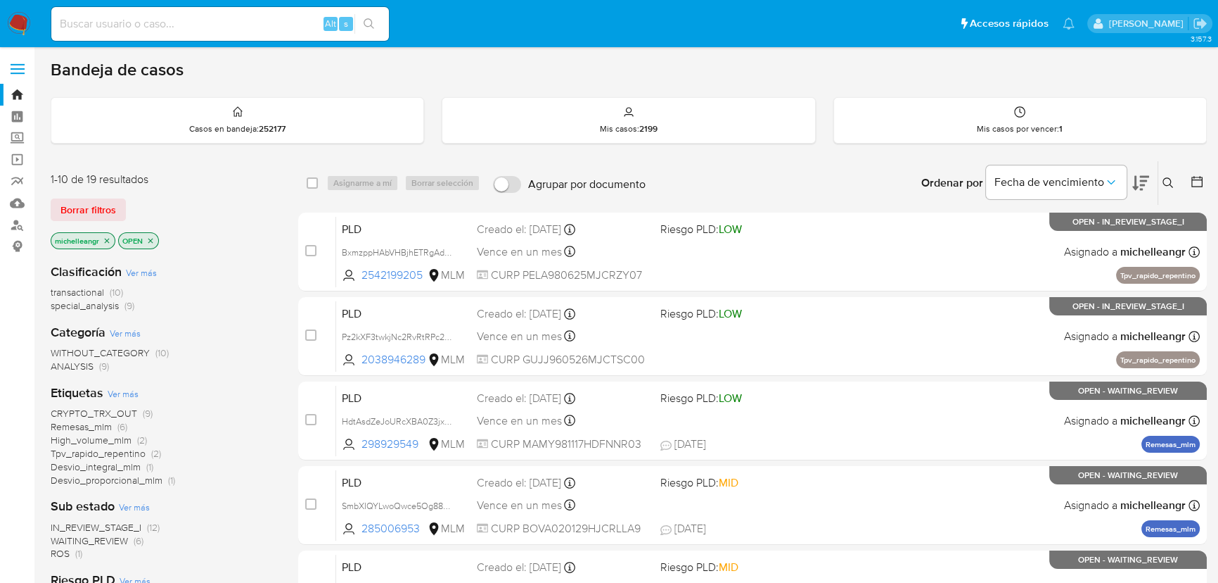
drag, startPoint x: 110, startPoint y: 236, endPoint x: 166, endPoint y: 429, distance: 200.8
click at [70, 558] on span "ROS" at bounding box center [60, 553] width 19 height 14
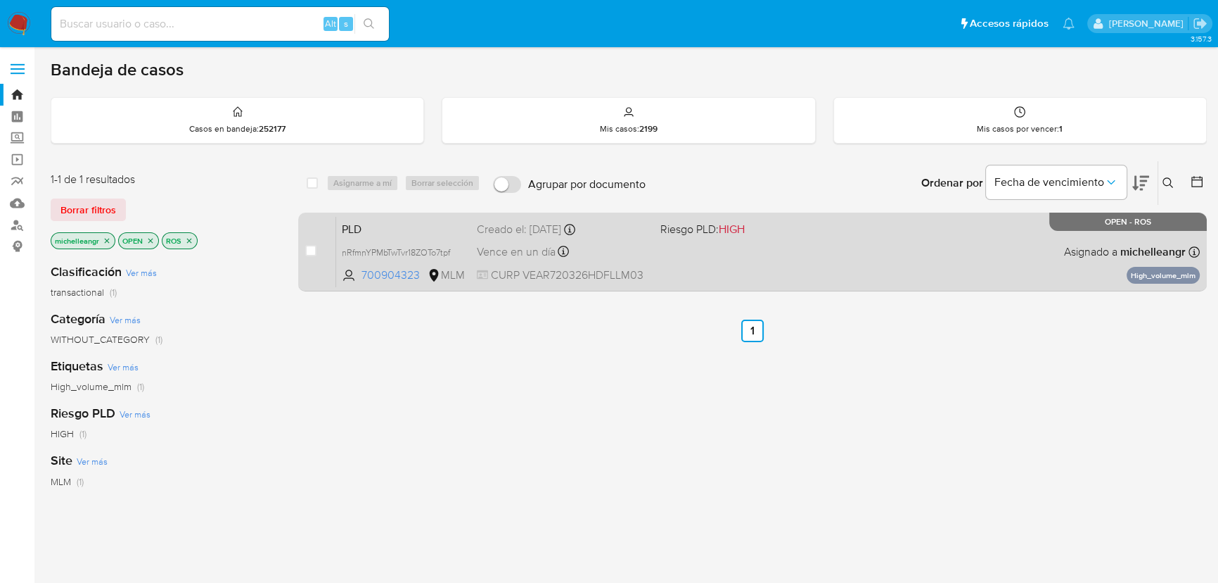
click at [431, 227] on span "PLD" at bounding box center [404, 228] width 124 height 18
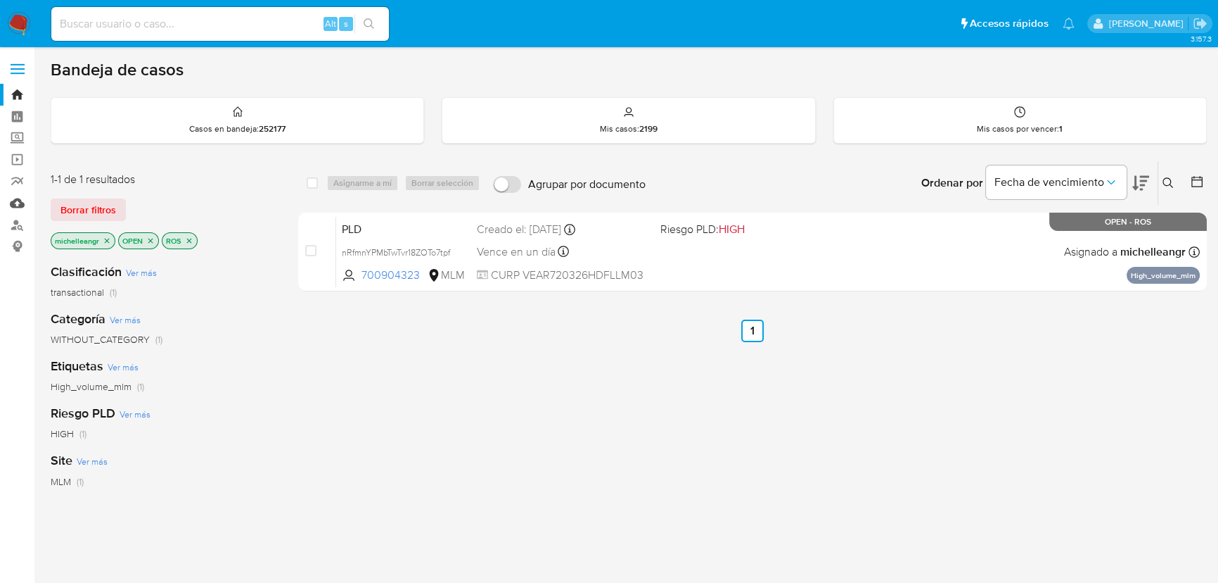
click at [14, 204] on link "Mulan" at bounding box center [83, 203] width 167 height 22
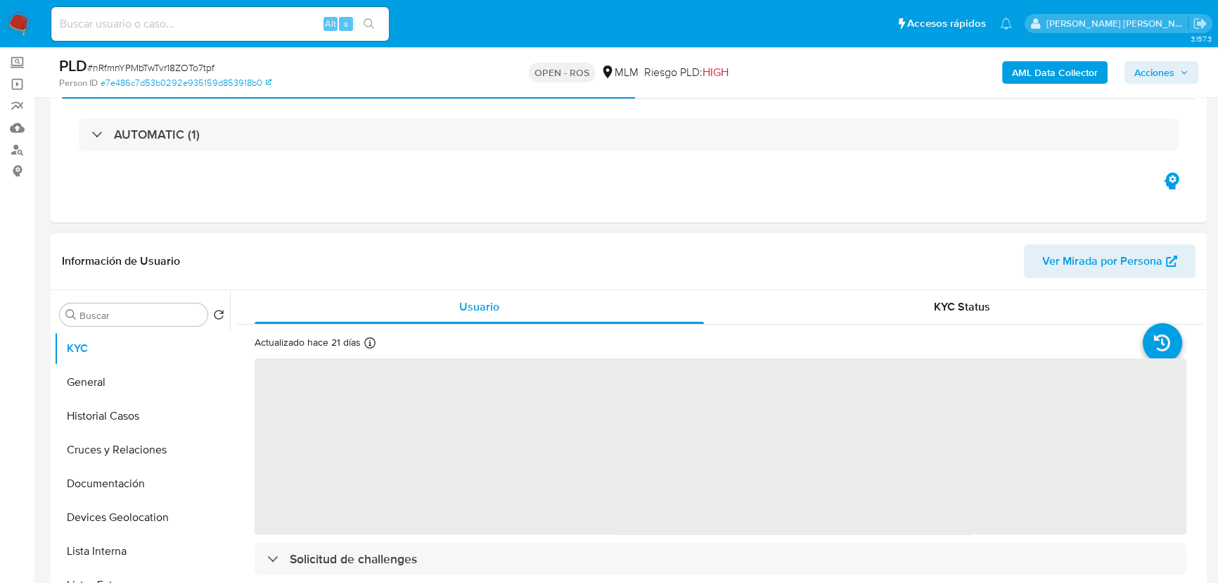
scroll to position [255, 0]
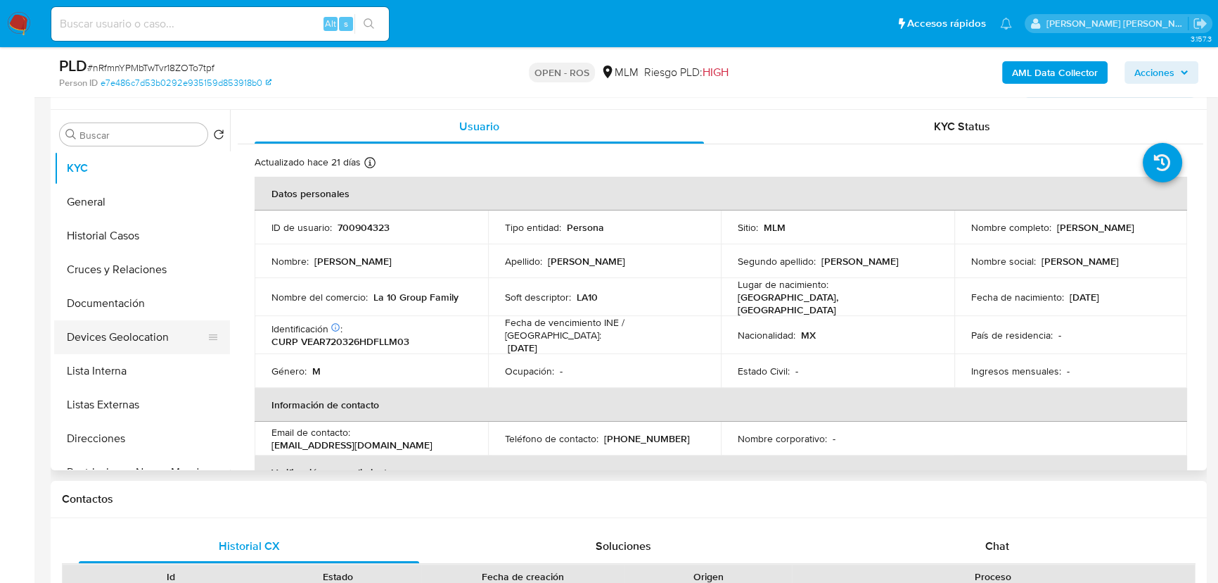
select select "10"
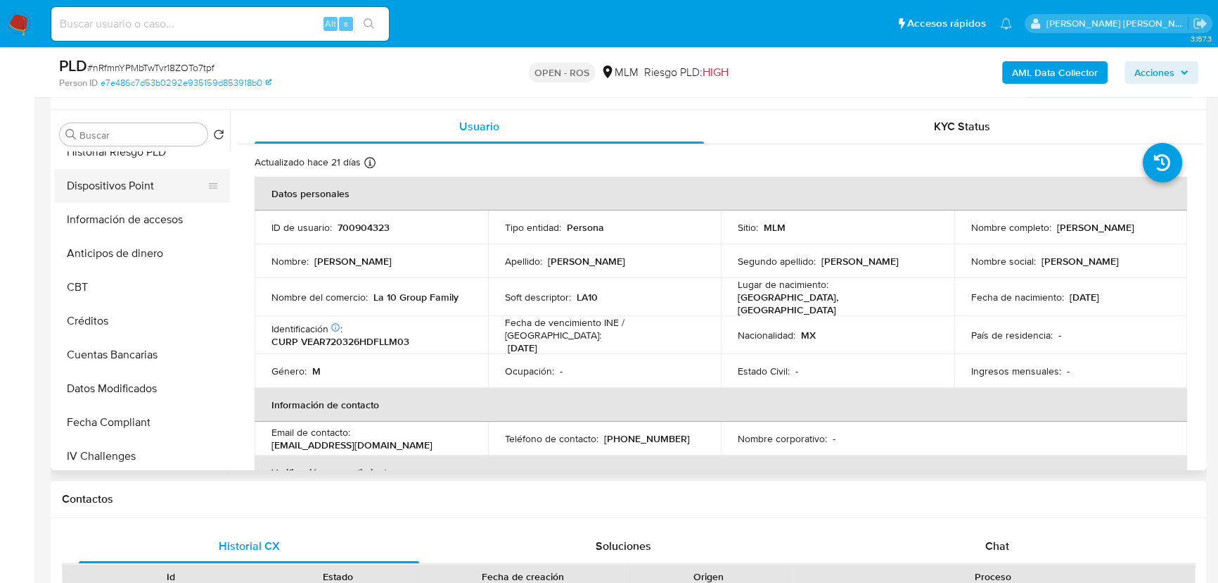
scroll to position [274, 0]
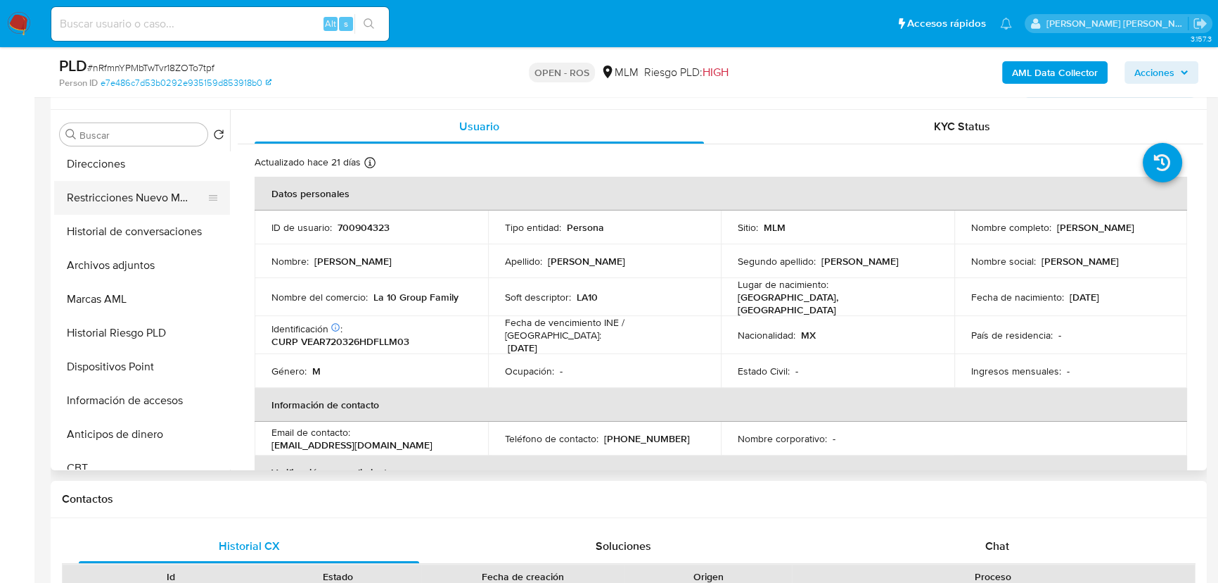
click at [143, 207] on button "Restricciones Nuevo Mundo" at bounding box center [136, 198] width 165 height 34
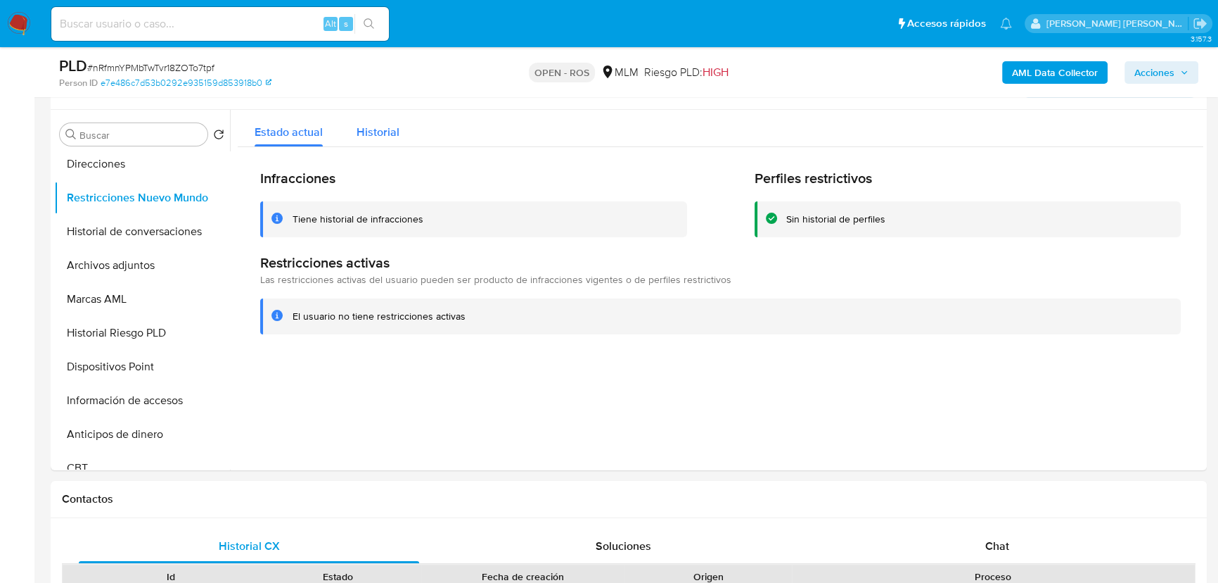
click at [390, 129] on span "Historial" at bounding box center [378, 132] width 43 height 16
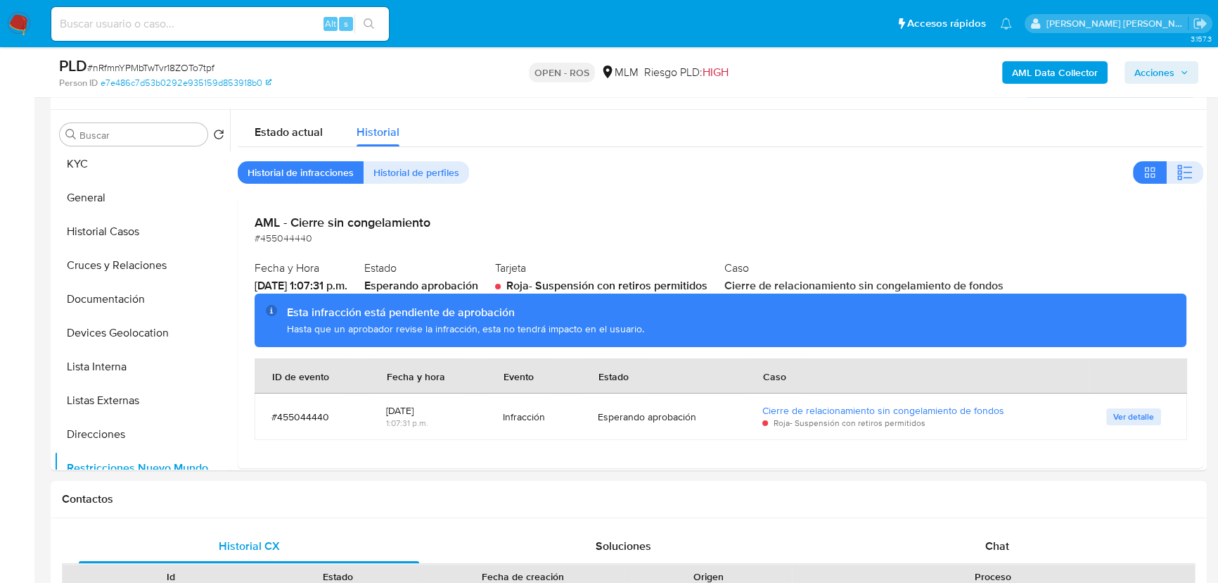
scroll to position [0, 0]
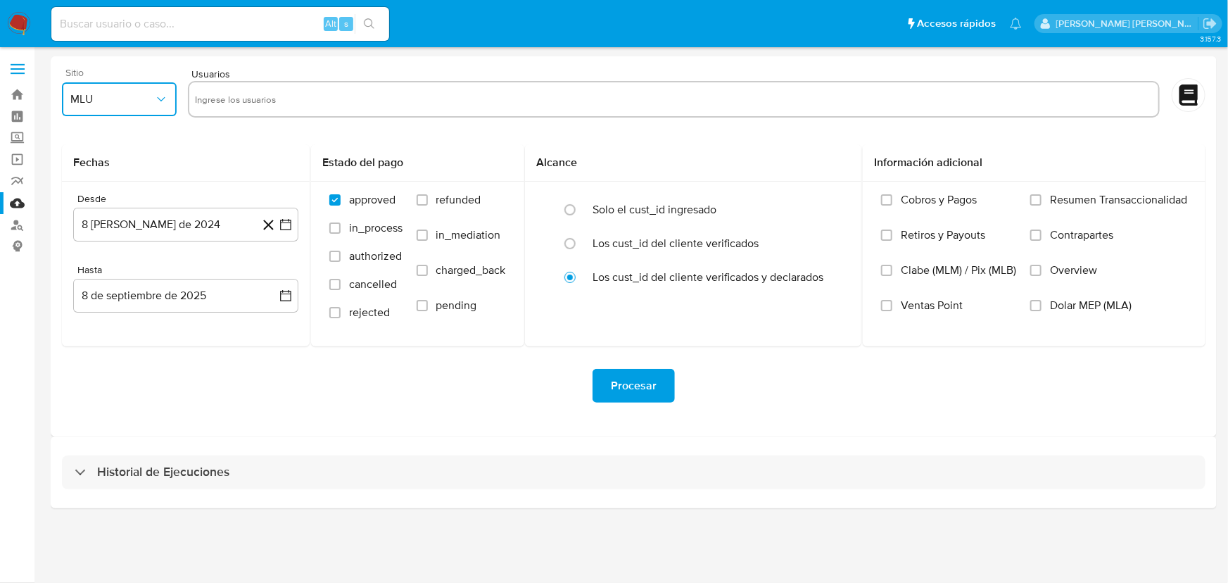
click at [86, 94] on span "MLU" at bounding box center [112, 99] width 84 height 14
click at [98, 313] on div "MLM" at bounding box center [114, 306] width 89 height 34
click at [248, 96] on input "text" at bounding box center [673, 99] width 957 height 23
type input "2298102815"
paste input "2305605442"
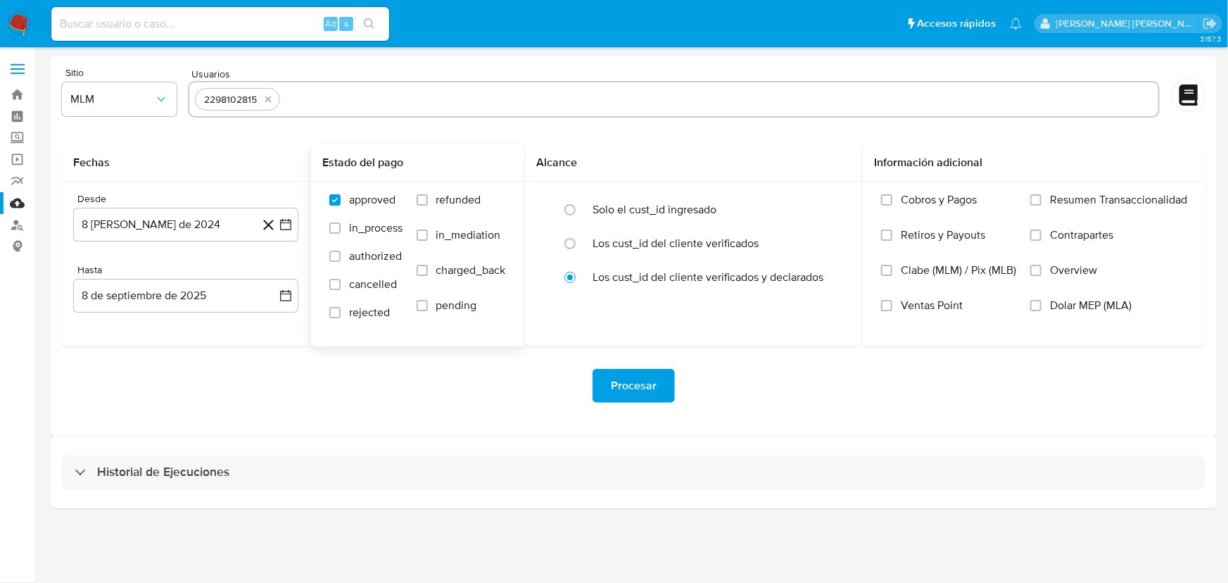
type input "2305605442"
paste input "2321183139"
type input "2321183139"
paste input "2467345916"
type input "2467345916"
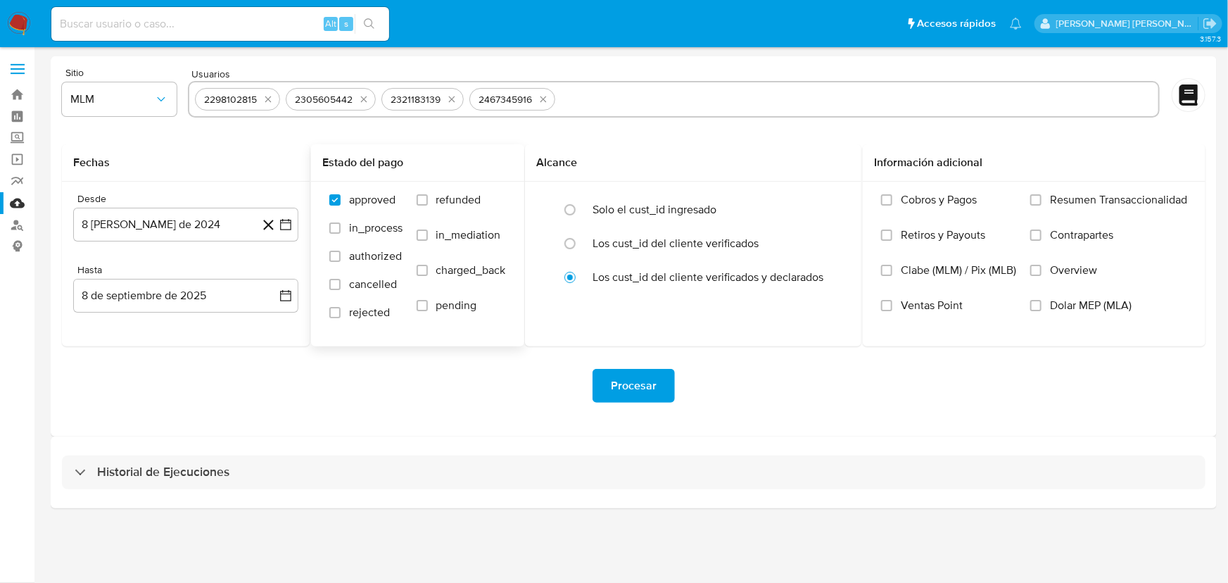
paste input "2520389617"
type input "2520389617"
click at [1067, 272] on span "Overview" at bounding box center [1073, 270] width 47 height 14
click at [1041, 272] on input "Overview" at bounding box center [1035, 270] width 11 height 11
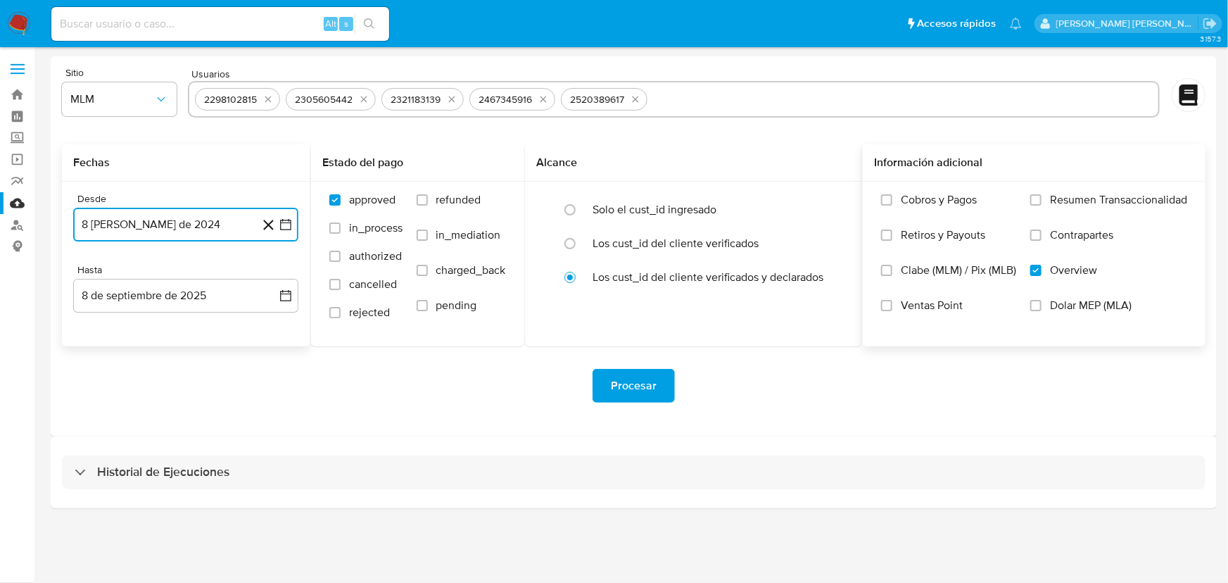
click at [155, 224] on button "8 de agosto de 2024" at bounding box center [185, 225] width 225 height 34
click at [198, 272] on span "agosto 2024" at bounding box center [179, 275] width 64 height 14
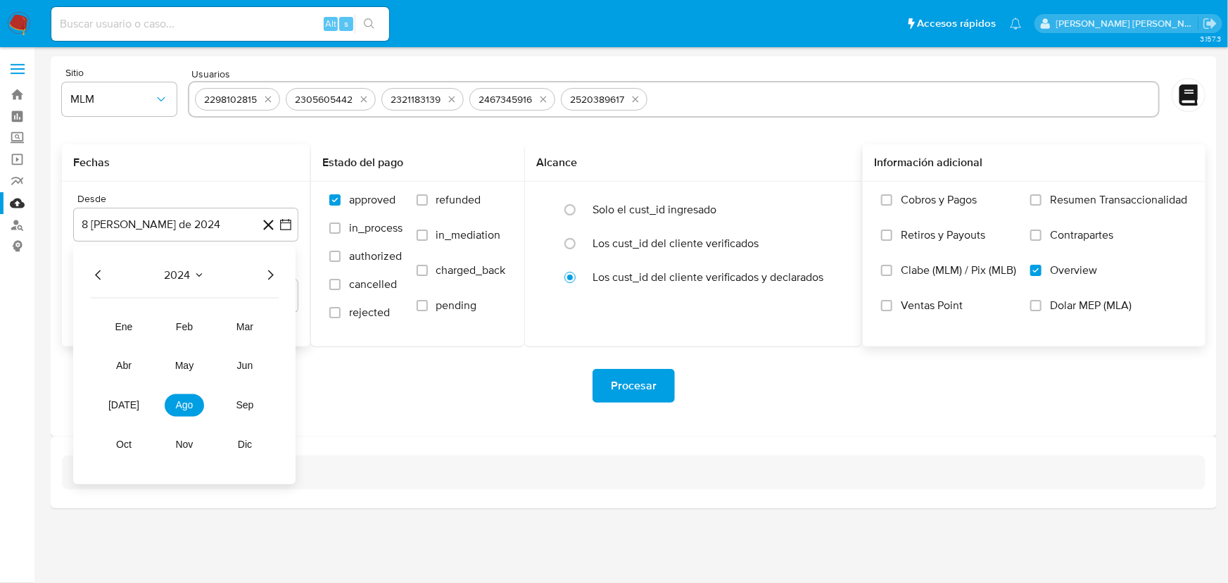
click at [271, 276] on icon "Año siguiente" at bounding box center [271, 275] width 6 height 10
click at [195, 326] on button "feb" at bounding box center [184, 326] width 39 height 23
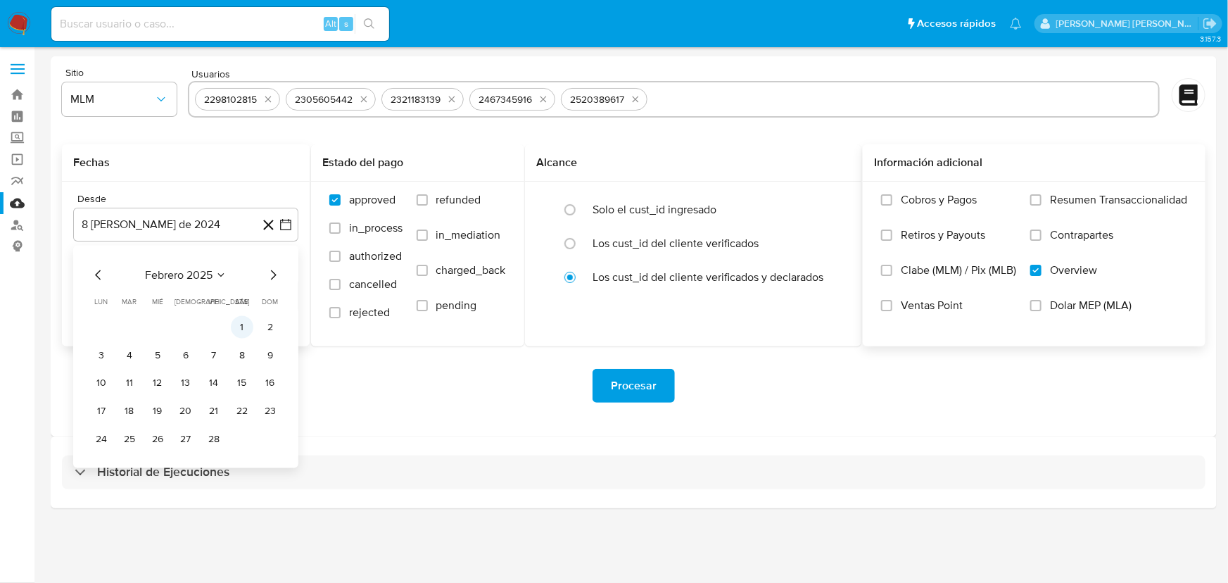
click at [242, 327] on button "1" at bounding box center [242, 327] width 23 height 23
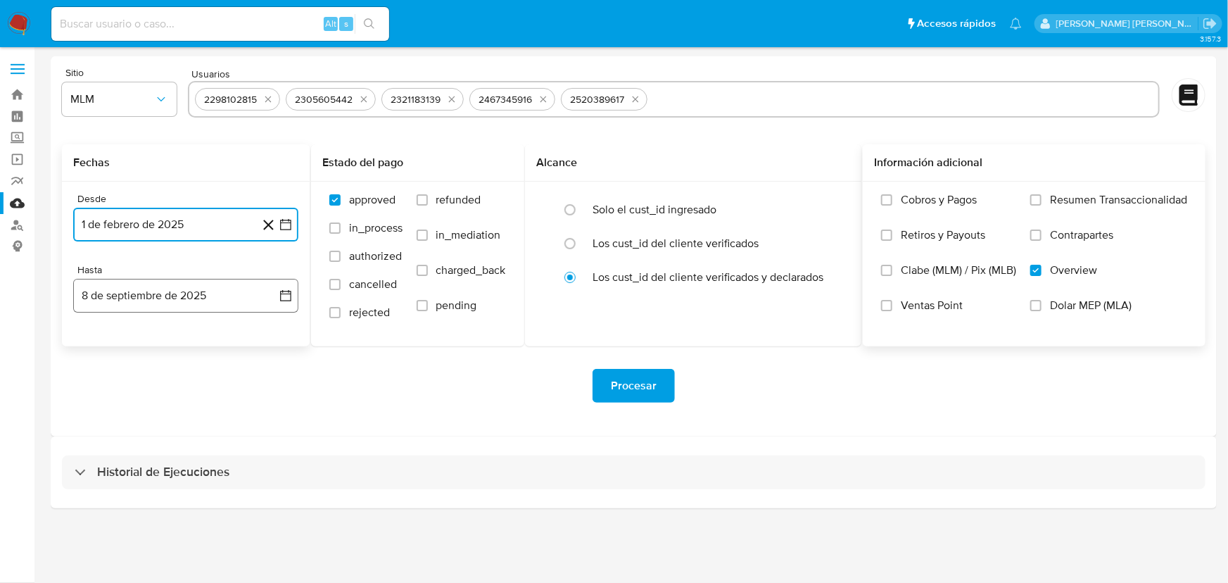
click at [189, 302] on button "8 de septiembre de 2025" at bounding box center [185, 296] width 225 height 34
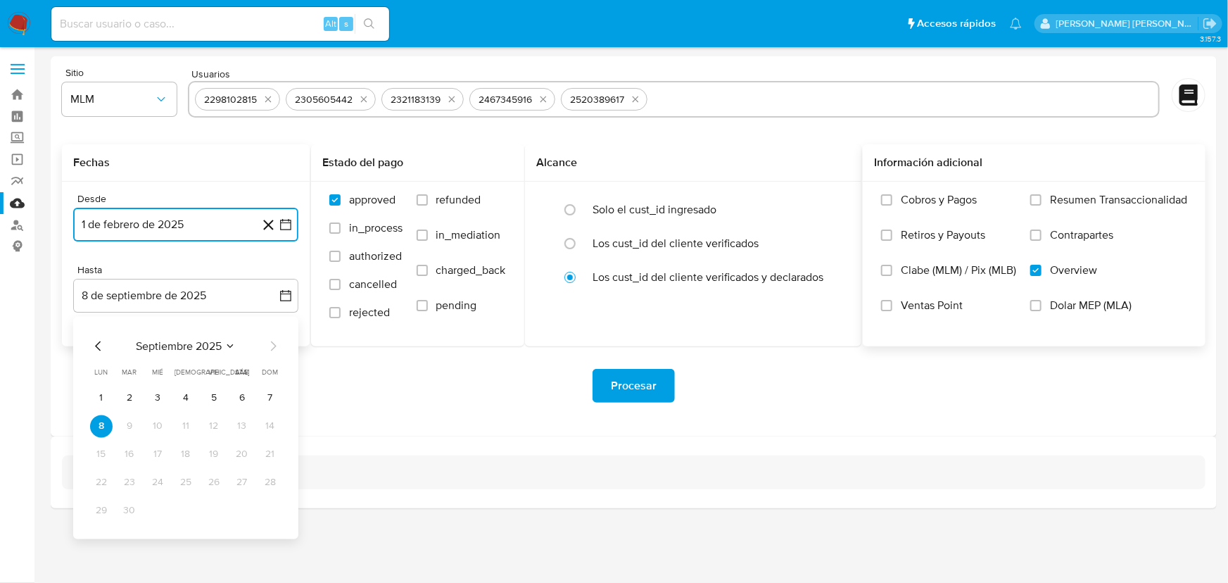
click at [100, 344] on icon "Mes anterior" at bounding box center [98, 346] width 17 height 17
drag, startPoint x: 100, startPoint y: 344, endPoint x: 103, endPoint y: 336, distance: 8.5
click at [100, 343] on icon "Mes anterior" at bounding box center [98, 346] width 17 height 17
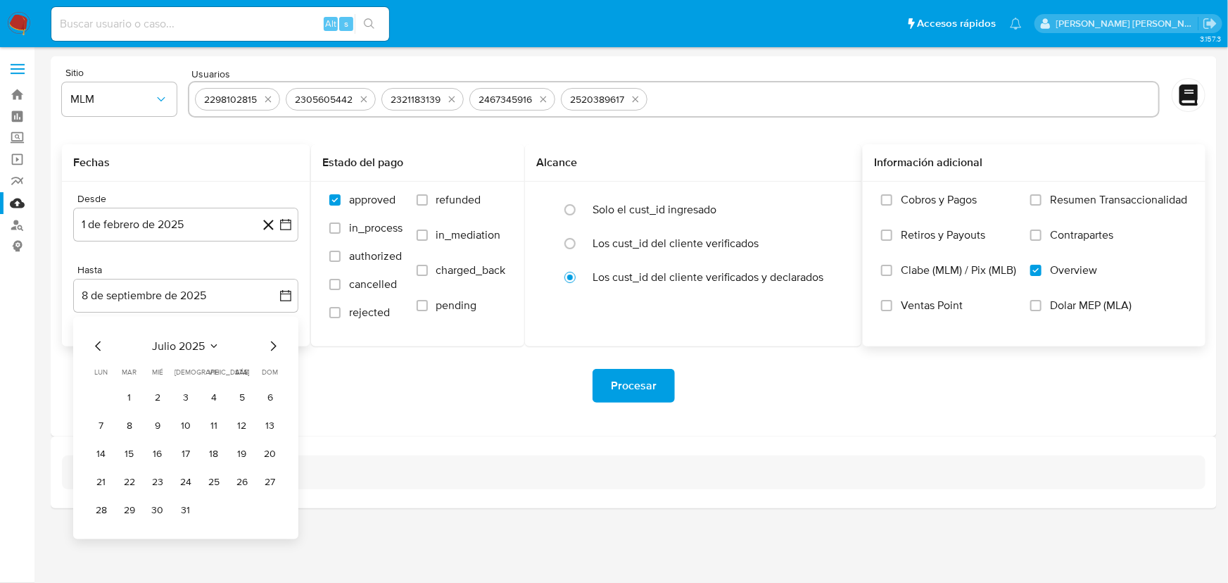
click at [197, 517] on tr "28 29 30 31" at bounding box center [185, 510] width 191 height 23
click at [184, 515] on button "31" at bounding box center [185, 510] width 23 height 23
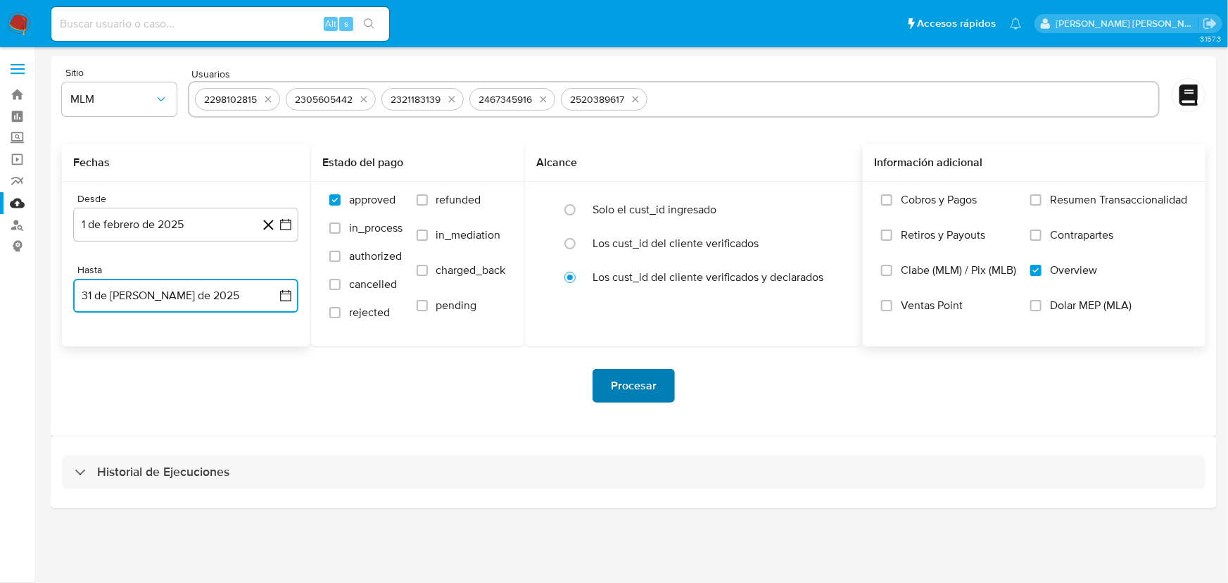
click at [615, 383] on span "Procesar" at bounding box center [634, 385] width 46 height 31
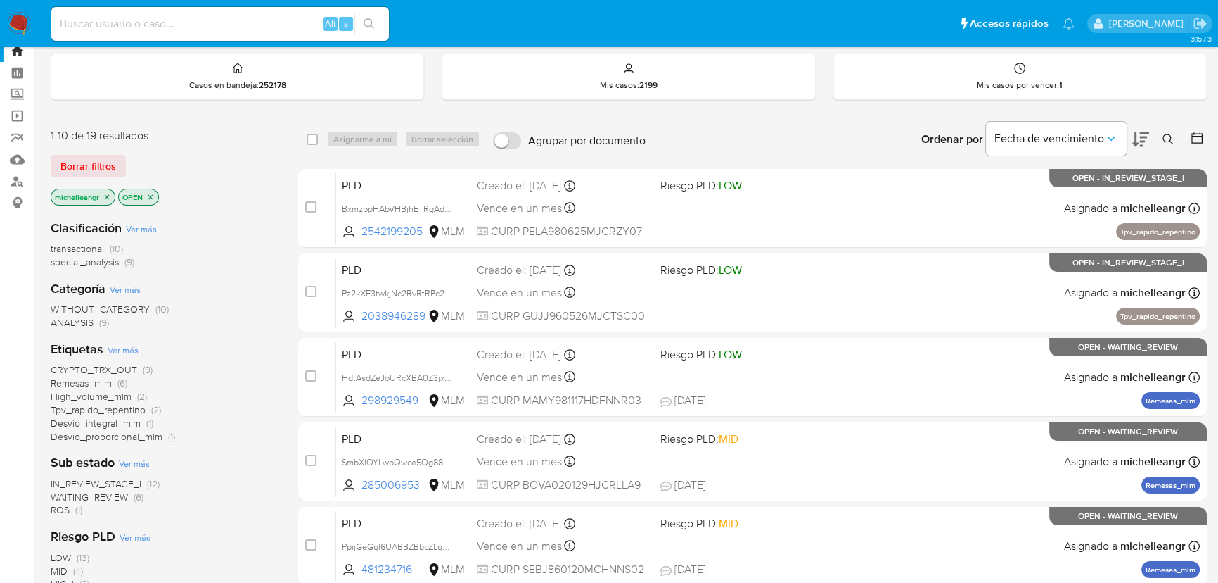
scroll to position [127, 0]
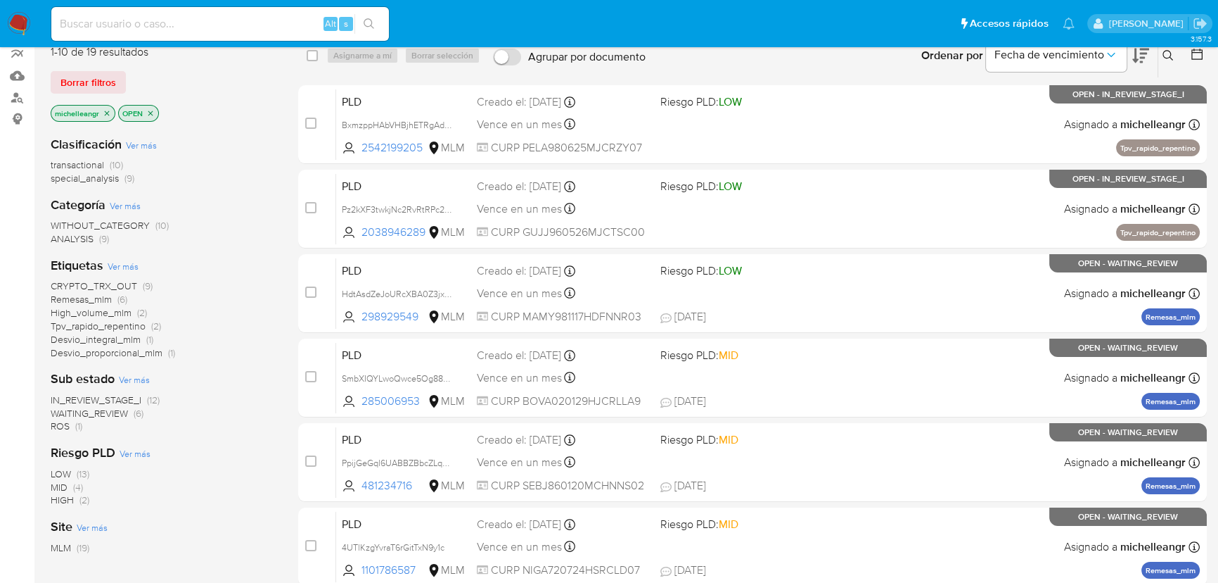
click at [66, 424] on span "ROS" at bounding box center [60, 426] width 19 height 14
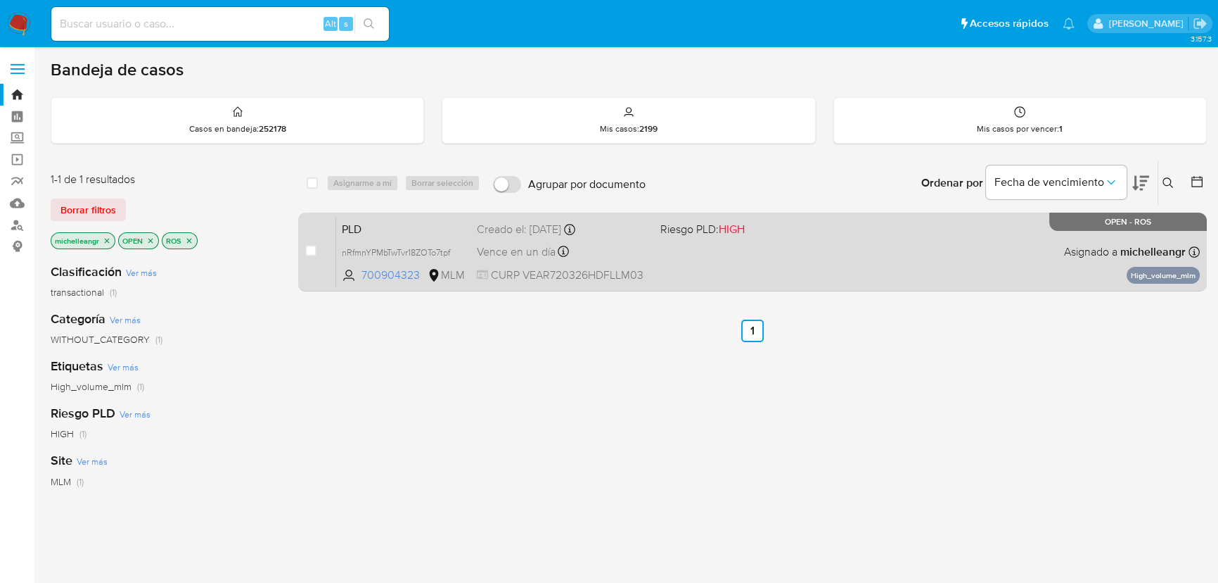
click at [426, 229] on span "PLD" at bounding box center [404, 228] width 124 height 18
click at [384, 236] on div "PLD nRfmnYPMbTwTvr18ZOTo7tpf 700904323 MLM Riesgo PLD: HIGH Creado el: 12/07/20…" at bounding box center [768, 251] width 864 height 71
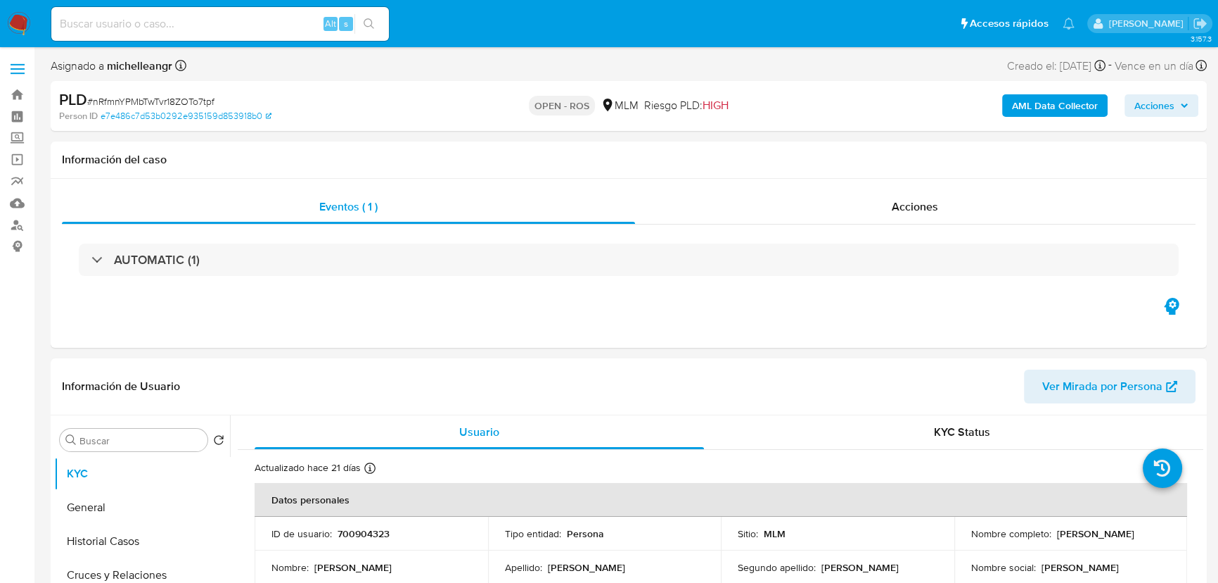
select select "10"
click at [917, 198] on span "Acciones" at bounding box center [915, 206] width 46 height 16
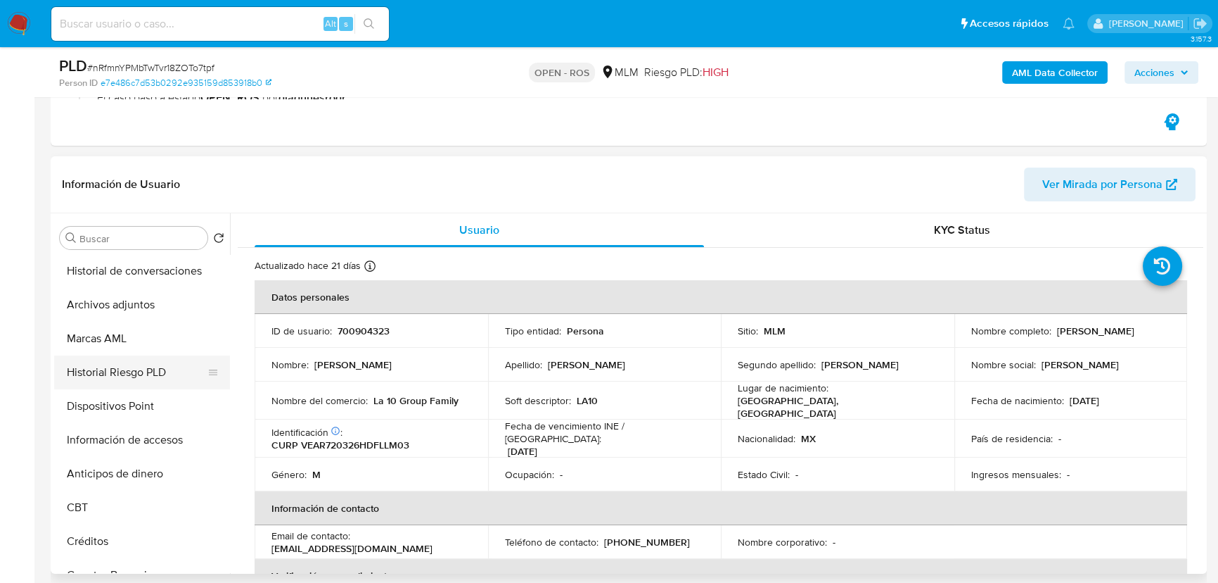
scroll to position [338, 0]
click at [155, 267] on button "Historial de conversaciones" at bounding box center [136, 272] width 165 height 34
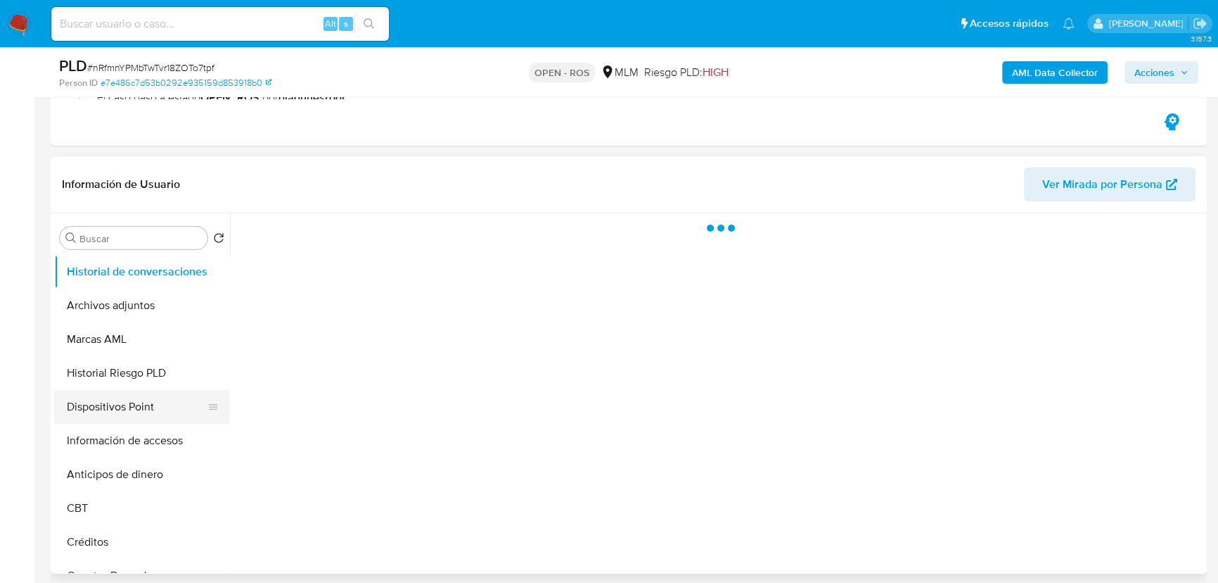
drag, startPoint x: 151, startPoint y: 438, endPoint x: 151, endPoint y: 400, distance: 38.0
click at [151, 432] on button "Información de accesos" at bounding box center [142, 441] width 176 height 34
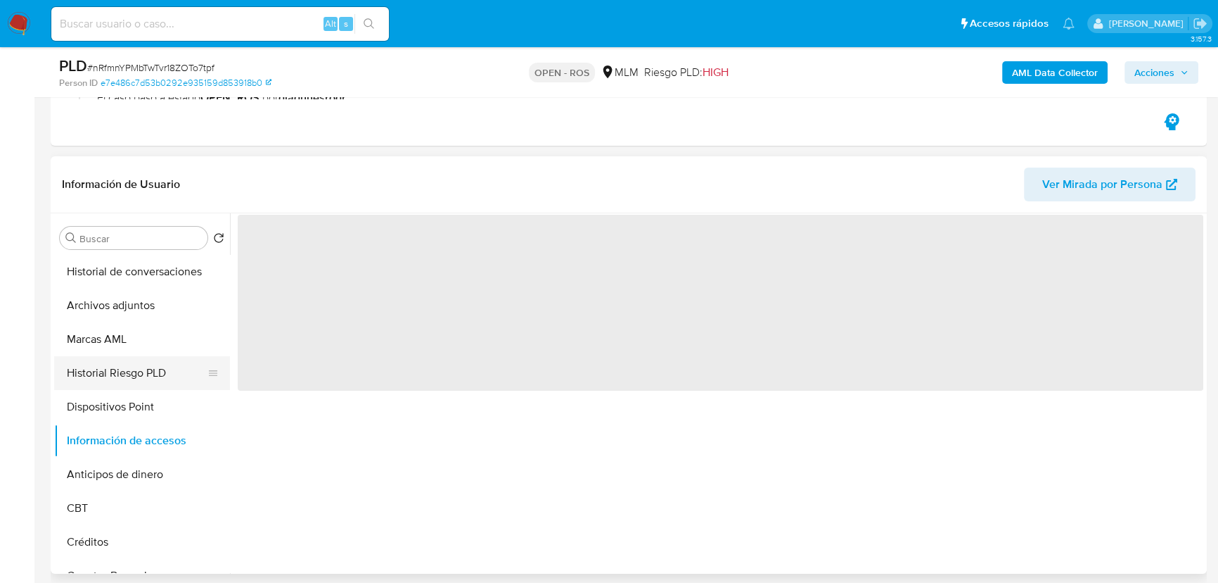
click at [148, 380] on button "Historial Riesgo PLD" at bounding box center [136, 373] width 165 height 34
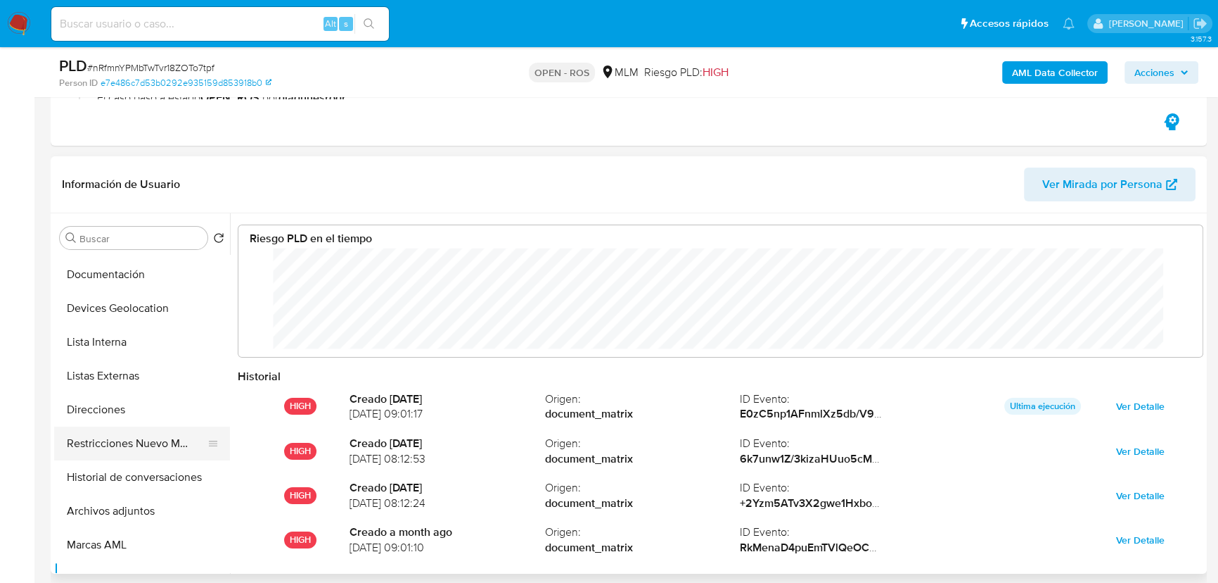
scroll to position [191, 0]
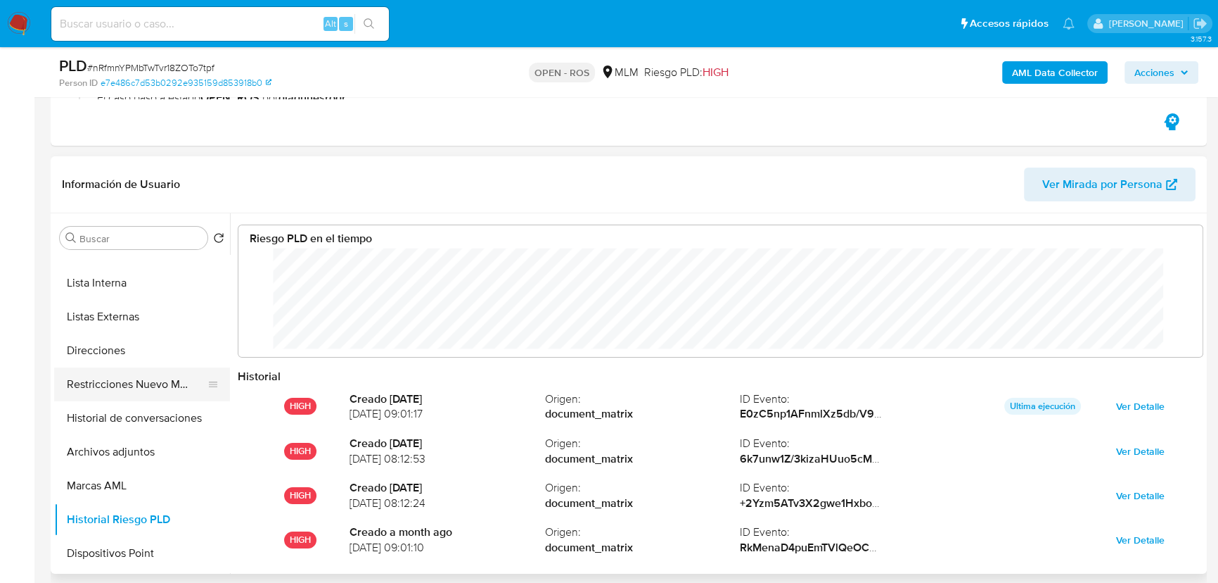
click at [139, 369] on button "Restricciones Nuevo Mundo" at bounding box center [136, 384] width 165 height 34
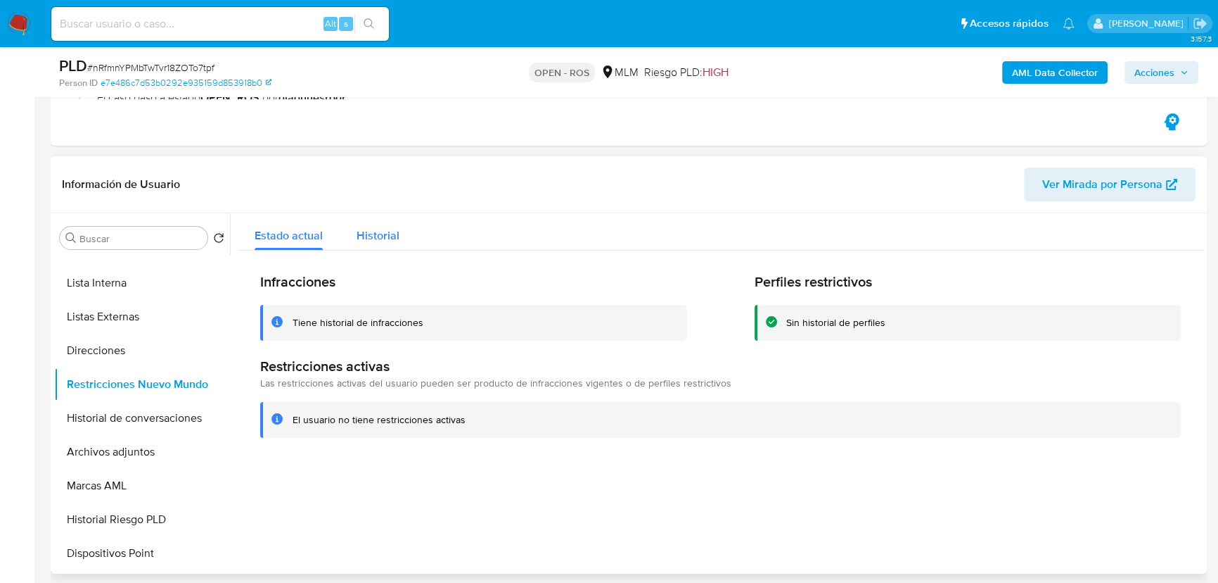
click at [377, 237] on span "Historial" at bounding box center [378, 235] width 43 height 16
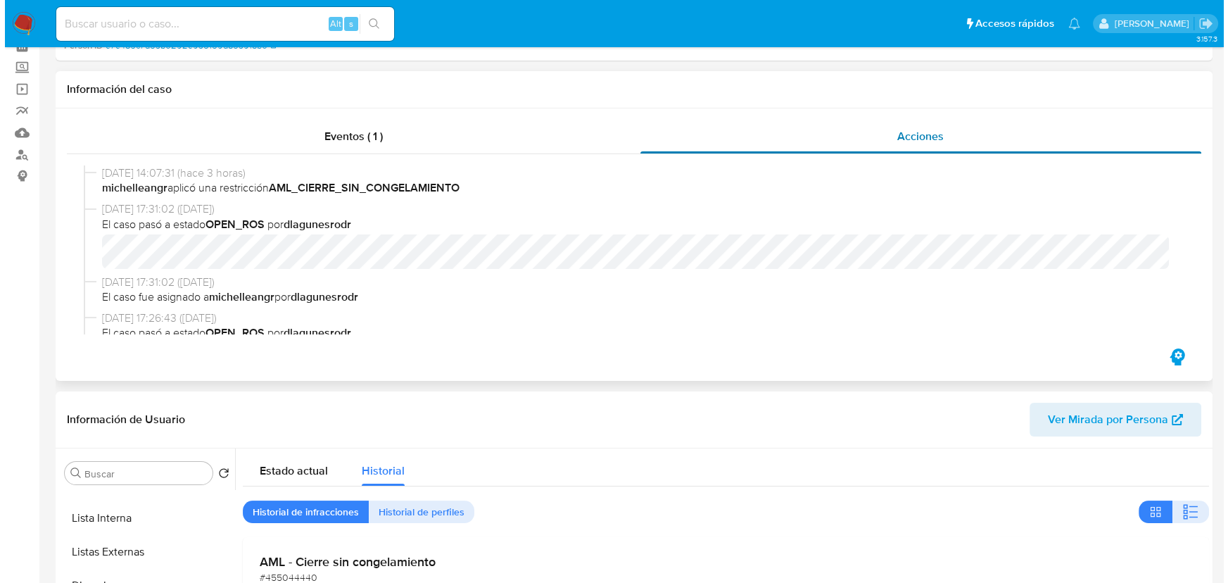
scroll to position [0, 0]
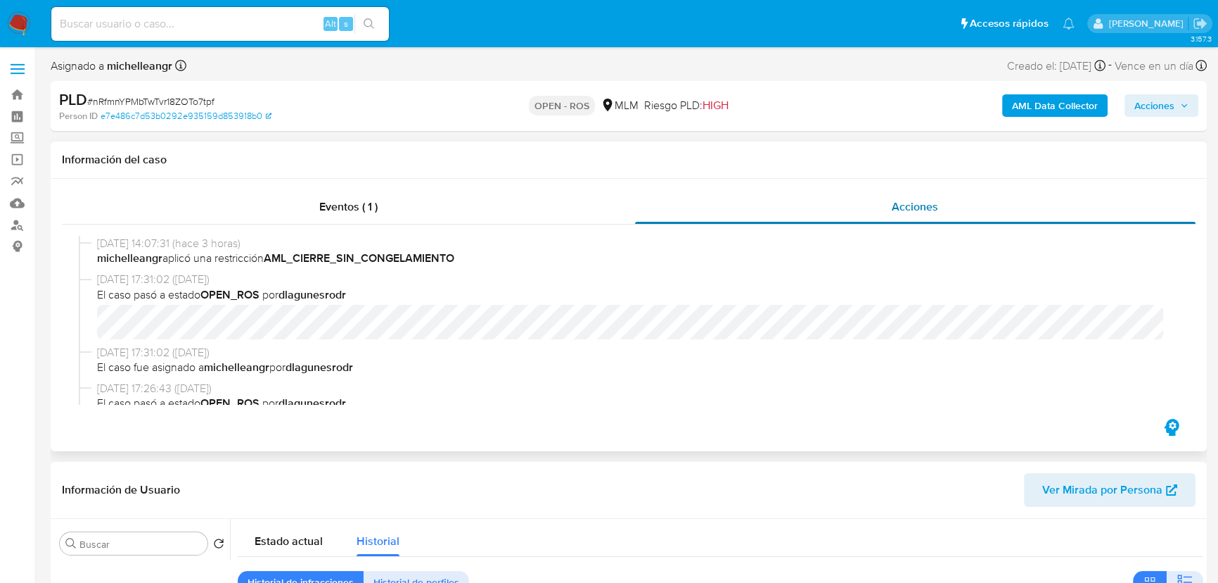
click at [934, 208] on span "Acciones" at bounding box center [915, 206] width 46 height 16
drag, startPoint x: 1160, startPoint y: 104, endPoint x: 1093, endPoint y: 119, distance: 68.4
click at [1160, 101] on span "Acciones" at bounding box center [1155, 105] width 40 height 23
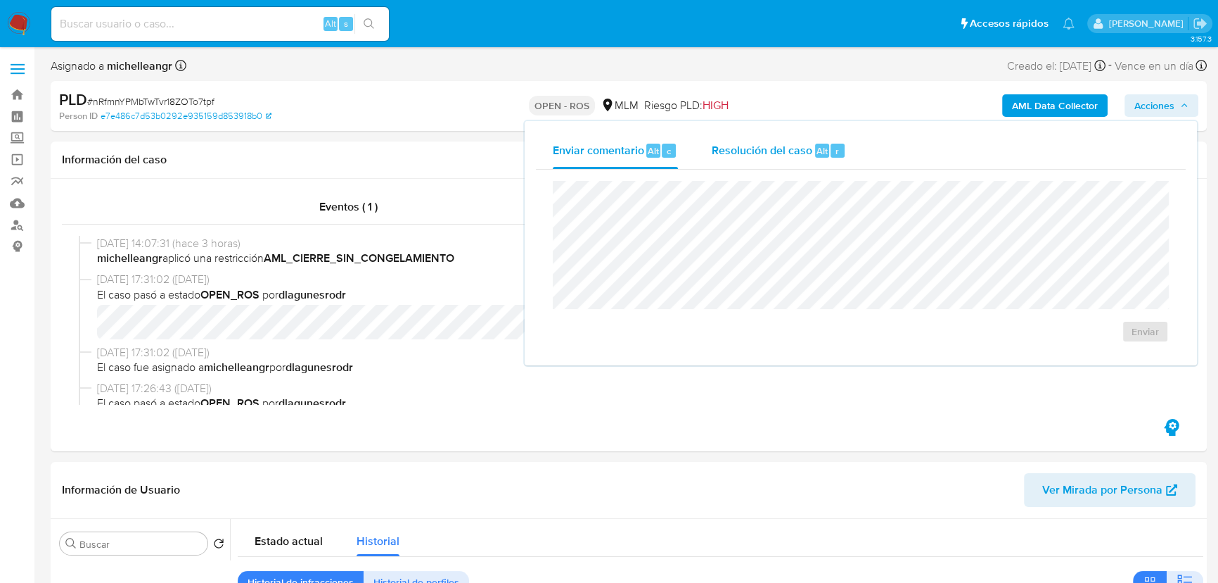
click at [781, 161] on div "Resolución del caso Alt r" at bounding box center [779, 150] width 134 height 37
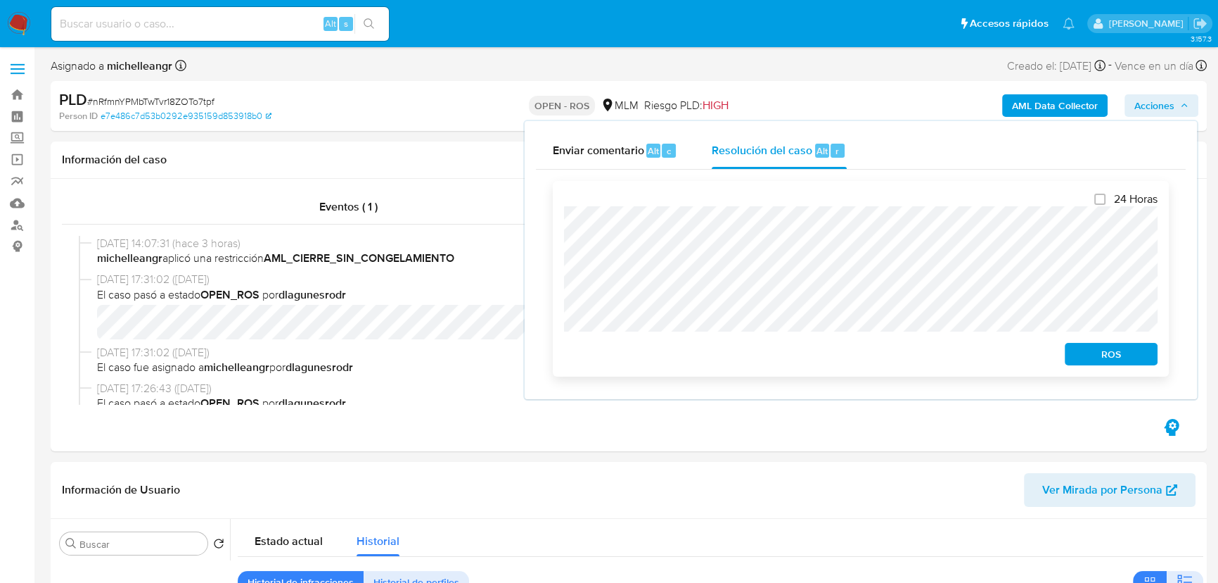
click at [1118, 355] on span "ROS" at bounding box center [1111, 354] width 73 height 20
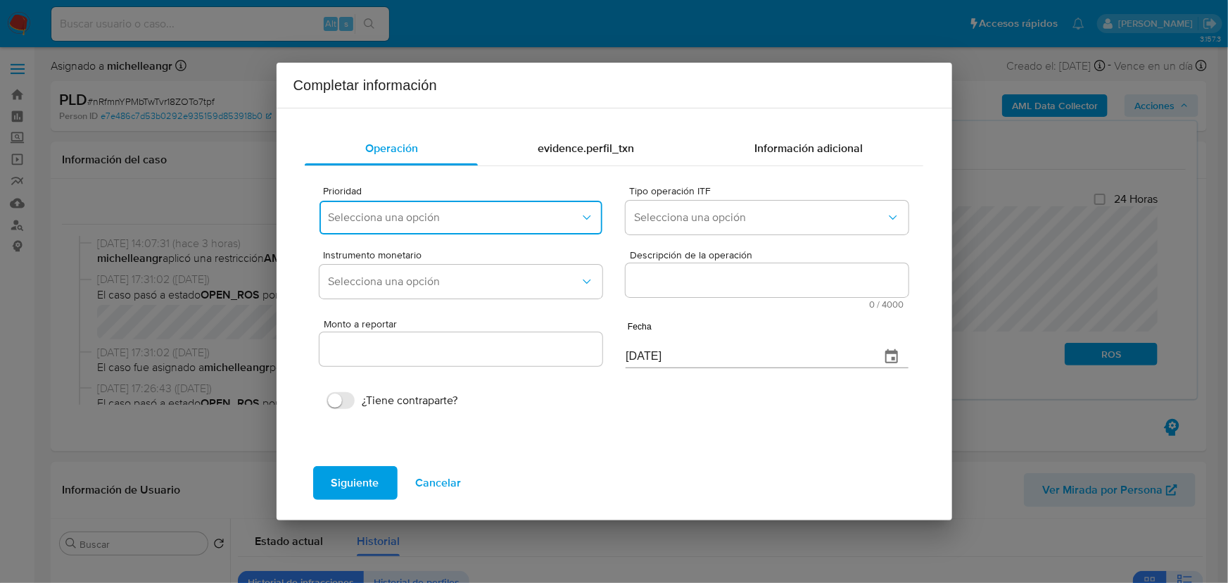
click at [399, 217] on span "Selecciona una opción" at bounding box center [453, 217] width 251 height 14
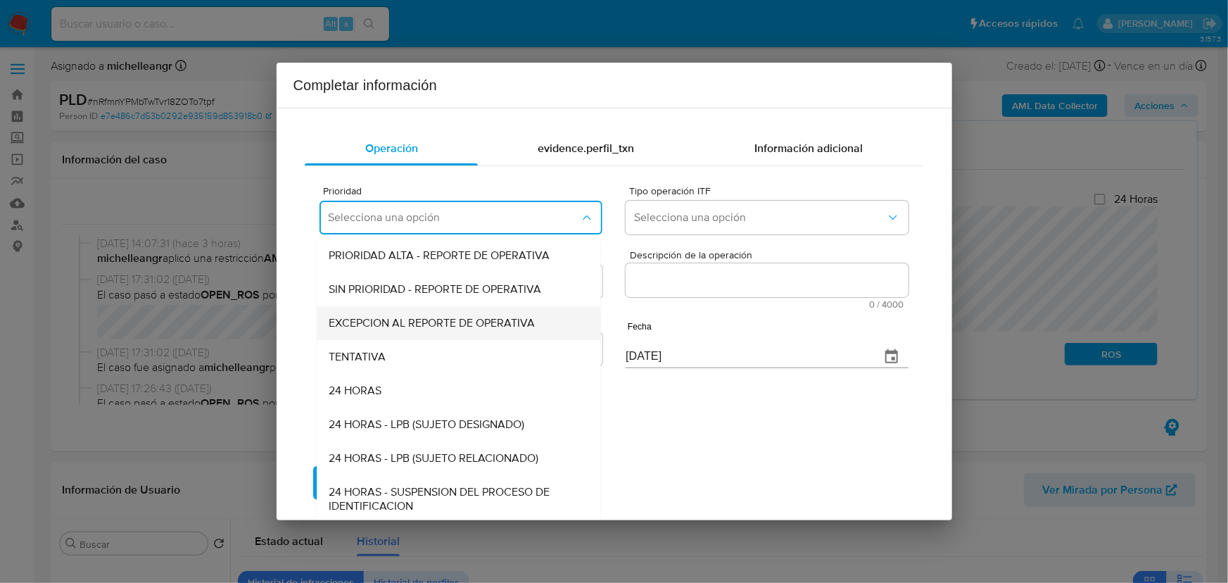
click at [426, 322] on span "EXCEPCION AL REPORTE DE OPERATIVA" at bounding box center [432, 323] width 206 height 14
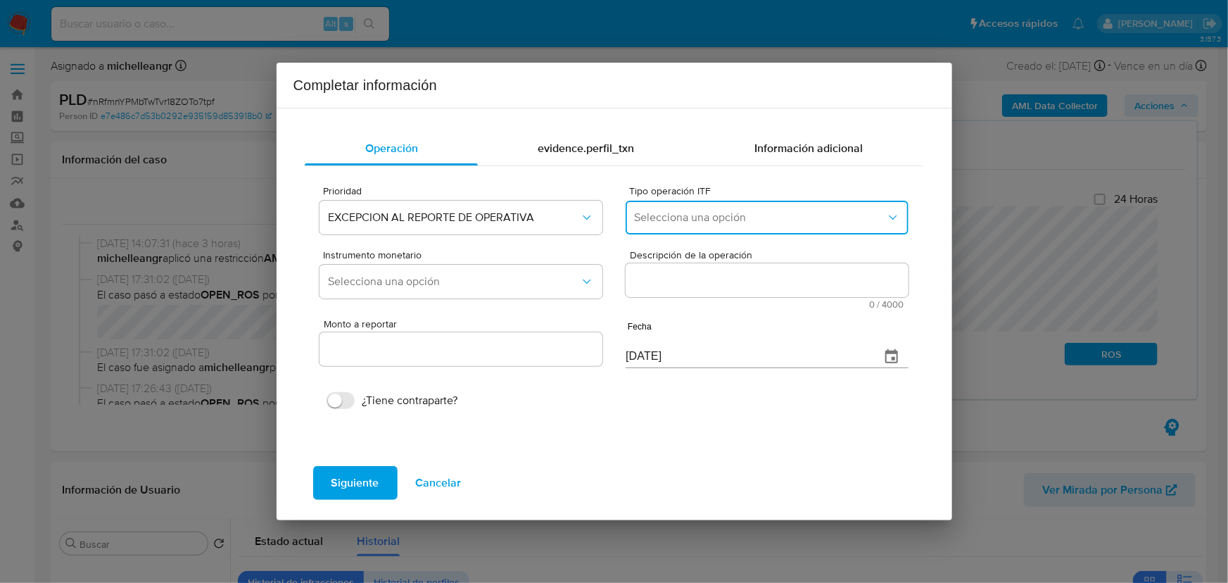
click at [654, 217] on span "Selecciona una opción" at bounding box center [759, 217] width 251 height 14
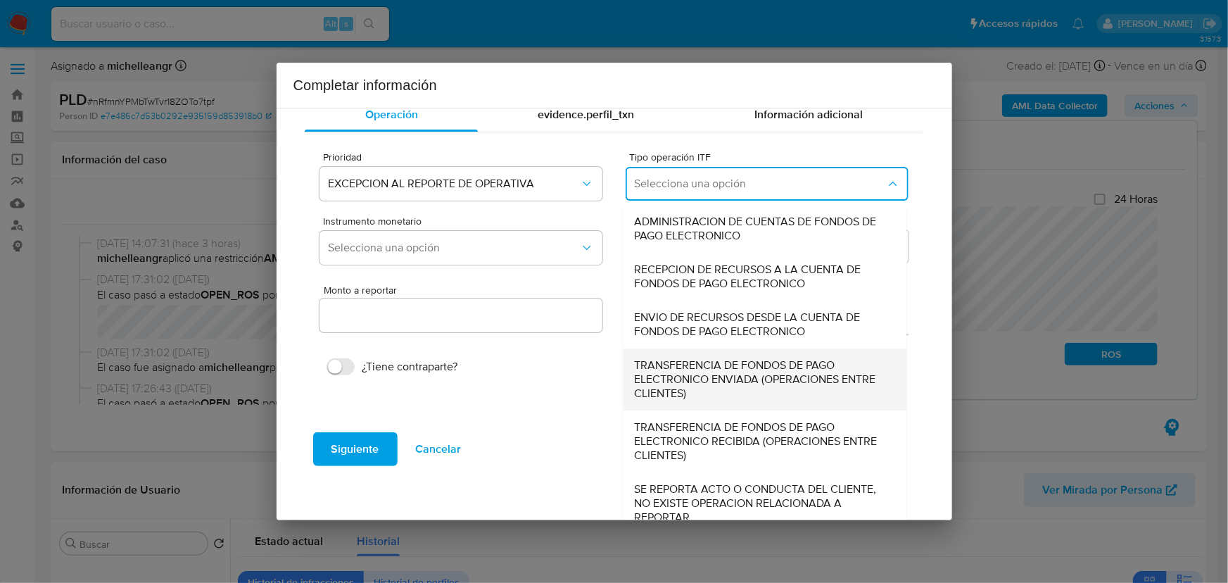
scroll to position [49, 0]
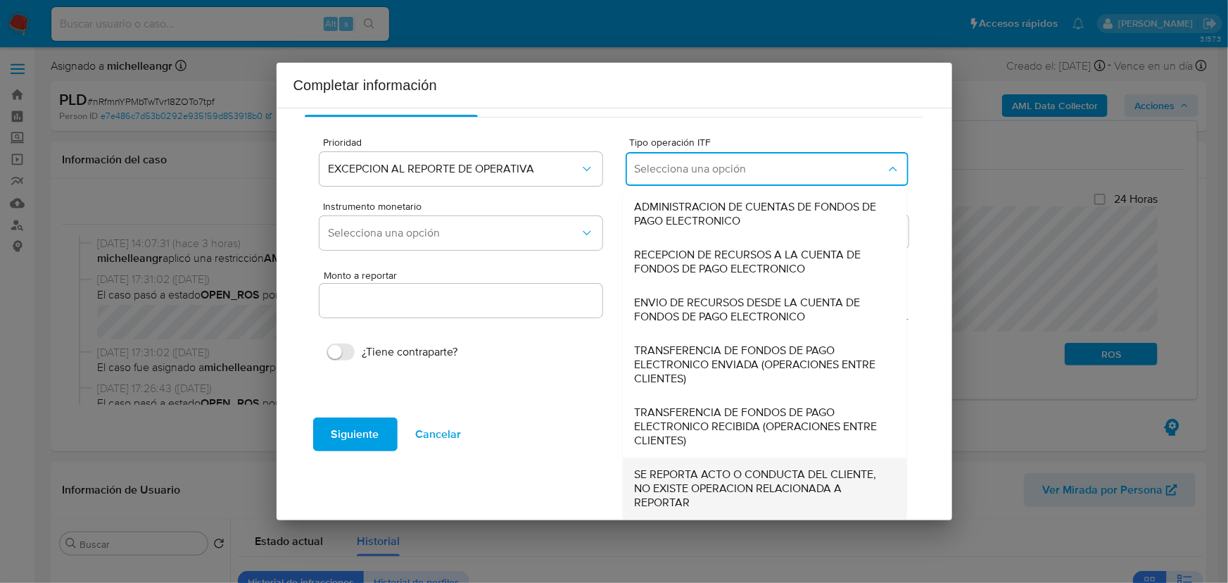
click at [702, 476] on span "SE REPORTA ACTO O CONDUCTA DEL CLIENTE, NO EXISTE OPERACION RELACIONADA A REPOR…" at bounding box center [761, 488] width 253 height 42
type input "0.00"
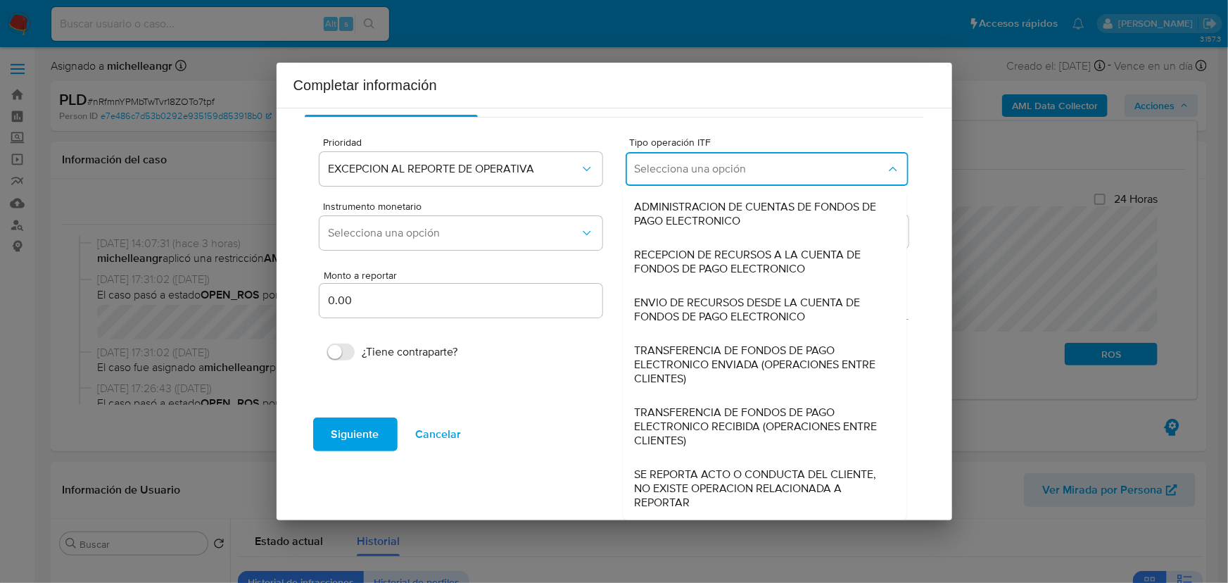
scroll to position [0, 0]
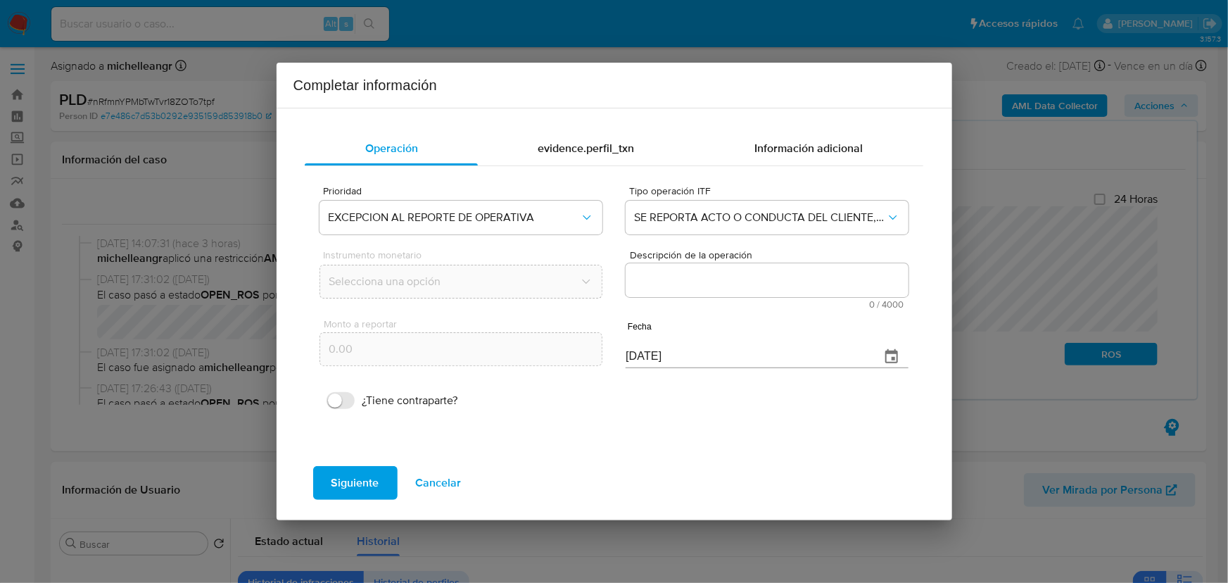
click at [687, 264] on textarea "Descripción de la operación" at bounding box center [766, 280] width 282 height 34
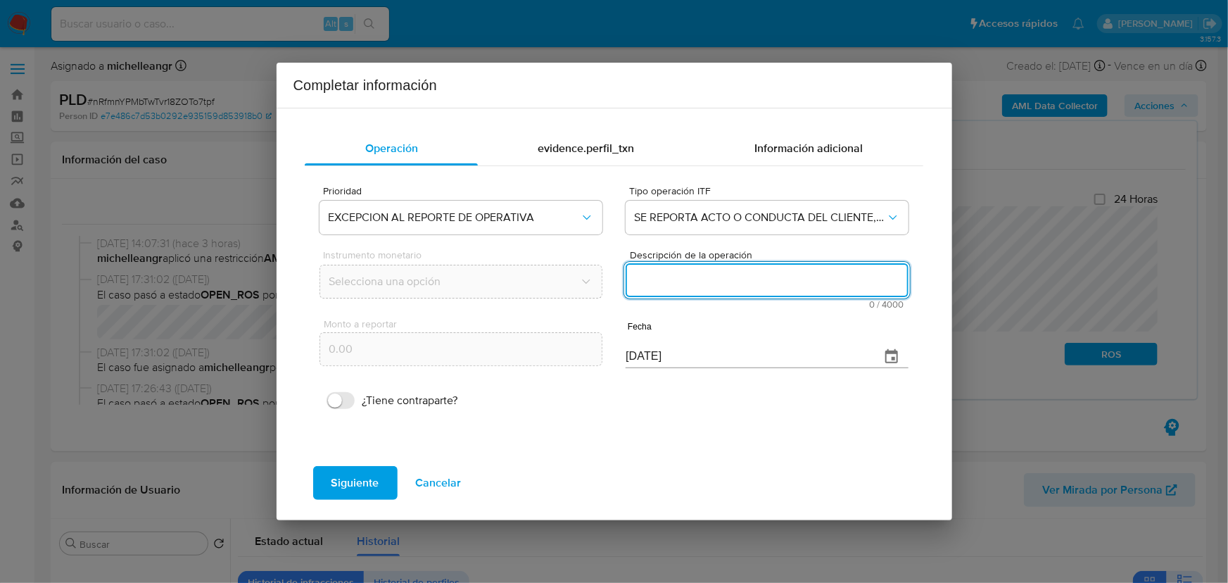
paste textarea "/CONOCIMIENTO DEL CLIENTE O USUARIO/CLIENTE RAMON VELAZQUEZ ALVAREZ NUMERO DE C…"
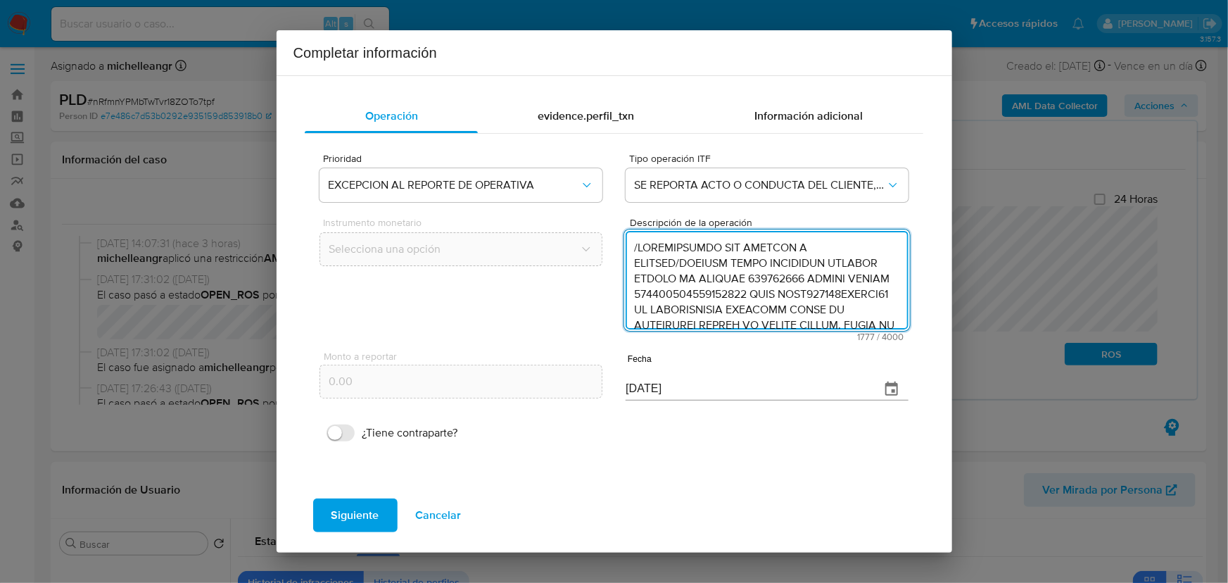
scroll to position [668, 0]
type textarea "/CONOCIMIENTO DEL CLIENTE O USUARIO/CLIENTE RAMON VELAZQUEZ ALVAREZ NUMERO DE C…"
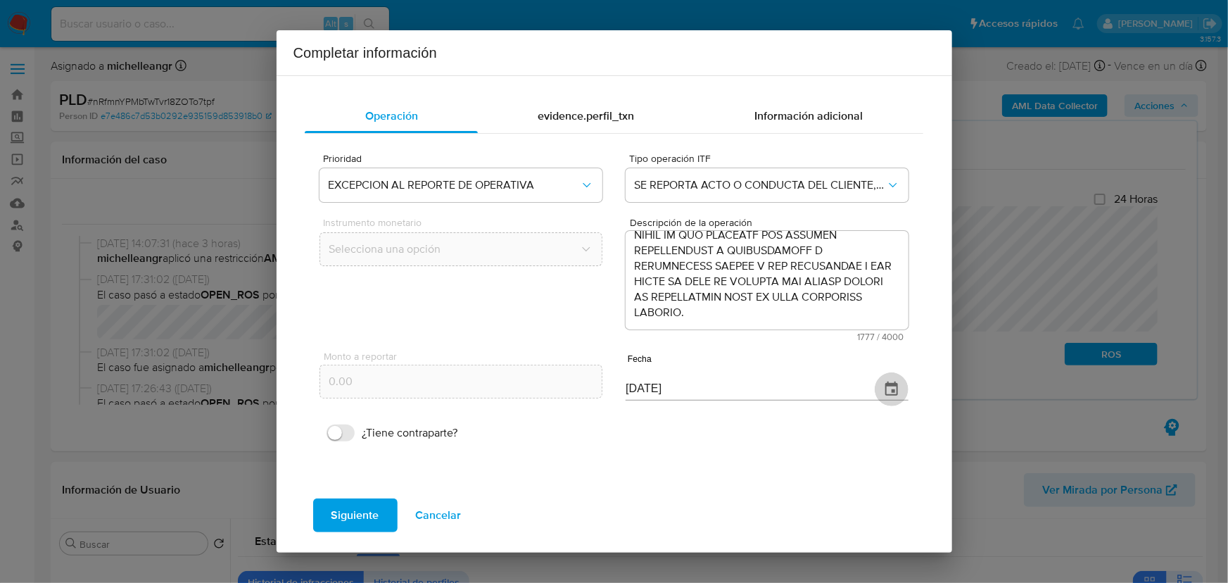
click at [898, 388] on icon "button" at bounding box center [891, 389] width 17 height 17
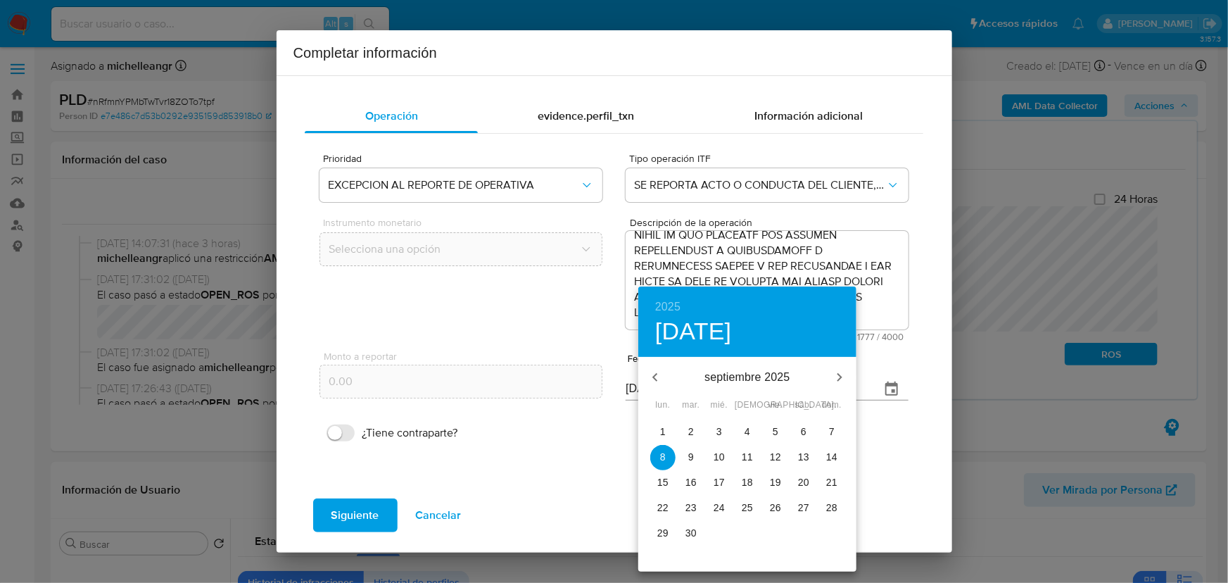
click at [661, 374] on icon "button" at bounding box center [655, 377] width 17 height 17
click at [661, 556] on p "30" at bounding box center [662, 558] width 11 height 14
type input "30/06/2025"
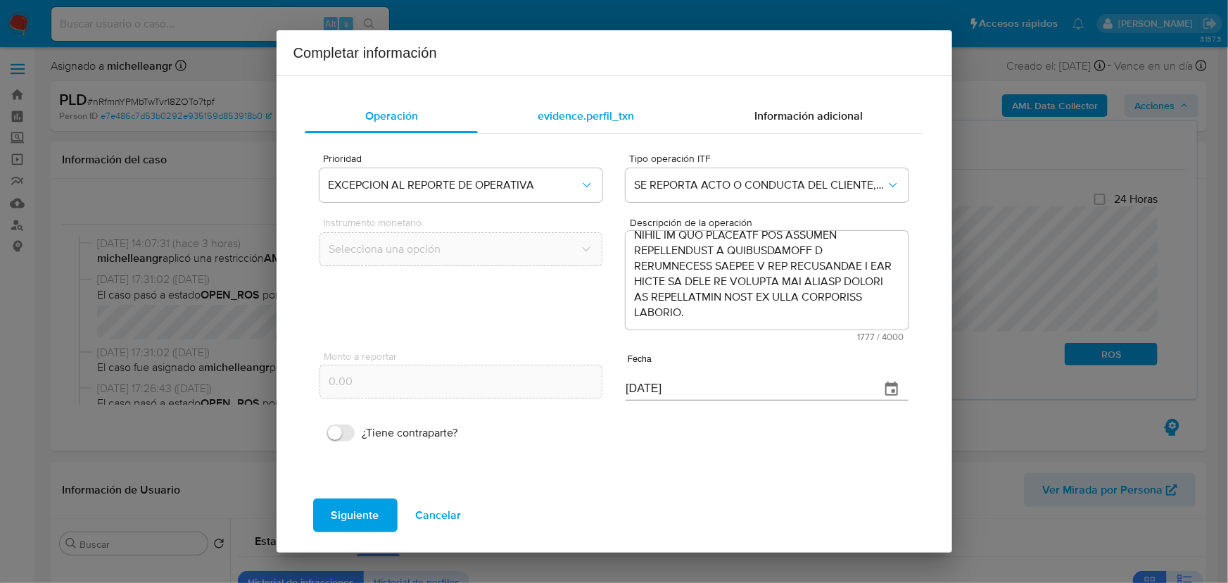
click at [572, 117] on span "evidence.perfil_txn" at bounding box center [585, 116] width 96 height 16
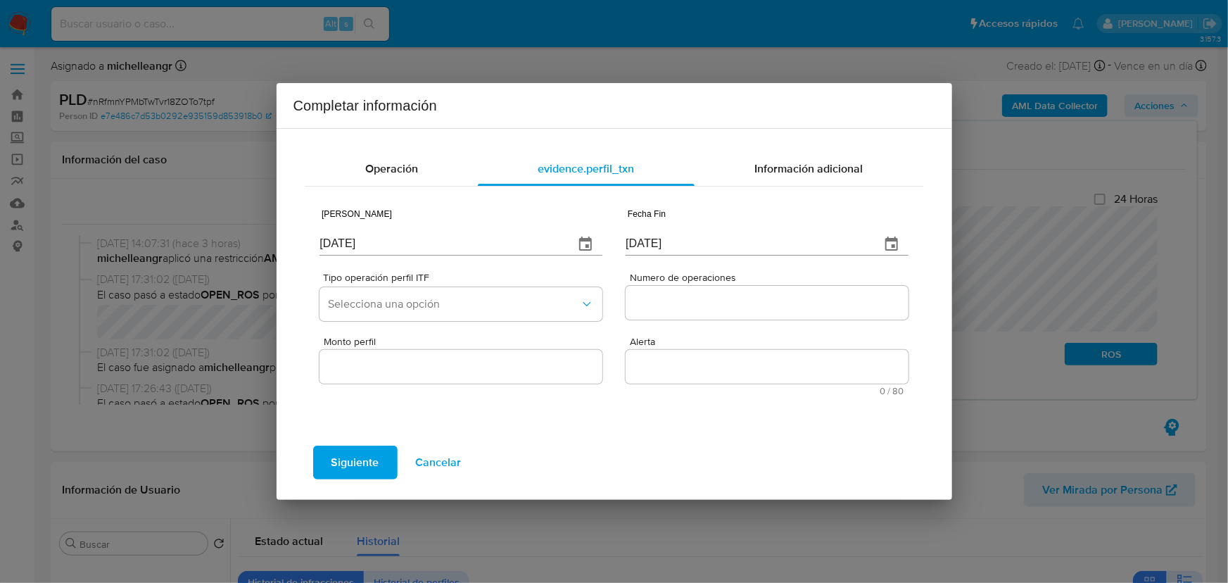
click at [590, 238] on icon "button" at bounding box center [585, 243] width 13 height 14
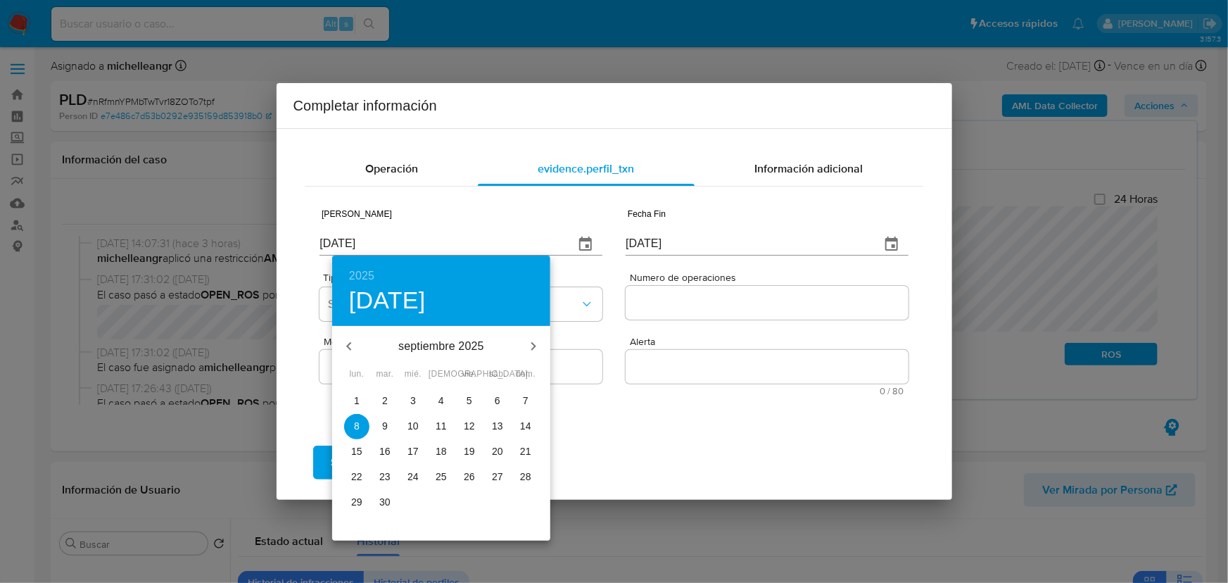
click at [347, 340] on icon "button" at bounding box center [348, 346] width 17 height 17
click at [346, 341] on icon "button" at bounding box center [348, 346] width 17 height 17
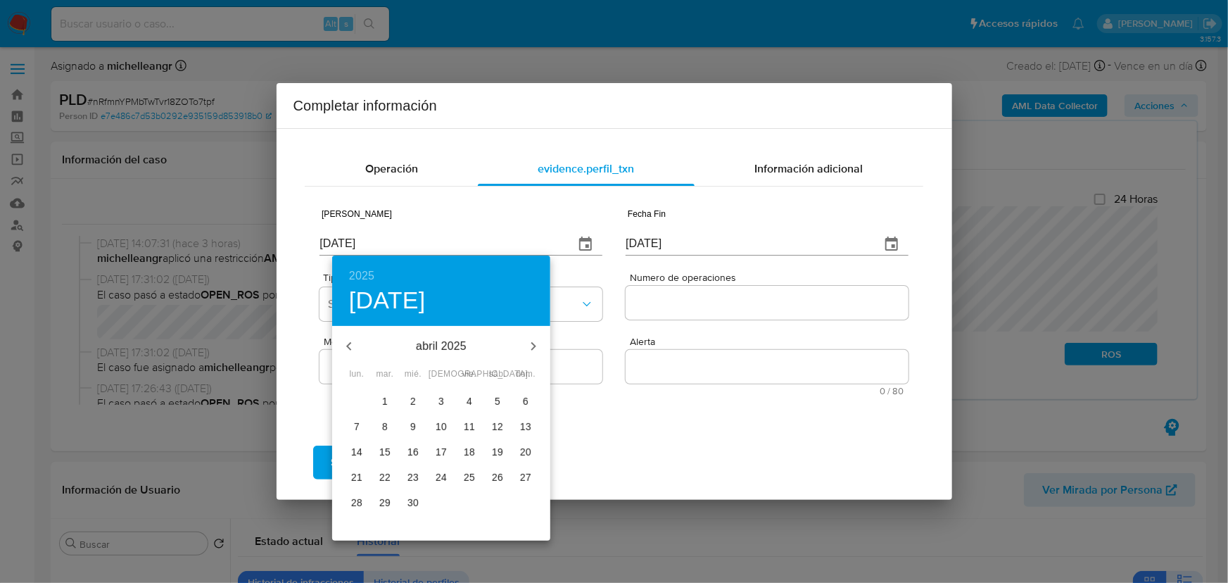
click at [346, 341] on icon "button" at bounding box center [348, 346] width 17 height 17
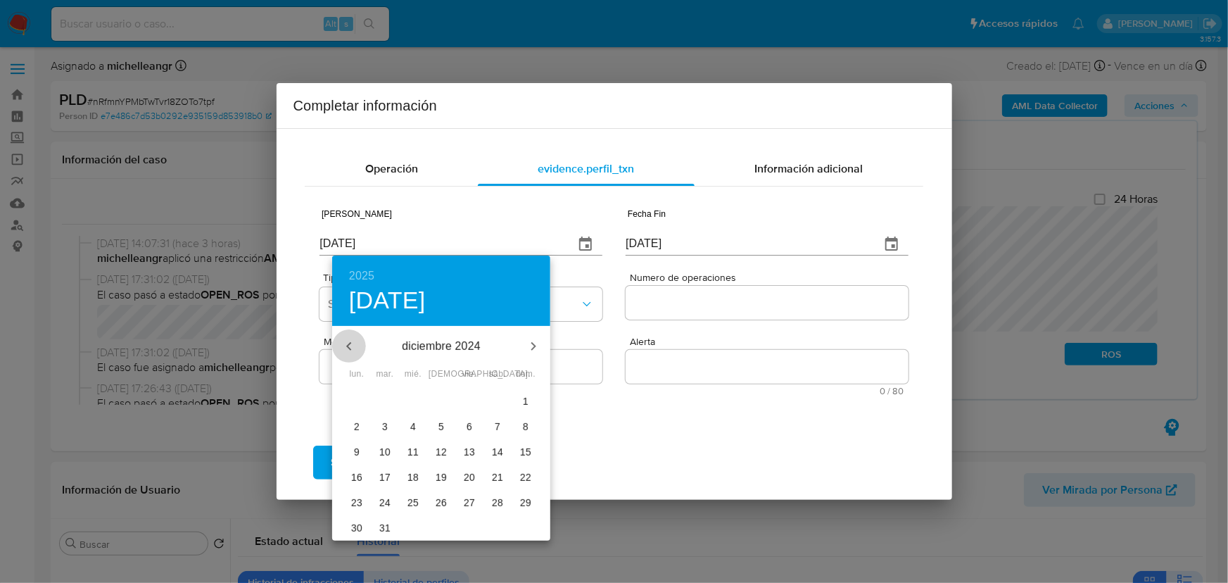
click at [346, 341] on icon "button" at bounding box center [348, 346] width 17 height 17
click at [346, 342] on icon "button" at bounding box center [348, 346] width 17 height 17
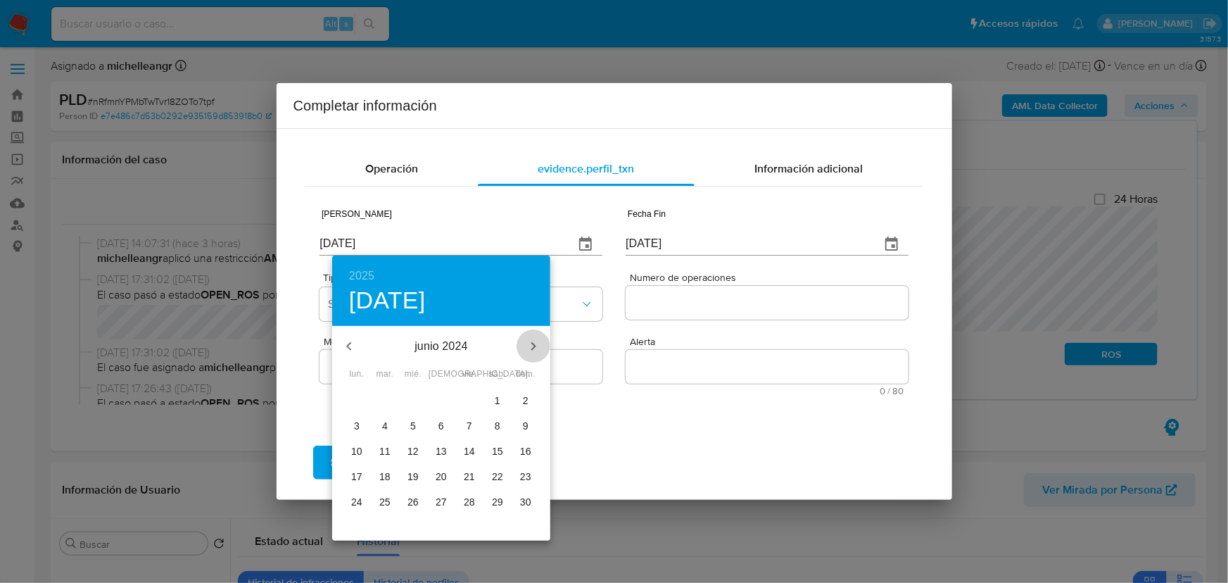
click at [531, 344] on icon "button" at bounding box center [533, 346] width 17 height 17
click at [354, 396] on p "1" at bounding box center [357, 400] width 6 height 14
type input "01/07/2024"
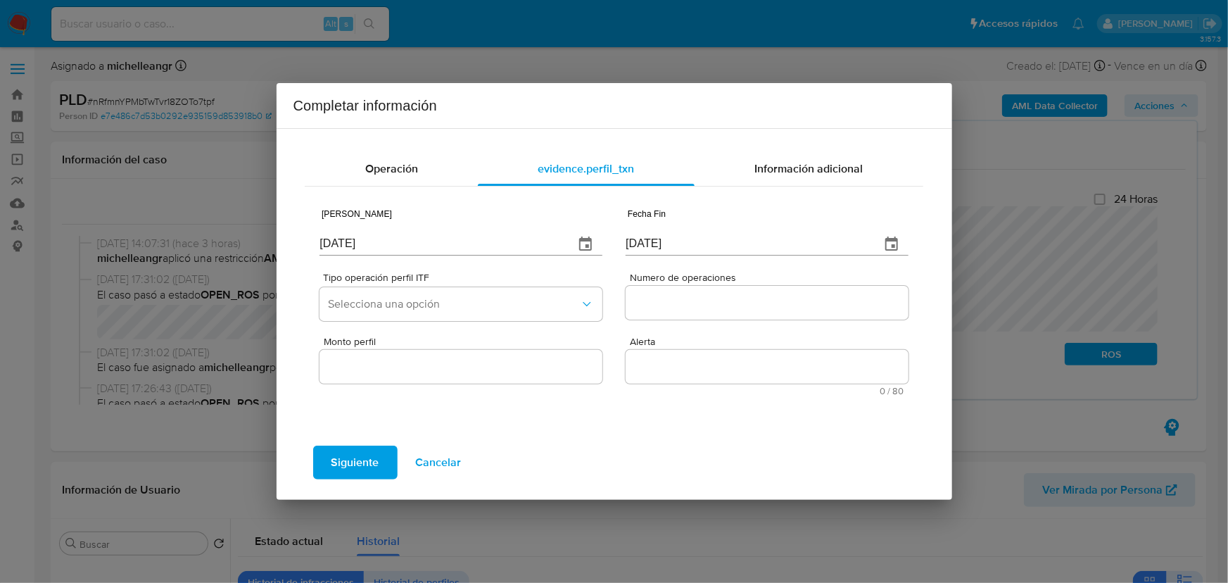
click at [891, 243] on icon "button" at bounding box center [891, 244] width 17 height 17
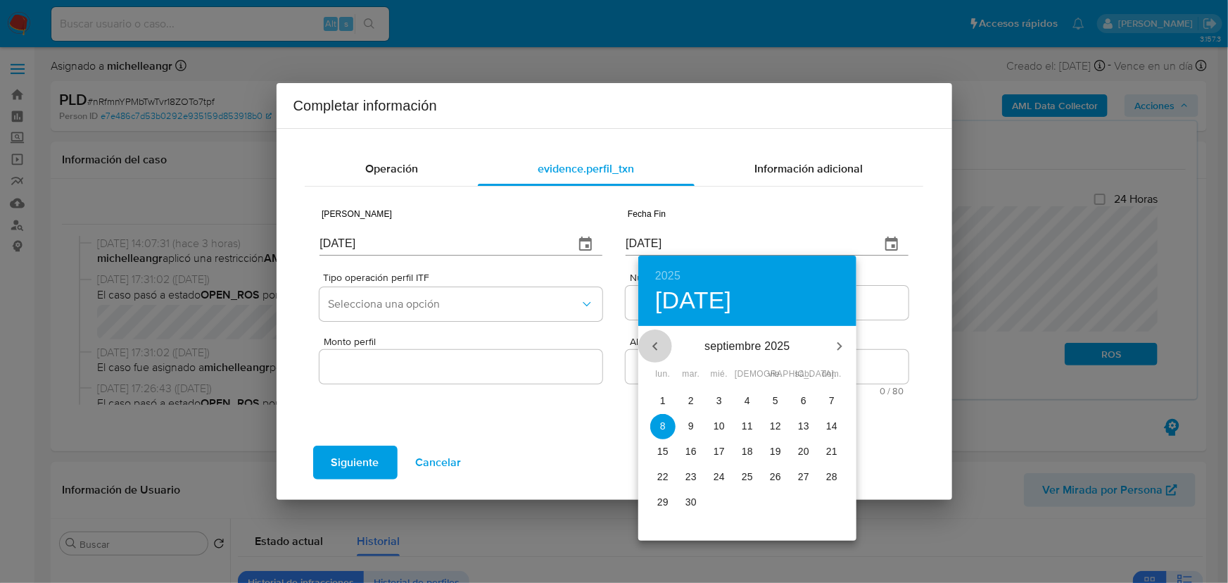
click at [658, 343] on icon "button" at bounding box center [655, 346] width 17 height 17
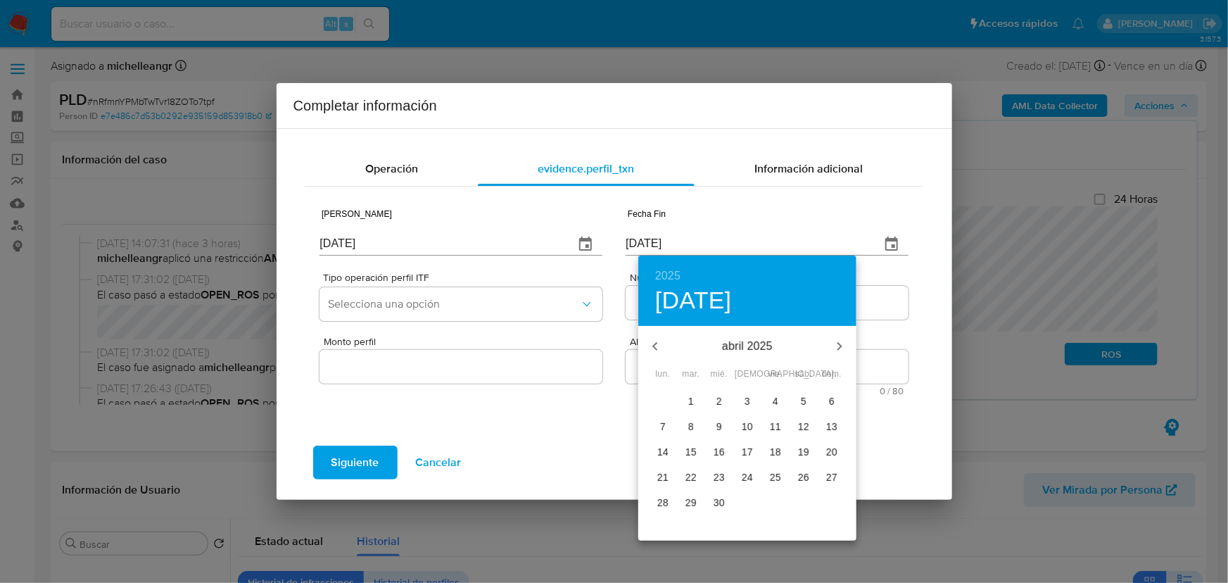
click at [656, 343] on icon "button" at bounding box center [655, 346] width 17 height 17
click at [654, 343] on icon "button" at bounding box center [655, 346] width 17 height 17
click at [651, 343] on icon "button" at bounding box center [655, 346] width 17 height 17
click at [690, 521] on p "31" at bounding box center [690, 527] width 11 height 14
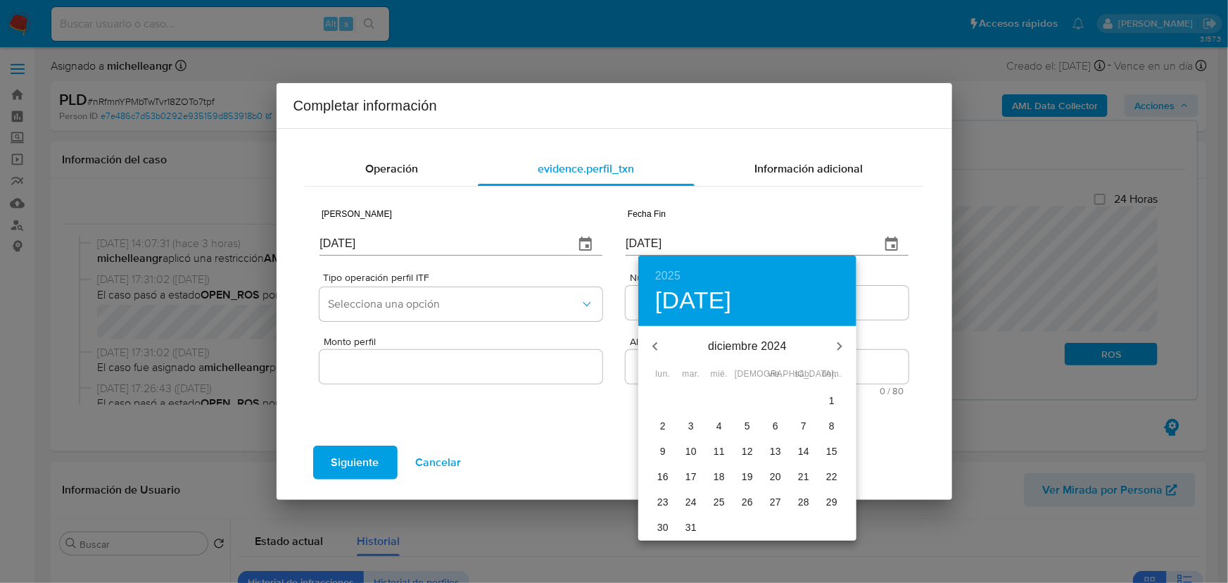
type input "31/12/2024"
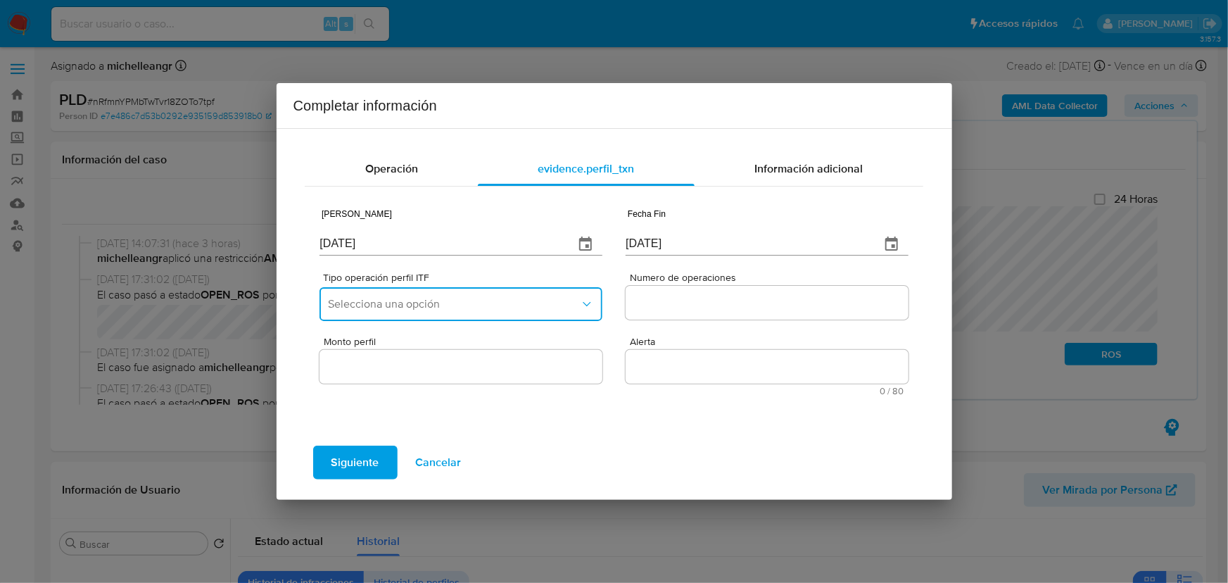
click at [417, 302] on span "Selecciona una opción" at bounding box center [453, 304] width 251 height 14
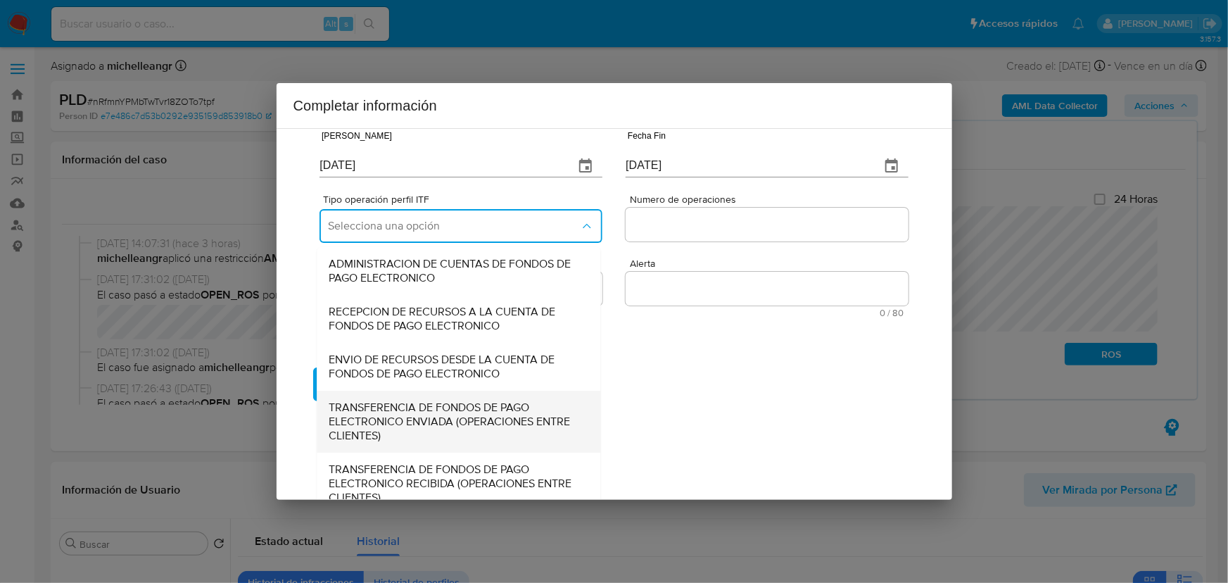
scroll to position [155, 0]
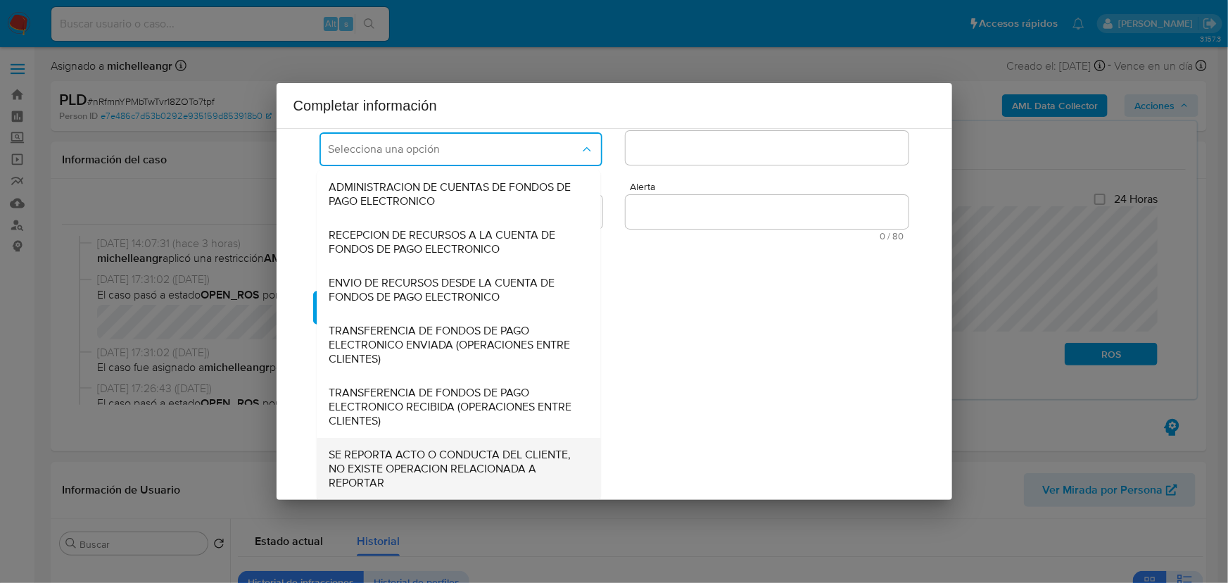
click at [406, 469] on span "SE REPORTA ACTO O CONDUCTA DEL CLIENTE, NO EXISTE OPERACION RELACIONADA A REPOR…" at bounding box center [455, 468] width 253 height 42
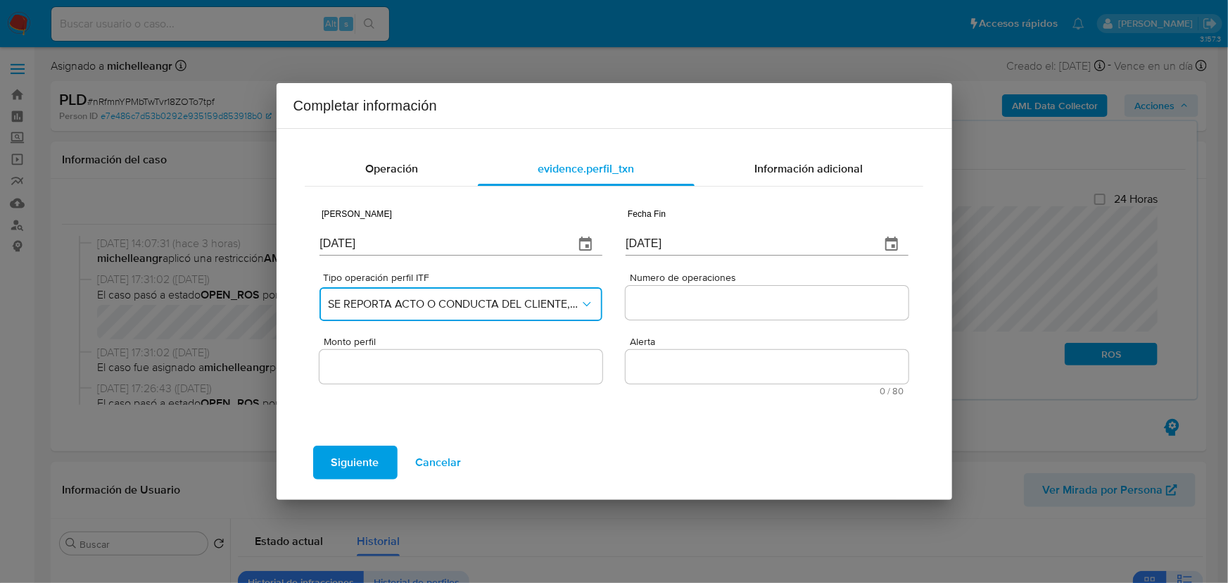
scroll to position [0, 0]
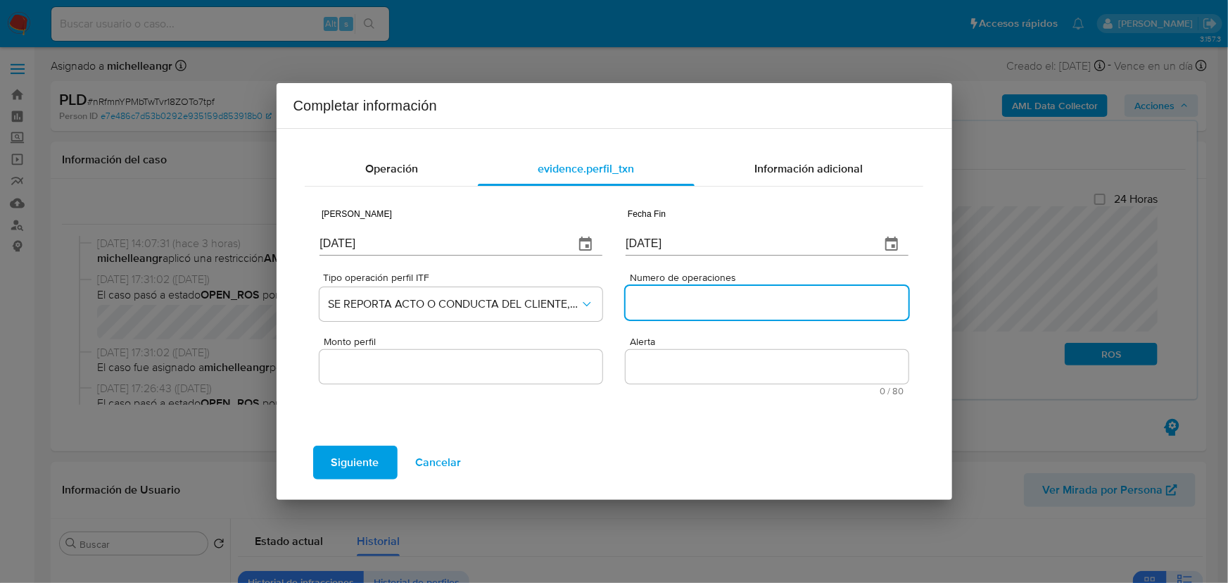
click at [676, 303] on input "Numero de operaciones" at bounding box center [766, 302] width 282 height 18
type input "0"
click at [542, 359] on input "Monto perfil" at bounding box center [460, 366] width 282 height 18
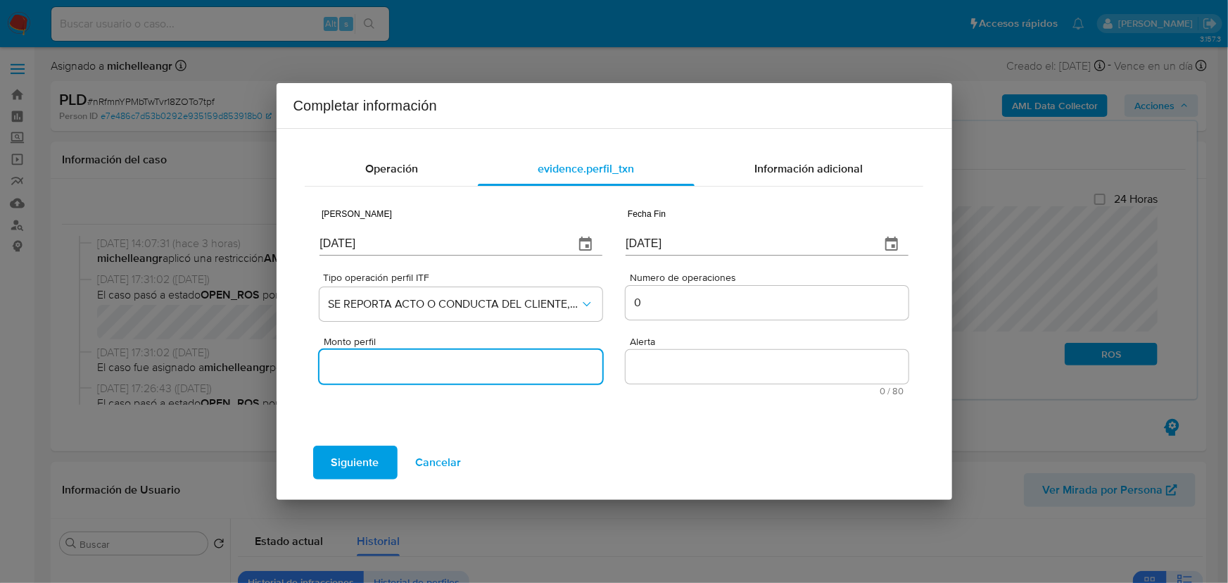
type input "0.00"
click at [399, 149] on div "Operación evidence.perfil_txn Información adicional Fecha Inicio 01/07/2024 Fec…" at bounding box center [614, 288] width 642 height 297
click at [398, 168] on span "Operación" at bounding box center [391, 168] width 53 height 16
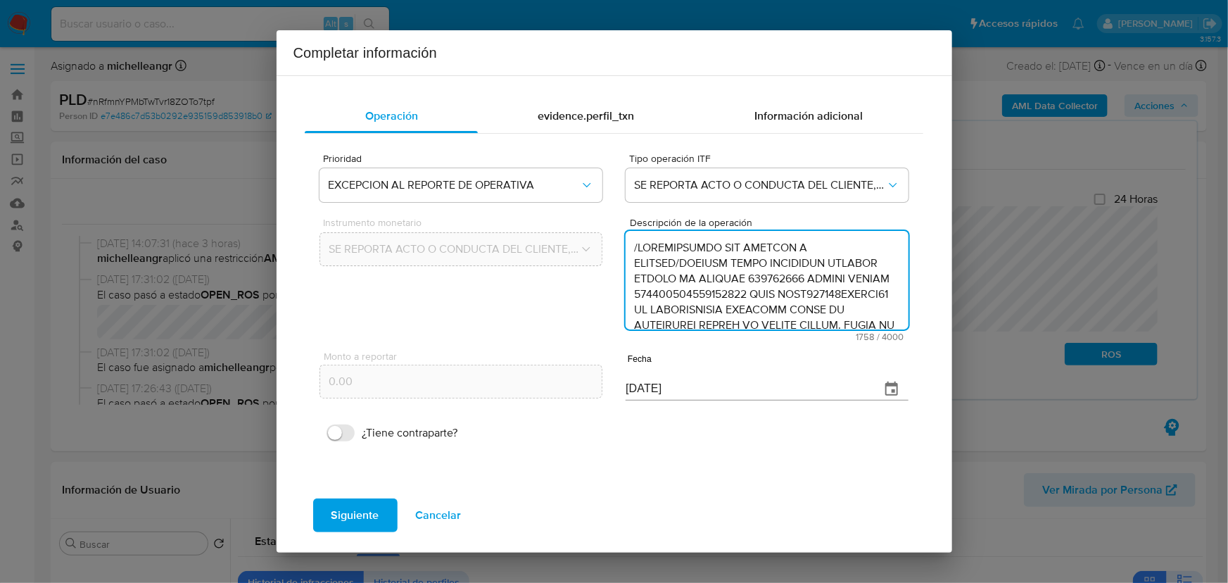
drag, startPoint x: 723, startPoint y: 296, endPoint x: 638, endPoint y: 210, distance: 121.4
click at [638, 210] on div "Instrumento monetario SE REPORTA ACTO O CONDUCTA DEL CLIENTE, NO EXISTE OPERACI…" at bounding box center [613, 275] width 588 height 134
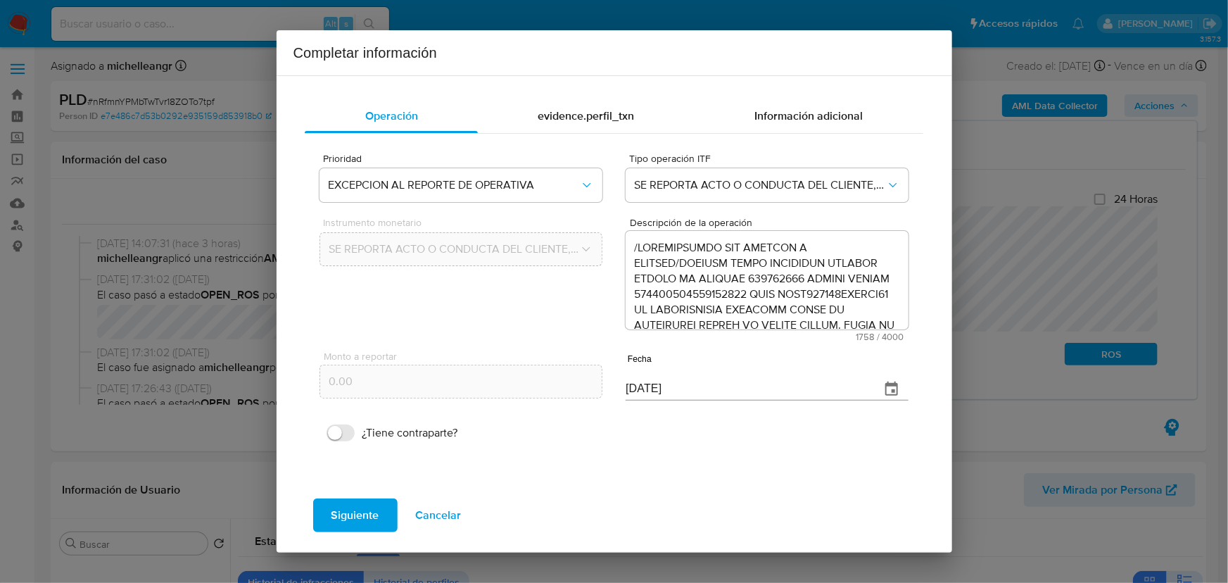
click at [565, 105] on div "evidence.perfil_txn" at bounding box center [586, 116] width 217 height 34
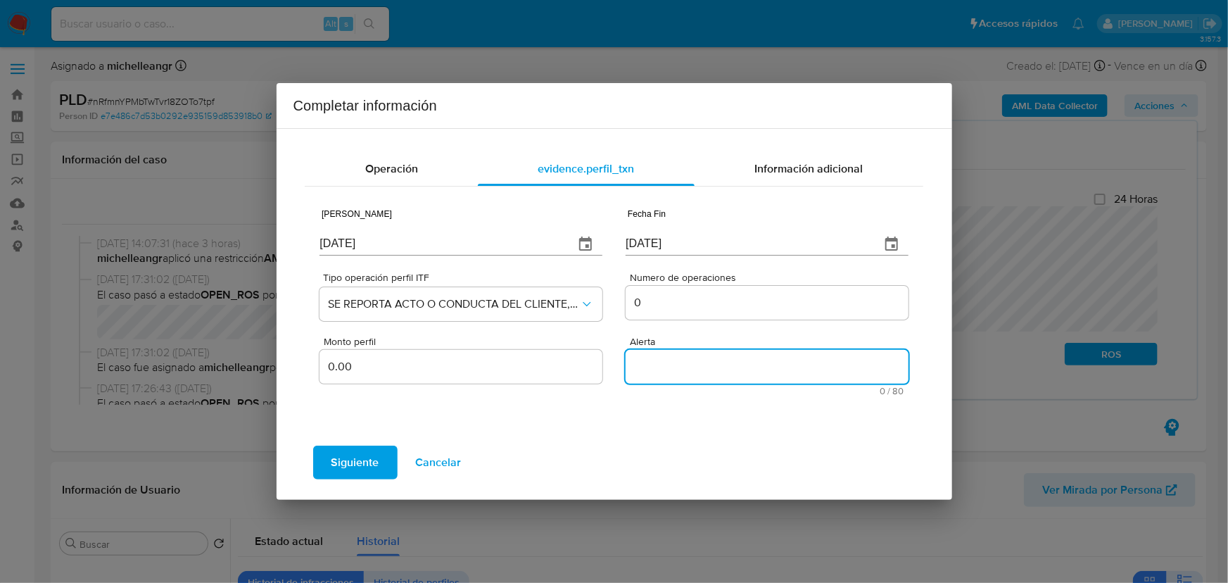
click at [672, 362] on textarea "Alerta" at bounding box center [766, 367] width 282 height 34
paste textarea "HIGHVOLUMEMLM"
type textarea "HIGHVOLUMEMLM"
click at [794, 167] on span "Información adicional" at bounding box center [808, 168] width 108 height 16
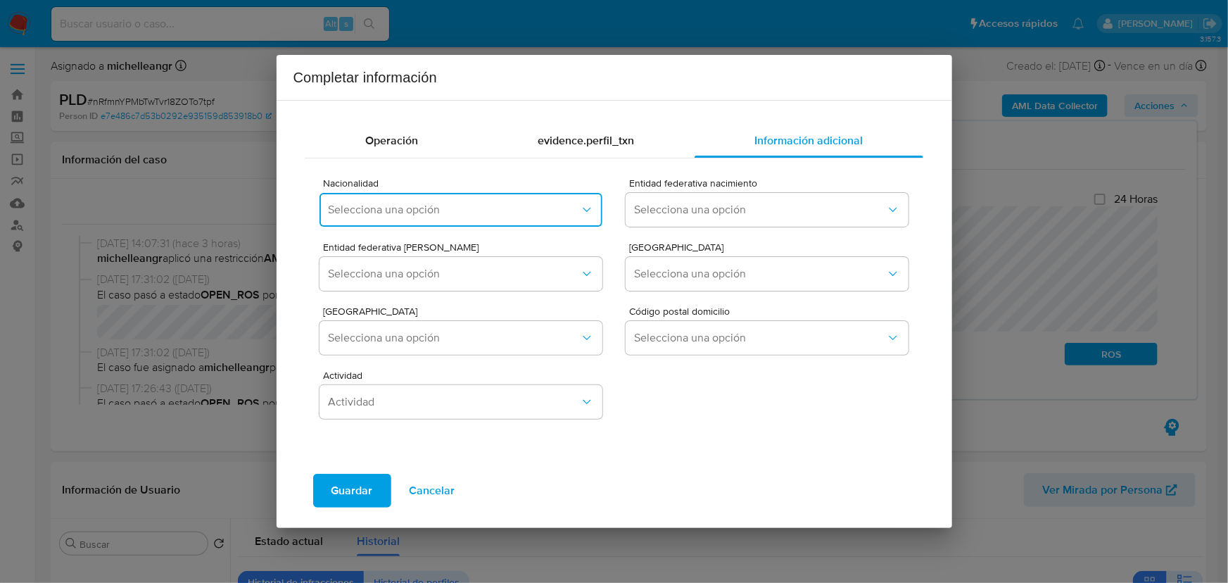
drag, startPoint x: 476, startPoint y: 212, endPoint x: 457, endPoint y: 177, distance: 39.4
click at [478, 203] on span "Selecciona una opción" at bounding box center [453, 210] width 251 height 14
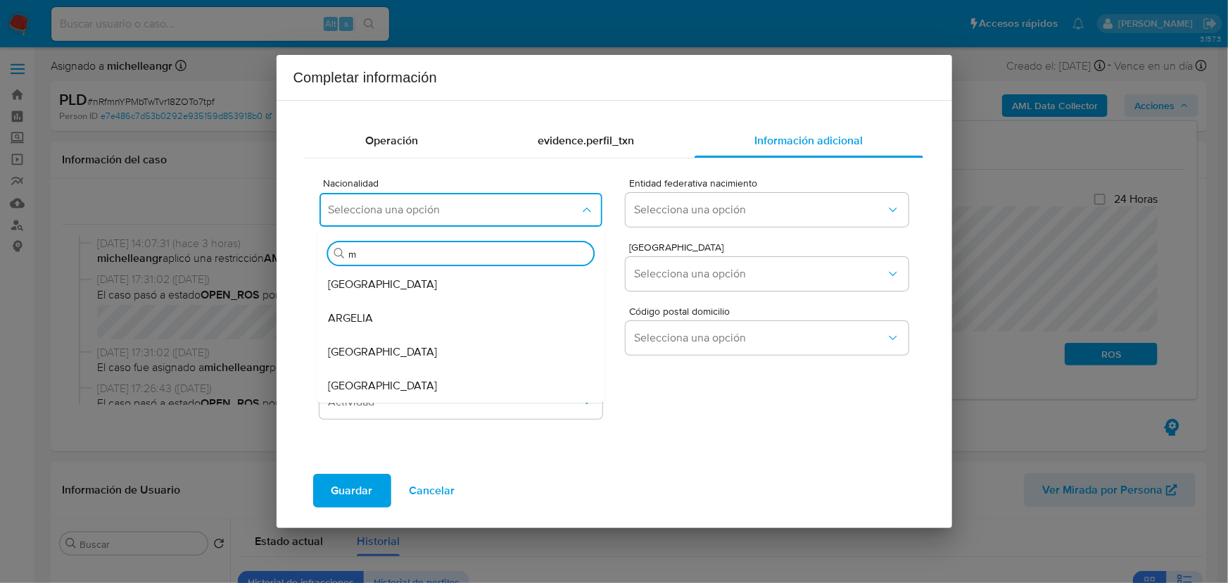
type input "me"
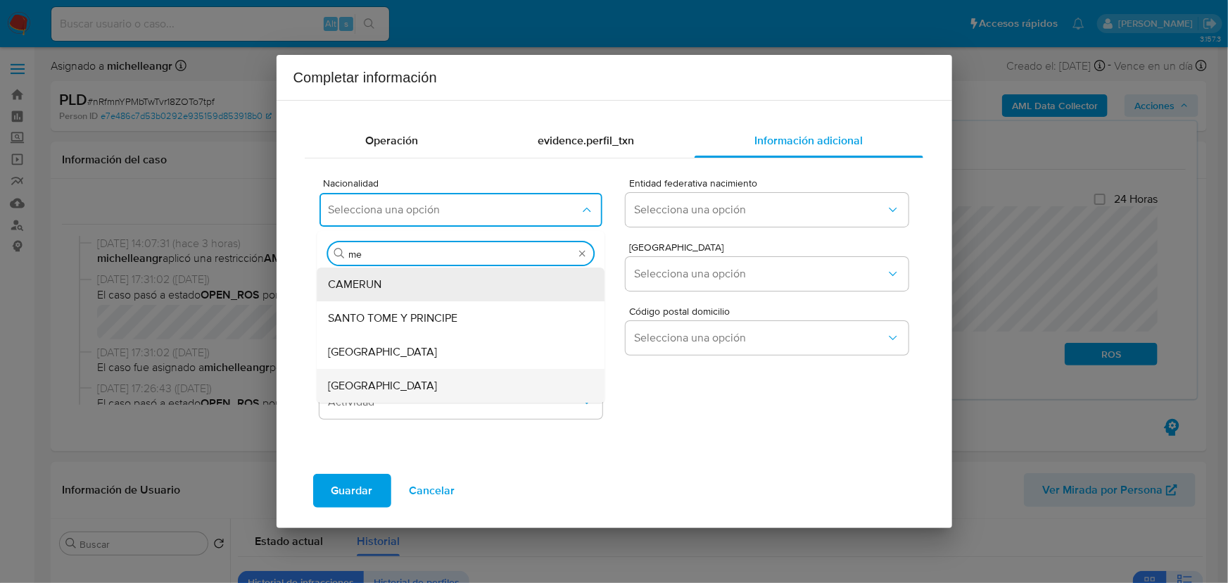
click at [356, 386] on span "MEXICO" at bounding box center [383, 385] width 109 height 14
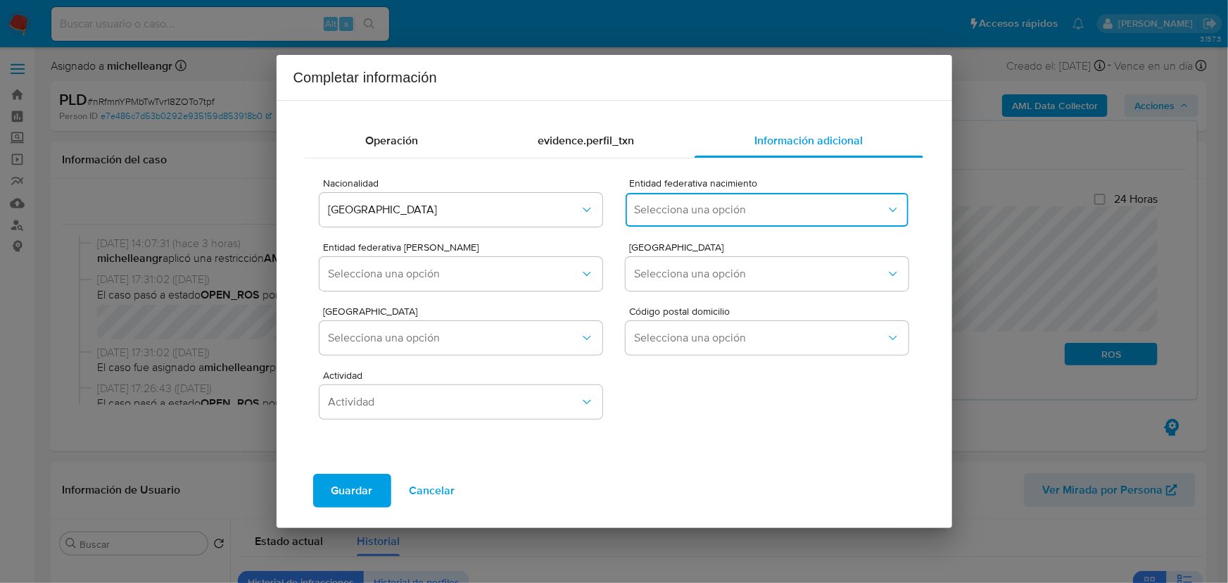
click at [678, 204] on span "Selecciona una opción" at bounding box center [759, 210] width 251 height 14
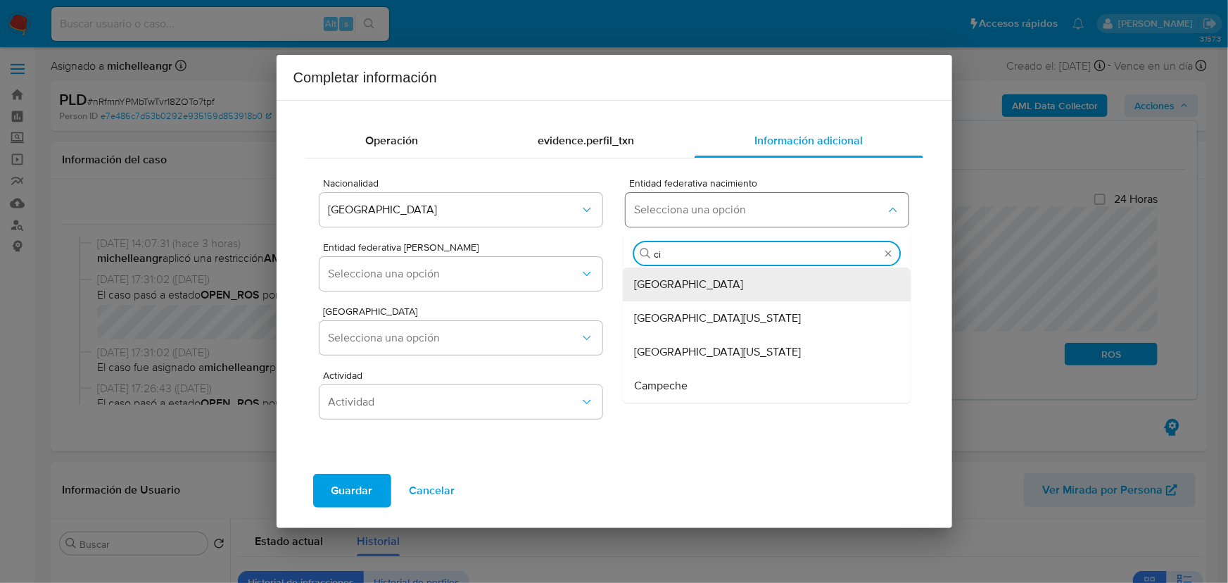
type input "ciu"
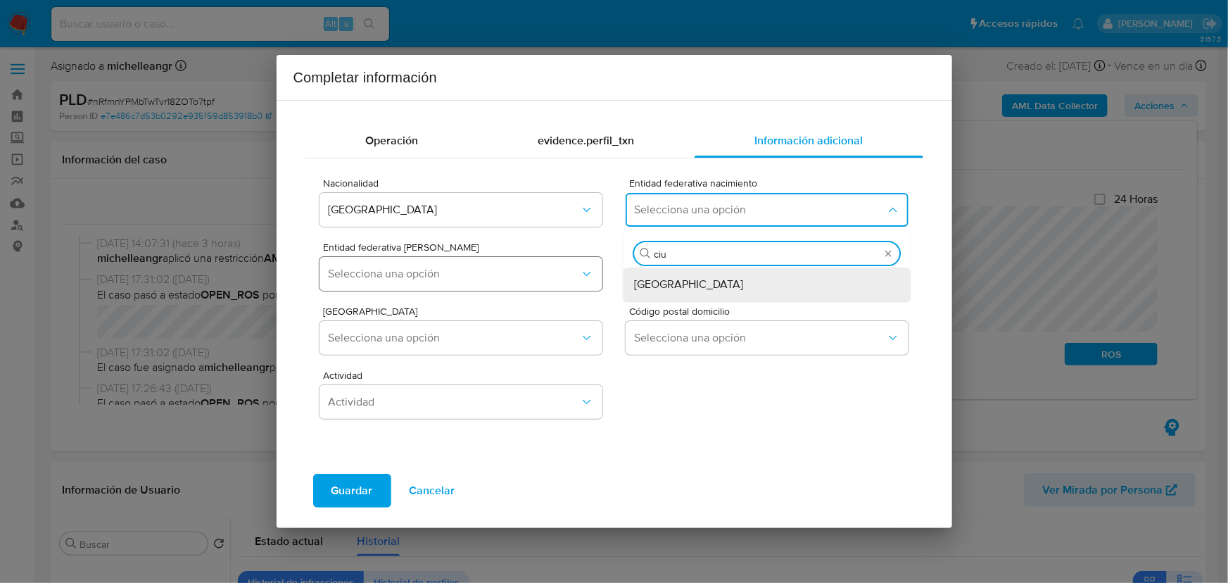
drag, startPoint x: 680, startPoint y: 282, endPoint x: 522, endPoint y: 278, distance: 157.6
click at [676, 282] on span "Ciudad de México" at bounding box center [689, 284] width 109 height 14
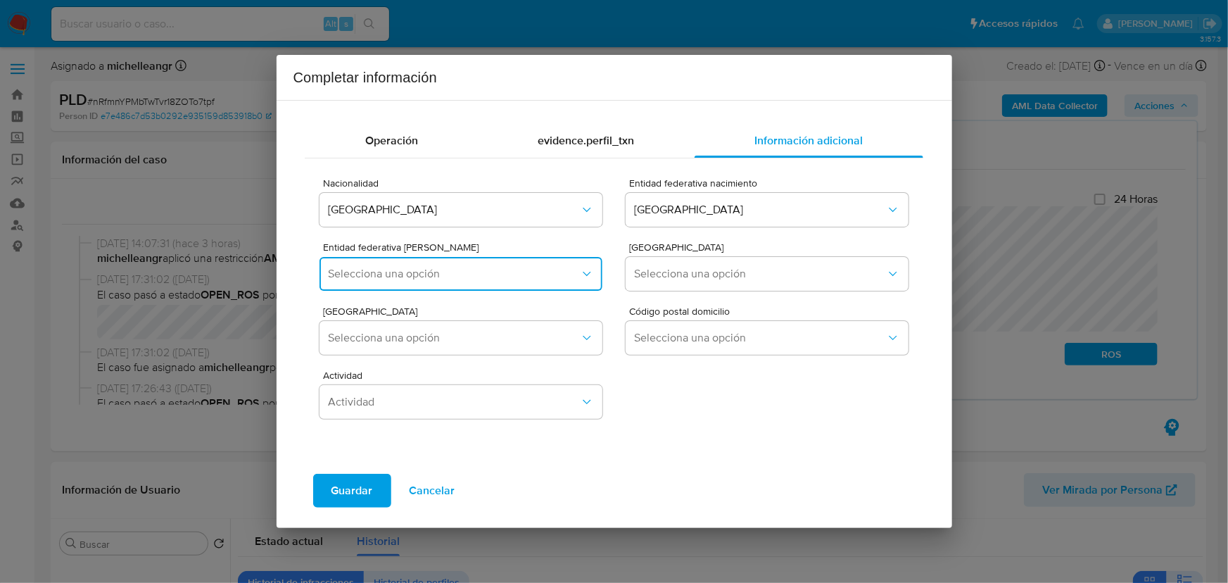
click at [484, 275] on span "Selecciona una opción" at bounding box center [453, 274] width 251 height 14
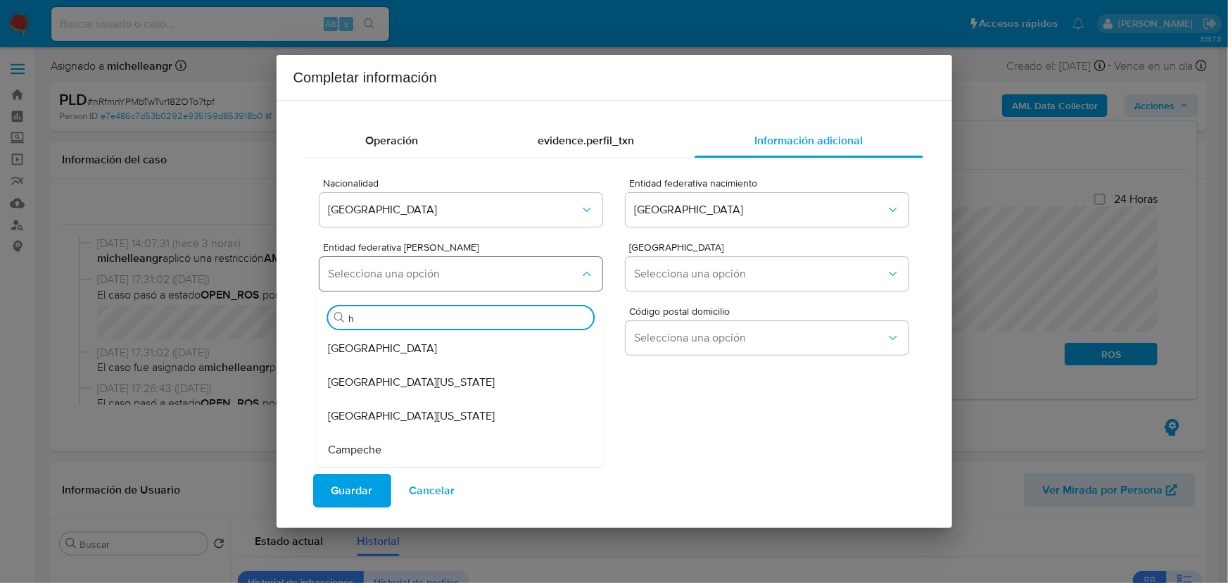
type input "hi"
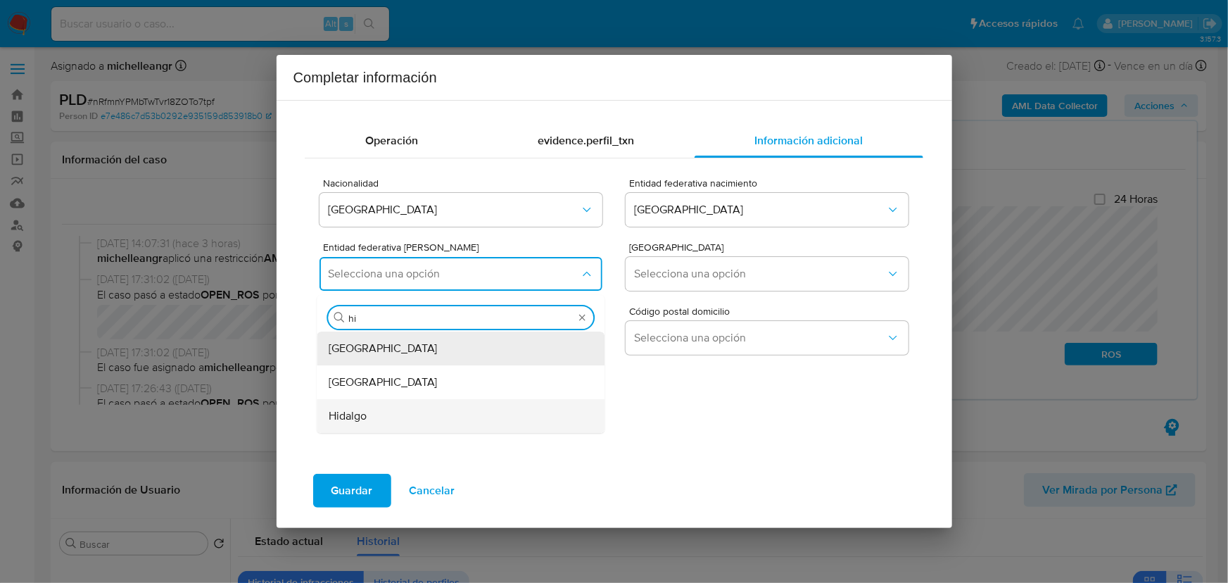
click at [398, 424] on div "Hidalgo" at bounding box center [457, 416] width 257 height 34
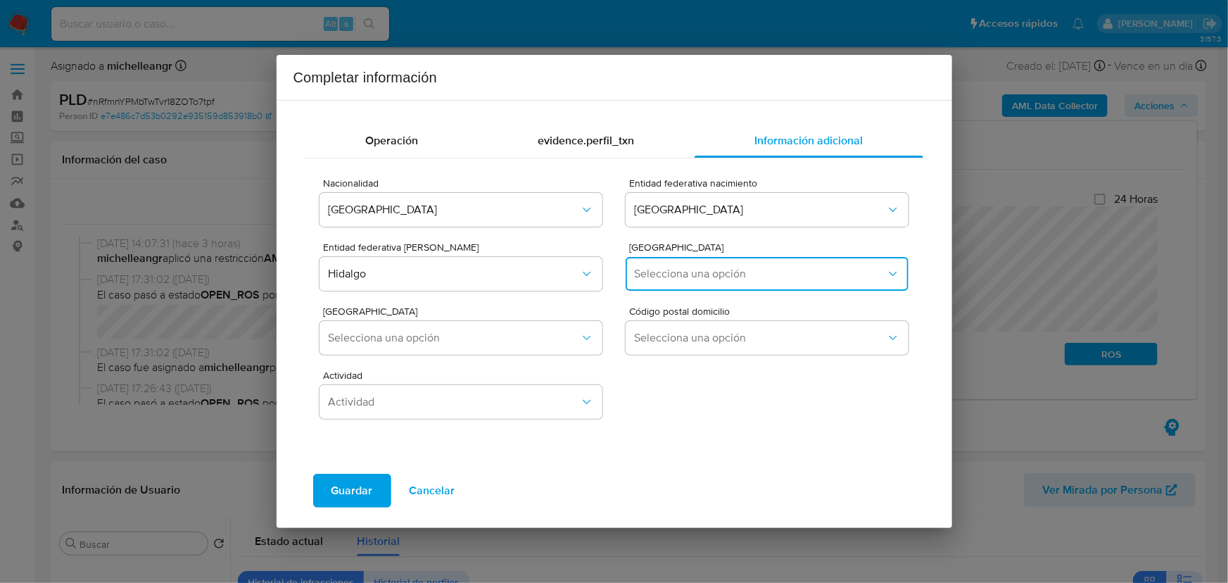
click at [689, 275] on span "Selecciona una opción" at bounding box center [759, 274] width 251 height 14
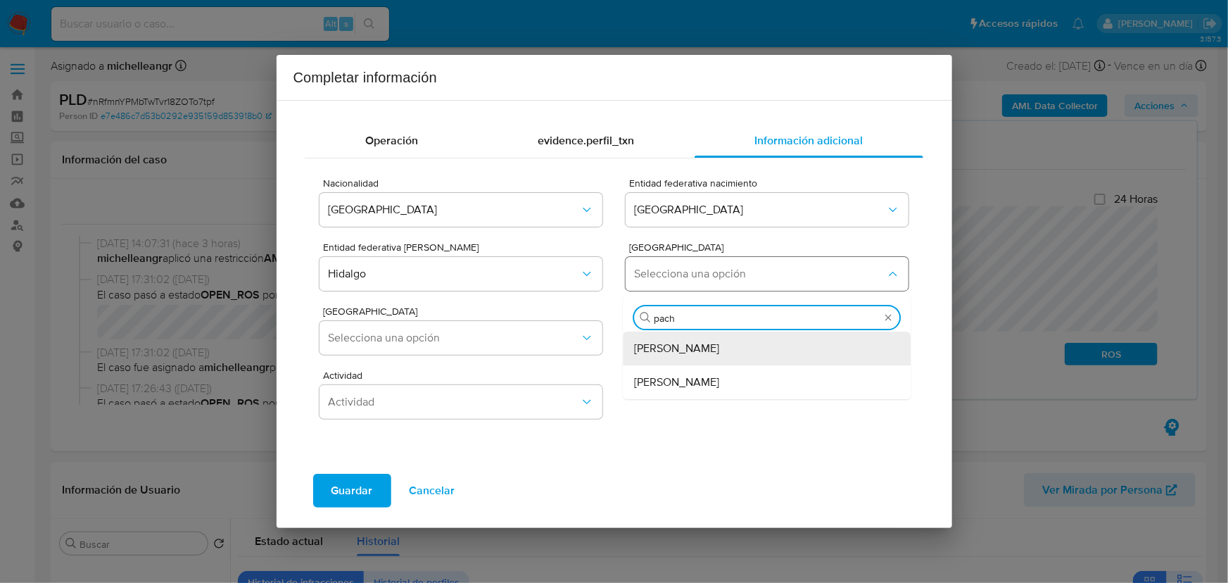
type input "pachu"
click at [661, 354] on span "Pachuca de Soto" at bounding box center [677, 348] width 85 height 14
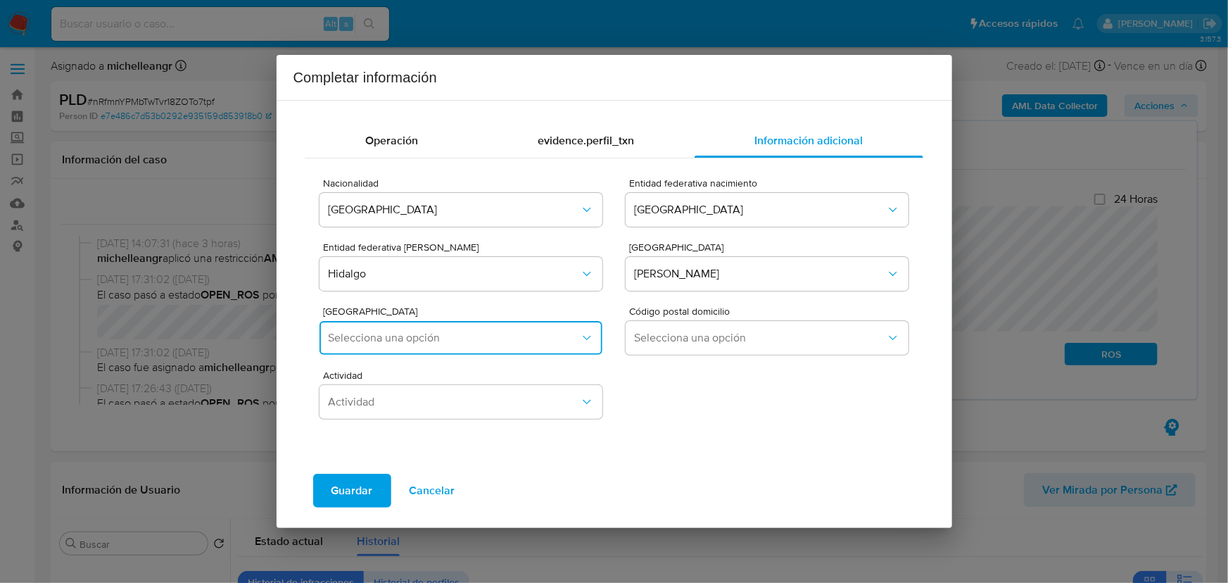
click at [395, 342] on span "Selecciona una opción" at bounding box center [453, 338] width 251 height 14
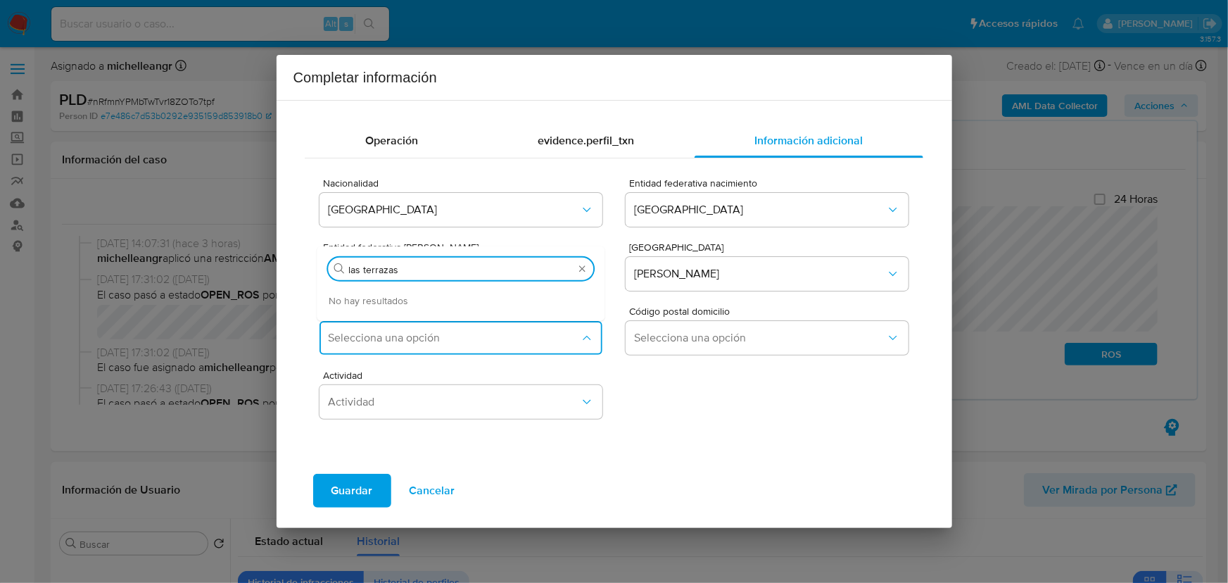
drag, startPoint x: 322, startPoint y: 251, endPoint x: 287, endPoint y: 241, distance: 36.7
click at [287, 241] on div "Operación evidence.perfil_txn Información adicional Nacionalidad MEXICO Entidad…" at bounding box center [613, 314] width 675 height 428
drag, startPoint x: 443, startPoint y: 270, endPoint x: 111, endPoint y: 238, distance: 333.6
click at [111, 238] on div "Completar información Operación evidence.perfil_txn Información adicional Nacio…" at bounding box center [614, 291] width 1228 height 583
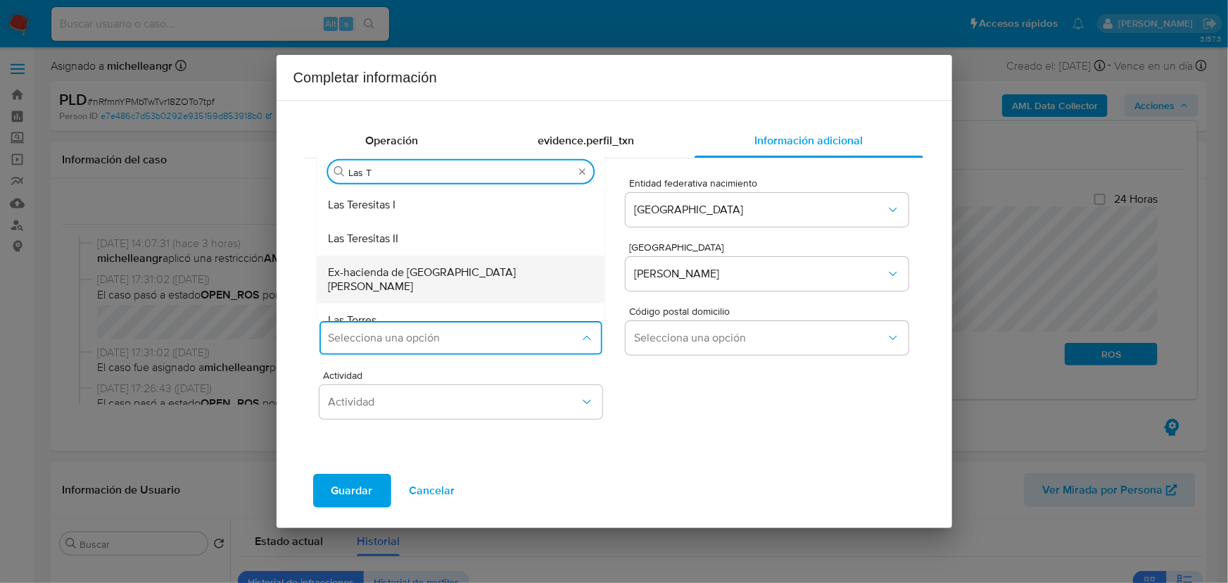
scroll to position [67, 0]
drag, startPoint x: 430, startPoint y: 172, endPoint x: 232, endPoint y: 134, distance: 201.3
click at [235, 134] on div "Completar información Operación evidence.perfil_txn Información adicional Nacio…" at bounding box center [614, 291] width 1228 height 583
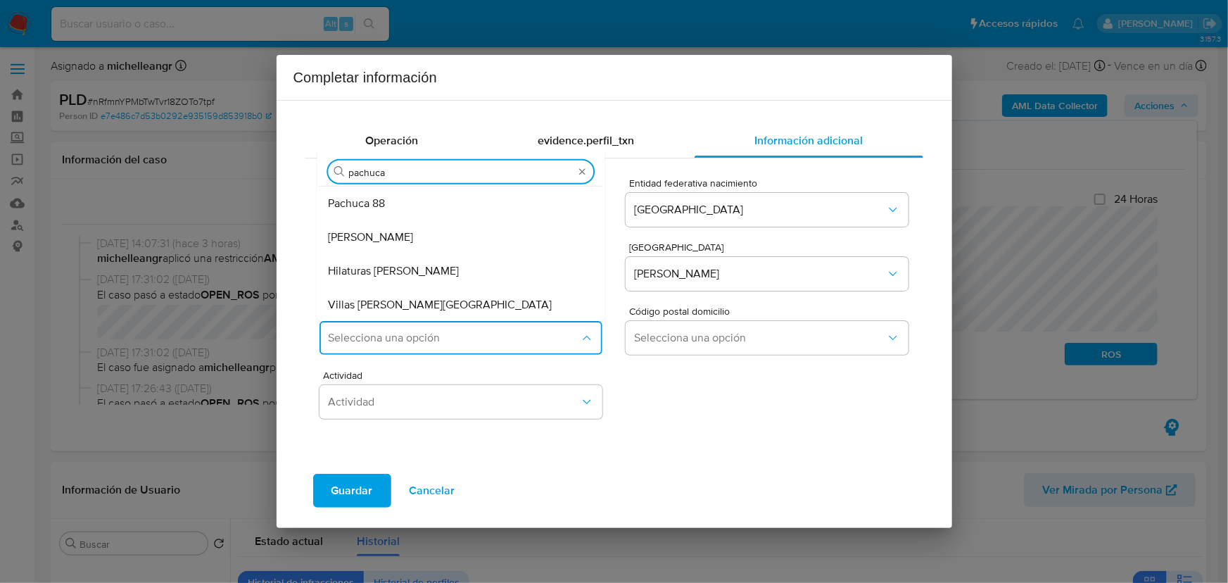
scroll to position [0, 0]
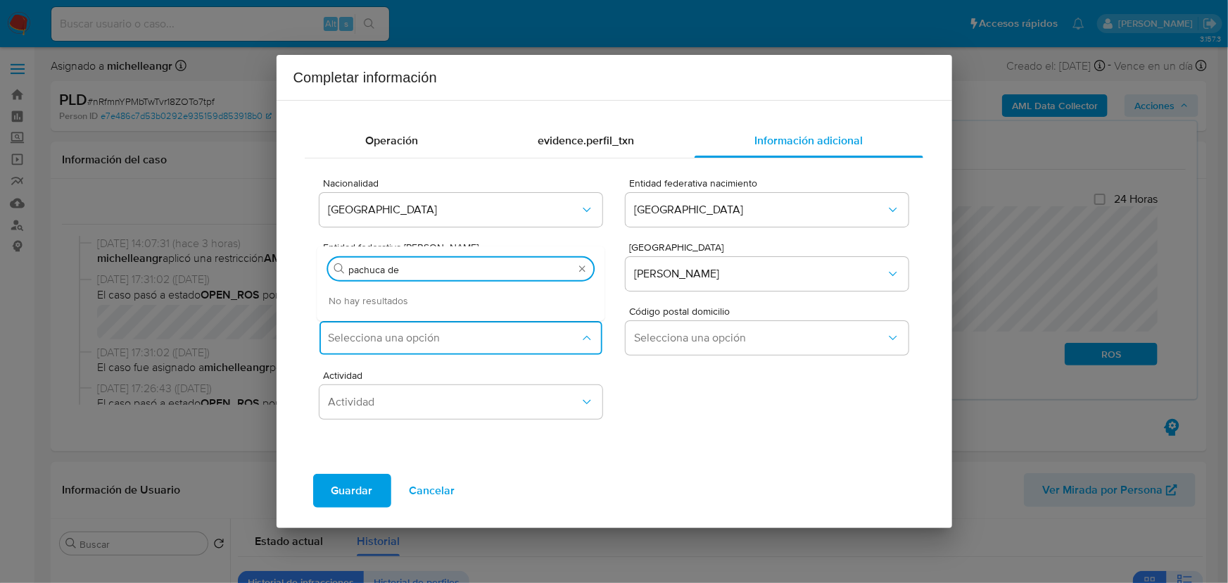
drag, startPoint x: 426, startPoint y: 269, endPoint x: 227, endPoint y: 248, distance: 200.3
click at [229, 248] on div "Completar información Operación evidence.perfil_txn Información adicional Nacio…" at bounding box center [614, 291] width 1228 height 583
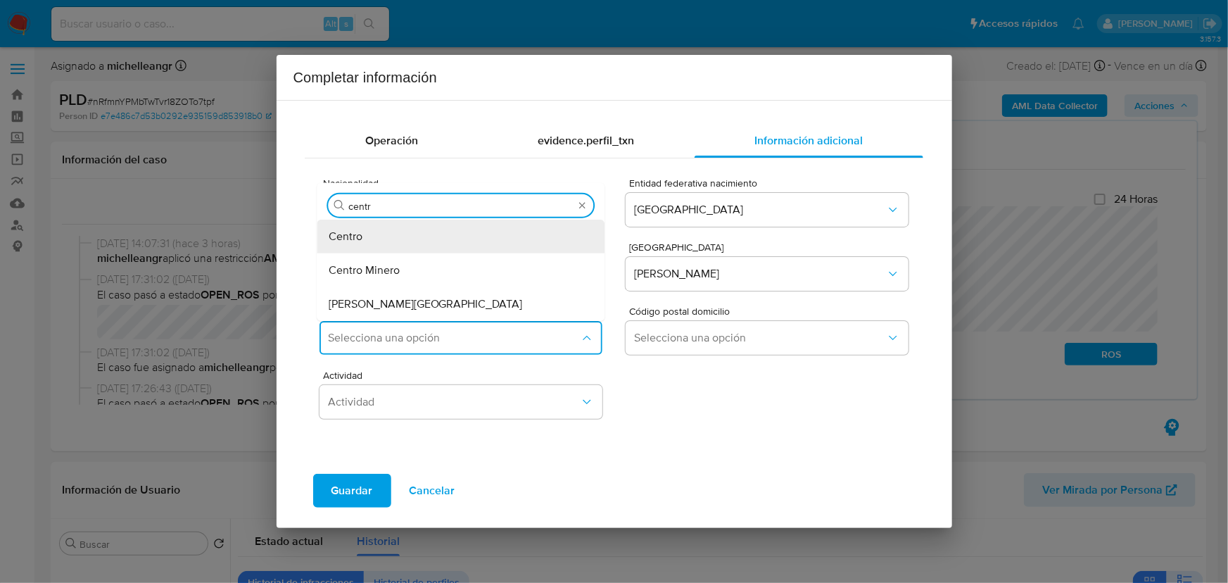
type input "centro"
click at [424, 269] on div "Centro Minero" at bounding box center [457, 270] width 257 height 34
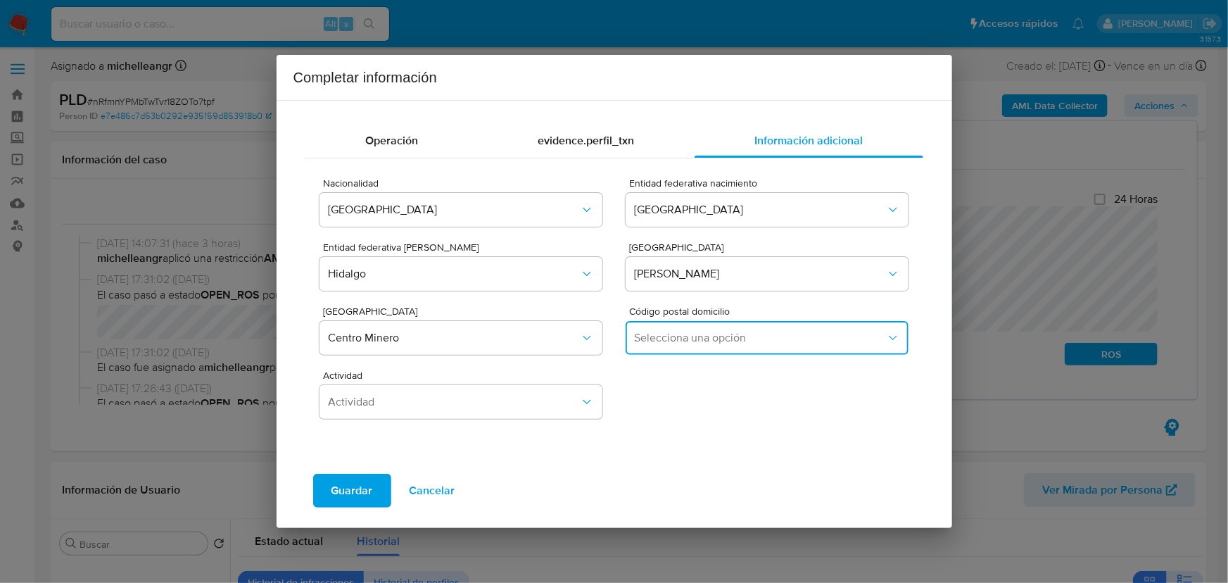
click at [703, 331] on span "Selecciona una opción" at bounding box center [759, 338] width 251 height 14
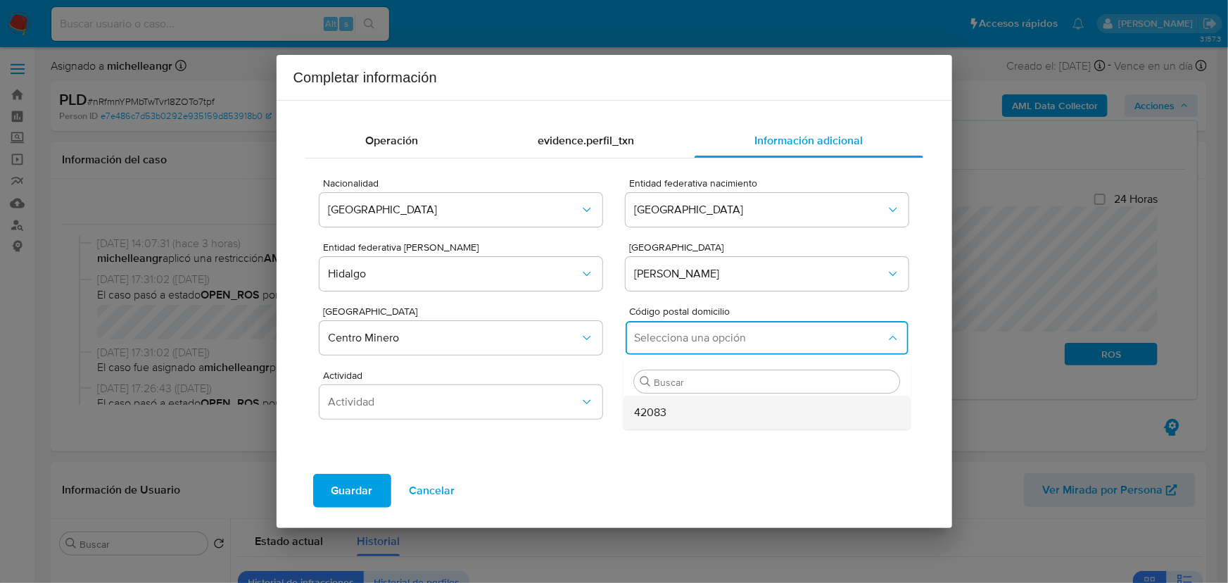
click at [682, 415] on div "42083" at bounding box center [763, 412] width 257 height 34
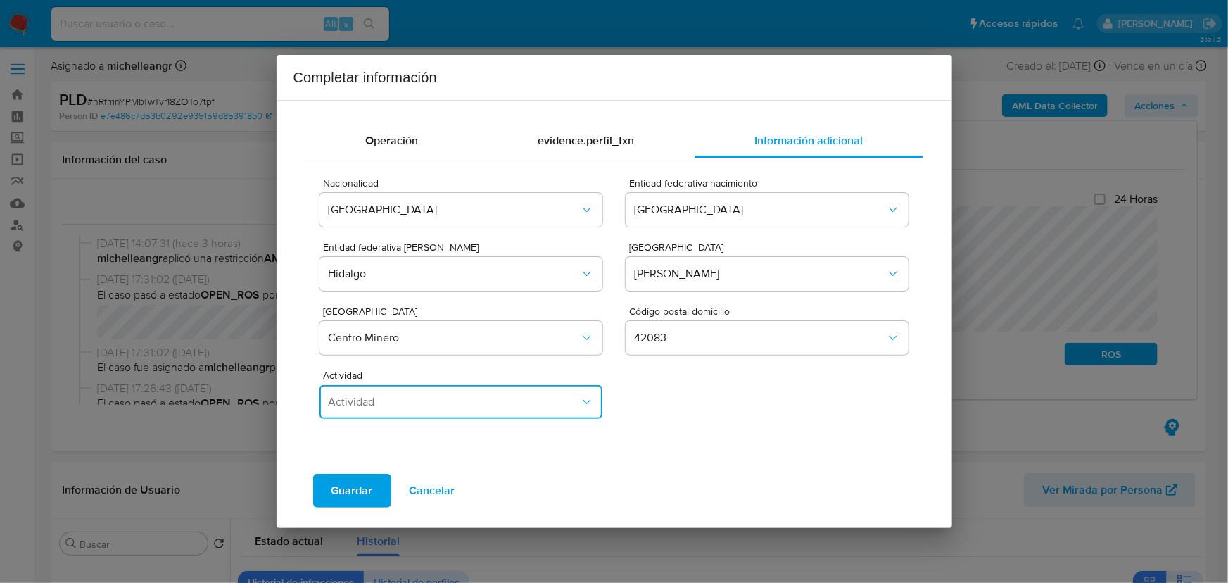
click at [443, 405] on span "Actividad" at bounding box center [453, 402] width 251 height 14
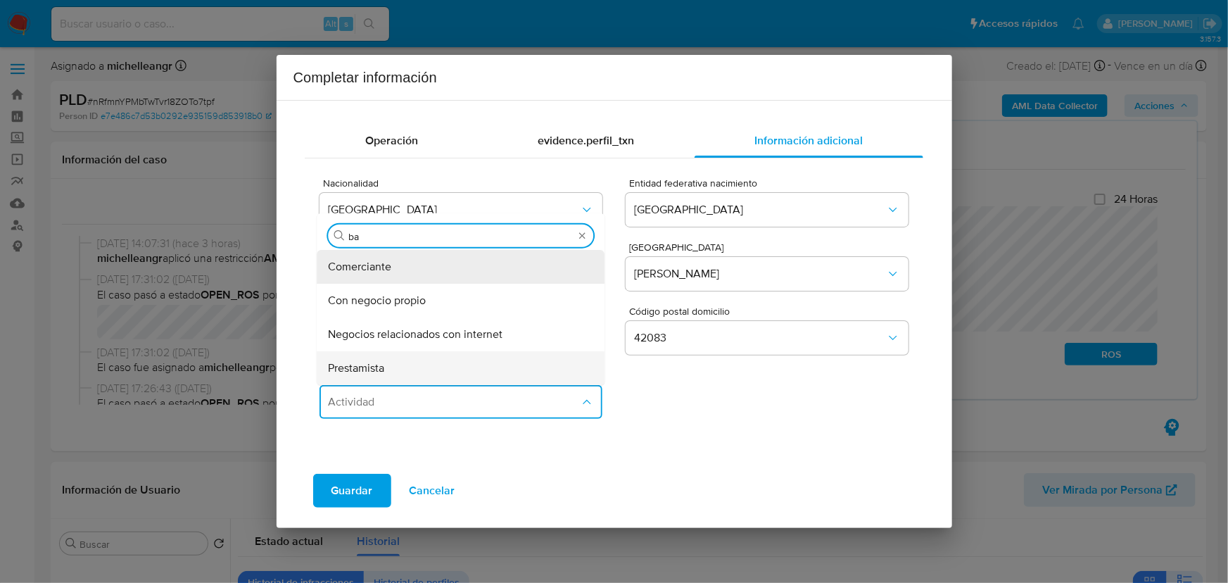
type input "bar"
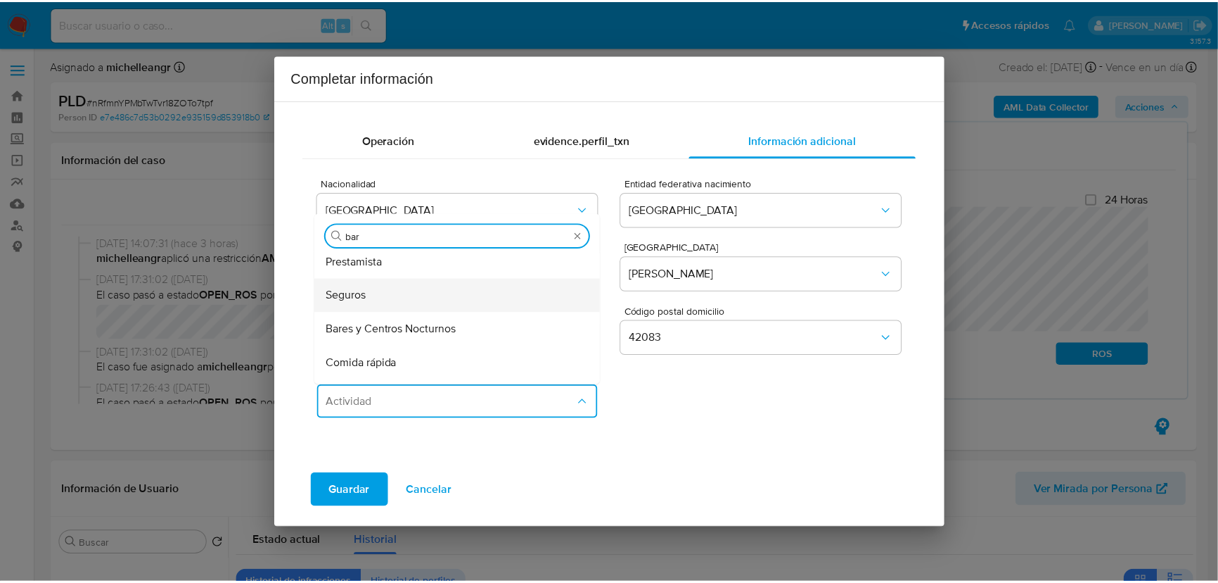
scroll to position [127, 0]
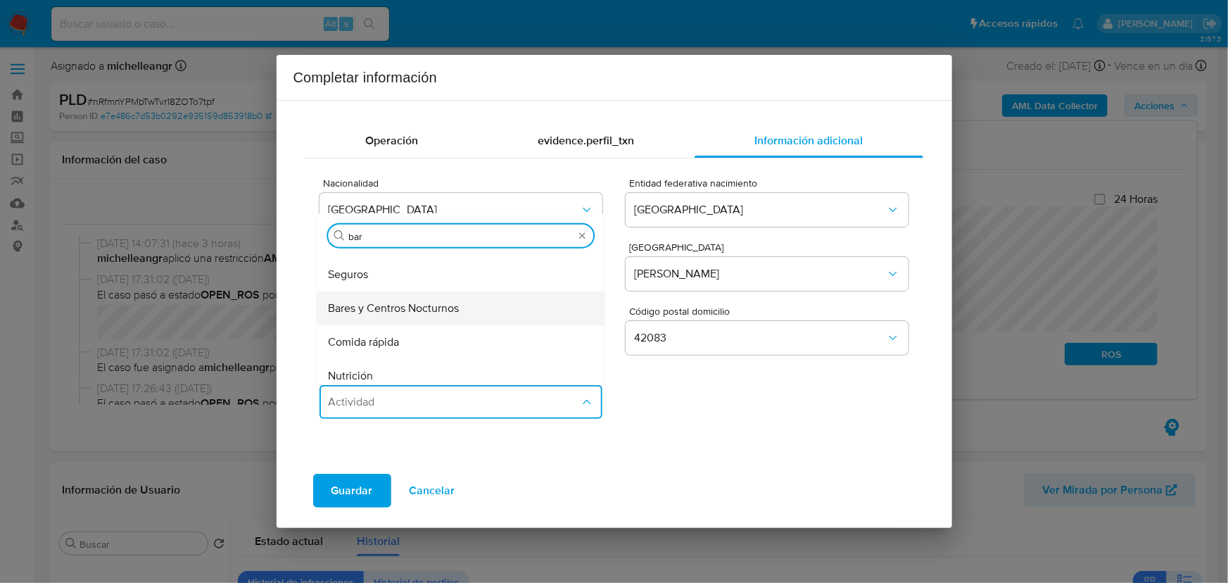
click at [462, 307] on div "Bares y Centros Nocturnos" at bounding box center [457, 308] width 257 height 34
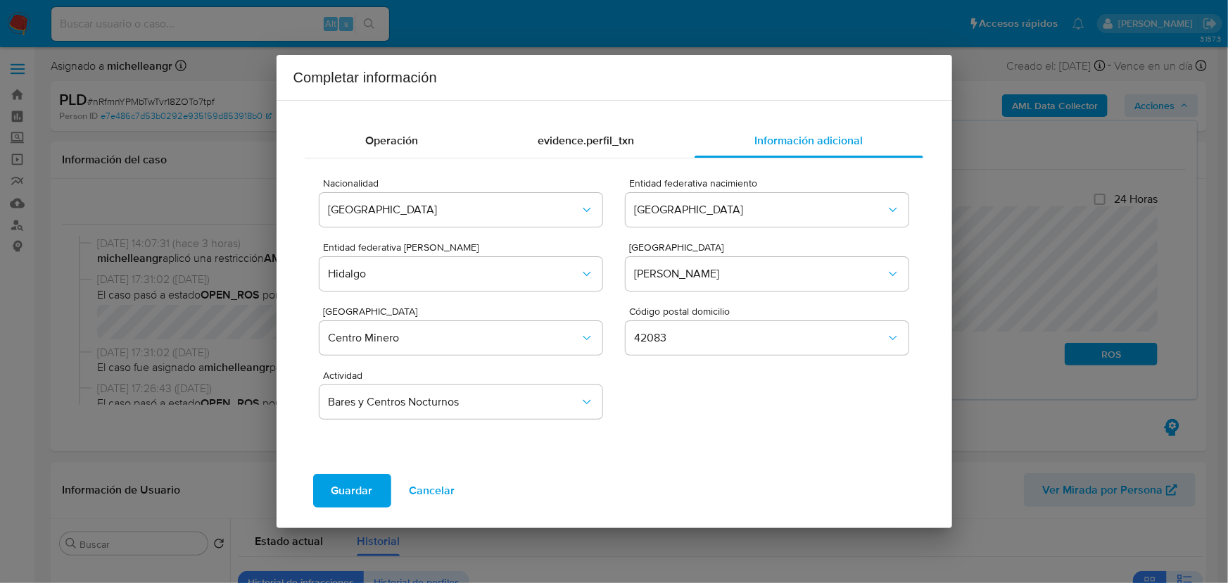
click at [374, 496] on button "Guardar" at bounding box center [352, 490] width 78 height 34
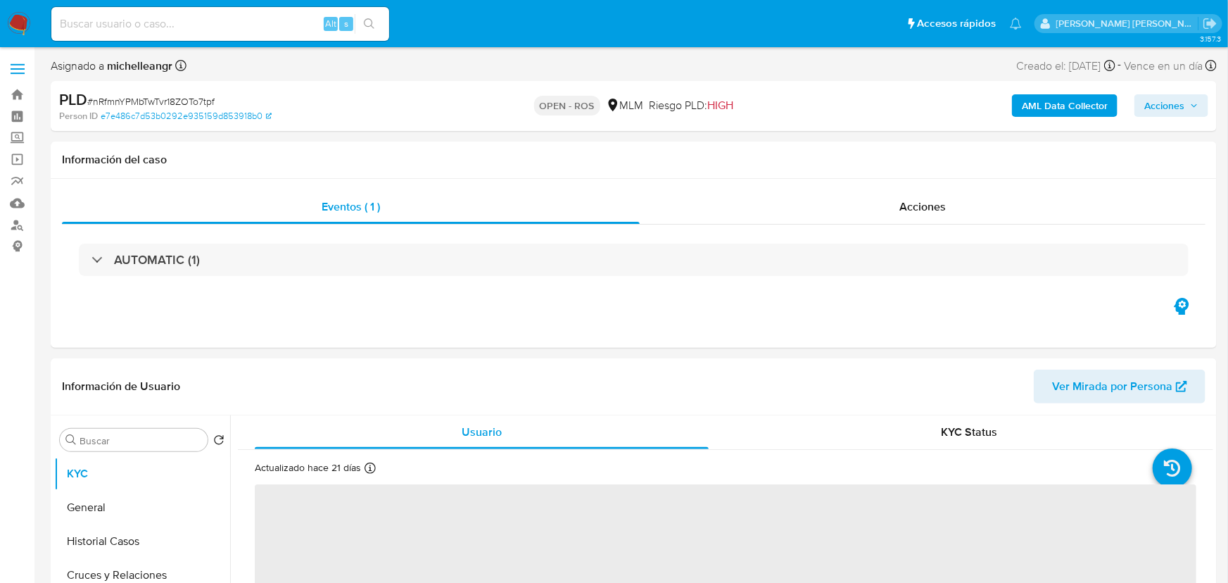
select select "10"
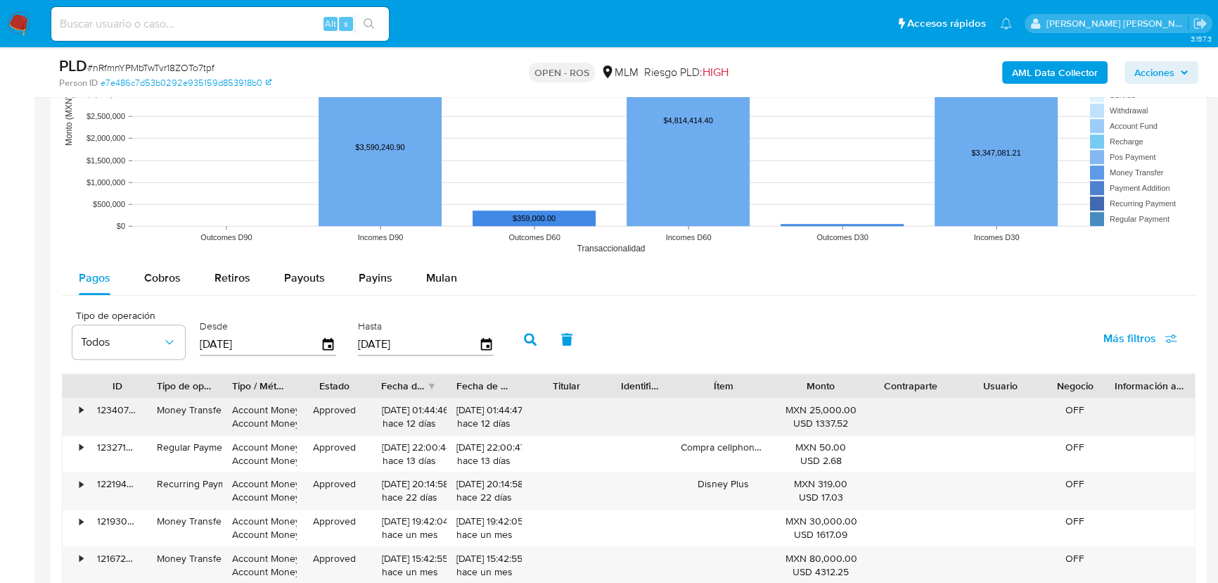
scroll to position [1407, 0]
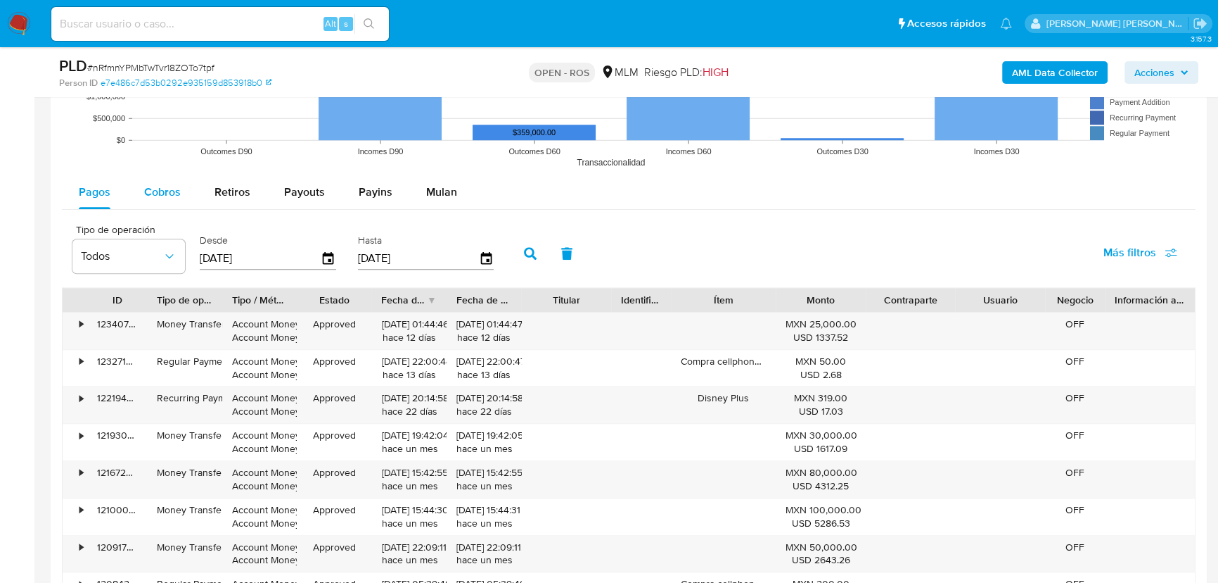
drag, startPoint x: 174, startPoint y: 196, endPoint x: 267, endPoint y: 210, distance: 94.5
click at [175, 196] on span "Cobros" at bounding box center [162, 192] width 37 height 16
select select "10"
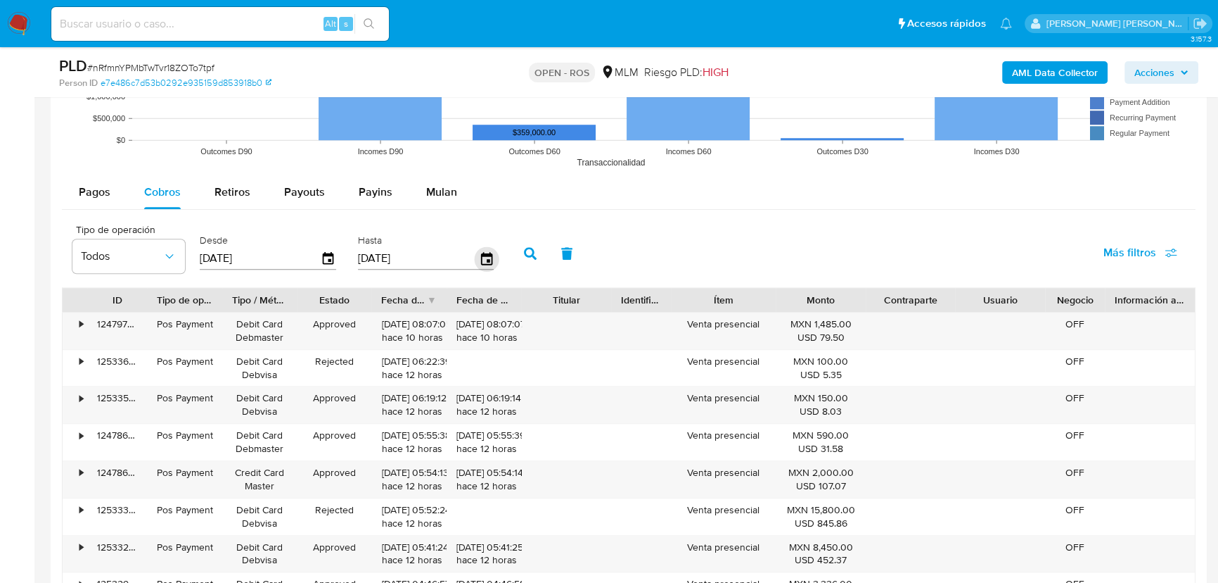
click at [495, 257] on icon "button" at bounding box center [486, 258] width 25 height 25
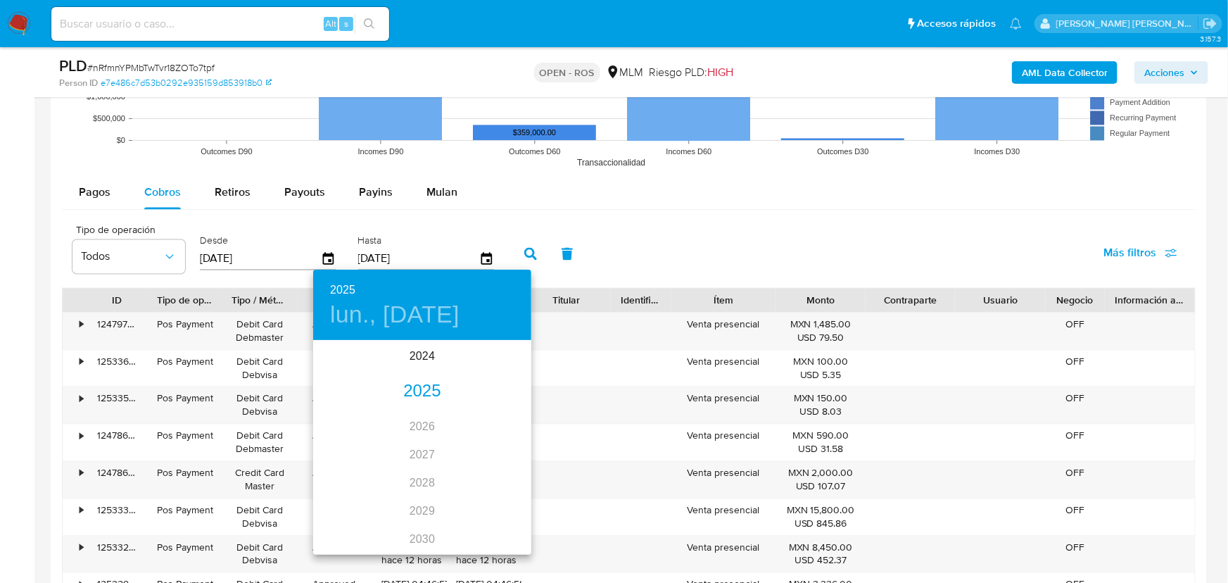
click at [424, 389] on div "2025" at bounding box center [422, 391] width 218 height 28
click at [488, 417] on div "jun." at bounding box center [495, 421] width 72 height 53
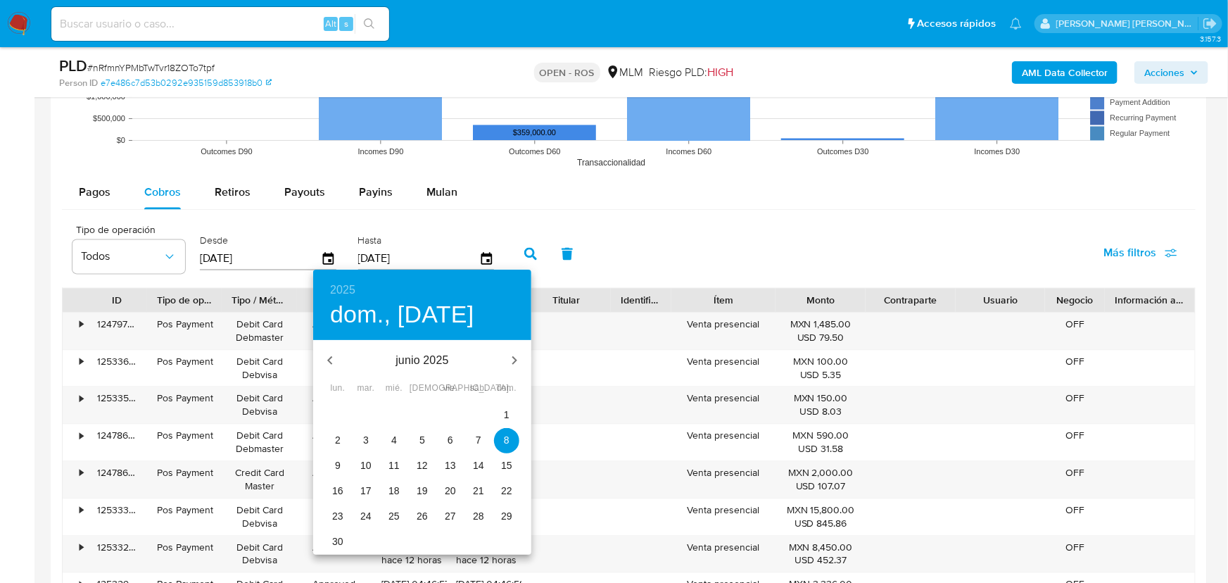
drag, startPoint x: 344, startPoint y: 540, endPoint x: 394, endPoint y: 495, distance: 66.8
click at [344, 540] on span "30" at bounding box center [337, 541] width 25 height 14
type input "30/06/2025"
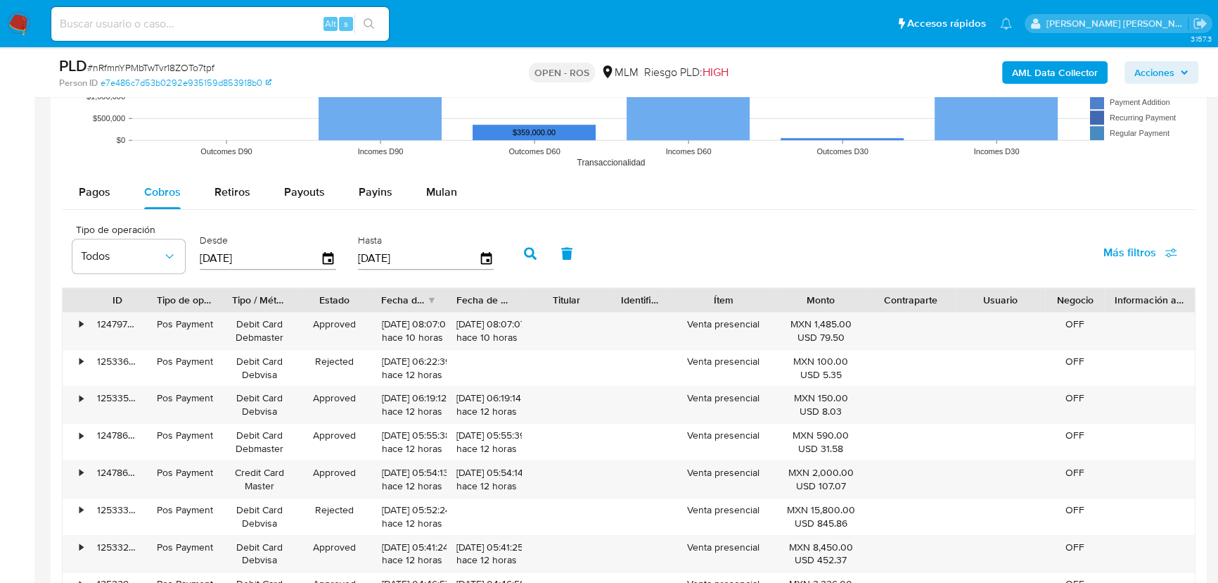
click at [537, 257] on icon "button" at bounding box center [530, 253] width 13 height 13
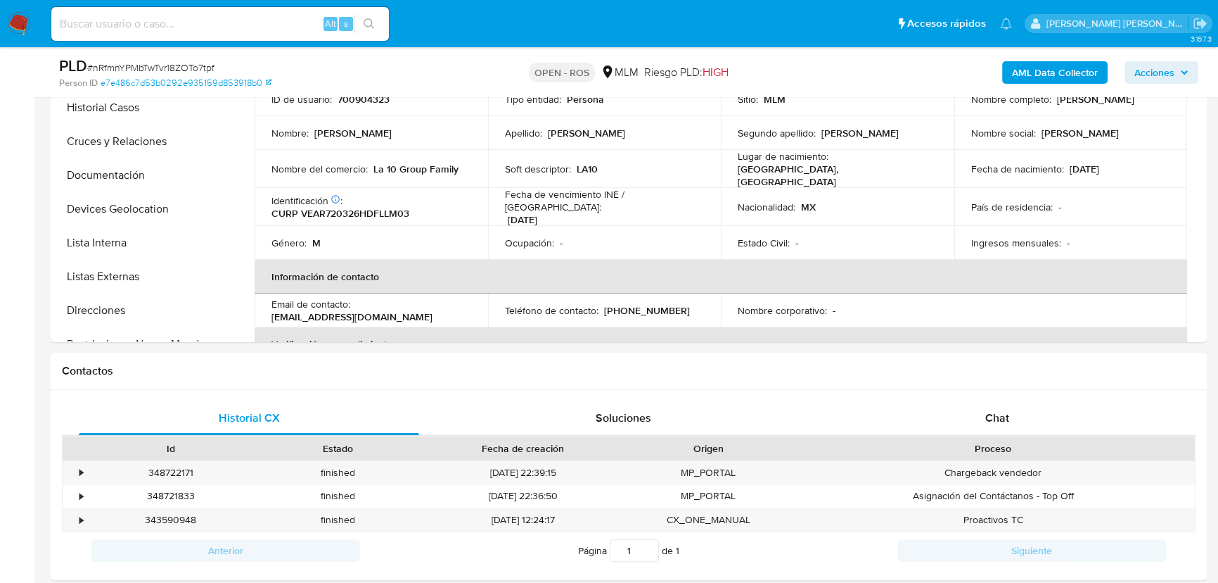
scroll to position [255, 0]
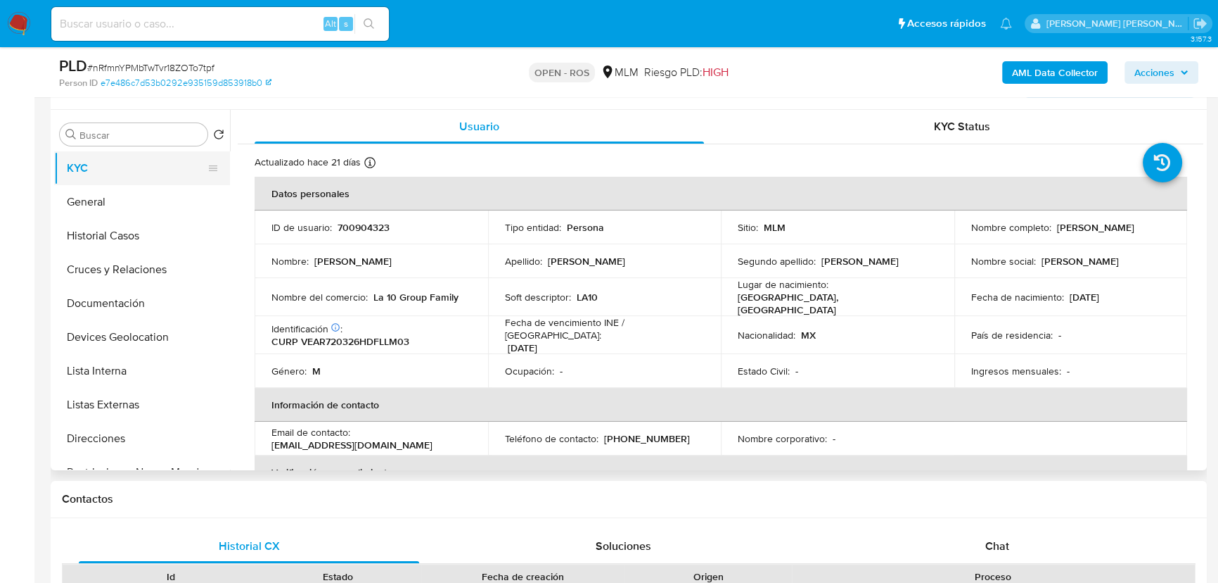
click at [113, 182] on button "KYC" at bounding box center [136, 168] width 165 height 34
click at [95, 202] on button "General" at bounding box center [136, 202] width 165 height 34
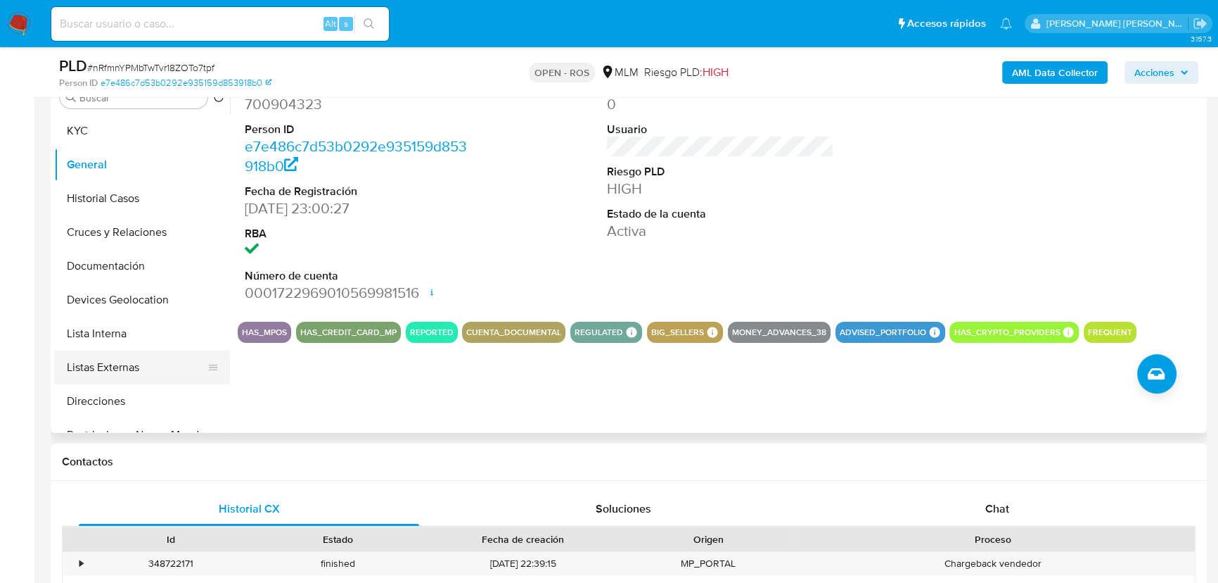
scroll to position [0, 0]
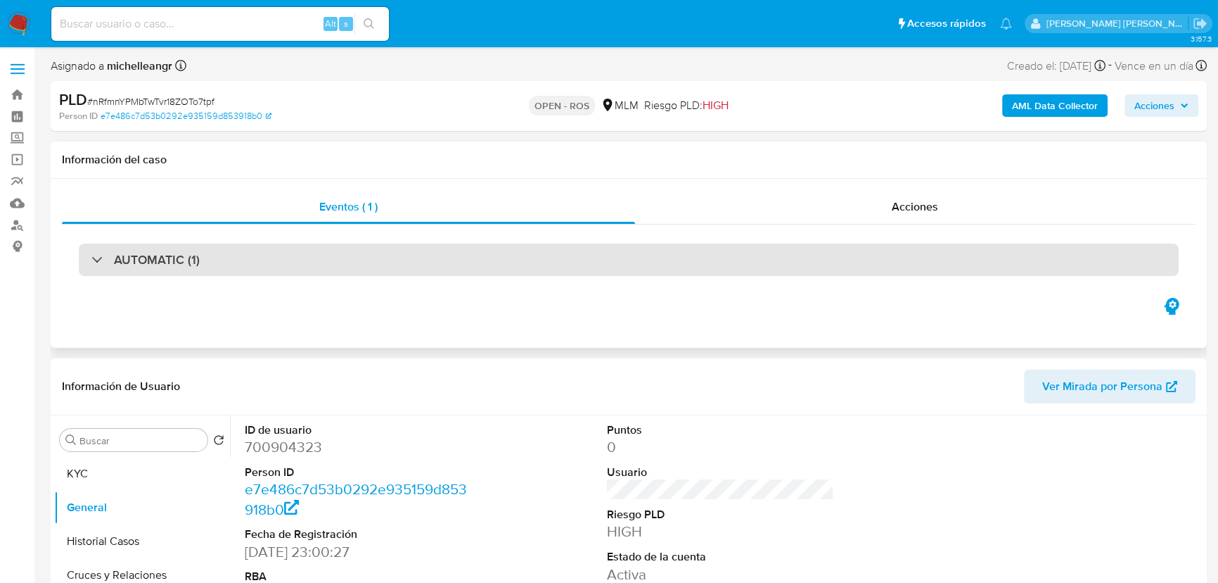
click at [91, 259] on div at bounding box center [91, 259] width 0 height 0
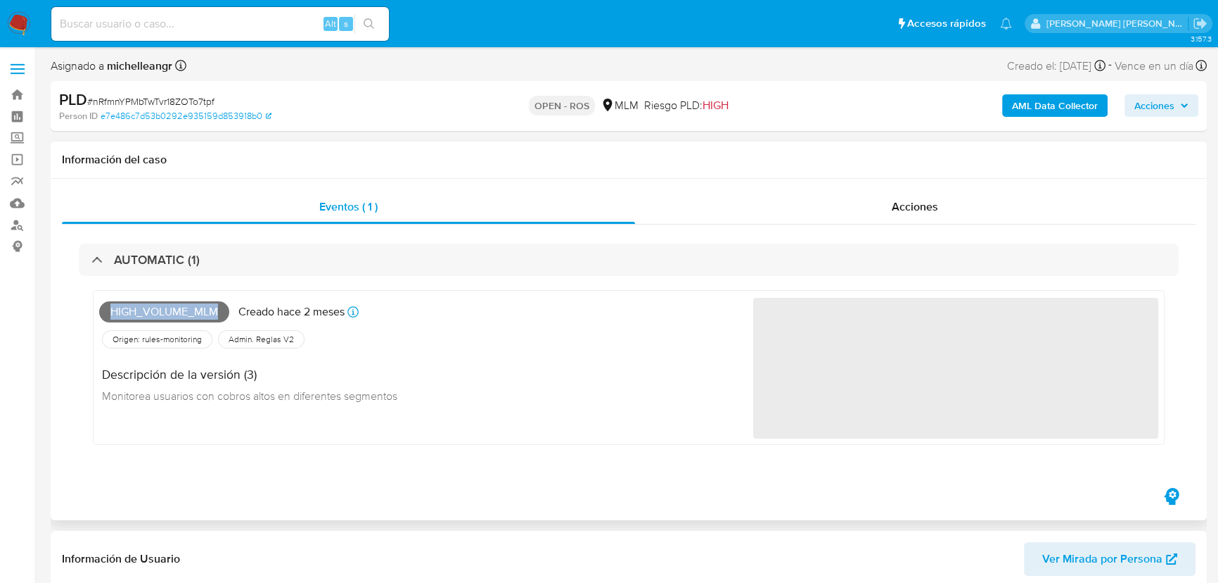
drag, startPoint x: 226, startPoint y: 305, endPoint x: 96, endPoint y: 316, distance: 130.6
click at [96, 316] on div "High_volume_mlm Creado hace 2 meses Creado: 12/07/2025 03:05:14 Origen: rules-m…" at bounding box center [629, 367] width 1072 height 155
copy span "High_volume_mlm"
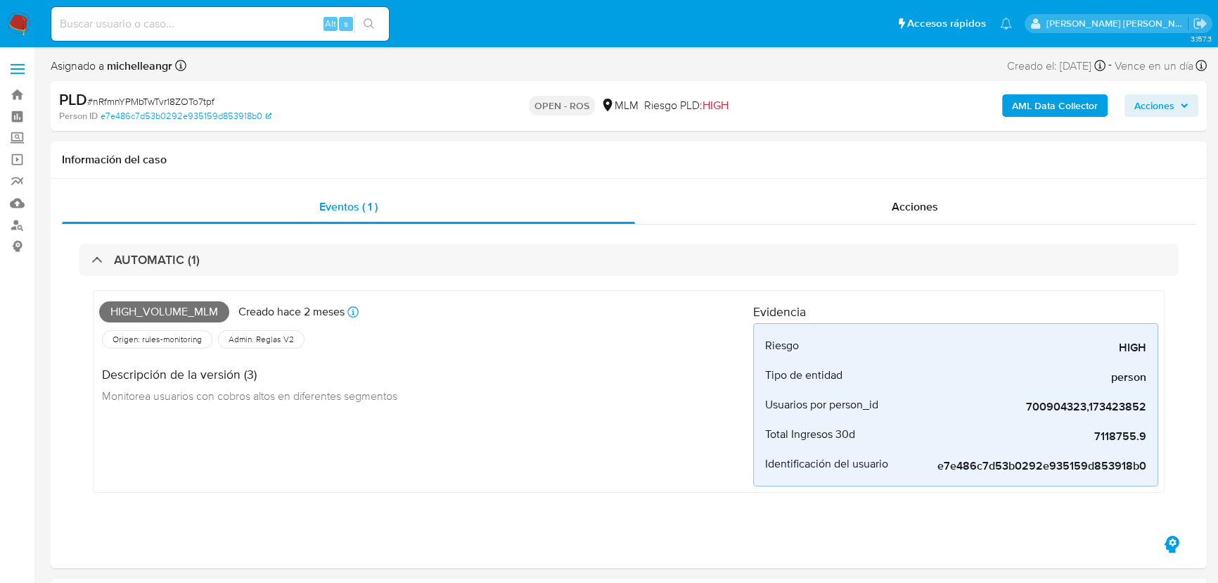
click at [191, 101] on span "# nRfmnYPMbTwTvr18ZOTo7tpf" at bounding box center [150, 101] width 127 height 14
copy span "nRfmnYPMbTwTvr18ZOTo7tpf"
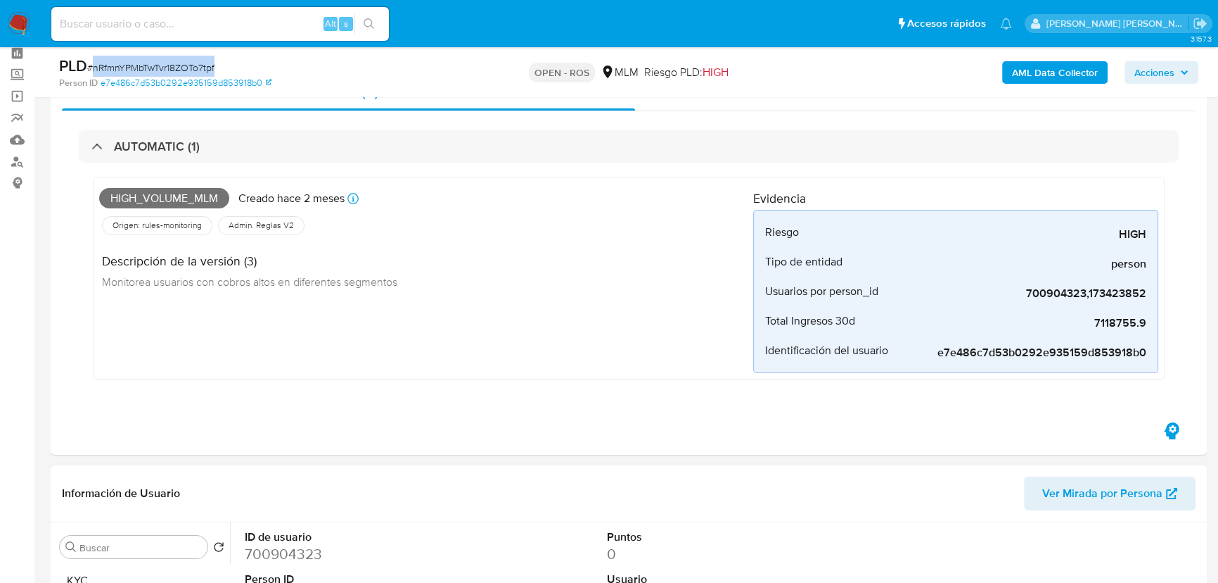
scroll to position [447, 0]
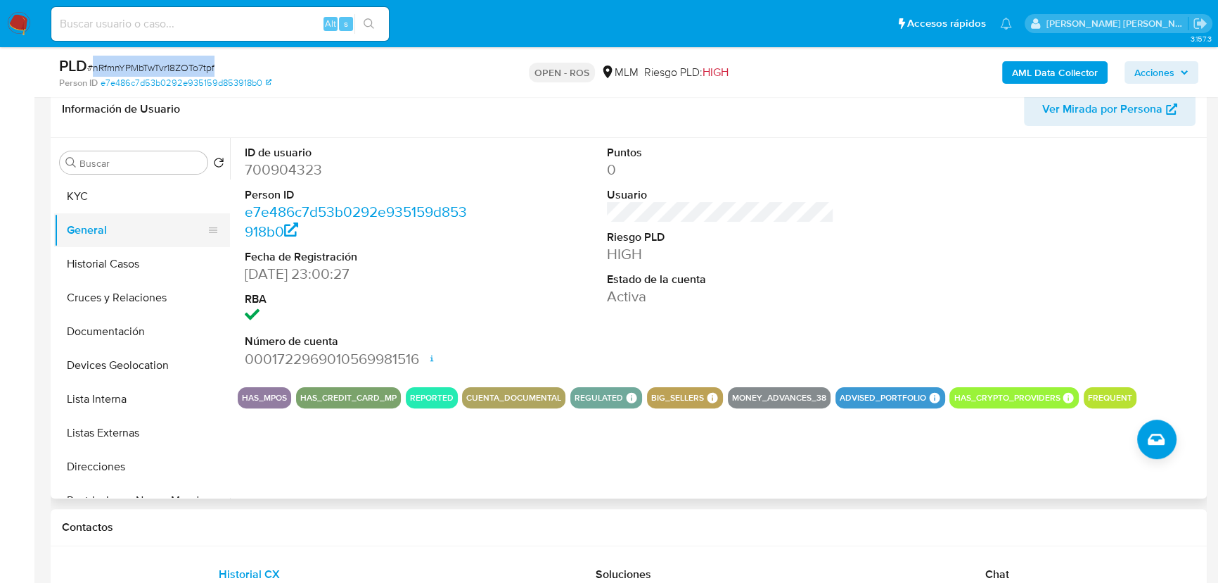
click at [112, 201] on button "KYC" at bounding box center [142, 196] width 176 height 34
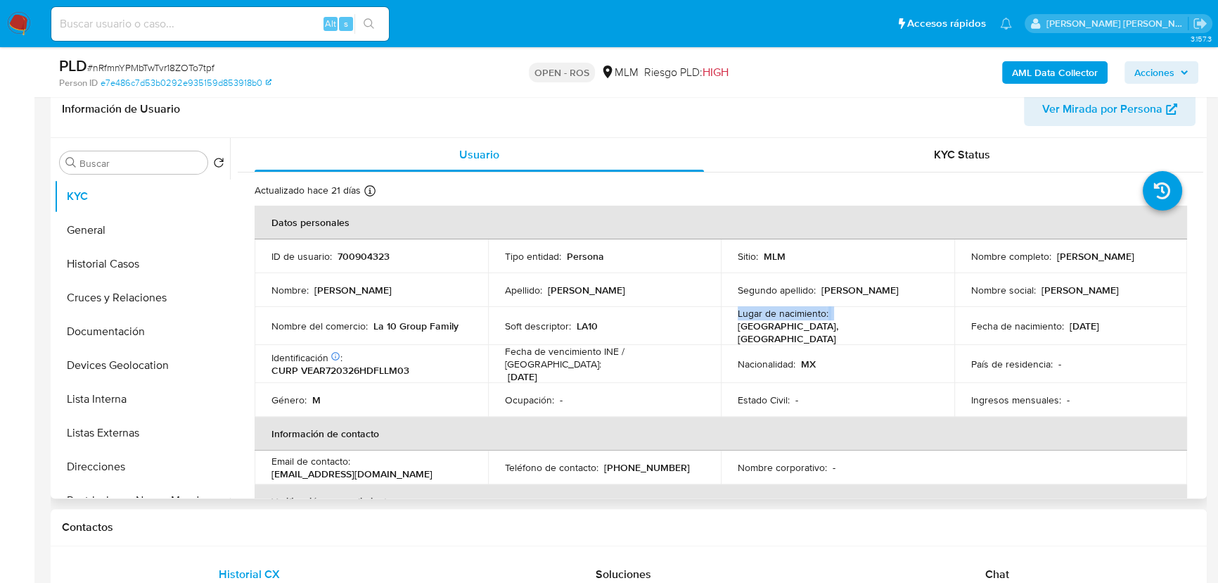
drag, startPoint x: 715, startPoint y: 323, endPoint x: 844, endPoint y: 316, distance: 128.9
click at [844, 316] on tr "Nombre del comercio : La 10 Group Family Soft descriptor : LA10 Lugar de nacimi…" at bounding box center [721, 326] width 933 height 38
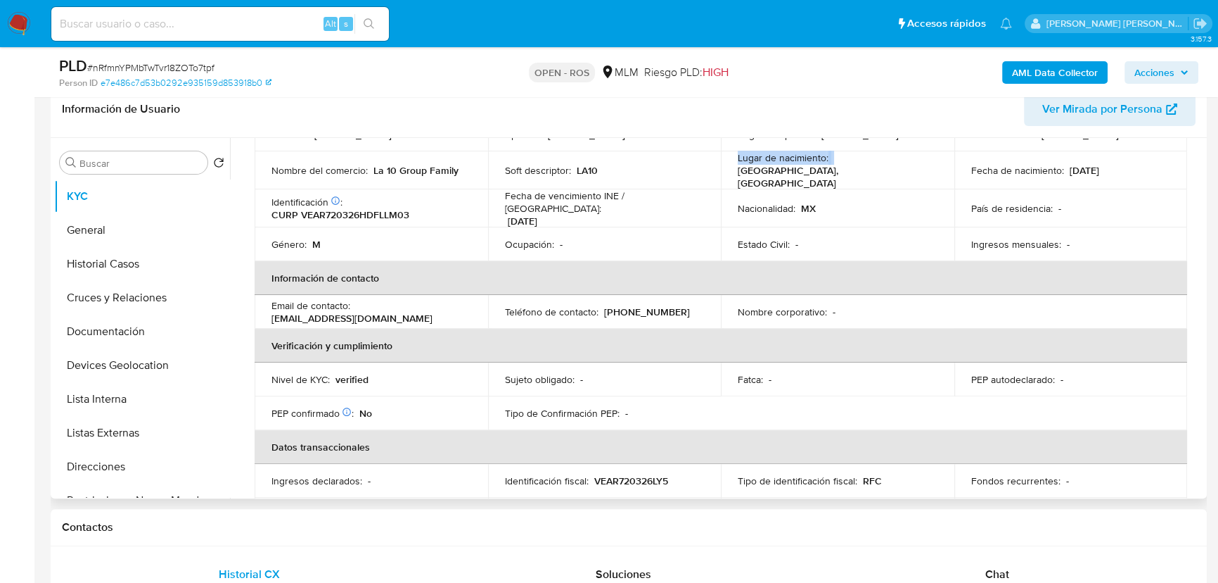
scroll to position [63, 0]
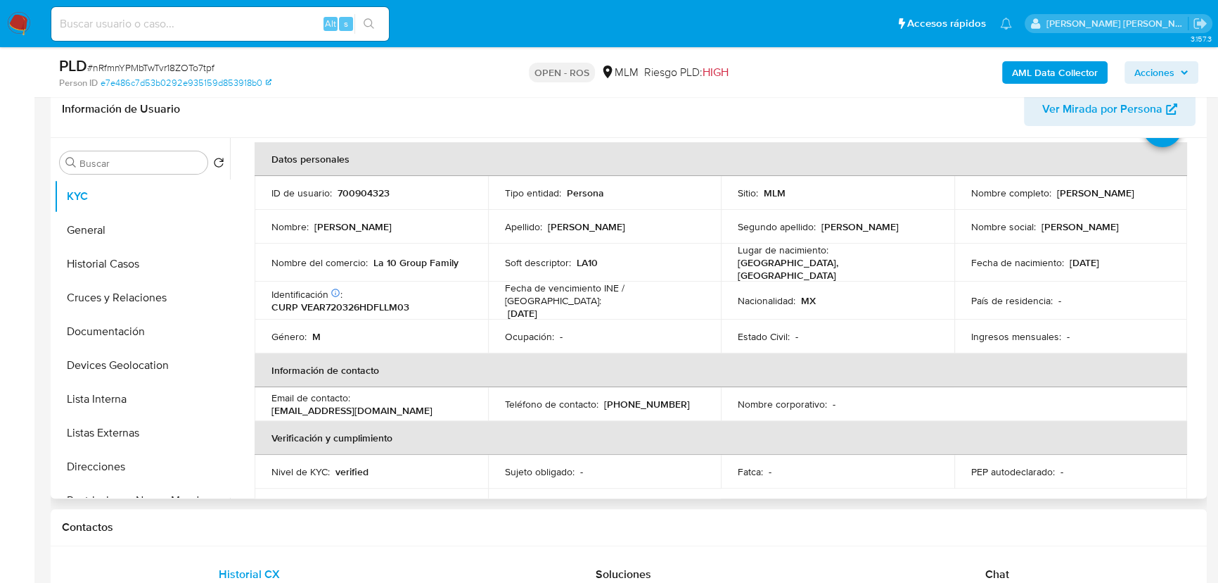
drag, startPoint x: 570, startPoint y: 272, endPoint x: 545, endPoint y: 272, distance: 24.6
click at [571, 272] on td "Soft descriptor : LA10" at bounding box center [605, 262] width 234 height 38
drag, startPoint x: 473, startPoint y: 316, endPoint x: 593, endPoint y: 350, distance: 124.9
click at [625, 327] on tr "Género : M Ocupación : - Estado Civil : - Ingresos mensuales : -" at bounding box center [721, 336] width 933 height 34
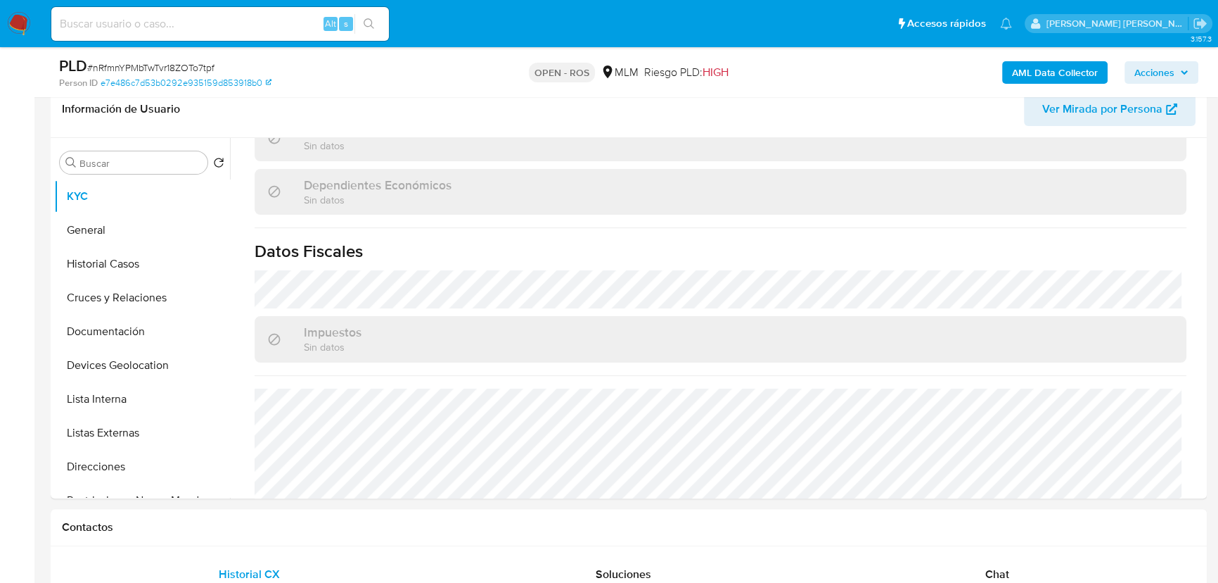
scroll to position [870, 0]
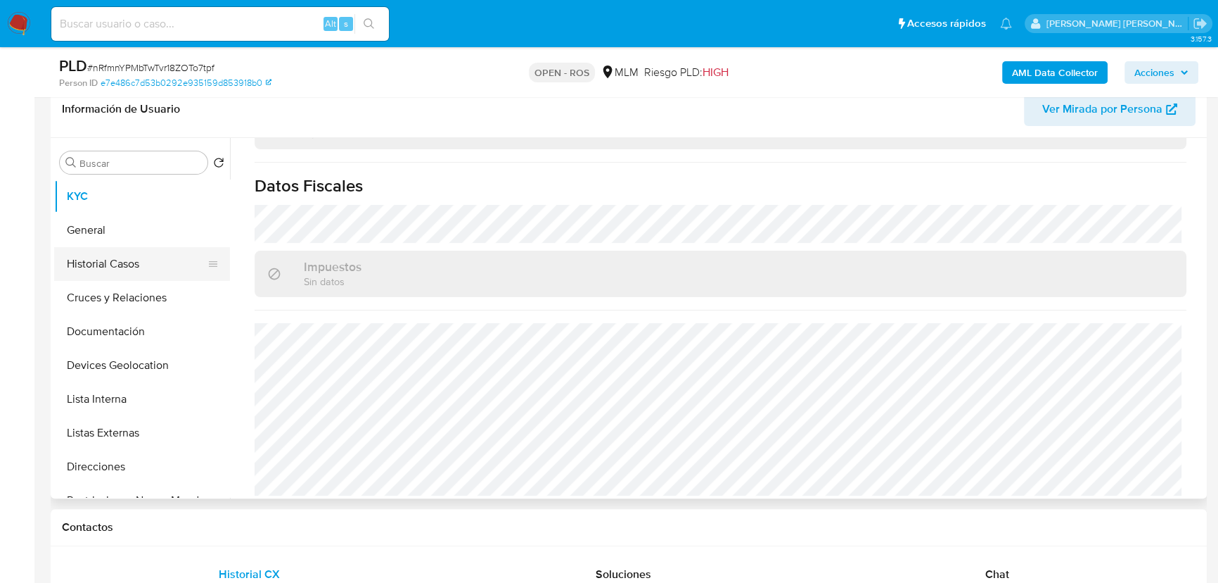
click at [116, 262] on button "Historial Casos" at bounding box center [136, 264] width 165 height 34
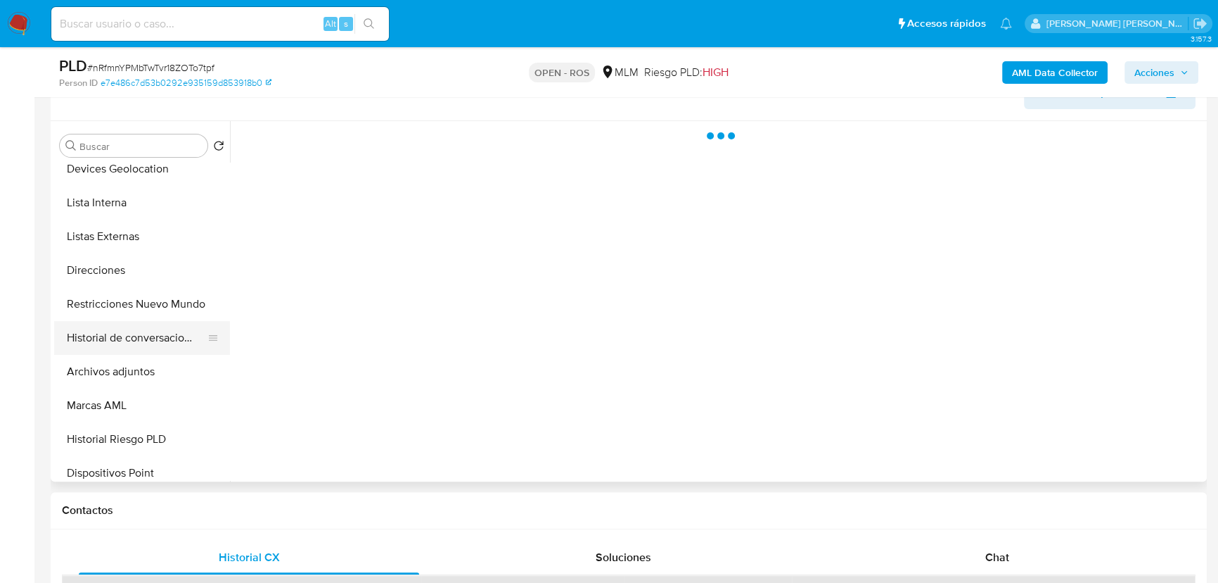
scroll to position [191, 0]
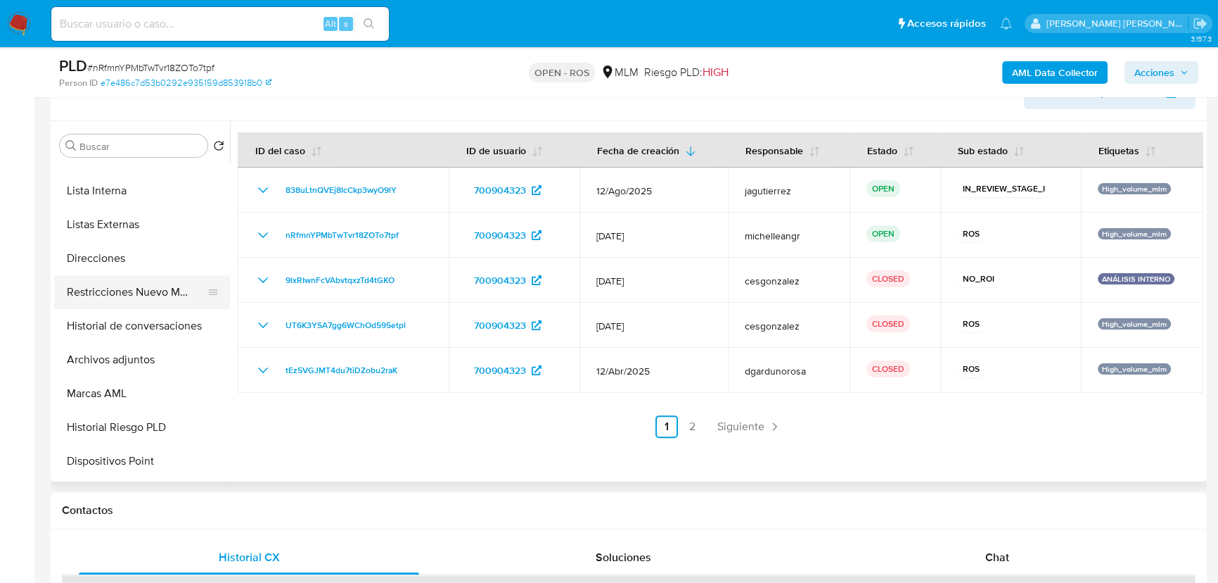
click at [135, 297] on button "Restricciones Nuevo Mundo" at bounding box center [136, 292] width 165 height 34
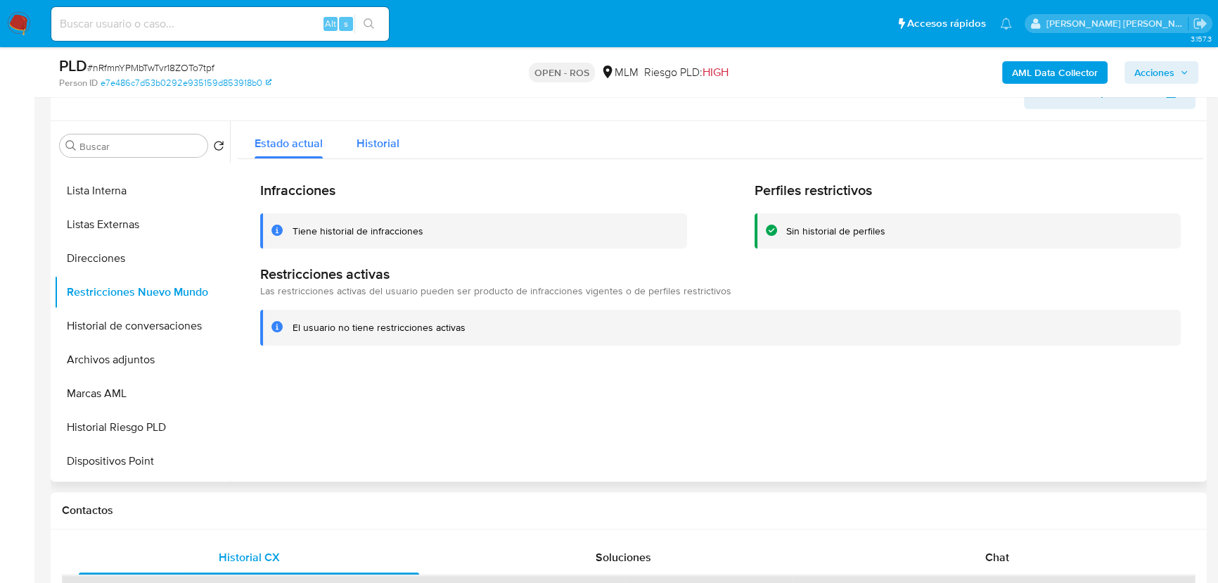
drag, startPoint x: 352, startPoint y: 140, endPoint x: 393, endPoint y: 121, distance: 45.6
click at [352, 139] on button "Historial" at bounding box center [378, 139] width 77 height 37
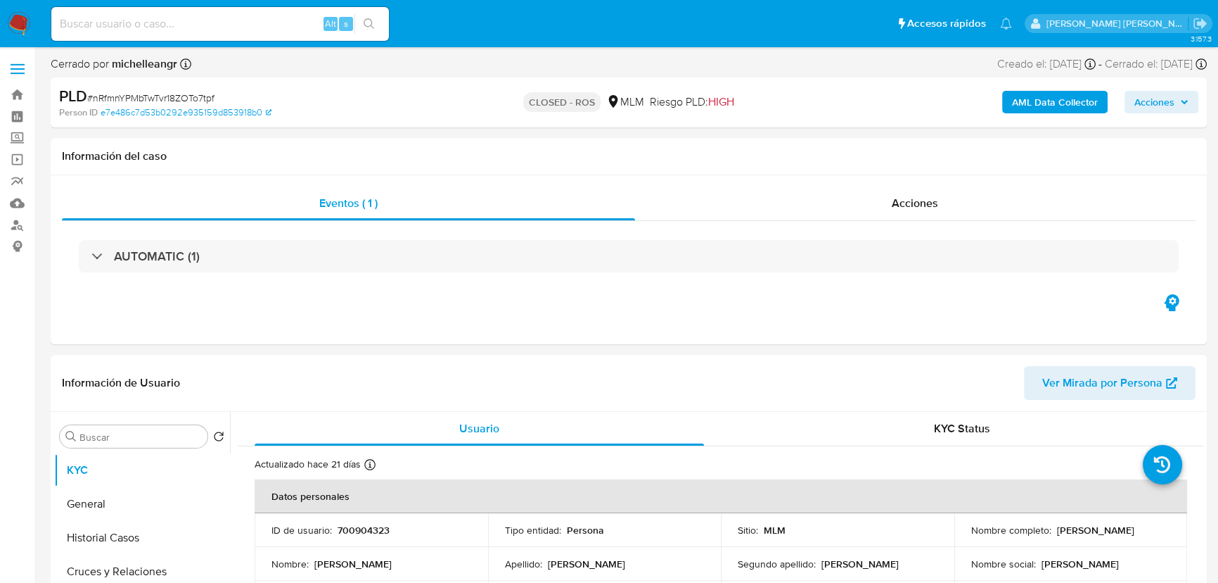
select select "10"
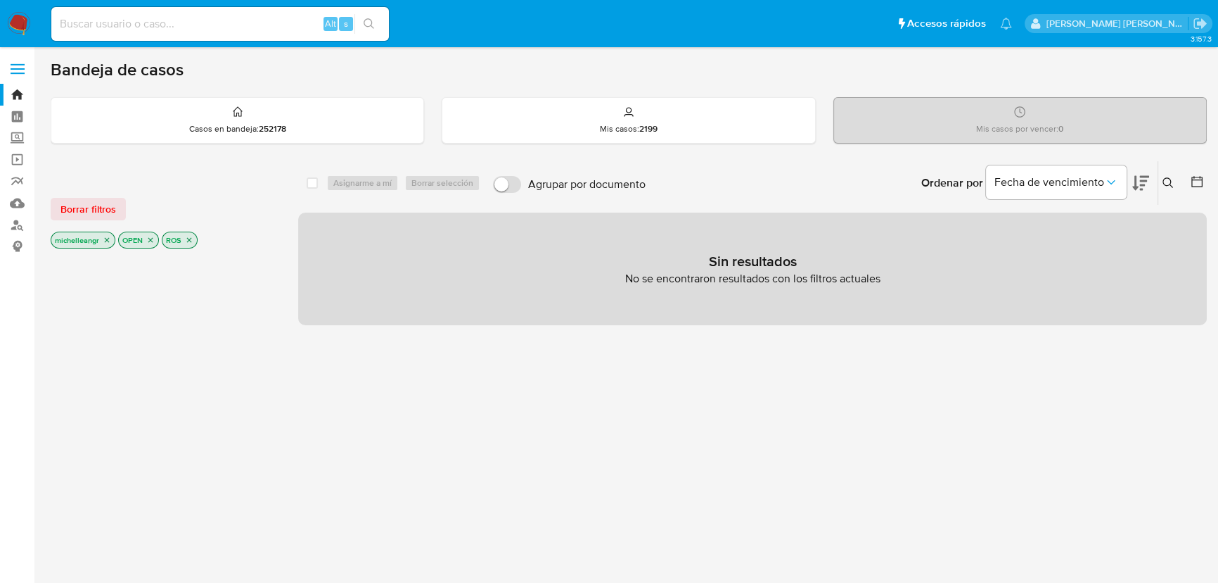
click at [243, 34] on div "Alt s" at bounding box center [220, 24] width 338 height 34
click at [246, 25] on input at bounding box center [220, 24] width 338 height 18
paste input "Pz2kXF3twkjNc2RvRtRPc2Q2"
type input "Pz2kXF3twkjNc2RvRtRPc2Q2"
click at [246, 25] on input "Pz2kXF3twkjNc2RvRtRPc2Q2" at bounding box center [220, 24] width 338 height 18
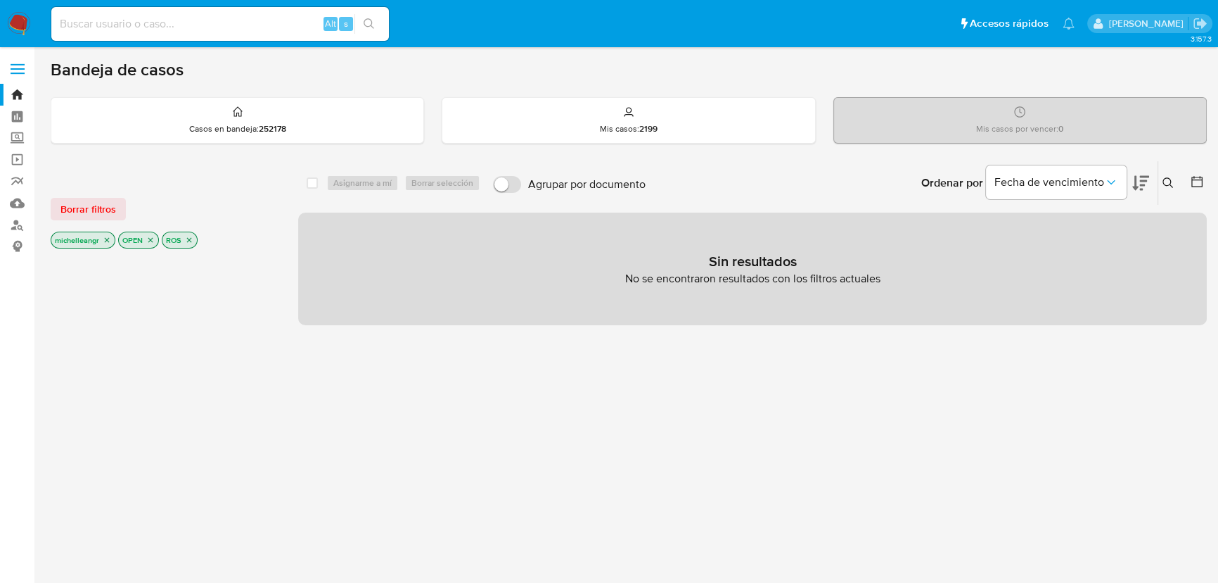
click at [79, 18] on input at bounding box center [220, 24] width 338 height 18
paste input "Pz2kXF3twkjNc2RvRtRPc2Q2"
type input "Pz2kXF3twkjNc2RvRtRPc2Q2"
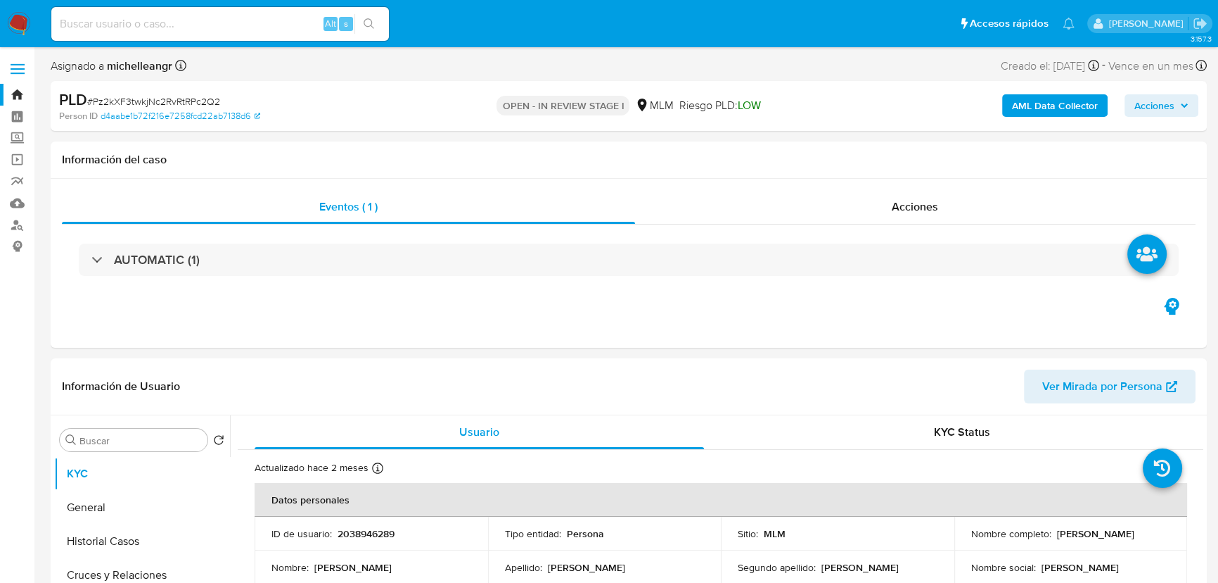
select select "10"
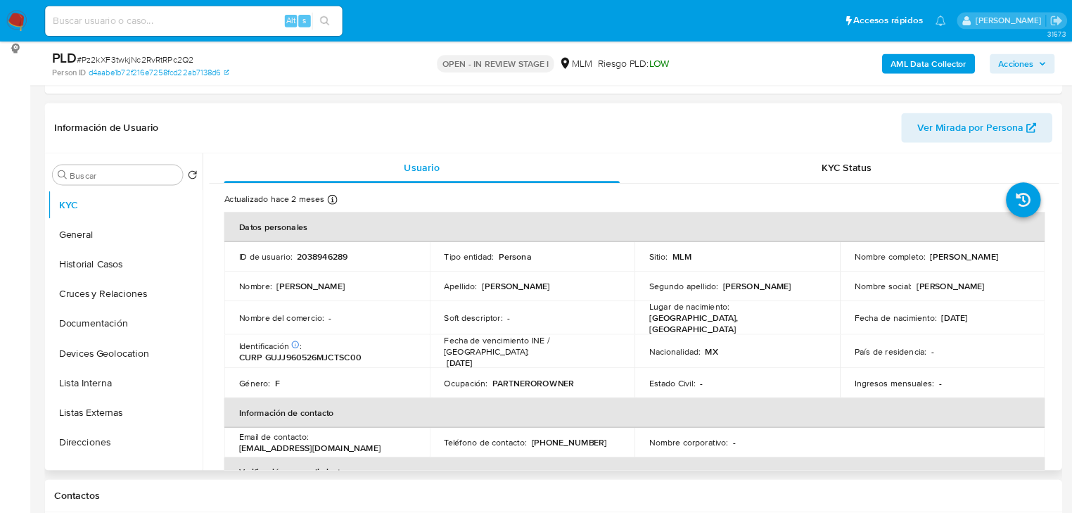
scroll to position [191, 0]
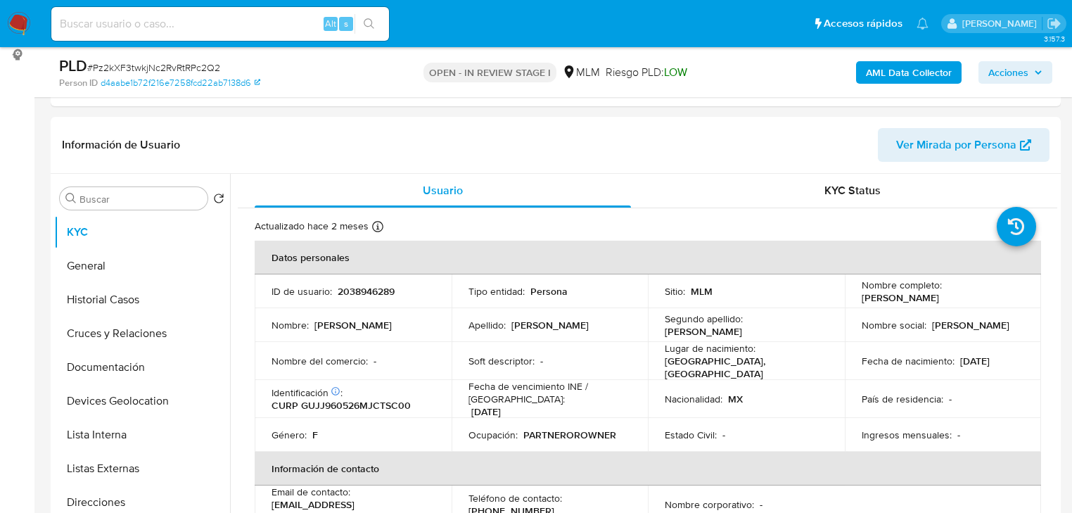
drag, startPoint x: 1069, startPoint y: 116, endPoint x: 1080, endPoint y: 129, distance: 16.5
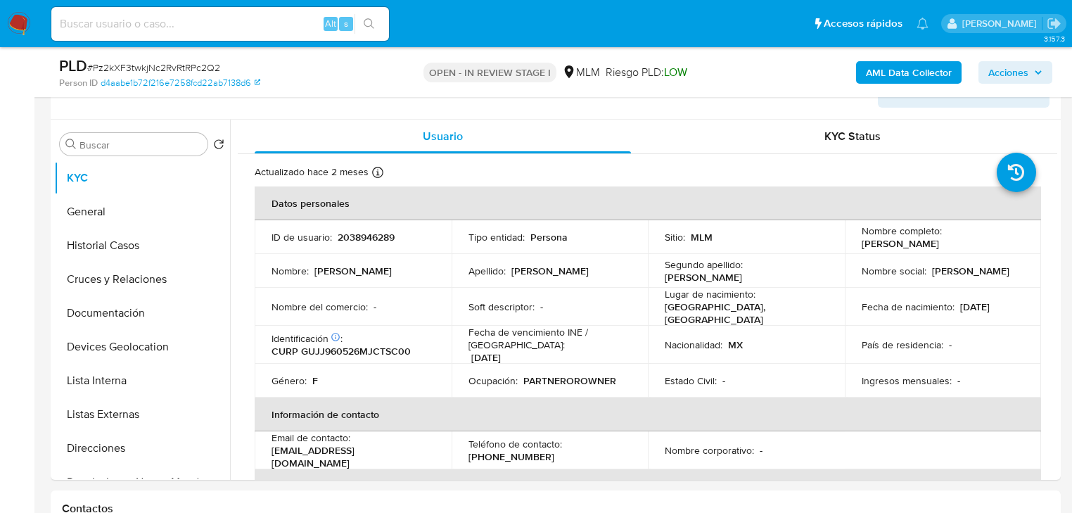
scroll to position [272, 0]
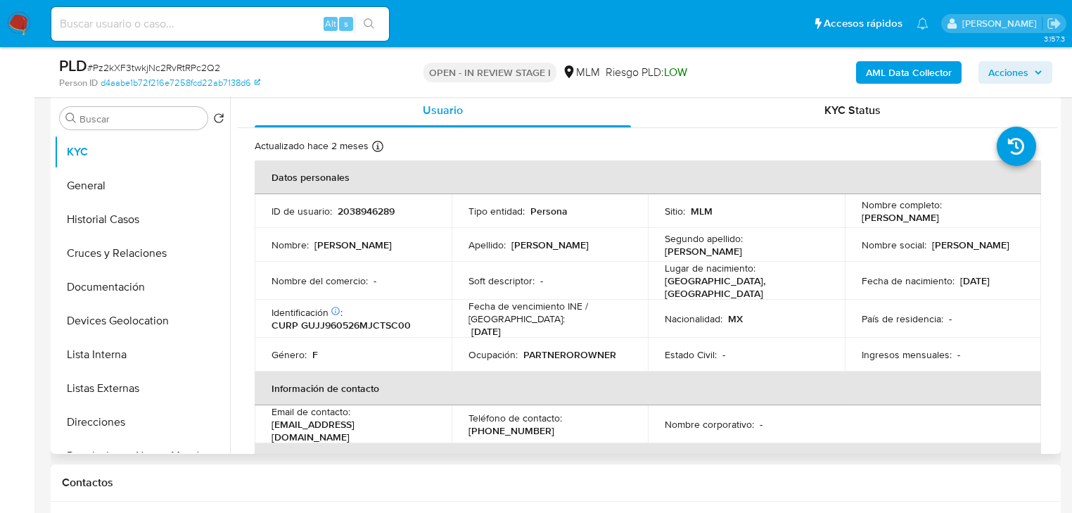
click at [948, 300] on td "País de residencia : -" at bounding box center [943, 319] width 197 height 38
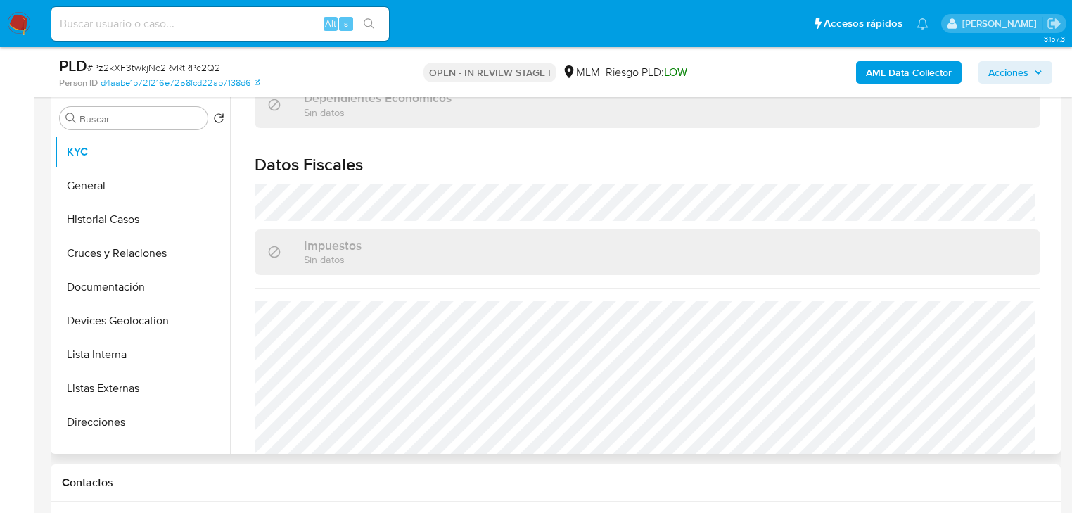
scroll to position [888, 0]
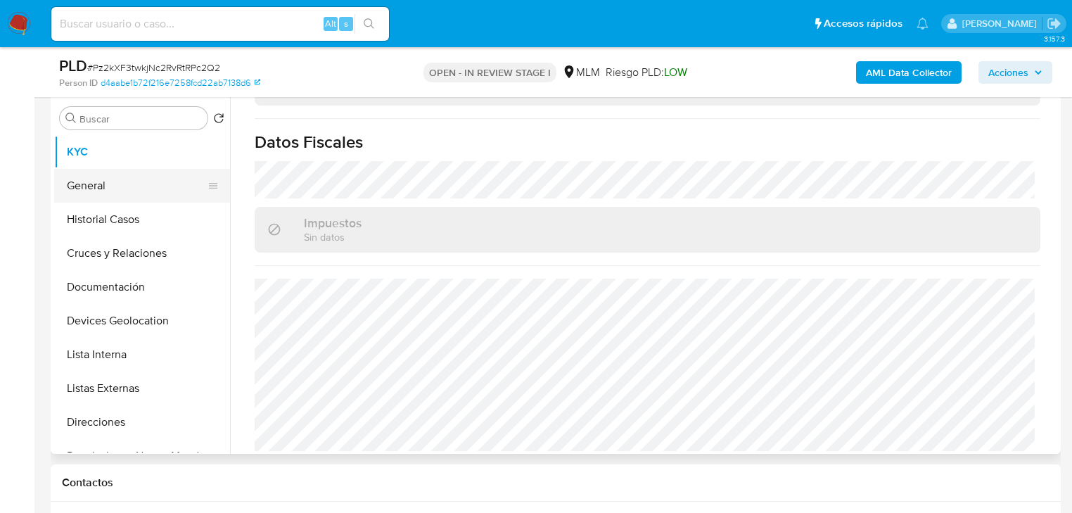
click at [103, 179] on button "General" at bounding box center [136, 186] width 165 height 34
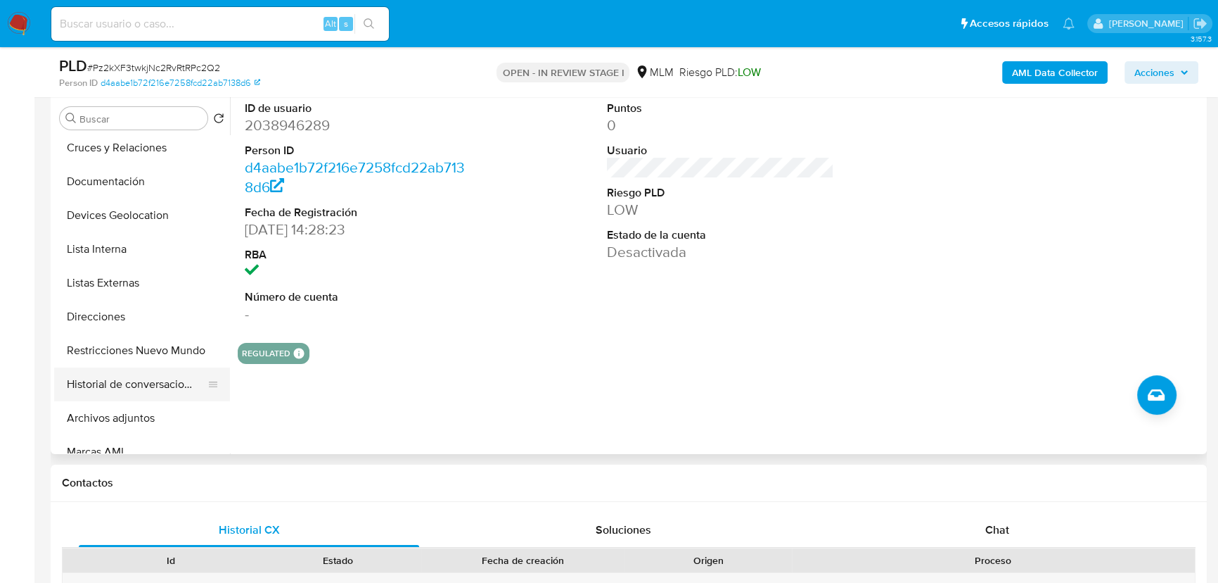
scroll to position [127, 0]
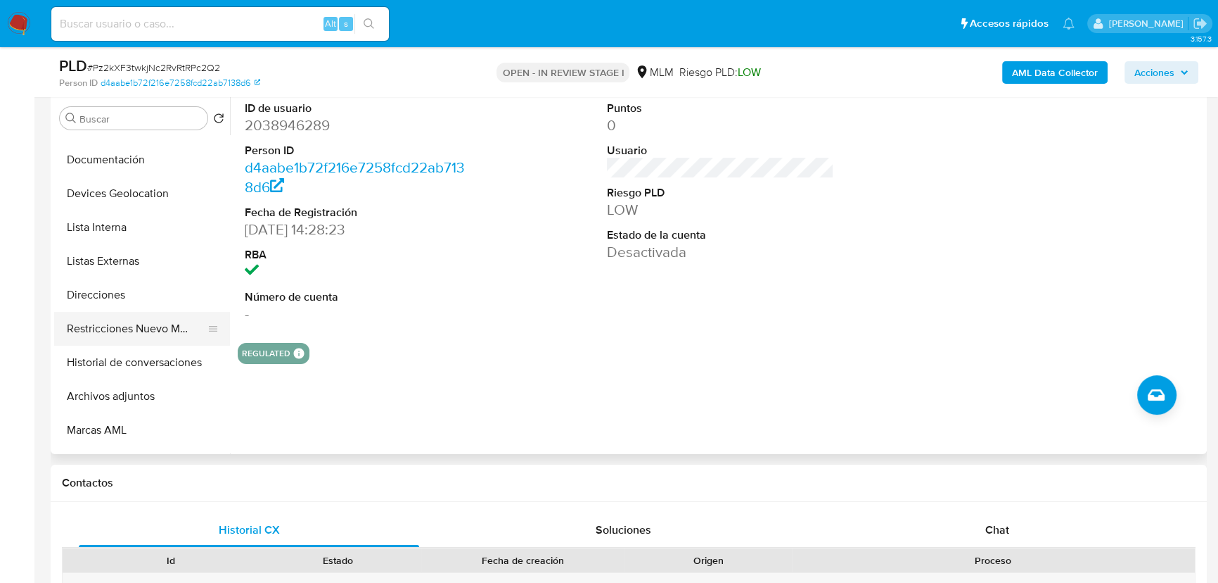
click at [165, 317] on button "Restricciones Nuevo Mundo" at bounding box center [136, 329] width 165 height 34
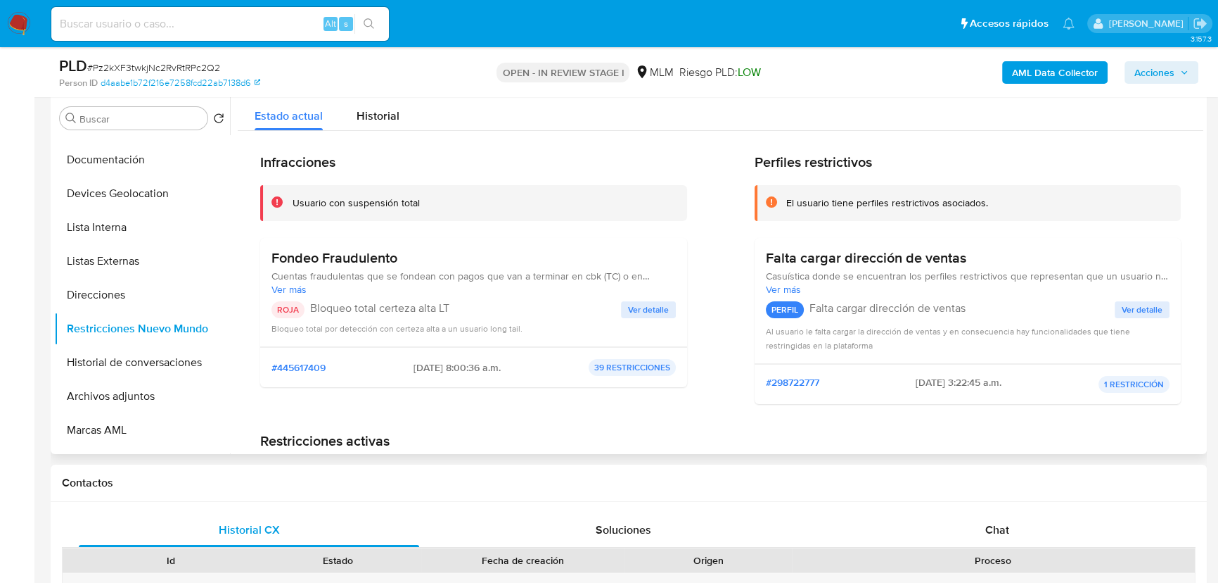
click at [623, 312] on button "Ver detalle" at bounding box center [648, 309] width 55 height 17
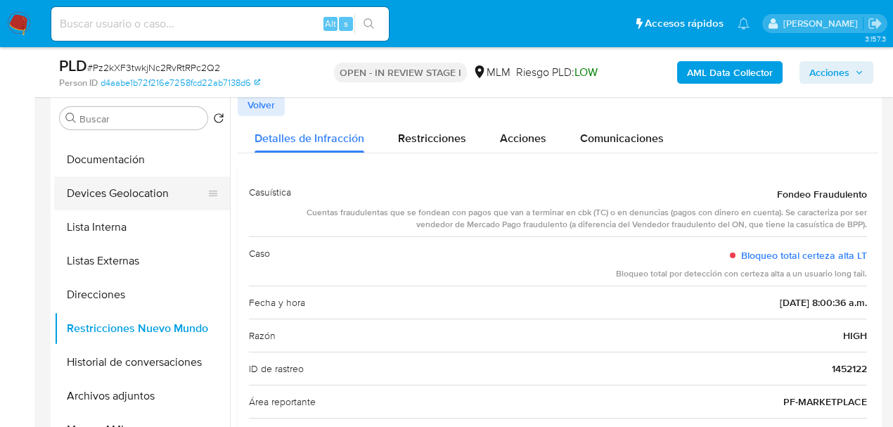
scroll to position [0, 0]
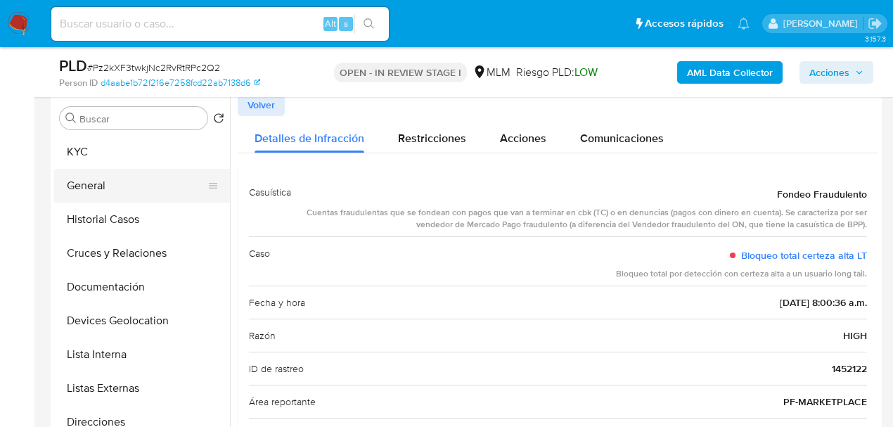
drag, startPoint x: 91, startPoint y: 174, endPoint x: 128, endPoint y: 191, distance: 40.3
click at [94, 174] on button "General" at bounding box center [136, 186] width 165 height 34
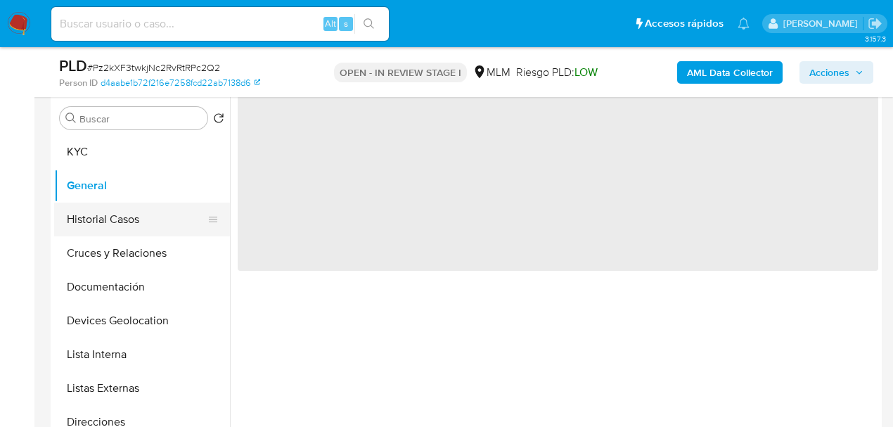
drag, startPoint x: 110, startPoint y: 217, endPoint x: 126, endPoint y: 210, distance: 17.6
click at [109, 214] on button "Historial Casos" at bounding box center [136, 220] width 165 height 34
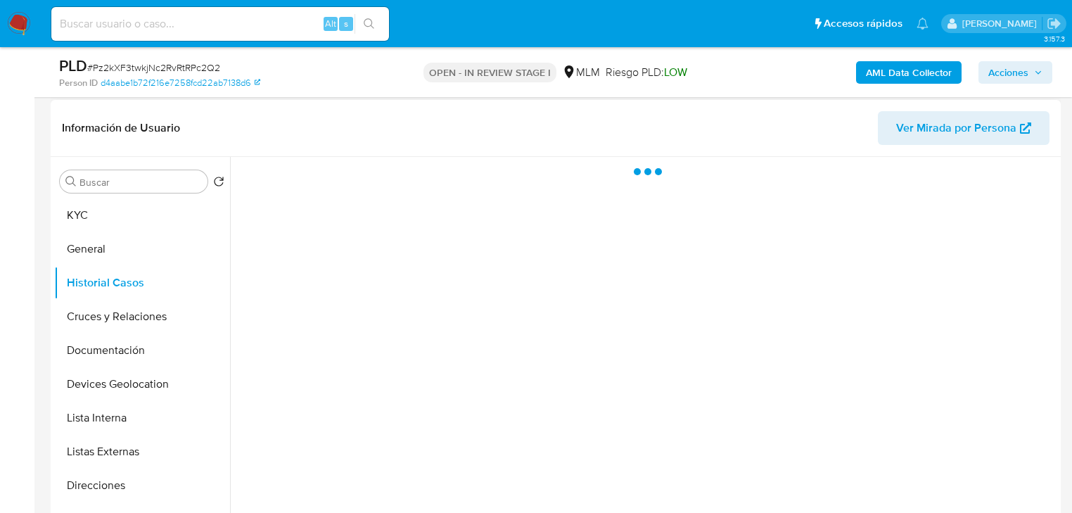
scroll to position [159, 0]
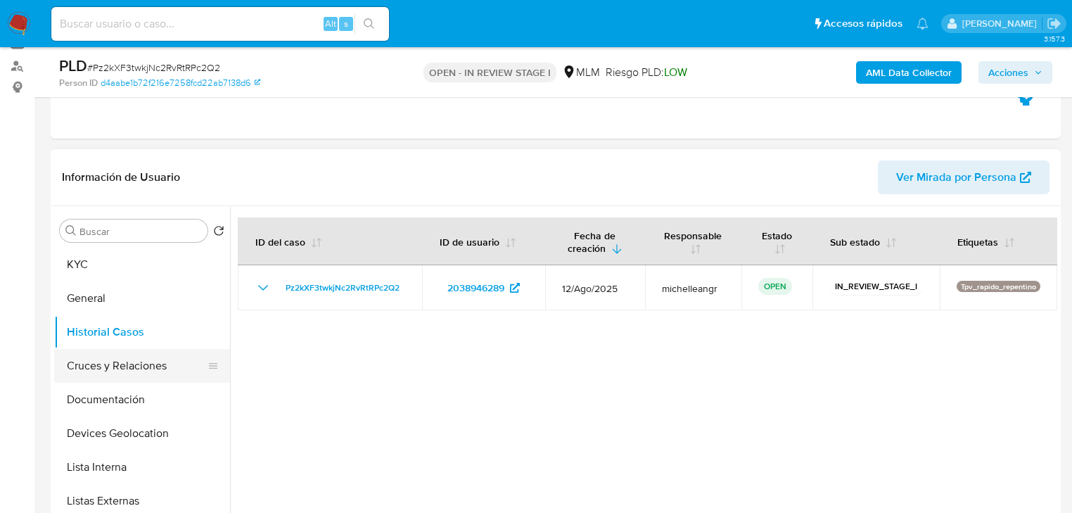
click at [153, 367] on button "Cruces y Relaciones" at bounding box center [136, 366] width 165 height 34
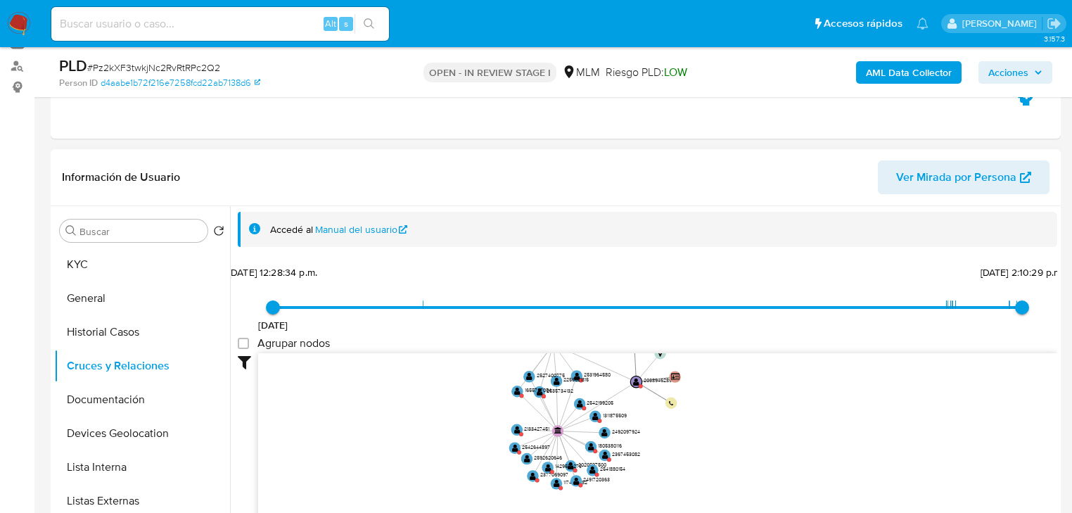
drag, startPoint x: 554, startPoint y: 400, endPoint x: 571, endPoint y: 428, distance: 32.8
click at [571, 428] on icon "user-2038946289  2038946289 device-671005c8e626c0e4e08b115a  person-d4aabe1b7…" at bounding box center [657, 455] width 799 height 204
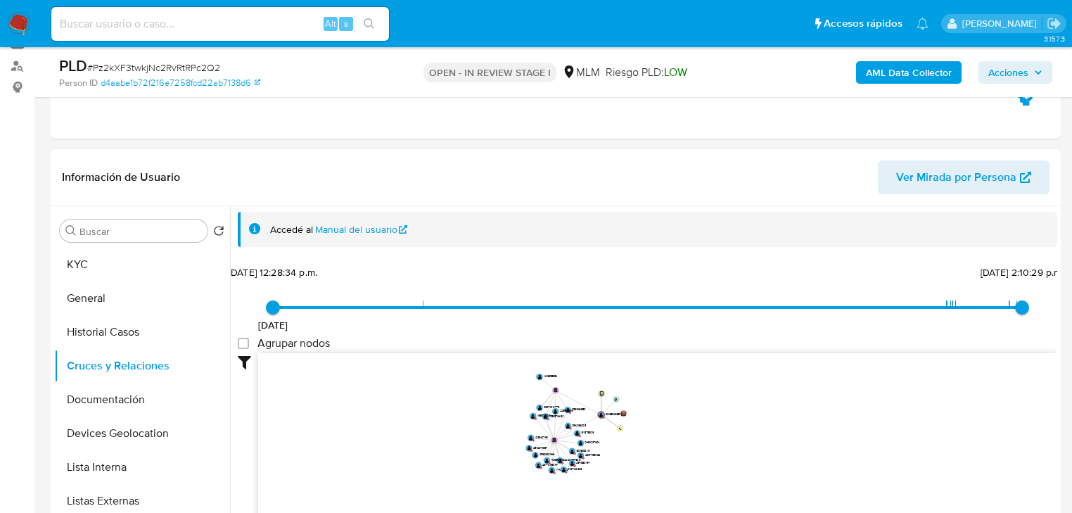
drag, startPoint x: 518, startPoint y: 413, endPoint x: 513, endPoint y: 422, distance: 10.4
click at [513, 422] on icon "user-2038946289  2038946289 device-671005c8e626c0e4e08b115a  person-d4aabe1b7…" at bounding box center [657, 455] width 799 height 204
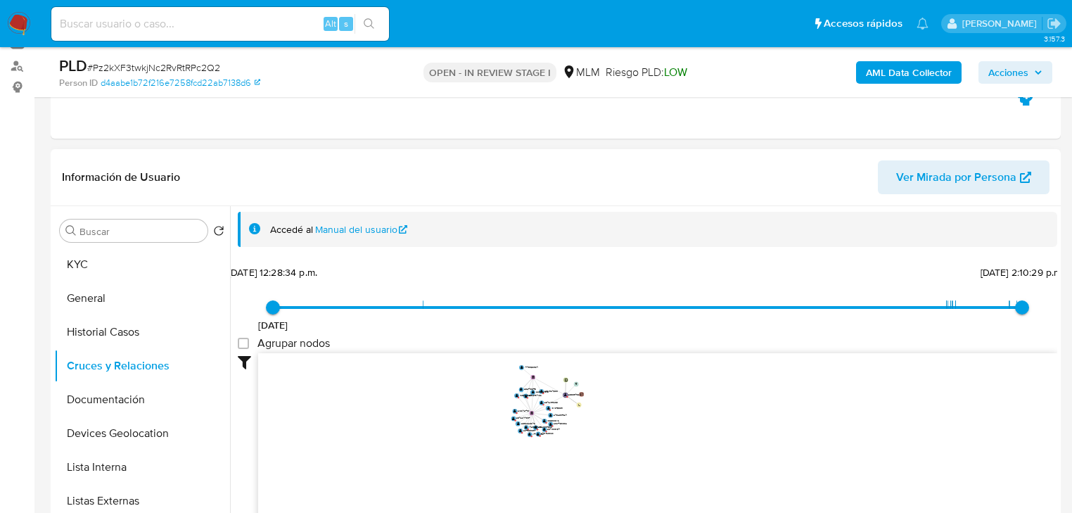
drag, startPoint x: 453, startPoint y: 428, endPoint x: 445, endPoint y: 423, distance: 9.8
click at [450, 419] on icon "user-2038946289  2038946289 device-671005c8e626c0e4e08b115a  person-d4aabe1b7…" at bounding box center [657, 455] width 799 height 204
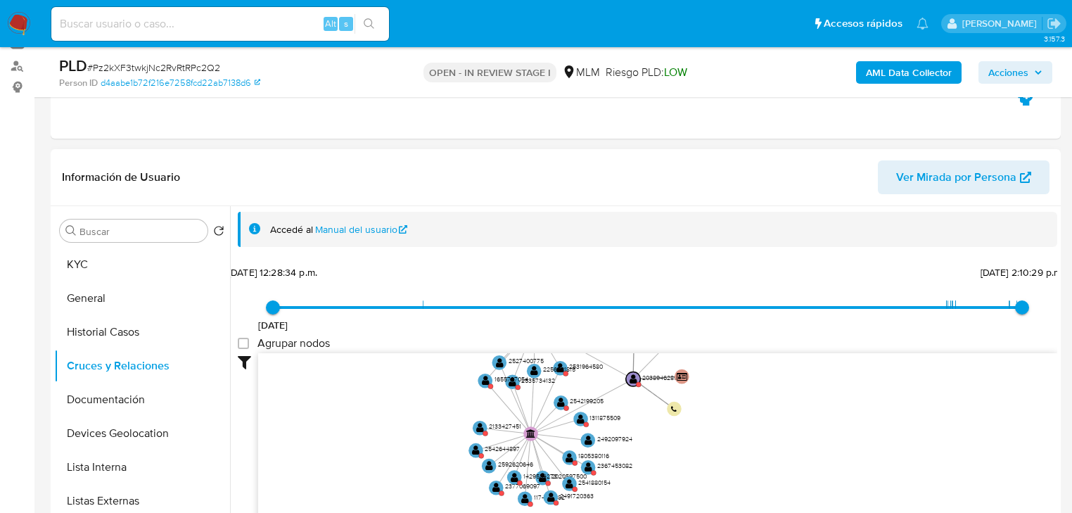
drag, startPoint x: 475, startPoint y: 399, endPoint x: 445, endPoint y: 430, distance: 43.3
click at [445, 430] on icon "user-2038946289  2038946289 device-671005c8e626c0e4e08b115a  person-d4aabe1b7…" at bounding box center [657, 455] width 799 height 204
click at [485, 431] on circle at bounding box center [485, 433] width 5 height 5
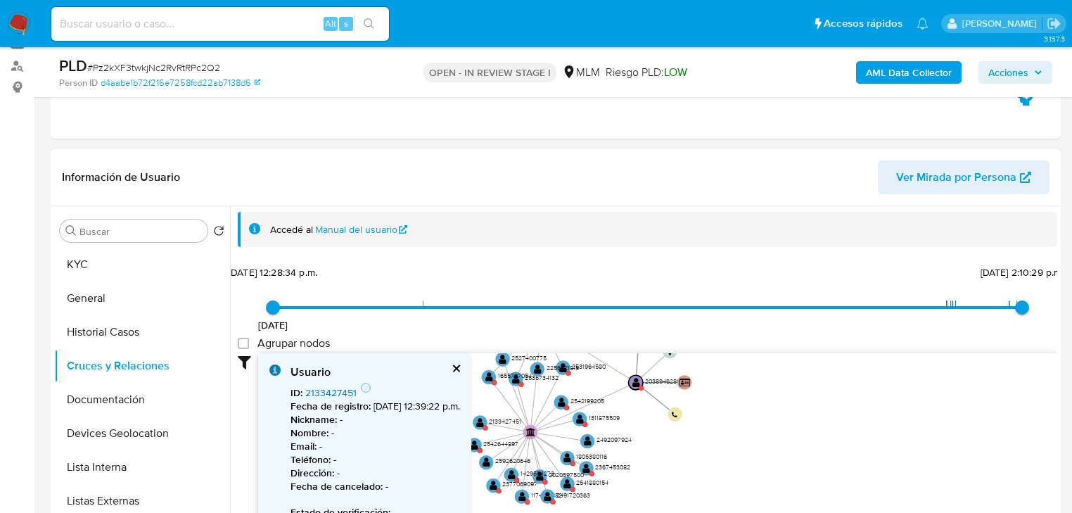
click at [325, 390] on link "2133427451" at bounding box center [330, 393] width 51 height 14
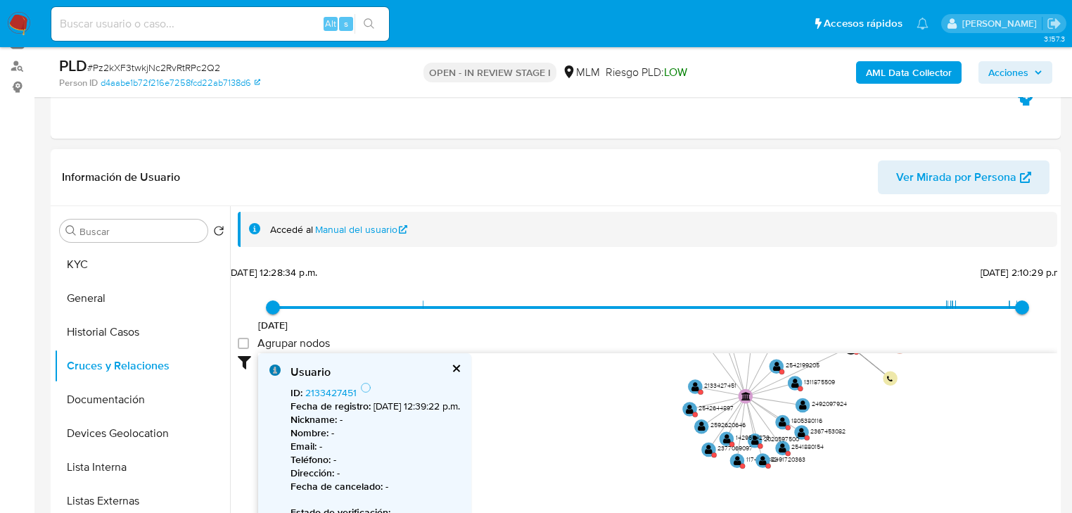
click at [953, 445] on icon "user-2038946289  2038946289 device-671005c8e626c0e4e08b115a  person-d4aabe1b7…" at bounding box center [657, 455] width 799 height 204
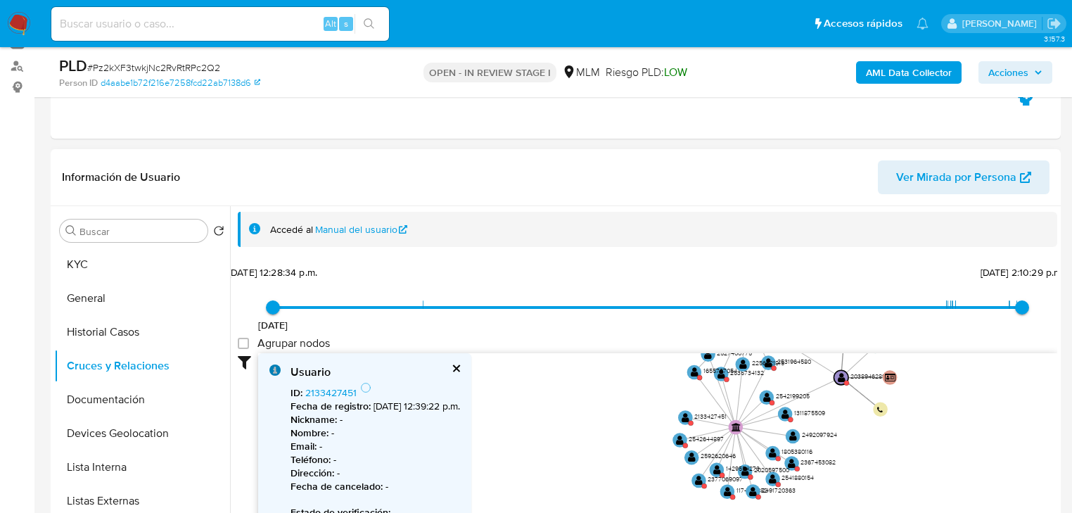
click at [605, 454] on icon "user-2038946289  2038946289 device-671005c8e626c0e4e08b115a  person-d4aabe1b7…" at bounding box center [657, 455] width 799 height 204
click at [685, 439] on circle at bounding box center [680, 440] width 18 height 18
click at [682, 440] on text "" at bounding box center [680, 438] width 8 height 11
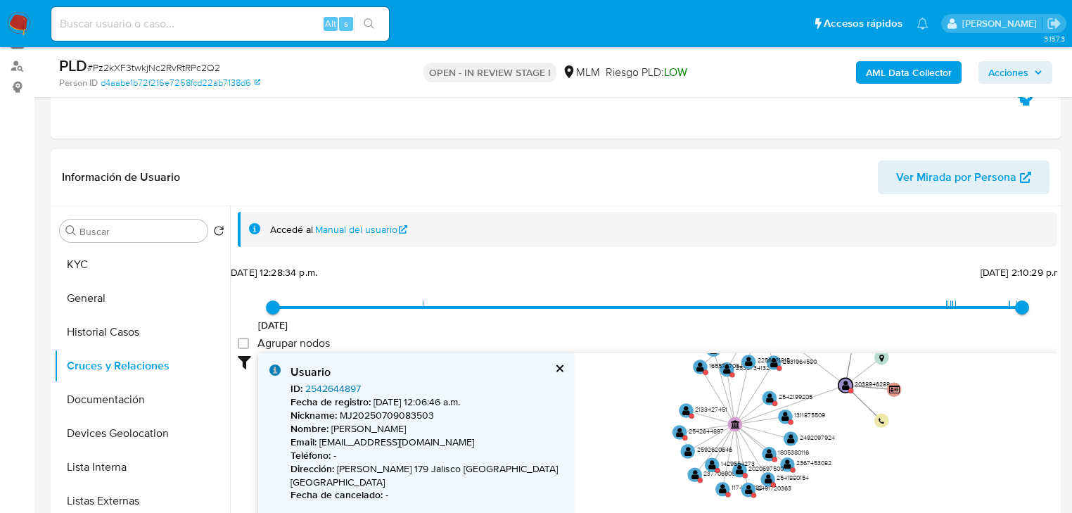
drag, startPoint x: 327, startPoint y: 389, endPoint x: 339, endPoint y: 388, distance: 12.0
click at [327, 389] on link "2542644897" at bounding box center [333, 388] width 56 height 14
click at [683, 447] on circle at bounding box center [688, 451] width 18 height 18
click at [684, 450] on text "" at bounding box center [688, 449] width 8 height 11
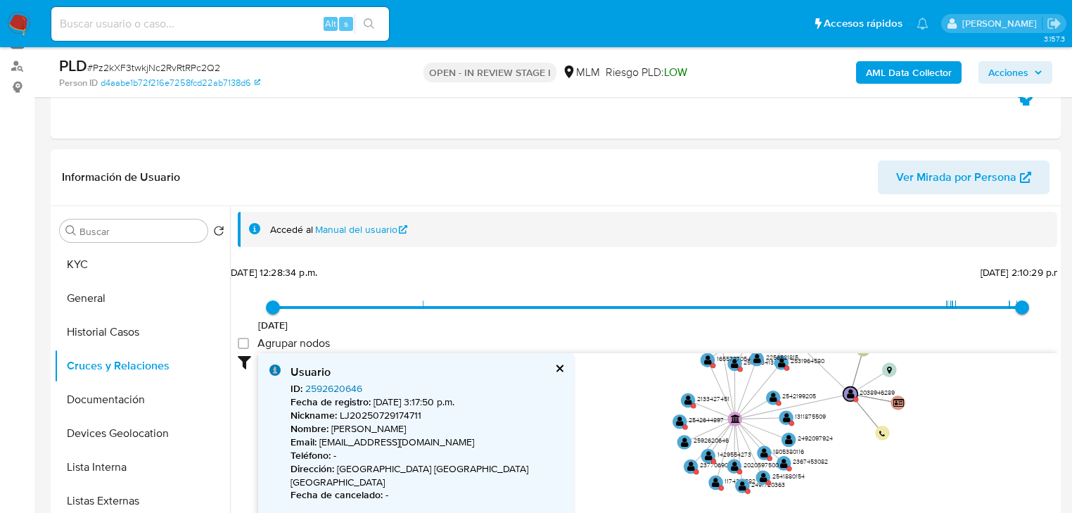
click at [326, 388] on link "2592620646" at bounding box center [333, 388] width 57 height 14
click at [705, 452] on text "" at bounding box center [708, 453] width 8 height 11
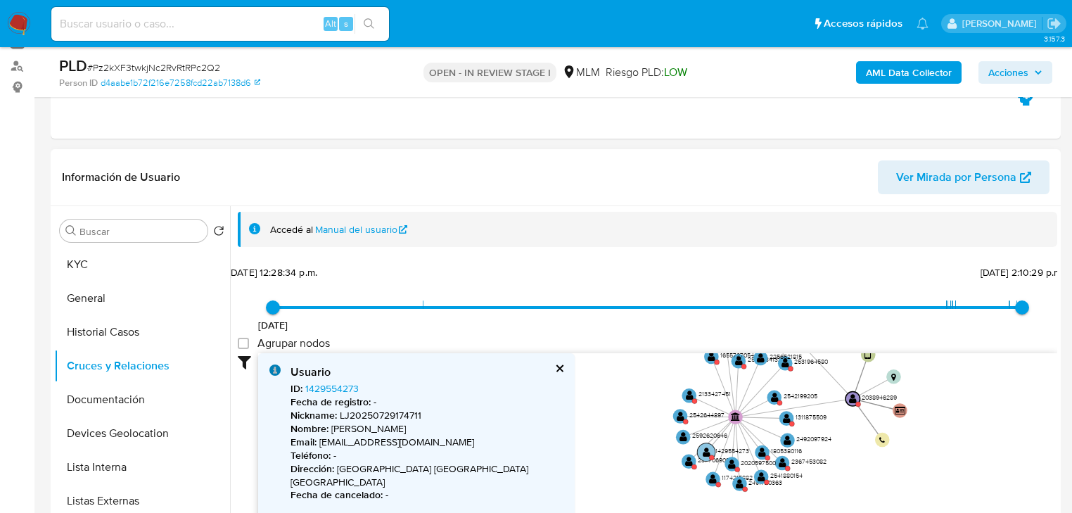
click at [704, 452] on text "" at bounding box center [707, 451] width 8 height 11
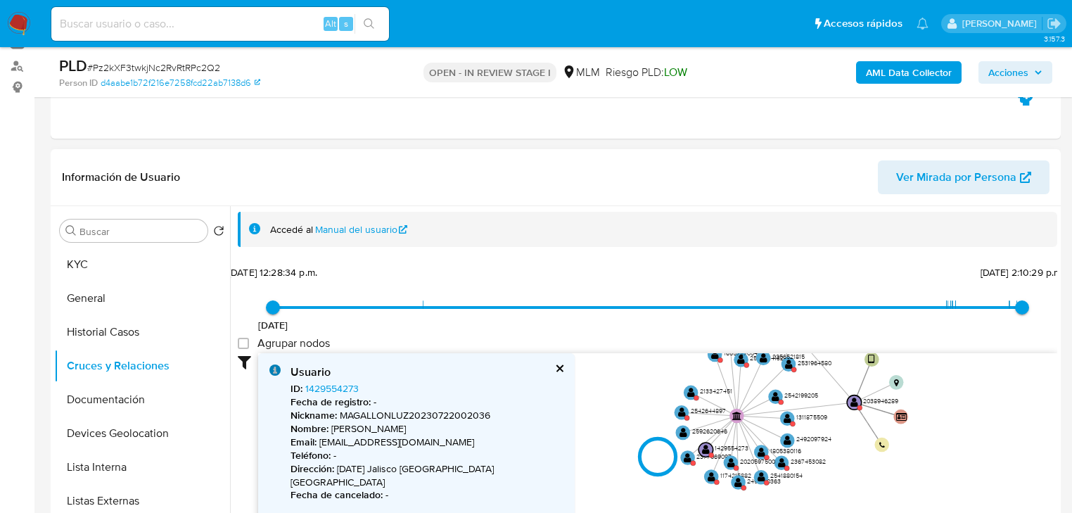
type input "1689985132000"
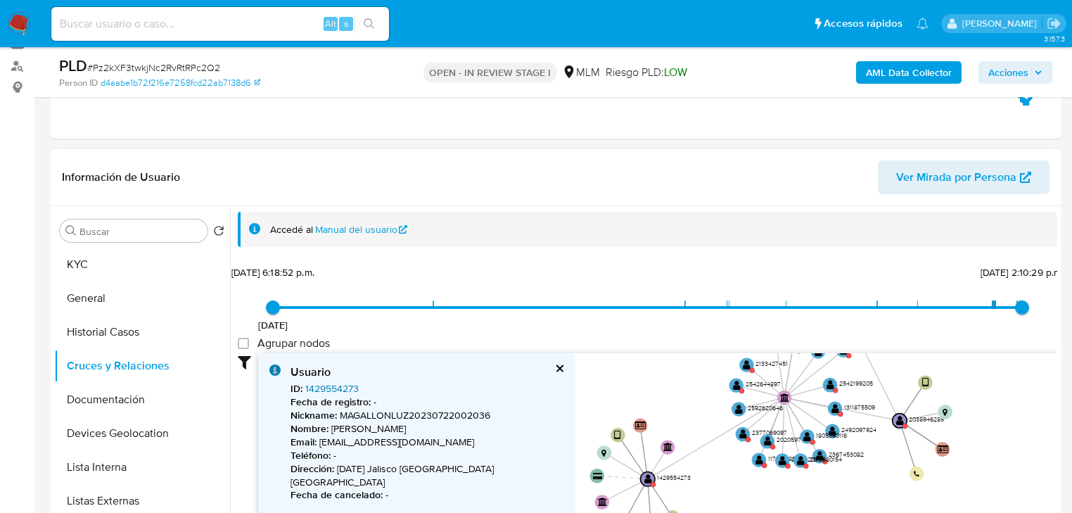
click at [339, 384] on link "1429554273" at bounding box center [331, 388] width 53 height 14
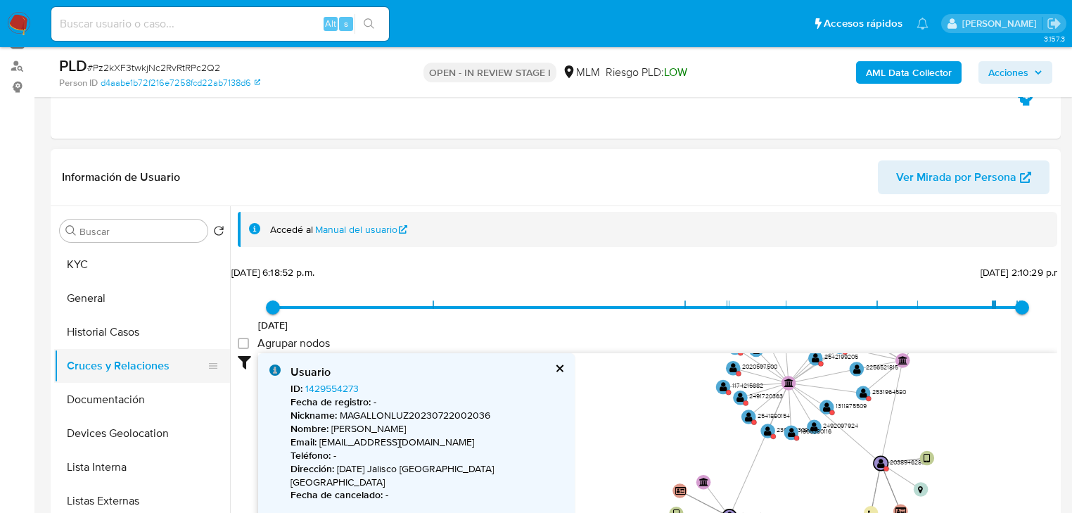
drag, startPoint x: 141, startPoint y: 400, endPoint x: 168, endPoint y: 372, distance: 38.3
click at [141, 393] on button "Documentación" at bounding box center [142, 400] width 176 height 34
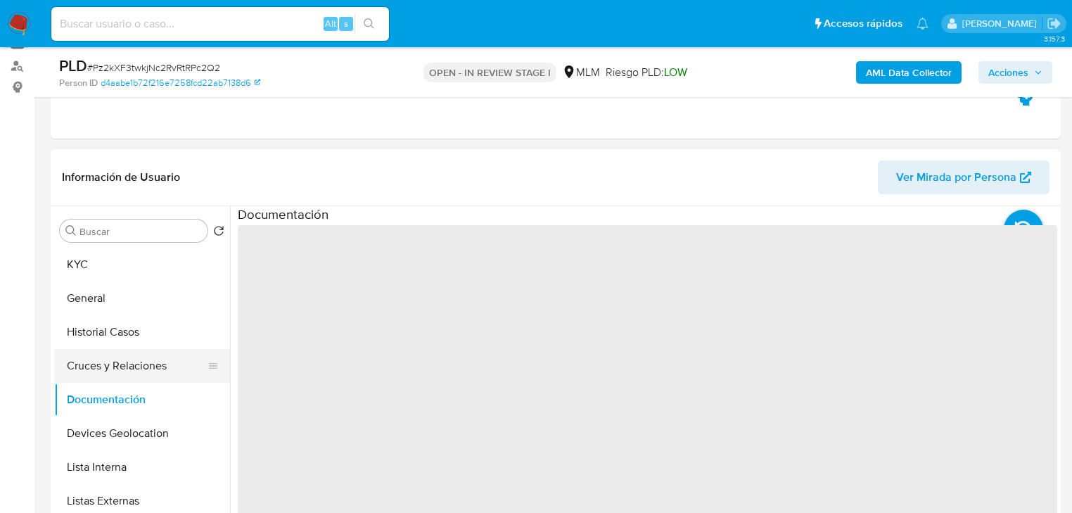
drag, startPoint x: 169, startPoint y: 372, endPoint x: 178, endPoint y: 367, distance: 10.4
click at [170, 372] on button "Cruces y Relaciones" at bounding box center [136, 366] width 165 height 34
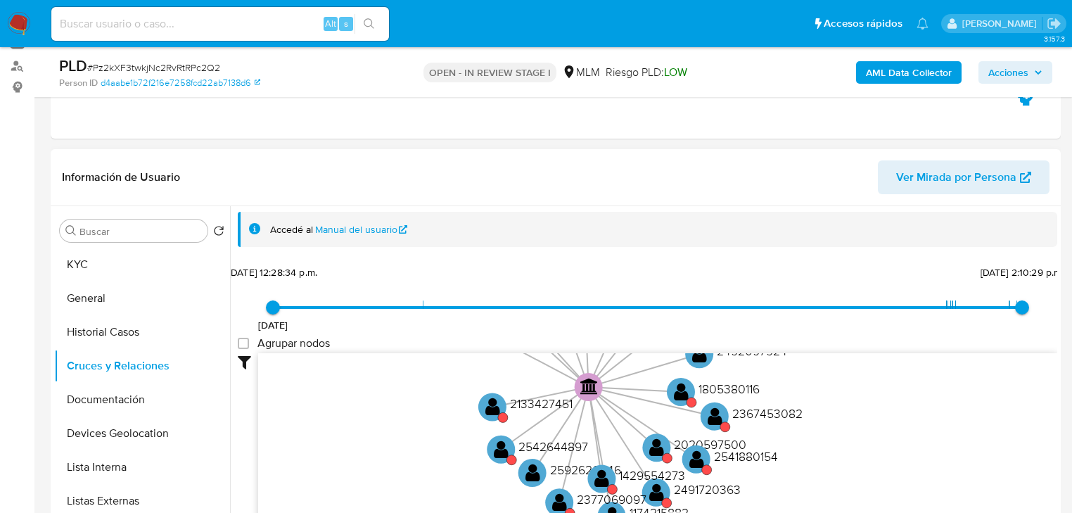
drag, startPoint x: 523, startPoint y: 459, endPoint x: 515, endPoint y: 375, distance: 84.1
click at [515, 375] on icon "user-2038946289  2038946289 device-671005c8e626c0e4e08b115a  person-d4aabe1b7…" at bounding box center [657, 455] width 799 height 204
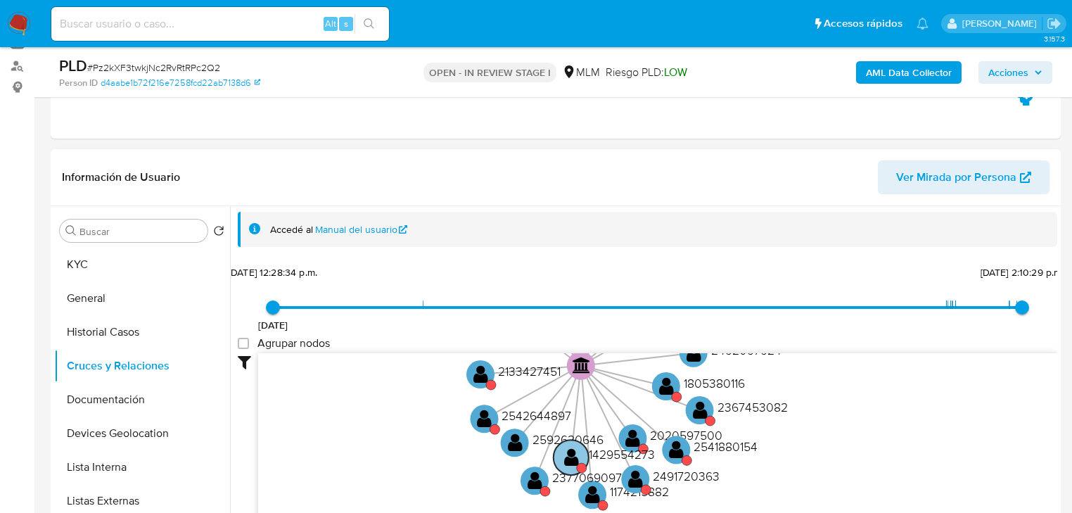
click at [568, 461] on text "" at bounding box center [571, 457] width 15 height 20
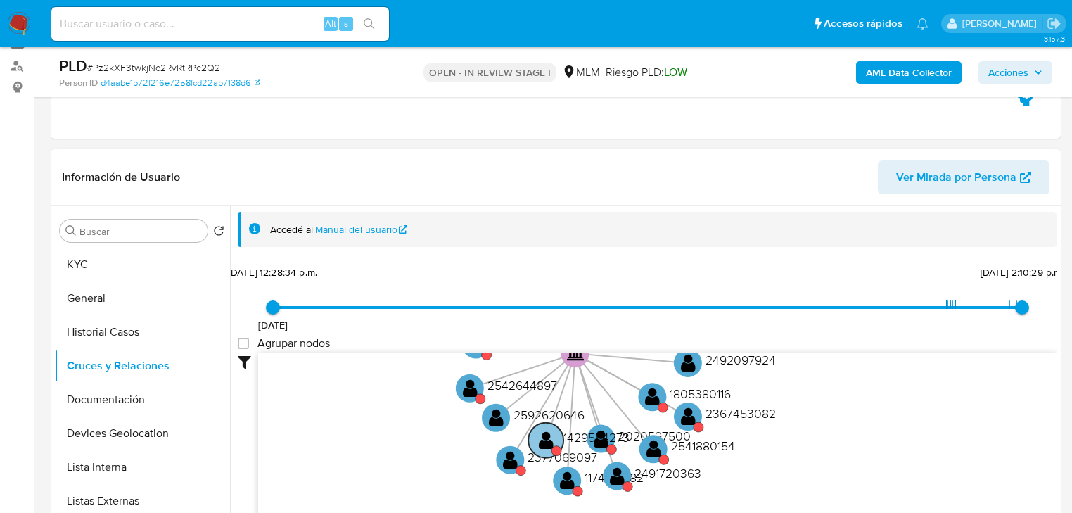
click at [549, 440] on text "" at bounding box center [546, 439] width 15 height 20
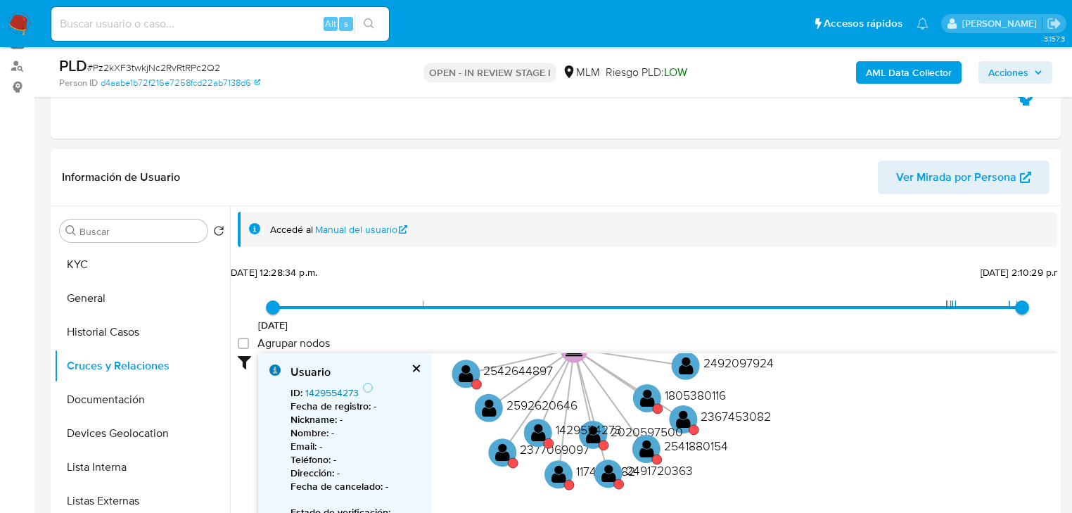
click at [331, 388] on link "1429554273" at bounding box center [331, 393] width 53 height 14
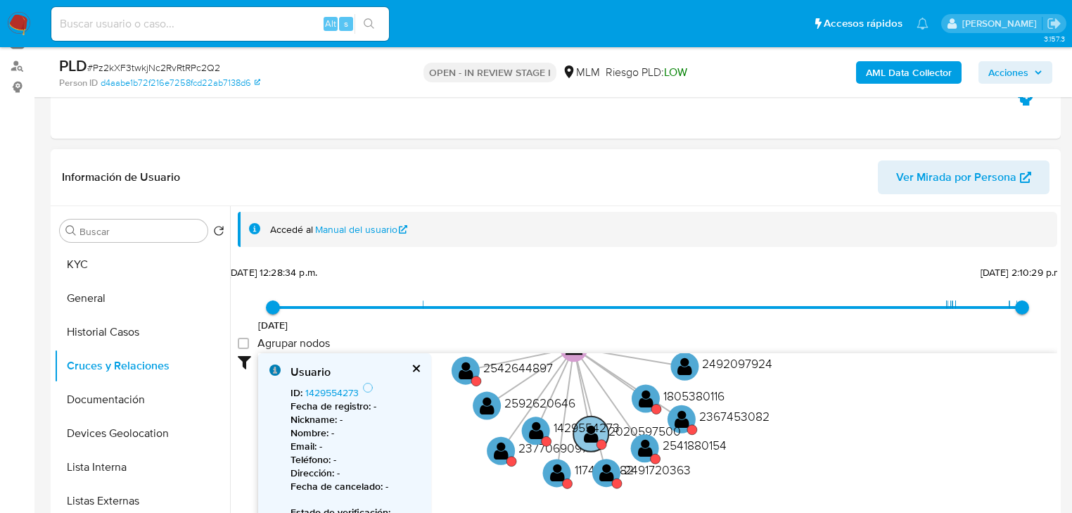
click at [594, 435] on text "" at bounding box center [591, 434] width 15 height 20
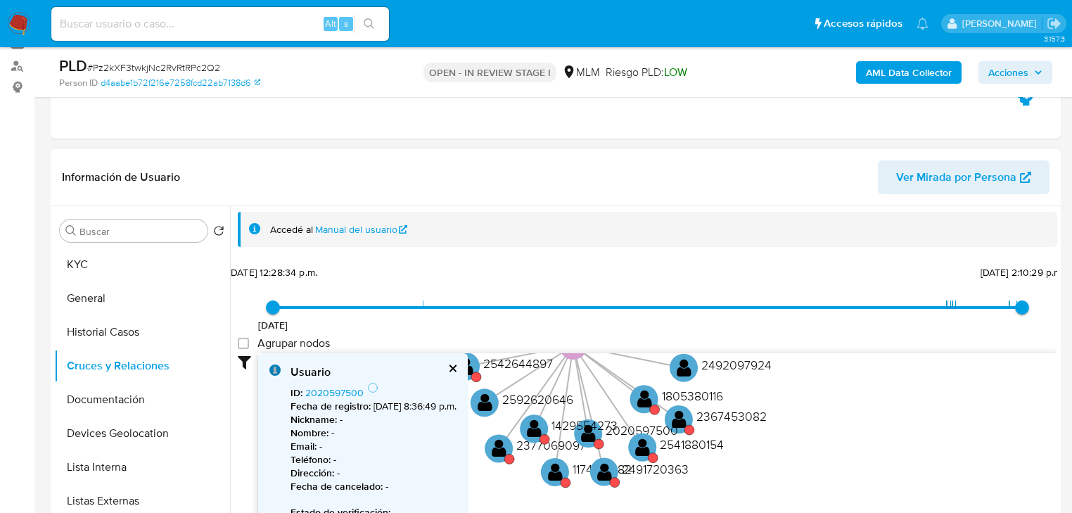
drag, startPoint x: 595, startPoint y: 431, endPoint x: 462, endPoint y: 411, distance: 135.1
click at [594, 431] on text "1429554273" at bounding box center [585, 425] width 66 height 18
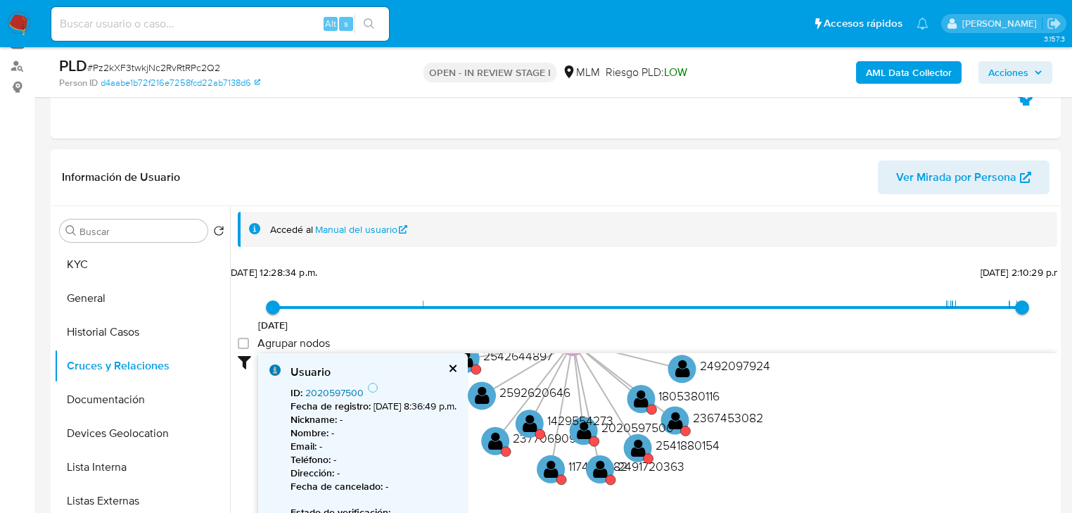
click at [323, 390] on link "2020597500" at bounding box center [334, 393] width 58 height 14
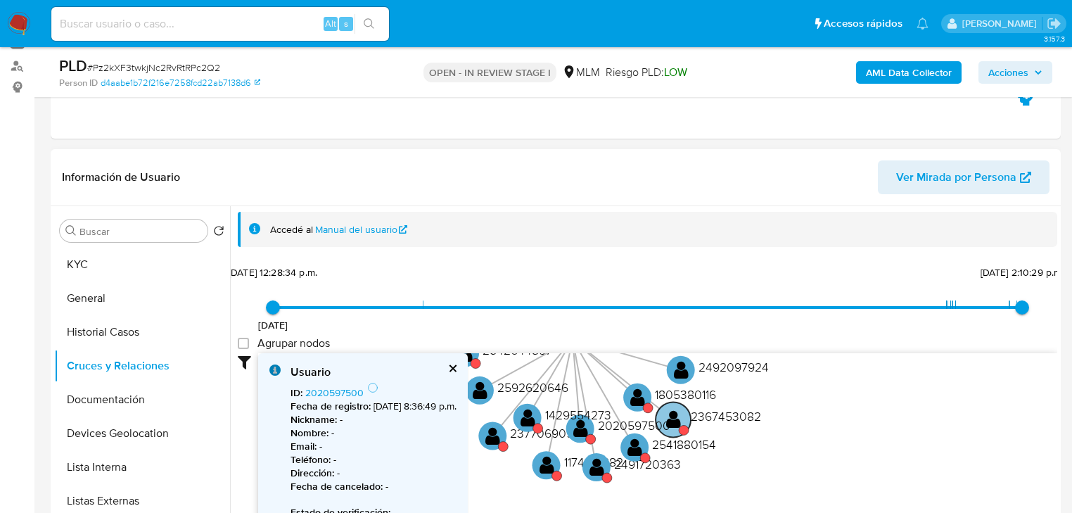
click at [680, 421] on text "" at bounding box center [673, 419] width 15 height 20
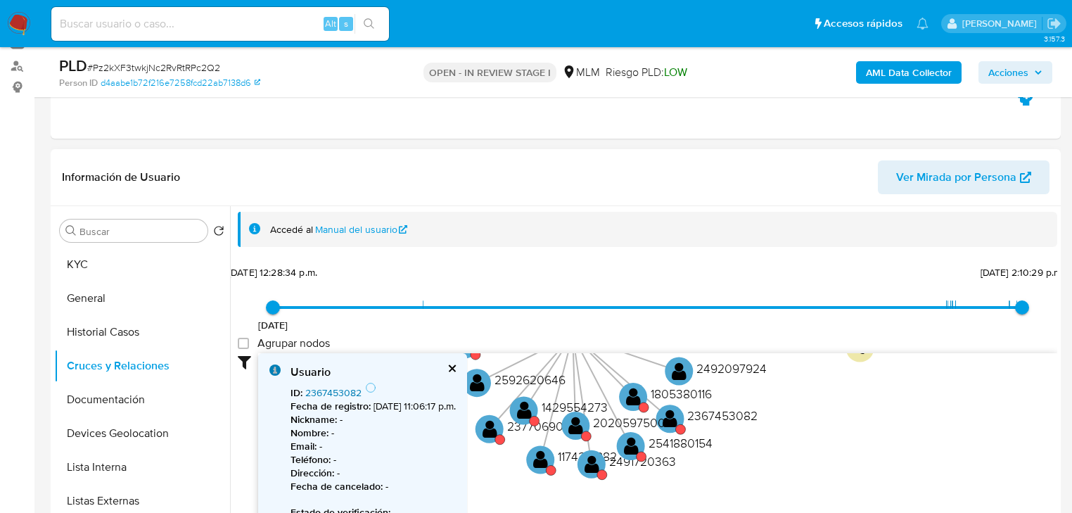
click at [347, 393] on link "2367453082" at bounding box center [333, 393] width 56 height 14
click at [600, 461] on circle at bounding box center [590, 462] width 35 height 35
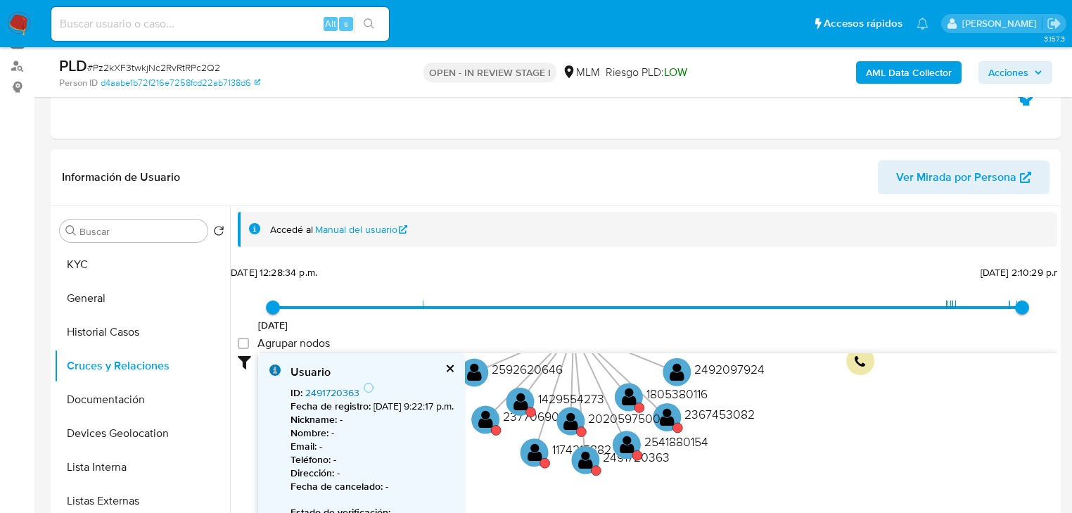
click at [355, 390] on link "2491720363" at bounding box center [332, 393] width 54 height 14
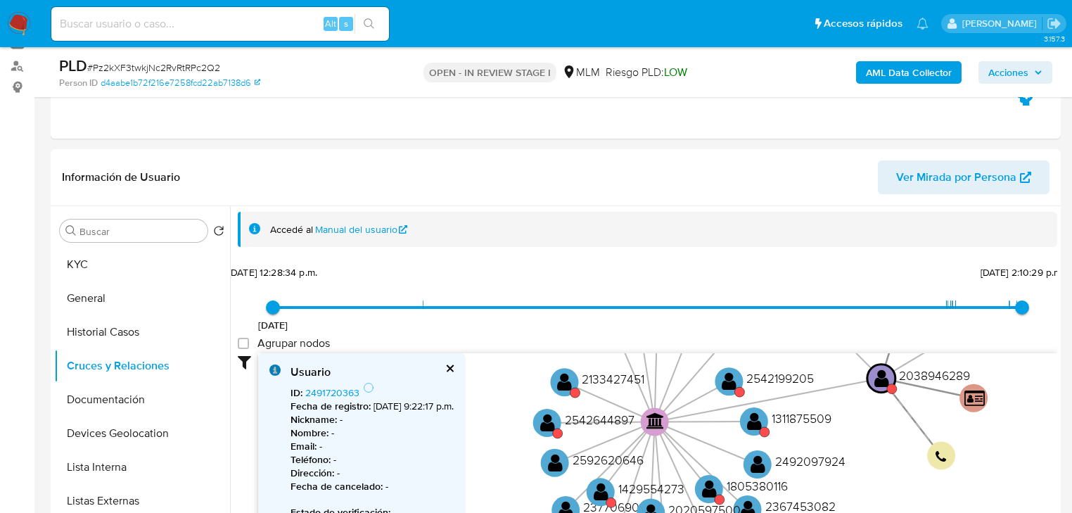
drag, startPoint x: 542, startPoint y: 435, endPoint x: 623, endPoint y: 526, distance: 120.6
drag, startPoint x: 591, startPoint y: 496, endPoint x: 588, endPoint y: 519, distance: 23.4
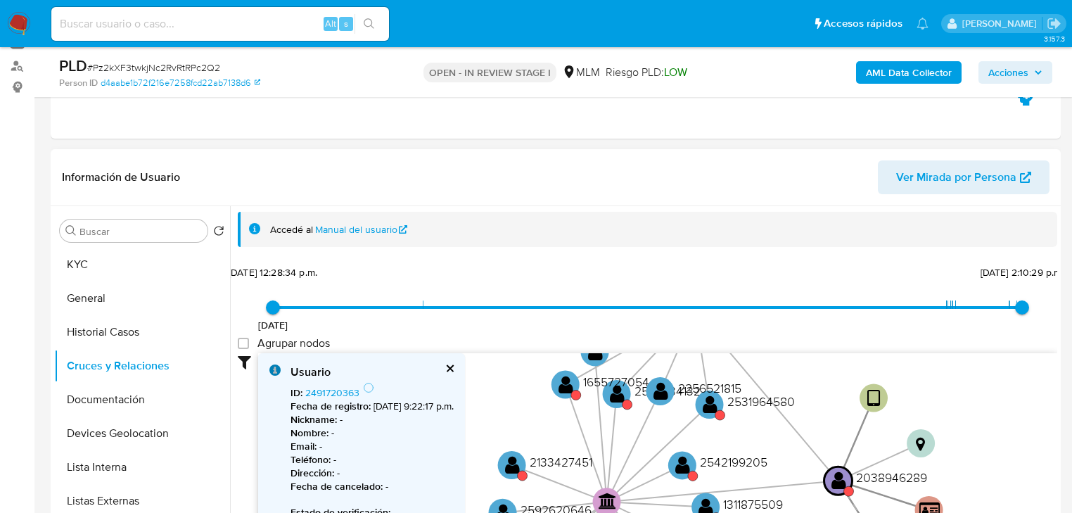
drag, startPoint x: 685, startPoint y: 458, endPoint x: 665, endPoint y: 480, distance: 29.4
click at [665, 480] on icon "user-2038946289  2038946289 device-671005c8e626c0e4e08b115a  person-d4aabe1b7…" at bounding box center [657, 455] width 799 height 204
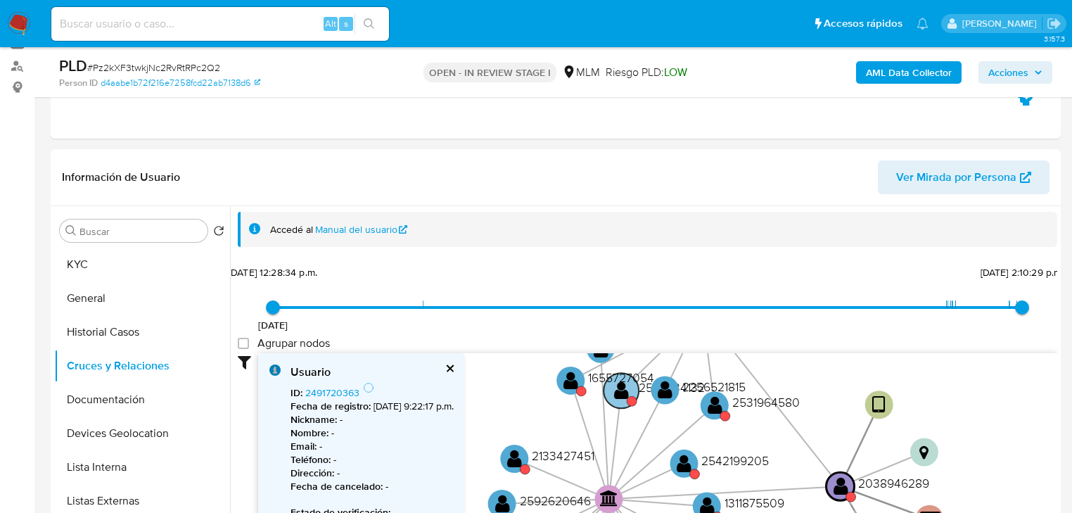
click at [632, 393] on circle at bounding box center [621, 390] width 35 height 35
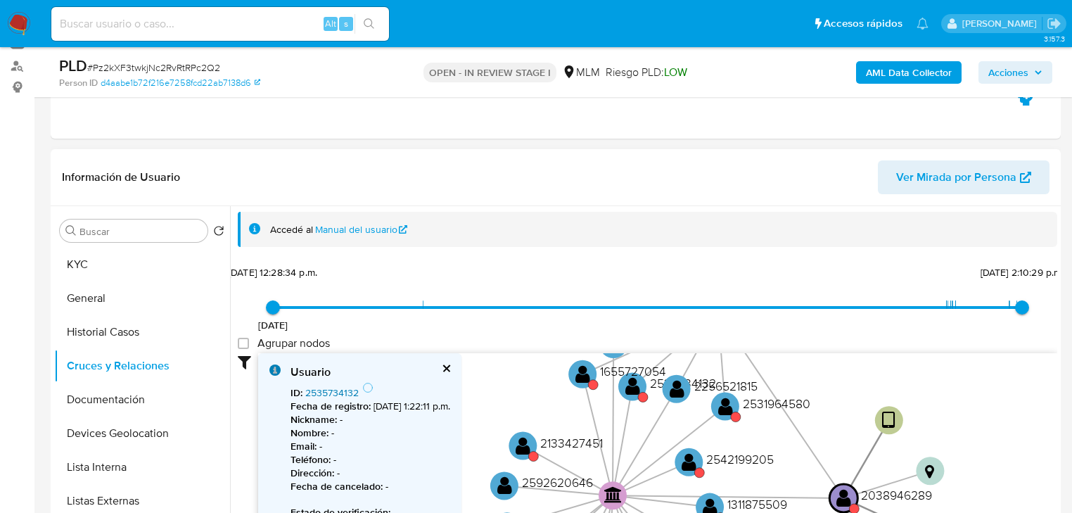
click at [348, 392] on link "2535734132" at bounding box center [331, 393] width 53 height 14
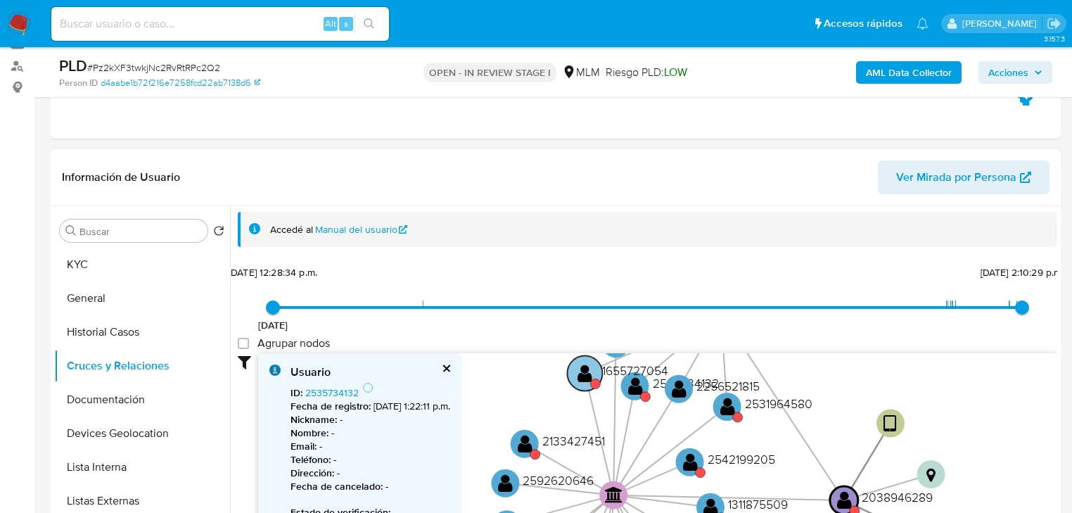
click at [588, 380] on text "" at bounding box center [585, 372] width 15 height 20
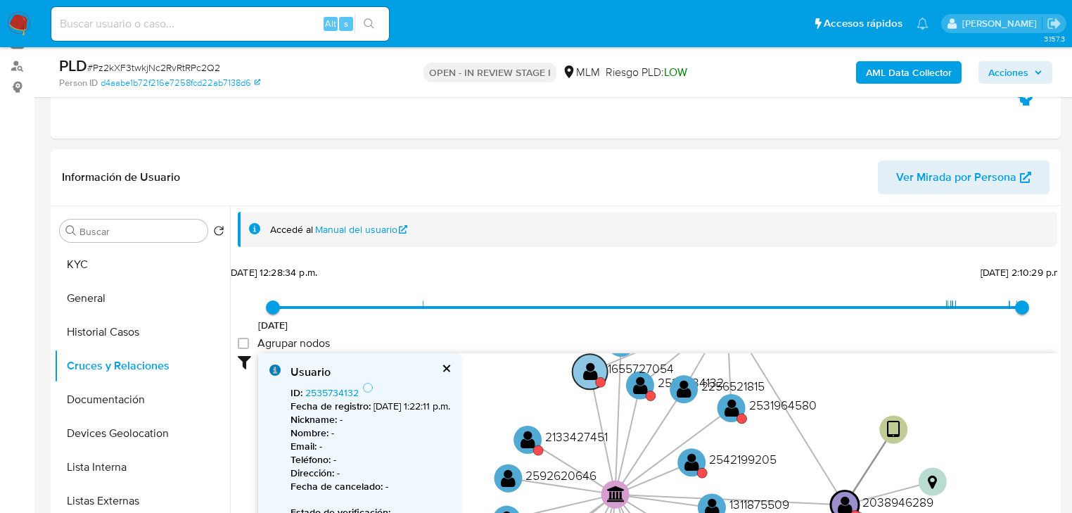
click at [587, 376] on text "" at bounding box center [590, 371] width 15 height 20
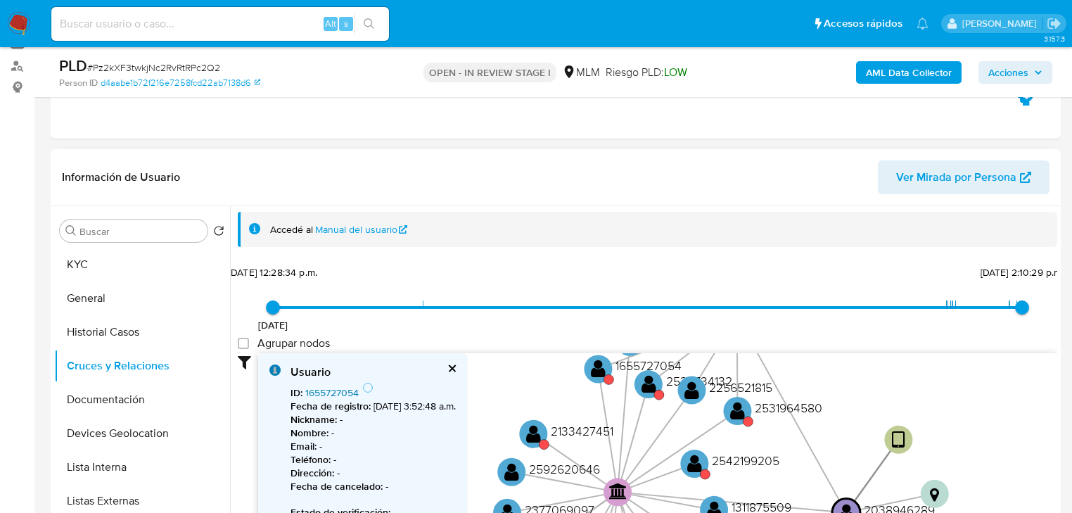
click at [352, 388] on link "1655727054" at bounding box center [331, 393] width 53 height 14
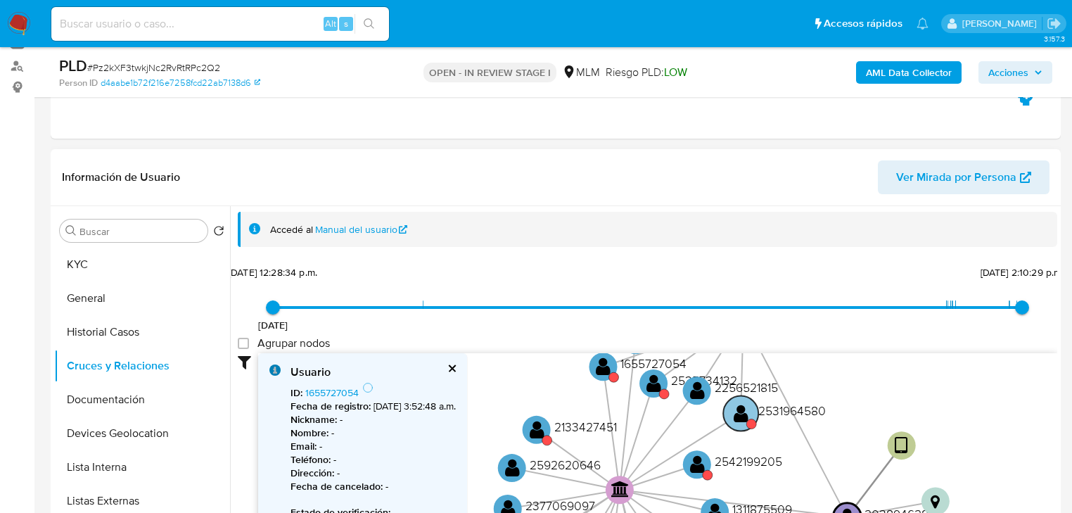
click at [761, 412] on text "2531964580" at bounding box center [792, 410] width 68 height 18
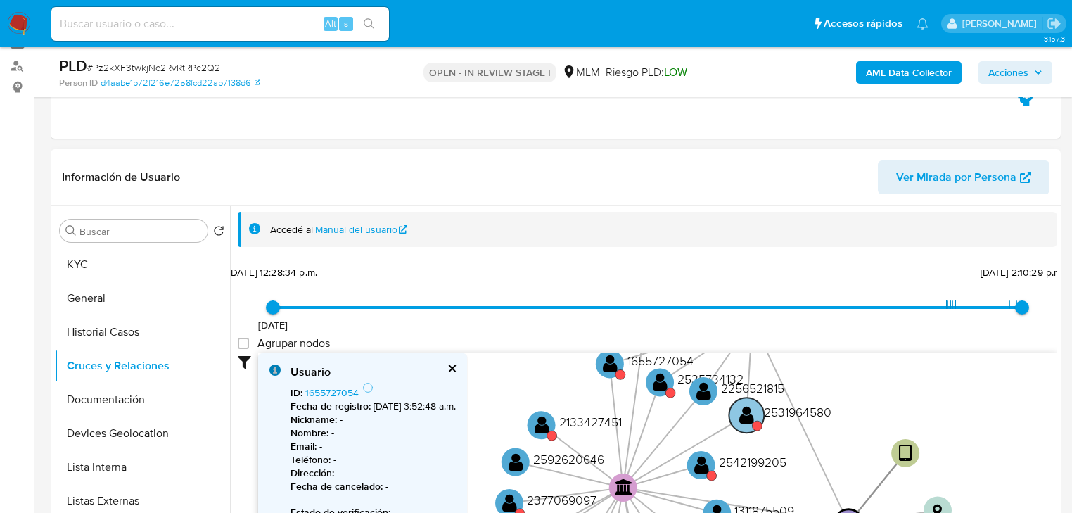
click at [743, 412] on text "" at bounding box center [746, 415] width 15 height 20
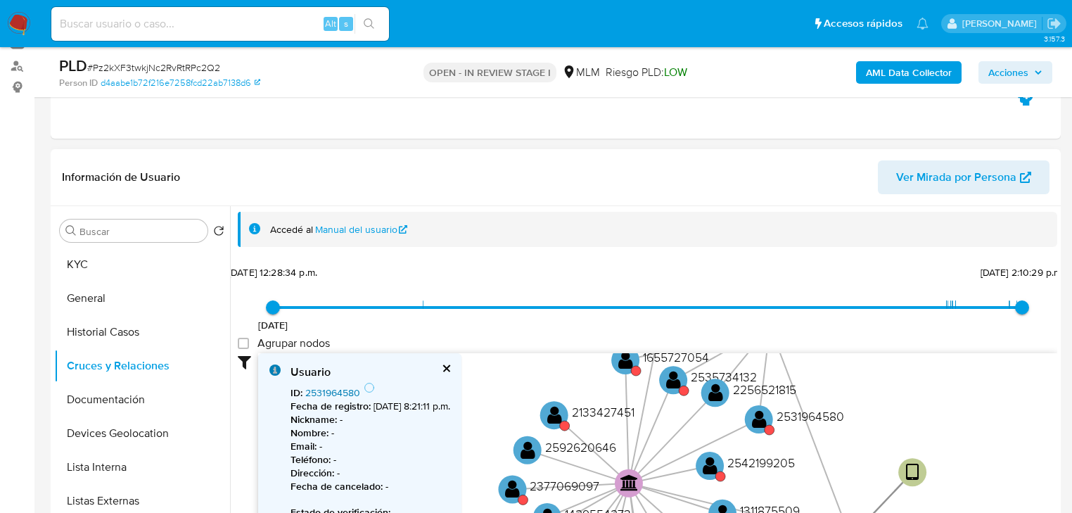
click at [352, 390] on link "2531964580" at bounding box center [332, 393] width 55 height 14
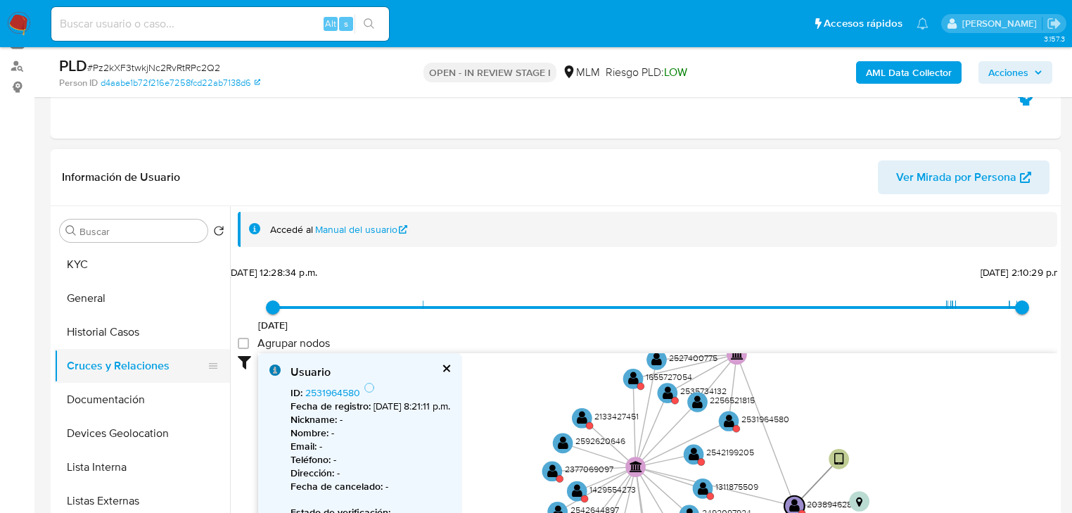
drag, startPoint x: 132, startPoint y: 417, endPoint x: 141, endPoint y: 371, distance: 47.2
click at [134, 404] on ul "KYC General Historial Casos Cruces y Relaciones Documentación Devices Geolocati…" at bounding box center [142, 406] width 176 height 317
click at [146, 362] on button "Cruces y Relaciones" at bounding box center [136, 366] width 165 height 34
drag, startPoint x: 129, startPoint y: 393, endPoint x: 143, endPoint y: 368, distance: 28.0
click at [132, 391] on button "Documentación" at bounding box center [142, 400] width 176 height 34
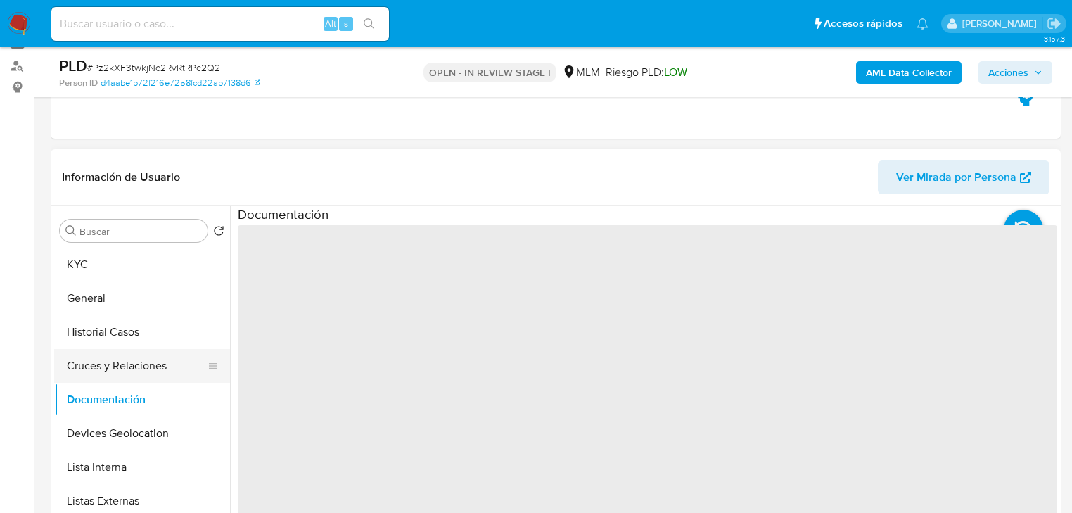
click at [143, 367] on button "Cruces y Relaciones" at bounding box center [136, 366] width 165 height 34
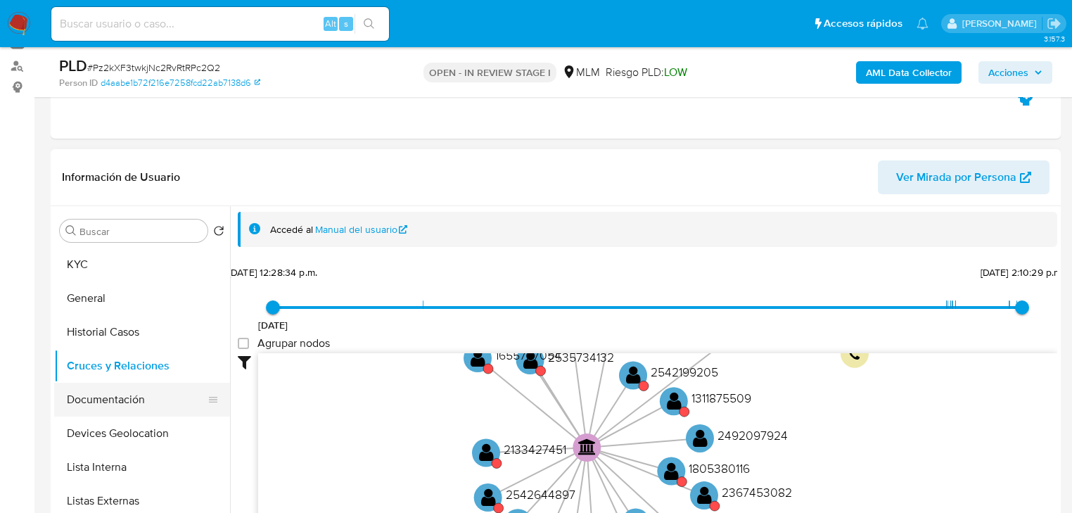
click at [146, 393] on button "Documentación" at bounding box center [136, 400] width 165 height 34
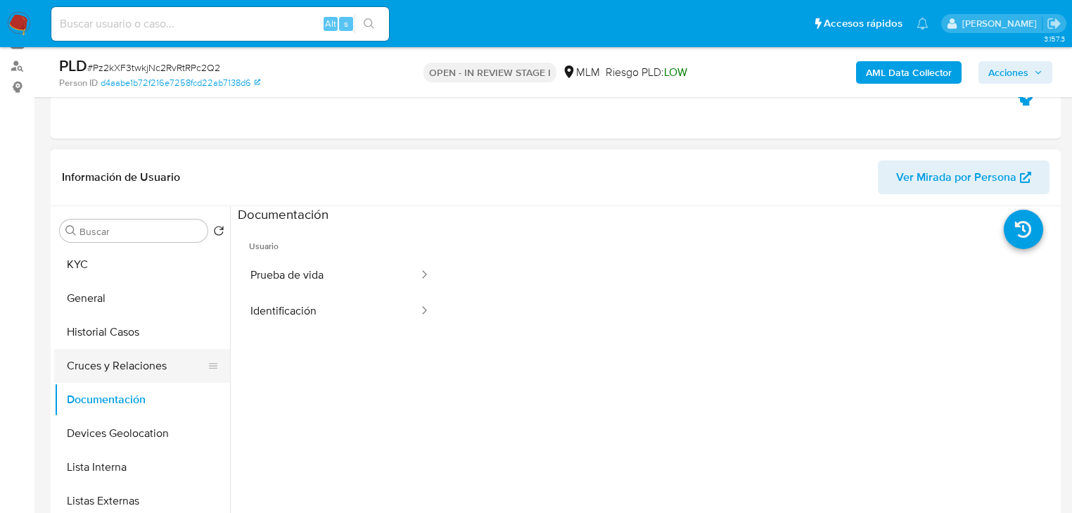
click at [141, 368] on button "Cruces y Relaciones" at bounding box center [136, 366] width 165 height 34
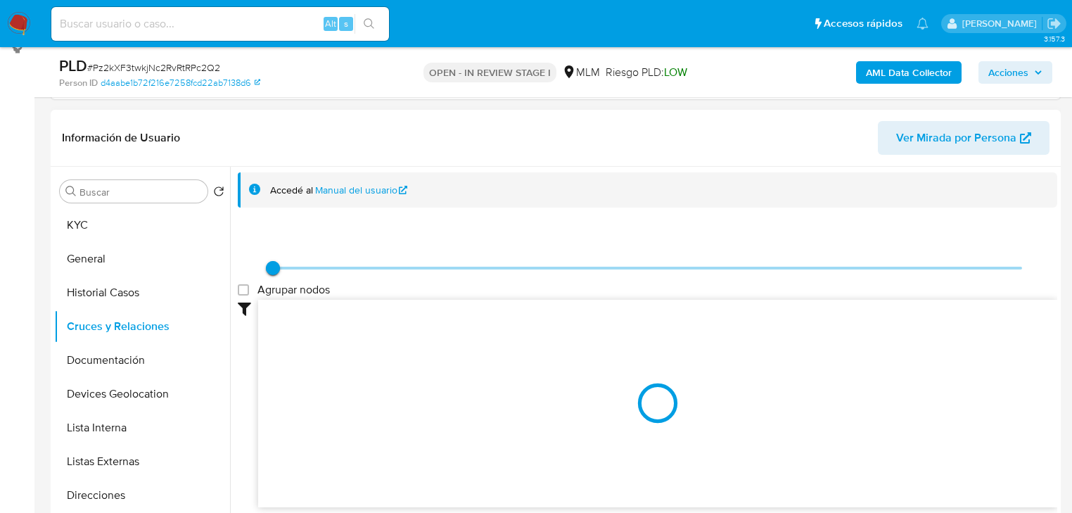
scroll to position [215, 0]
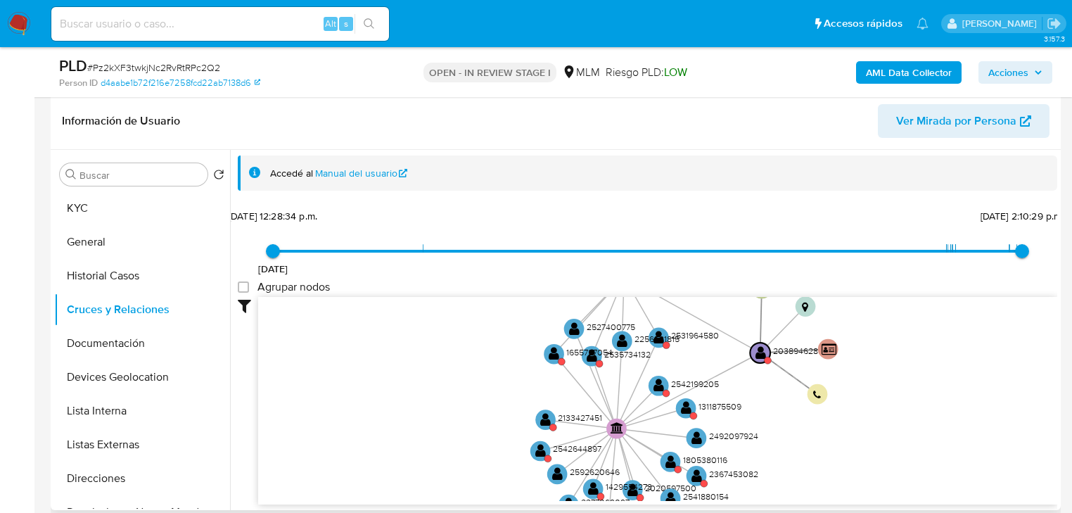
drag, startPoint x: 626, startPoint y: 340, endPoint x: 637, endPoint y: 385, distance: 46.4
click at [644, 390] on icon "user-2038946289  2038946289 device-671005c8e626c0e4e08b115a  person-d4aabe1b7…" at bounding box center [657, 399] width 799 height 204
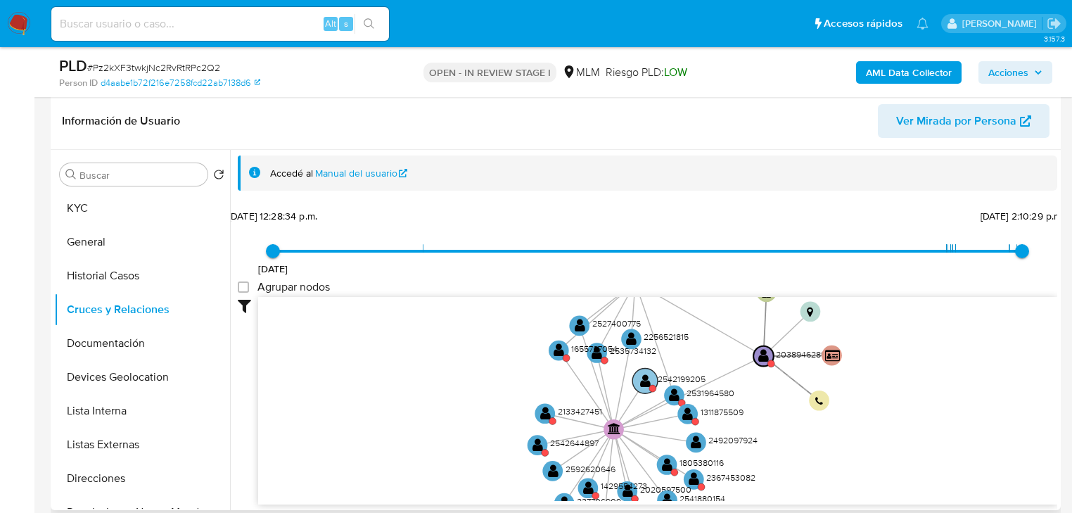
drag, startPoint x: 672, startPoint y: 364, endPoint x: 679, endPoint y: 381, distance: 18.3
click at [679, 399] on circle at bounding box center [681, 402] width 7 height 7
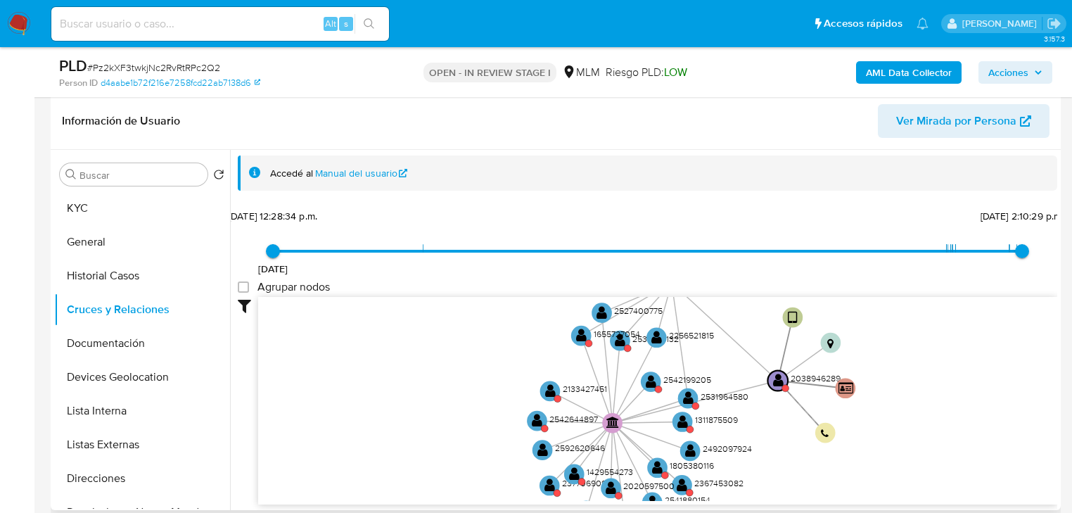
drag, startPoint x: 704, startPoint y: 343, endPoint x: 717, endPoint y: 357, distance: 18.4
click at [709, 402] on text "2531964580" at bounding box center [725, 395] width 48 height 13
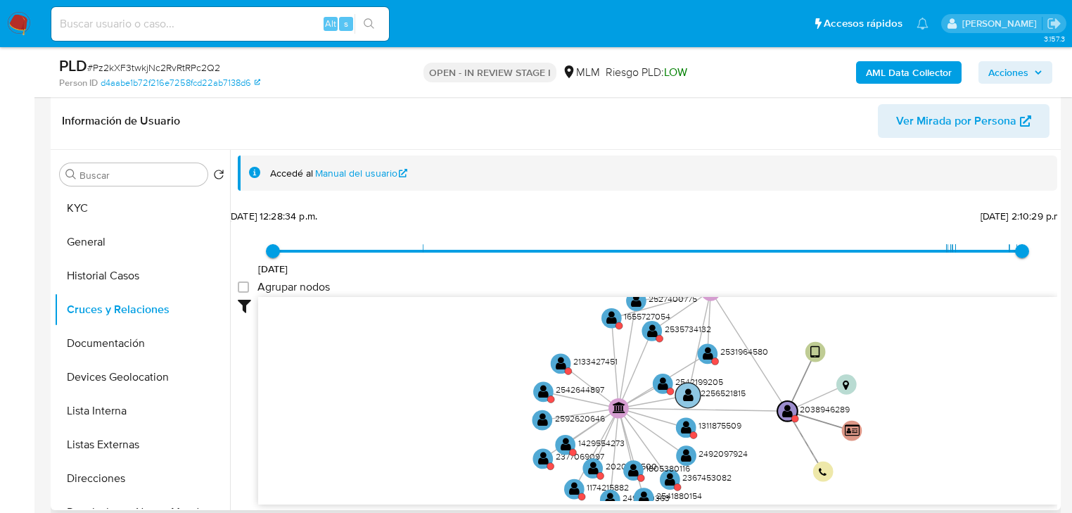
drag, startPoint x: 734, startPoint y: 332, endPoint x: 742, endPoint y: 425, distance: 93.2
click at [742, 399] on text "2256521815" at bounding box center [723, 392] width 45 height 13
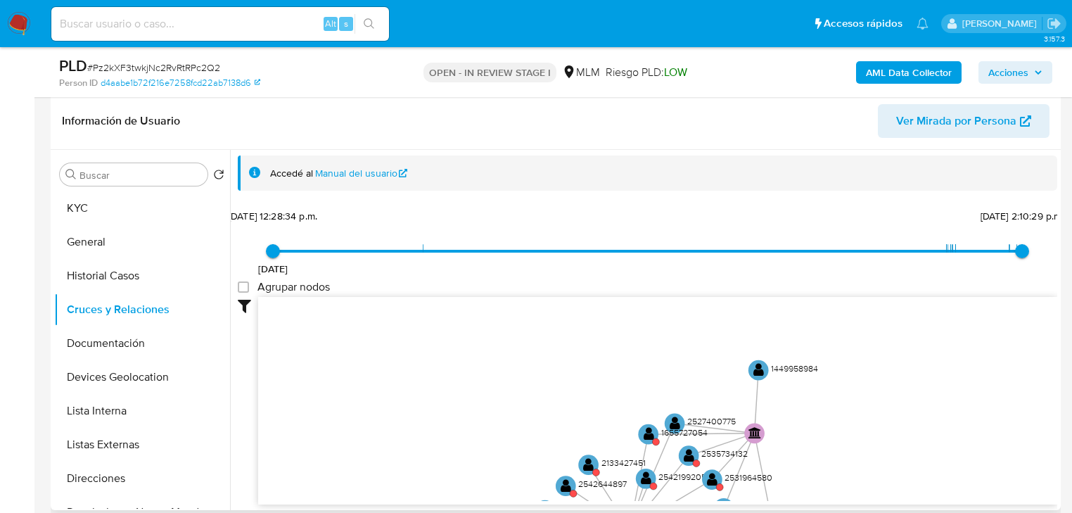
drag, startPoint x: 808, startPoint y: 337, endPoint x: 796, endPoint y: 456, distance: 119.4
click at [796, 459] on icon "user-2038946289  2038946289 device-671005c8e626c0e4e08b115a  person-d4aabe1b7…" at bounding box center [657, 399] width 799 height 204
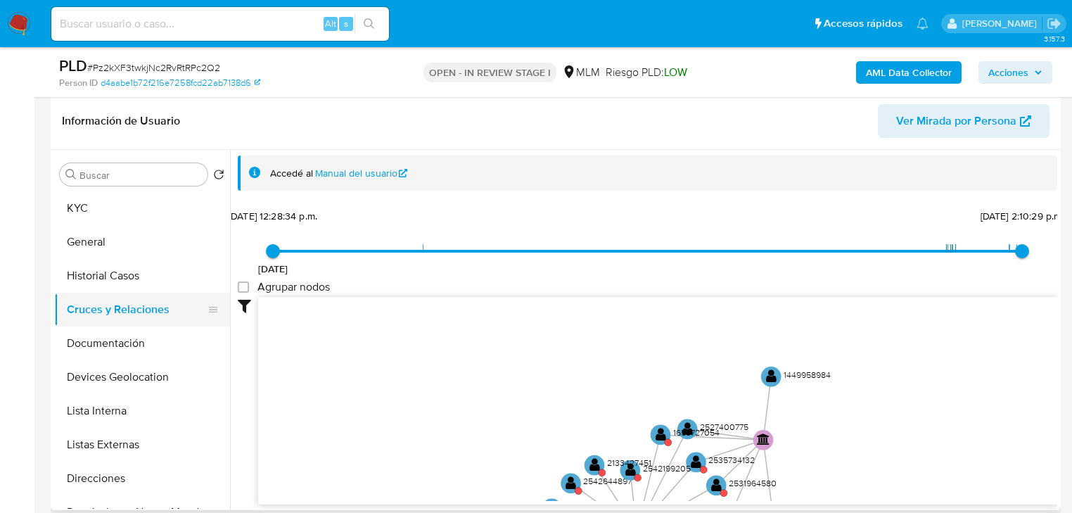
click at [124, 316] on button "Cruces y Relaciones" at bounding box center [136, 310] width 165 height 34
click at [117, 345] on button "Documentación" at bounding box center [136, 343] width 165 height 34
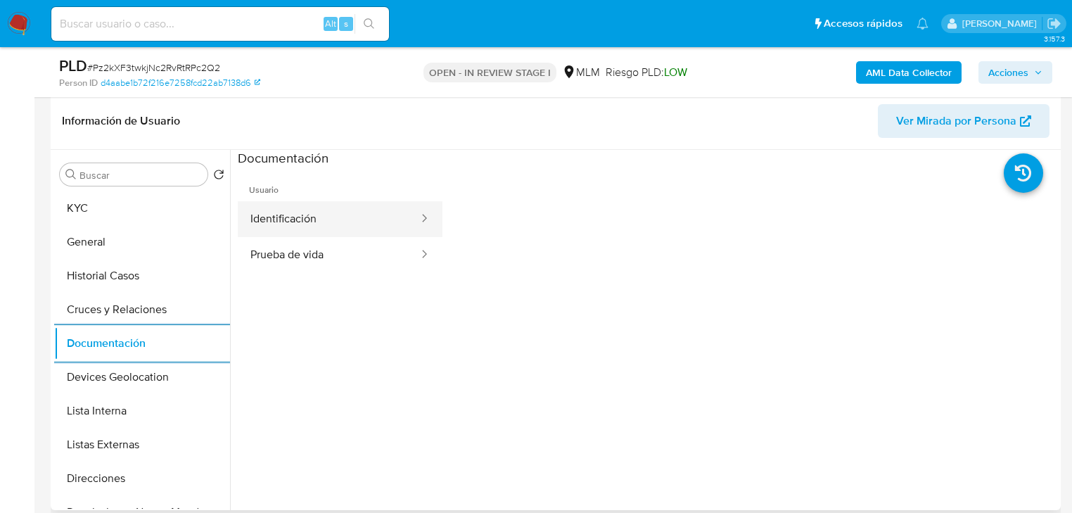
click at [322, 218] on button "Identificación" at bounding box center [329, 219] width 182 height 36
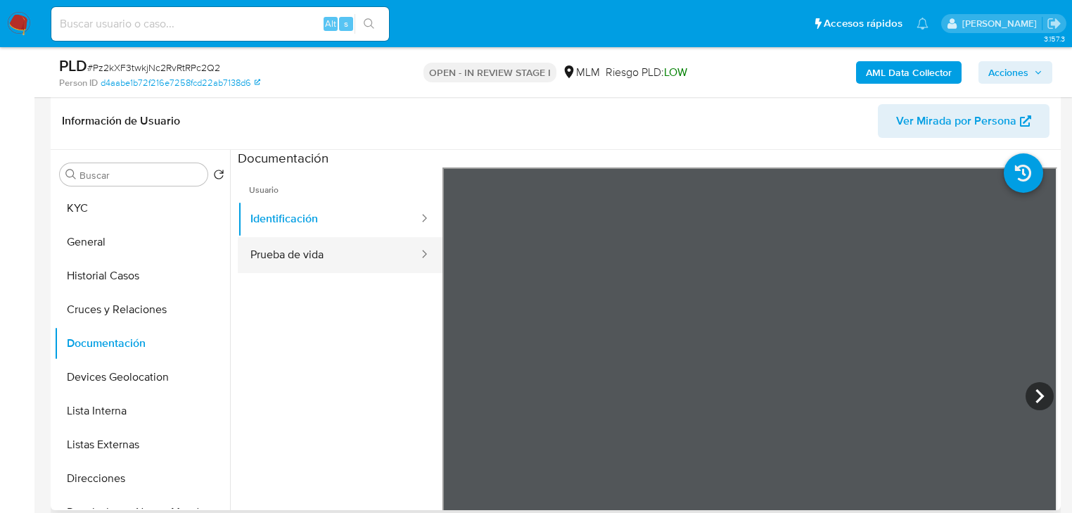
drag, startPoint x: 357, startPoint y: 269, endPoint x: 366, endPoint y: 267, distance: 8.6
click at [359, 269] on button "Prueba de vida" at bounding box center [329, 255] width 182 height 36
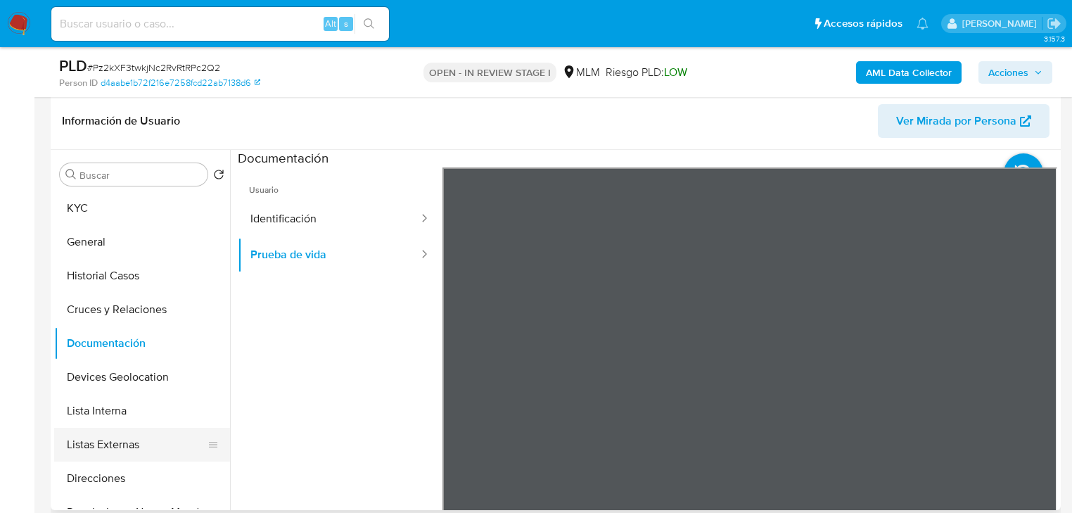
drag, startPoint x: 94, startPoint y: 428, endPoint x: 104, endPoint y: 448, distance: 22.7
click at [94, 430] on ul "KYC General Historial Casos Cruces y Relaciones Documentación Devices Geolocati…" at bounding box center [142, 349] width 176 height 317
drag, startPoint x: 107, startPoint y: 446, endPoint x: 115, endPoint y: 442, distance: 9.4
click at [107, 445] on button "Listas Externas" at bounding box center [136, 445] width 165 height 34
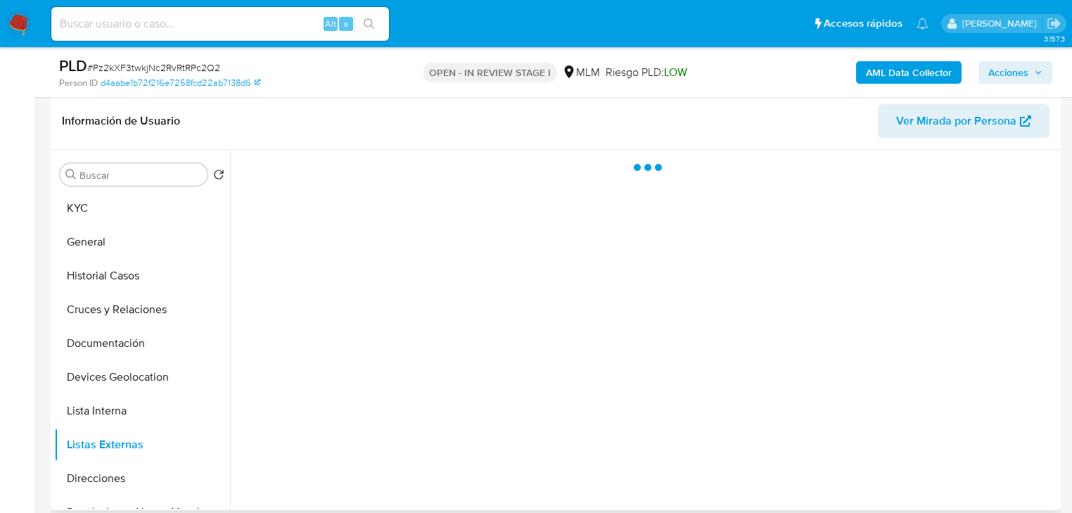
drag, startPoint x: 686, startPoint y: 343, endPoint x: 692, endPoint y: 333, distance: 11.1
click at [692, 336] on div at bounding box center [643, 330] width 827 height 360
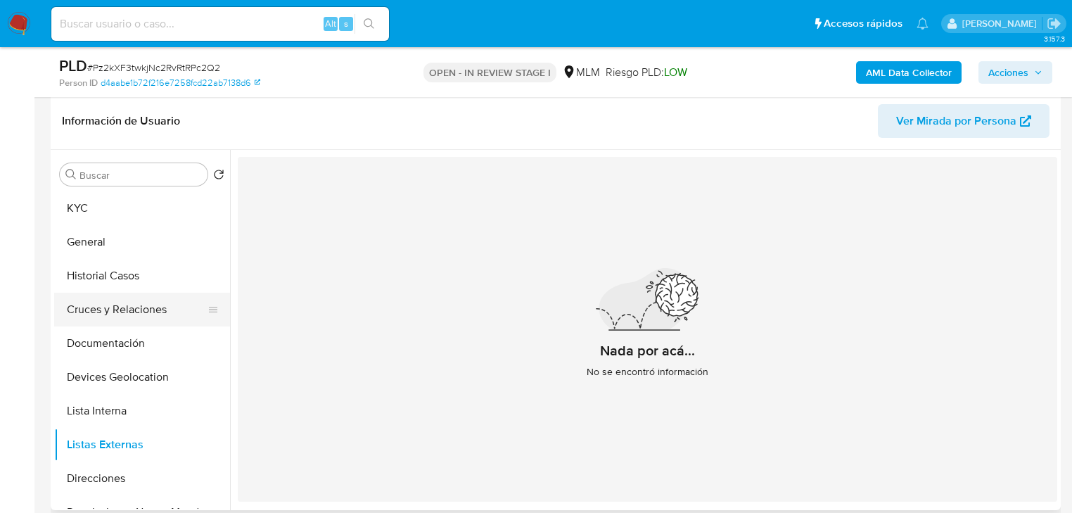
drag, startPoint x: 85, startPoint y: 328, endPoint x: 101, endPoint y: 300, distance: 32.5
click at [87, 326] on button "Documentación" at bounding box center [142, 343] width 176 height 34
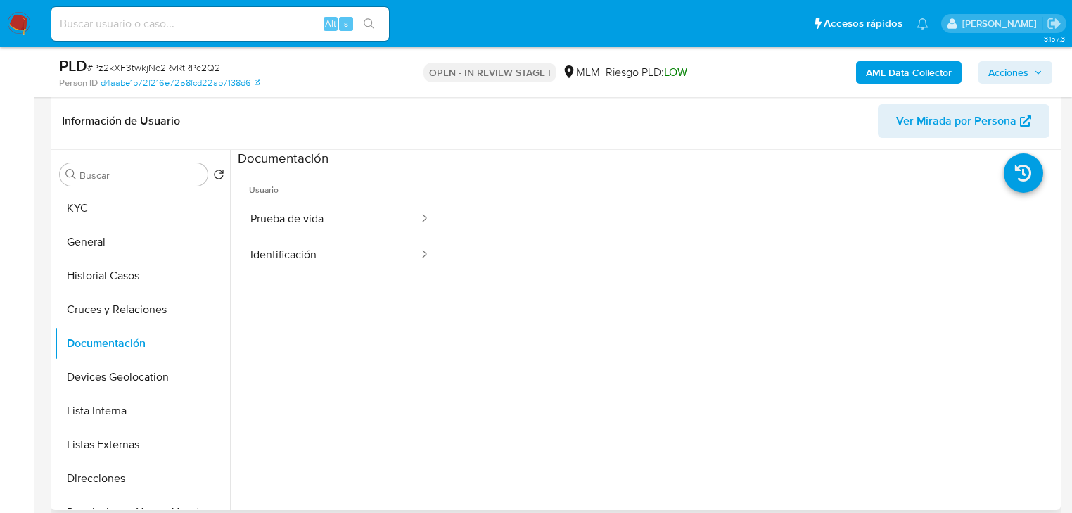
drag, startPoint x: 101, startPoint y: 312, endPoint x: 535, endPoint y: 318, distance: 434.1
click at [102, 312] on button "Cruces y Relaciones" at bounding box center [142, 310] width 176 height 34
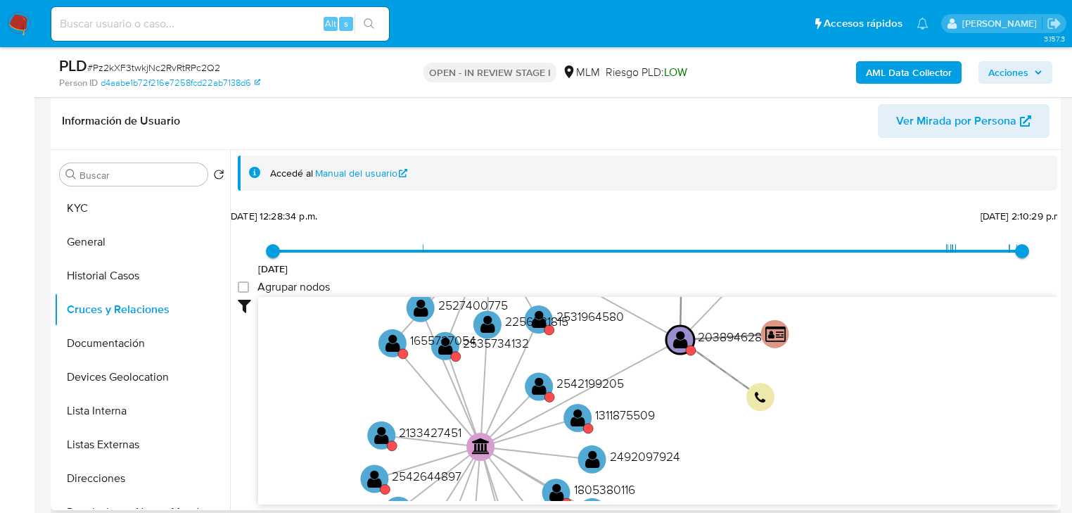
drag, startPoint x: 768, startPoint y: 391, endPoint x: 765, endPoint y: 453, distance: 61.9
click at [764, 456] on icon "user-2038946289  2038946289 device-671005c8e626c0e4e08b115a  person-d4aabe1b7…" at bounding box center [657, 399] width 799 height 204
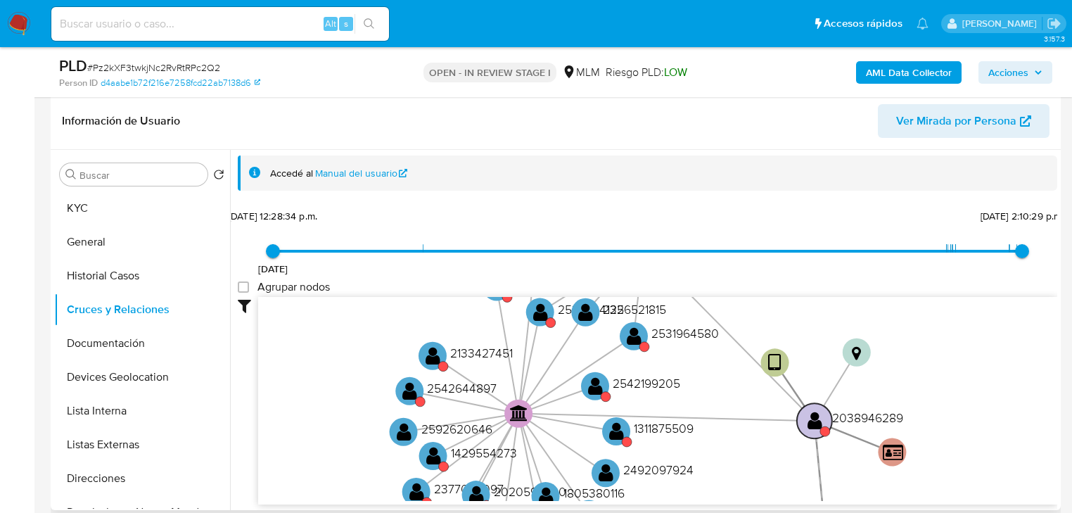
drag, startPoint x: 680, startPoint y: 335, endPoint x: 814, endPoint y: 416, distance: 156.6
click at [814, 416] on text "" at bounding box center [815, 420] width 15 height 20
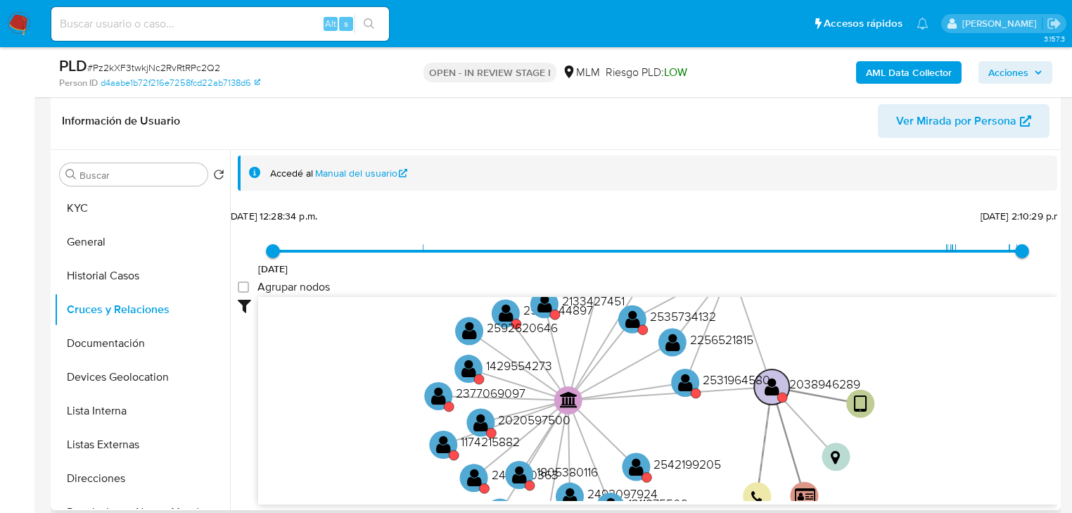
drag, startPoint x: 732, startPoint y: 493, endPoint x: 772, endPoint y: 378, distance: 122.4
click at [772, 378] on text "" at bounding box center [772, 386] width 15 height 20
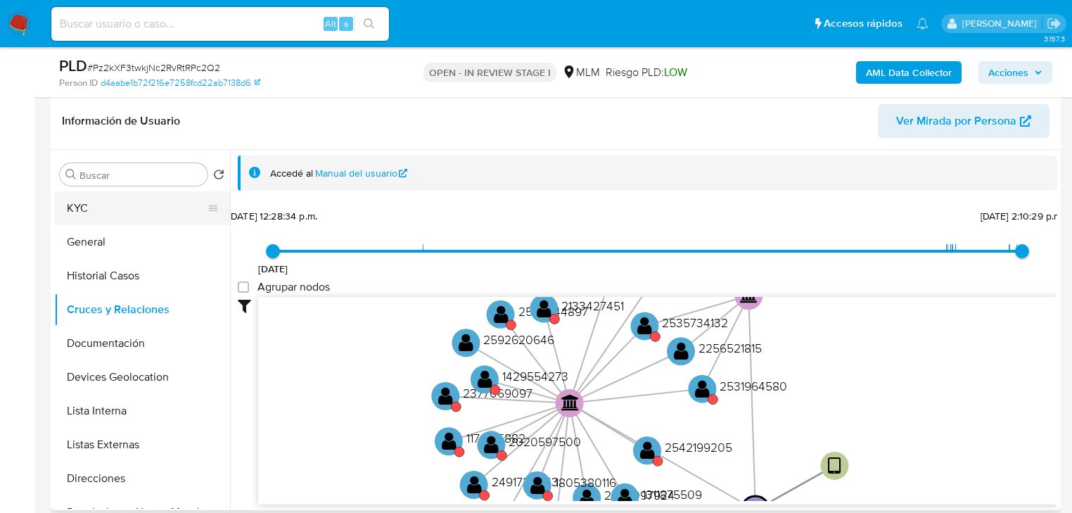
click at [113, 215] on button "KYC" at bounding box center [136, 208] width 165 height 34
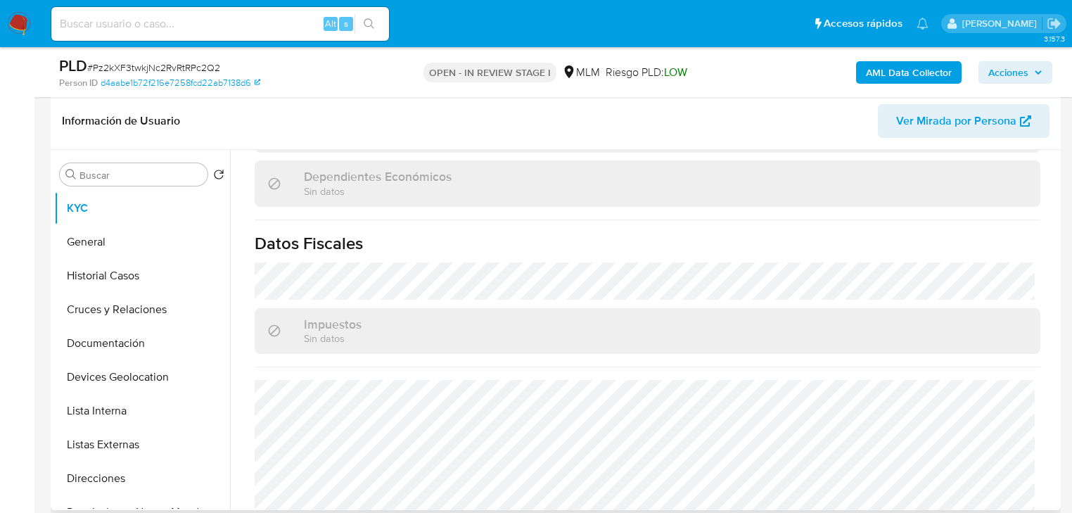
scroll to position [888, 0]
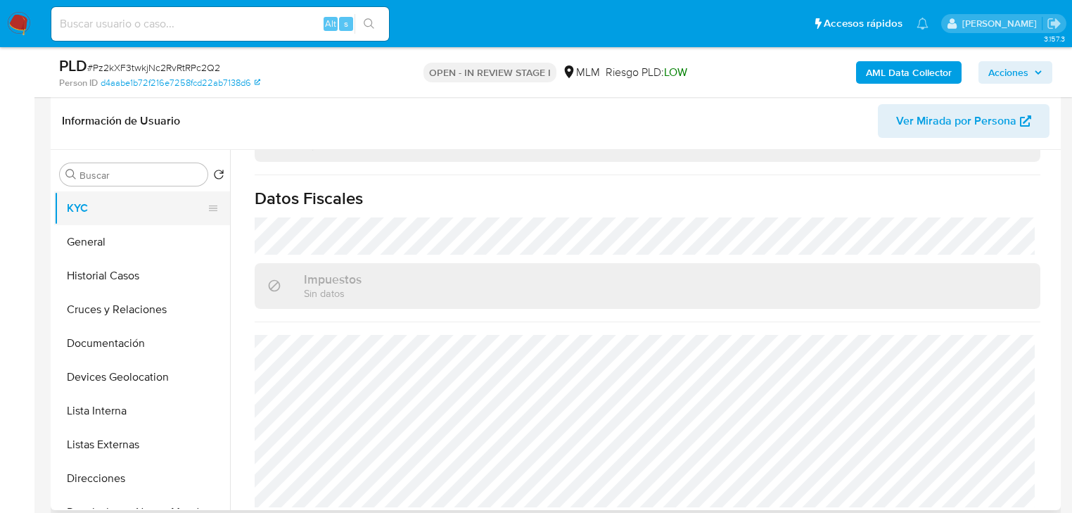
drag, startPoint x: 117, startPoint y: 209, endPoint x: 197, endPoint y: 211, distance: 80.2
click at [118, 209] on button "KYC" at bounding box center [136, 208] width 165 height 34
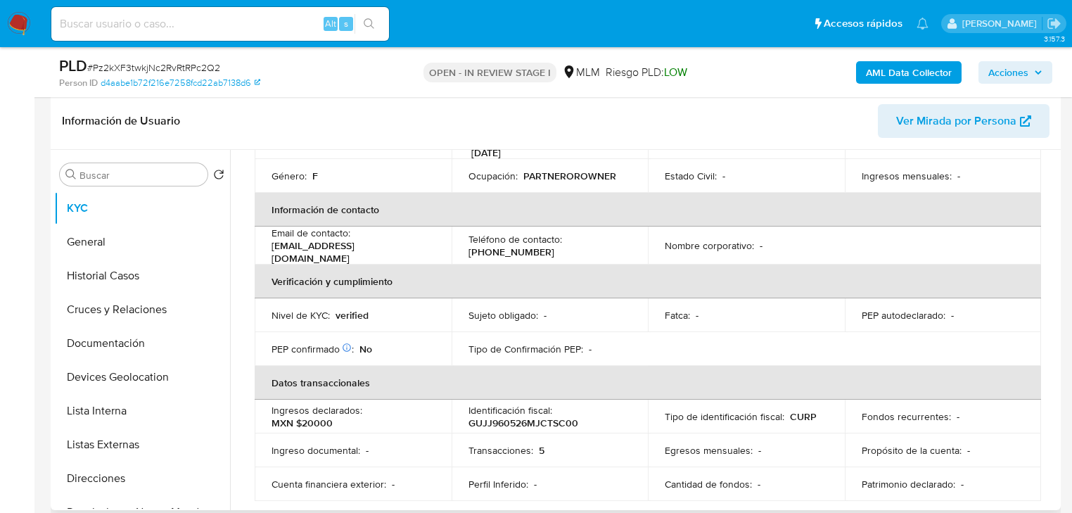
scroll to position [212, 0]
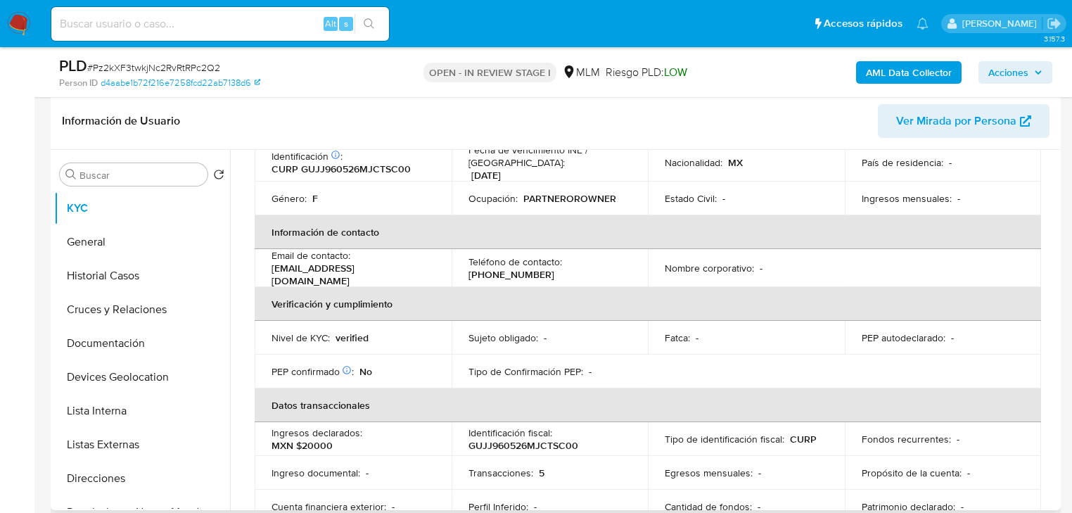
click at [526, 219] on th "Información de contacto" at bounding box center [648, 232] width 787 height 34
drag, startPoint x: 304, startPoint y: 273, endPoint x: 272, endPoint y: 246, distance: 42.0
click at [270, 265] on td "Email de contacto : jacquelinegutierrez079@gmail.com" at bounding box center [353, 268] width 197 height 38
copy p "jacquelinegutierrez079@gmail.com"
click at [502, 268] on p "(33) 34425041" at bounding box center [512, 274] width 86 height 13
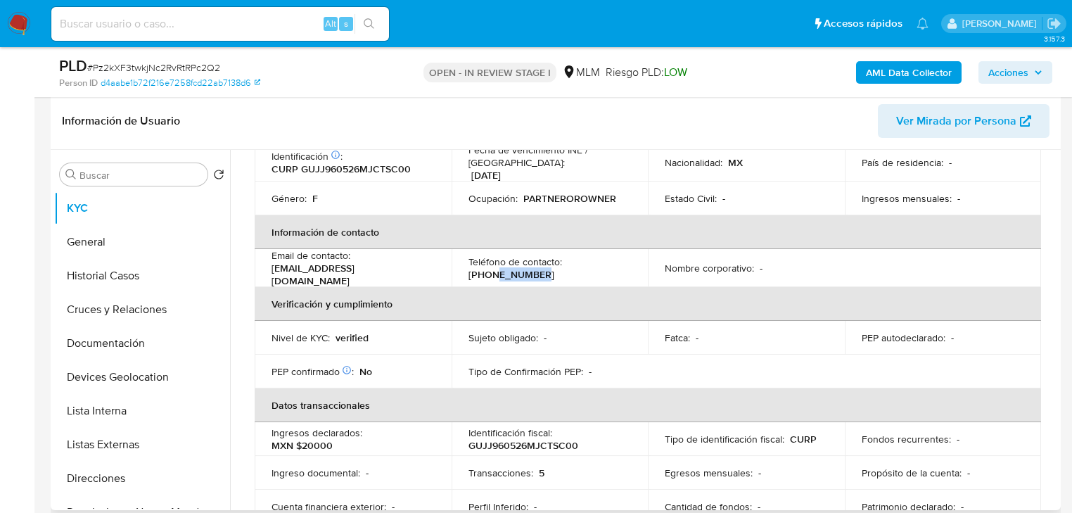
click at [502, 268] on p "(33) 34425041" at bounding box center [512, 274] width 86 height 13
copy p "34425041"
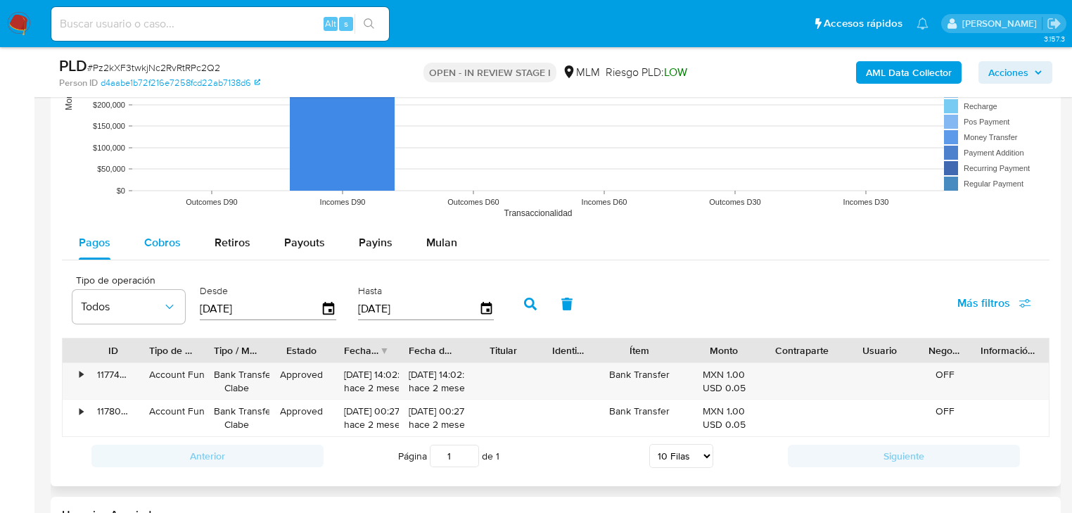
scroll to position [1510, 0]
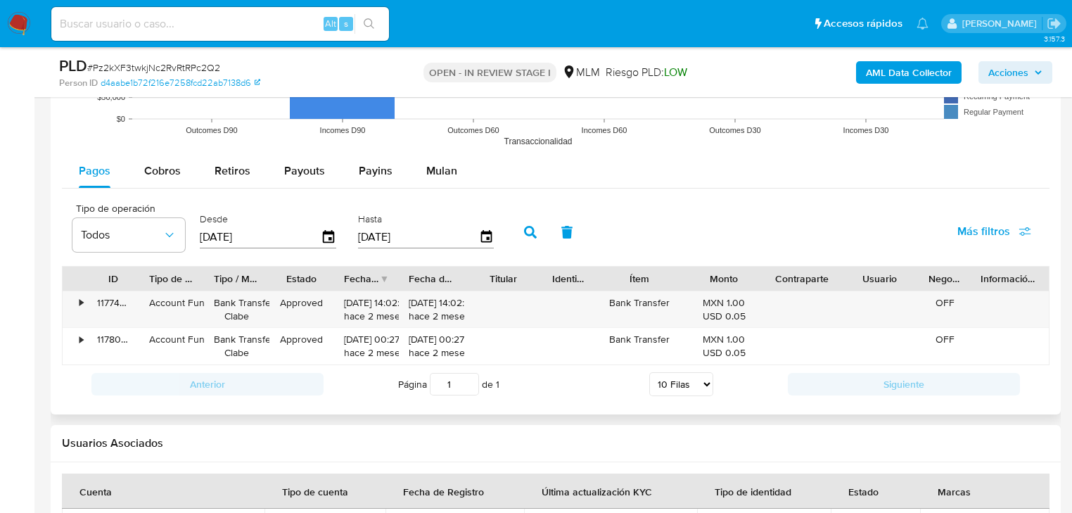
click at [155, 146] on rect at bounding box center [556, 13] width 988 height 281
click at [148, 170] on span "Cobros" at bounding box center [162, 171] width 37 height 16
select select "10"
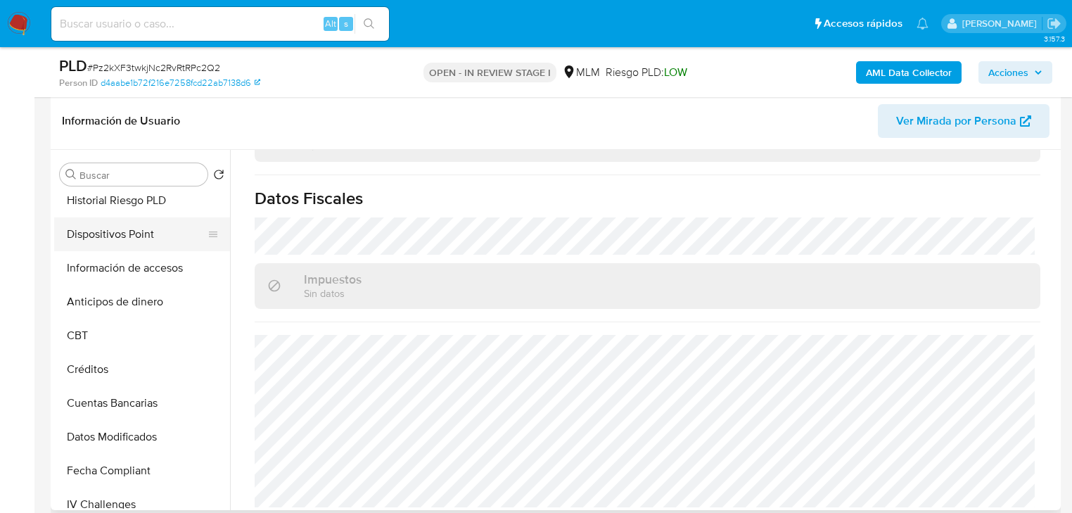
scroll to position [312, 0]
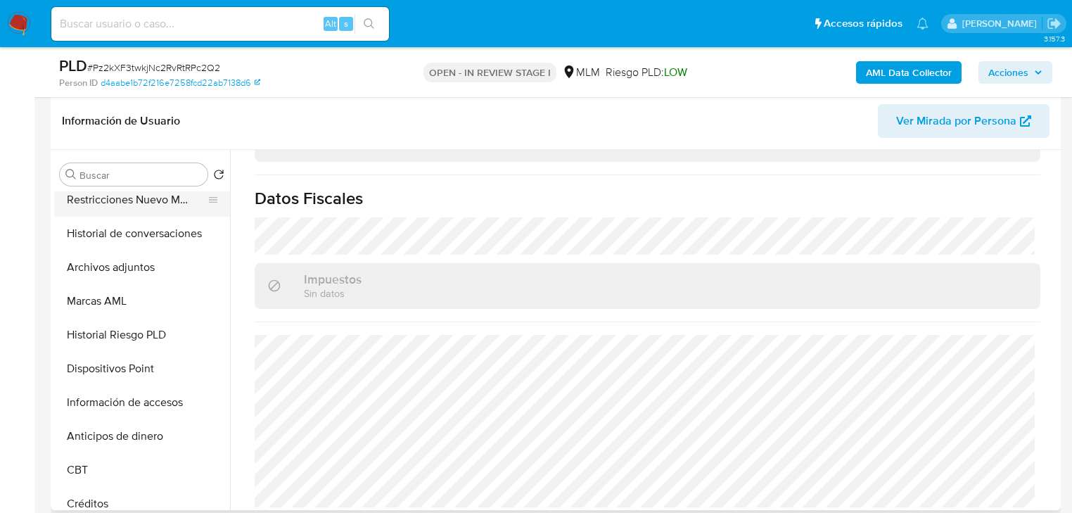
click at [183, 201] on button "Restricciones Nuevo Mundo" at bounding box center [136, 200] width 165 height 34
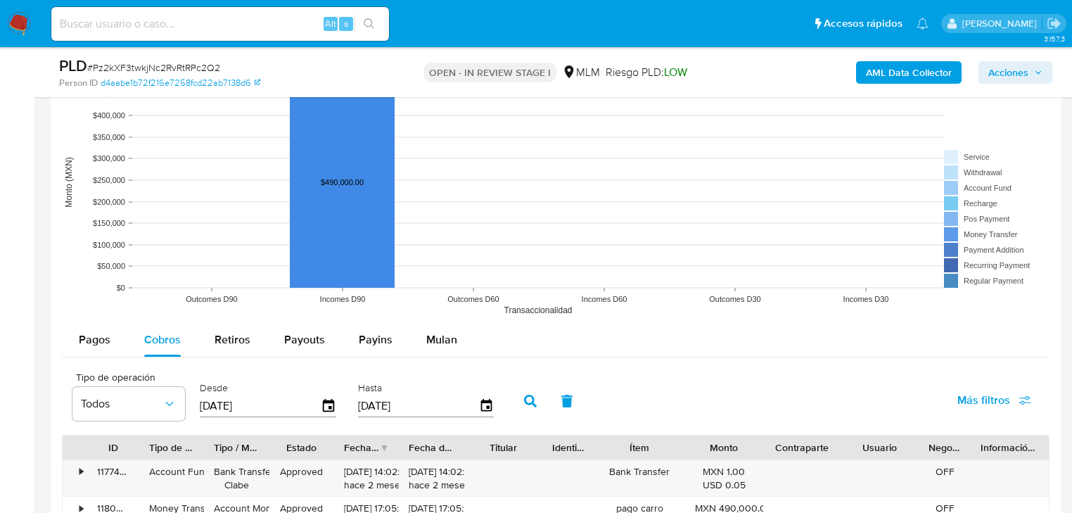
scroll to position [1510, 0]
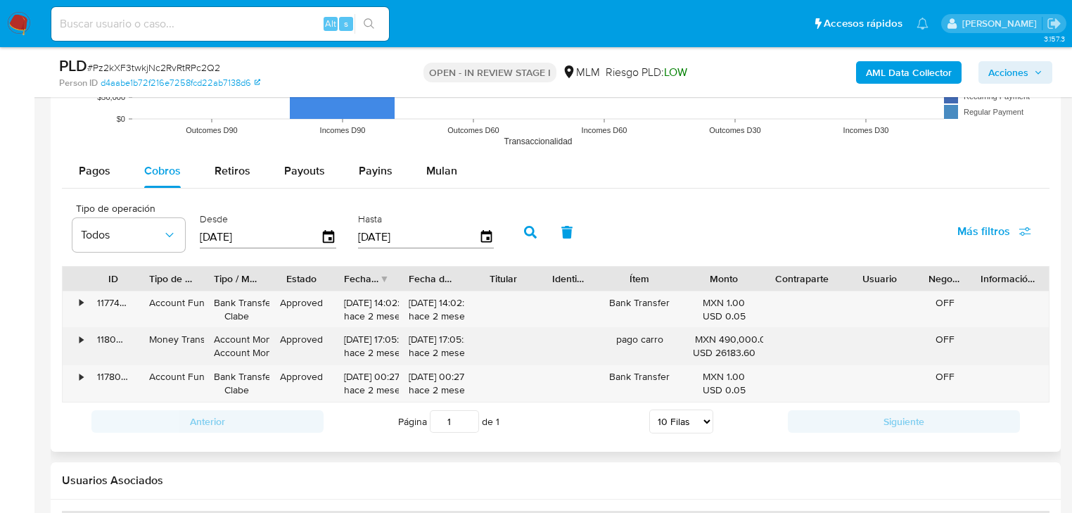
drag, startPoint x: 740, startPoint y: 340, endPoint x: 163, endPoint y: 346, distance: 576.9
click at [166, 349] on div "• 118009129158 Money Transfer Account Money Account Money Approved 09/07/2025 1…" at bounding box center [556, 346] width 986 height 37
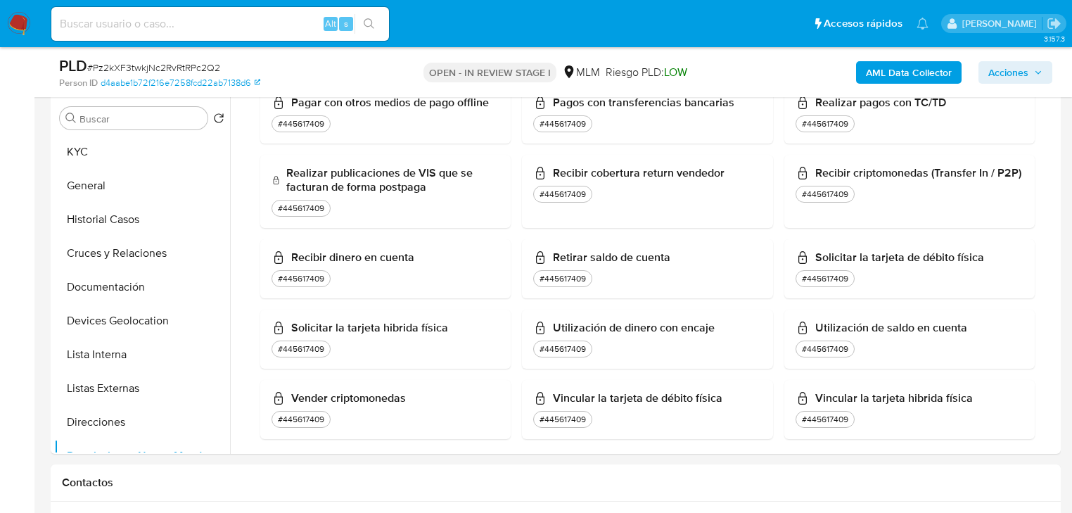
scroll to position [0, 0]
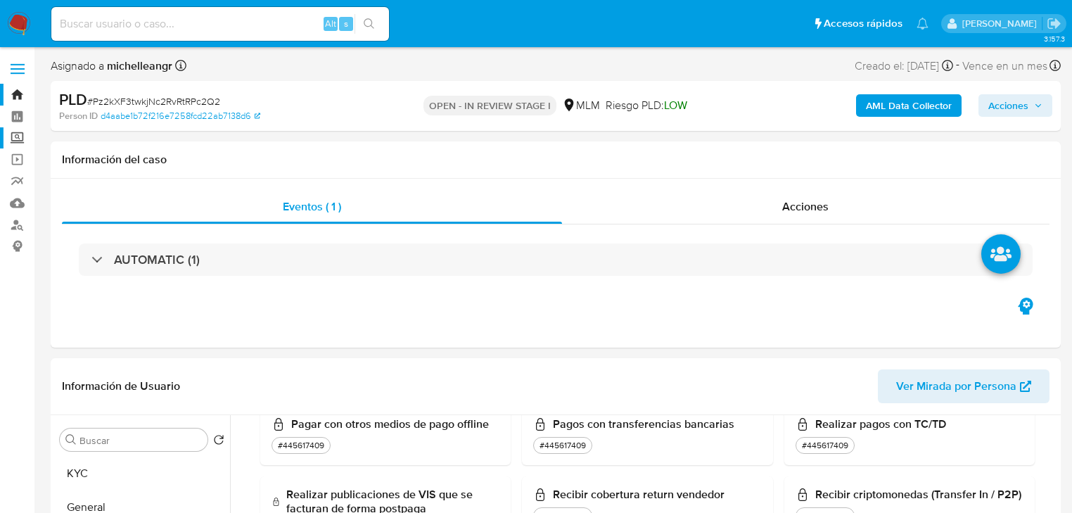
drag, startPoint x: 20, startPoint y: 132, endPoint x: 34, endPoint y: 133, distance: 14.1
click at [20, 130] on label "Screening" at bounding box center [83, 138] width 167 height 22
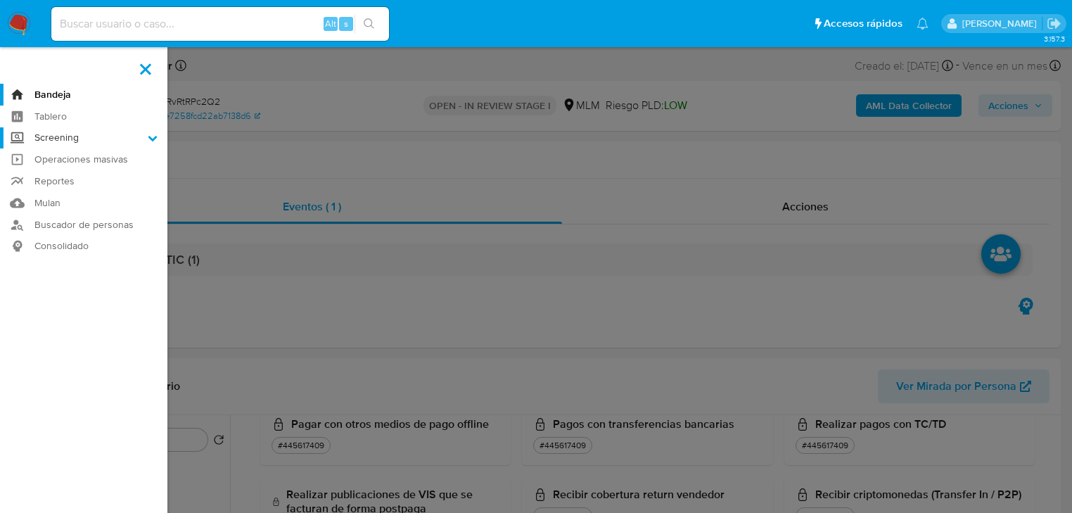
click at [0, 0] on input "Screening" at bounding box center [0, 0] width 0 height 0
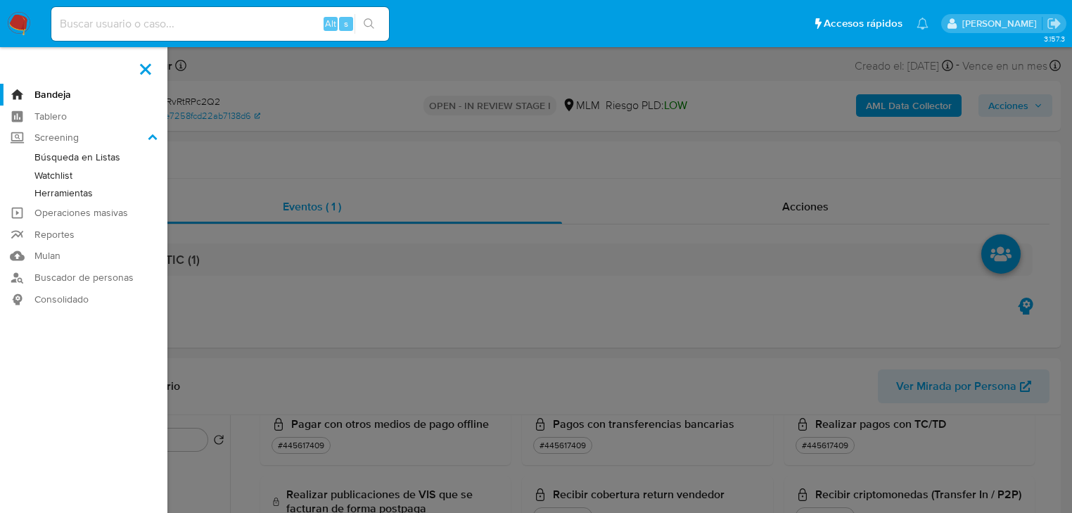
click at [55, 194] on link "Herramientas" at bounding box center [83, 193] width 167 height 18
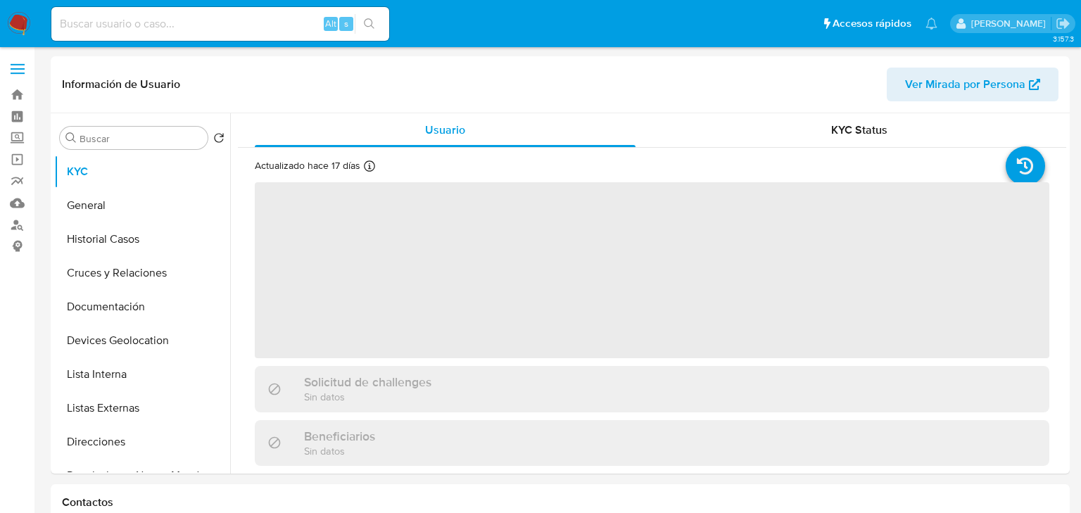
select select "10"
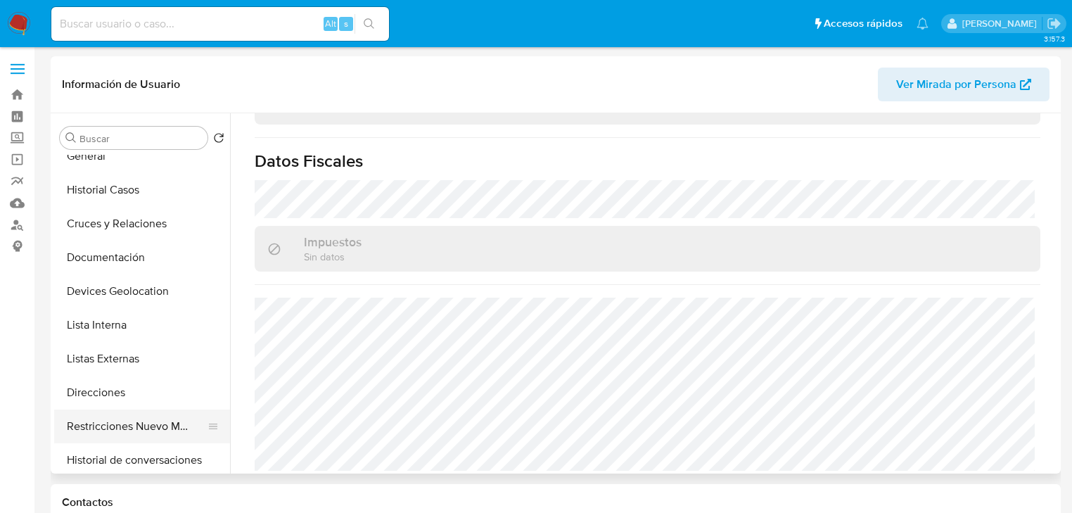
scroll to position [113, 0]
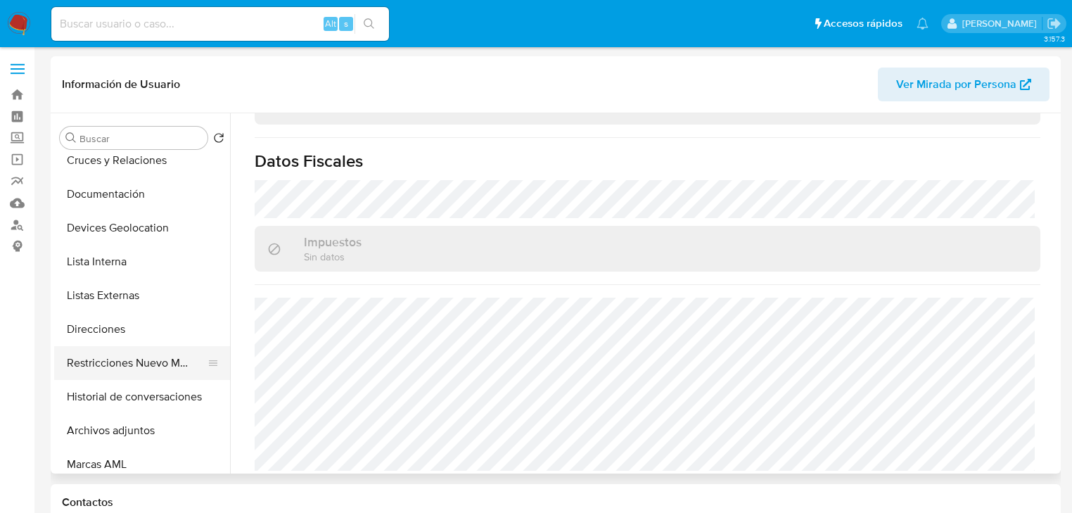
click at [165, 364] on button "Restricciones Nuevo Mundo" at bounding box center [136, 363] width 165 height 34
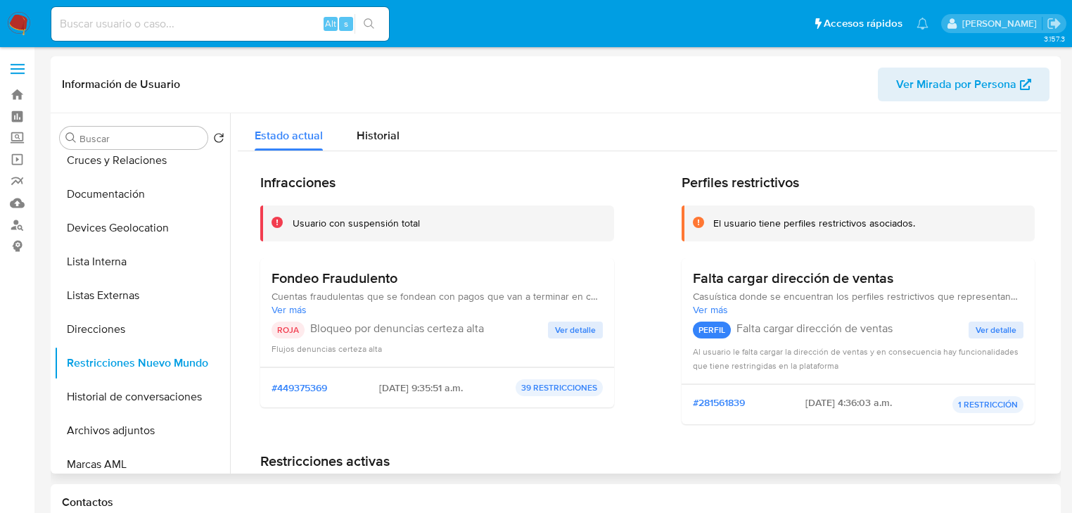
click at [557, 324] on span "Ver detalle" at bounding box center [575, 330] width 41 height 14
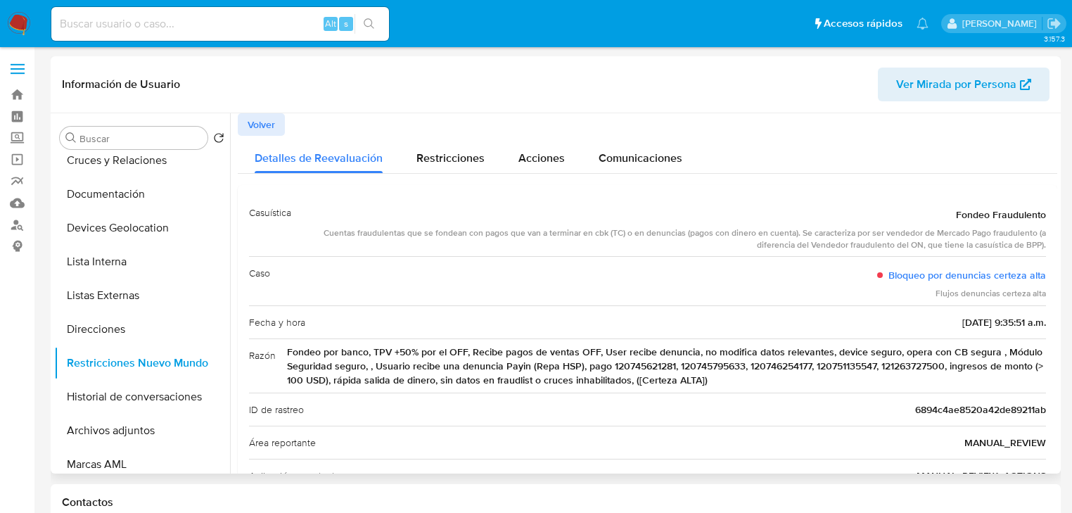
drag, startPoint x: 318, startPoint y: 350, endPoint x: 516, endPoint y: 315, distance: 200.8
click at [557, 340] on div "Razón Fondeo por banco, TPV +50% por el OFF, Recibe pagos de ventas OFF, User r…" at bounding box center [647, 365] width 797 height 54
drag, startPoint x: 371, startPoint y: 239, endPoint x: 742, endPoint y: 323, distance: 379.4
click at [726, 309] on div "Casuística Fondeo Fraudulento Cuentas fraudulentas que se fondean con pagos que…" at bounding box center [647, 459] width 797 height 527
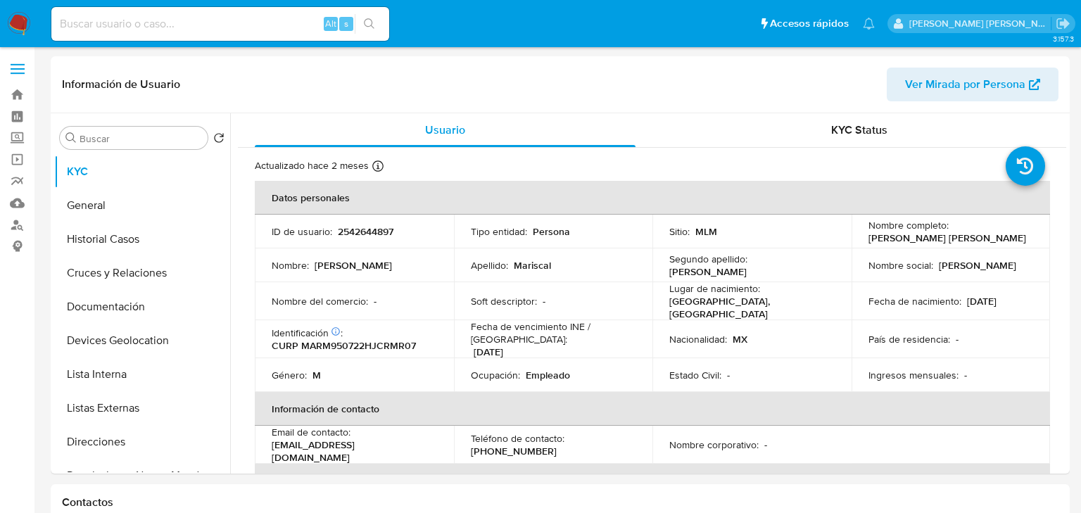
select select "10"
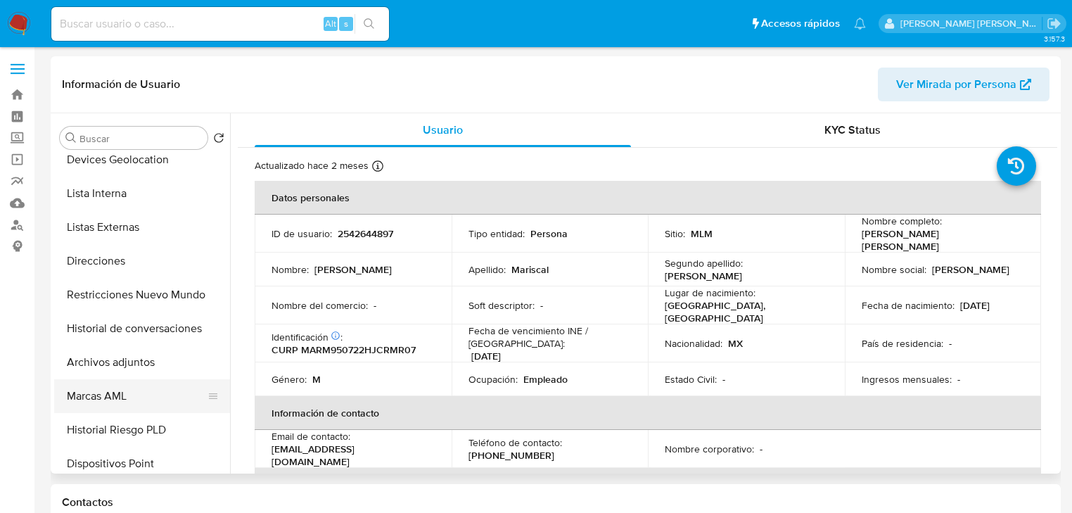
scroll to position [225, 0]
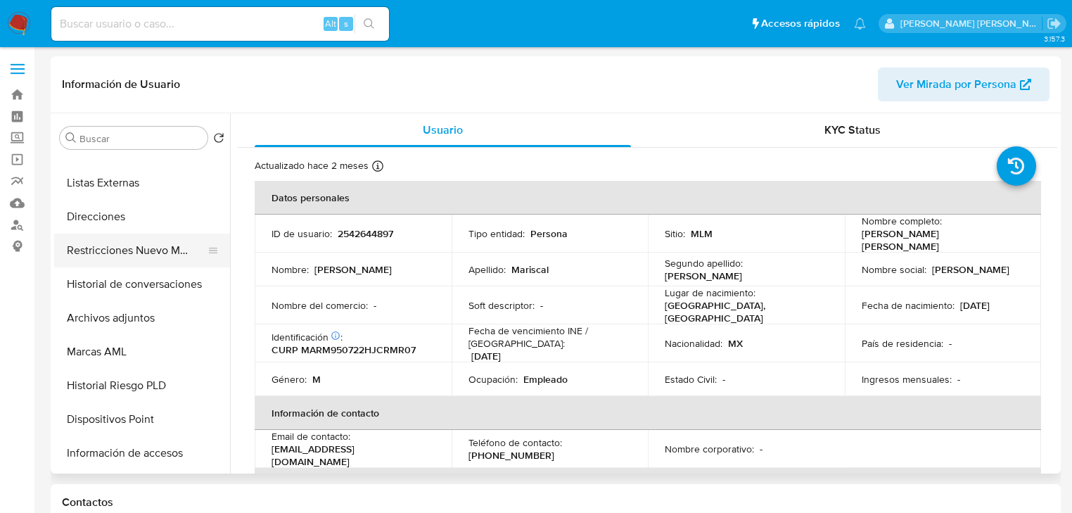
click at [163, 248] on button "Restricciones Nuevo Mundo" at bounding box center [136, 251] width 165 height 34
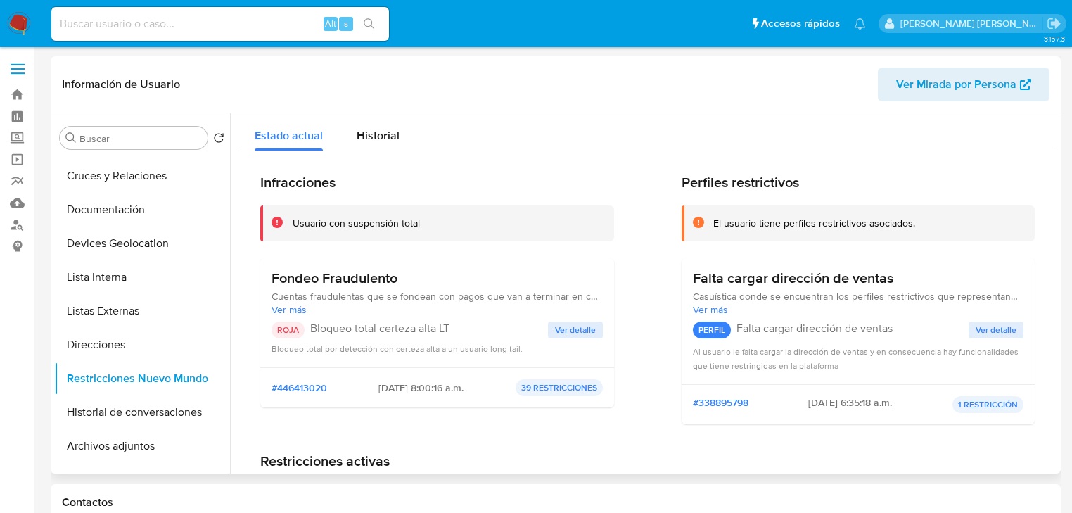
scroll to position [0, 0]
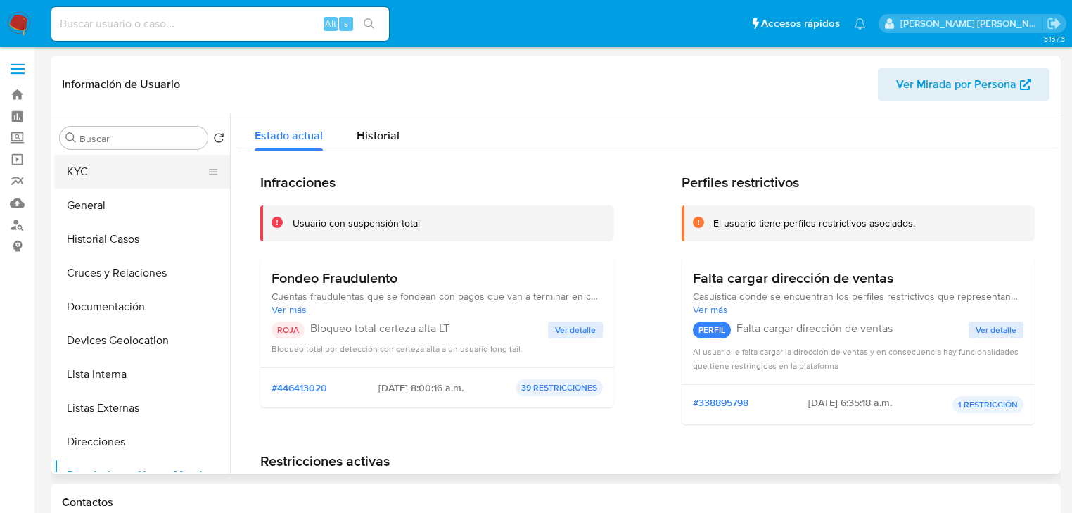
click at [106, 163] on button "KYC" at bounding box center [136, 172] width 165 height 34
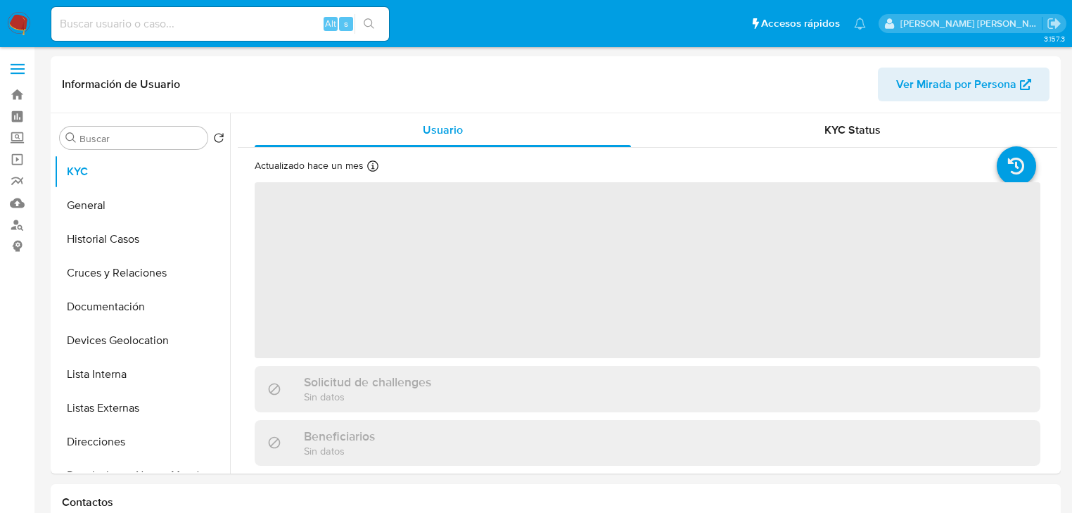
select select "10"
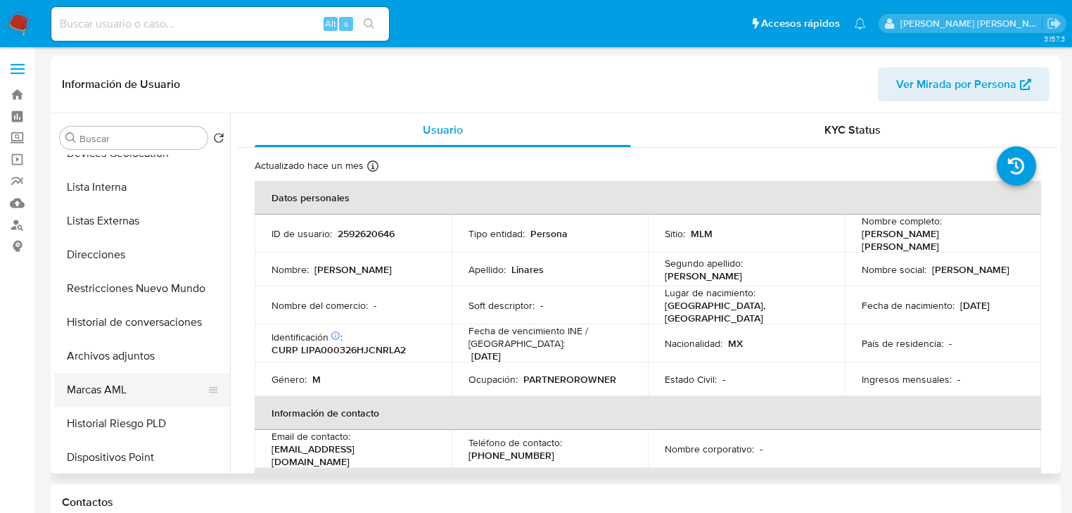
scroll to position [225, 0]
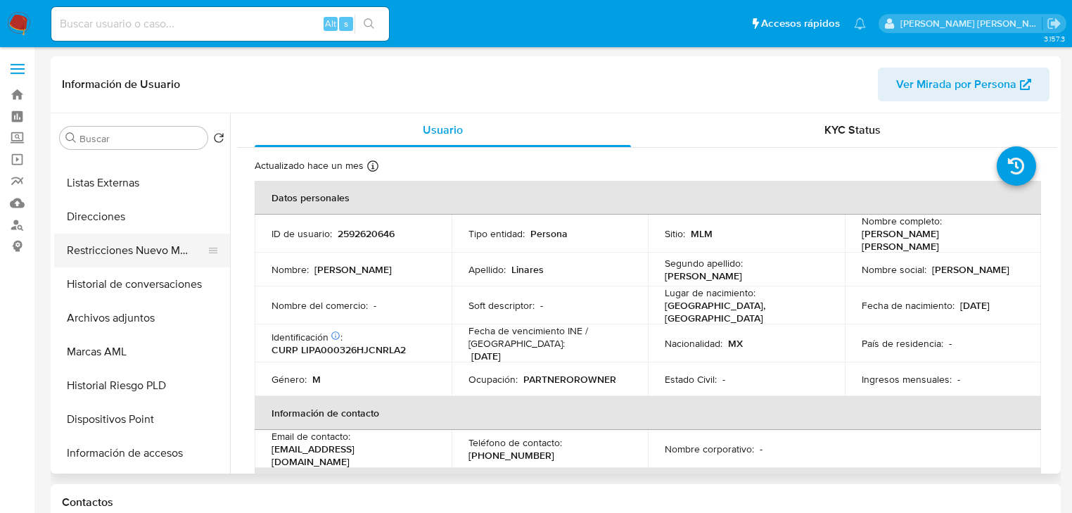
click at [158, 256] on button "Restricciones Nuevo Mundo" at bounding box center [136, 251] width 165 height 34
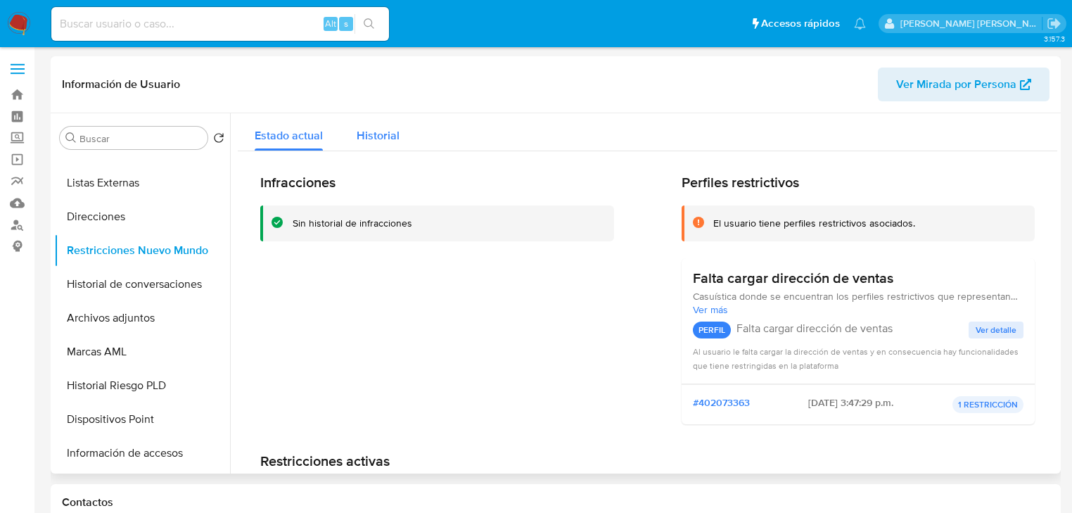
click at [373, 120] on div "Historial" at bounding box center [378, 131] width 43 height 37
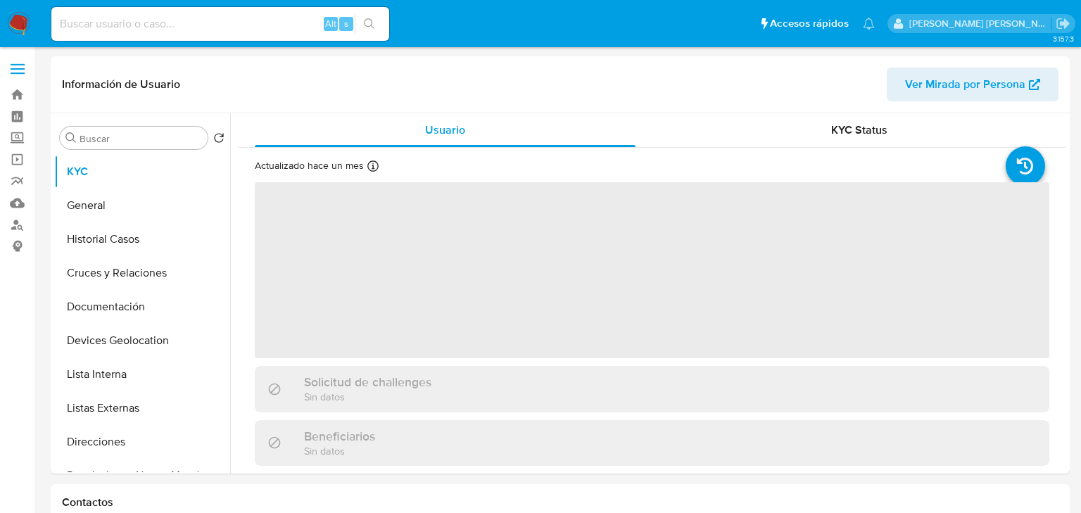
select select "10"
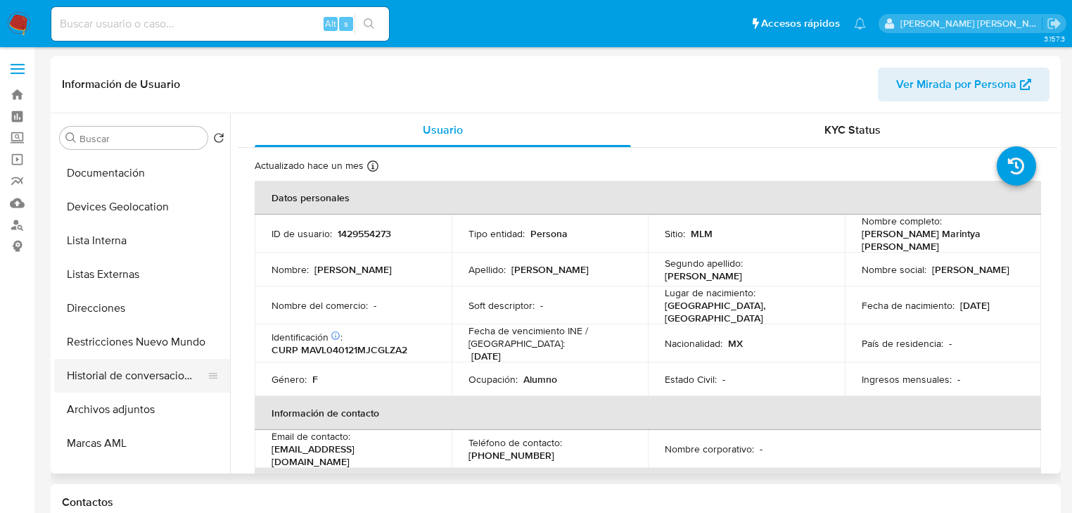
scroll to position [169, 0]
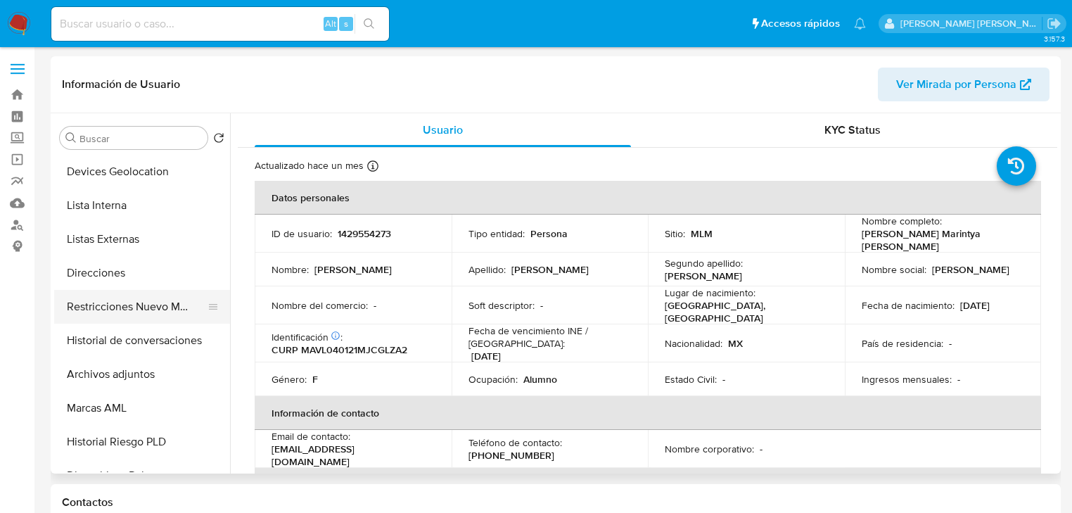
drag, startPoint x: 130, startPoint y: 334, endPoint x: 139, endPoint y: 309, distance: 26.7
click at [131, 333] on button "Historial de conversaciones" at bounding box center [142, 341] width 176 height 34
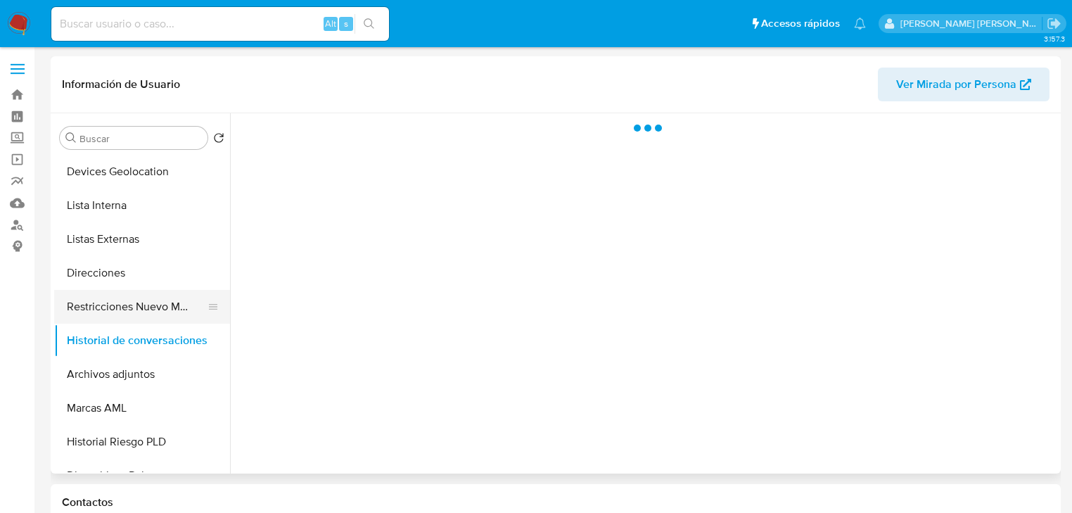
click at [139, 306] on button "Restricciones Nuevo Mundo" at bounding box center [136, 307] width 165 height 34
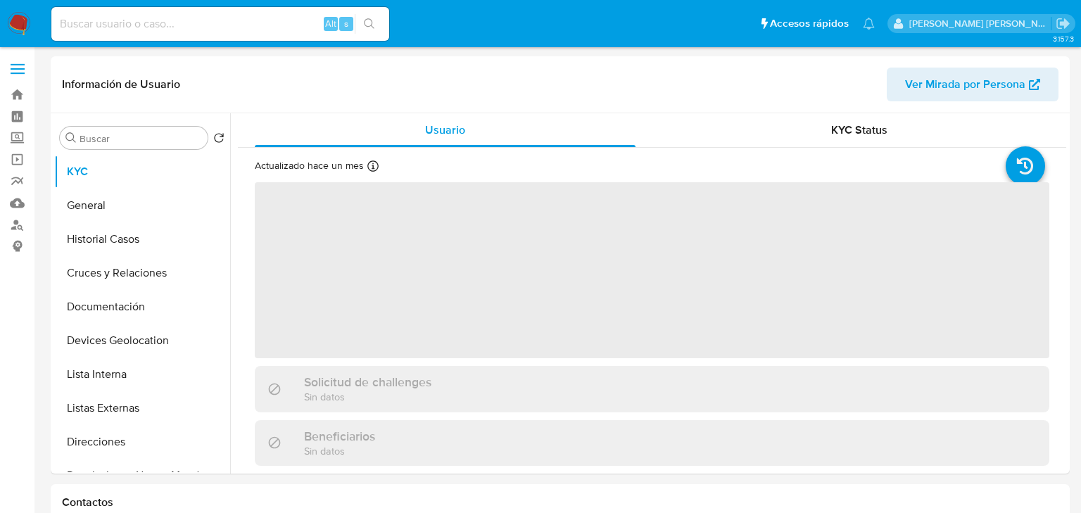
select select "10"
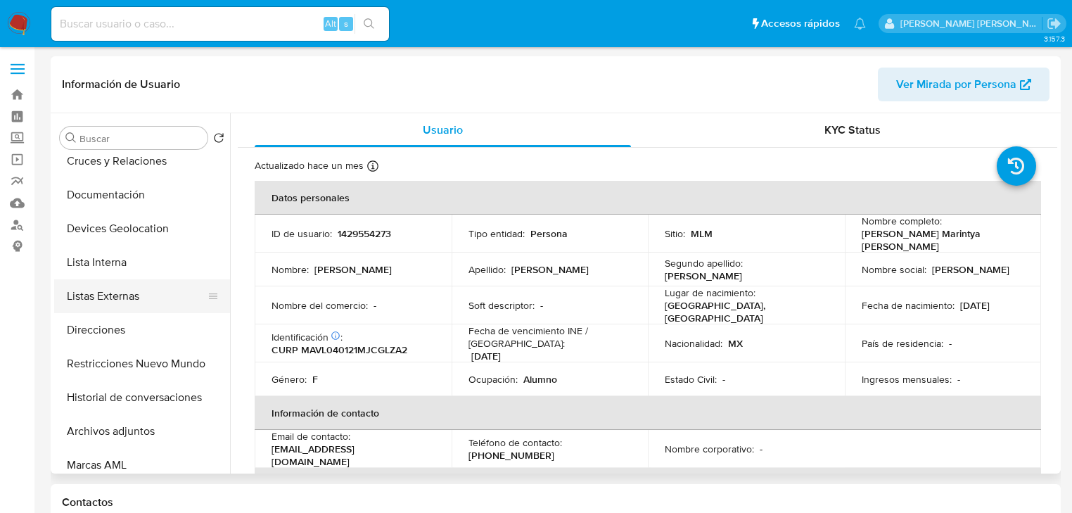
scroll to position [113, 0]
drag, startPoint x: 152, startPoint y: 345, endPoint x: 160, endPoint y: 352, distance: 11.5
click at [153, 345] on button "Direcciones" at bounding box center [142, 329] width 176 height 34
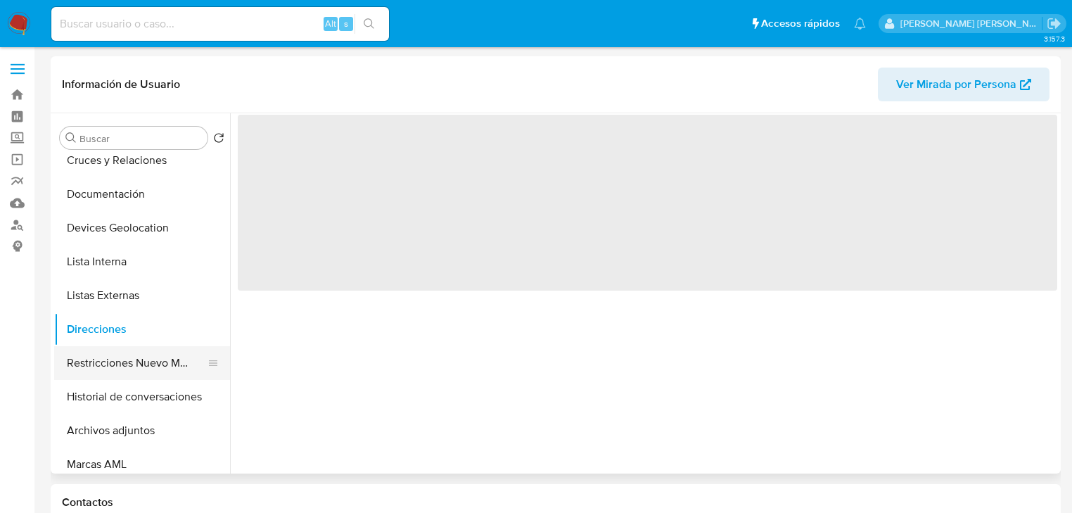
click at [155, 359] on button "Restricciones Nuevo Mundo" at bounding box center [136, 363] width 165 height 34
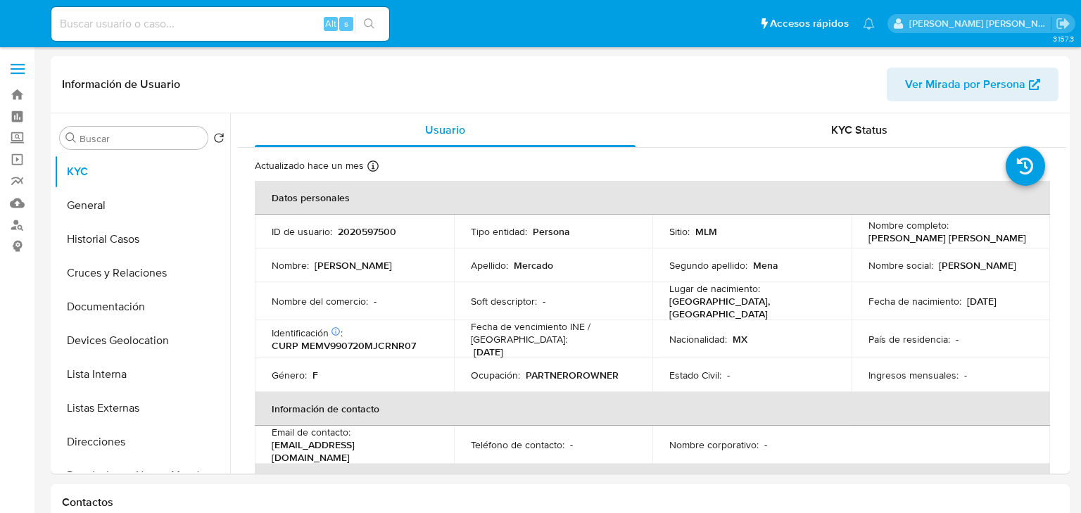
select select "10"
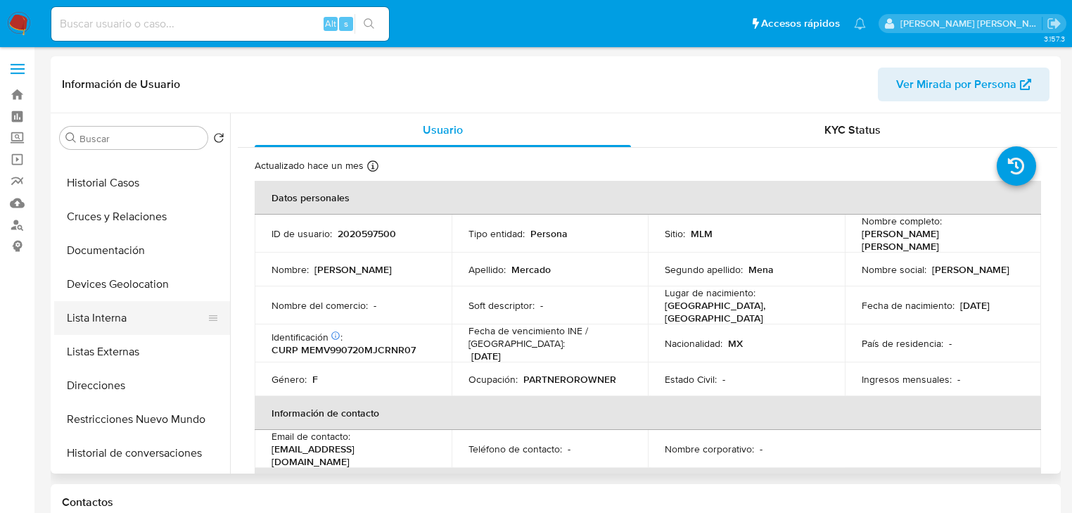
scroll to position [113, 0]
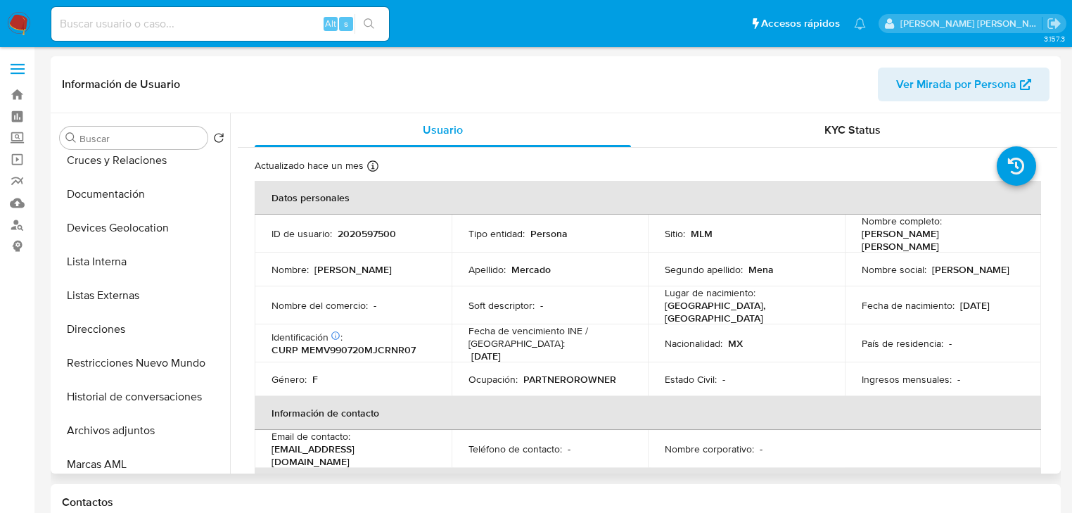
click at [163, 374] on button "Restricciones Nuevo Mundo" at bounding box center [142, 363] width 176 height 34
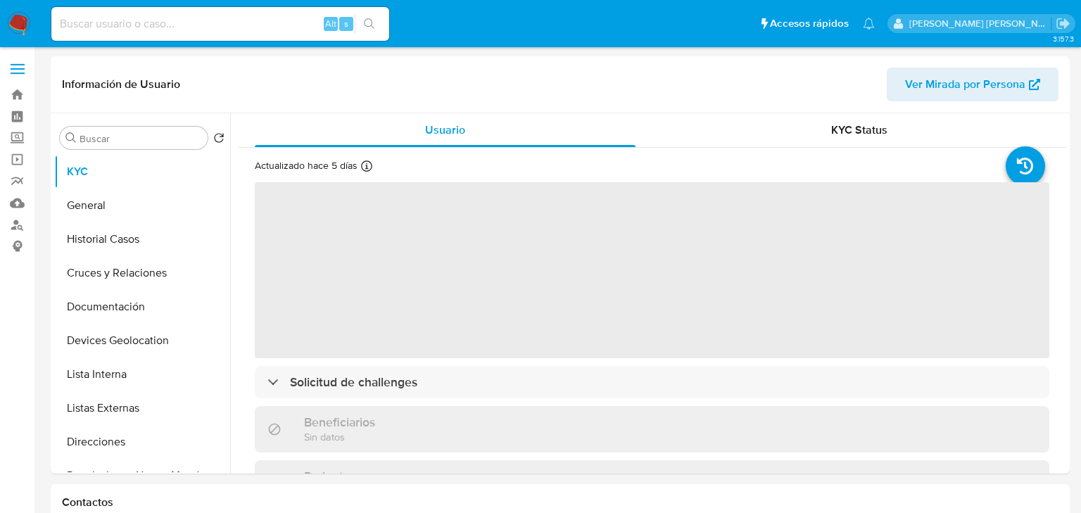
select select "10"
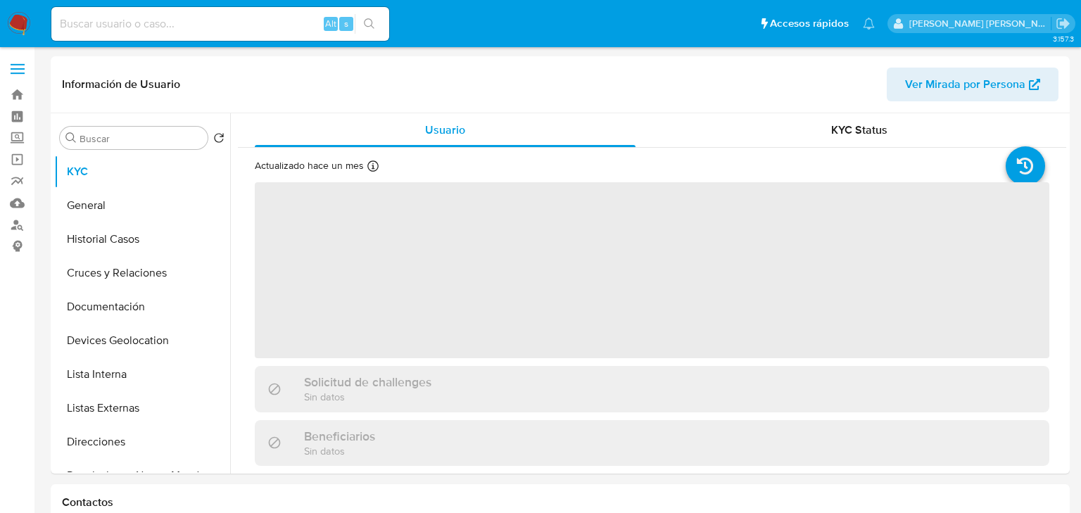
select select "10"
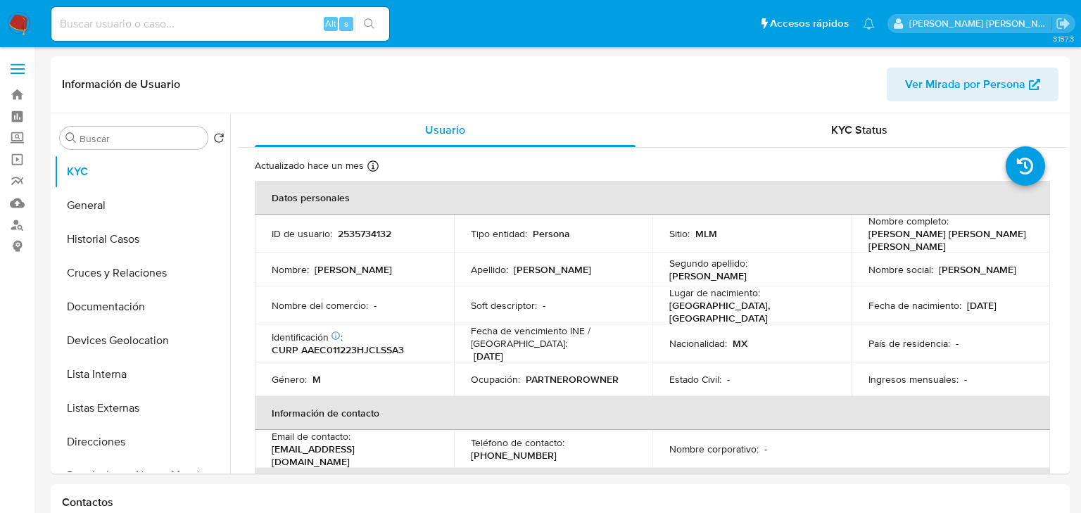
select select "10"
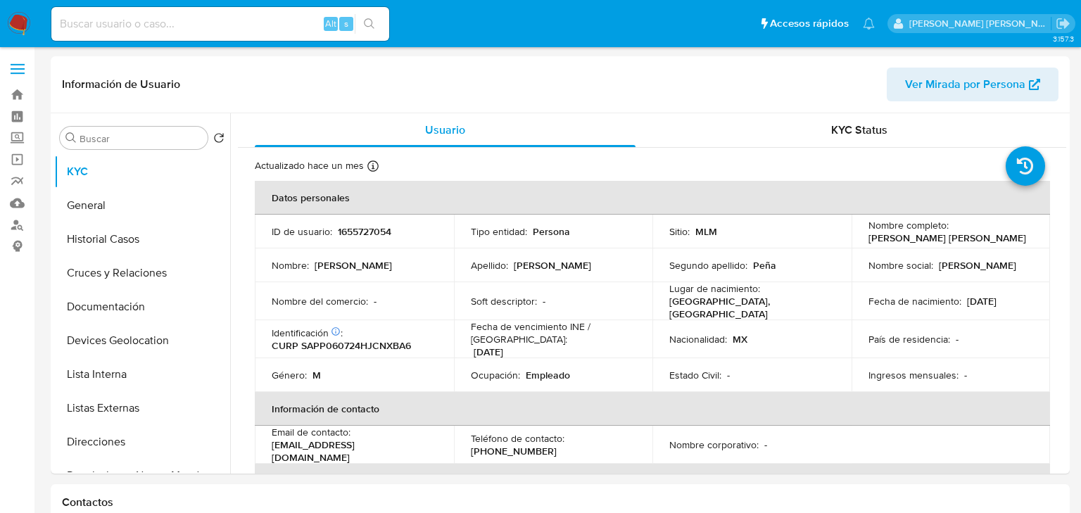
select select "10"
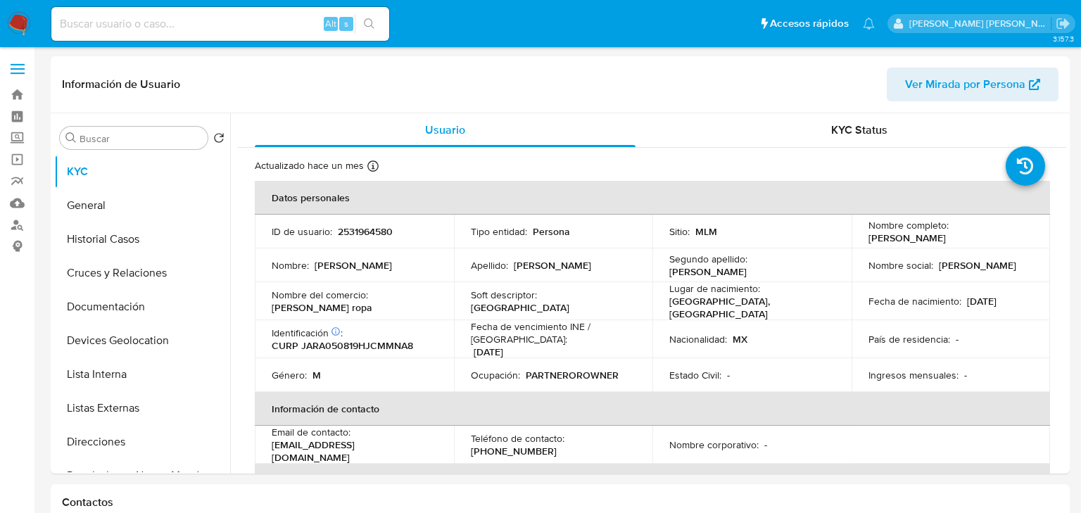
select select "10"
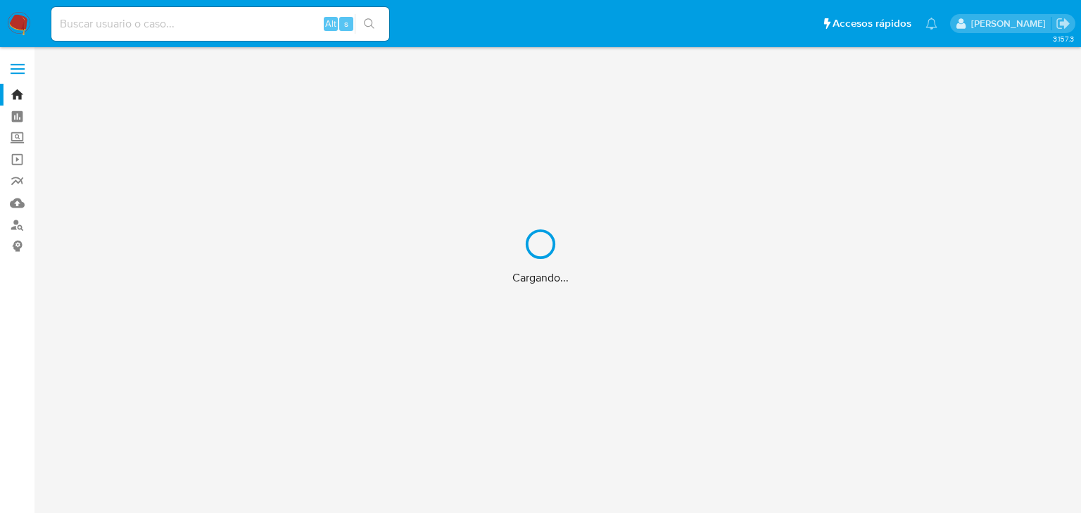
click at [118, 25] on div "Cargando..." at bounding box center [540, 256] width 1081 height 513
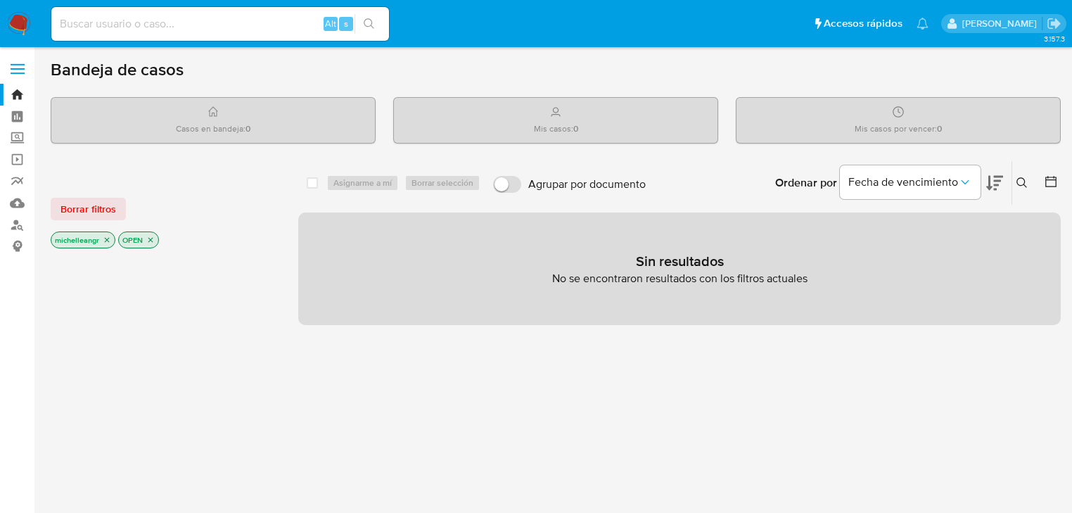
click at [118, 25] on input at bounding box center [220, 24] width 338 height 18
paste input "iQgBxS5uUgxouxLxc2Xx0Q3T"
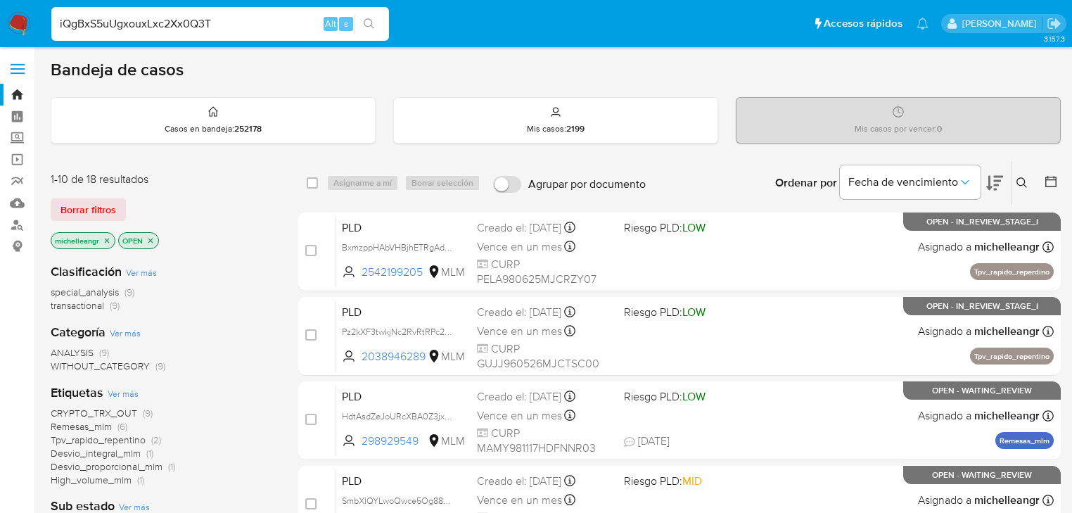
type input "iQgBxS5uUgxouxLxc2Xx0Q3T"
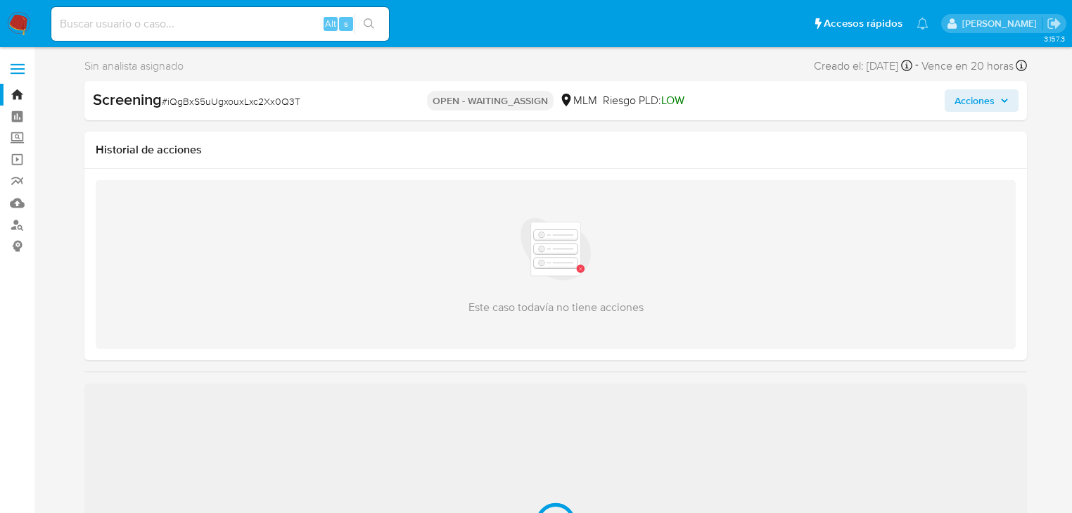
select select "10"
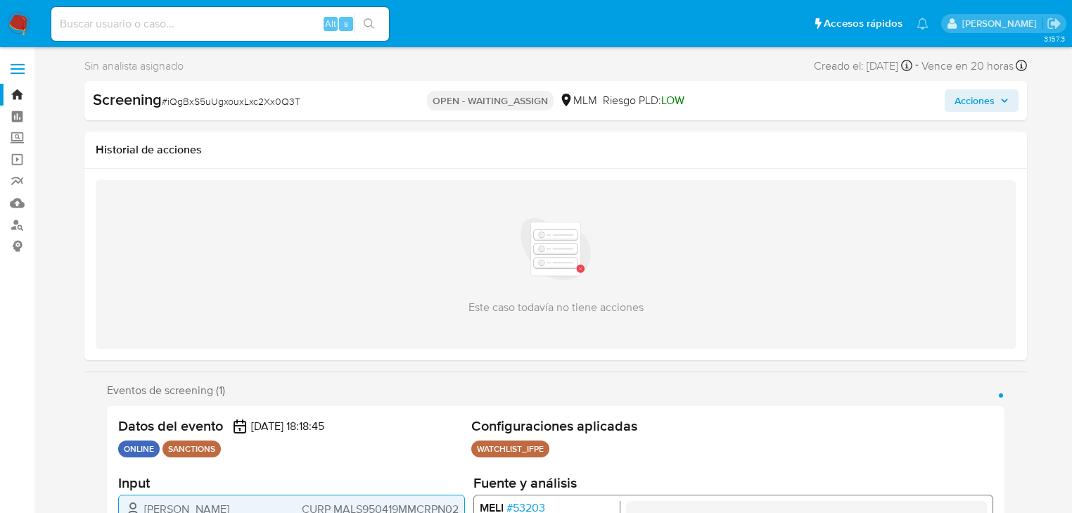
click at [173, 13] on div "Alt s" at bounding box center [220, 24] width 338 height 34
click at [172, 18] on input at bounding box center [220, 24] width 338 height 18
paste input "2377069097"
type input "2377069097"
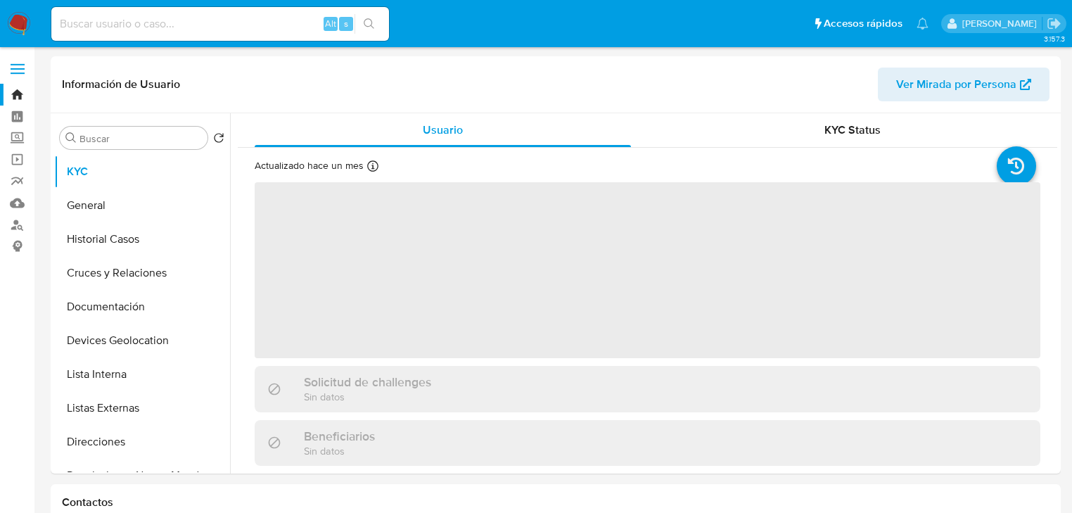
select select "10"
click at [624, 298] on span "‌" at bounding box center [648, 270] width 786 height 176
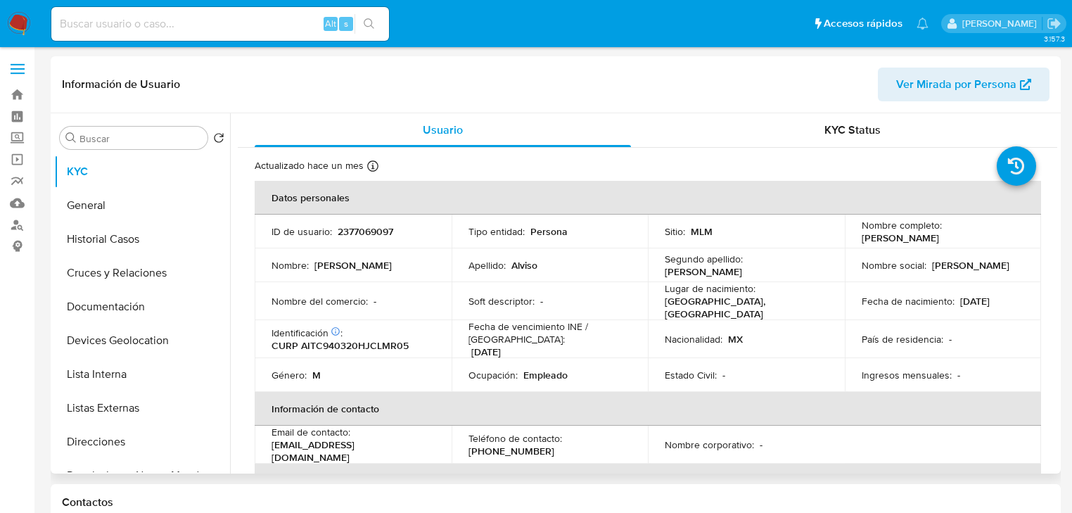
select select "10"
click at [160, 406] on button "Listas Externas" at bounding box center [142, 408] width 176 height 34
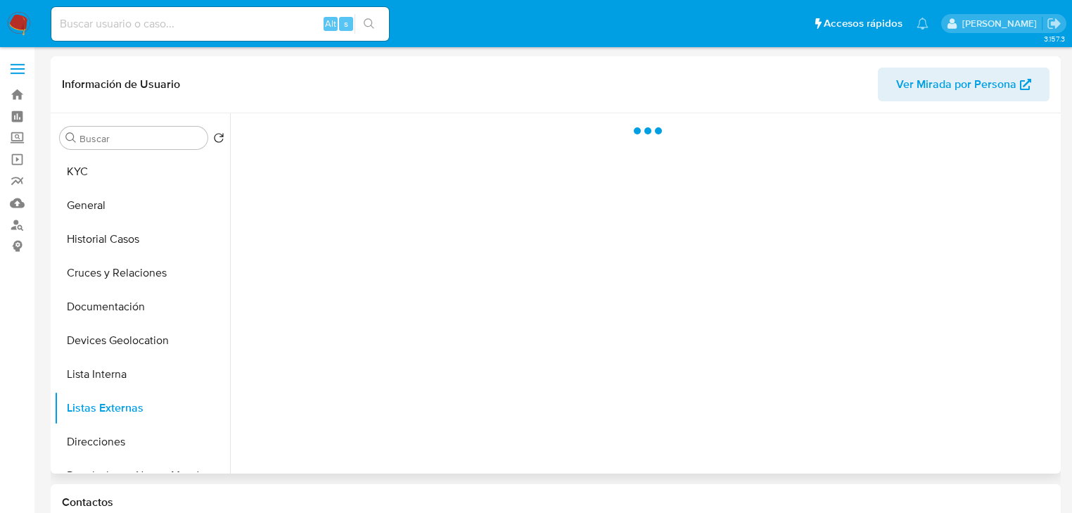
click at [464, 345] on div at bounding box center [643, 293] width 827 height 360
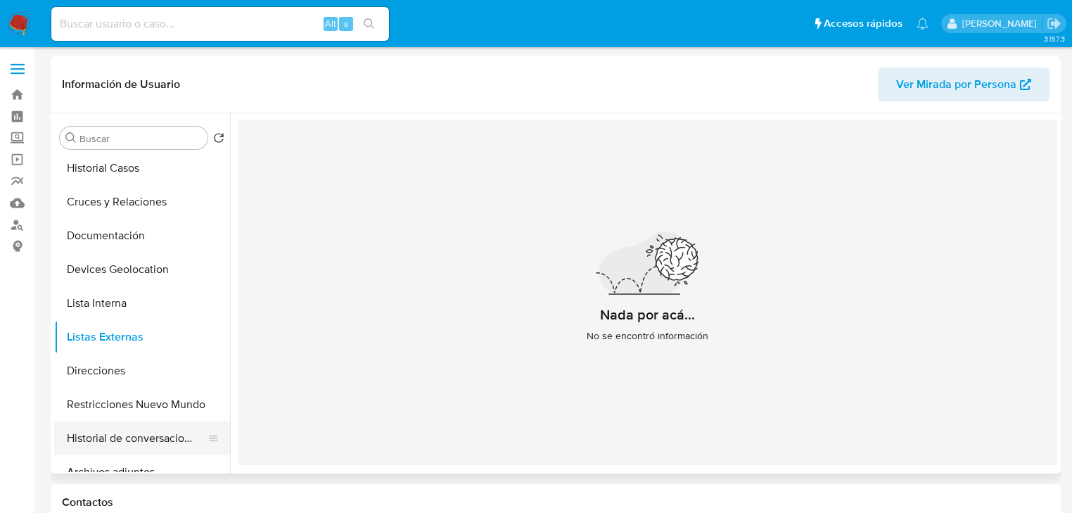
scroll to position [169, 0]
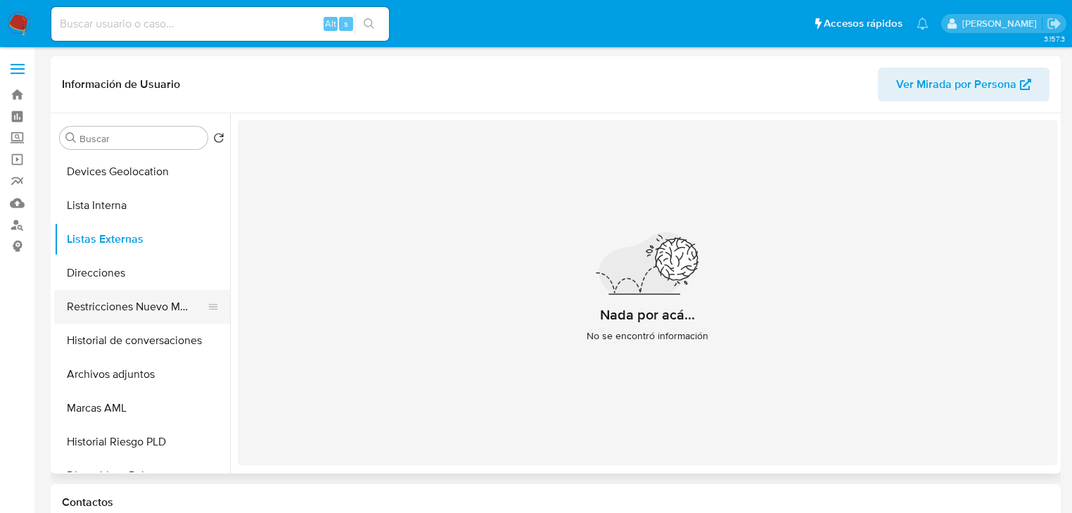
click at [174, 312] on button "Restricciones Nuevo Mundo" at bounding box center [136, 307] width 165 height 34
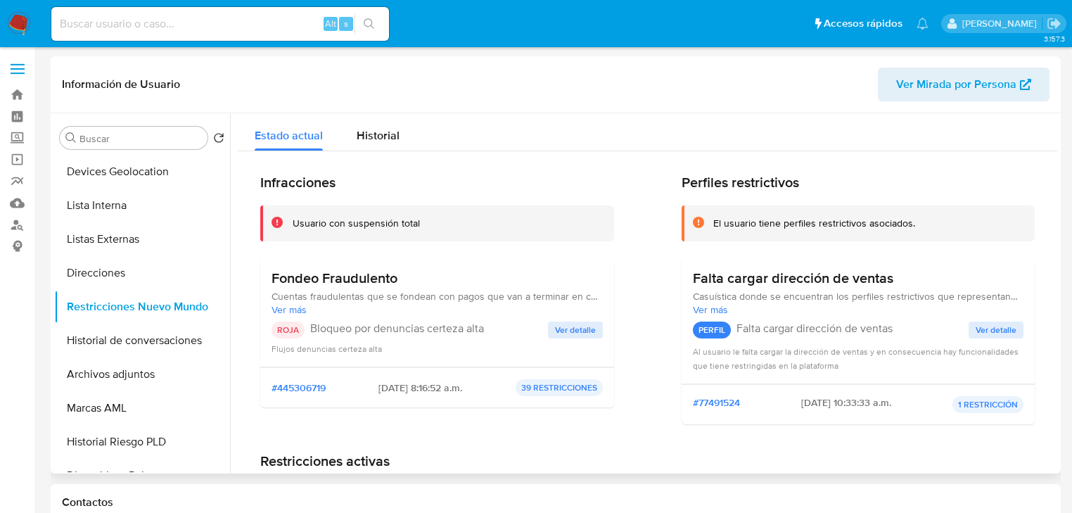
click at [574, 325] on span "Ver detalle" at bounding box center [575, 330] width 41 height 14
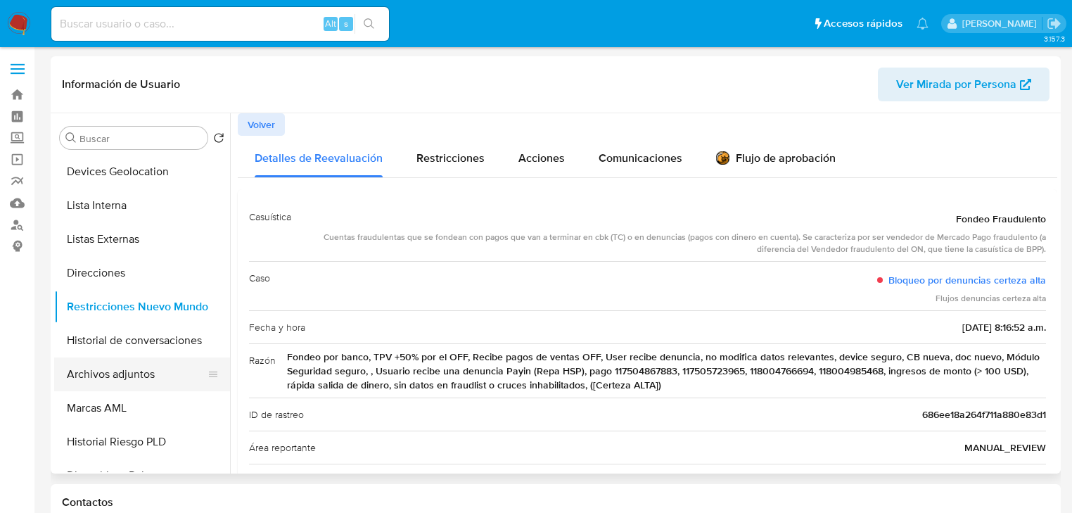
drag, startPoint x: 42, startPoint y: 357, endPoint x: 158, endPoint y: 388, distance: 120.8
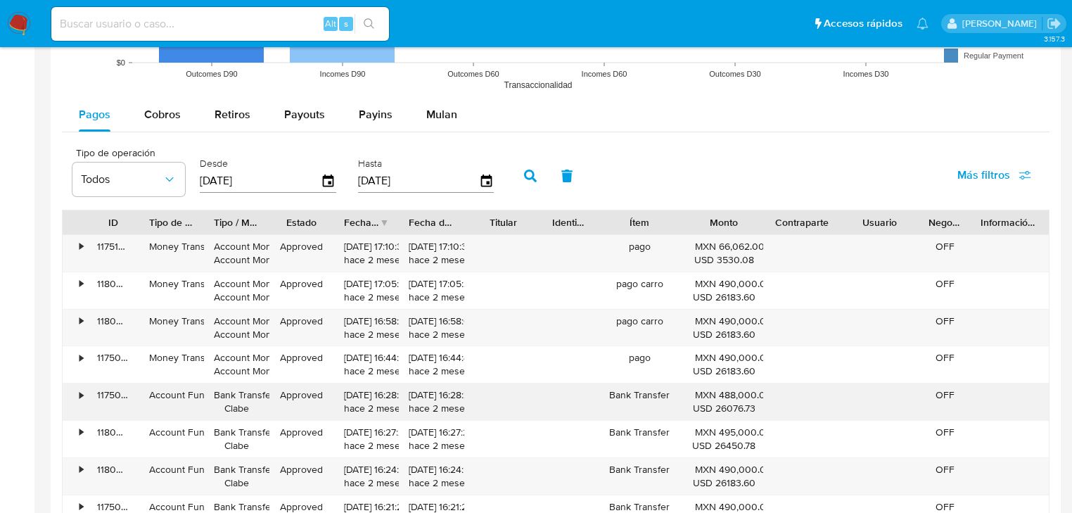
scroll to position [1294, 0]
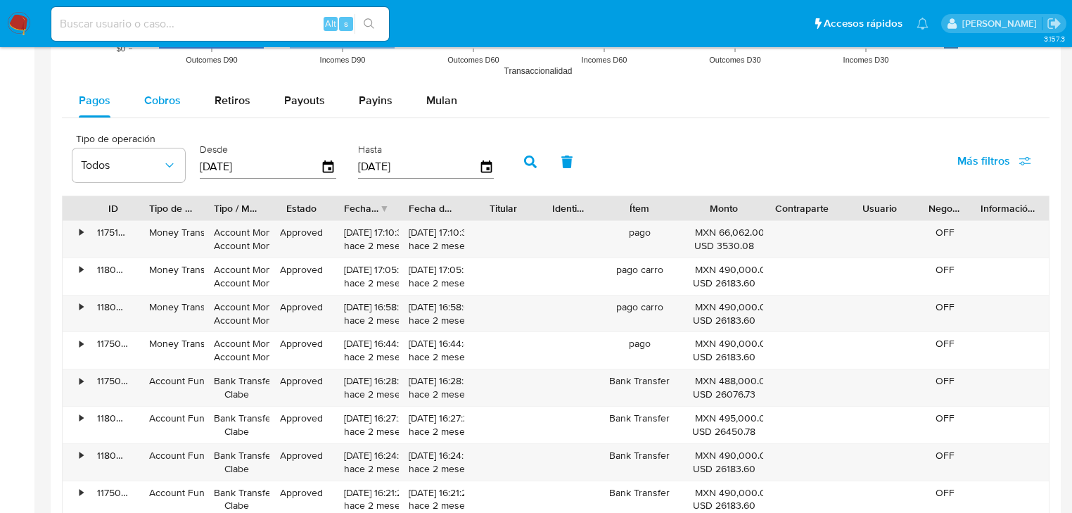
click at [175, 96] on span "Cobros" at bounding box center [162, 100] width 37 height 16
select select "10"
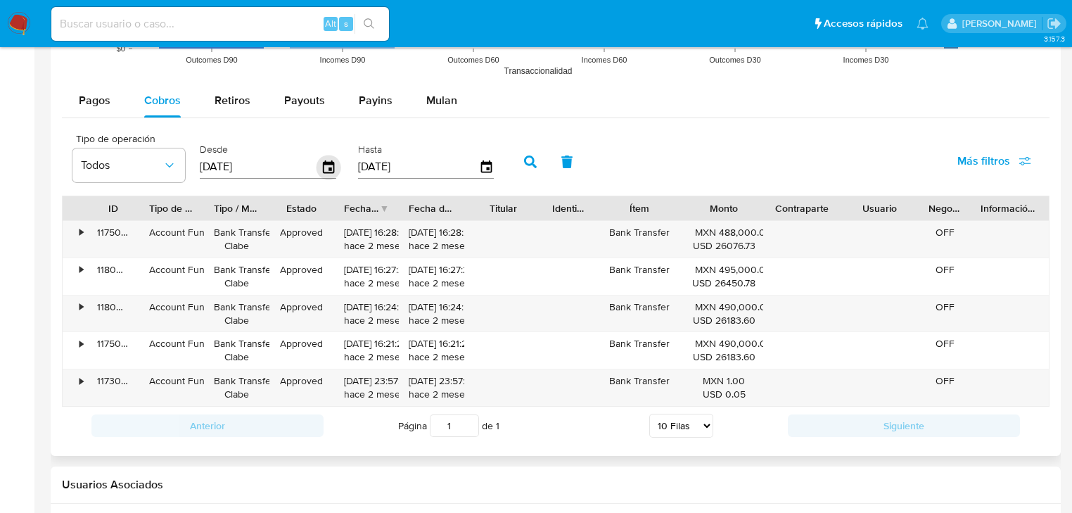
click at [326, 167] on icon "button" at bounding box center [329, 167] width 25 height 25
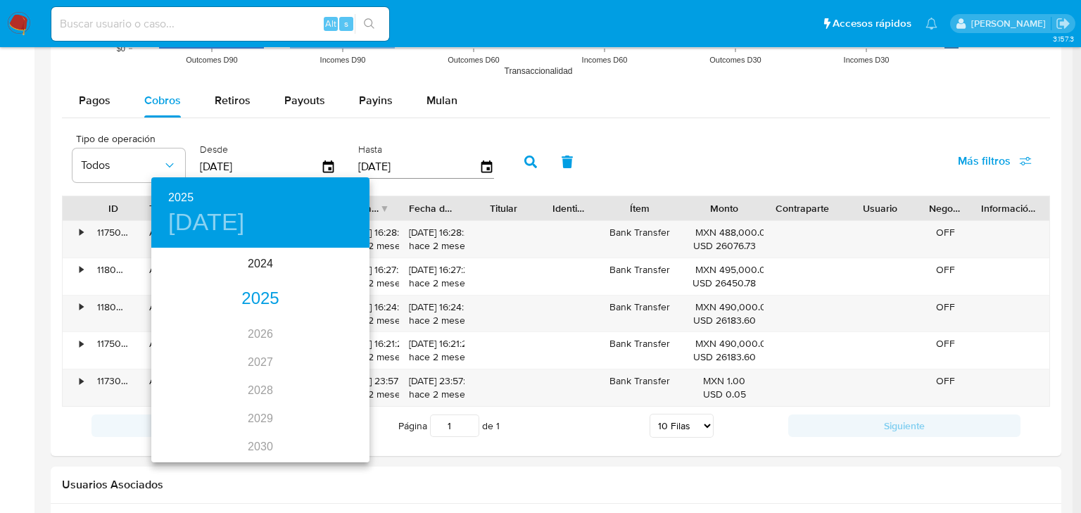
click at [260, 292] on div "2025" at bounding box center [260, 299] width 218 height 28
click at [259, 273] on div "feb." at bounding box center [260, 276] width 72 height 53
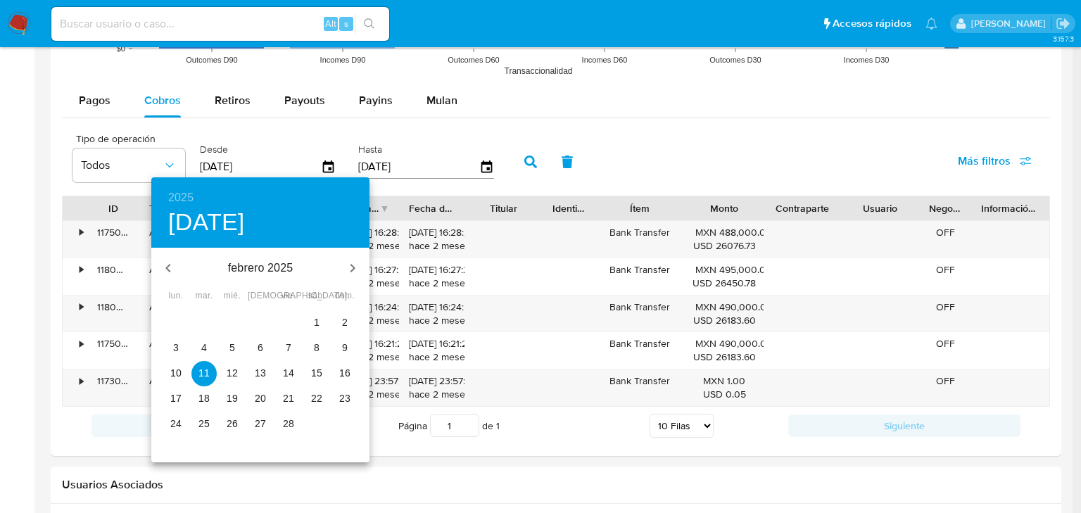
click at [312, 324] on span "1" at bounding box center [316, 322] width 25 height 14
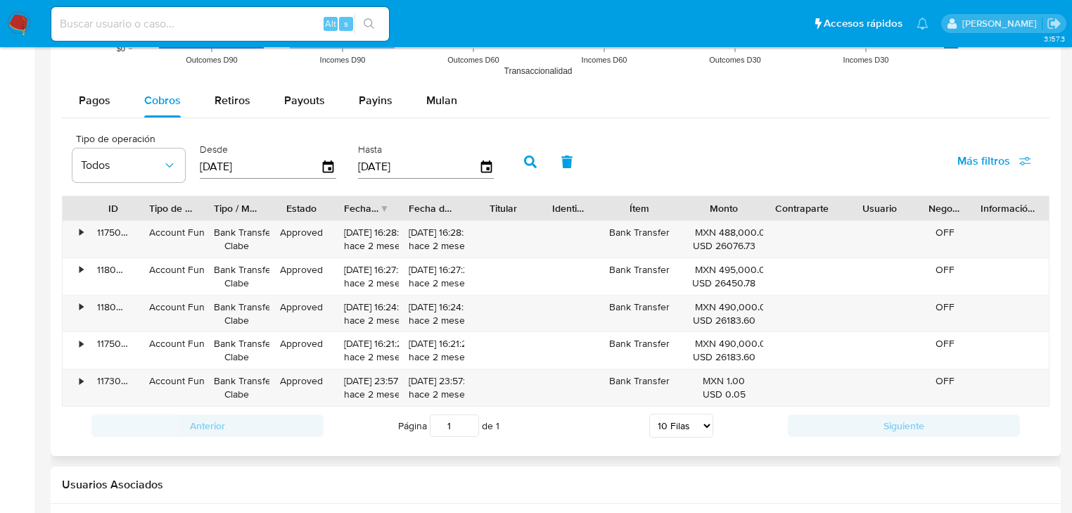
click at [531, 158] on icon "button" at bounding box center [530, 161] width 13 height 13
click at [327, 165] on icon "button" at bounding box center [329, 167] width 25 height 25
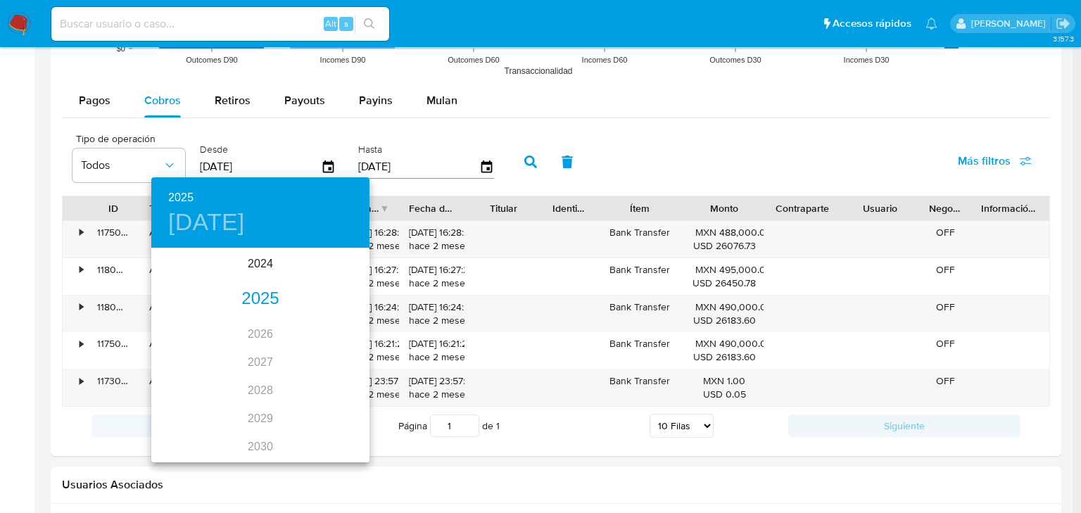
click at [259, 300] on div "2025" at bounding box center [260, 299] width 218 height 28
click at [192, 281] on div "ene." at bounding box center [187, 276] width 72 height 53
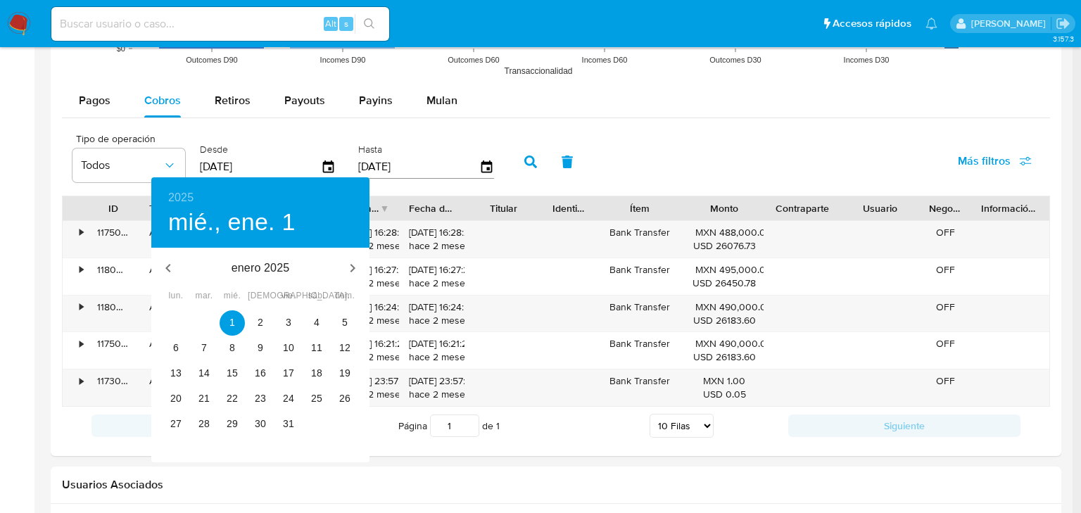
type input "01/01/2025"
drag, startPoint x: 237, startPoint y: 324, endPoint x: 283, endPoint y: 301, distance: 51.0
click at [237, 323] on span "1" at bounding box center [231, 322] width 25 height 14
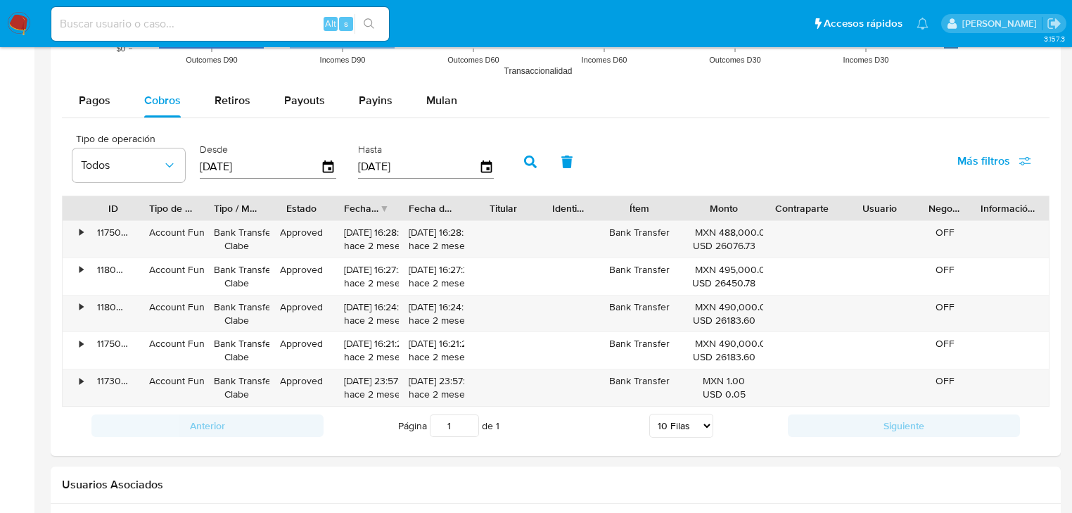
click at [523, 158] on button "button" at bounding box center [530, 162] width 37 height 34
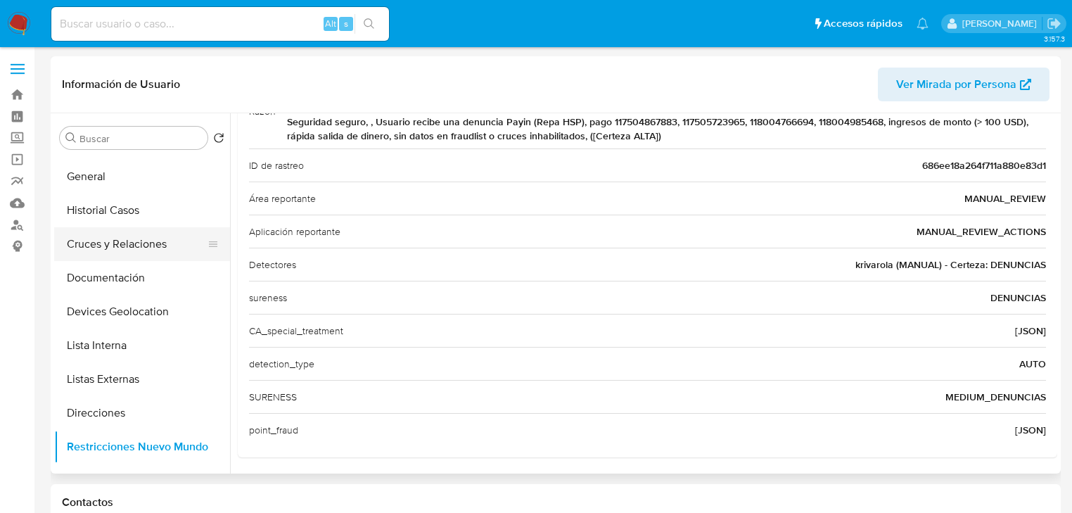
scroll to position [0, 0]
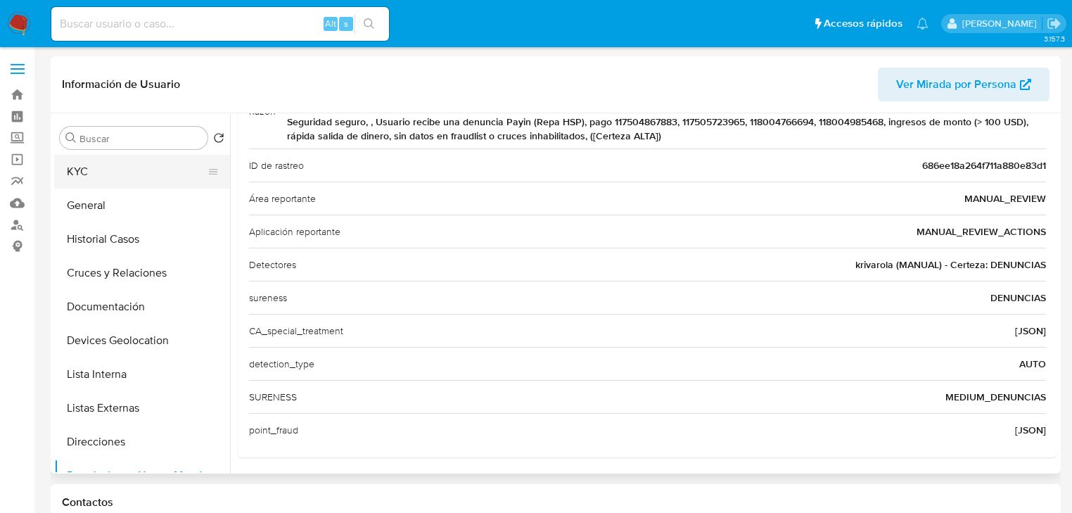
click at [130, 177] on button "KYC" at bounding box center [136, 172] width 165 height 34
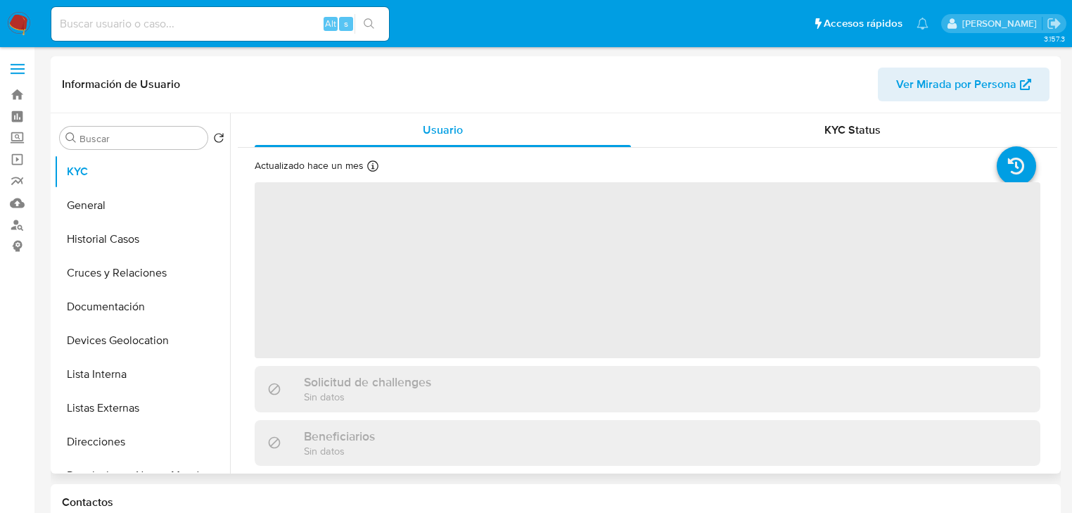
drag, startPoint x: 484, startPoint y: 240, endPoint x: 423, endPoint y: 271, distance: 68.6
click at [483, 239] on span "‌" at bounding box center [648, 270] width 786 height 176
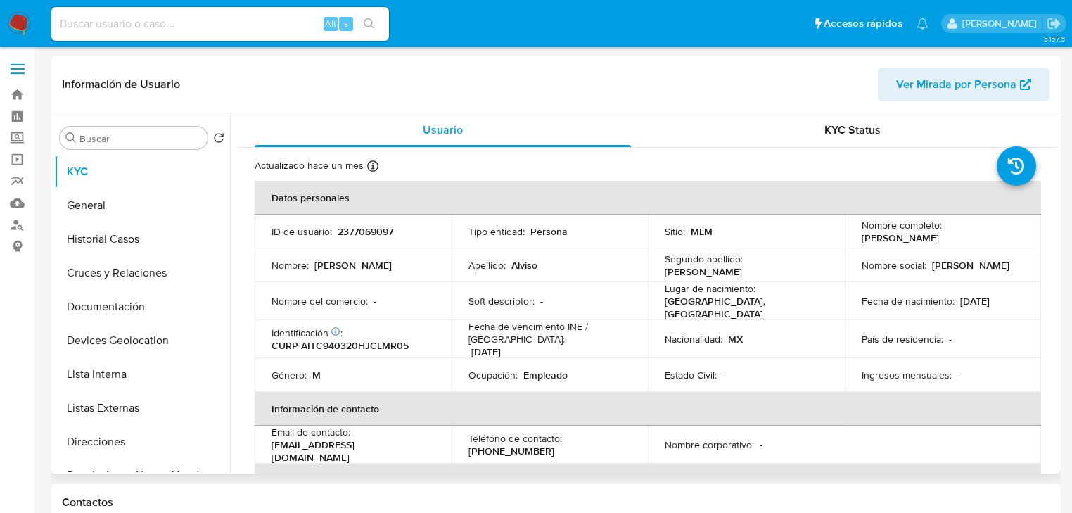
click at [371, 342] on p "CURP AITC940320HJCLMR05" at bounding box center [340, 345] width 137 height 13
copy p "AITC940320HJCLMR05"
click at [986, 263] on p "Cristian octavio" at bounding box center [970, 265] width 77 height 13
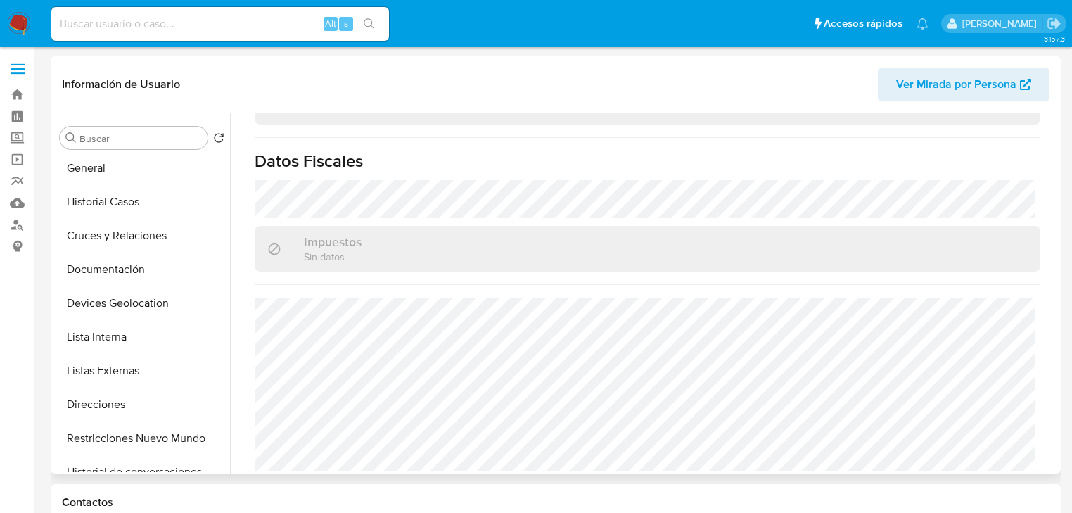
scroll to position [56, 0]
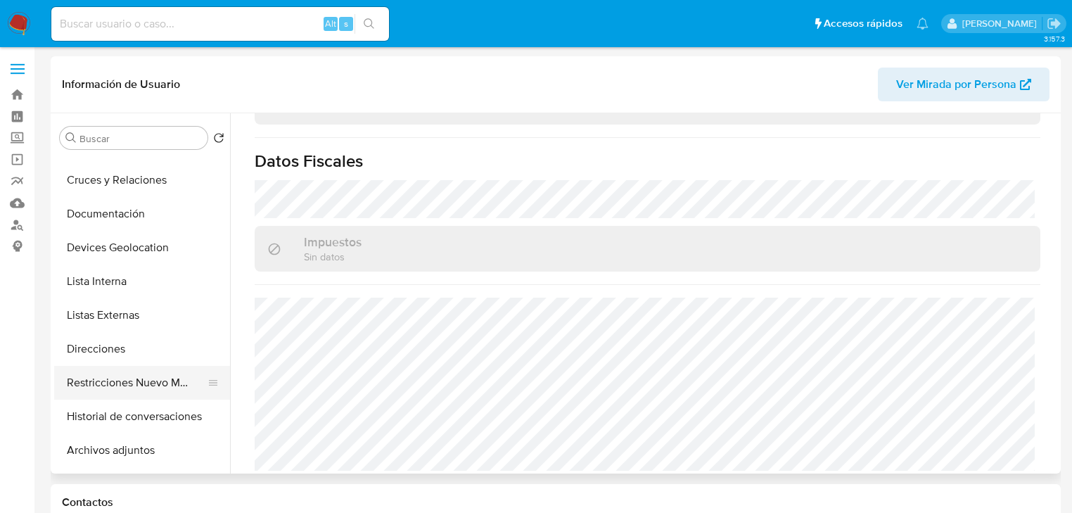
click at [65, 366] on button "Restricciones Nuevo Mundo" at bounding box center [136, 383] width 165 height 34
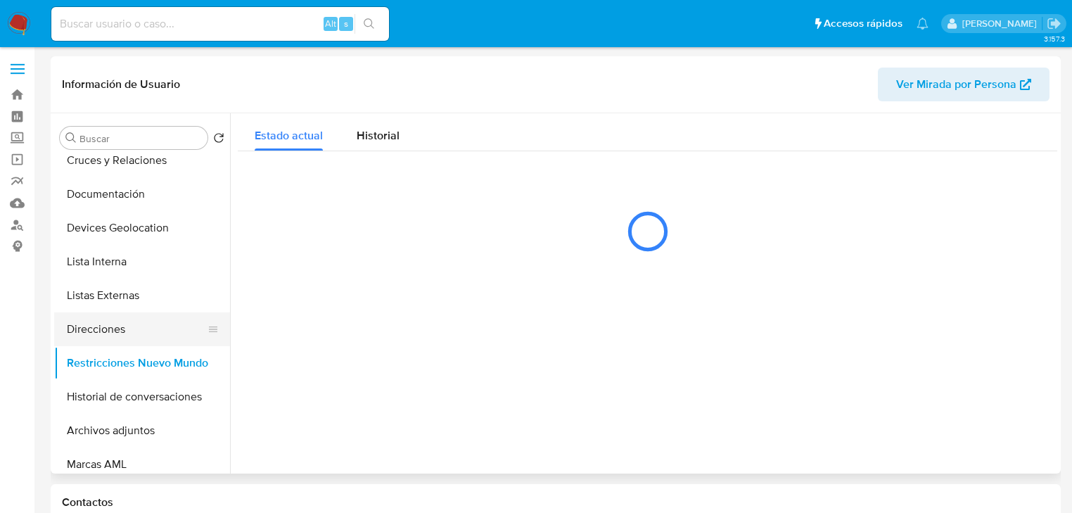
scroll to position [0, 0]
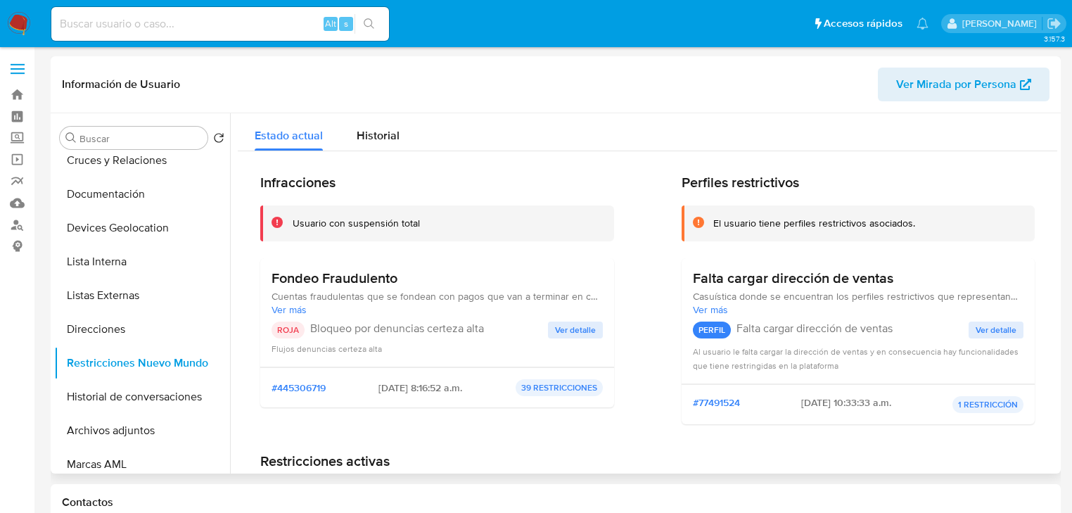
click at [577, 329] on span "Ver detalle" at bounding box center [575, 330] width 41 height 14
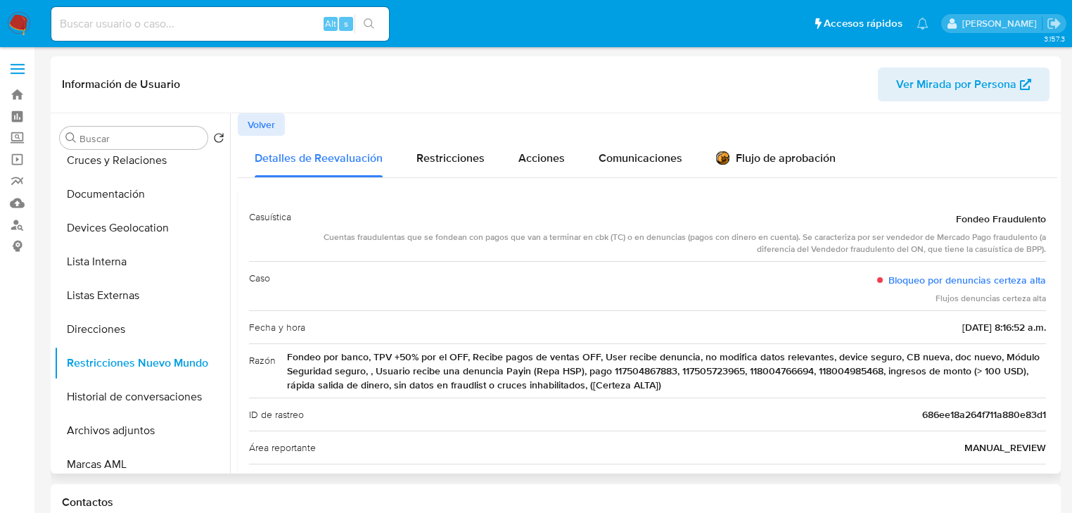
click at [277, 127] on button "Volver" at bounding box center [261, 124] width 47 height 23
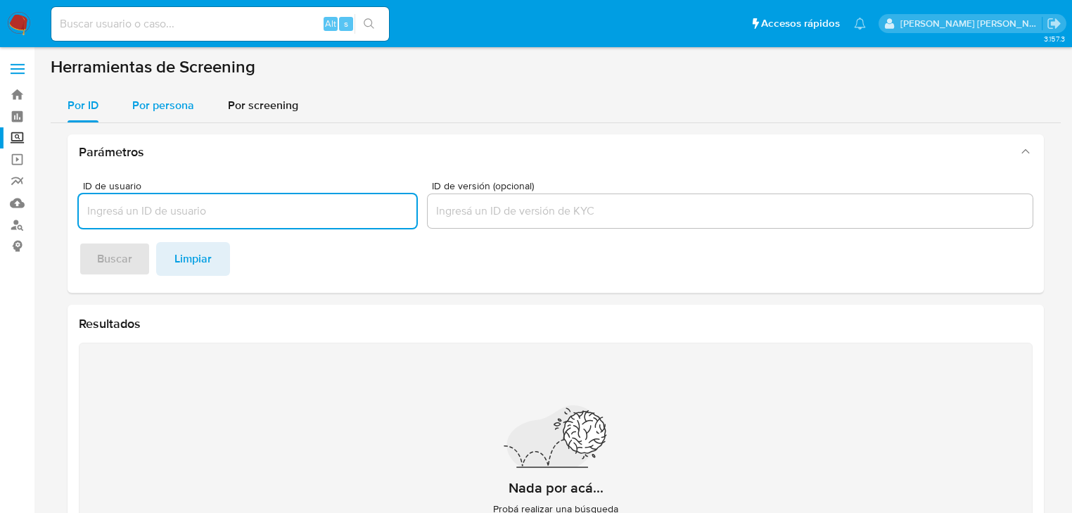
click at [180, 104] on span "Por persona" at bounding box center [163, 105] width 62 height 16
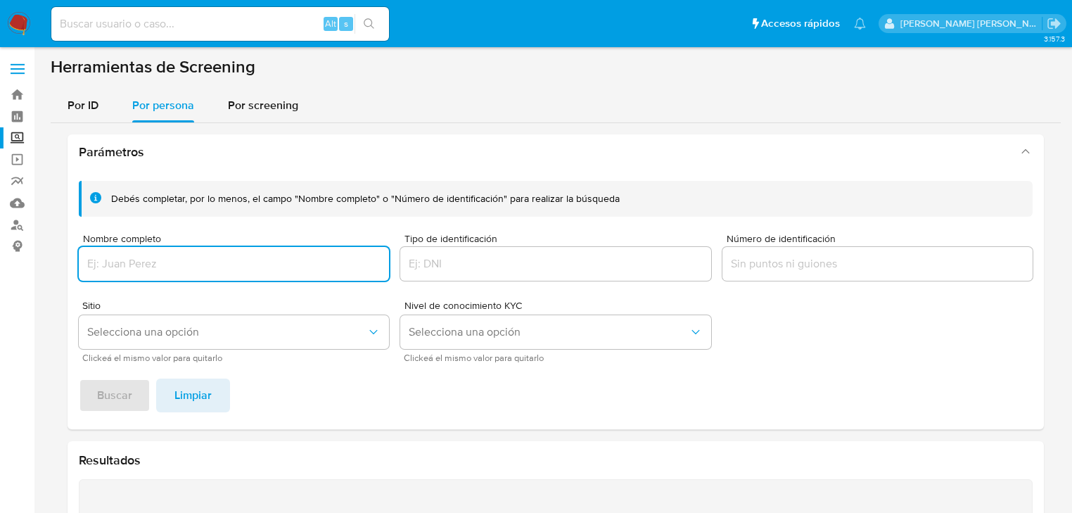
click at [179, 274] on div at bounding box center [234, 264] width 310 height 34
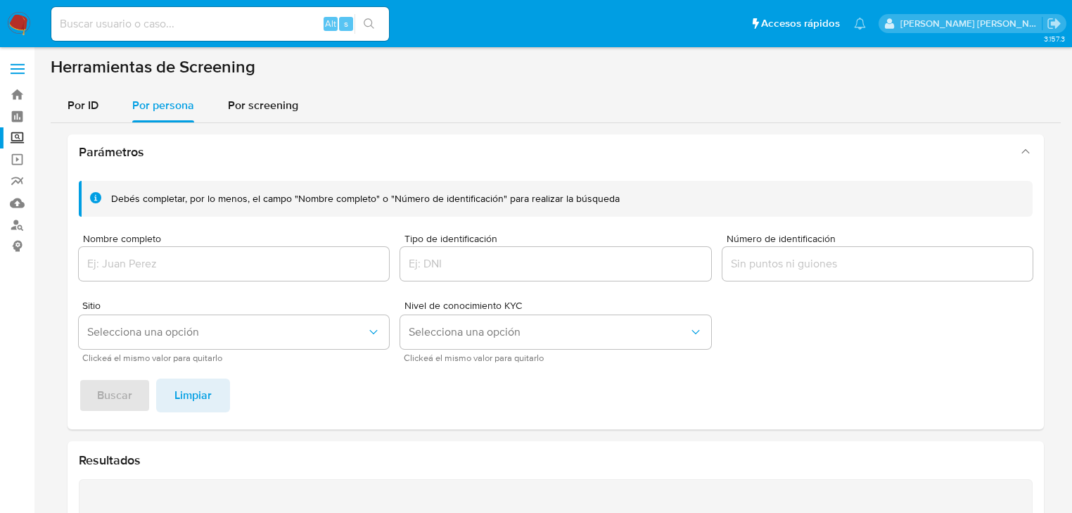
click at [186, 265] on input "Nombre completo" at bounding box center [234, 264] width 310 height 18
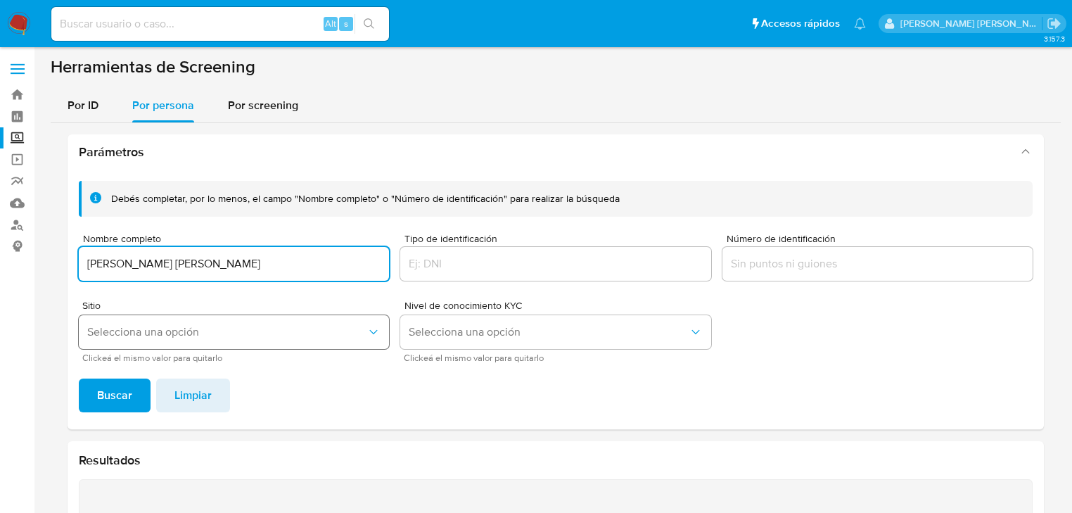
type input "[PERSON_NAME] [PERSON_NAME]"
click at [198, 339] on button "Selecciona una opción" at bounding box center [234, 332] width 310 height 34
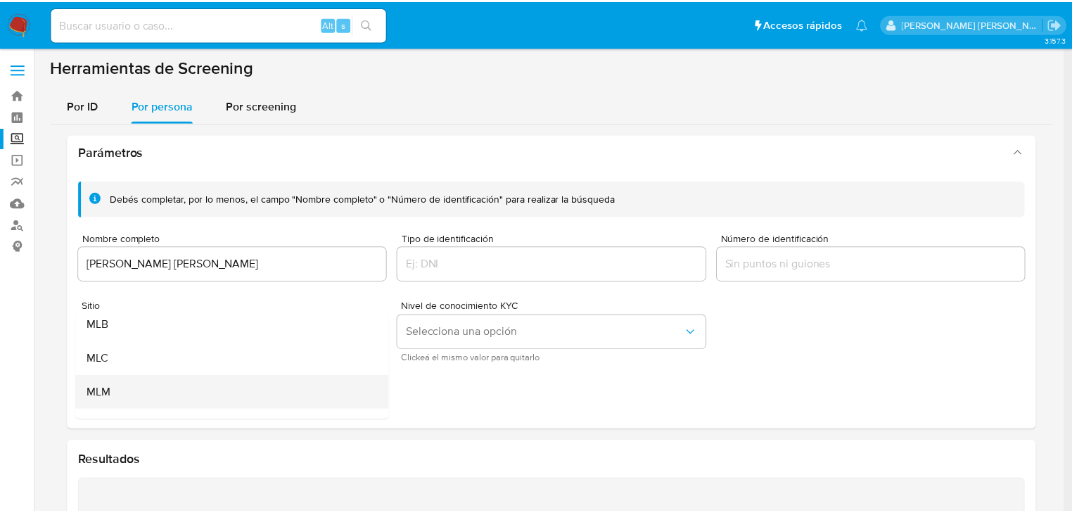
scroll to position [56, 0]
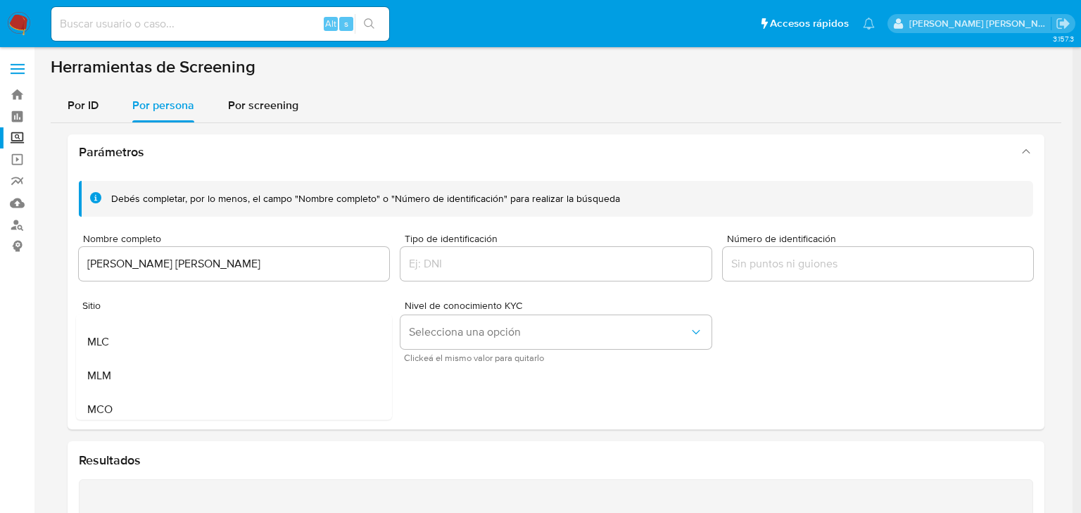
drag, startPoint x: 145, startPoint y: 376, endPoint x: 140, endPoint y: 388, distance: 12.9
click at [146, 375] on div "MLM" at bounding box center [229, 376] width 285 height 34
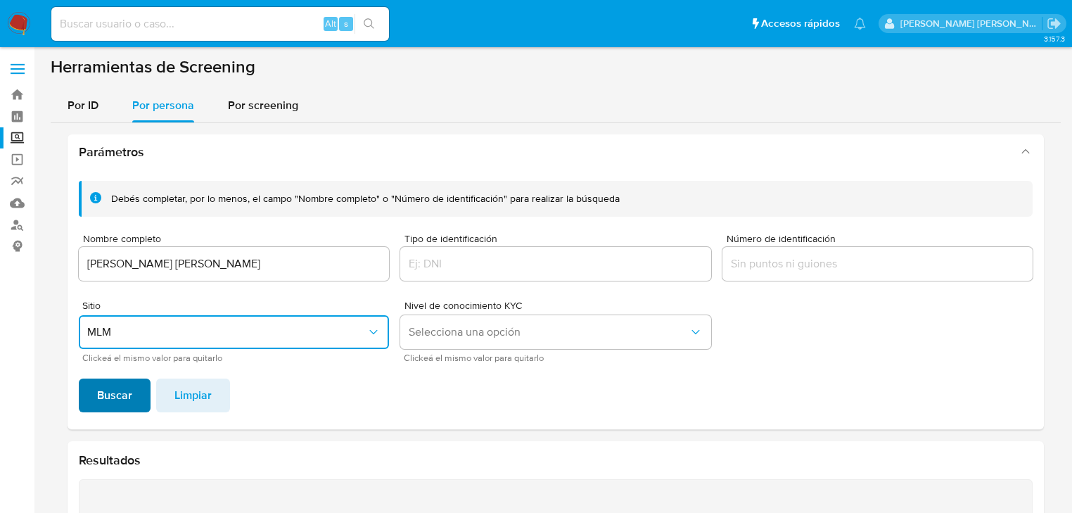
click at [110, 392] on span "Buscar" at bounding box center [114, 395] width 35 height 31
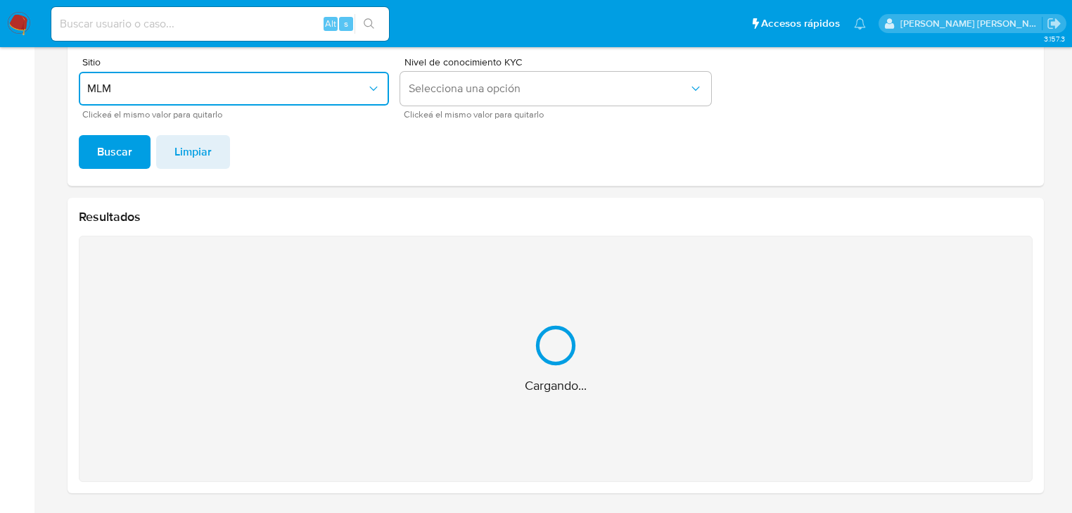
scroll to position [20, 0]
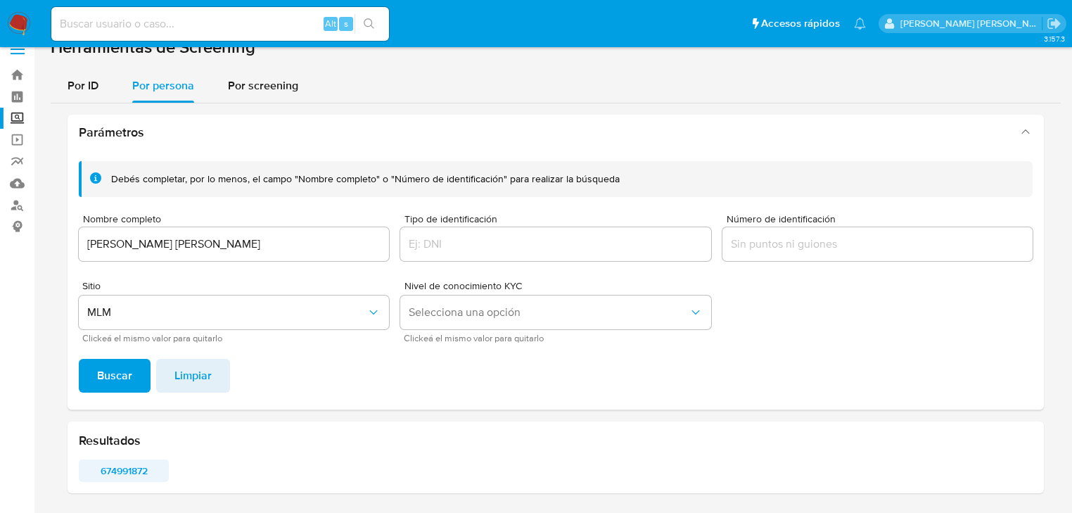
click at [121, 464] on span "674991872" at bounding box center [124, 471] width 70 height 20
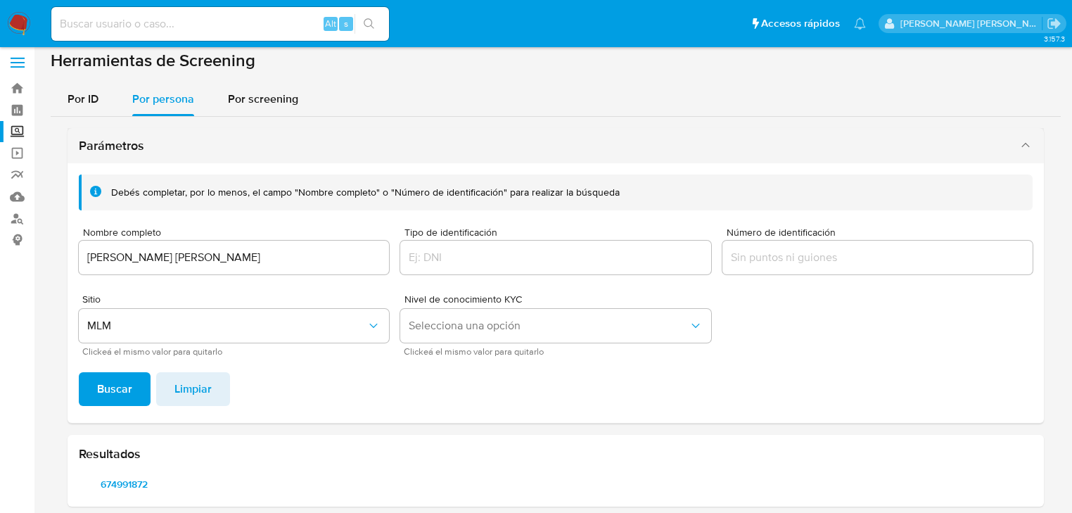
scroll to position [0, 0]
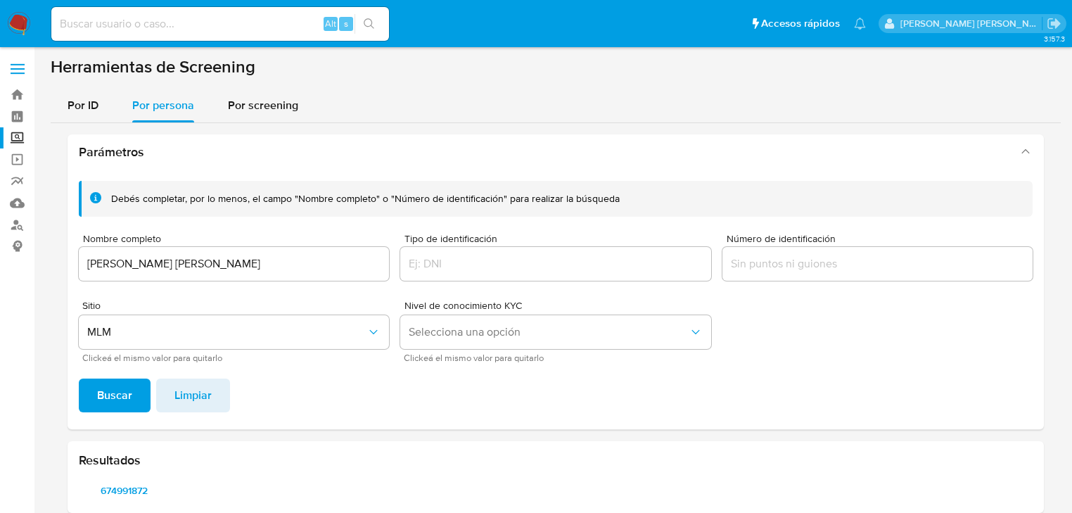
click at [136, 23] on input at bounding box center [220, 24] width 338 height 18
paste input "iQgBxS5uUgxouxLxc2Xx0Q3T"
type input "iQgBxS5uUgxouxLxc2Xx0Q3T"
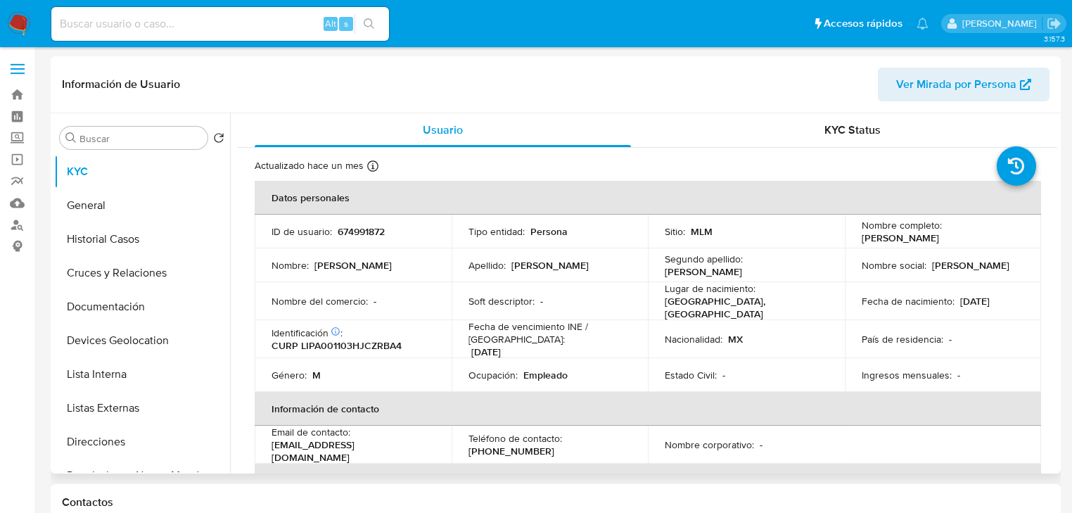
select select "10"
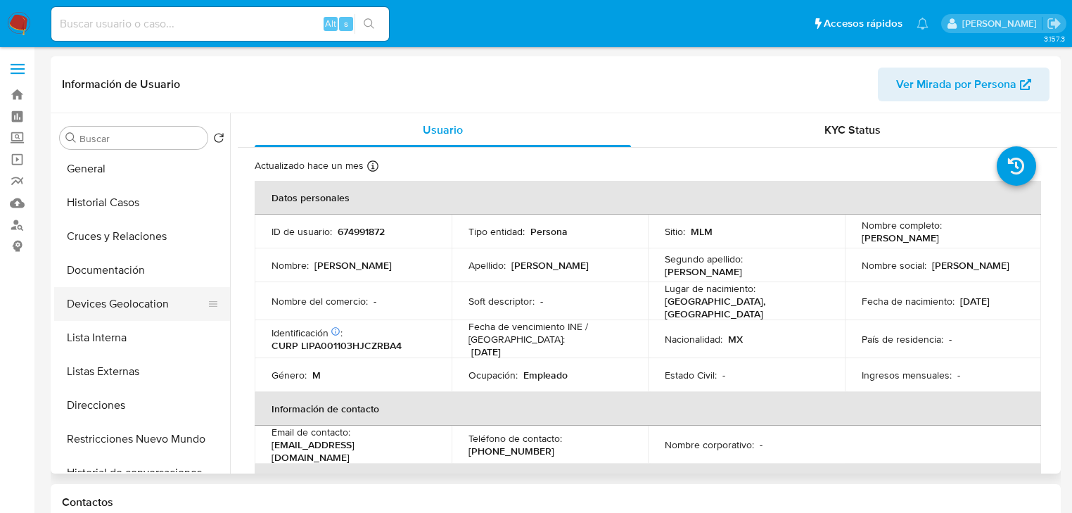
scroll to position [113, 0]
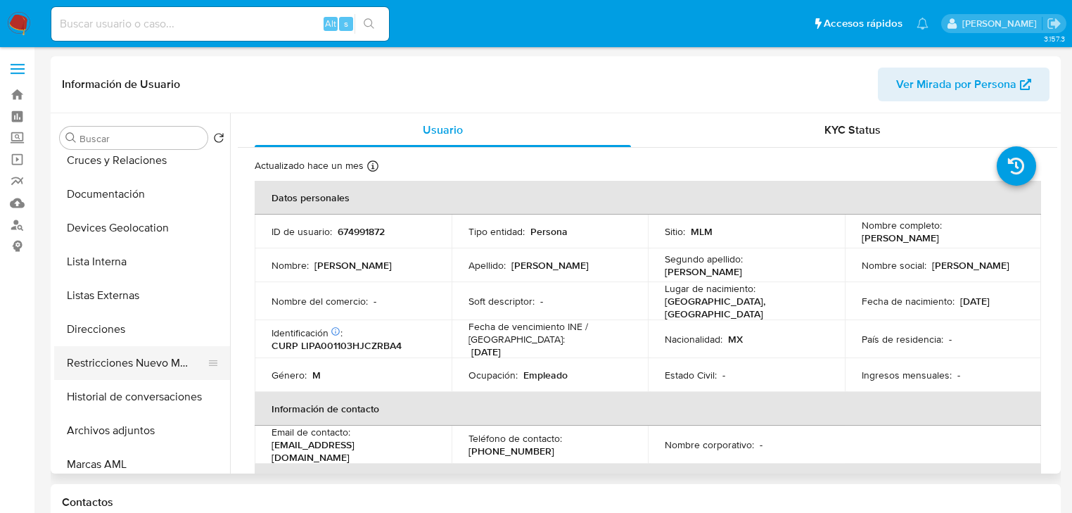
click at [174, 368] on button "Restricciones Nuevo Mundo" at bounding box center [136, 363] width 165 height 34
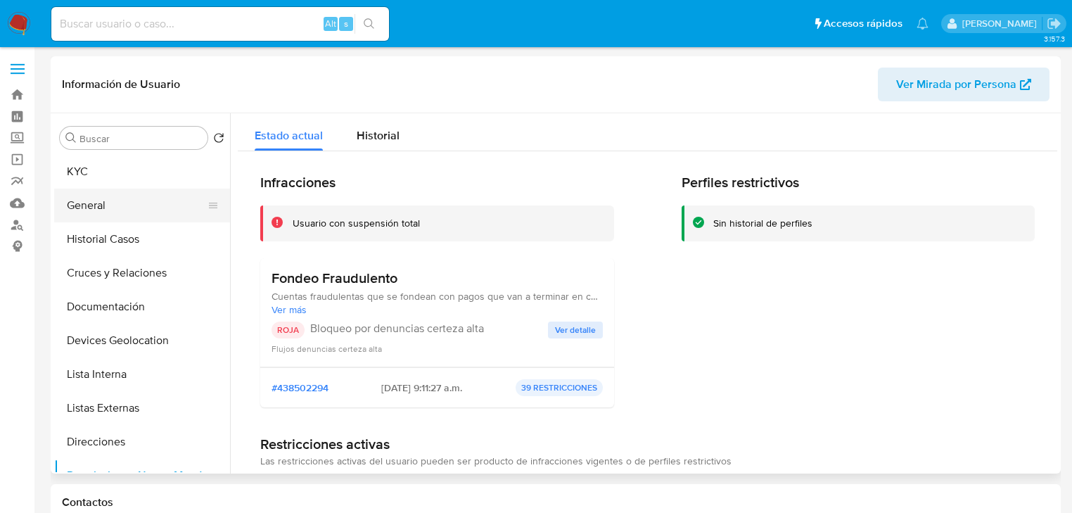
scroll to position [0, 0]
click at [113, 169] on button "KYC" at bounding box center [136, 172] width 165 height 34
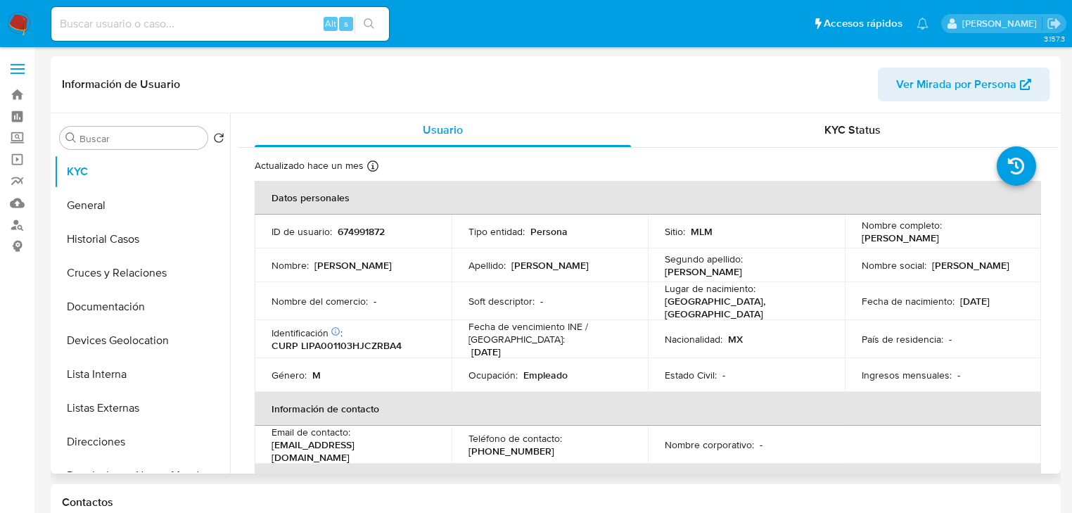
click at [358, 226] on p "674991872" at bounding box center [361, 231] width 47 height 13
copy p "674991872"
click at [127, 414] on button "Listas Externas" at bounding box center [136, 408] width 165 height 34
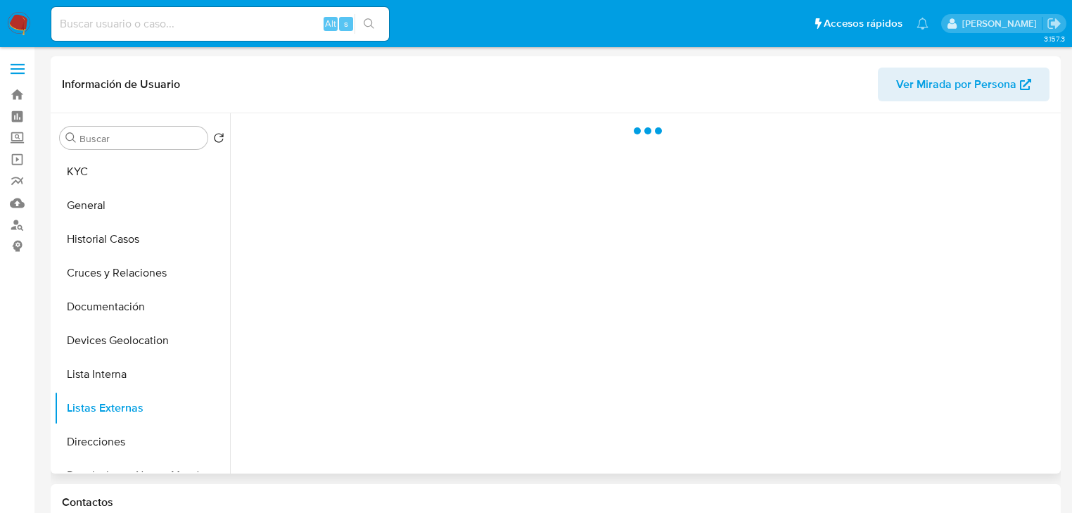
click at [594, 343] on div at bounding box center [643, 293] width 827 height 360
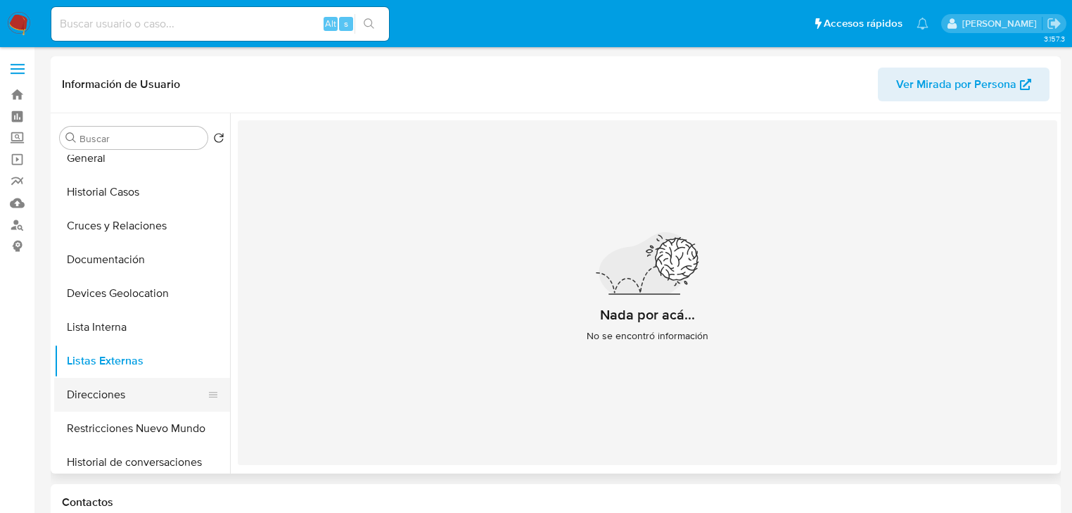
scroll to position [113, 0]
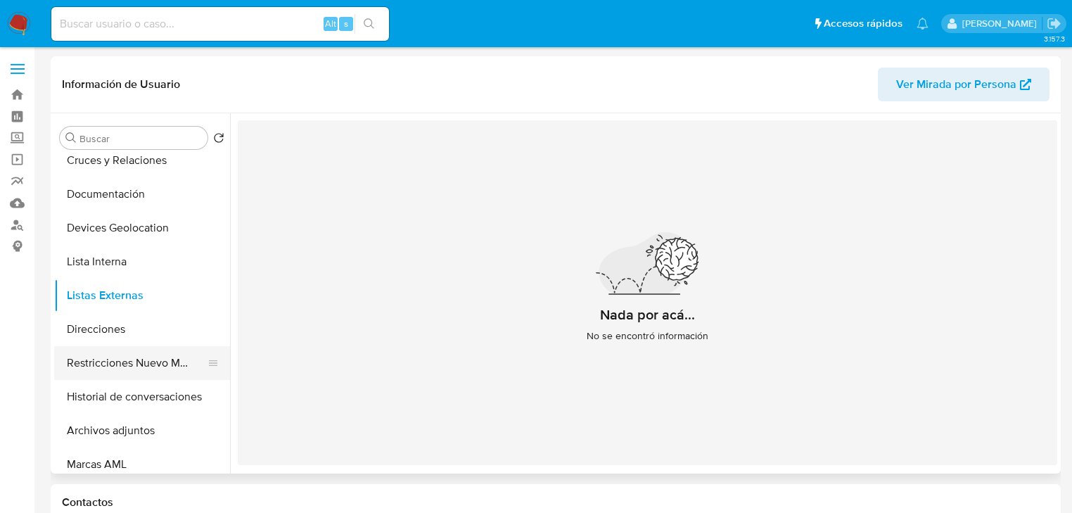
drag, startPoint x: 165, startPoint y: 390, endPoint x: 170, endPoint y: 364, distance: 25.9
click at [166, 383] on button "Historial de conversaciones" at bounding box center [142, 397] width 176 height 34
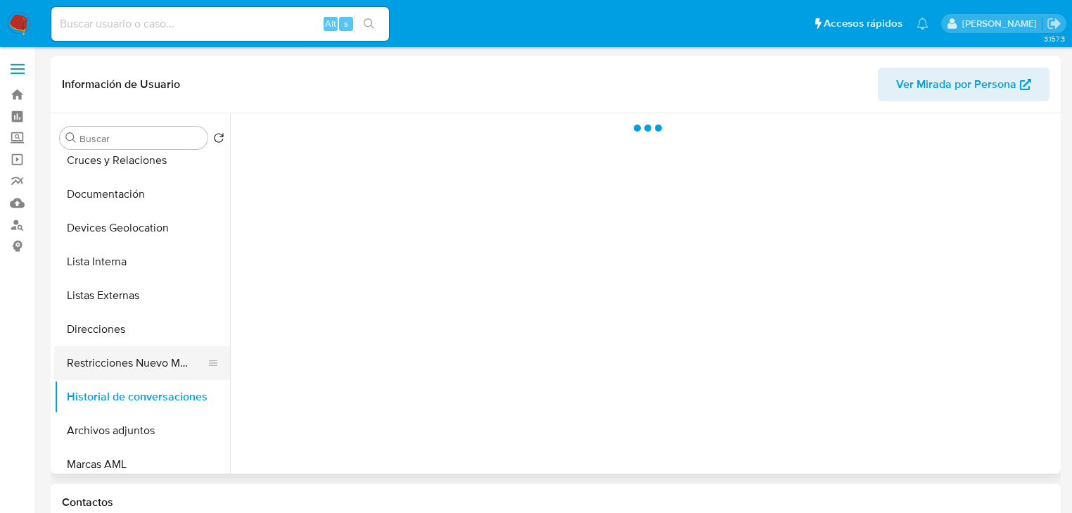
click at [170, 364] on button "Restricciones Nuevo Mundo" at bounding box center [136, 363] width 165 height 34
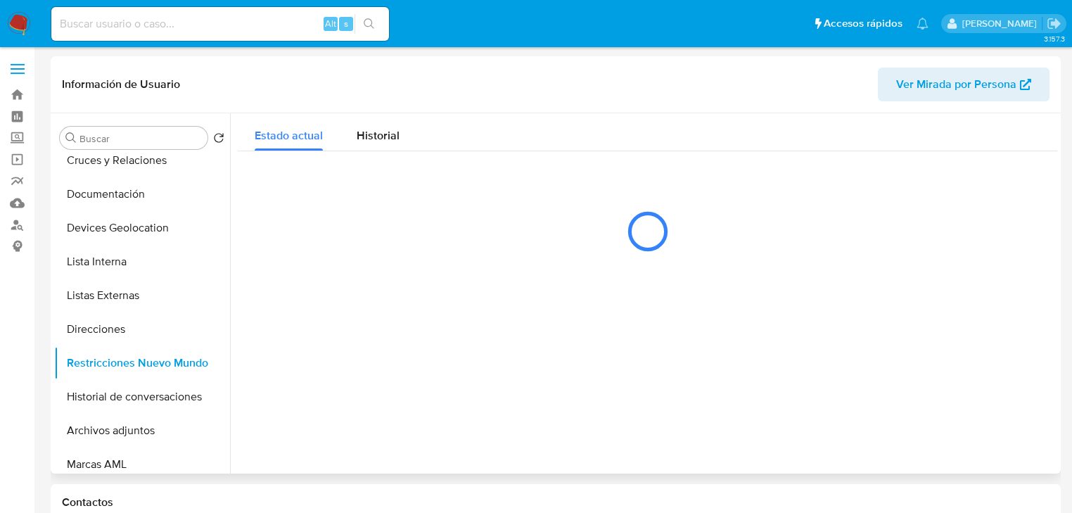
click at [527, 345] on div at bounding box center [643, 293] width 827 height 360
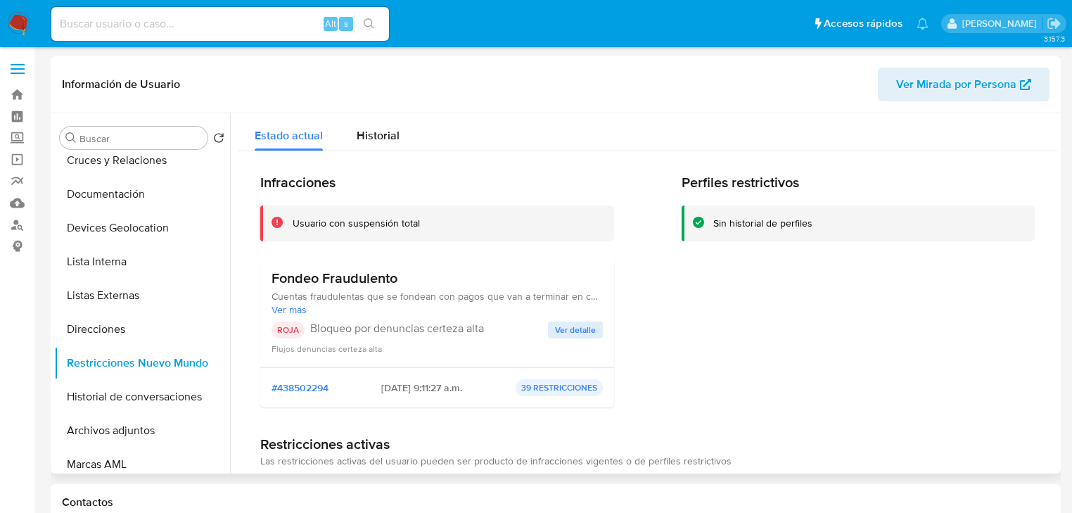
click at [555, 324] on span "Ver detalle" at bounding box center [575, 330] width 41 height 14
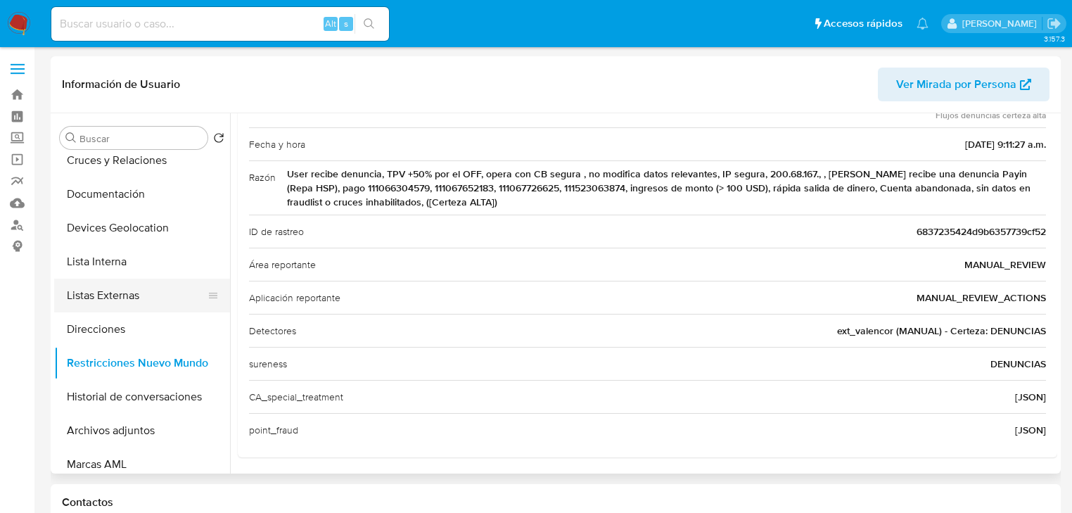
scroll to position [0, 0]
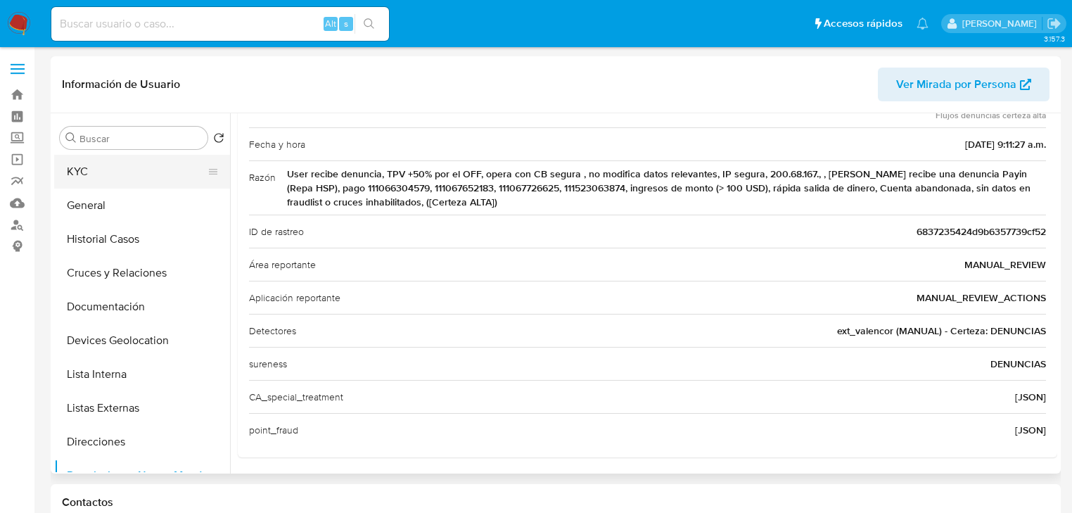
click at [129, 169] on button "KYC" at bounding box center [136, 172] width 165 height 34
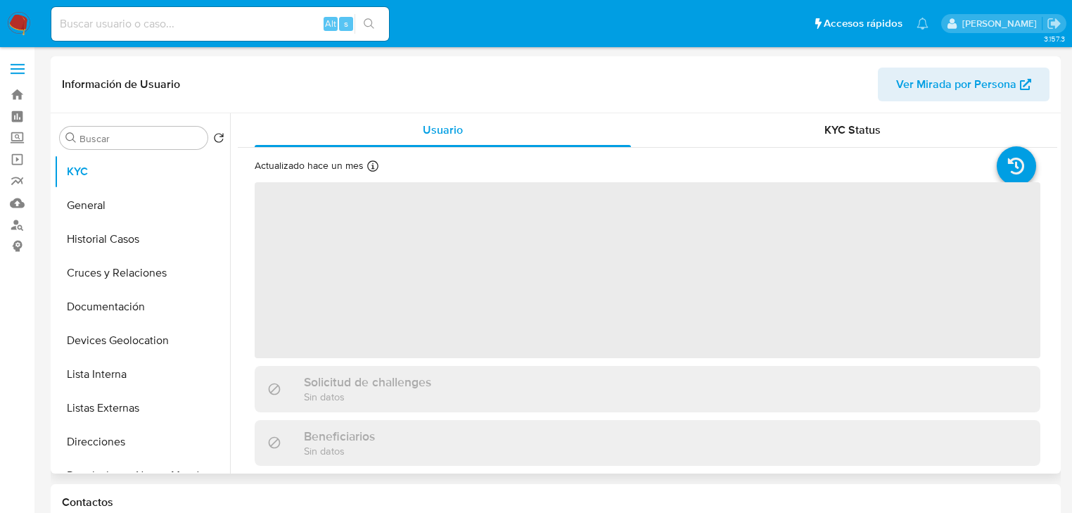
drag, startPoint x: 355, startPoint y: 261, endPoint x: 411, endPoint y: 333, distance: 91.2
click at [355, 260] on span "‌" at bounding box center [648, 270] width 786 height 176
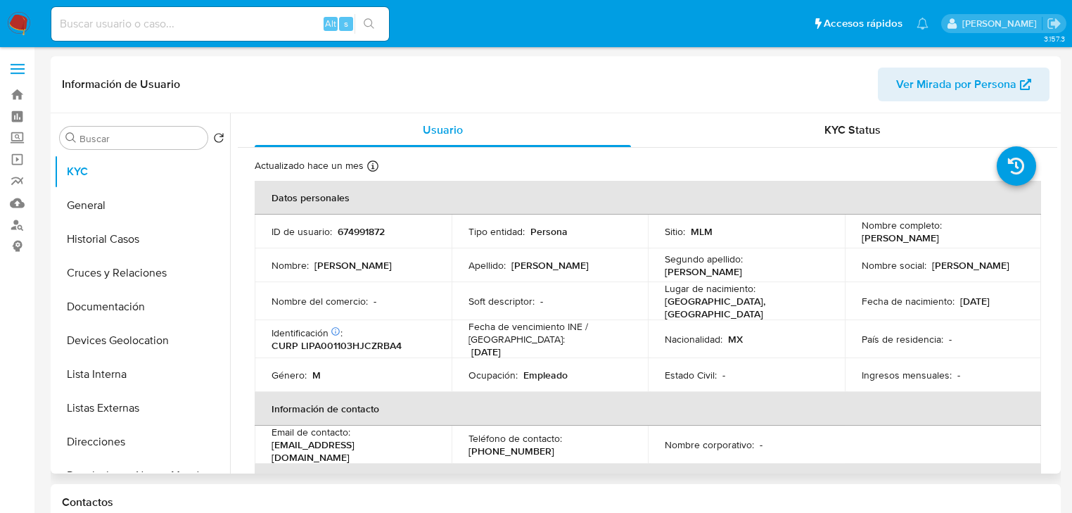
click at [382, 346] on p "CURP LIPA001103HJCZRBA4" at bounding box center [337, 345] width 130 height 13
copy p "LIPA001103HJCZRBA4"
click at [967, 291] on td "Fecha de nacimiento : 03/11/2000" at bounding box center [943, 301] width 197 height 38
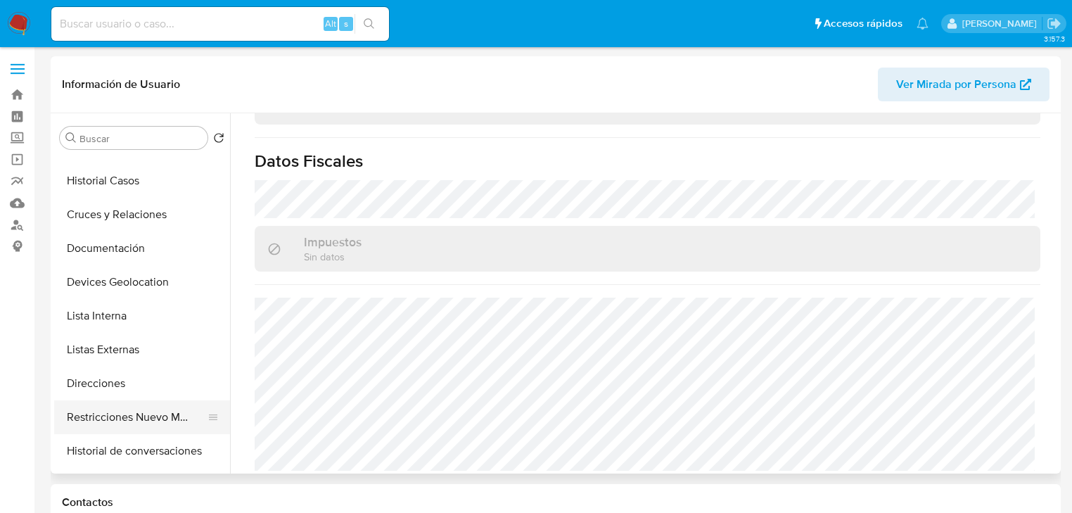
scroll to position [113, 0]
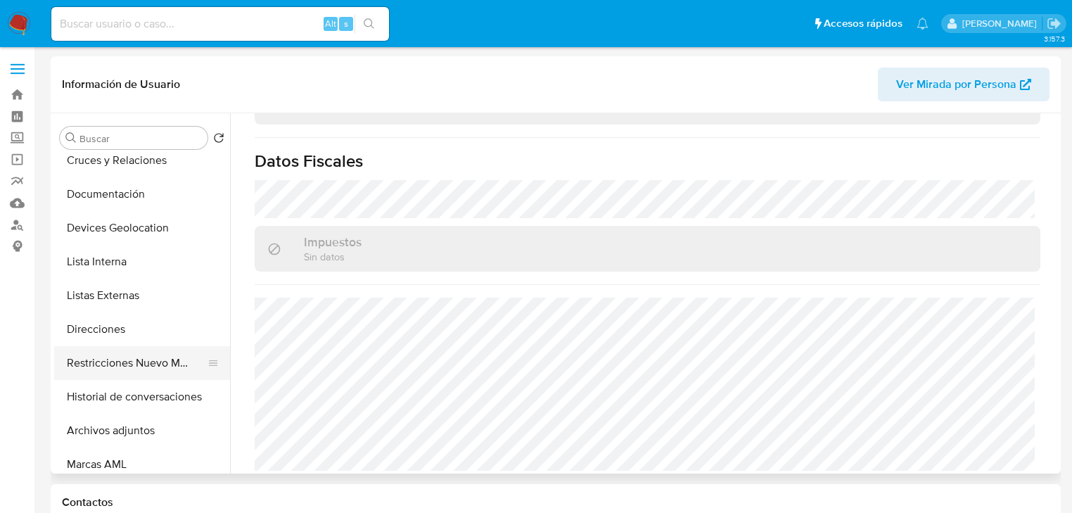
click at [144, 367] on button "Restricciones Nuevo Mundo" at bounding box center [136, 363] width 165 height 34
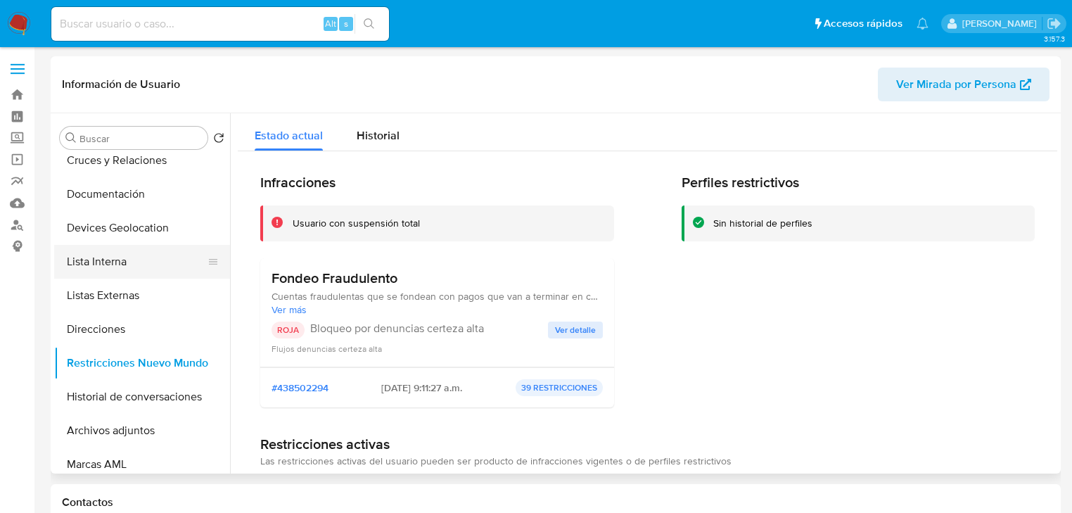
click at [158, 260] on button "Lista Interna" at bounding box center [136, 262] width 165 height 34
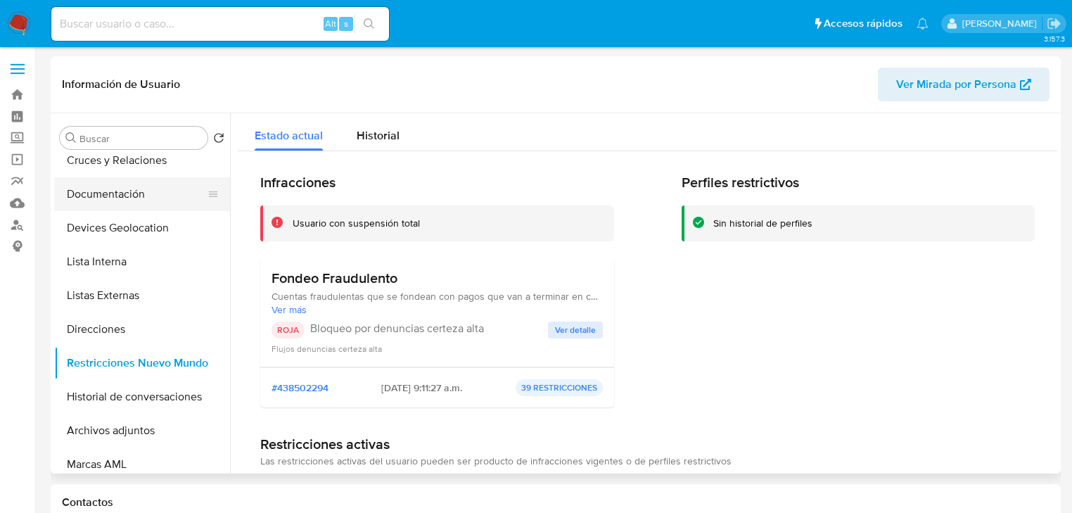
click at [150, 208] on button "Documentación" at bounding box center [136, 194] width 165 height 34
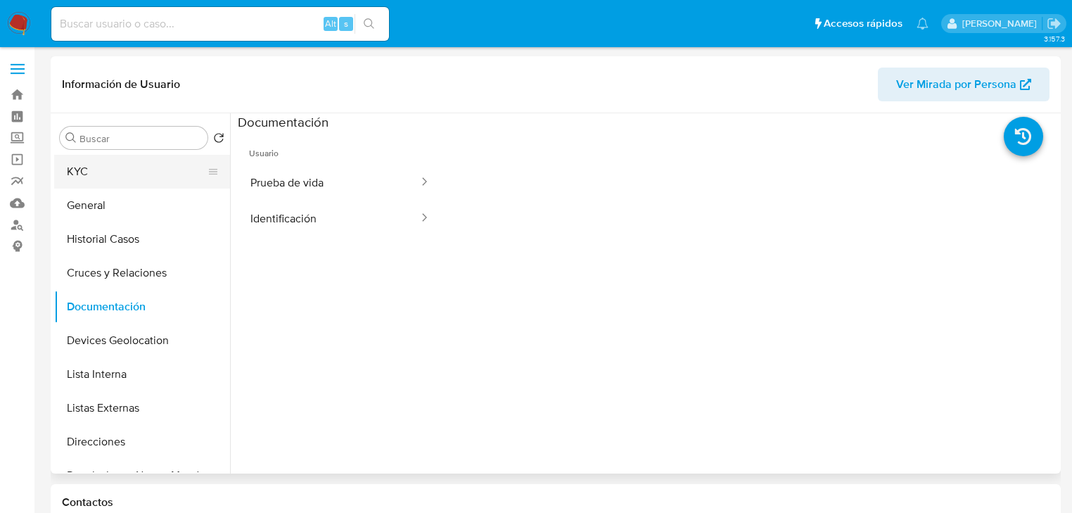
click at [103, 180] on button "KYC" at bounding box center [136, 172] width 165 height 34
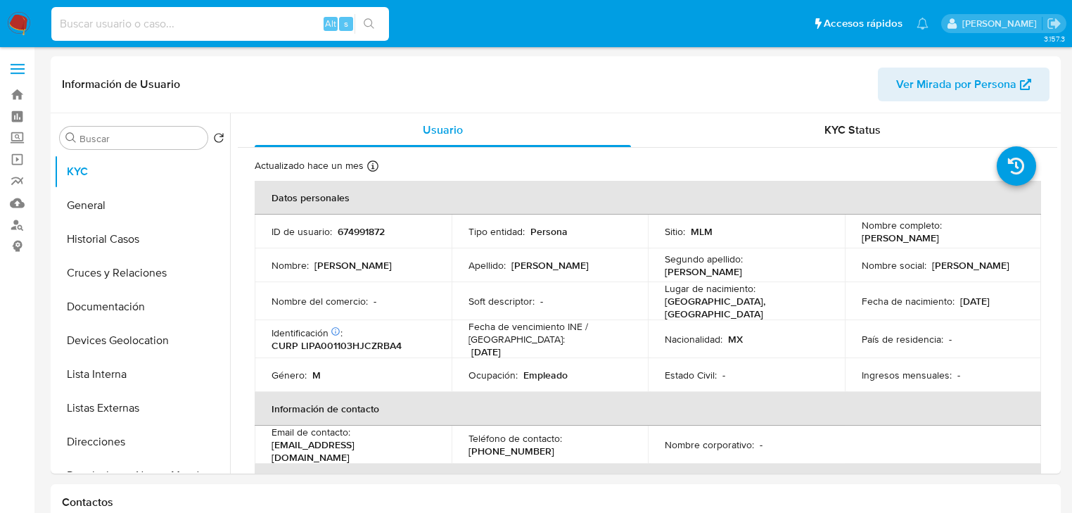
click at [124, 25] on input at bounding box center [220, 24] width 338 height 18
paste input "Pz2kXF3twkjNc2RvRtRPc2Q2"
type input "Pz2kXF3twkjNc2RvRtRPc2Q2"
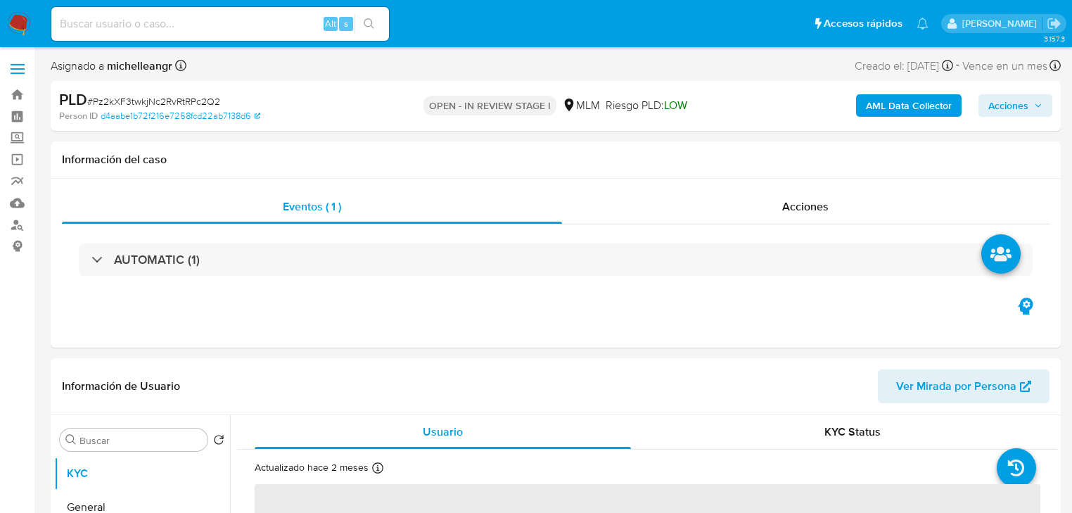
select select "10"
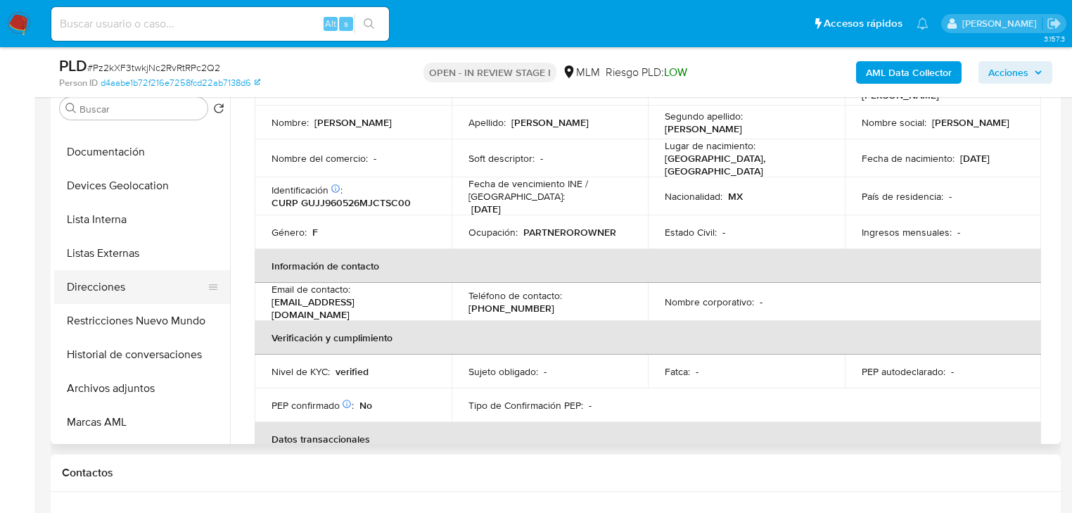
scroll to position [56, 0]
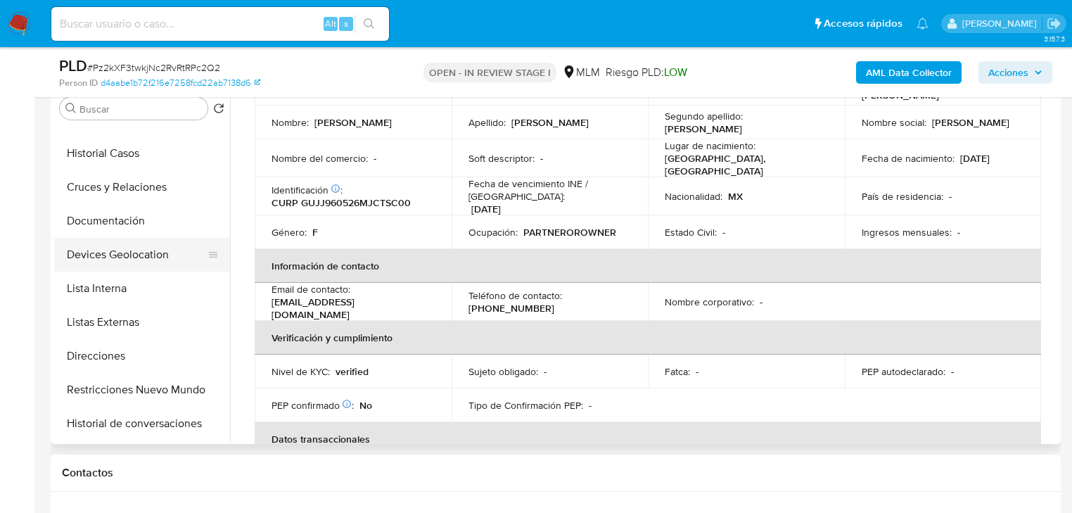
click at [125, 250] on button "Devices Geolocation" at bounding box center [136, 255] width 165 height 34
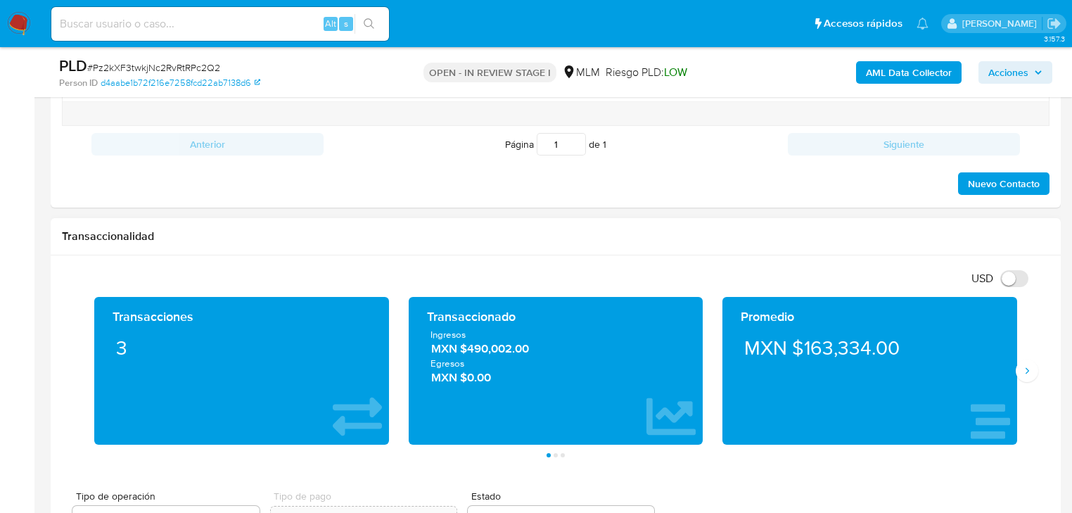
scroll to position [844, 0]
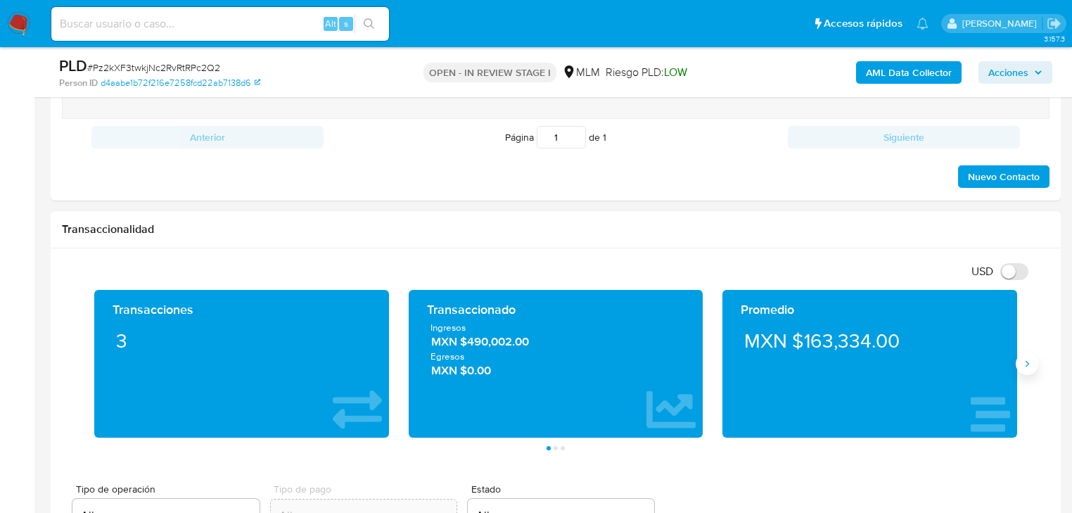
click at [1022, 369] on button "Siguiente" at bounding box center [1027, 363] width 23 height 23
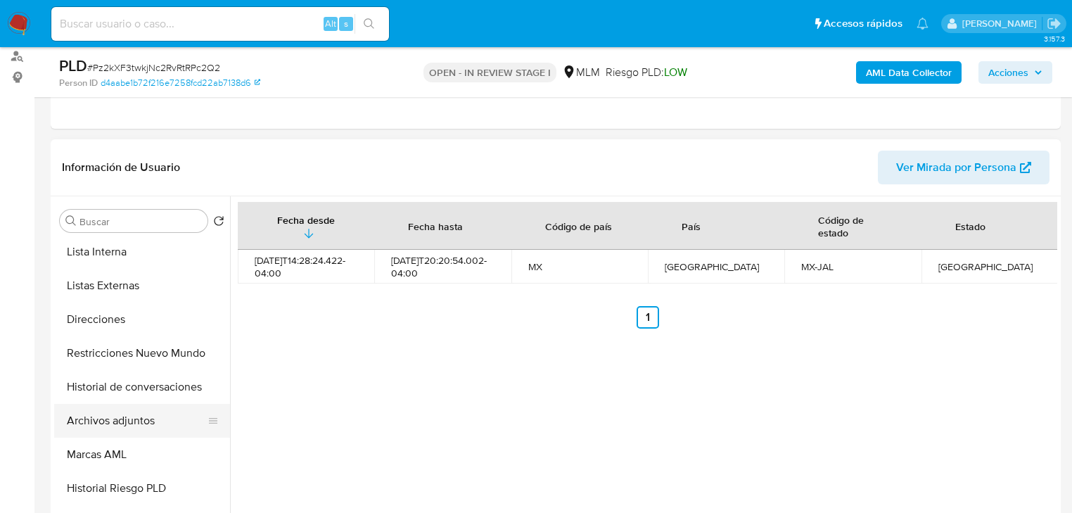
scroll to position [225, 0]
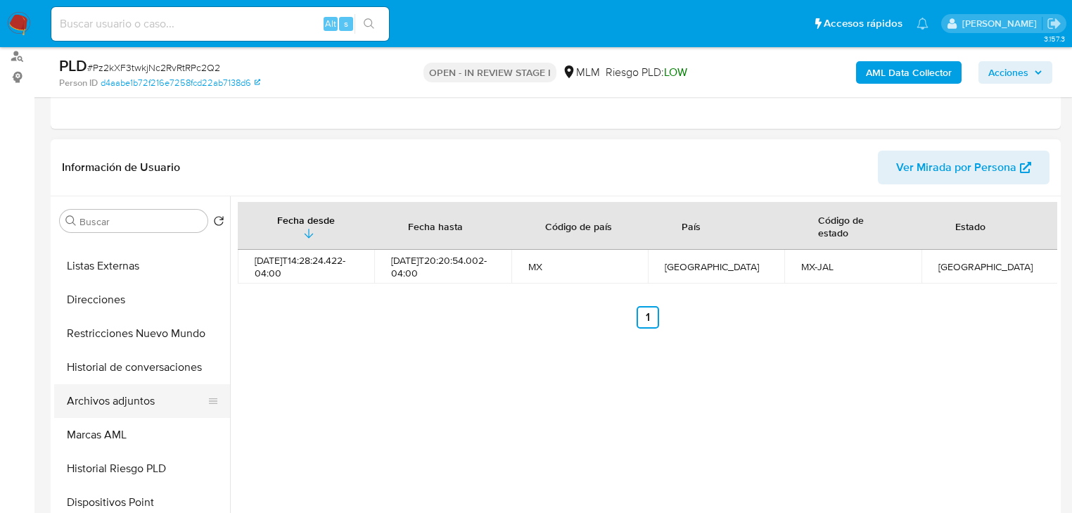
click at [151, 407] on button "Archivos adjuntos" at bounding box center [136, 401] width 165 height 34
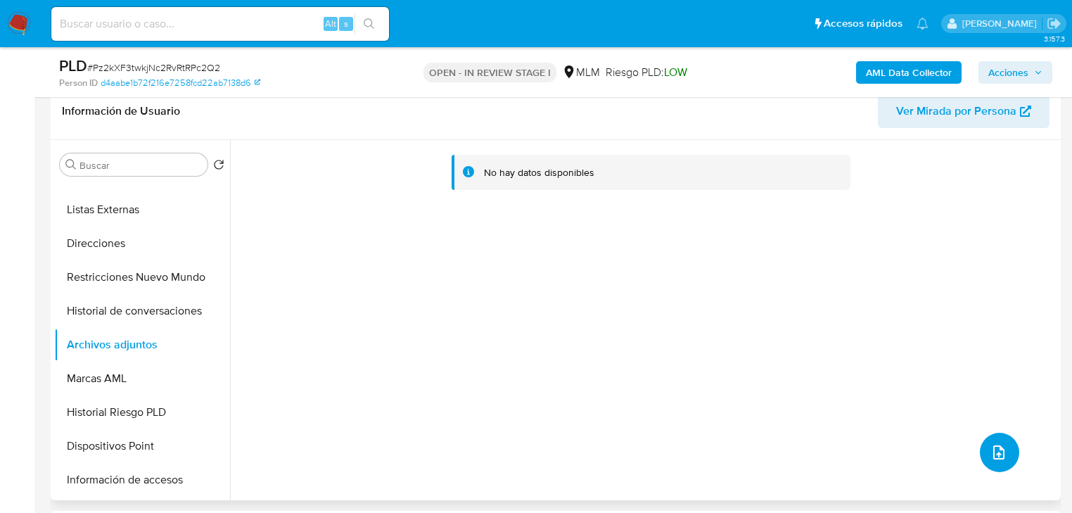
click at [992, 450] on icon "upload-file" at bounding box center [999, 452] width 17 height 17
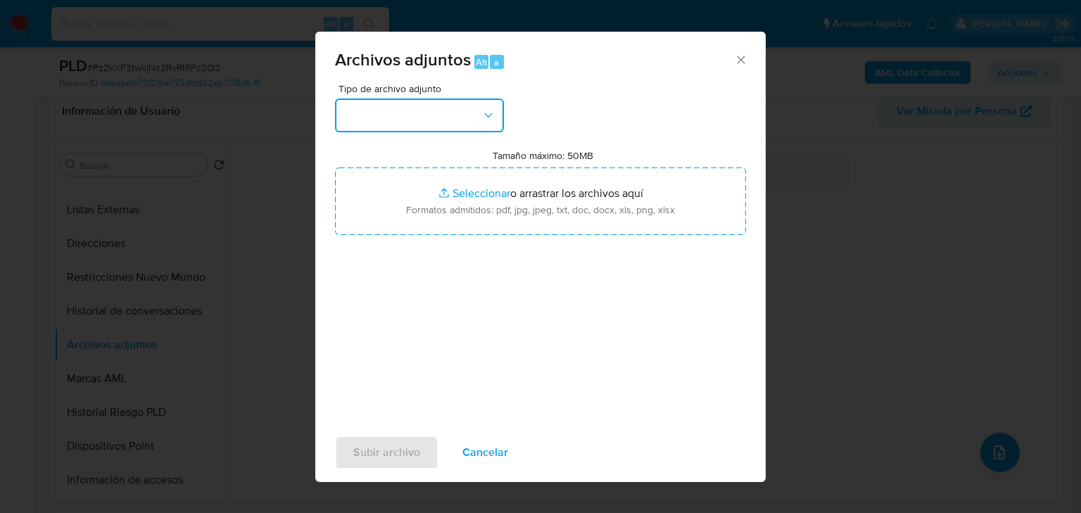
click at [462, 102] on button "button" at bounding box center [419, 115] width 169 height 34
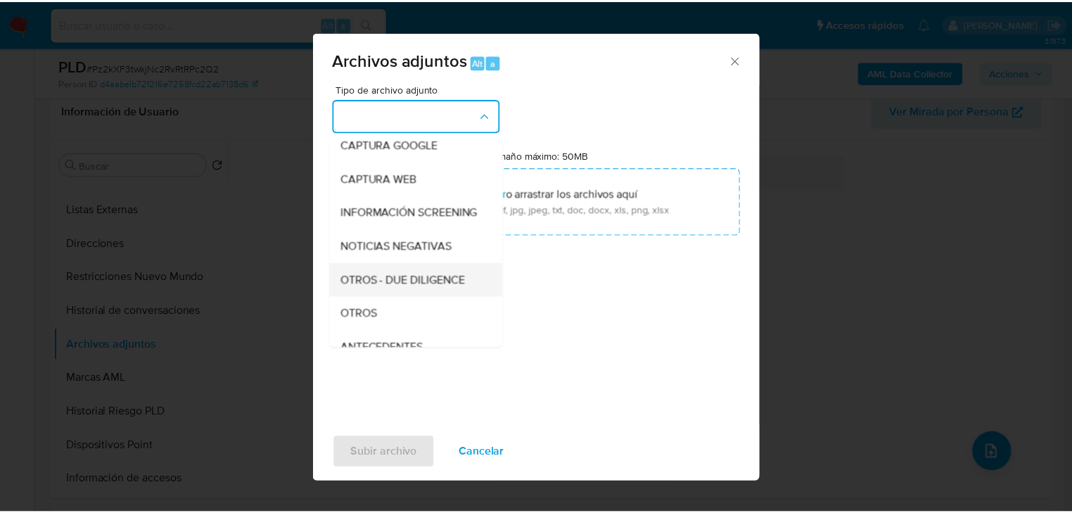
scroll to position [96, 0]
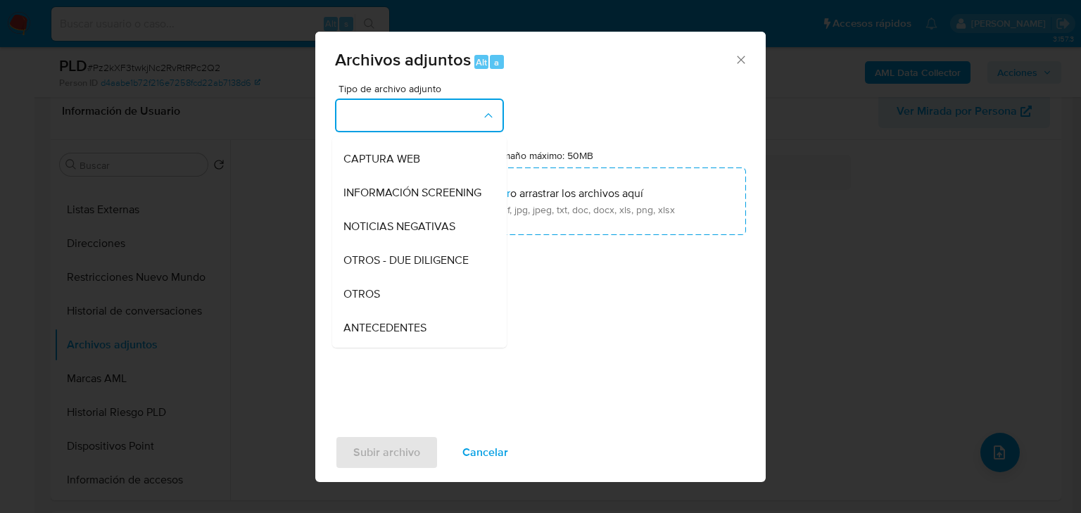
drag, startPoint x: 373, startPoint y: 303, endPoint x: 379, endPoint y: 289, distance: 14.8
click at [374, 300] on span "OTROS" at bounding box center [361, 294] width 37 height 14
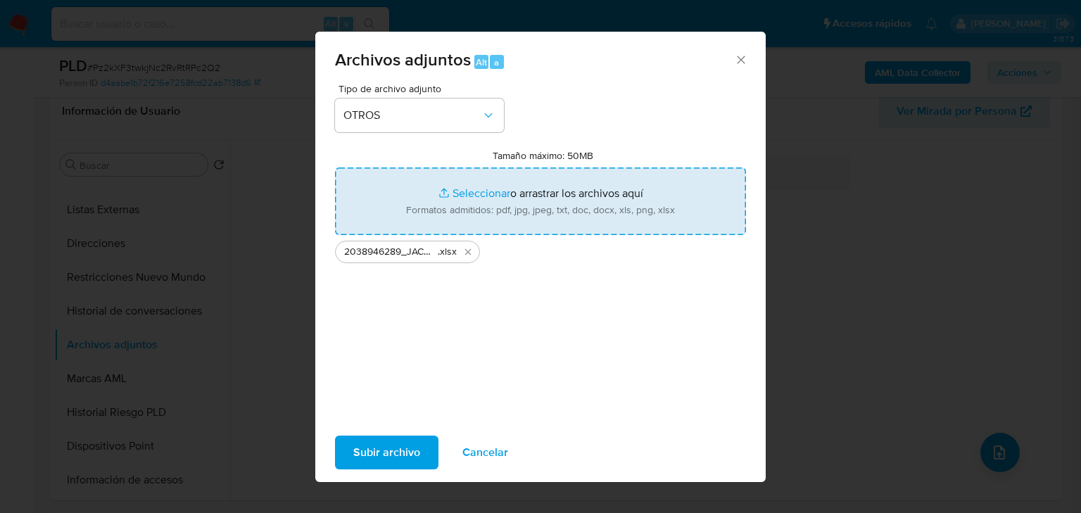
type input "C:\fakepath\2038946289_JACQUELINE GUTIERREZ JASSO_AGO25.pdf"
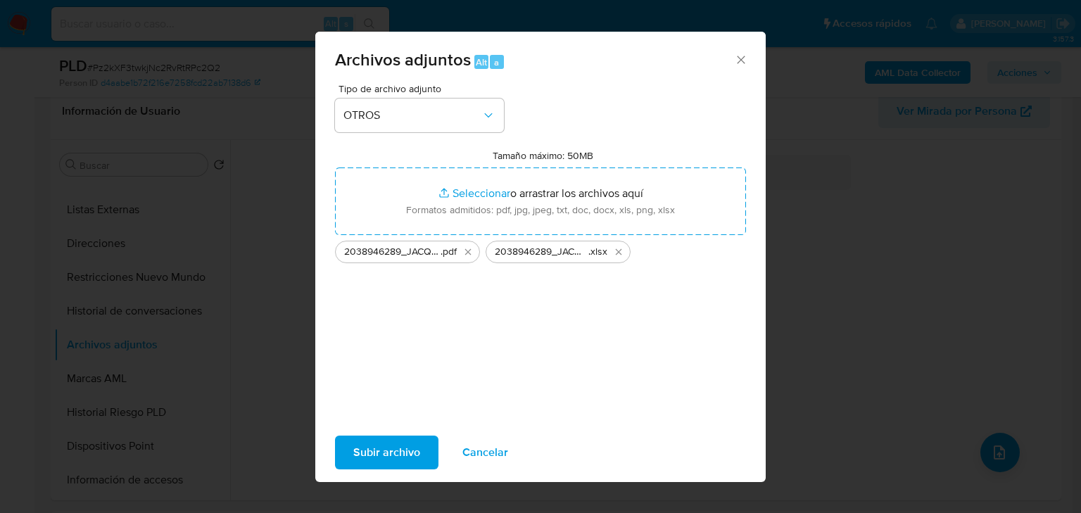
click at [396, 455] on span "Subir archivo" at bounding box center [386, 452] width 67 height 31
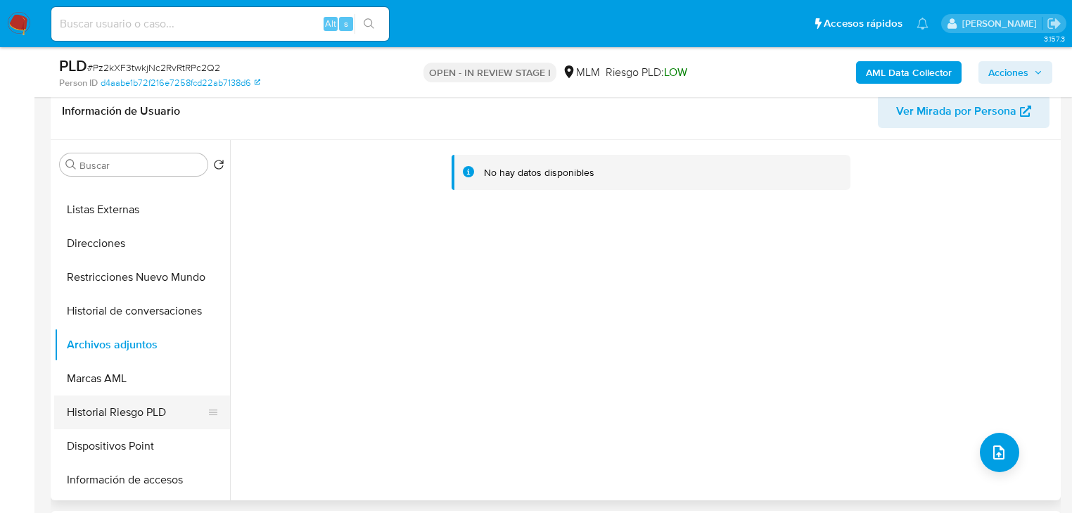
click at [148, 402] on button "Historial Riesgo PLD" at bounding box center [136, 412] width 165 height 34
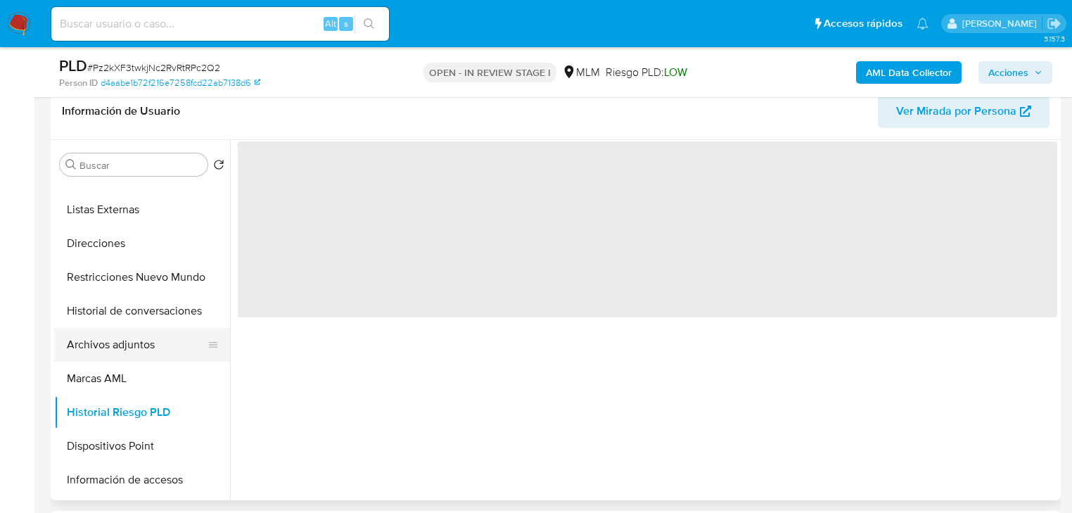
click at [160, 344] on button "Archivos adjuntos" at bounding box center [136, 345] width 165 height 34
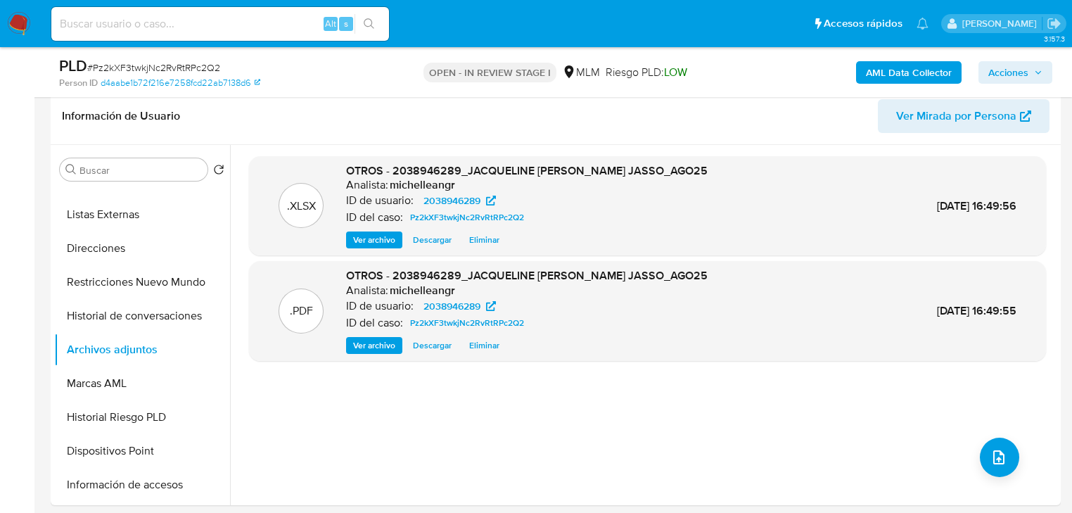
scroll to position [0, 0]
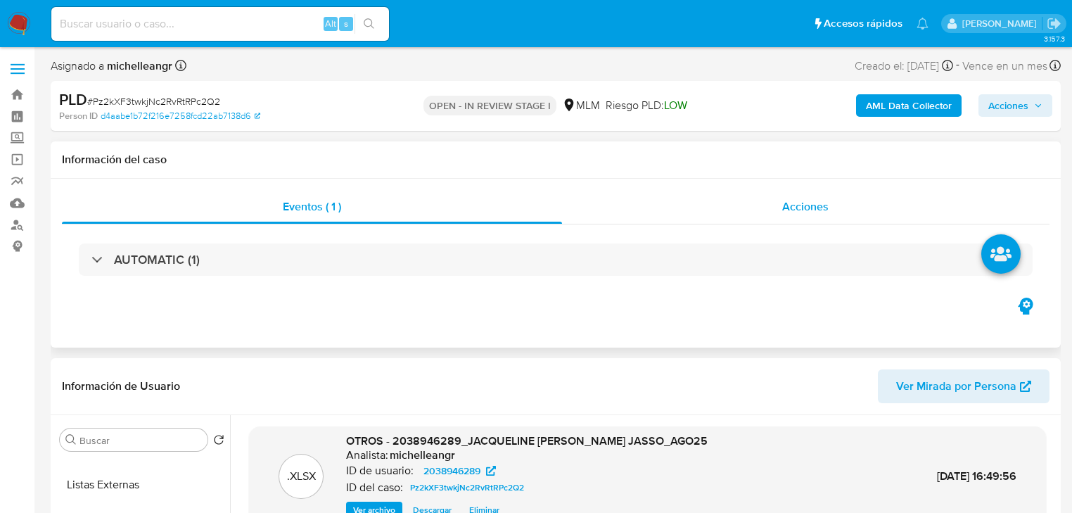
click at [808, 199] on span "Acciones" at bounding box center [805, 206] width 46 height 16
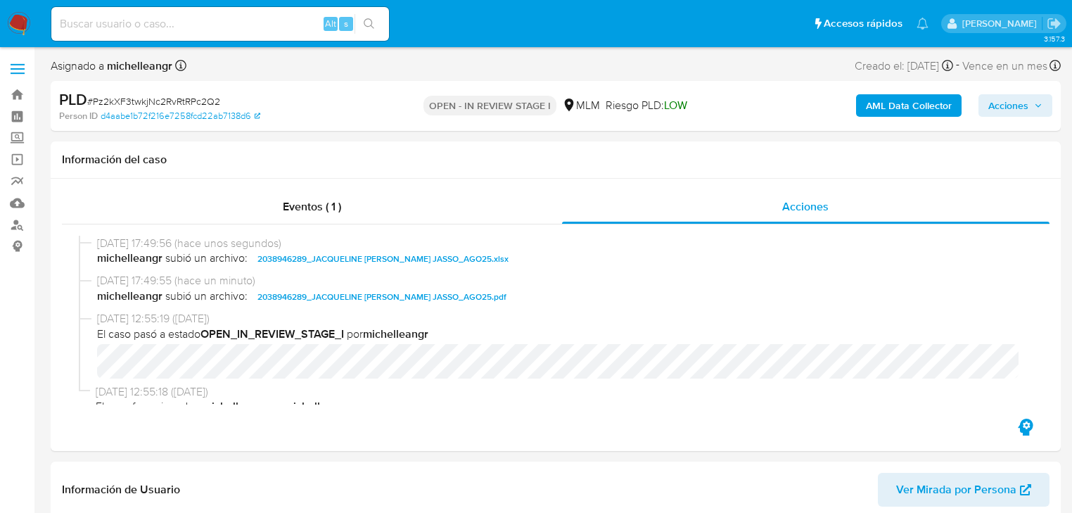
click at [1001, 102] on span "Acciones" at bounding box center [1008, 105] width 40 height 23
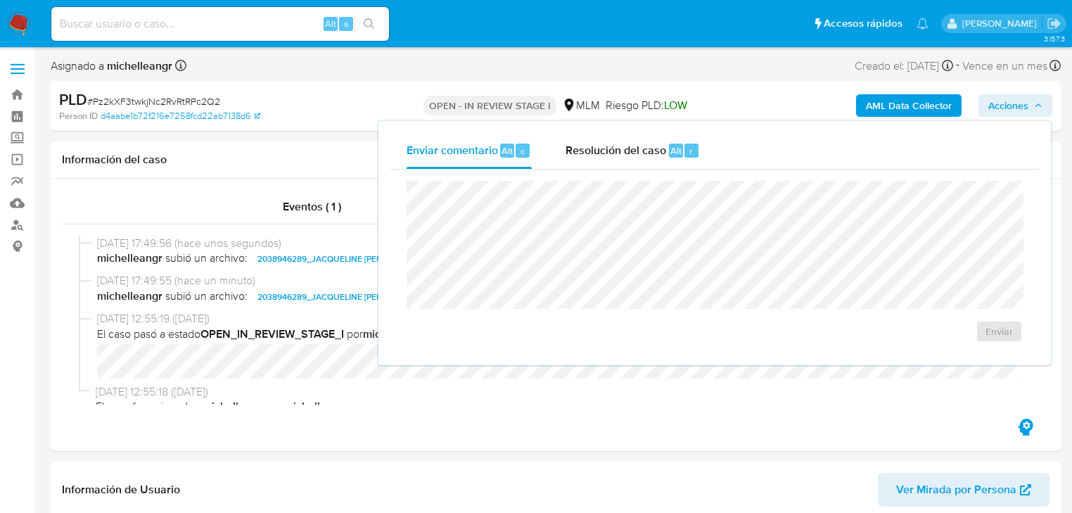
drag, startPoint x: 580, startPoint y: 146, endPoint x: 588, endPoint y: 174, distance: 29.2
click at [581, 146] on span "Resolución del caso" at bounding box center [616, 150] width 101 height 16
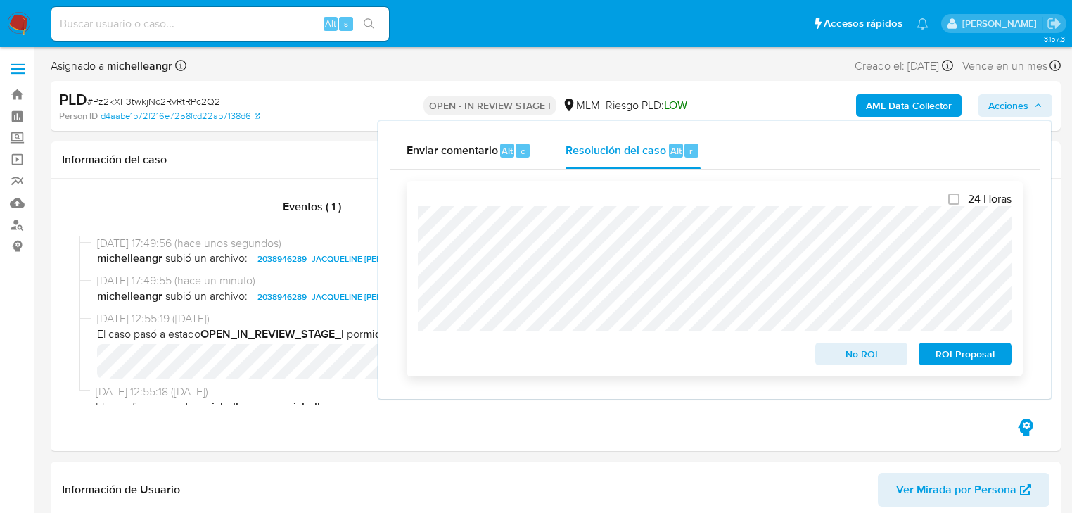
click at [968, 357] on span "ROI Proposal" at bounding box center [965, 354] width 73 height 20
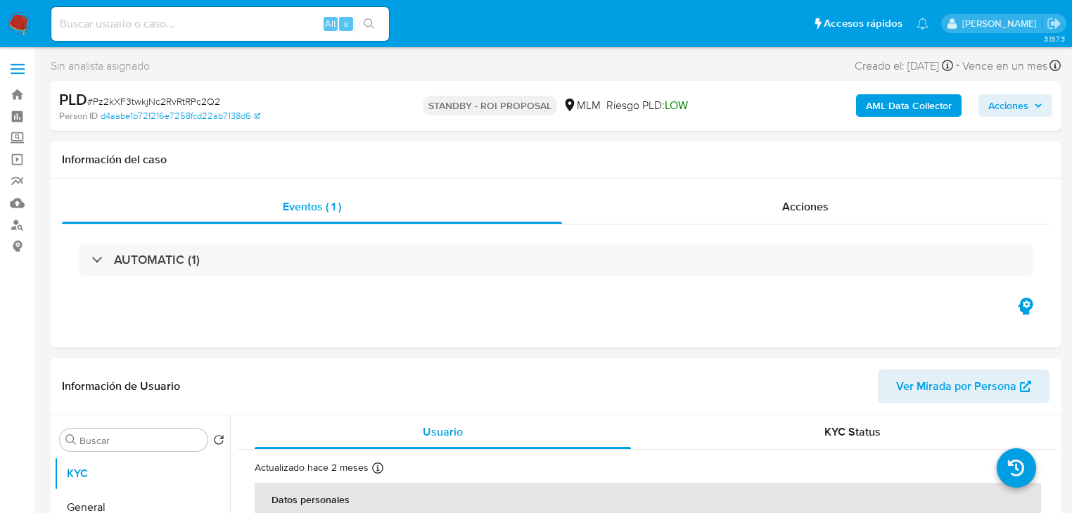
select select "10"
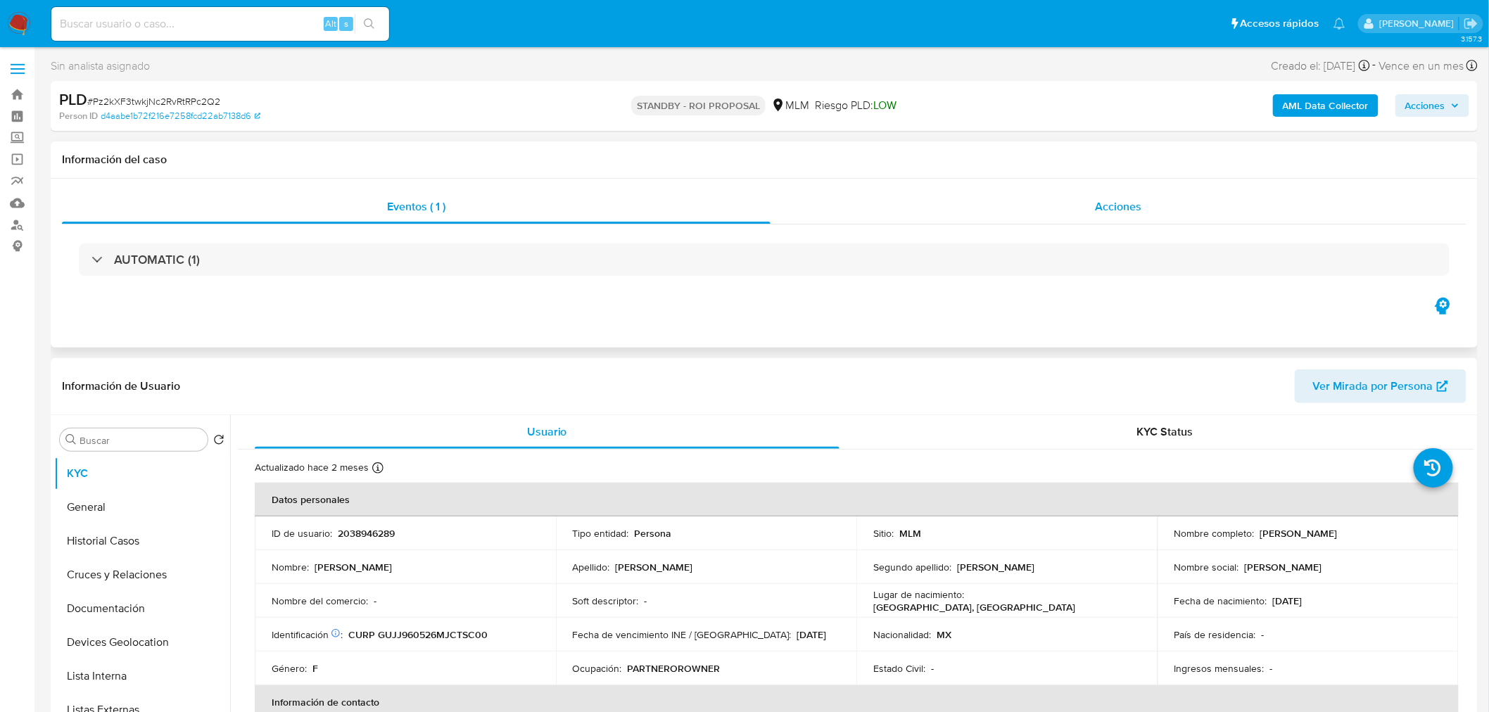
click at [1080, 212] on div "Acciones" at bounding box center [1118, 207] width 696 height 34
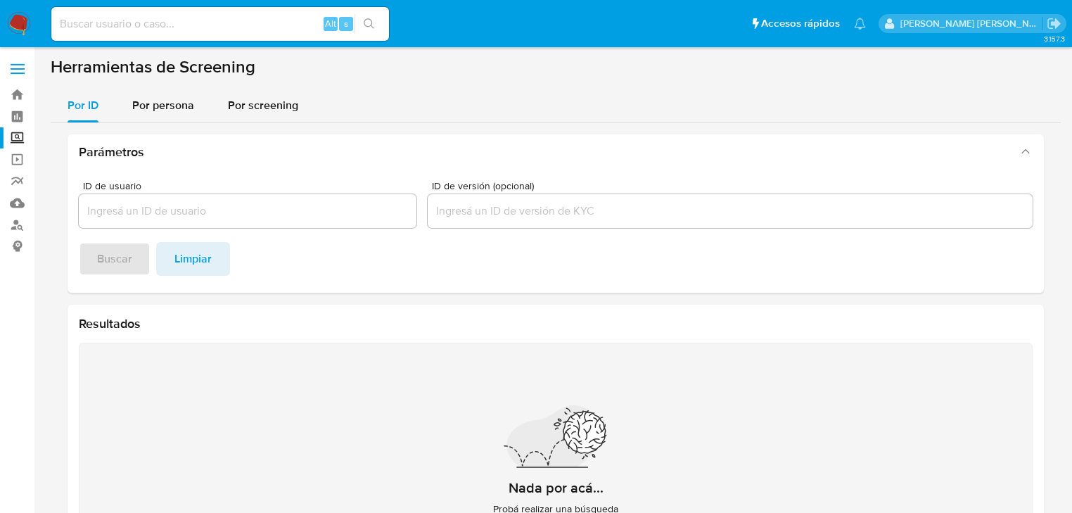
click at [23, 31] on img at bounding box center [19, 24] width 24 height 24
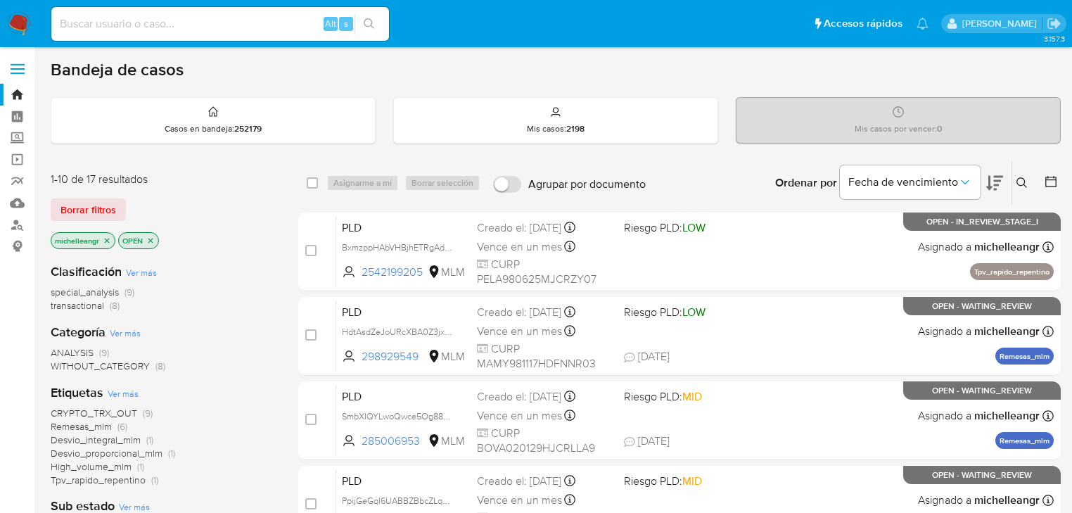
click at [1017, 183] on icon at bounding box center [1022, 182] width 11 height 11
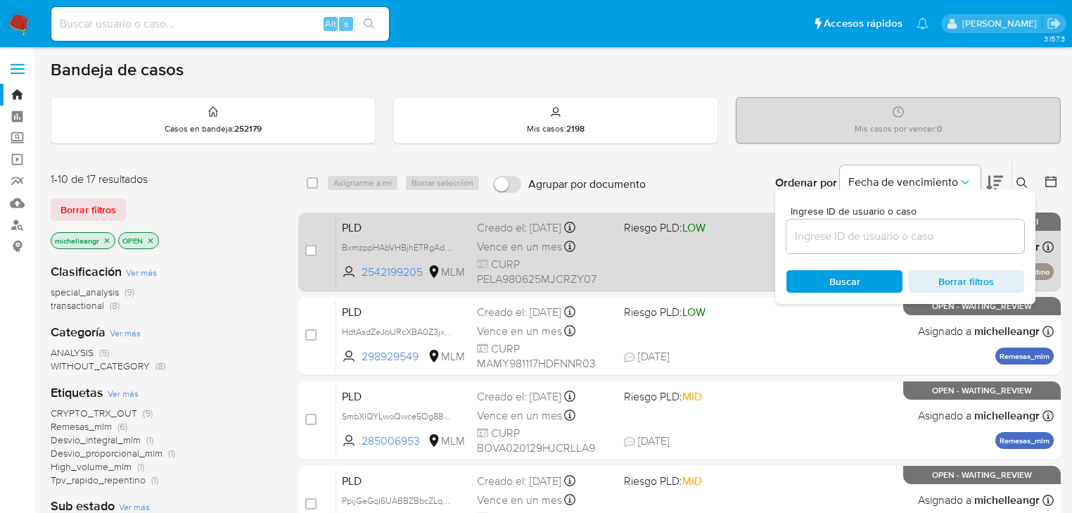
drag, startPoint x: 848, startPoint y: 241, endPoint x: 740, endPoint y: 229, distance: 109.0
click at [847, 240] on input at bounding box center [906, 236] width 238 height 18
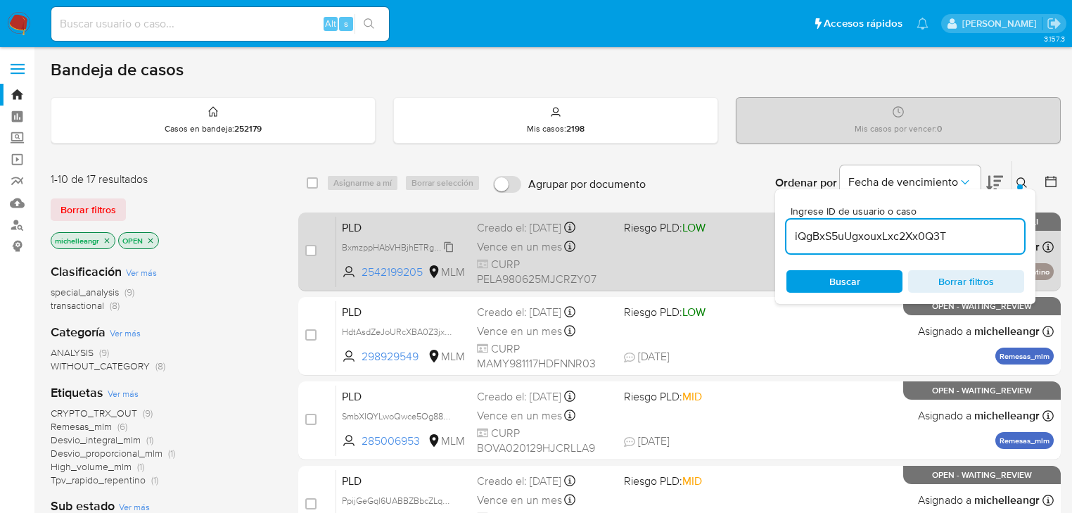
type input "iQgBxS5uUgxouxLxc2Xx0Q3T"
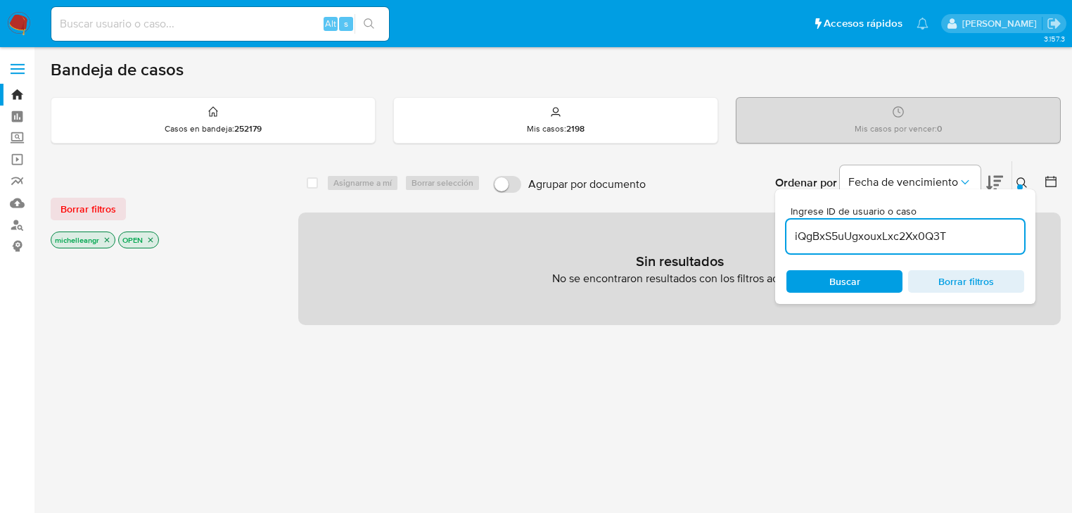
click at [110, 237] on icon "close-filter" at bounding box center [107, 240] width 8 height 8
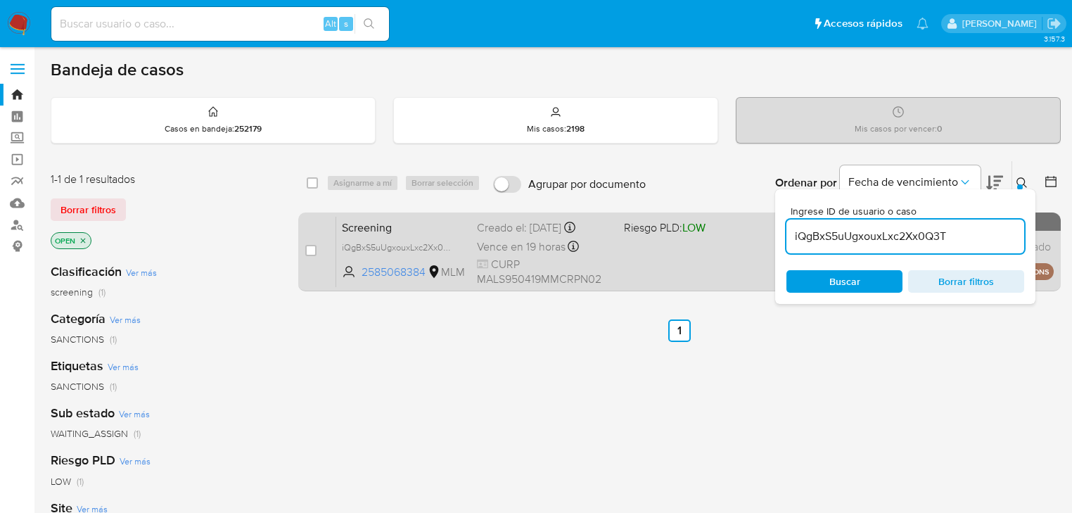
click at [407, 234] on div "Screening iQgBxS5uUgxouxLxc2Xx0Q3T 2585068384 MLM Riesgo PLD: LOW Creado el: [D…" at bounding box center [695, 251] width 718 height 71
click at [310, 248] on input "checkbox" at bounding box center [310, 250] width 11 height 11
checkbox input "true"
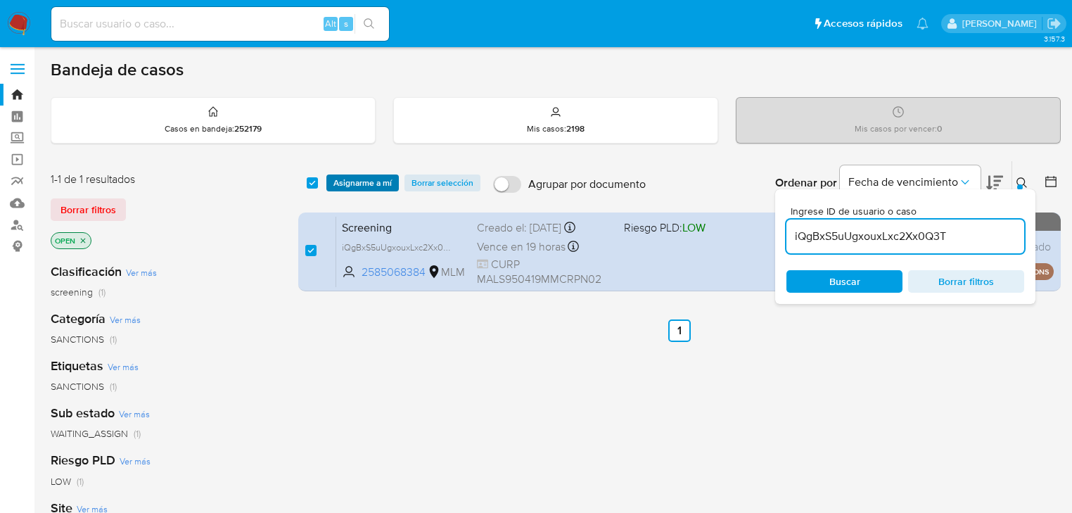
click at [357, 183] on span "Asignarme a mí" at bounding box center [362, 183] width 58 height 14
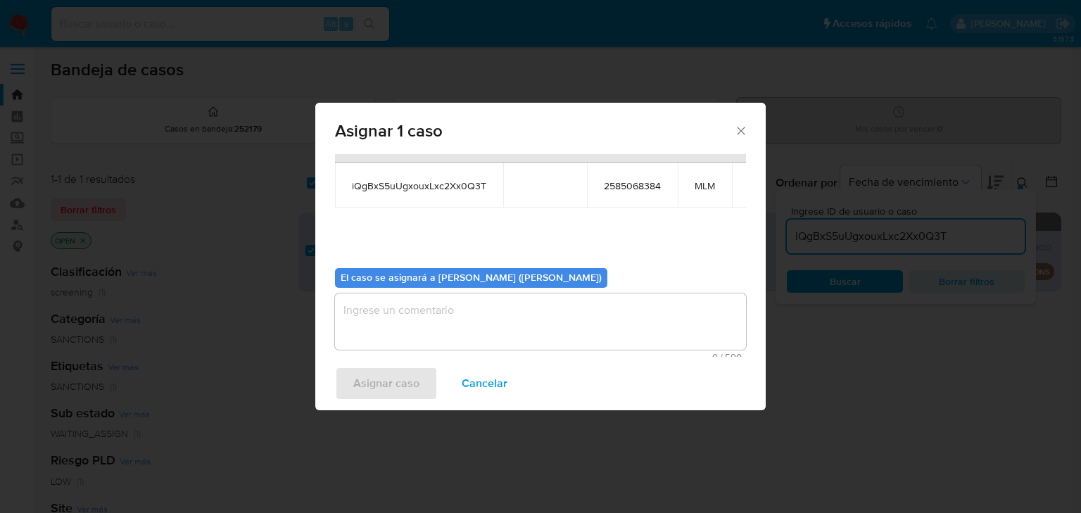
scroll to position [72, 0]
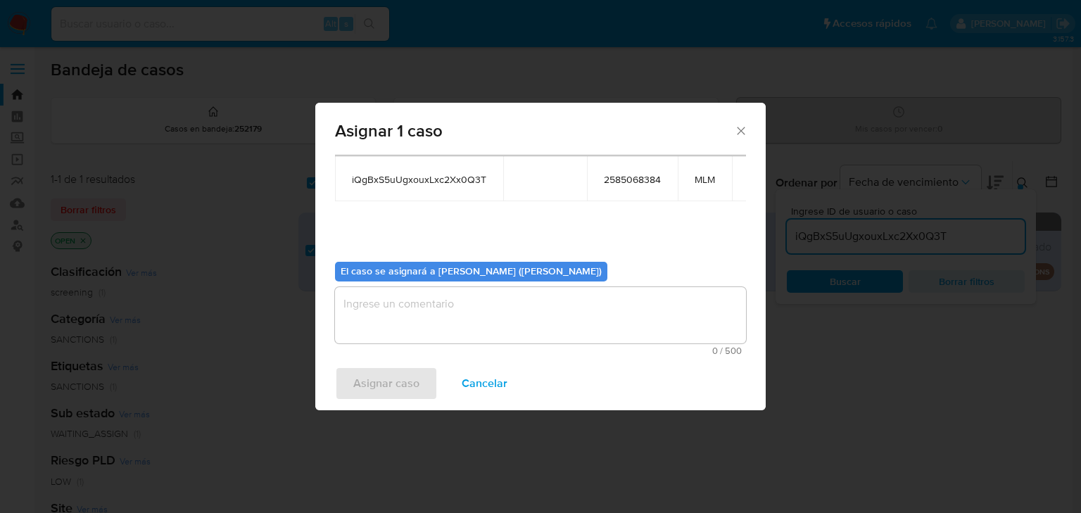
click at [423, 314] on textarea "assign-modal" at bounding box center [540, 315] width 411 height 56
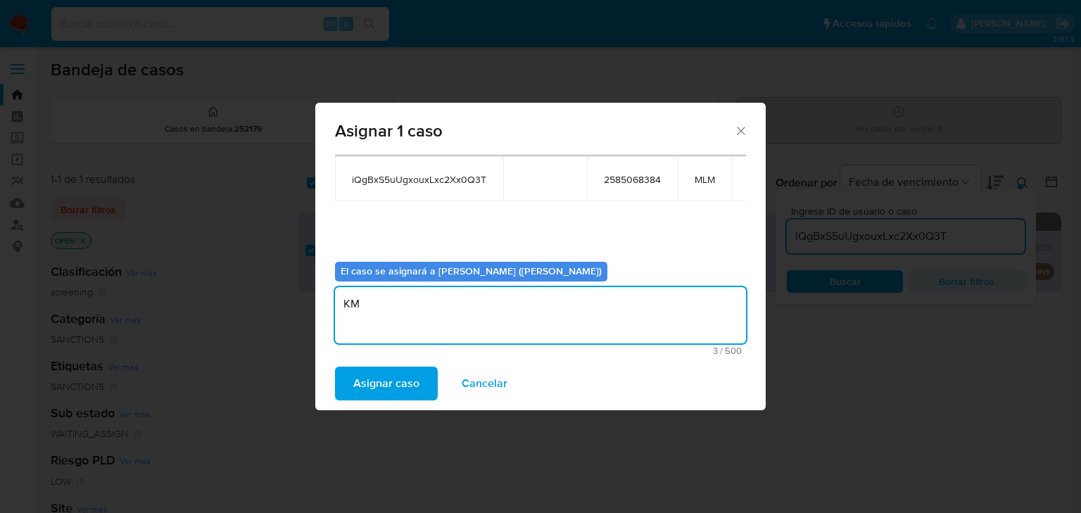
type textarea "K"
type textarea "MICH"
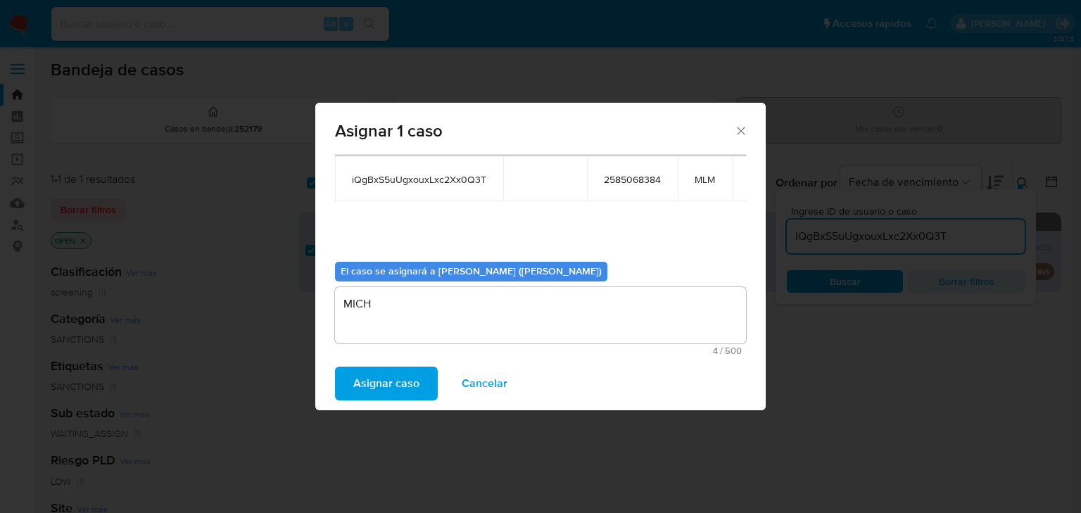
click at [366, 396] on span "Asignar caso" at bounding box center [386, 383] width 66 height 31
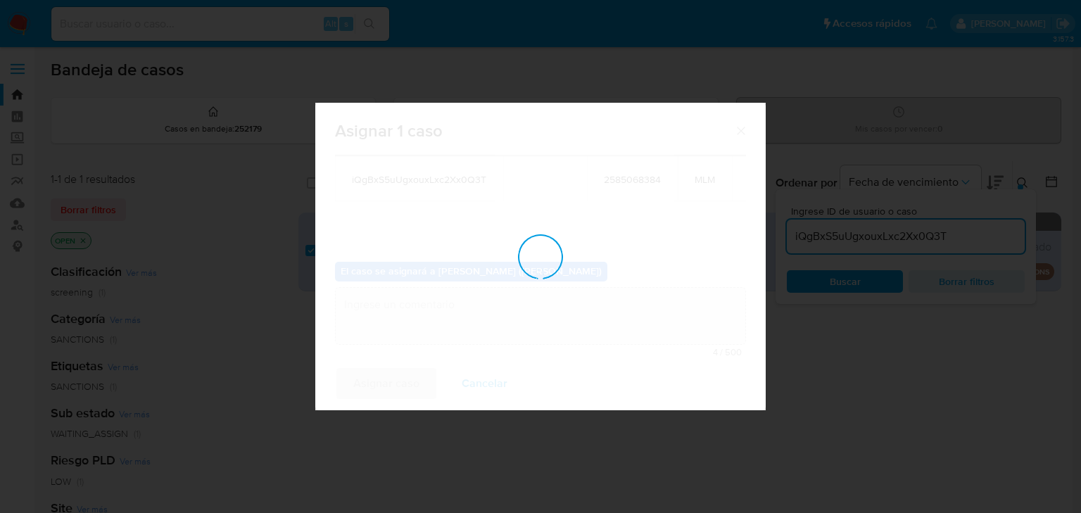
checkbox input "false"
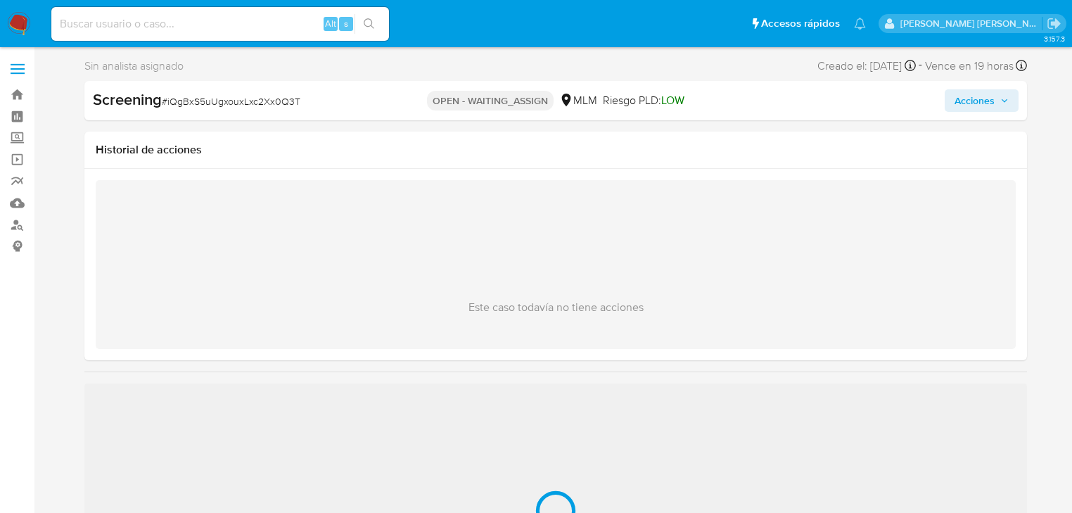
select select "10"
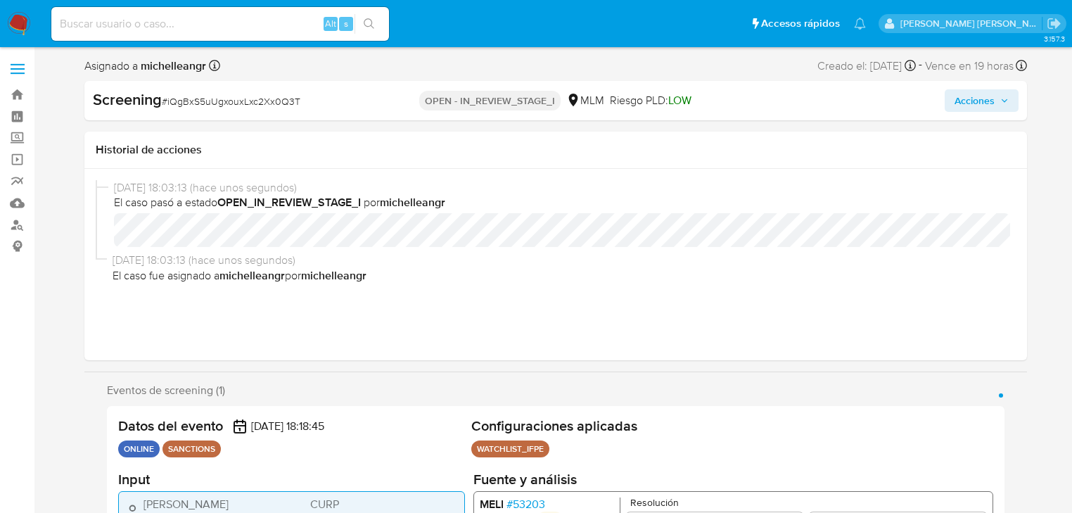
select select "10"
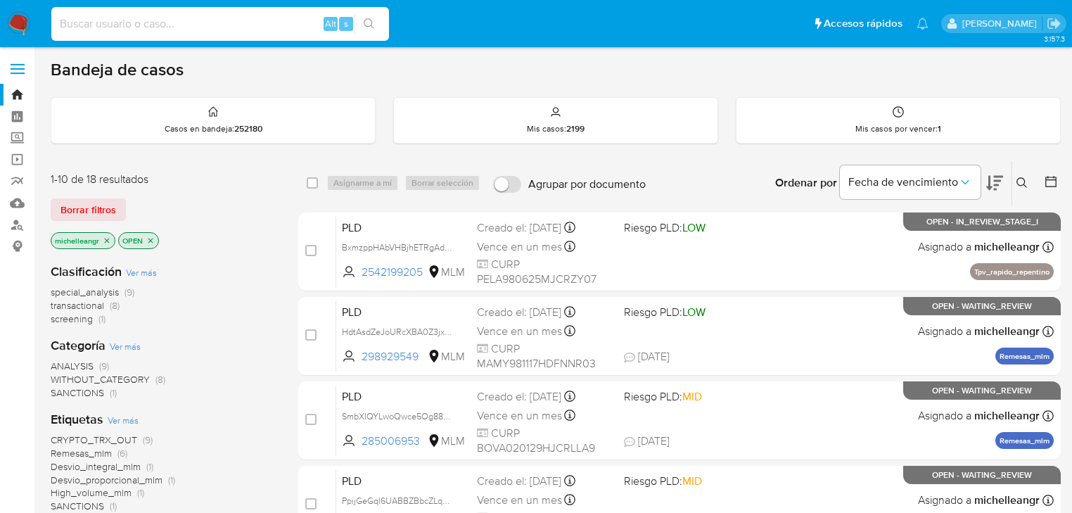
click at [130, 31] on input at bounding box center [220, 24] width 338 height 18
paste input "iQgBxS5uUgxouxLxc2Xx0Q3T"
type input "iQgBxS5uUgxouxLxc2Xx0Q3T"
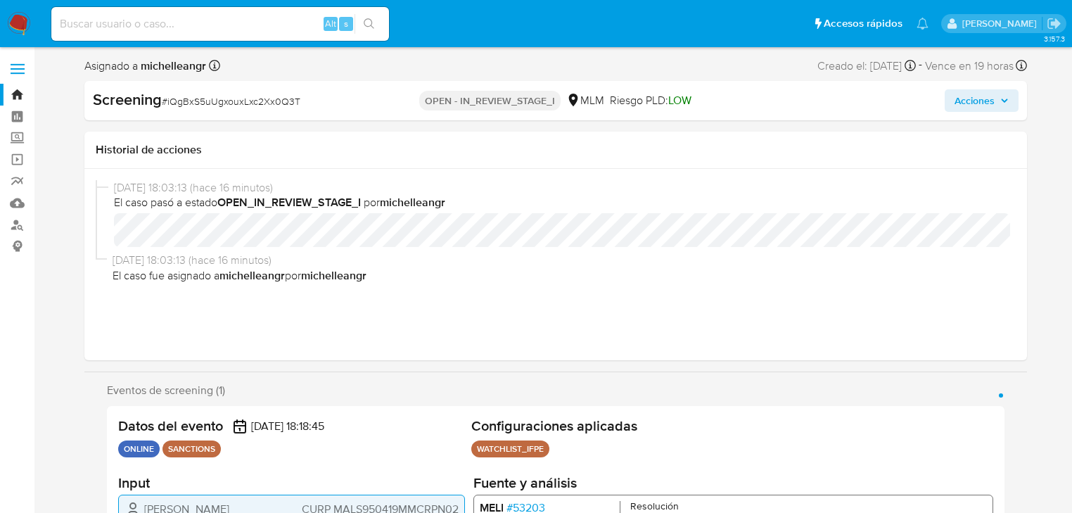
select select "10"
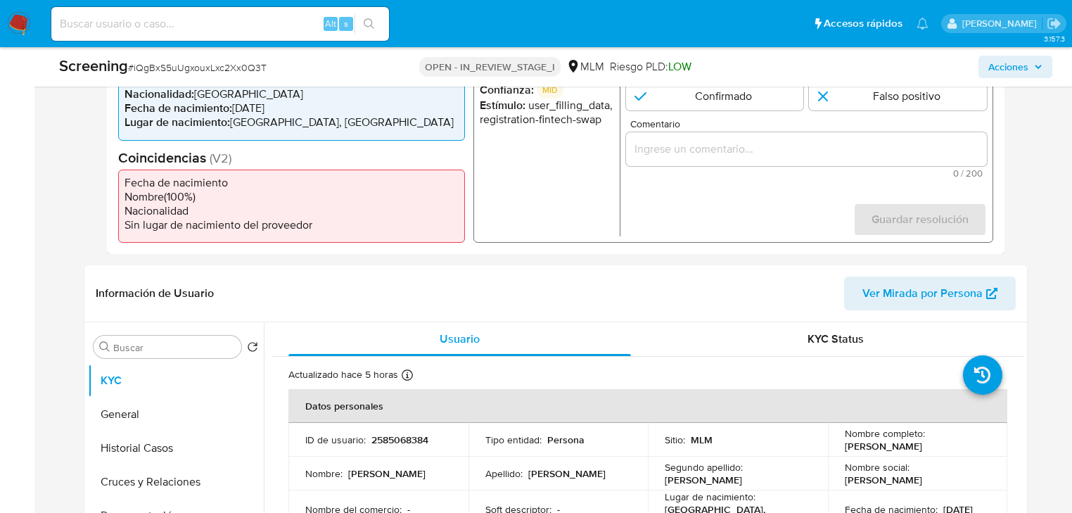
scroll to position [450, 0]
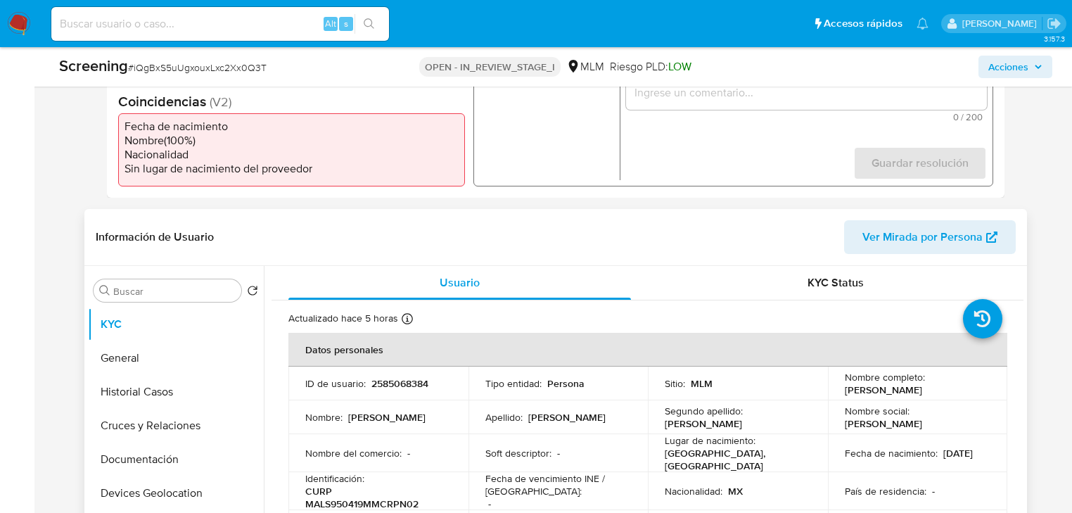
drag, startPoint x: 841, startPoint y: 389, endPoint x: 997, endPoint y: 391, distance: 156.2
click at [997, 391] on td "Nombre completo : Sandra Cecilia Martinez Lopez" at bounding box center [918, 384] width 180 height 34
copy p "[PERSON_NAME]"
click at [391, 391] on td "ID de usuario : 2585068384" at bounding box center [378, 384] width 180 height 34
click at [395, 383] on p "2585068384" at bounding box center [399, 383] width 57 height 13
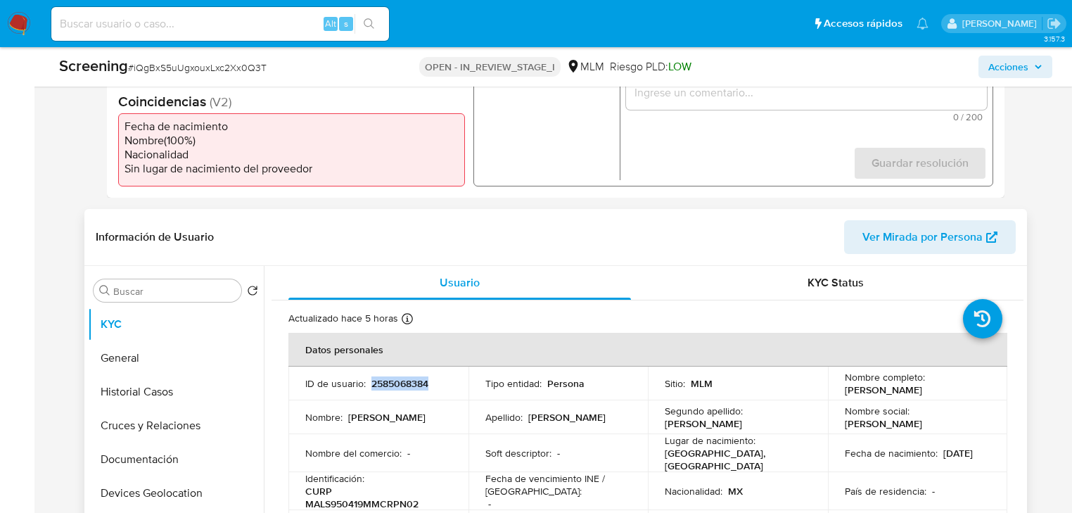
click at [395, 383] on p "2585068384" at bounding box center [399, 383] width 57 height 13
copy p "2585068384"
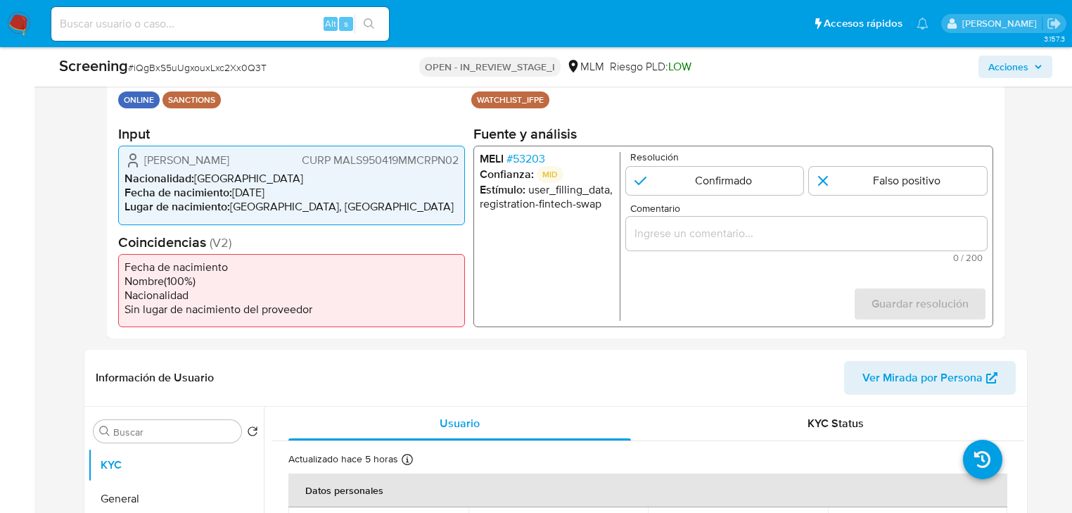
scroll to position [169, 0]
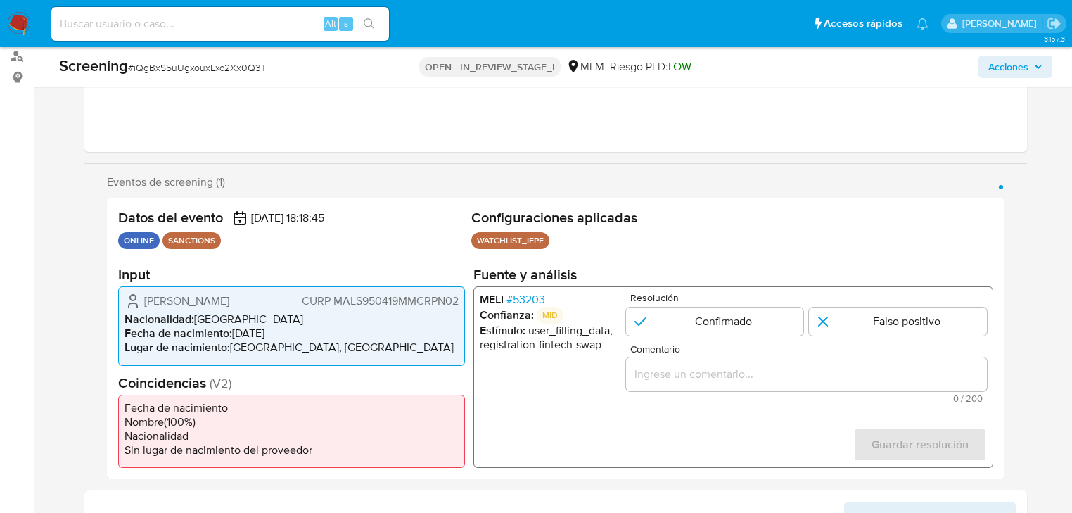
drag, startPoint x: 532, startPoint y: 326, endPoint x: 606, endPoint y: 340, distance: 75.9
click at [606, 340] on li "Estímulo : user_filling_data, registration-fintech-swap" at bounding box center [547, 338] width 134 height 28
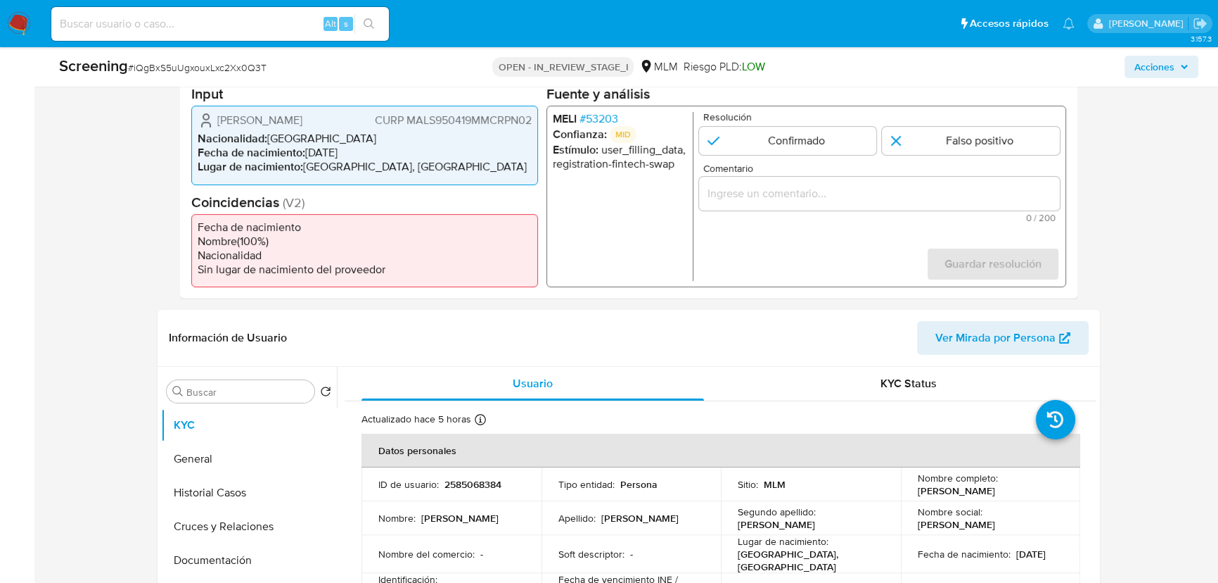
scroll to position [330, 0]
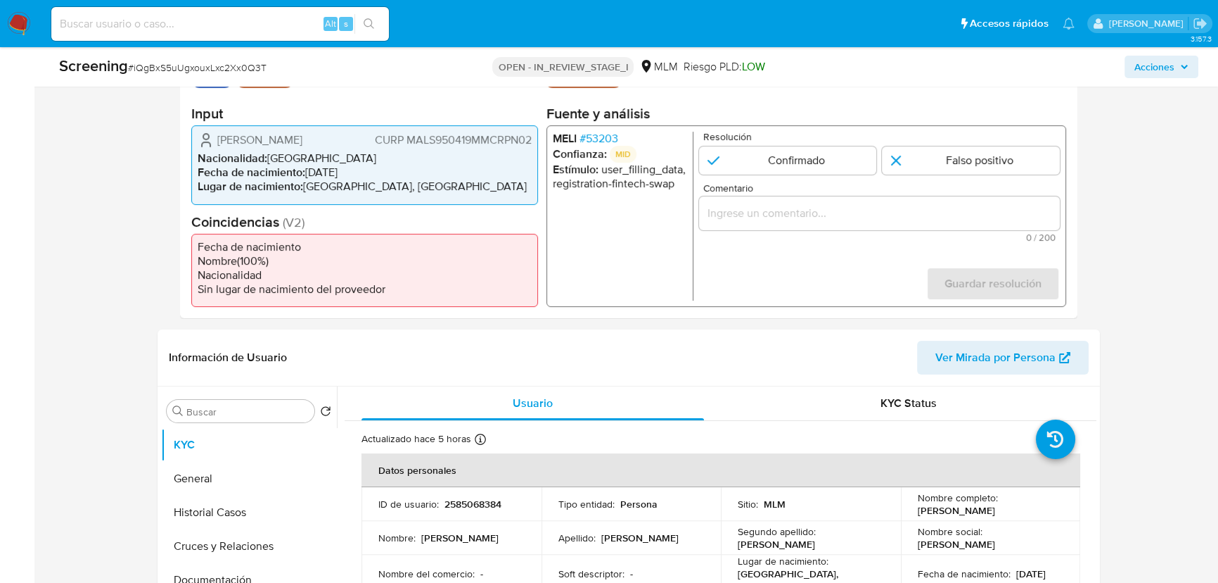
click at [599, 139] on span "# 53203" at bounding box center [599, 139] width 39 height 14
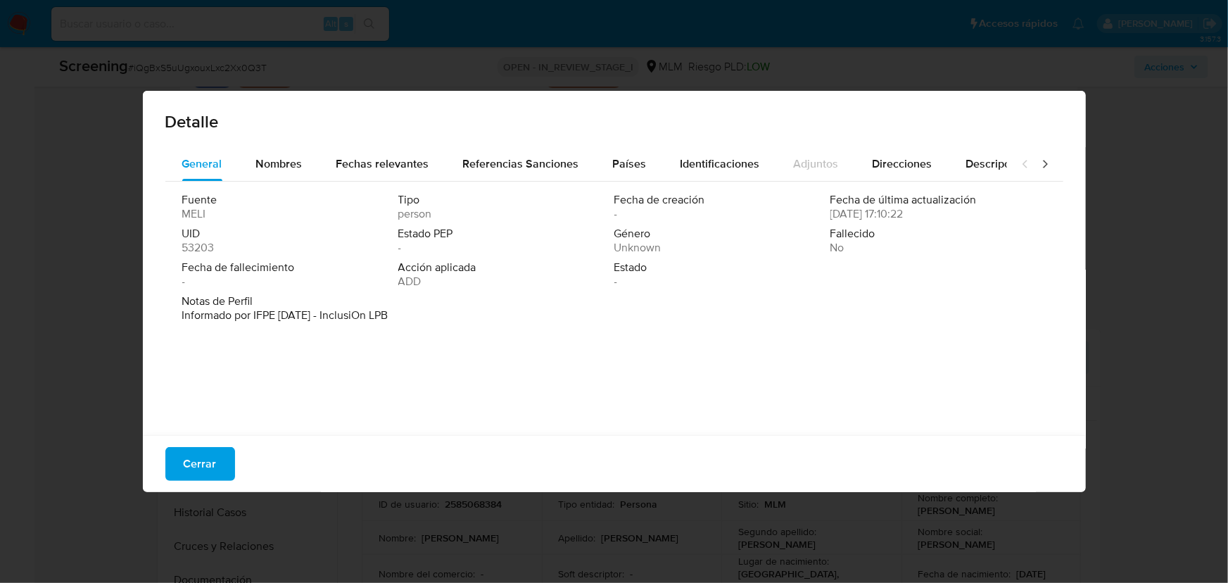
drag, startPoint x: 303, startPoint y: 312, endPoint x: 433, endPoint y: 307, distance: 130.9
click at [437, 316] on div "Notas de Perfil Informado por IFPE 09-01-2023 - InclusiOn LPB" at bounding box center [614, 308] width 864 height 28
click at [281, 156] on span "Nombres" at bounding box center [279, 163] width 46 height 16
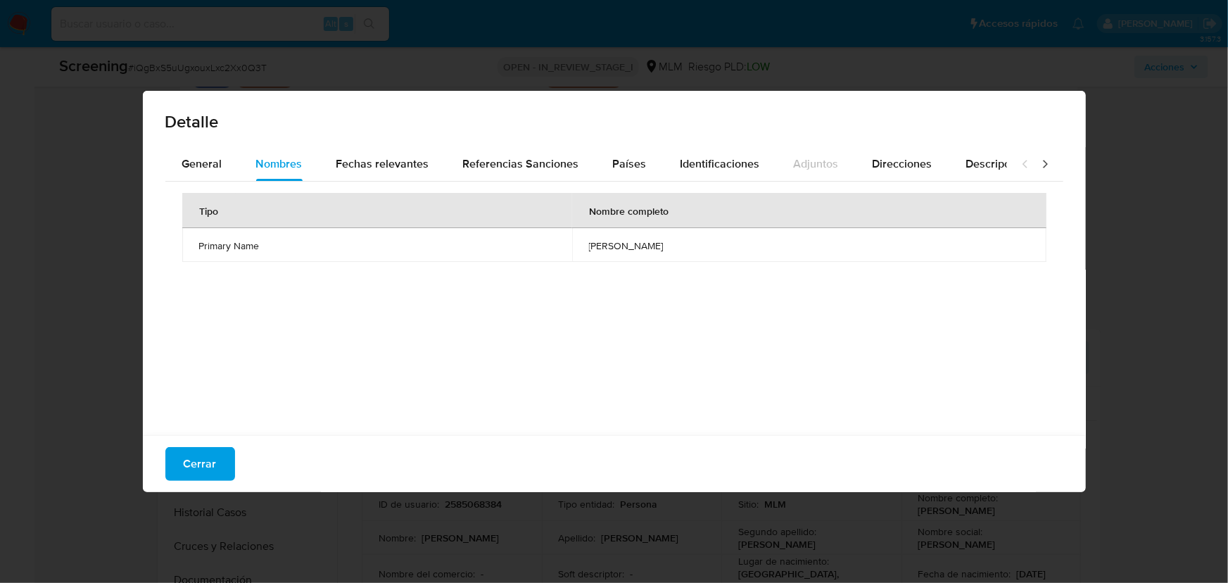
drag, startPoint x: 596, startPoint y: 243, endPoint x: 677, endPoint y: 247, distance: 81.7
click at [677, 247] on span "sandra cecilia martinez lopez" at bounding box center [809, 245] width 440 height 13
click at [423, 160] on span "Fechas relevantes" at bounding box center [382, 163] width 93 height 16
drag, startPoint x: 559, startPoint y: 246, endPoint x: 516, endPoint y: 233, distance: 44.3
click at [540, 246] on td "1995-04-19" at bounding box center [667, 245] width 255 height 34
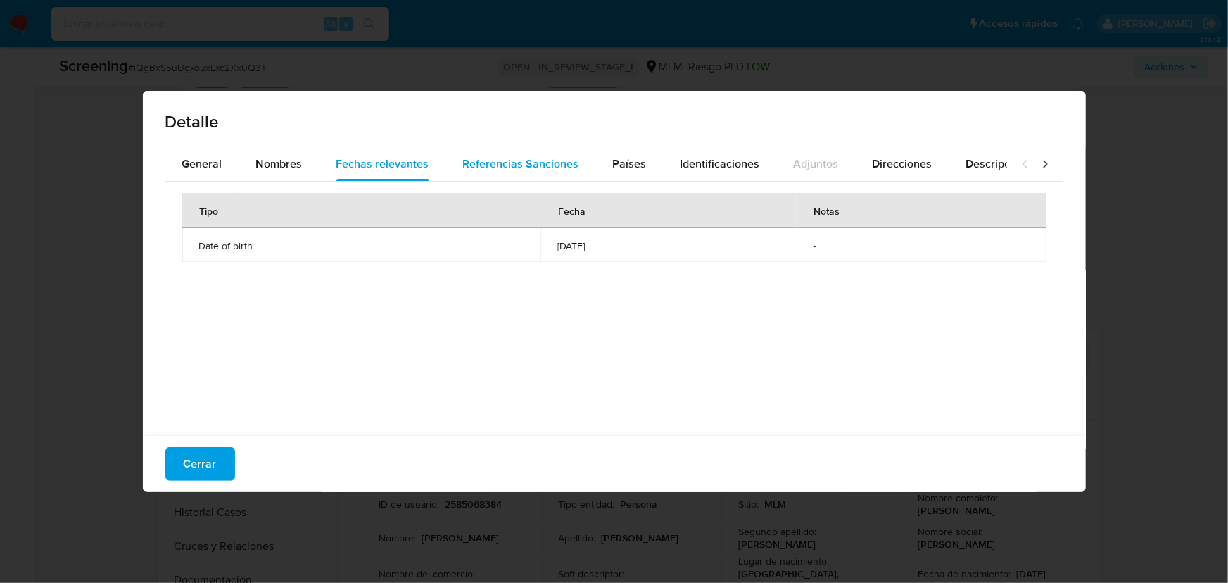
drag, startPoint x: 516, startPoint y: 168, endPoint x: 523, endPoint y: 166, distance: 8.0
click at [518, 167] on span "Referencias Sanciones" at bounding box center [521, 163] width 116 height 16
drag, startPoint x: 610, startPoint y: 170, endPoint x: 628, endPoint y: 172, distance: 18.4
click at [613, 167] on span "Países" at bounding box center [630, 163] width 34 height 16
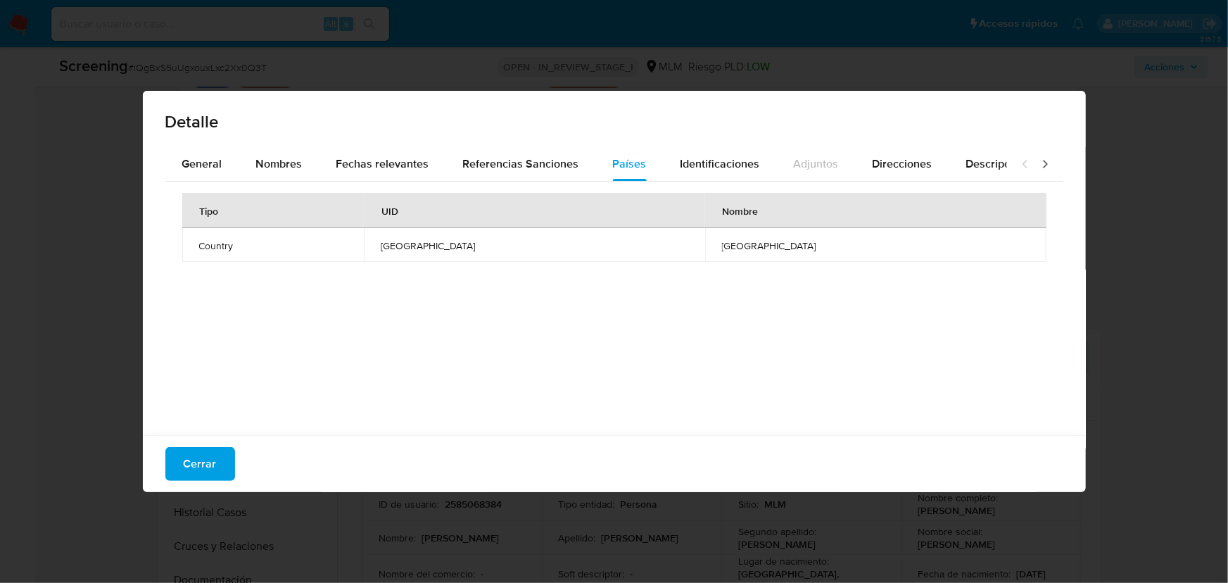
drag, startPoint x: 209, startPoint y: 454, endPoint x: 212, endPoint y: 445, distance: 8.9
click at [208, 453] on span "Cerrar" at bounding box center [200, 463] width 33 height 31
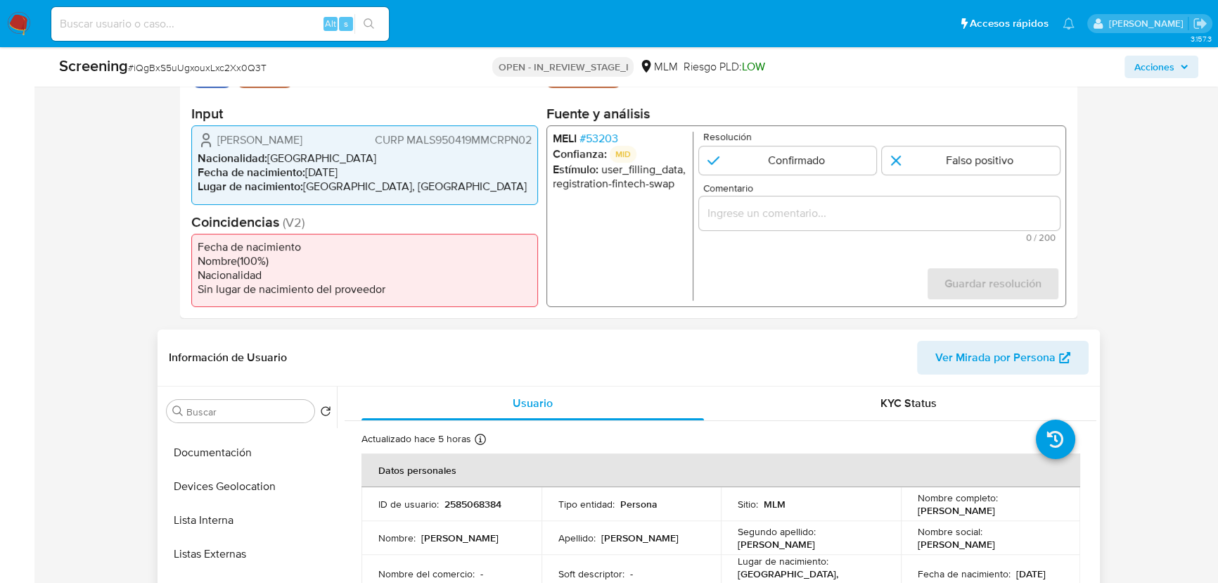
scroll to position [0, 0]
drag, startPoint x: 229, startPoint y: 474, endPoint x: 478, endPoint y: 351, distance: 277.2
click at [229, 472] on button "General" at bounding box center [249, 479] width 176 height 34
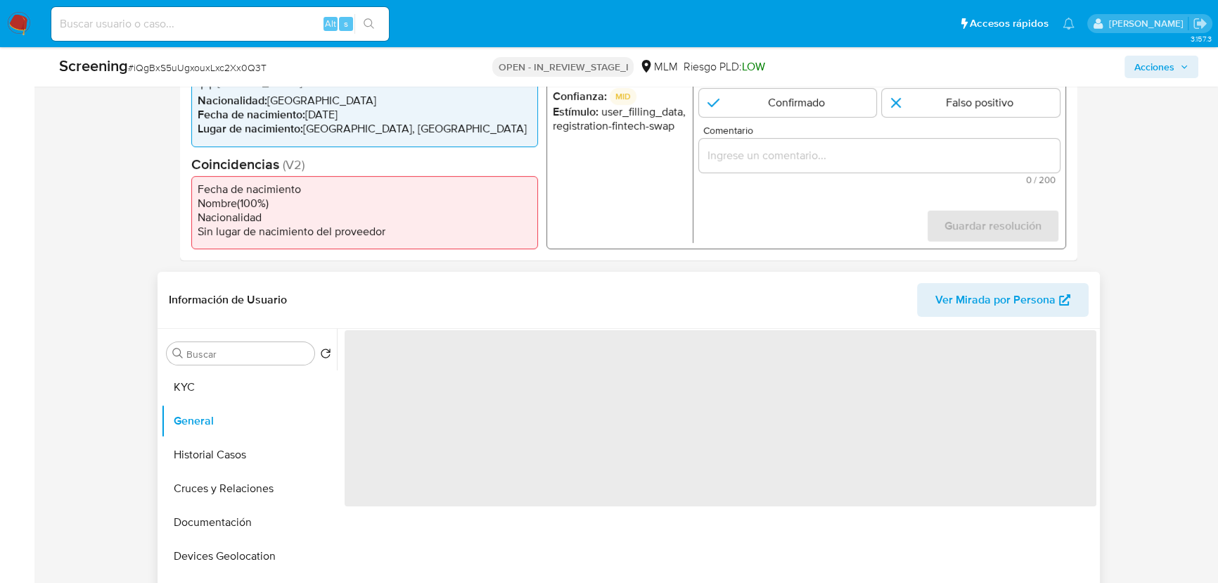
scroll to position [457, 0]
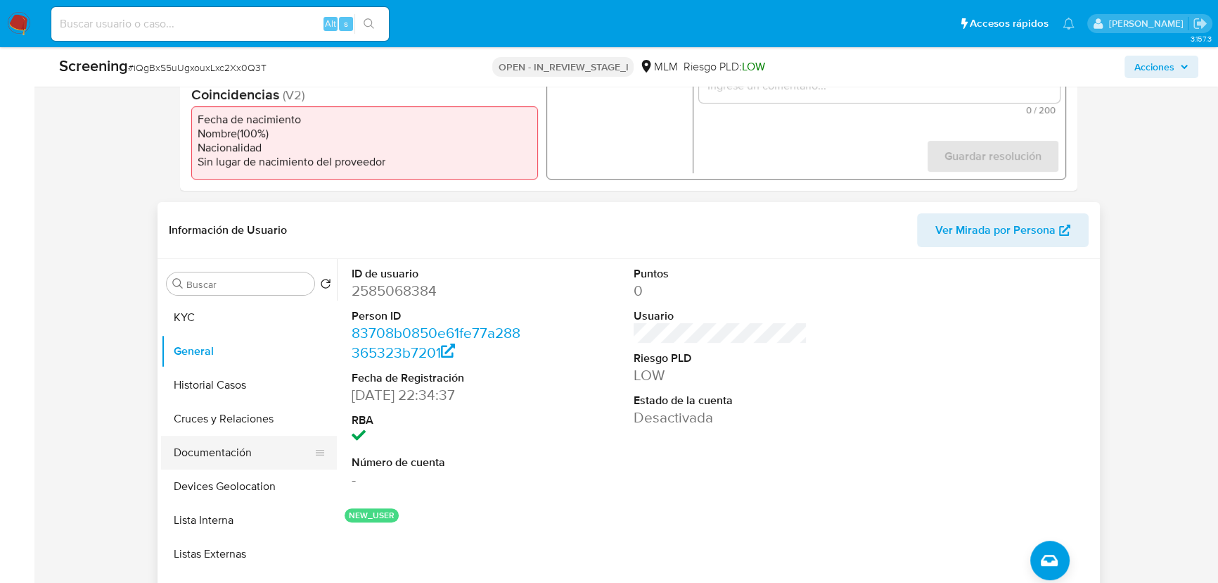
drag, startPoint x: 232, startPoint y: 448, endPoint x: 239, endPoint y: 443, distance: 8.6
click at [232, 448] on button "Documentación" at bounding box center [243, 452] width 165 height 34
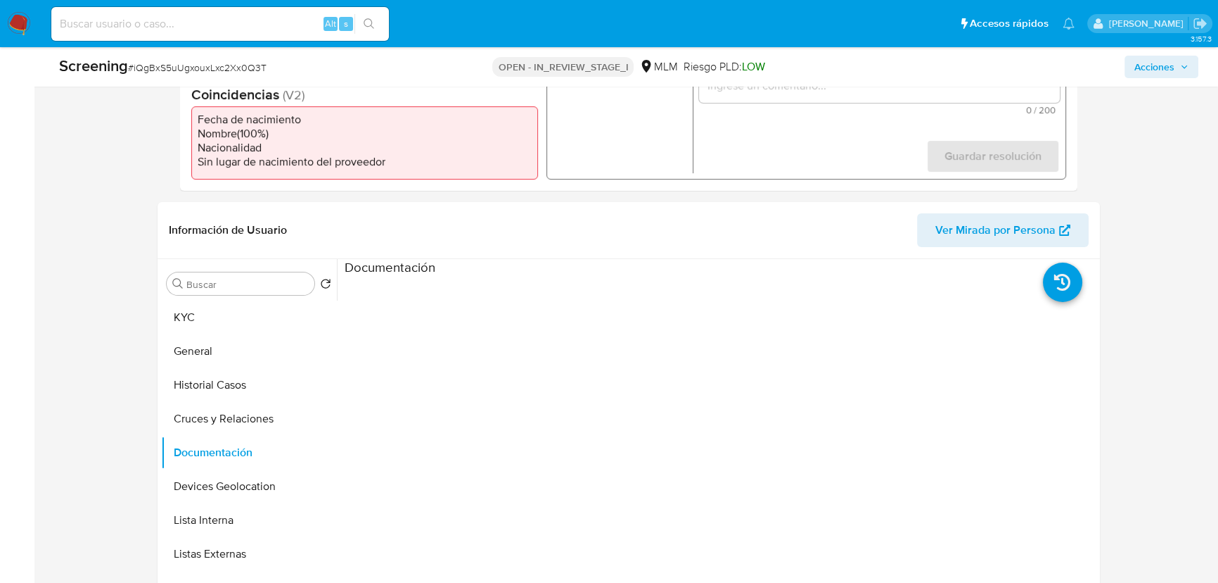
click at [486, 269] on div "Documentación" at bounding box center [721, 268] width 752 height 18
click at [492, 279] on ul at bounding box center [439, 478] width 188 height 405
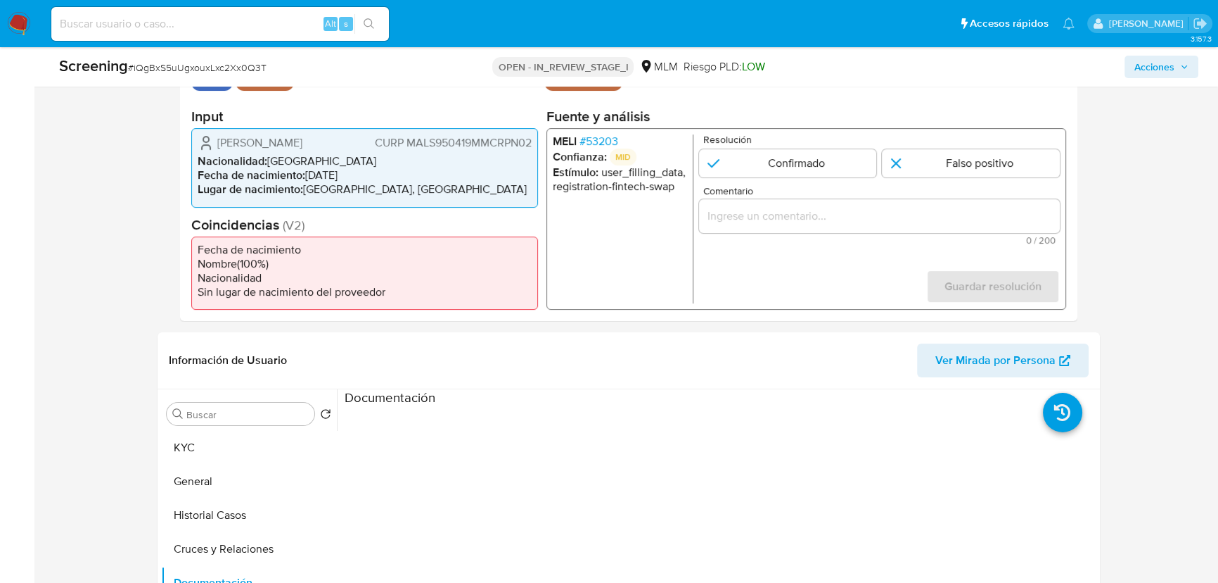
scroll to position [202, 0]
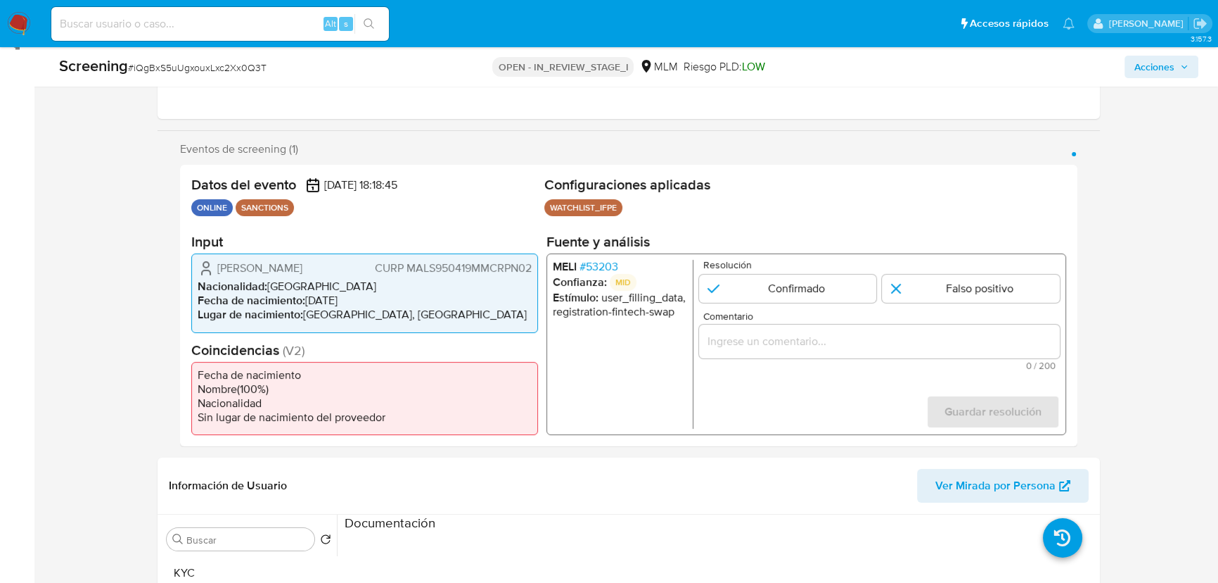
click at [750, 302] on form "Resolución Confirmado Falso positivo Comentario 0 / 200 200 caracteres restante…" at bounding box center [879, 344] width 361 height 169
click at [760, 292] on input "1 de 1" at bounding box center [788, 288] width 178 height 28
radio input "true"
click at [743, 332] on input "Comentario" at bounding box center [879, 341] width 361 height 18
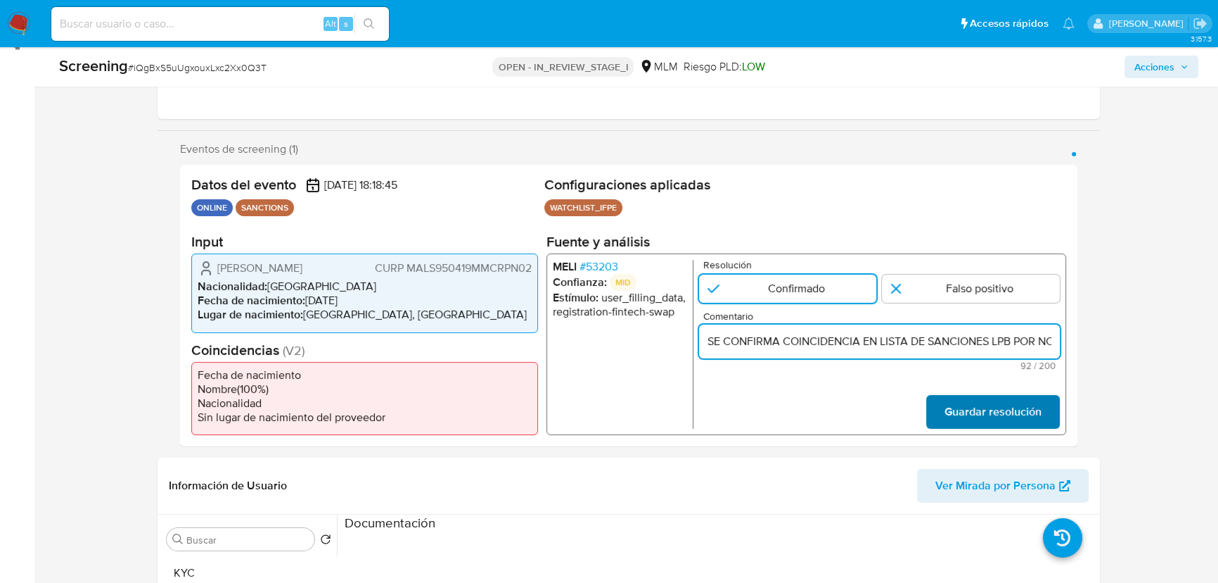
scroll to position [0, 231]
type input "SE CONFIRMA COINCIDENCIA EN LISTA DE SANCIONES LPB POR NOMBRE COMPLETO Y FECHA …"
click at [987, 407] on span "Guardar resolución" at bounding box center [993, 411] width 97 height 31
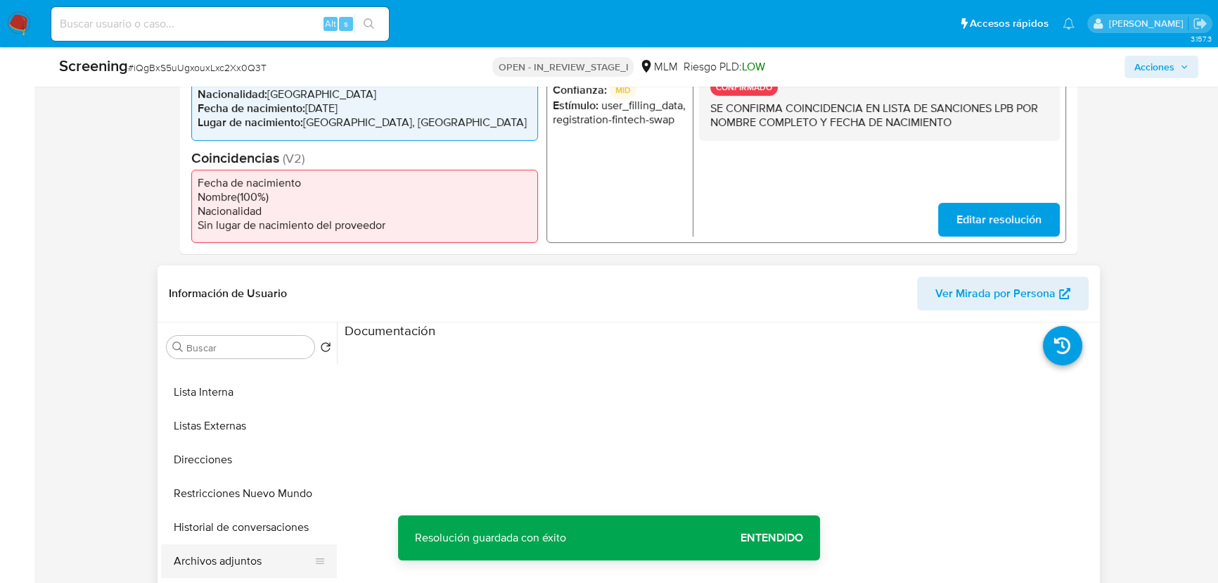
scroll to position [255, 0]
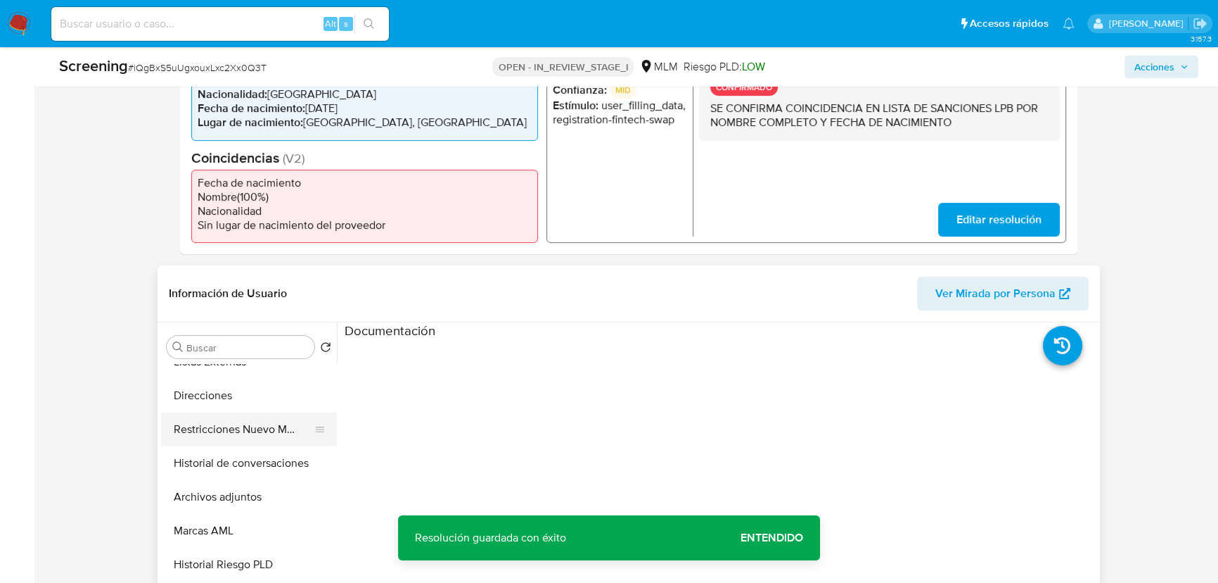
click at [231, 425] on button "Restricciones Nuevo Mundo" at bounding box center [243, 429] width 165 height 34
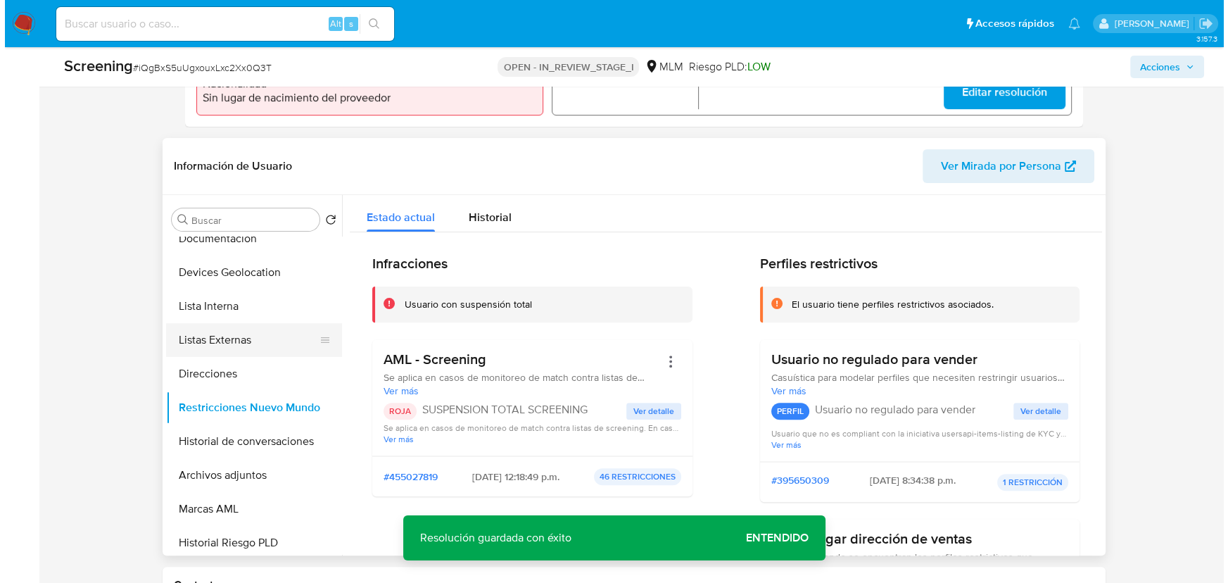
scroll to position [127, 0]
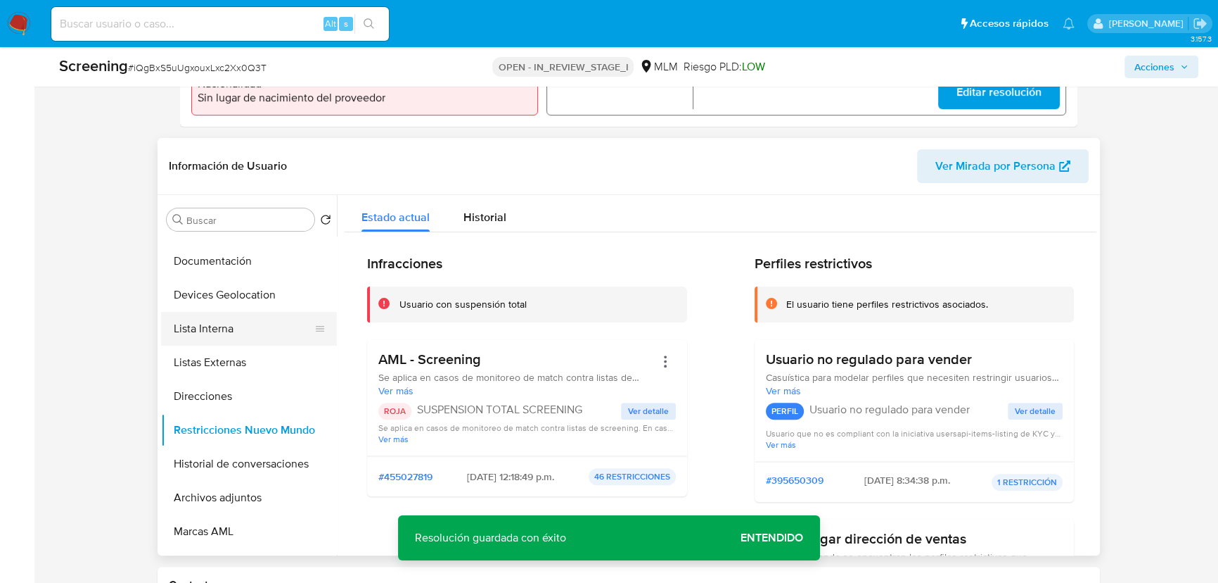
click at [215, 325] on button "Lista Interna" at bounding box center [243, 329] width 165 height 34
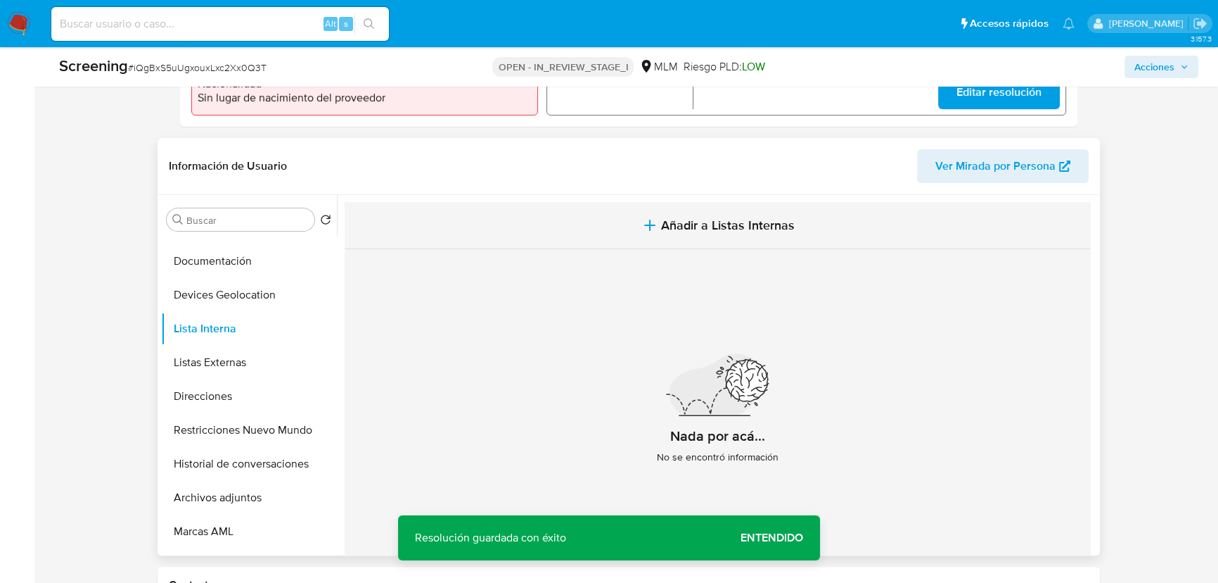
click at [736, 229] on span "Añadir a Listas Internas" at bounding box center [728, 224] width 134 height 15
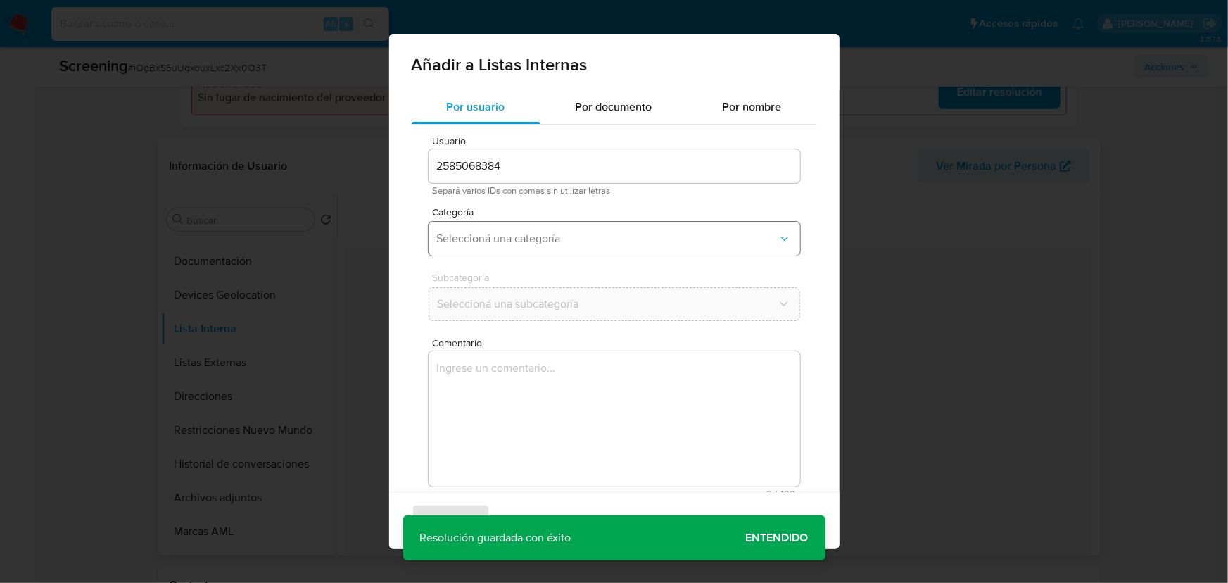
click at [475, 237] on span "Seleccioná una categoría" at bounding box center [607, 238] width 340 height 14
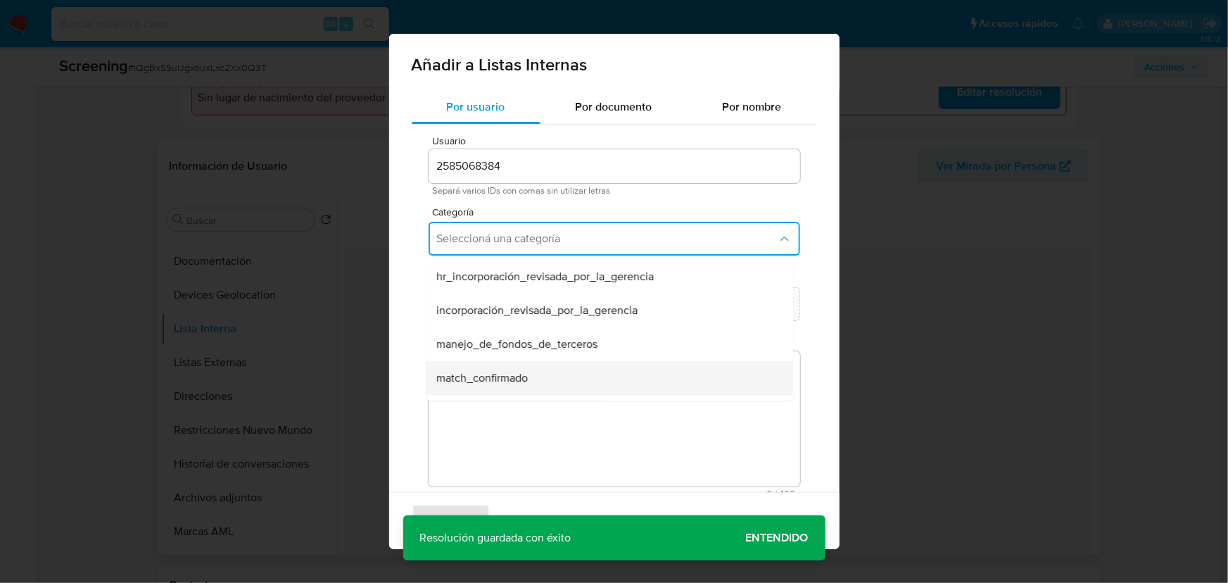
click at [478, 380] on span "match_confirmado" at bounding box center [482, 378] width 91 height 14
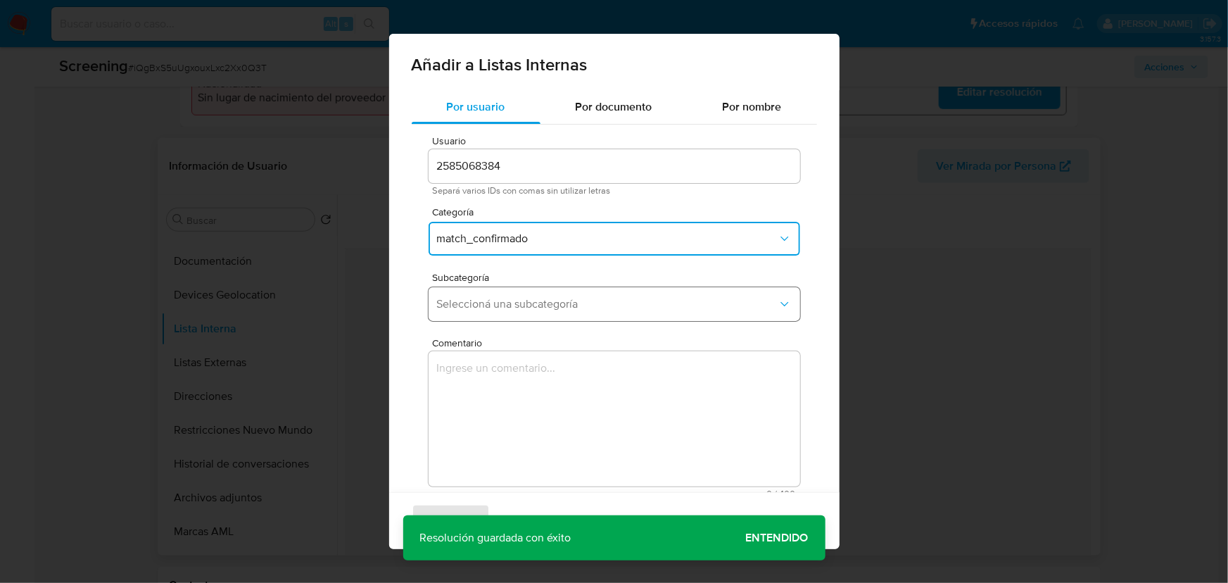
click at [504, 302] on span "Seleccioná una subcategoría" at bounding box center [607, 304] width 340 height 14
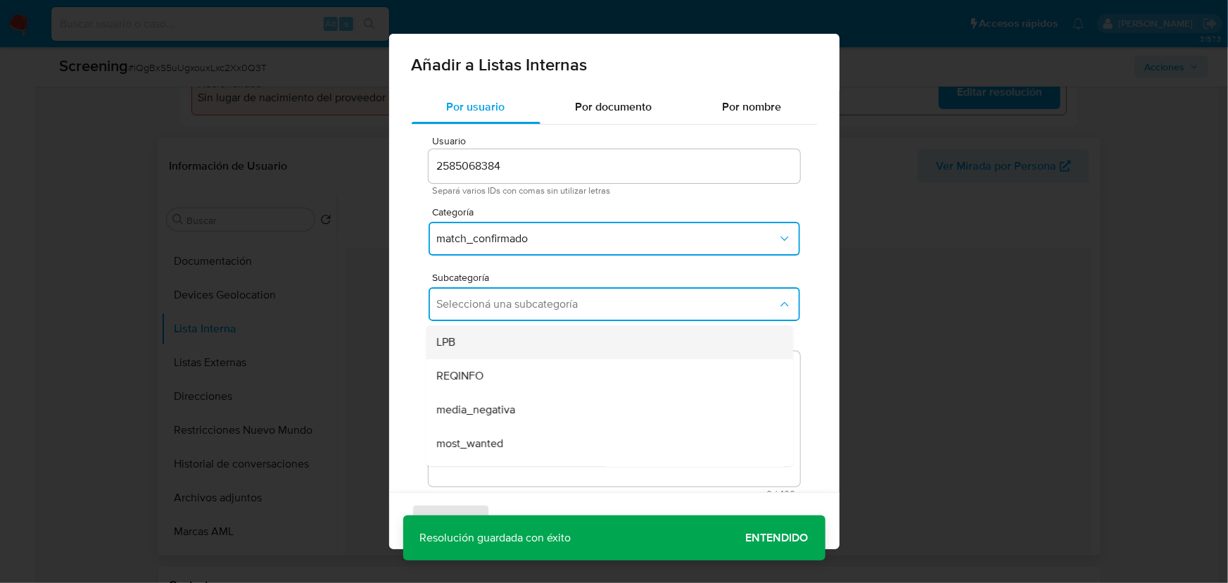
click at [464, 344] on div "LPB" at bounding box center [605, 342] width 336 height 34
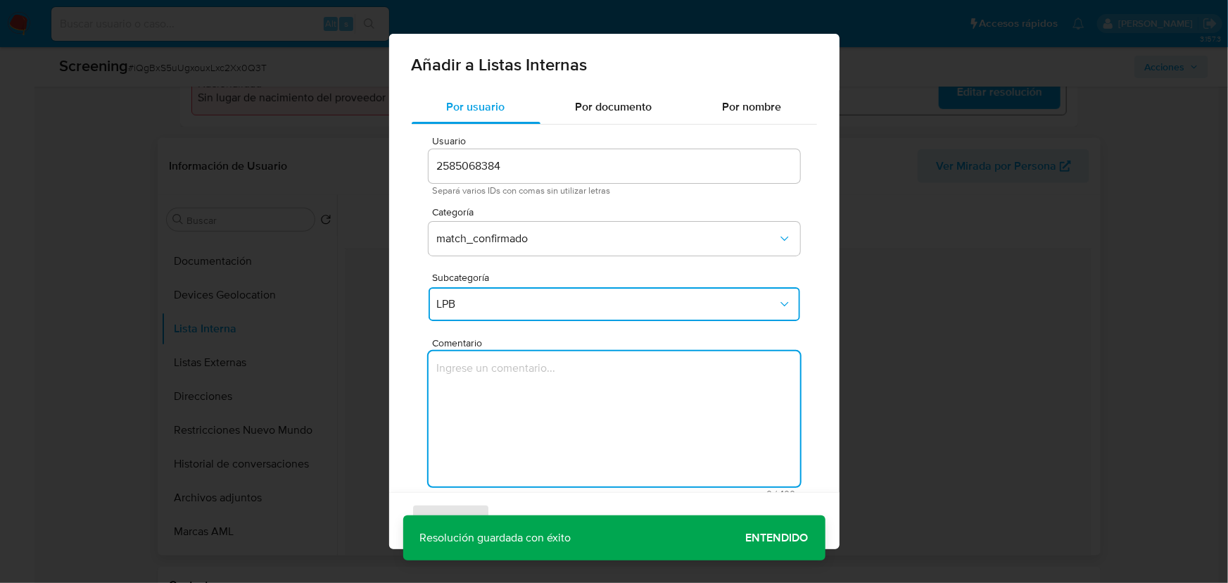
click at [462, 381] on textarea "Comentario" at bounding box center [613, 418] width 371 height 135
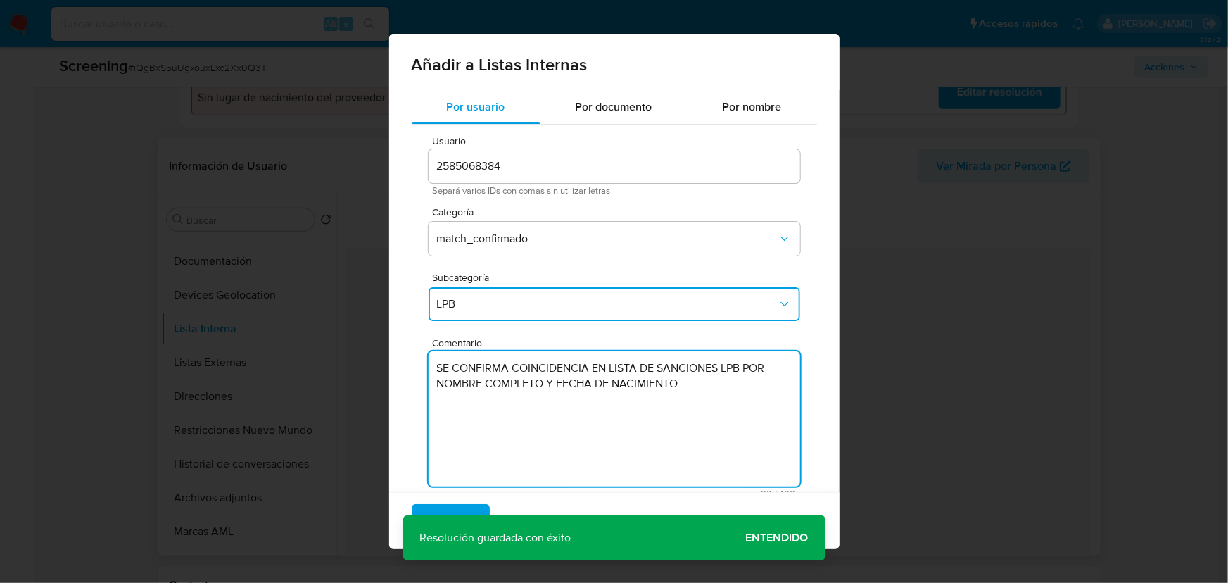
type textarea "SE CONFIRMA COINCIDENCIA EN LISTA DE SANCIONES LPB POR NOMBRE COMPLETO Y FECHA …"
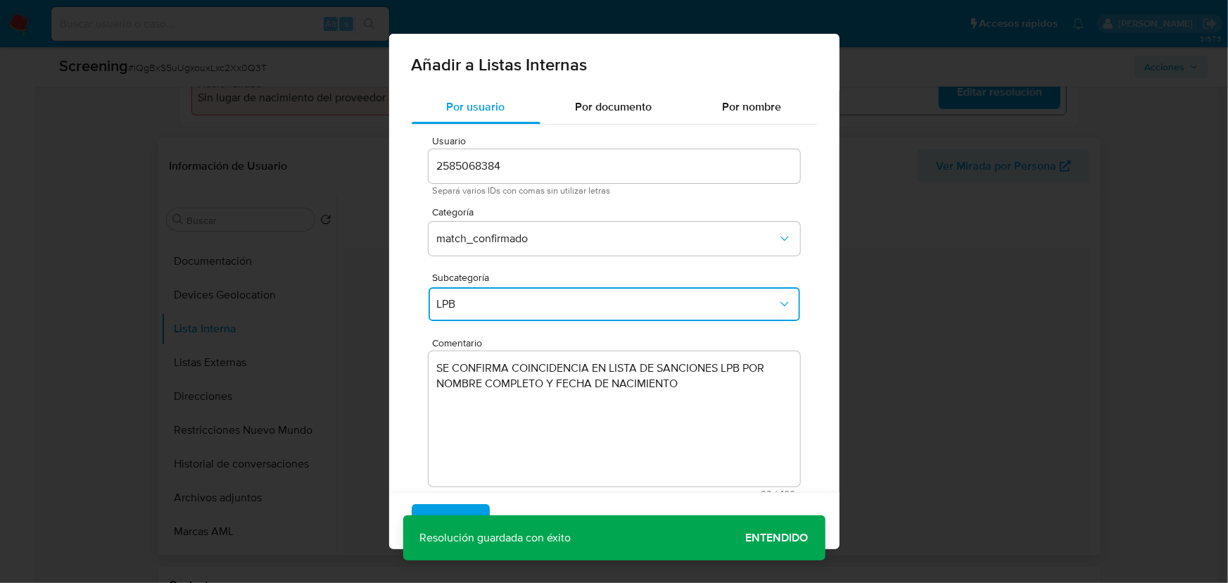
click at [773, 512] on div "Agregar Cancelar" at bounding box center [614, 520] width 450 height 57
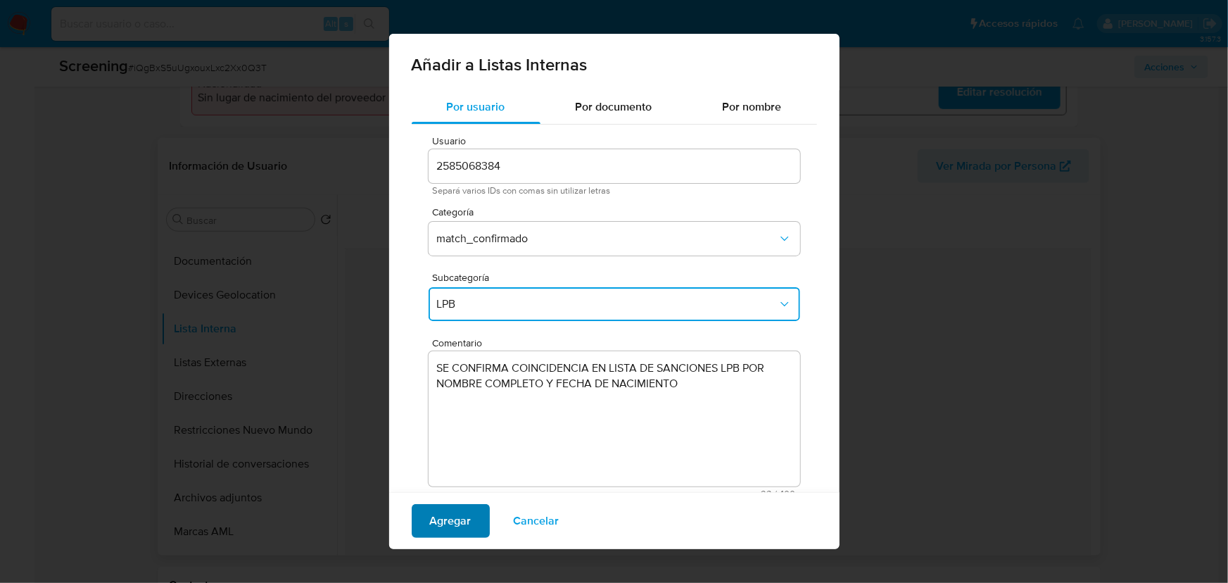
click at [460, 512] on span "Agregar" at bounding box center [451, 520] width 42 height 31
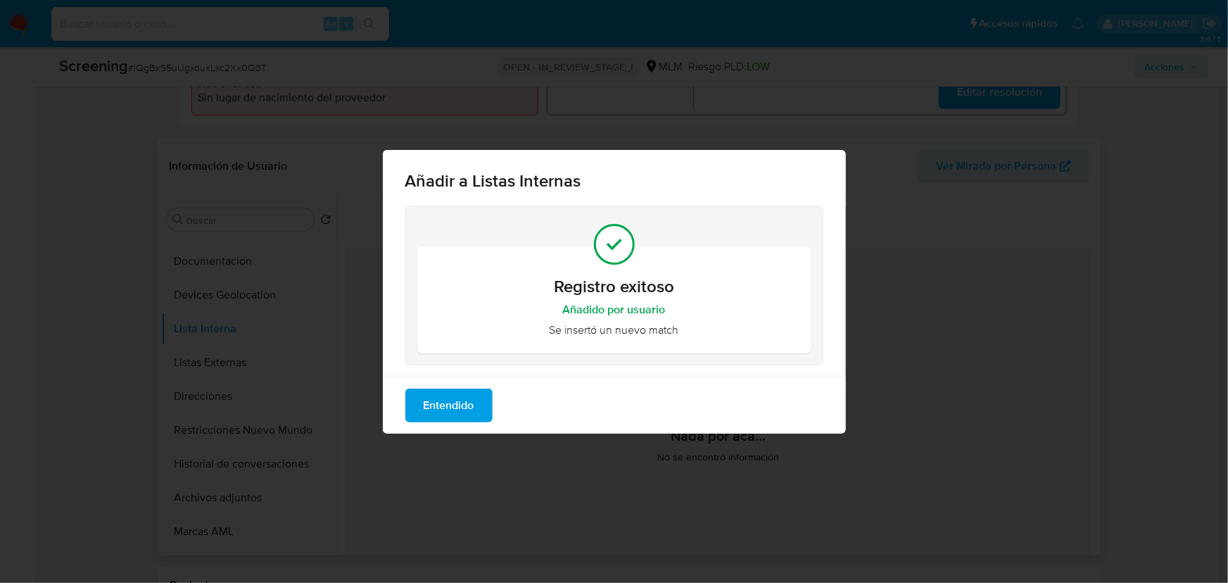
click at [470, 401] on span "Entendido" at bounding box center [449, 405] width 51 height 31
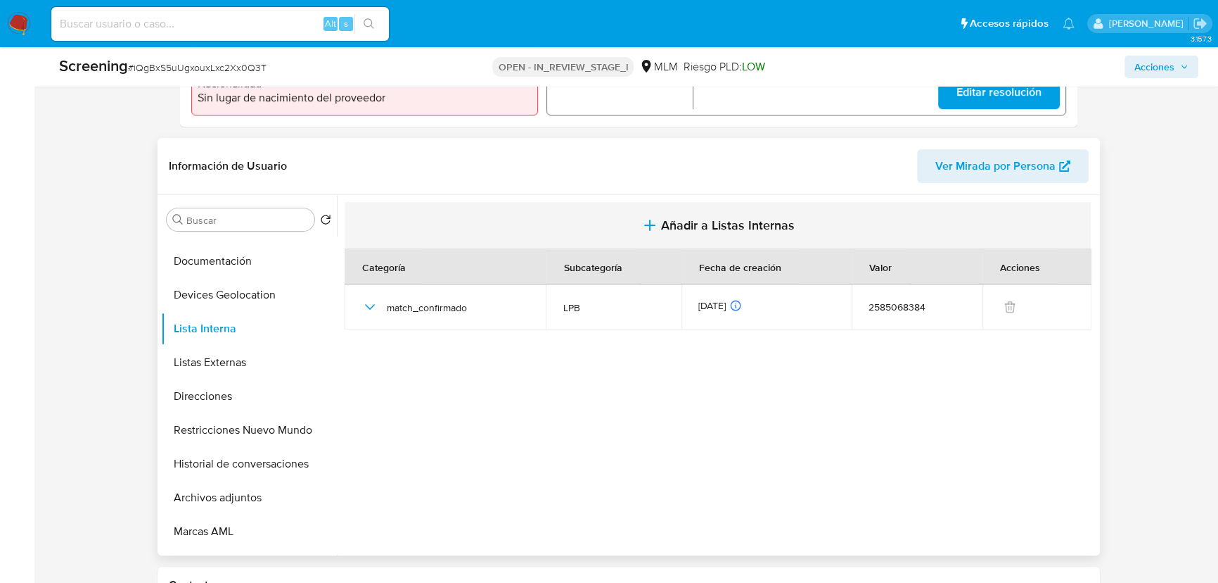
click at [706, 225] on span "Añadir a Listas Internas" at bounding box center [728, 224] width 134 height 15
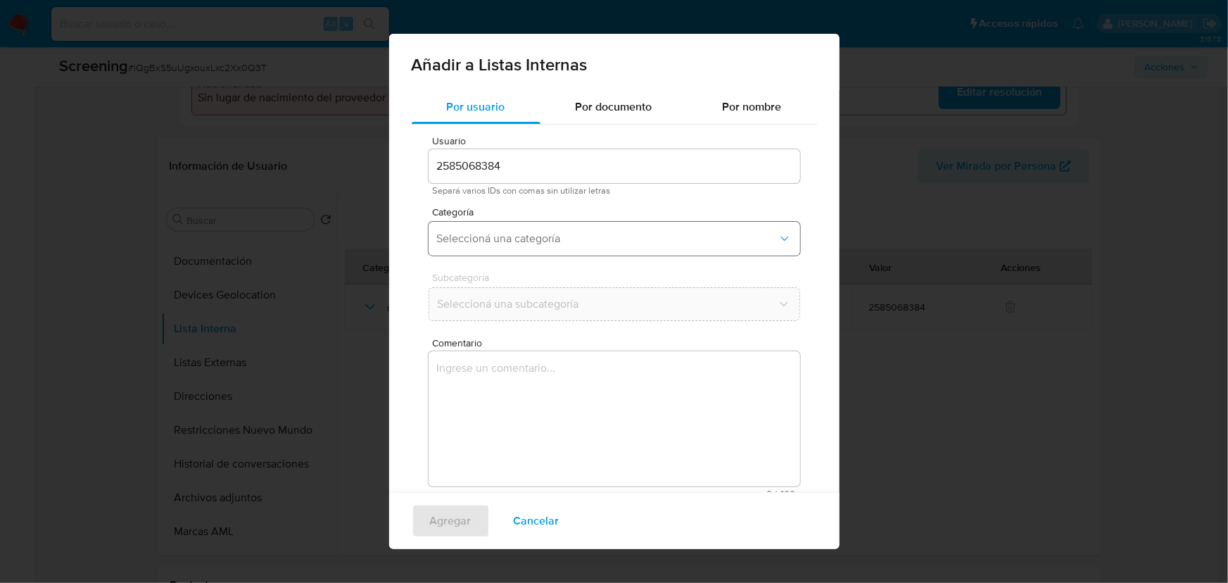
click at [517, 246] on button "Seleccioná una categoría" at bounding box center [613, 239] width 371 height 34
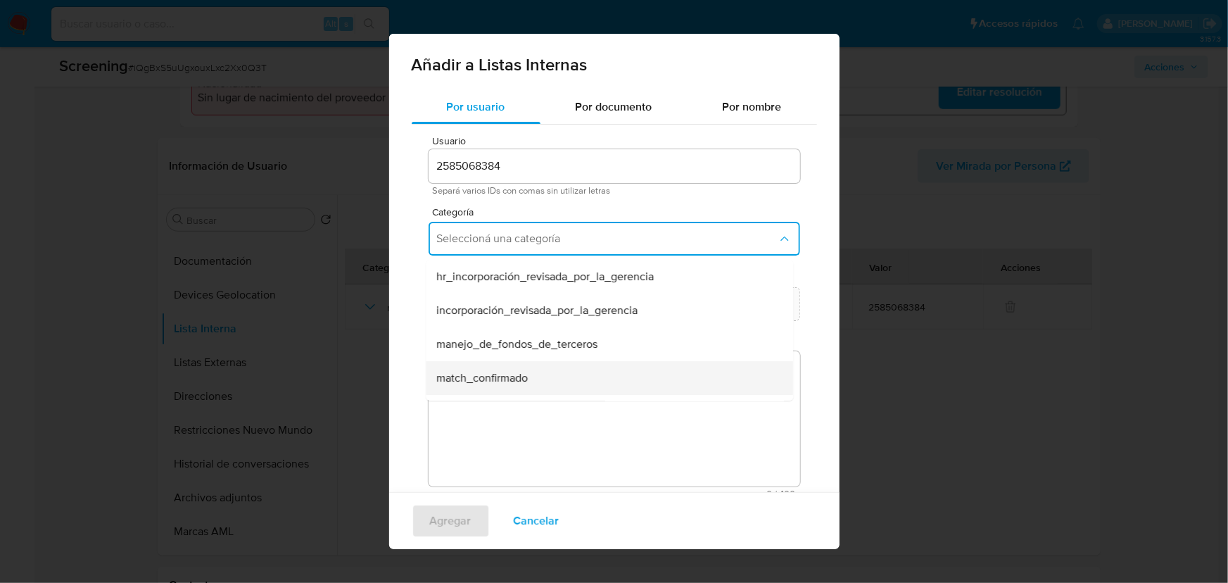
click at [505, 383] on span "match_confirmado" at bounding box center [482, 378] width 91 height 14
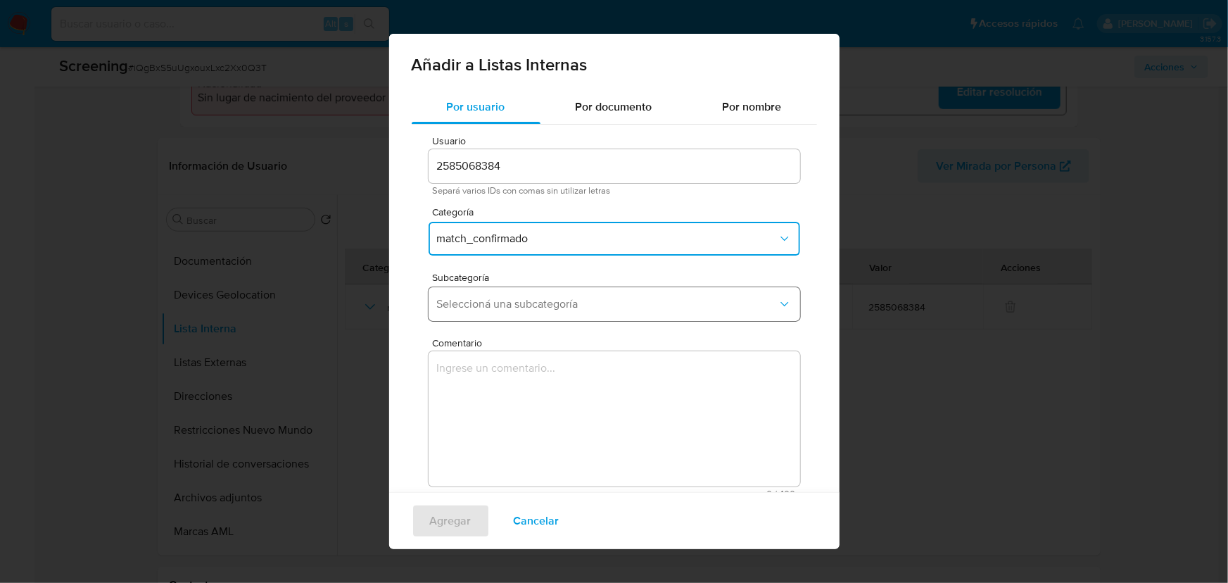
click at [520, 297] on span "Seleccioná una subcategoría" at bounding box center [607, 304] width 340 height 14
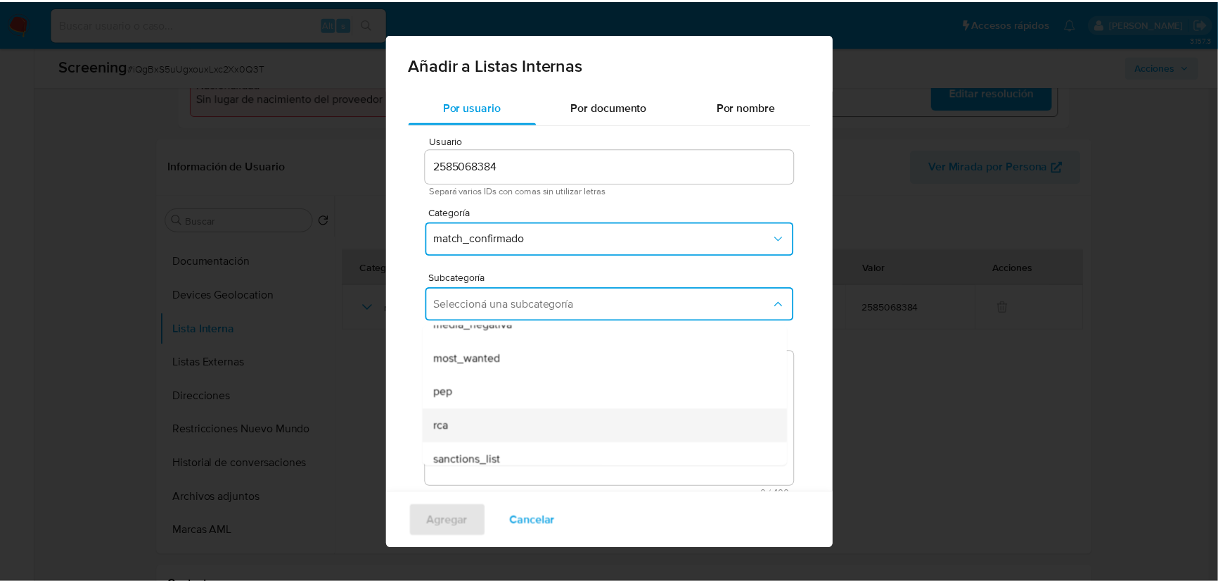
scroll to position [95, 0]
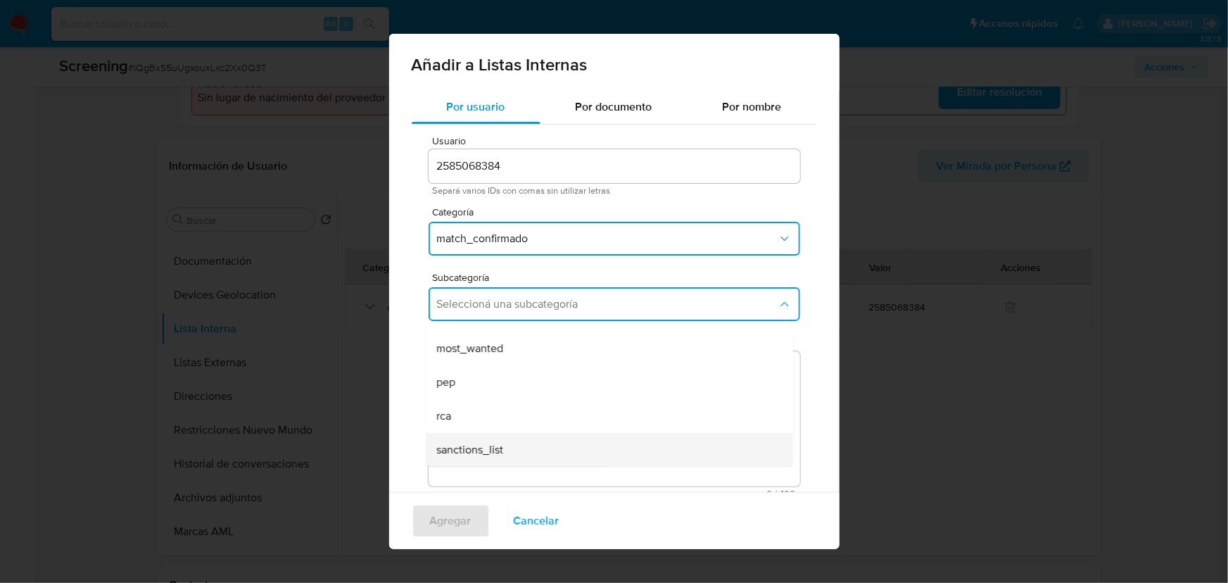
click at [478, 450] on span "sanctions_list" at bounding box center [470, 450] width 67 height 14
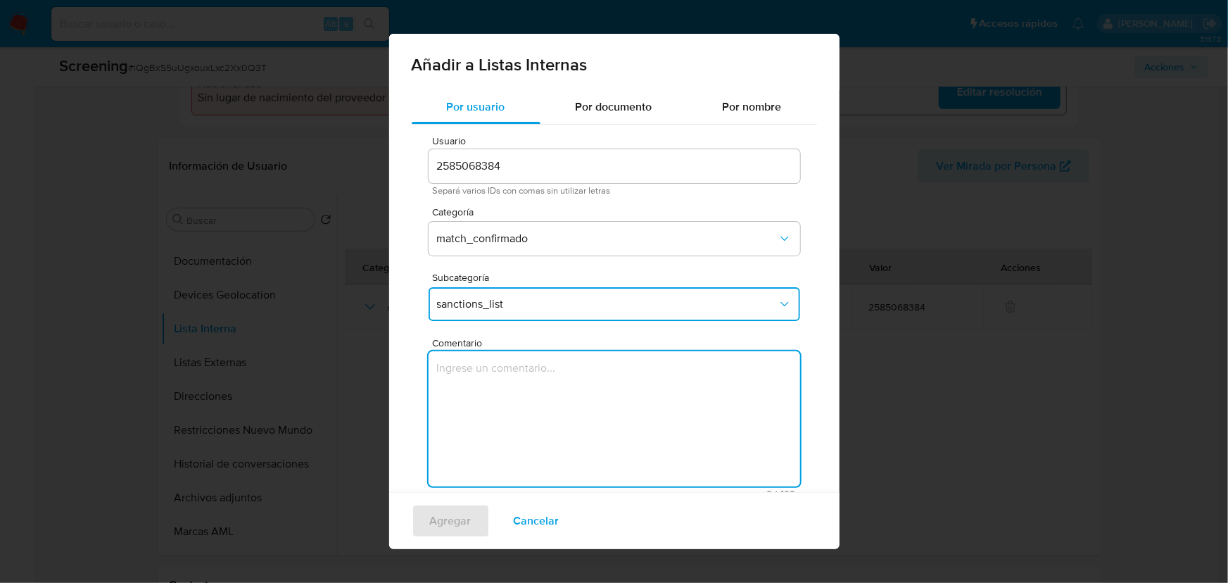
click at [502, 402] on textarea "Comentario" at bounding box center [613, 418] width 371 height 135
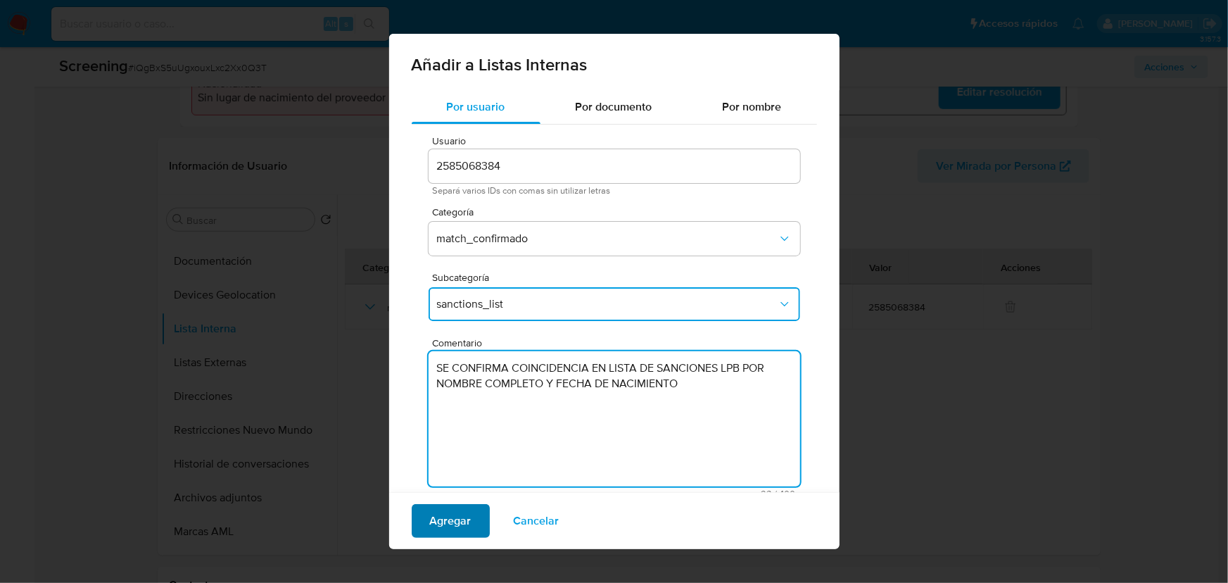
type textarea "SE CONFIRMA COINCIDENCIA EN LISTA DE SANCIONES LPB POR NOMBRE COMPLETO Y FECHA …"
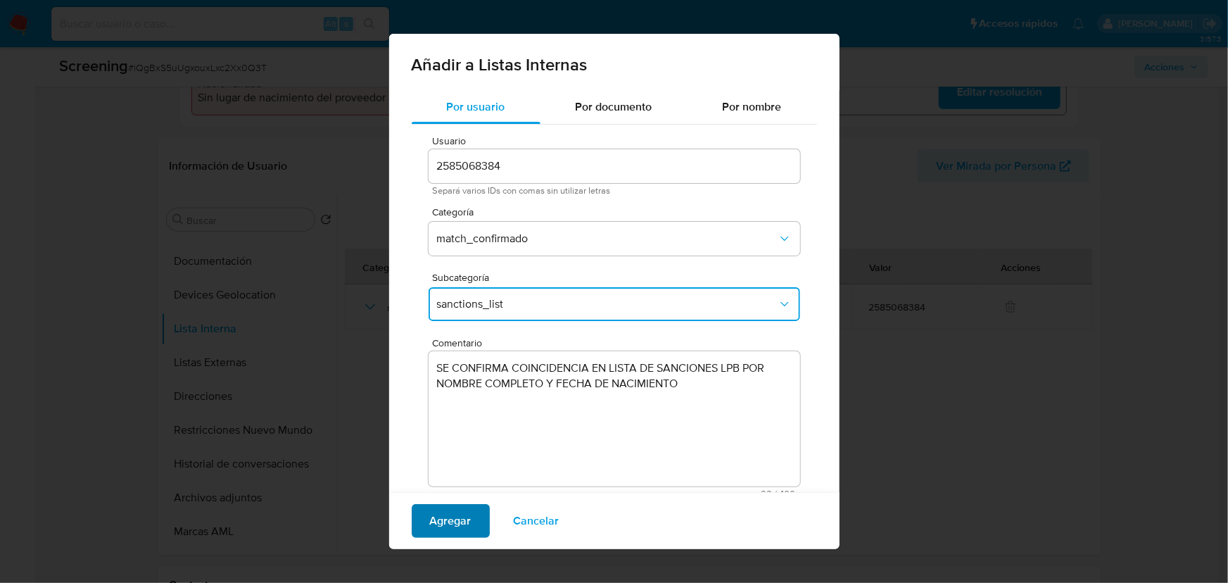
click at [447, 512] on span "Agregar" at bounding box center [451, 520] width 42 height 31
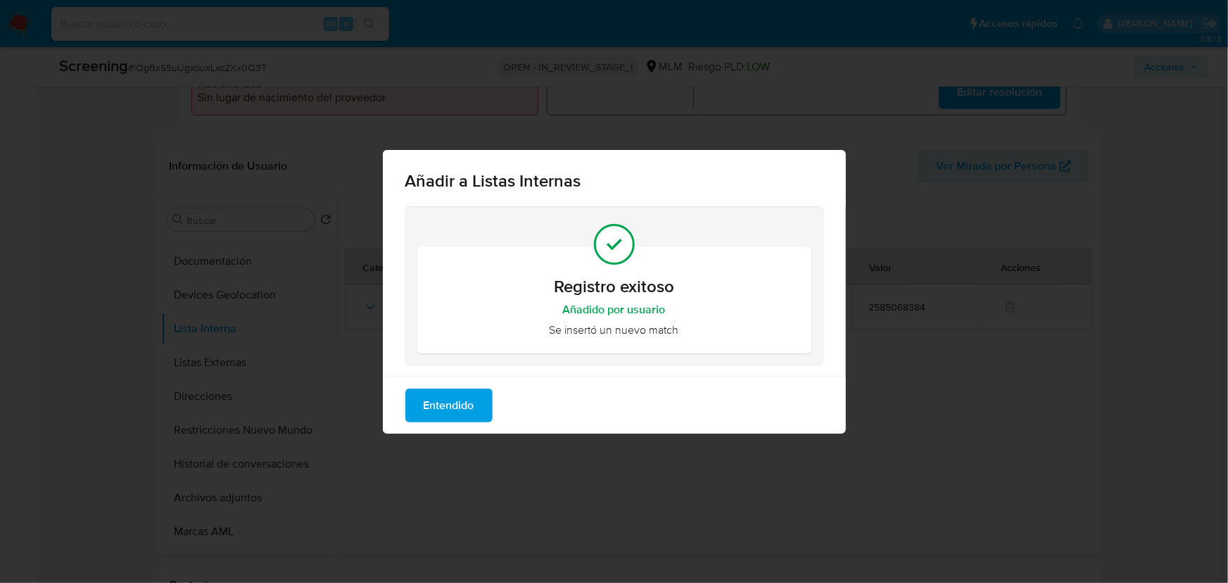
click at [458, 417] on span "Entendido" at bounding box center [449, 405] width 51 height 31
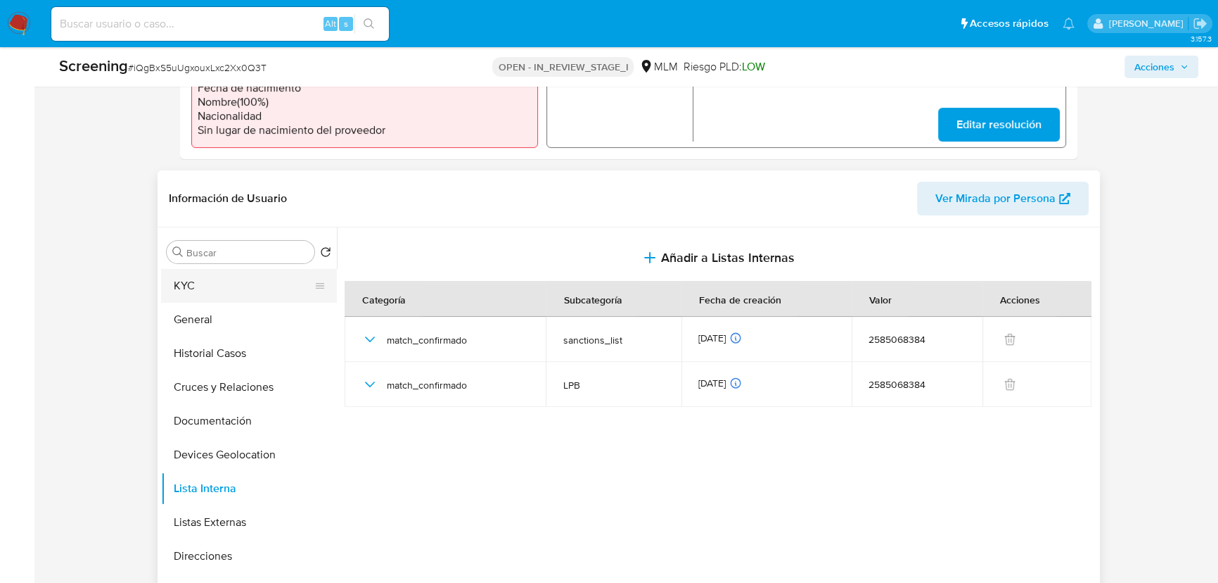
scroll to position [457, 0]
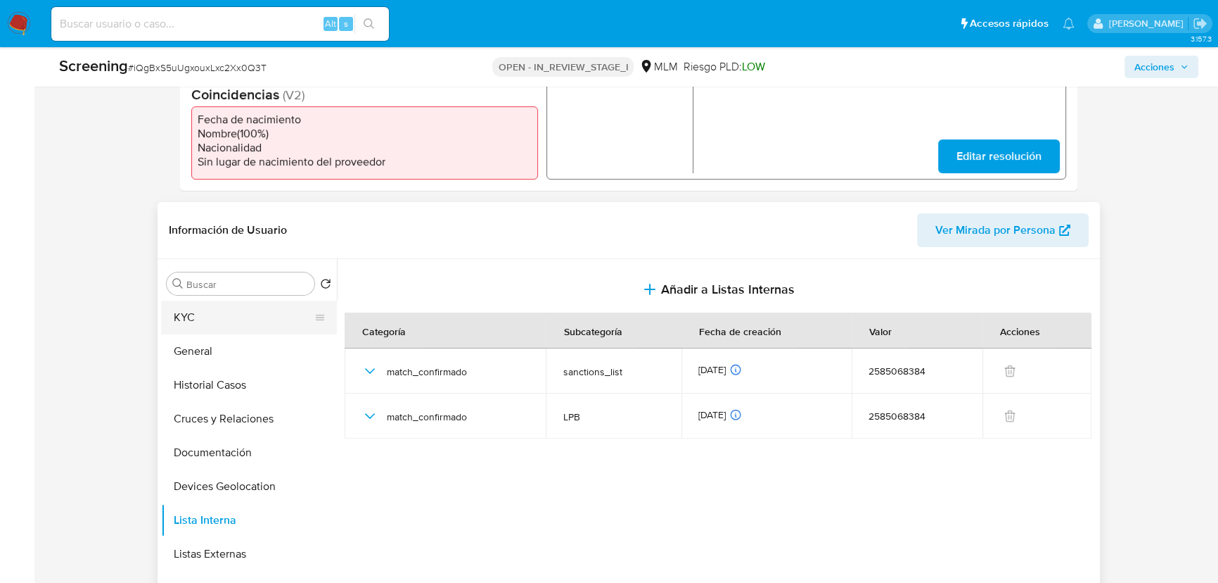
click at [209, 318] on button "KYC" at bounding box center [243, 317] width 165 height 34
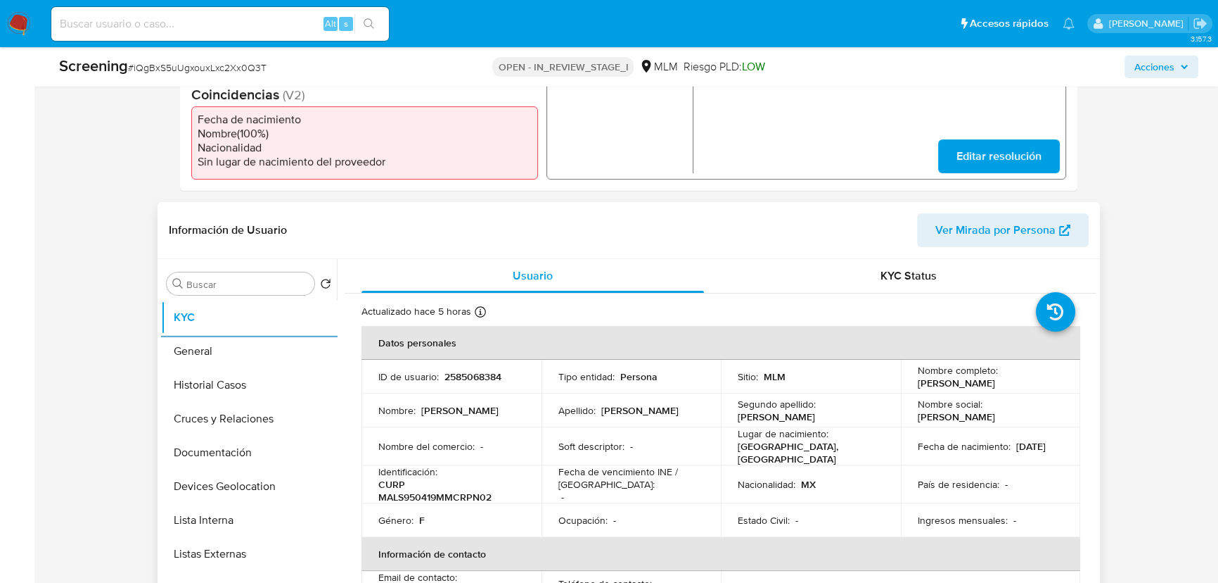
click at [909, 406] on td "Nombre social : Sandra" at bounding box center [991, 410] width 180 height 34
drag, startPoint x: 915, startPoint y: 381, endPoint x: 1048, endPoint y: 379, distance: 133.7
click at [1059, 379] on td "Nombre completo : Sandra Cecilia Martinez Lopez" at bounding box center [991, 376] width 180 height 34
copy p "Sandra Cecilia Martinez Lopez"
drag, startPoint x: 950, startPoint y: 450, endPoint x: 549, endPoint y: 388, distance: 405.8
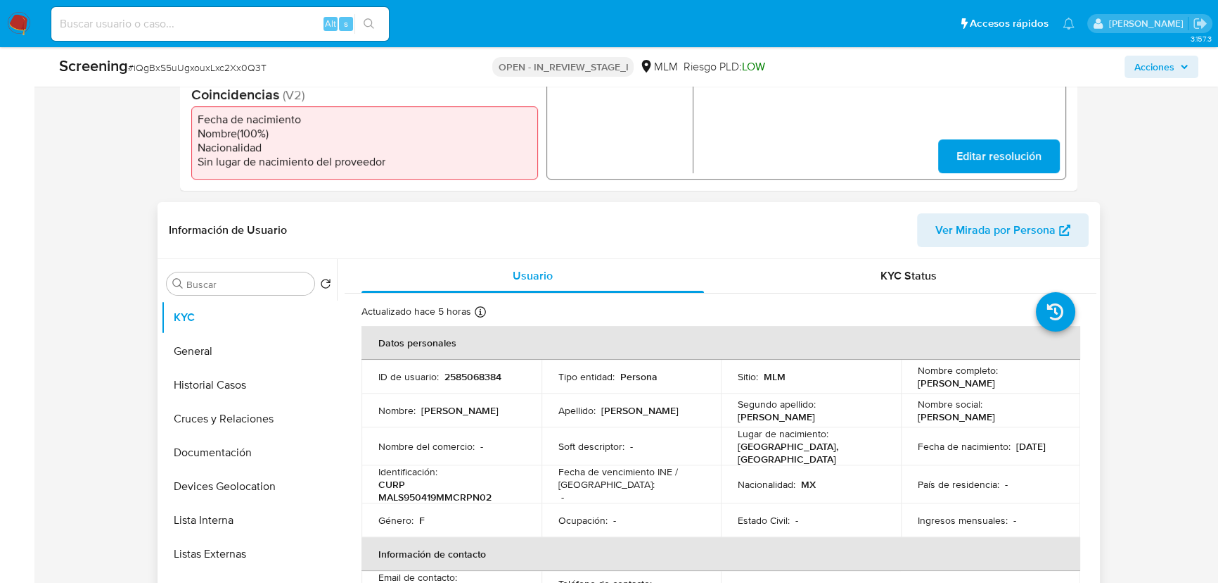
click at [965, 446] on td "Fecha de nacimiento : 19/04/1995" at bounding box center [991, 446] width 180 height 38
copy p "19/04/1995"
click at [453, 492] on p "CURP MALS950419MMCRPN02" at bounding box center [448, 490] width 141 height 25
click at [452, 489] on p "CURP MALS950419MMCRPN02" at bounding box center [448, 490] width 141 height 25
click at [447, 490] on p "CURP MALS950419MMCRPN02" at bounding box center [448, 490] width 141 height 25
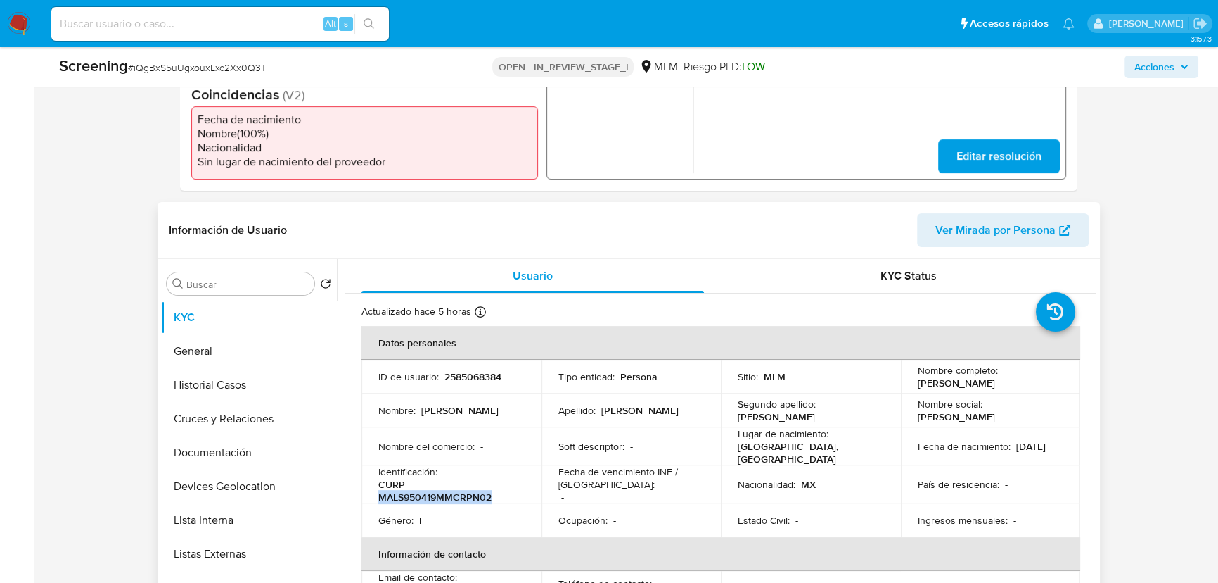
click at [447, 490] on p "CURP MALS950419MMCRPN02" at bounding box center [448, 490] width 141 height 25
copy p "MALS950419MMCRPN02"
click at [206, 347] on button "General" at bounding box center [243, 351] width 165 height 34
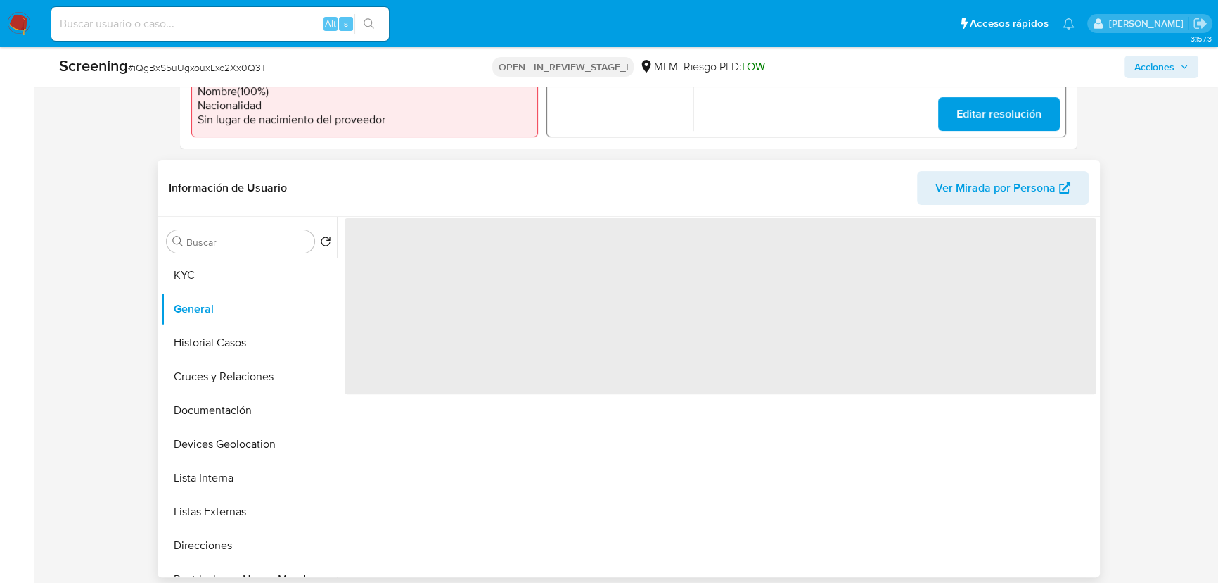
scroll to position [521, 0]
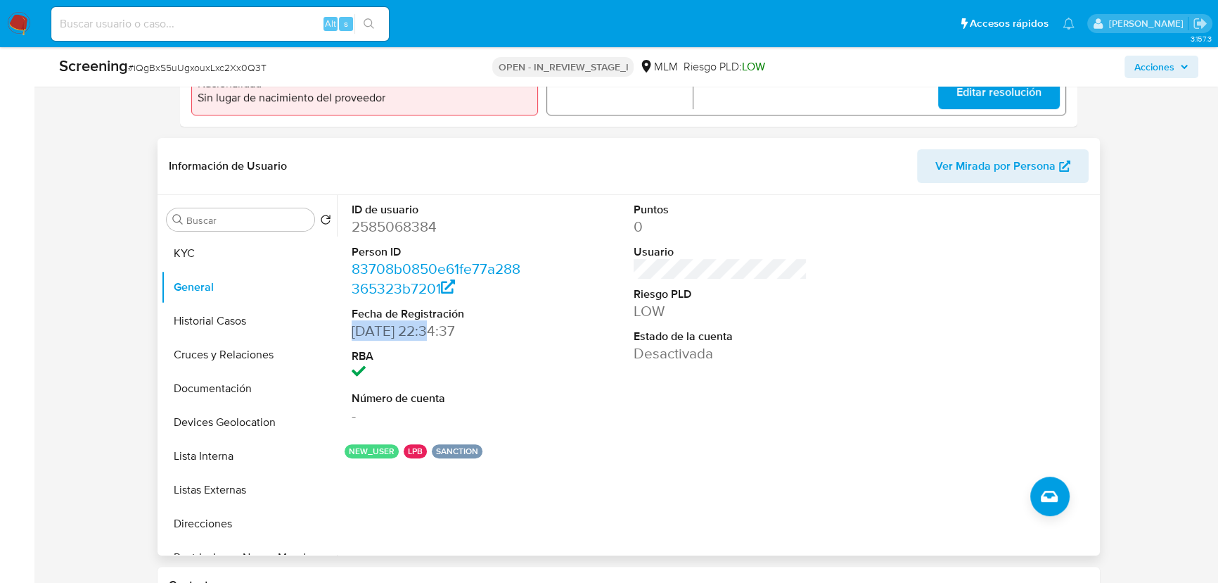
drag, startPoint x: 354, startPoint y: 331, endPoint x: 436, endPoint y: 324, distance: 82.6
click at [436, 324] on dd "25/07/2025 22:34:37" at bounding box center [439, 331] width 174 height 20
copy dd "25/07/2025"
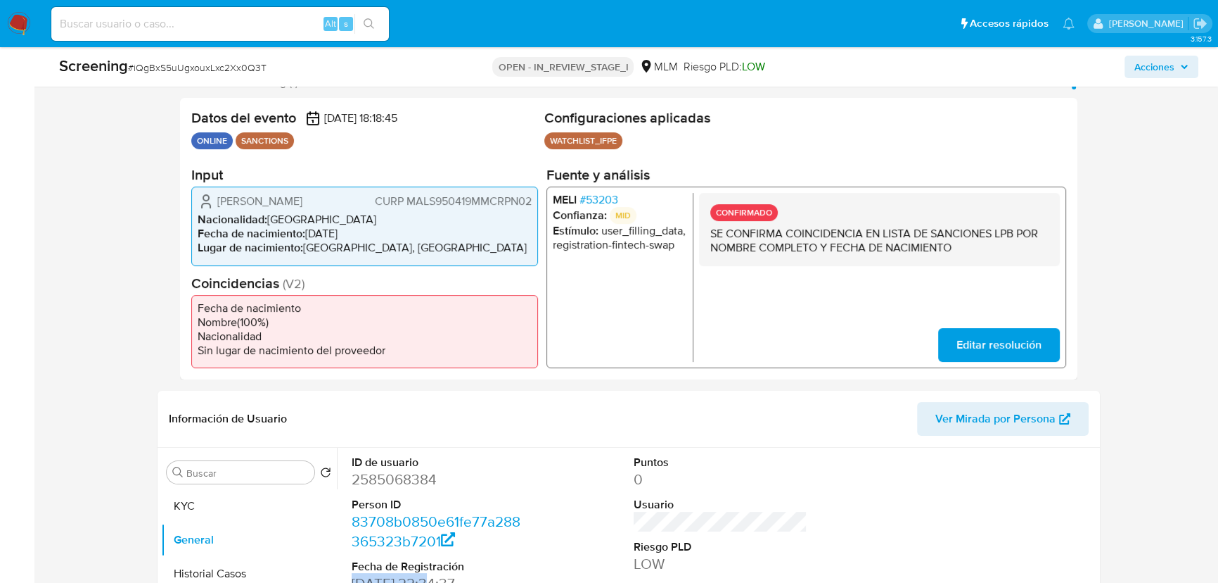
scroll to position [266, 0]
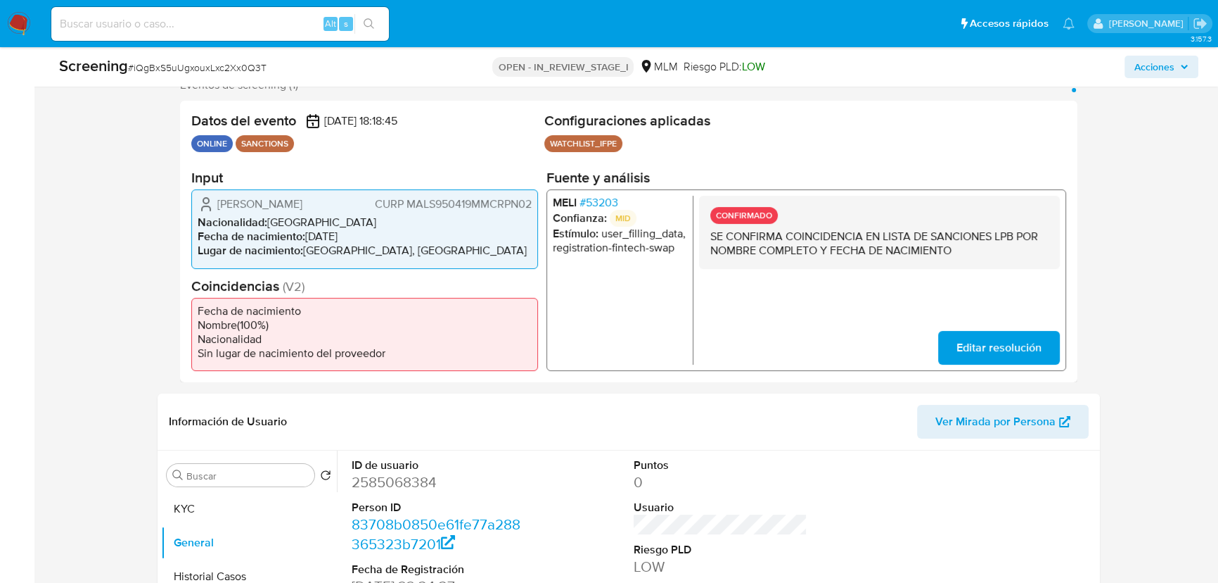
click at [613, 198] on span "# 53203" at bounding box center [599, 203] width 39 height 14
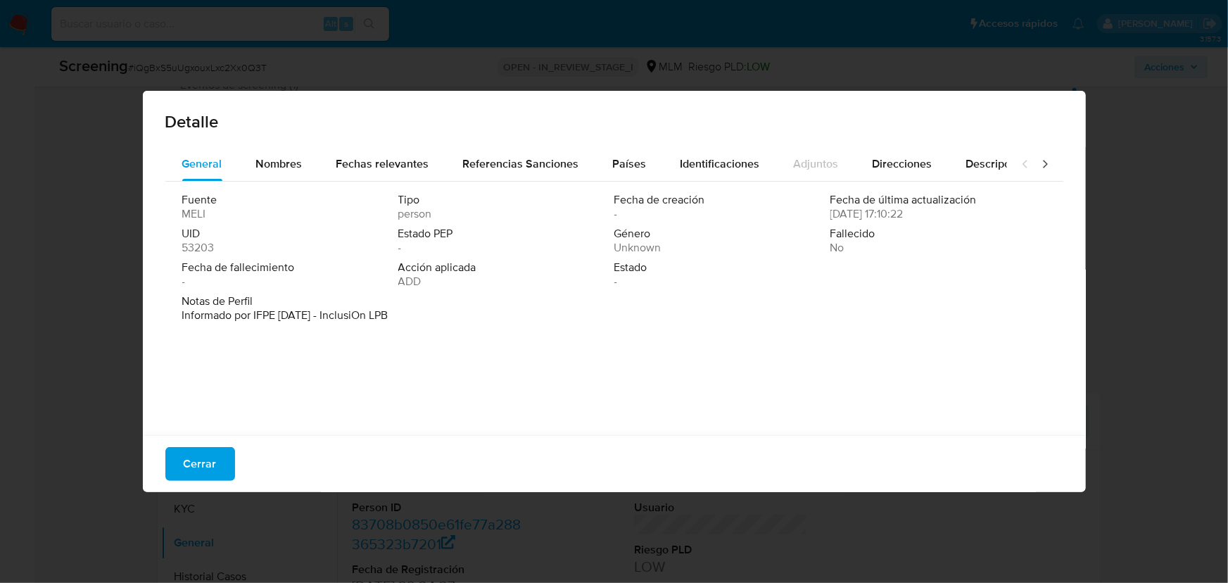
drag, startPoint x: 335, startPoint y: 321, endPoint x: 262, endPoint y: 393, distance: 102.0
click at [373, 322] on div "Notas de Perfil Informado por IFPE 09-01-2023 - InclusiOn LPB" at bounding box center [614, 311] width 864 height 34
drag, startPoint x: 174, startPoint y: 475, endPoint x: 190, endPoint y: 469, distance: 16.7
click at [172, 473] on button "Cerrar" at bounding box center [200, 464] width 70 height 34
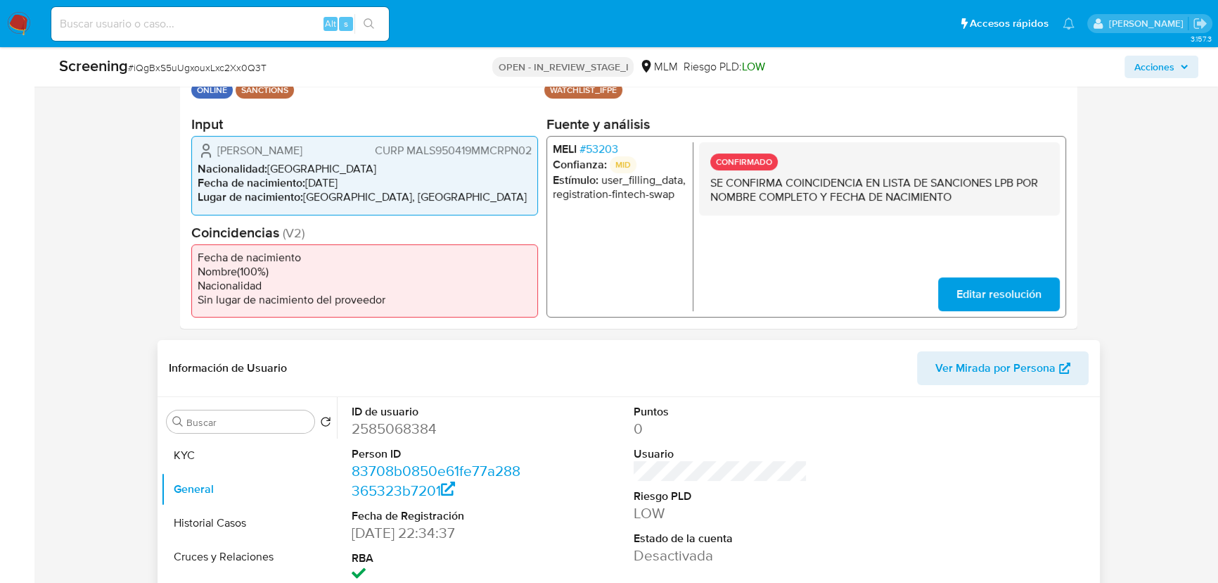
scroll to position [394, 0]
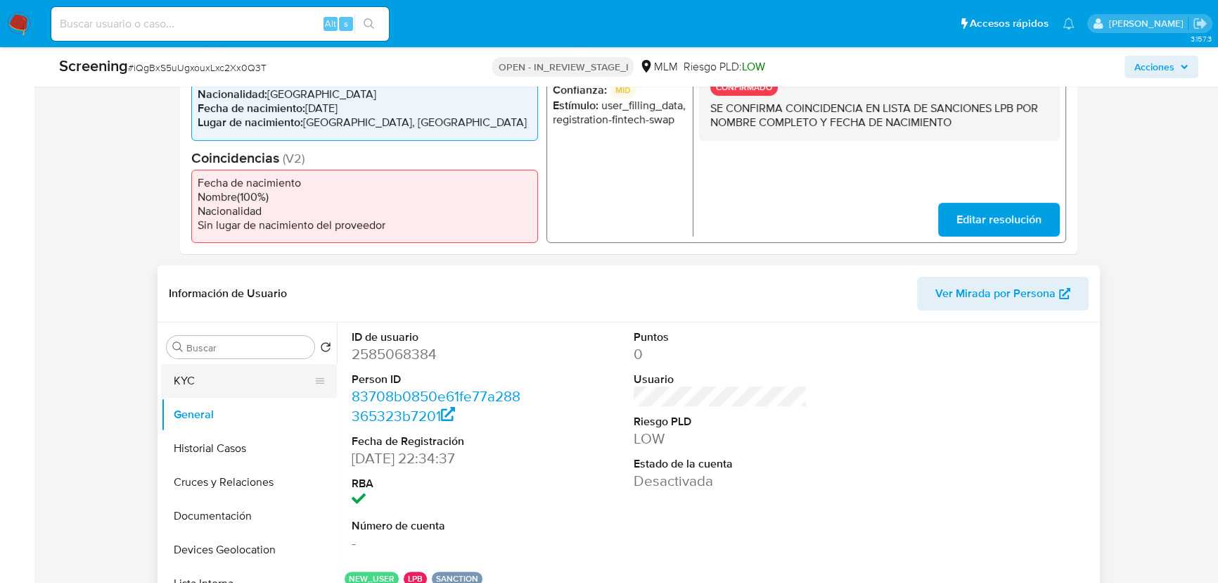
drag, startPoint x: 214, startPoint y: 374, endPoint x: 331, endPoint y: 379, distance: 116.9
click at [214, 374] on button "KYC" at bounding box center [243, 381] width 165 height 34
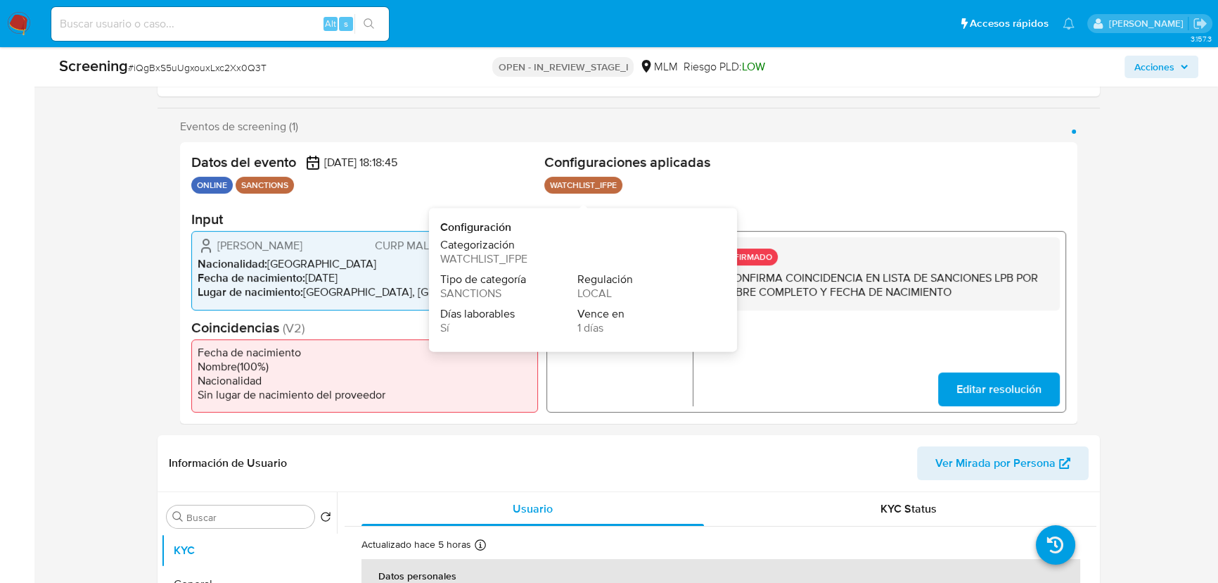
scroll to position [202, 0]
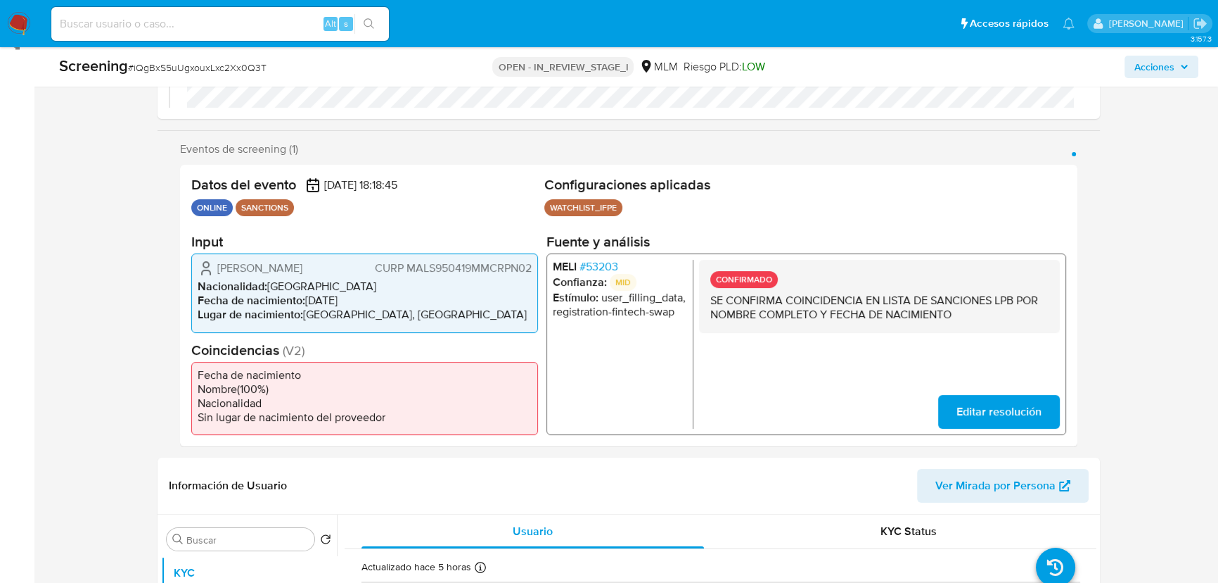
click at [796, 180] on h2 "Configuraciones aplicadas" at bounding box center [806, 185] width 522 height 18
click at [596, 260] on span "# 53203" at bounding box center [599, 267] width 39 height 14
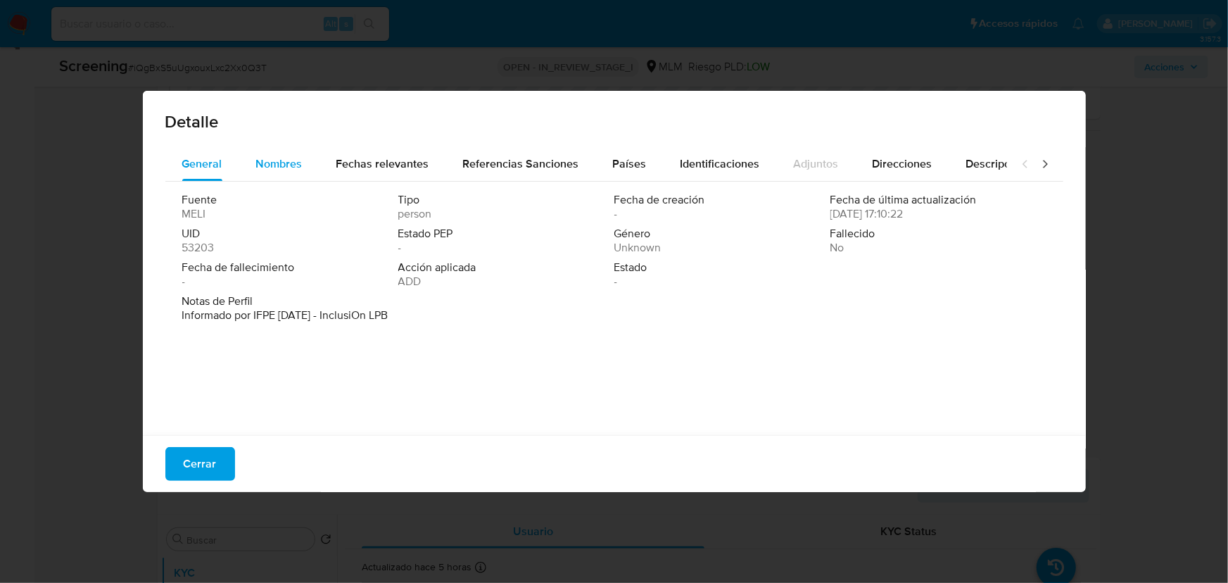
drag, startPoint x: 291, startPoint y: 169, endPoint x: 316, endPoint y: 169, distance: 24.6
click at [294, 169] on span "Nombres" at bounding box center [279, 163] width 46 height 16
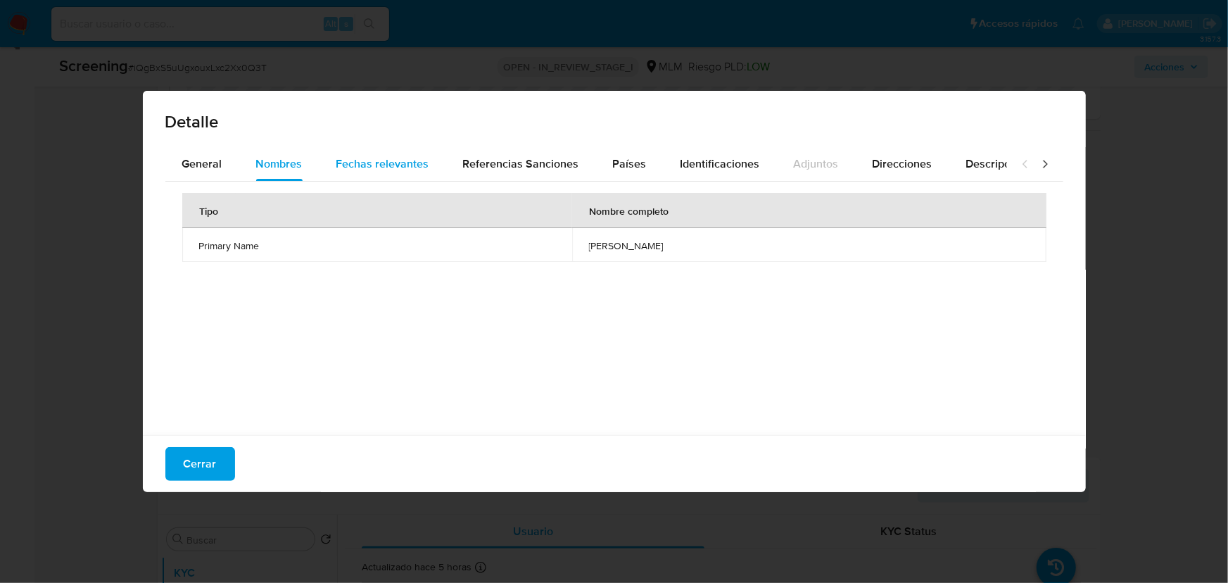
click at [415, 170] on span "Fechas relevantes" at bounding box center [382, 163] width 93 height 16
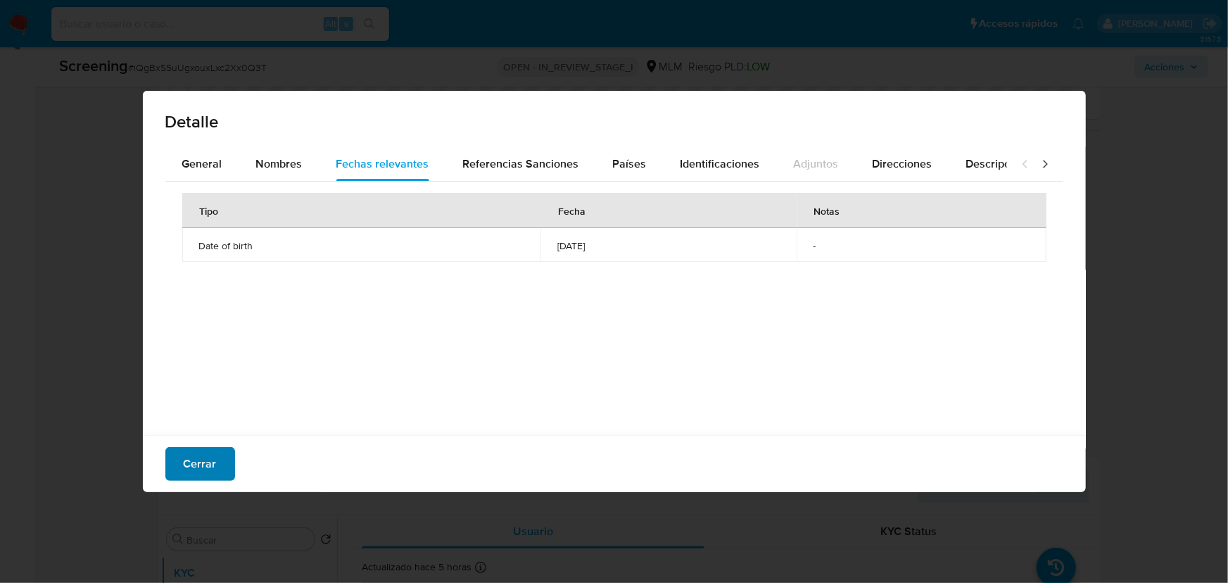
click at [208, 464] on span "Cerrar" at bounding box center [200, 463] width 33 height 31
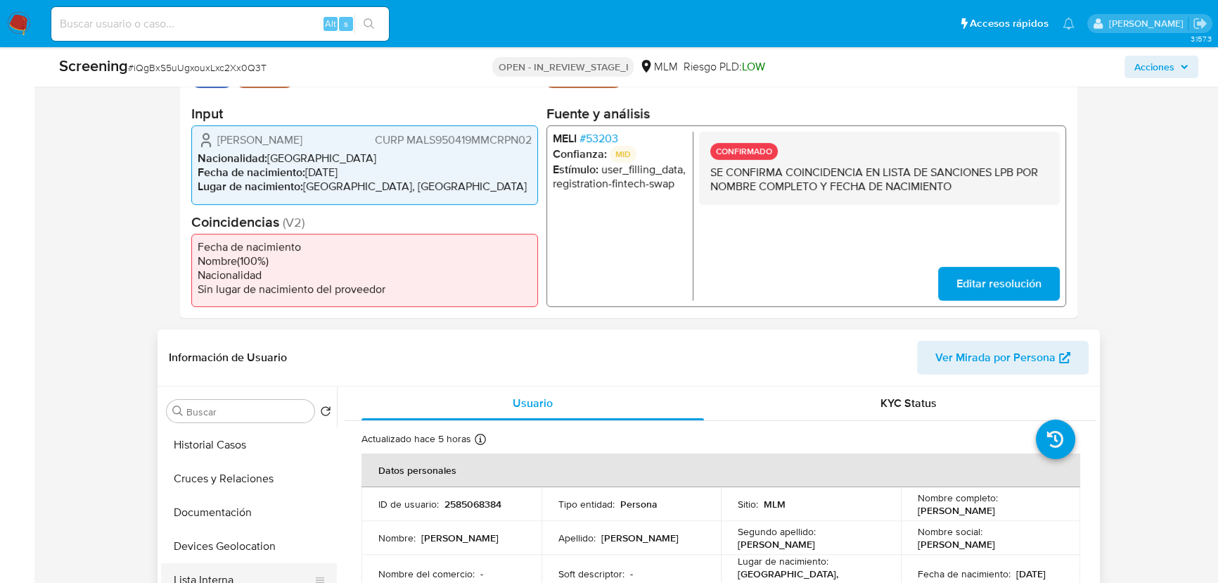
scroll to position [127, 0]
click at [238, 512] on button "Lista Interna" at bounding box center [243, 520] width 165 height 34
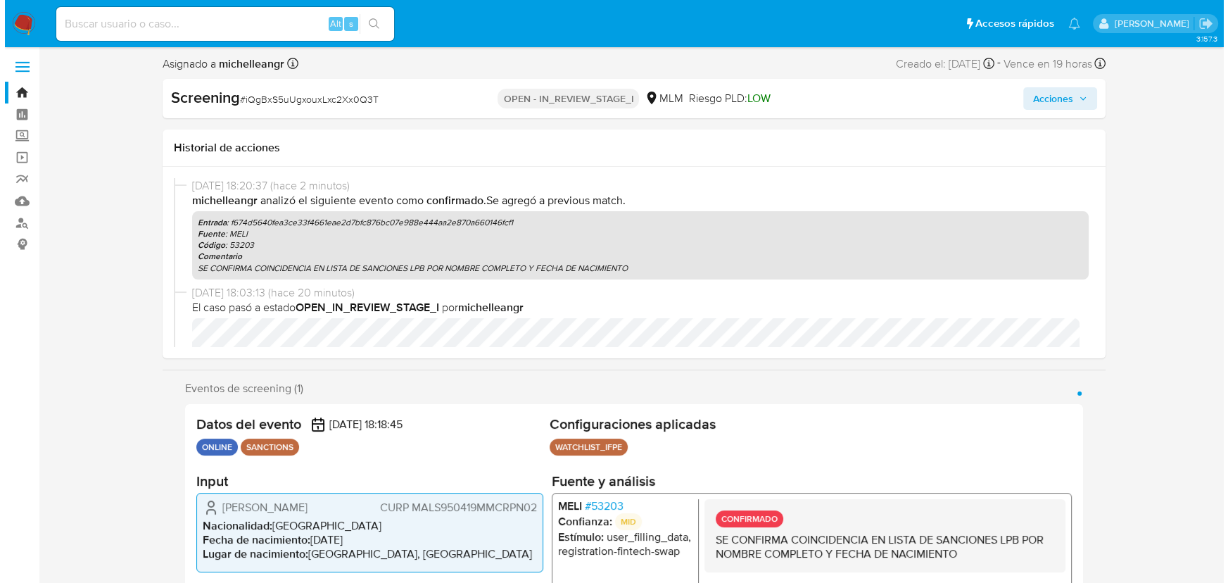
scroll to position [0, 0]
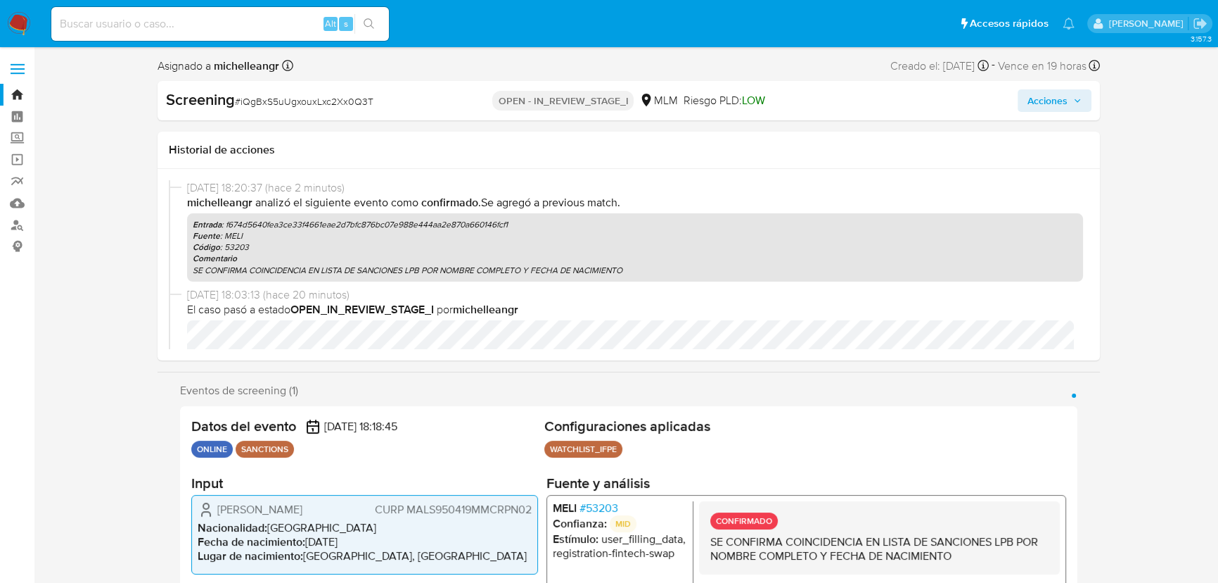
click at [1048, 99] on span "Acciones" at bounding box center [1048, 100] width 40 height 23
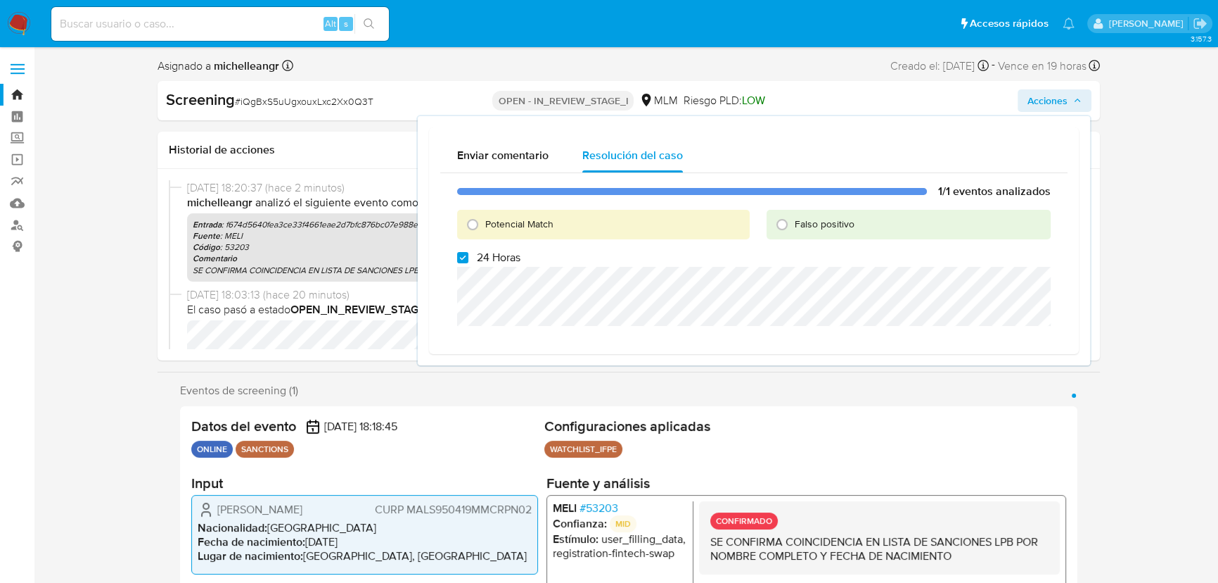
click at [560, 224] on div "Potencial Match" at bounding box center [603, 225] width 293 height 30
click at [469, 226] on input "Potencial Match" at bounding box center [473, 224] width 23 height 23
radio input "true"
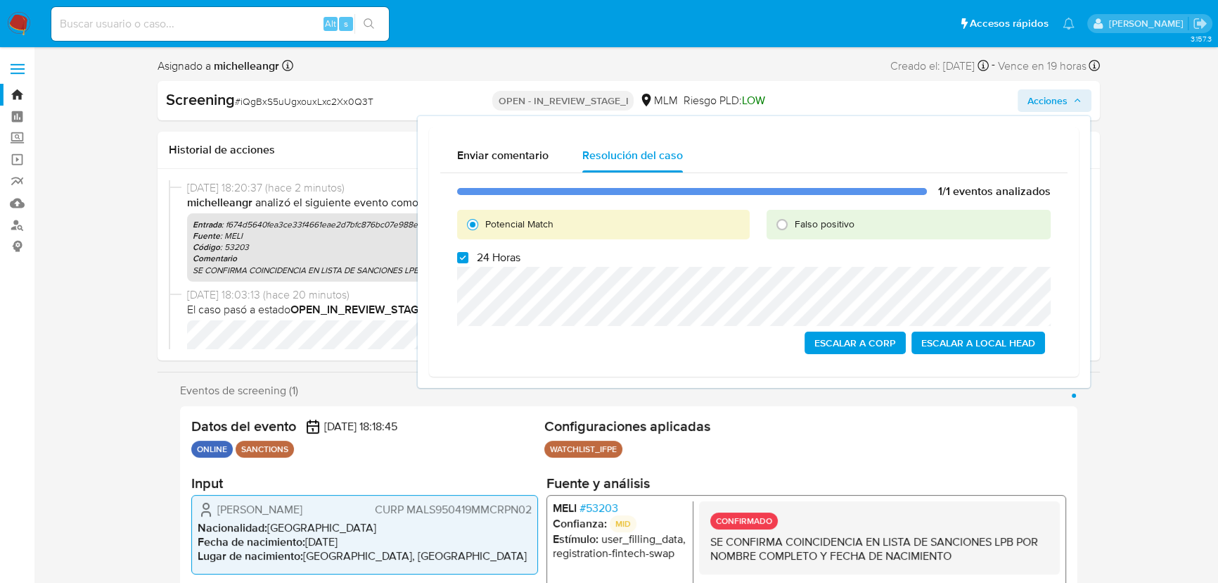
click at [455, 260] on div "1/1 eventos analizados Potencial Match Falso positivo 24 Horas Escalar a Corp E…" at bounding box center [754, 269] width 628 height 192
click at [467, 260] on label "24 Horas" at bounding box center [488, 257] width 63 height 14
click at [467, 260] on input "24 Horas" at bounding box center [462, 257] width 11 height 11
checkbox input "false"
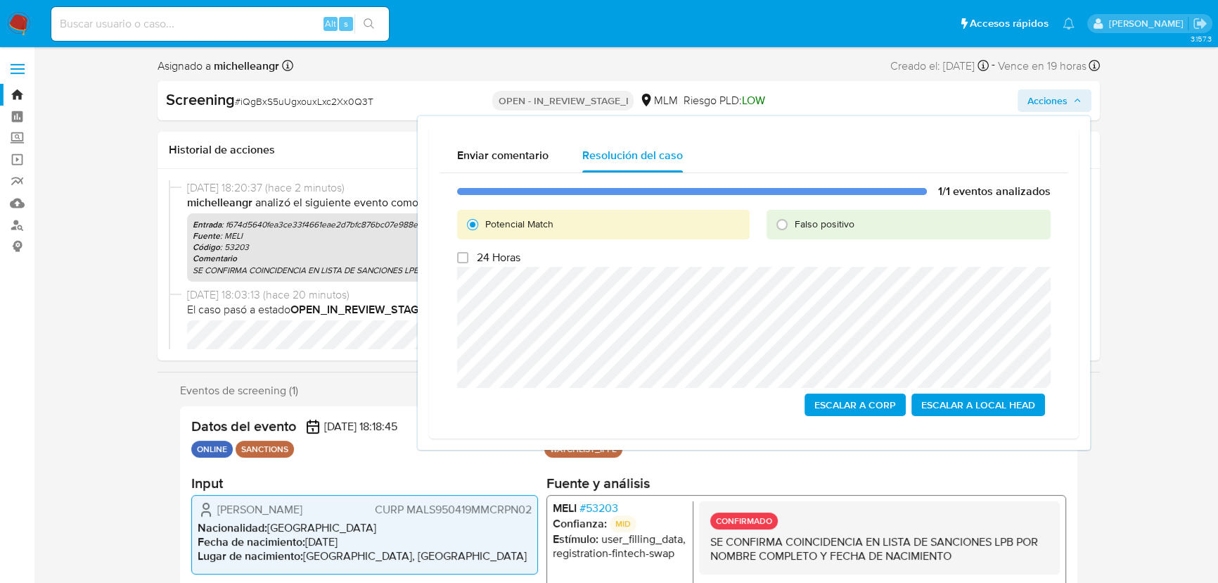
click at [985, 397] on span "Escalar a Local Head" at bounding box center [979, 405] width 114 height 20
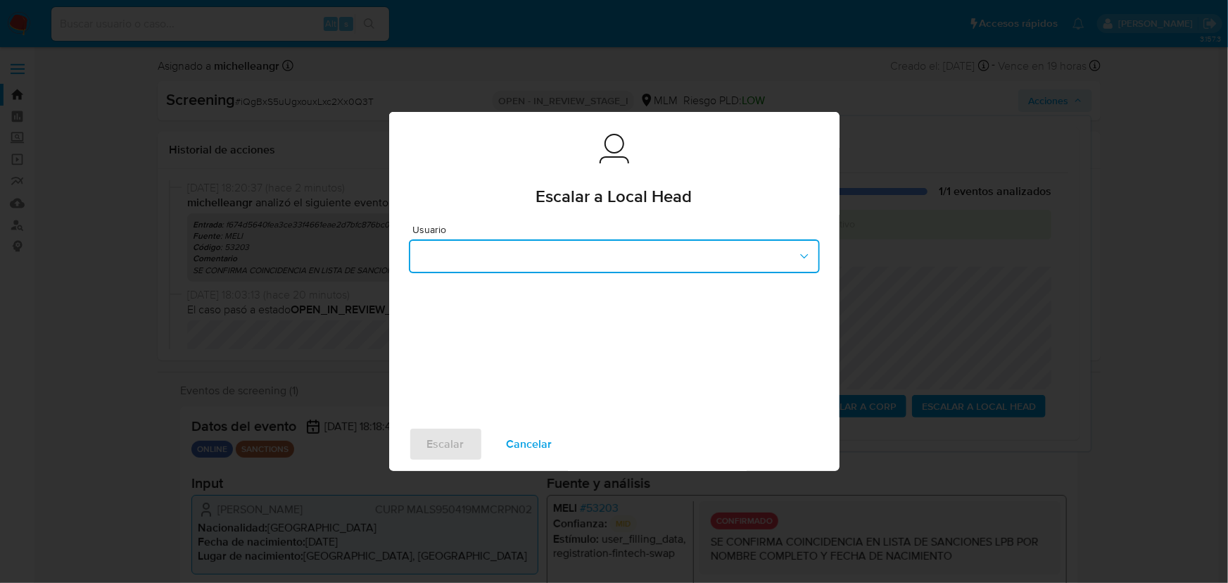
click at [572, 263] on button "button" at bounding box center [614, 256] width 411 height 34
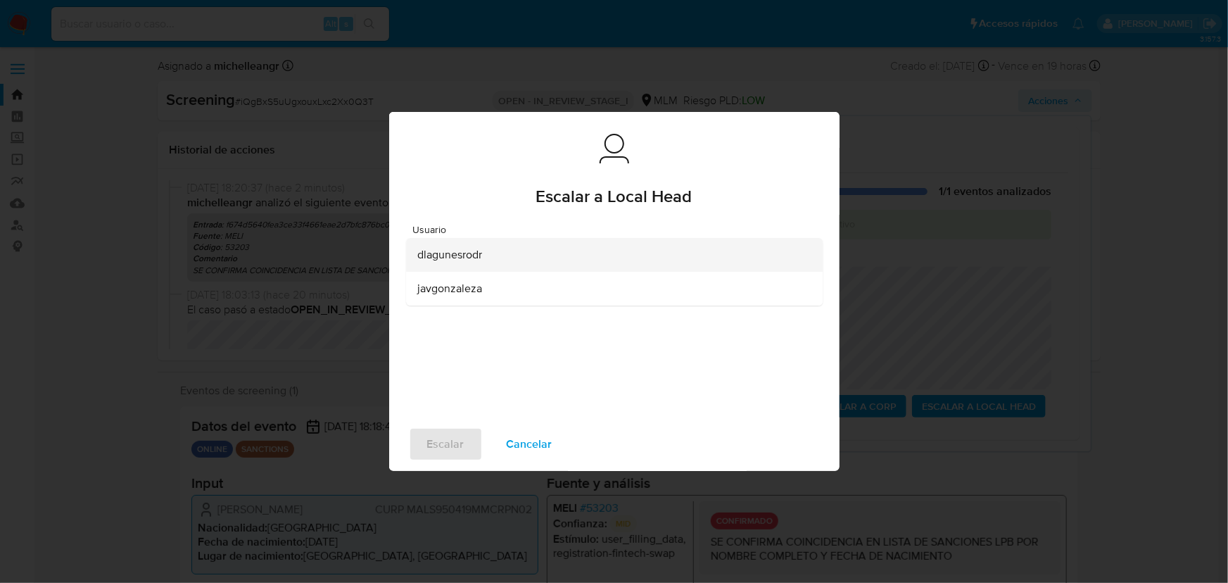
click at [484, 254] on div "dlagunesrodr" at bounding box center [610, 255] width 386 height 34
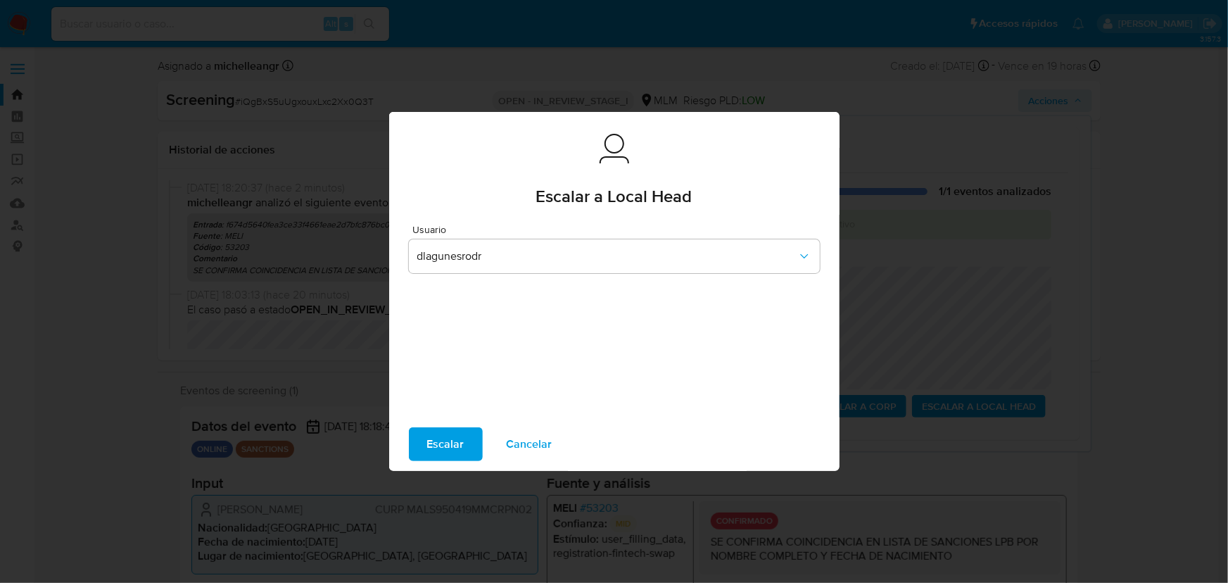
click at [432, 443] on span "Escalar" at bounding box center [445, 443] width 37 height 31
click at [437, 448] on span "Escalar" at bounding box center [445, 443] width 37 height 31
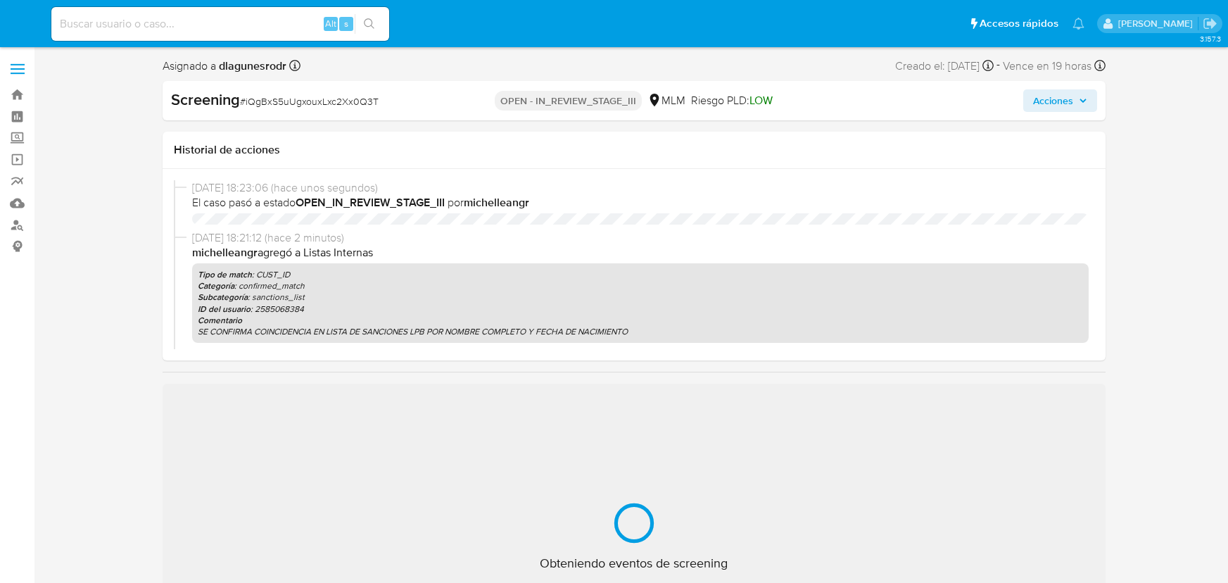
select select "10"
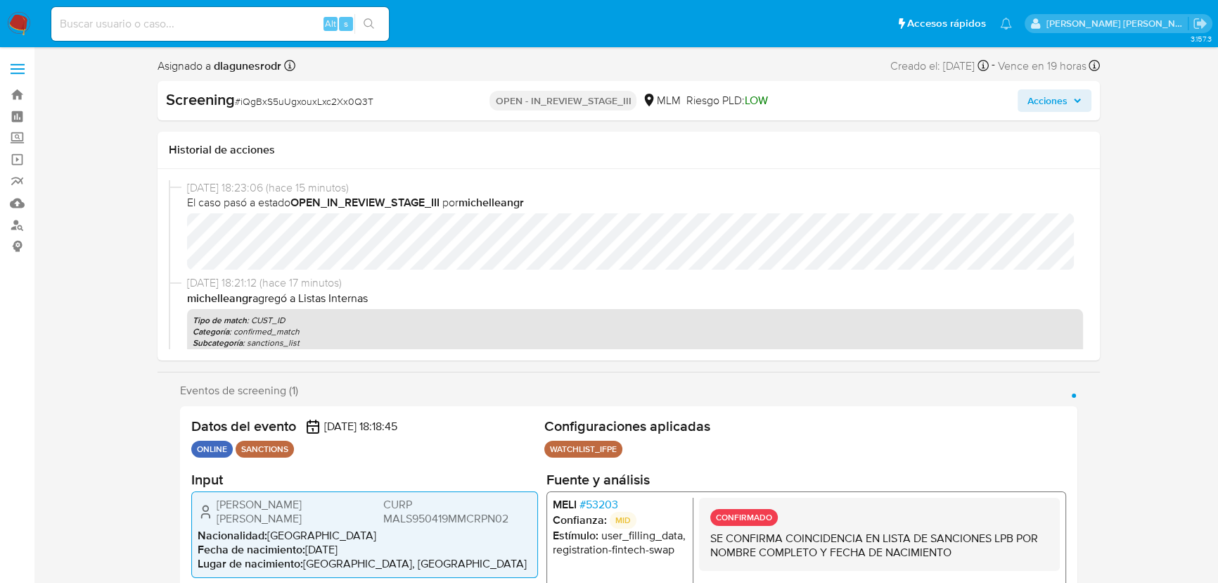
select select "10"
click at [143, 35] on div "Alt s" at bounding box center [220, 24] width 338 height 34
click at [144, 34] on div "Alt s" at bounding box center [220, 24] width 338 height 34
click at [149, 26] on input at bounding box center [220, 24] width 338 height 18
paste input "BxmzppHAbVHBjhETRgAdEFIt"
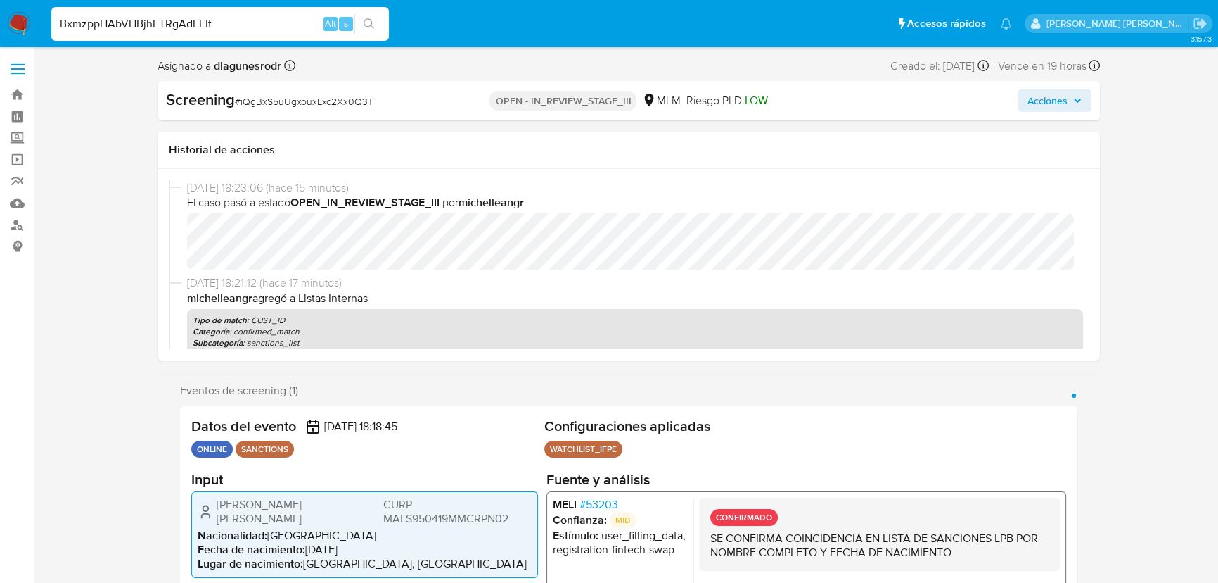
type input "BxmzppHAbVHBjhETRgAdEFIt"
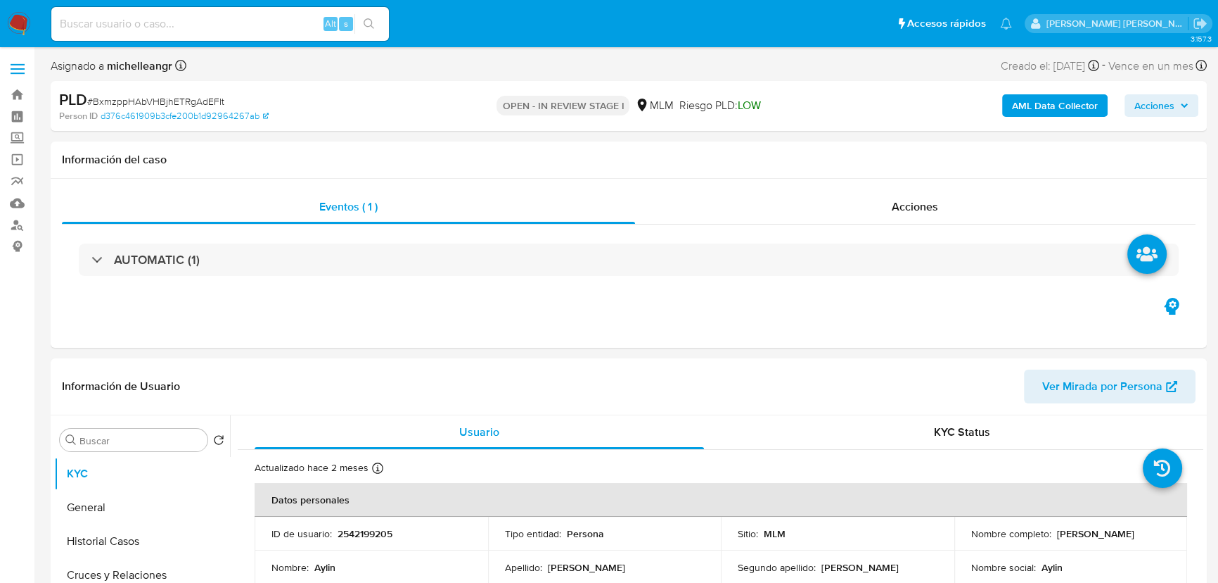
select select "10"
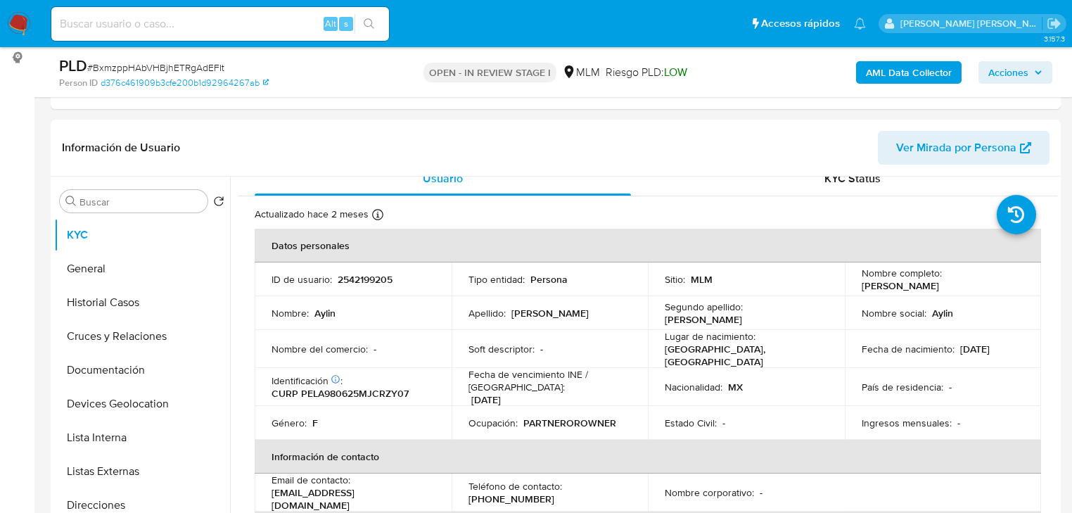
scroll to position [188, 0]
click at [948, 300] on td "Nombre social : Aylin" at bounding box center [943, 314] width 197 height 34
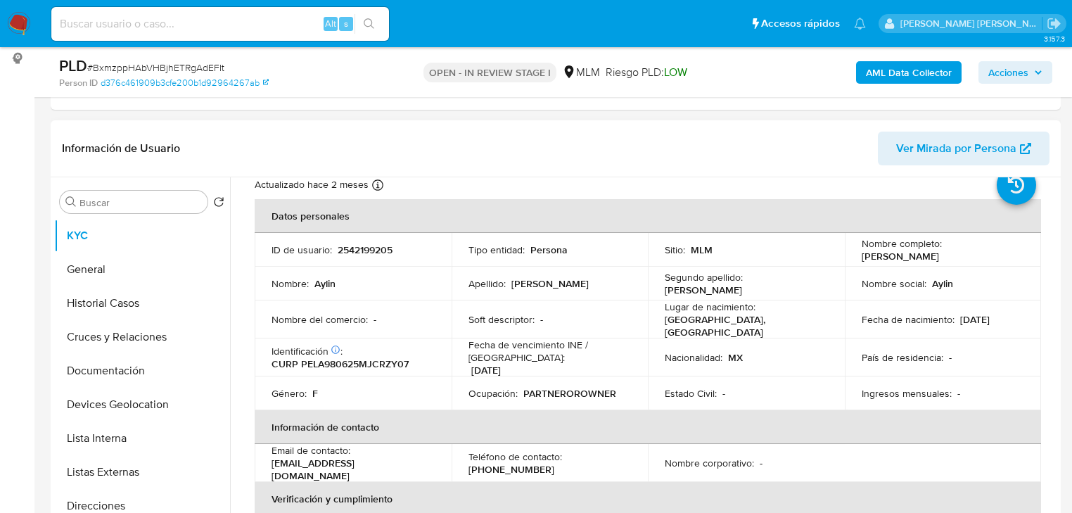
scroll to position [71, 0]
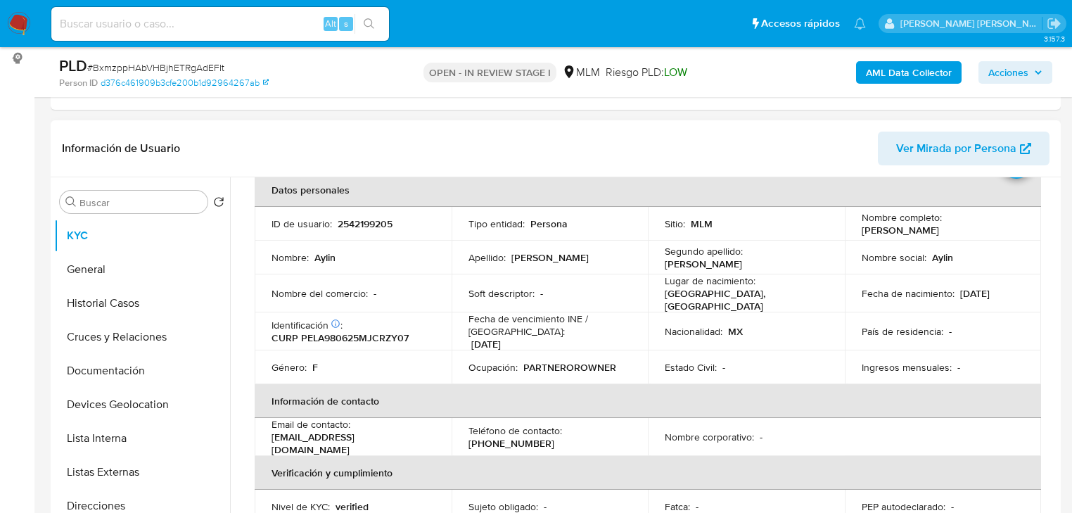
drag, startPoint x: 962, startPoint y: 307, endPoint x: 910, endPoint y: 305, distance: 52.1
click at [962, 312] on td "País de residencia : -" at bounding box center [943, 331] width 197 height 38
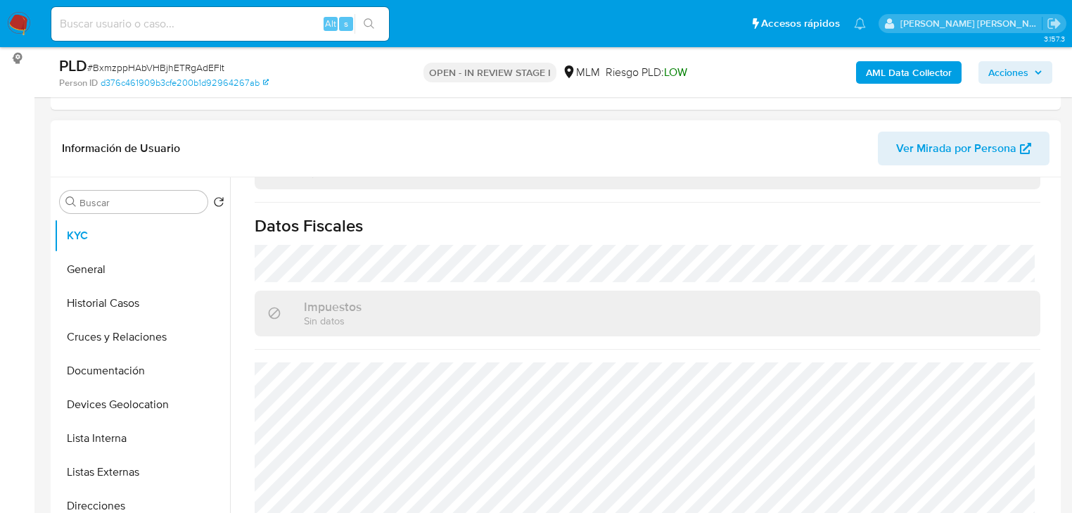
scroll to position [300, 0]
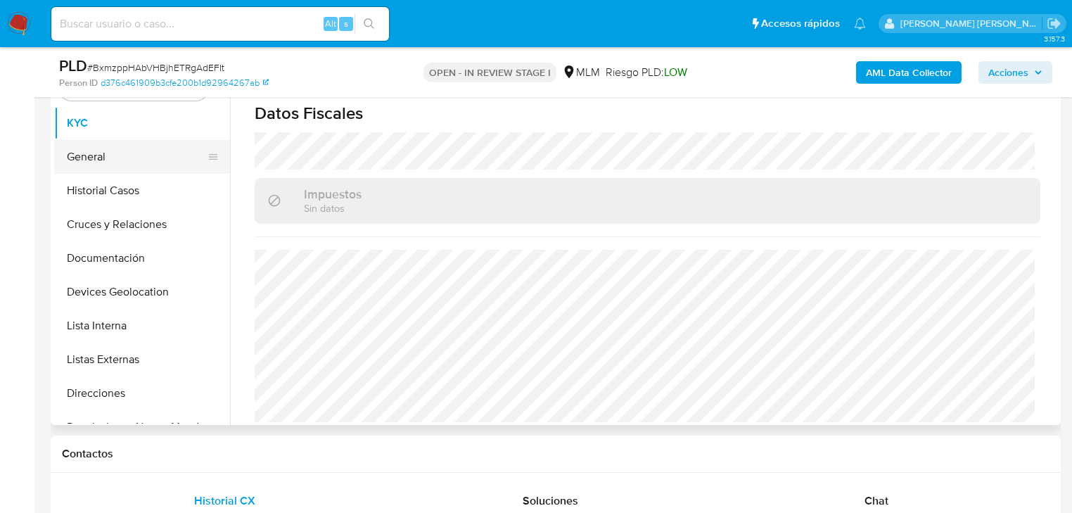
drag, startPoint x: 154, startPoint y: 175, endPoint x: 176, endPoint y: 169, distance: 22.7
click at [154, 175] on button "Historial Casos" at bounding box center [142, 191] width 176 height 34
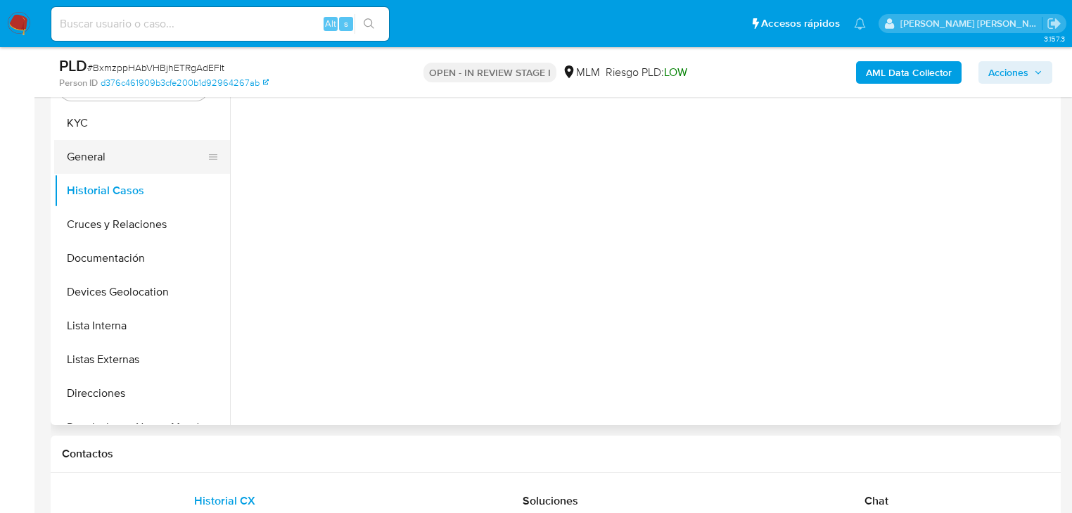
scroll to position [0, 0]
click at [180, 158] on button "General" at bounding box center [136, 157] width 165 height 34
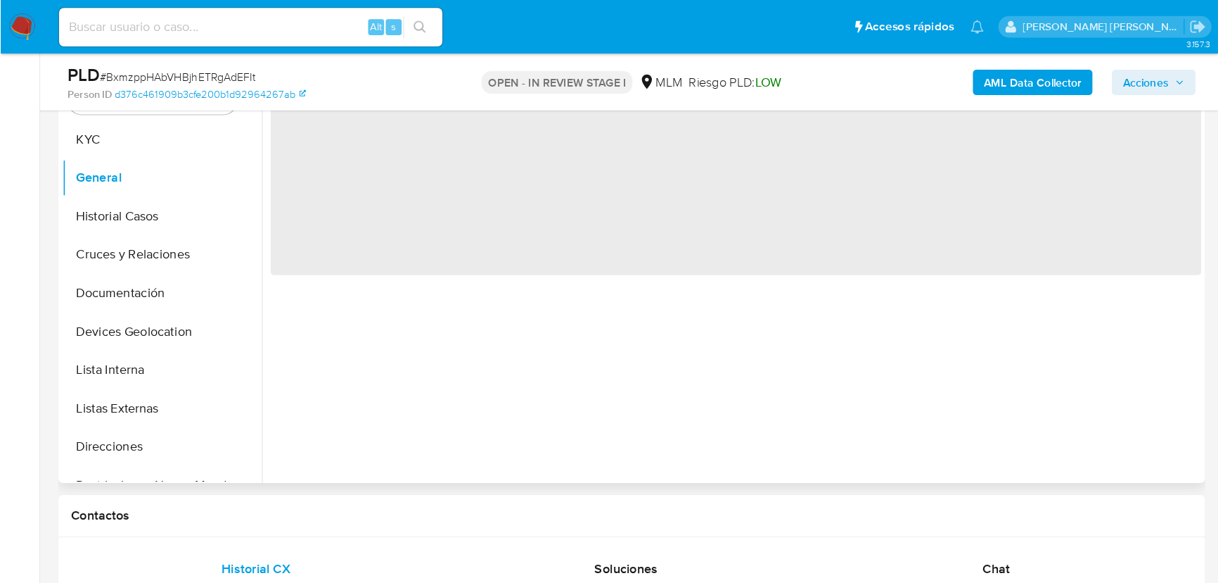
scroll to position [300, 0]
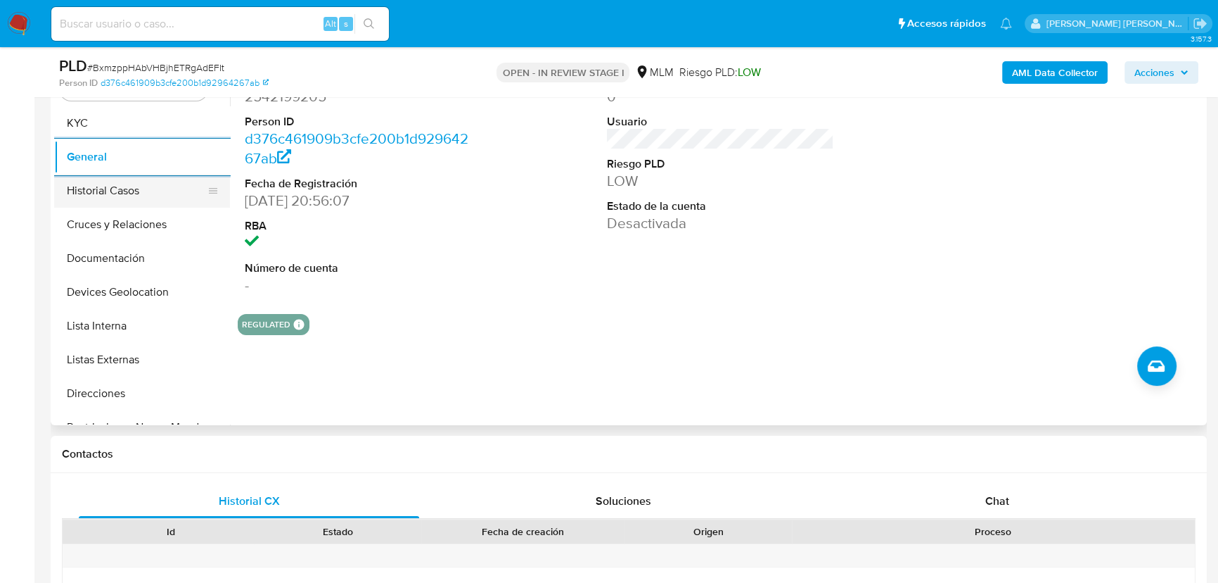
click at [162, 194] on button "Historial Casos" at bounding box center [136, 191] width 165 height 34
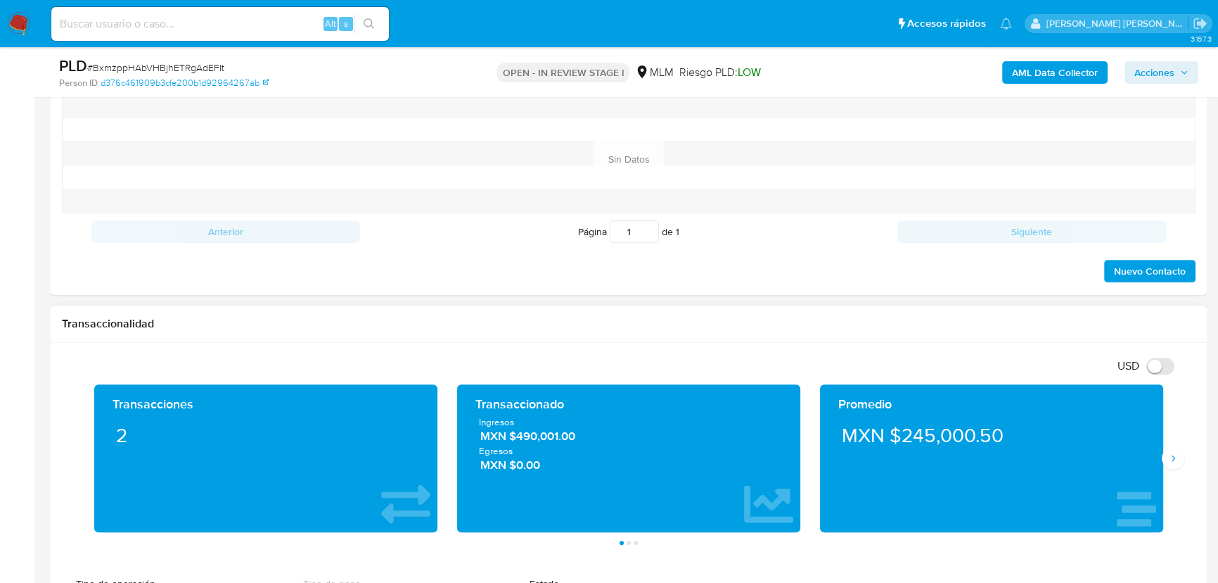
scroll to position [812, 0]
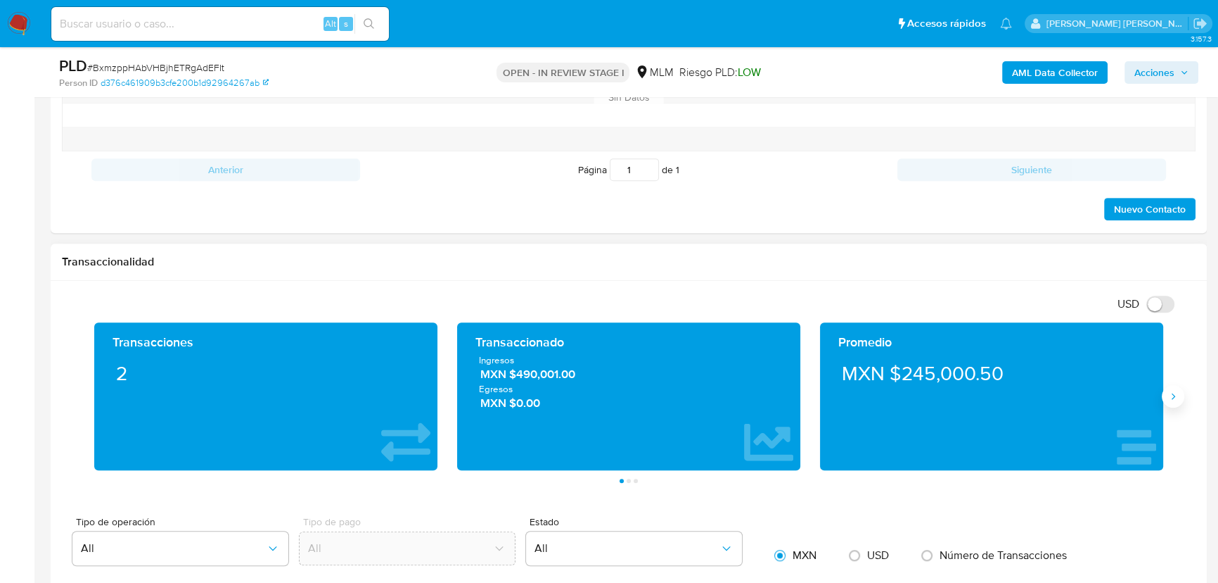
click at [1162, 396] on button "Siguiente" at bounding box center [1173, 396] width 23 height 23
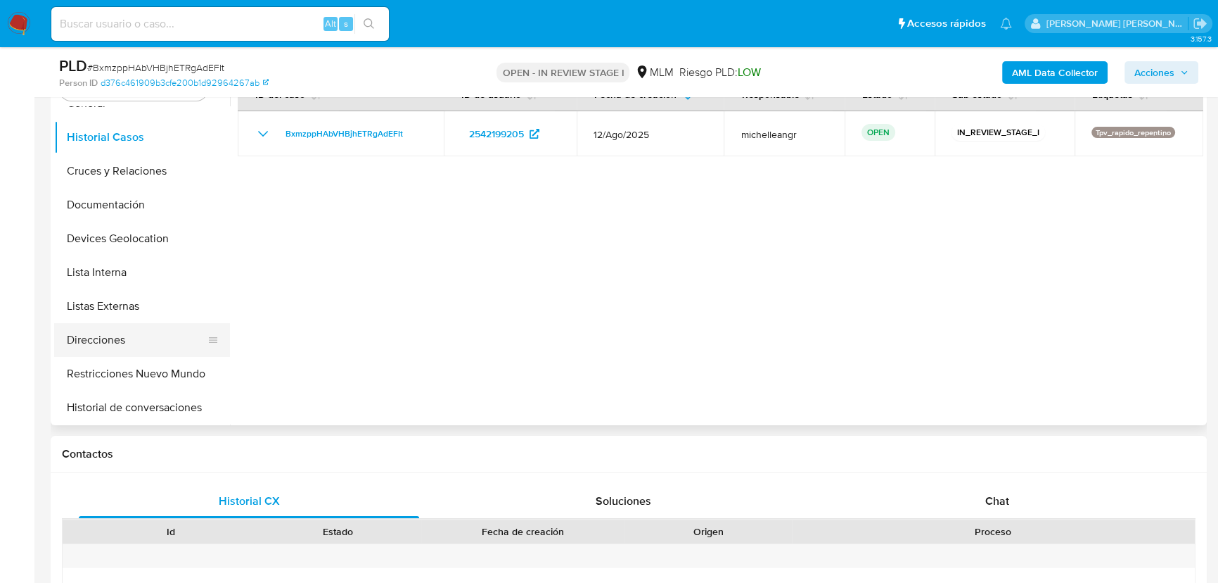
scroll to position [127, 0]
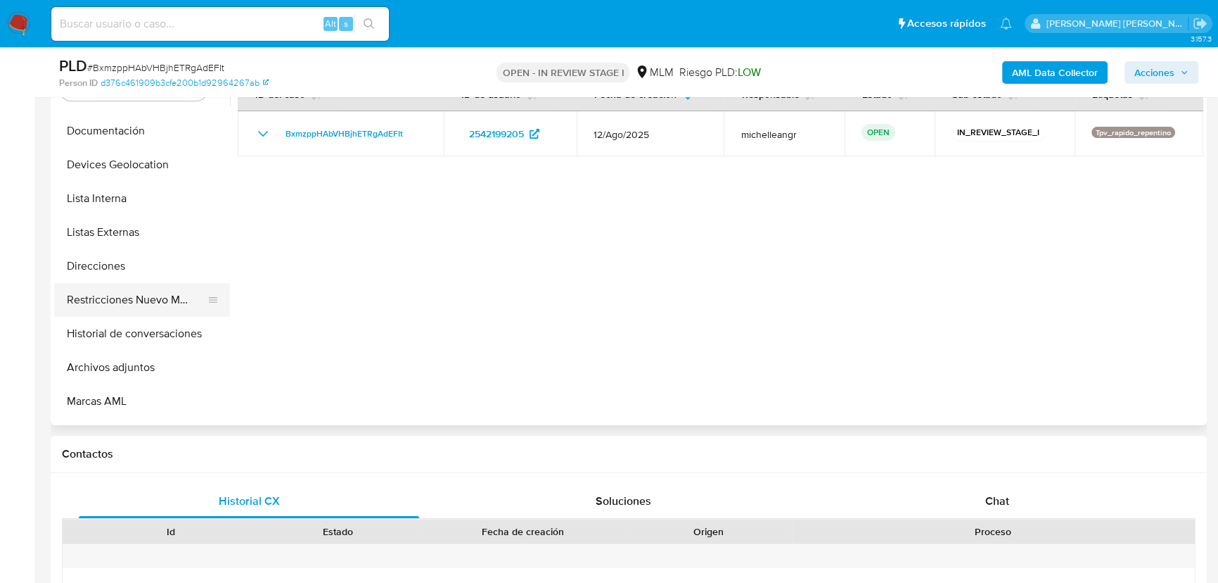
drag, startPoint x: 146, startPoint y: 304, endPoint x: 160, endPoint y: 303, distance: 13.4
click at [145, 304] on button "Restricciones Nuevo Mundo" at bounding box center [136, 300] width 165 height 34
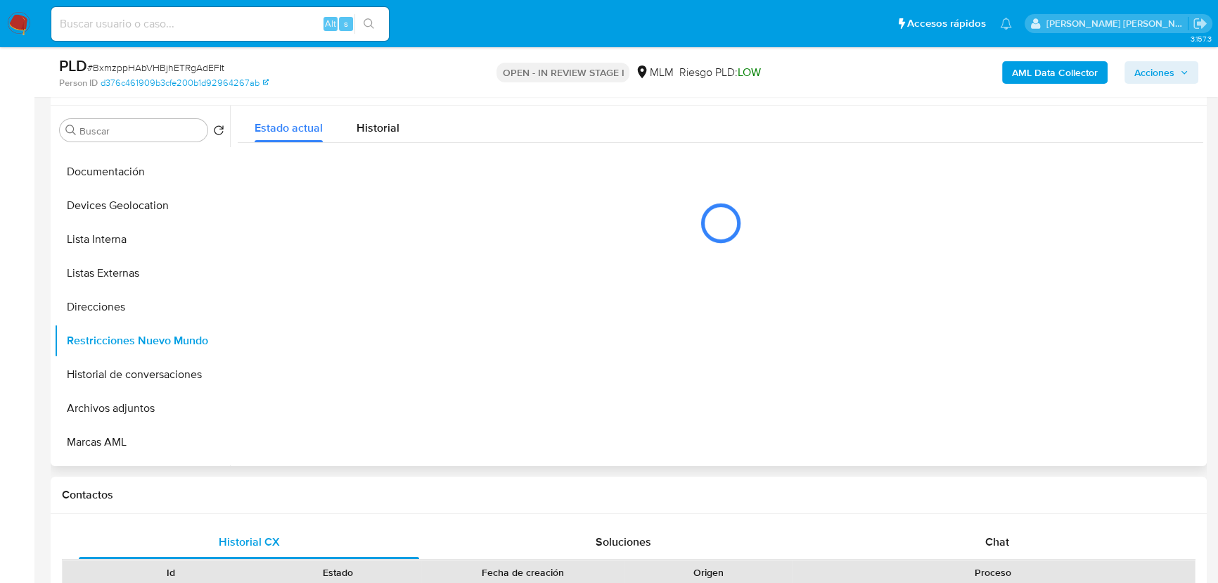
scroll to position [236, 0]
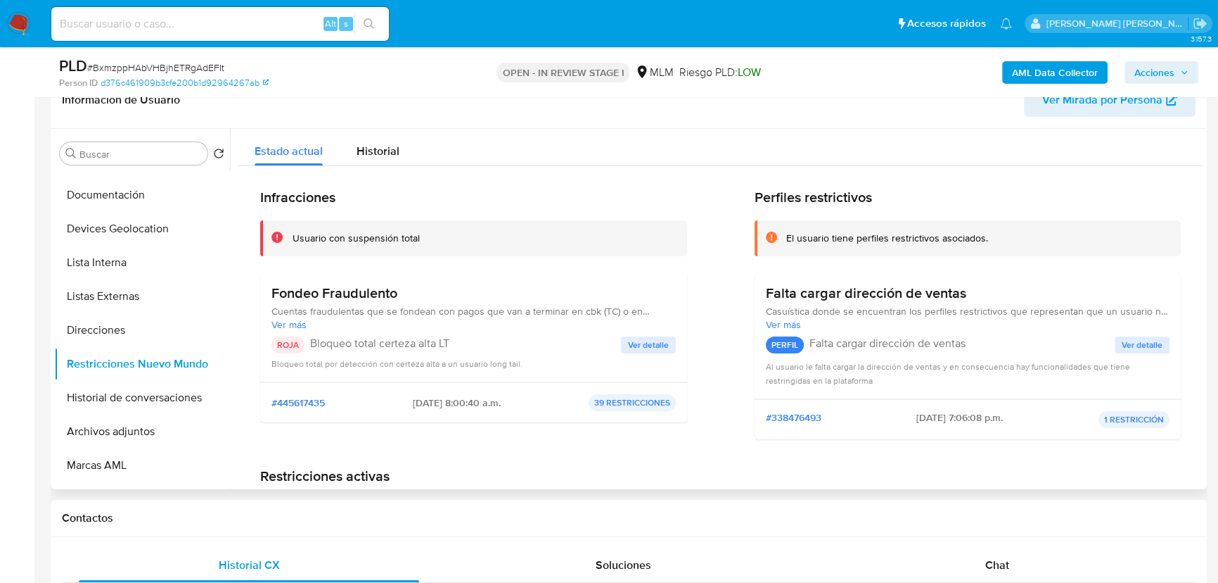
click at [628, 340] on span "Ver detalle" at bounding box center [648, 345] width 41 height 14
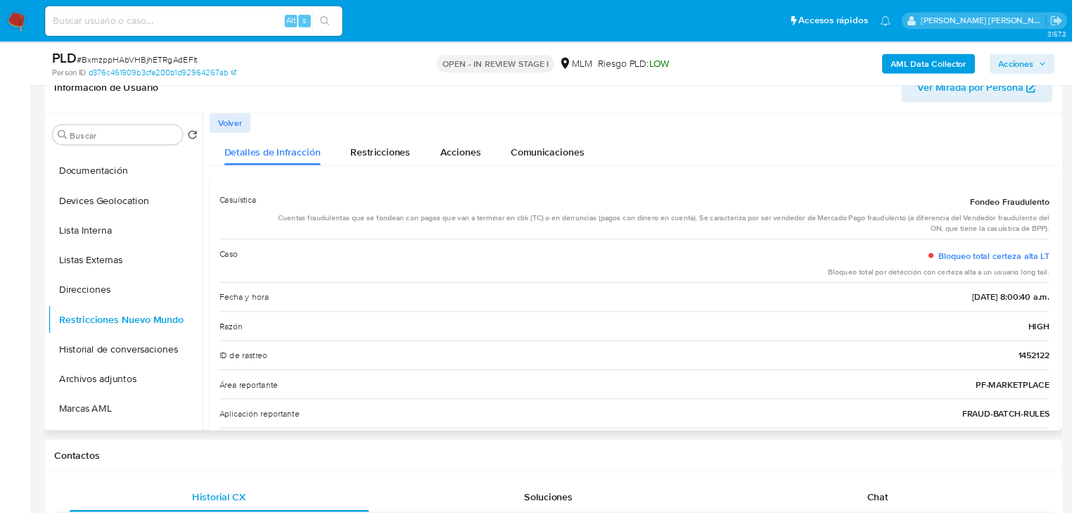
scroll to position [127, 0]
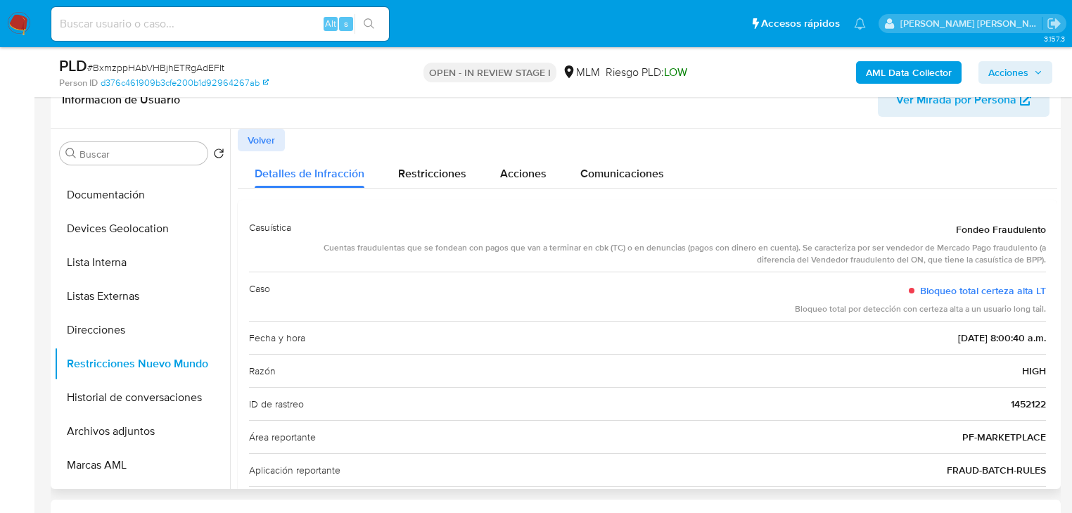
click at [255, 146] on span "Volver" at bounding box center [261, 140] width 27 height 20
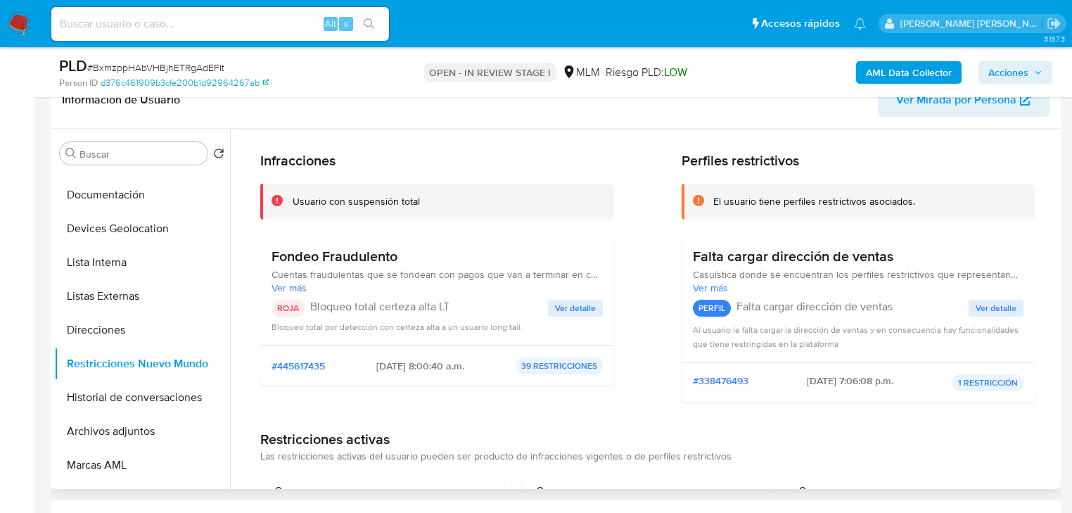
scroll to position [56, 0]
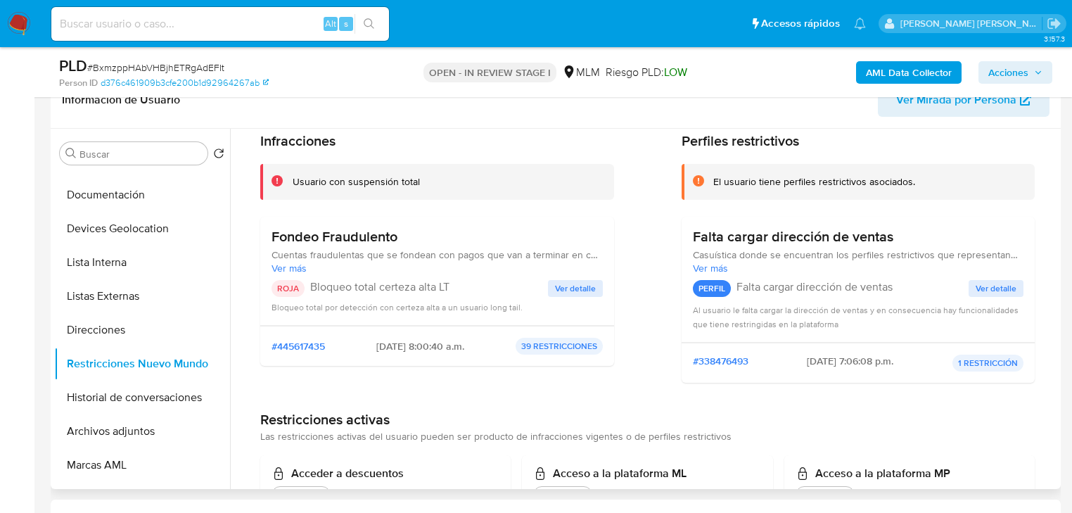
click at [581, 279] on div "Fondeo Fraudulento Cuentas fraudulentas que se fondean con pagos que van a term…" at bounding box center [437, 271] width 331 height 86
click at [555, 290] on span "Ver detalle" at bounding box center [575, 288] width 41 height 14
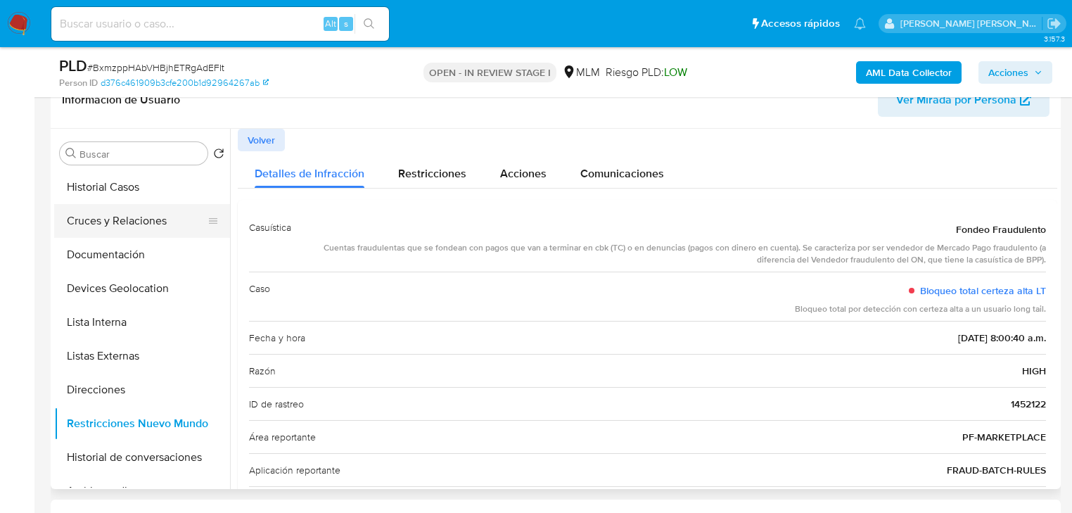
scroll to position [0, 0]
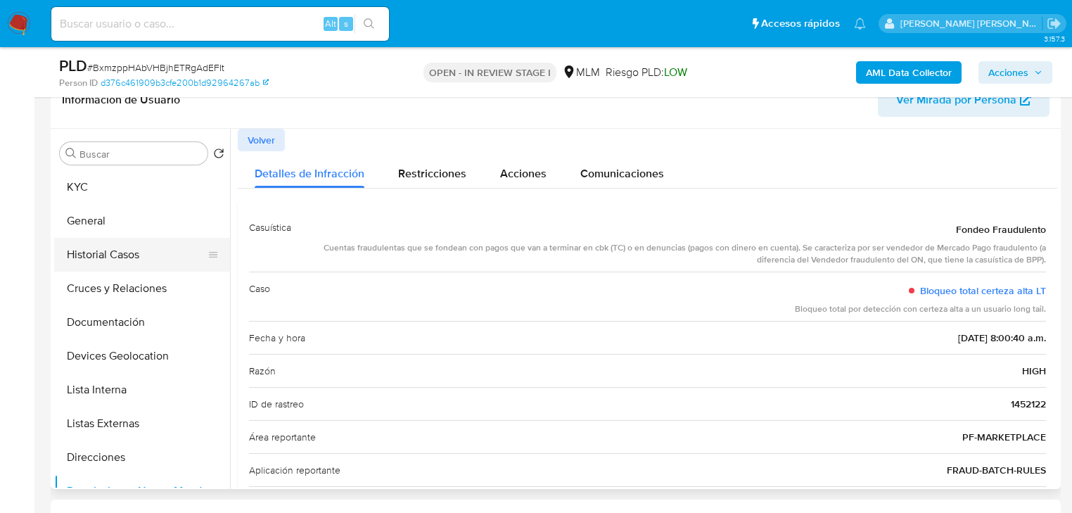
drag, startPoint x: 114, startPoint y: 239, endPoint x: 174, endPoint y: 253, distance: 61.4
click at [115, 238] on button "Historial Casos" at bounding box center [136, 255] width 165 height 34
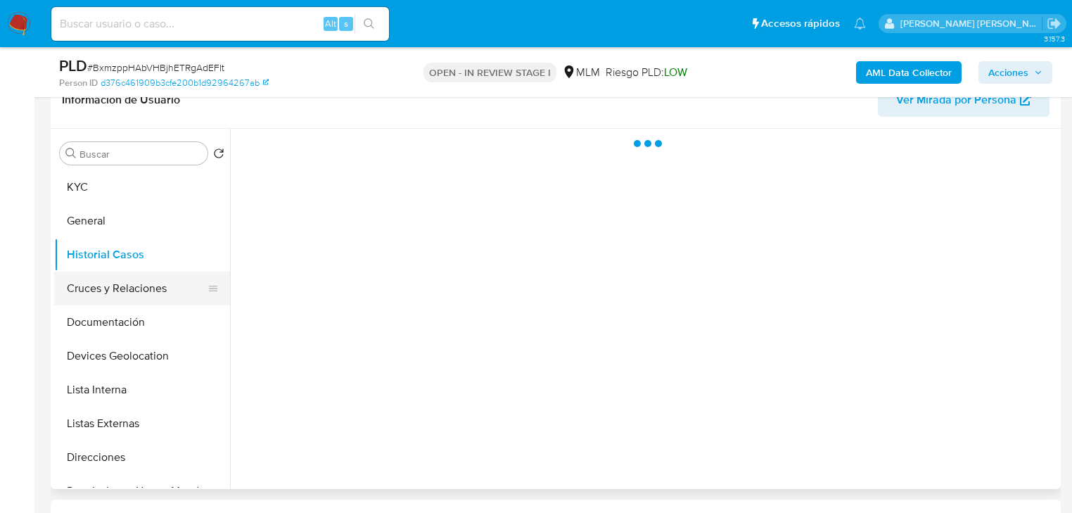
click at [104, 295] on button "Cruces y Relaciones" at bounding box center [136, 289] width 165 height 34
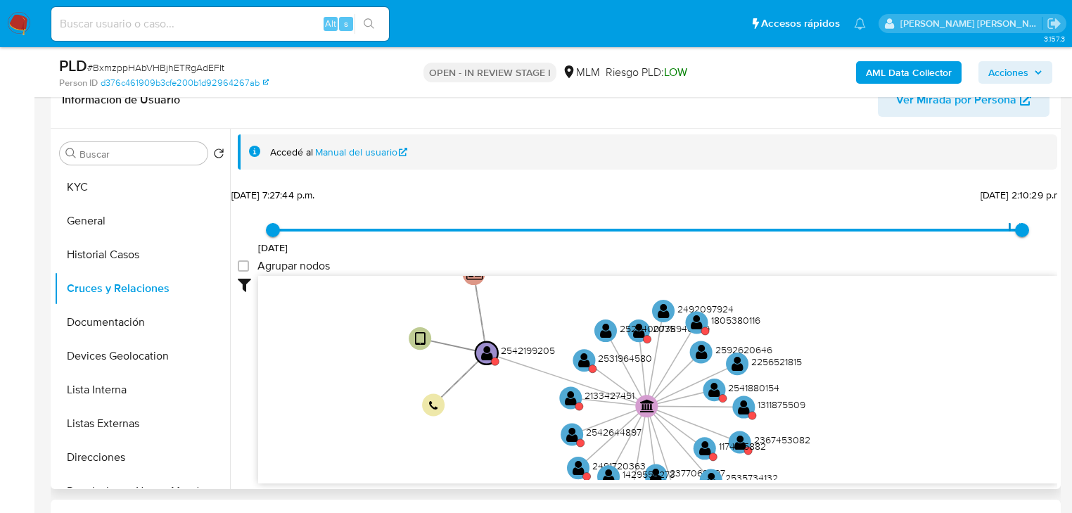
drag, startPoint x: 524, startPoint y: 371, endPoint x: 526, endPoint y: 411, distance: 39.5
click at [526, 411] on icon "device-686dbe277d2ec6938adbe098  user-2542199205  2542199205 person-d376c4619…" at bounding box center [657, 378] width 799 height 204
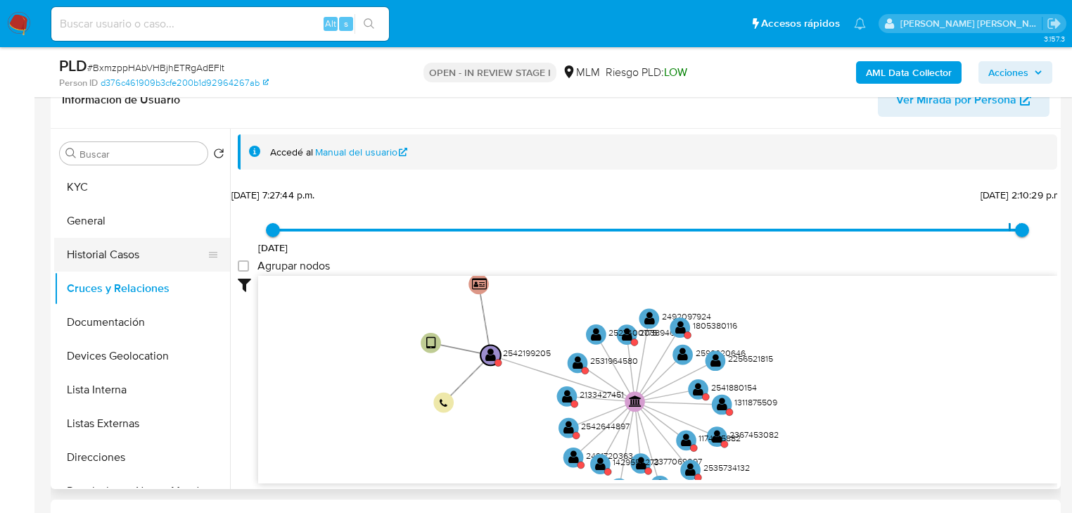
click at [132, 253] on button "Historial Casos" at bounding box center [136, 255] width 165 height 34
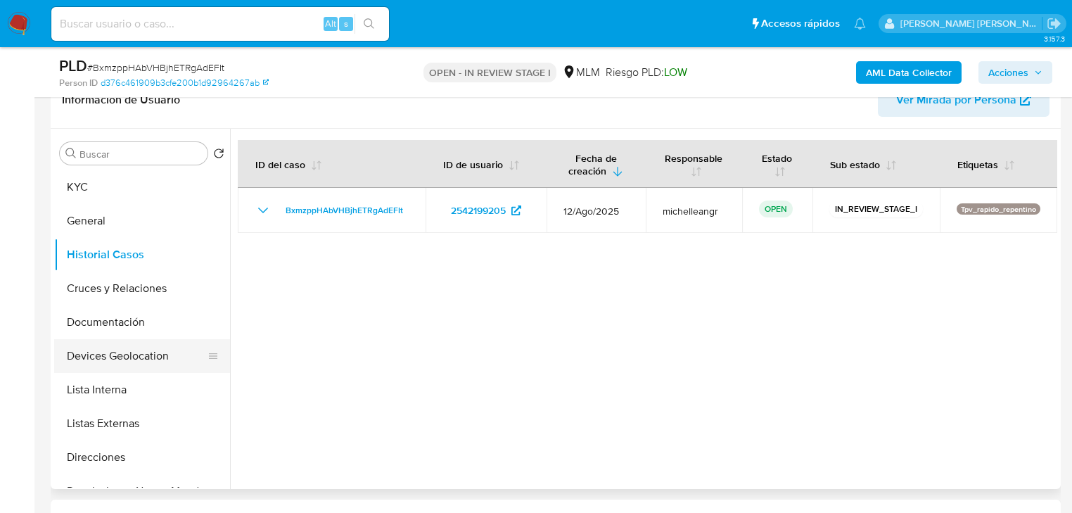
click at [134, 360] on button "Devices Geolocation" at bounding box center [136, 356] width 165 height 34
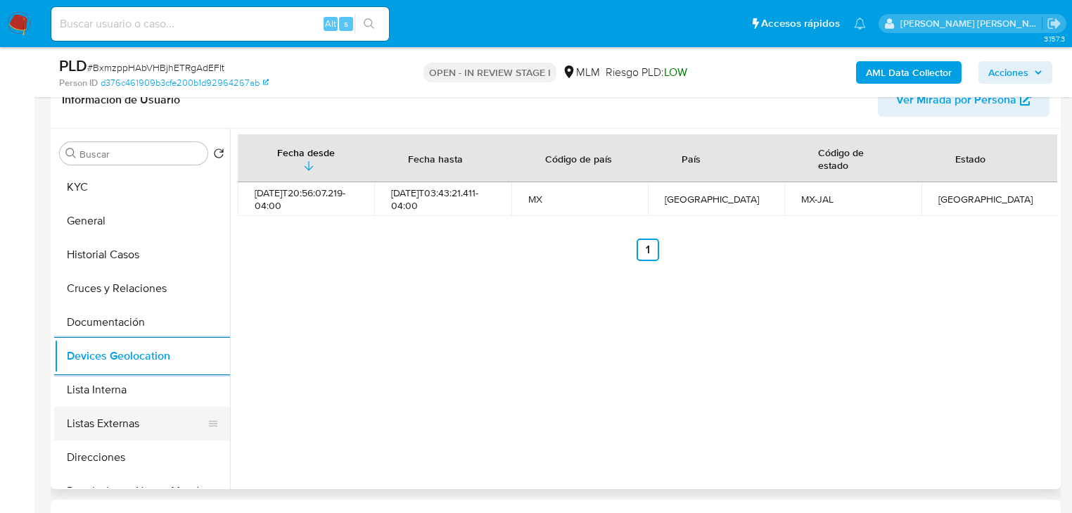
click at [134, 432] on button "Listas Externas" at bounding box center [136, 424] width 165 height 34
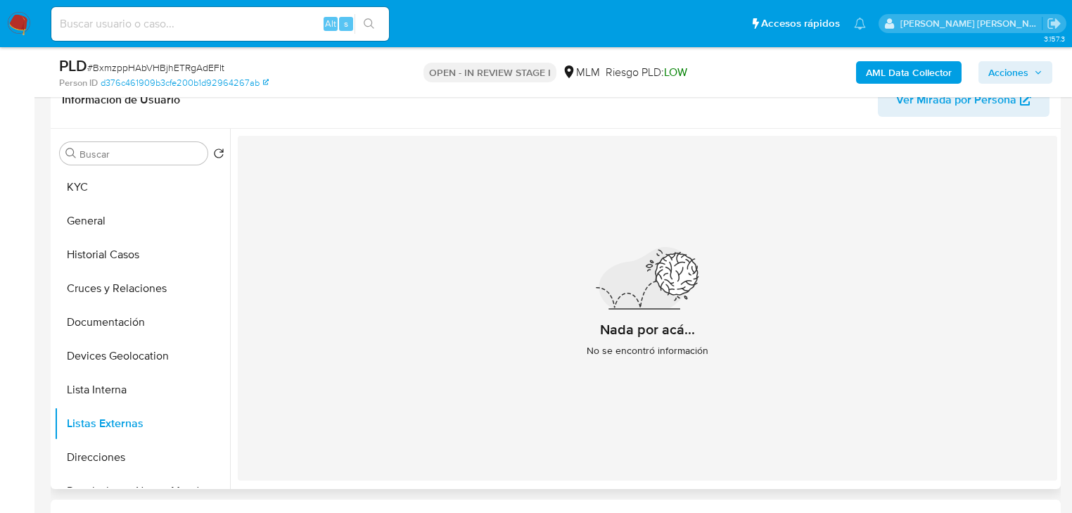
click at [643, 381] on div "Nada por acá... No se encontró información" at bounding box center [648, 308] width 820 height 345
click at [116, 174] on button "KYC" at bounding box center [136, 187] width 165 height 34
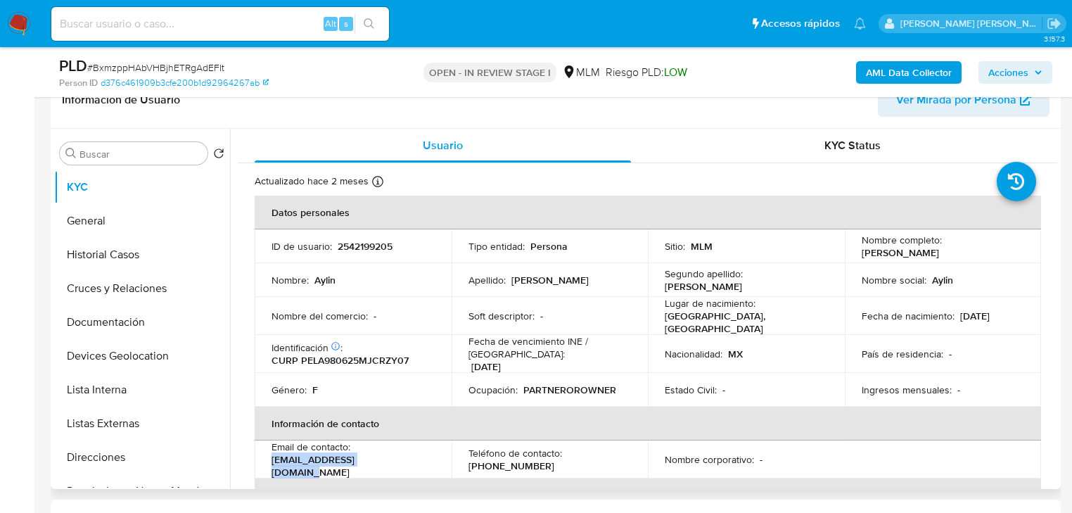
drag, startPoint x: 339, startPoint y: 459, endPoint x: 366, endPoint y: 265, distance: 196.0
click at [263, 456] on td "Email de contacto : aylinperez077@gmail.com" at bounding box center [353, 459] width 197 height 38
copy p "aylinperez077@gmail.com"
click at [516, 459] on p "(33) 34689588" at bounding box center [512, 465] width 86 height 13
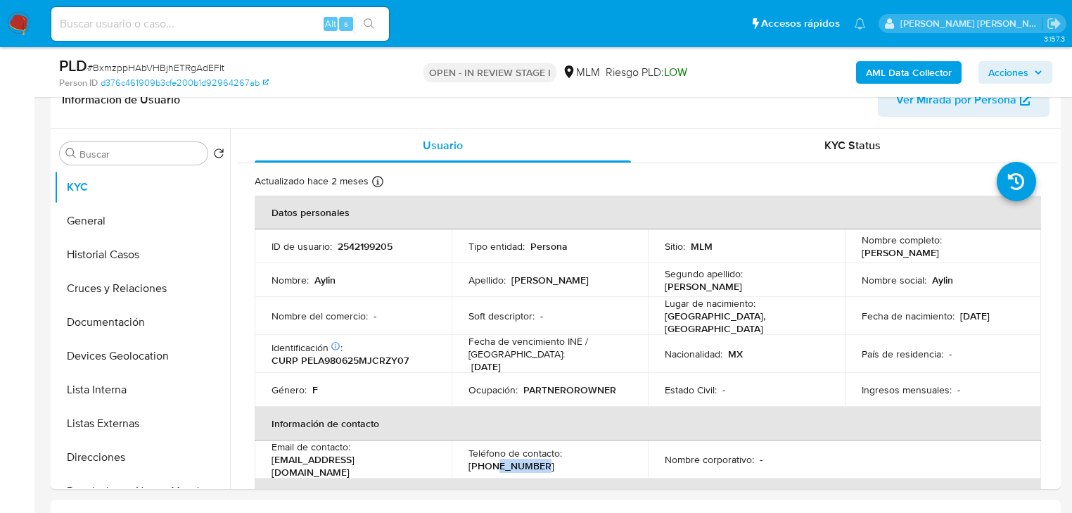
copy p "34689588"
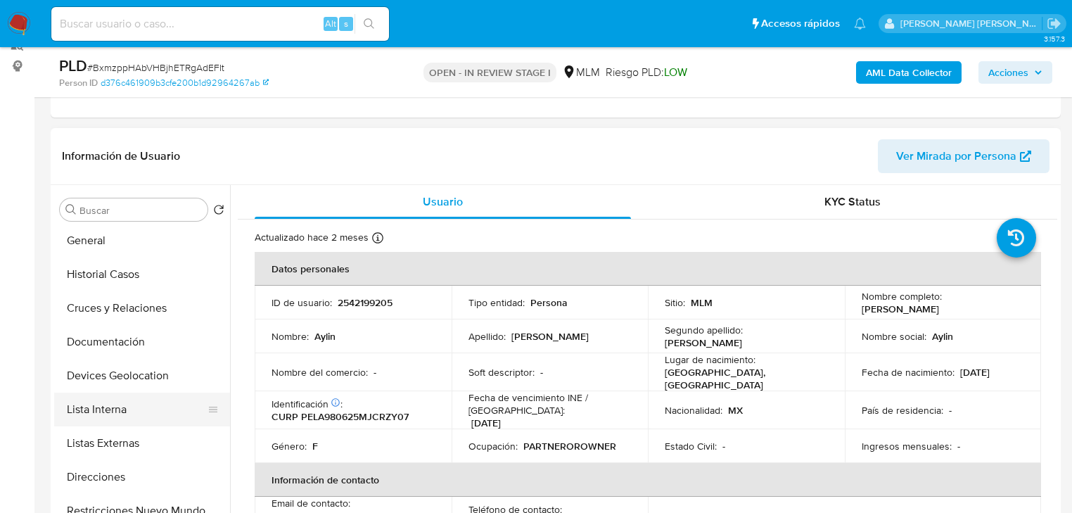
scroll to position [56, 0]
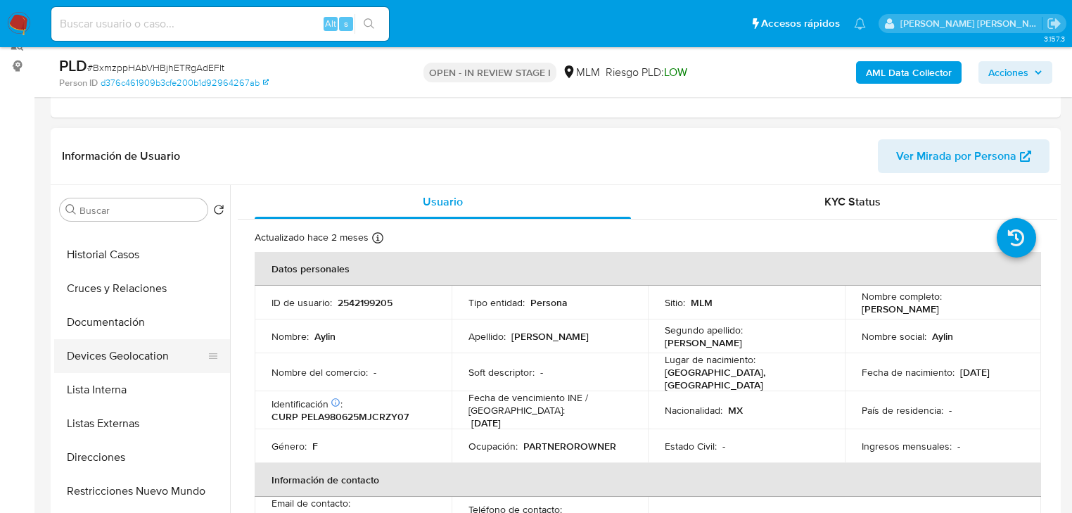
drag, startPoint x: 124, startPoint y: 360, endPoint x: 215, endPoint y: 362, distance: 91.5
click at [124, 358] on button "Devices Geolocation" at bounding box center [136, 356] width 165 height 34
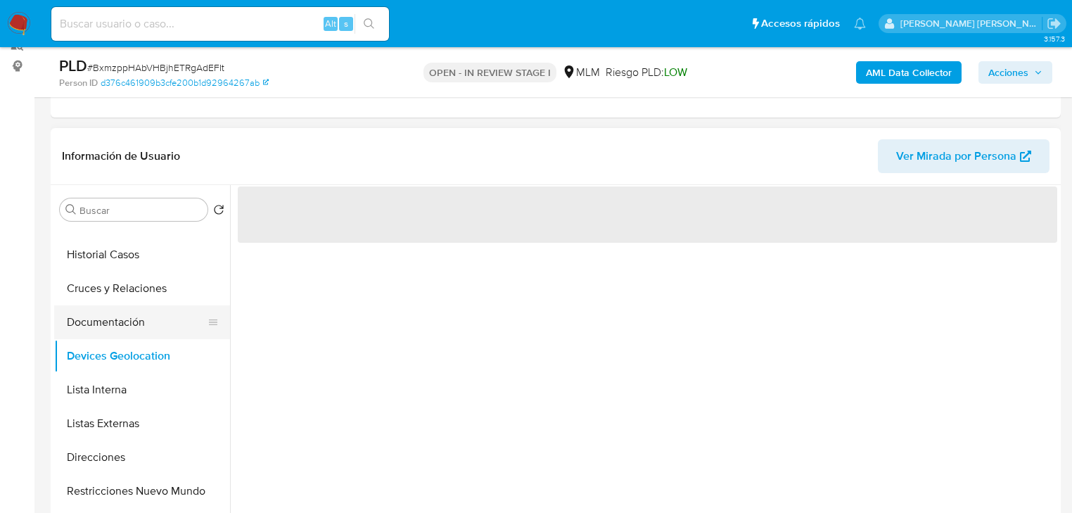
click at [119, 322] on button "Documentación" at bounding box center [136, 322] width 165 height 34
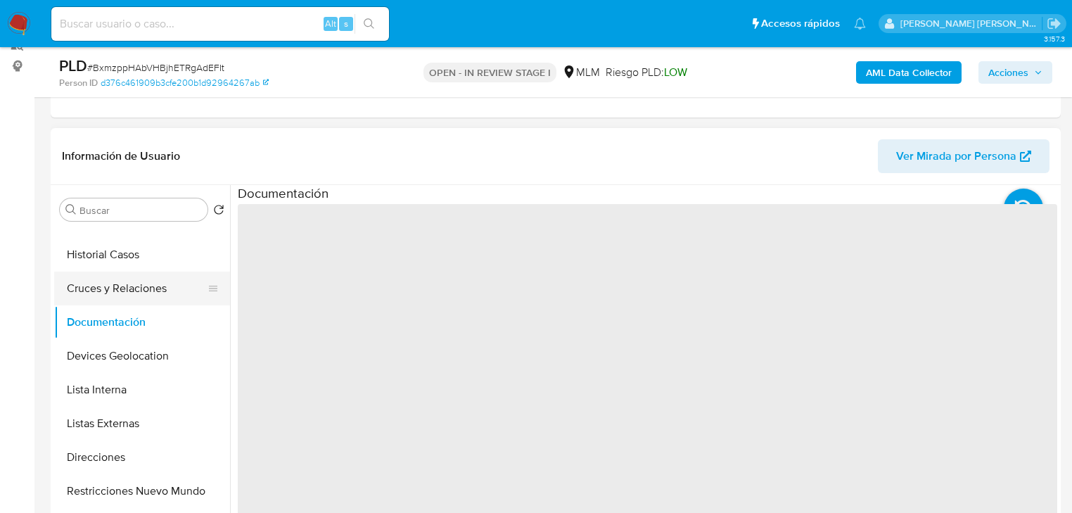
click at [127, 295] on button "Cruces y Relaciones" at bounding box center [136, 289] width 165 height 34
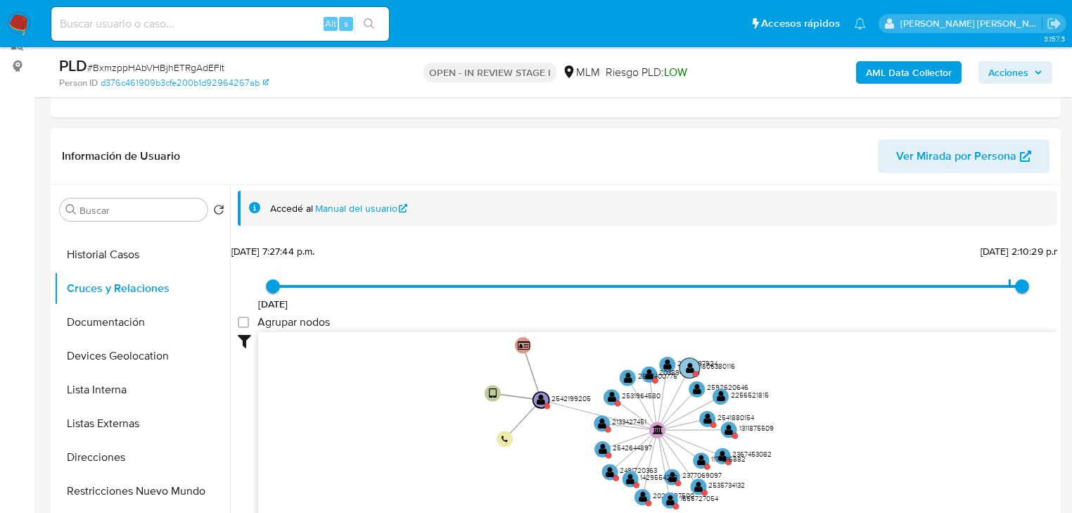
click at [692, 366] on text "" at bounding box center [690, 367] width 8 height 11
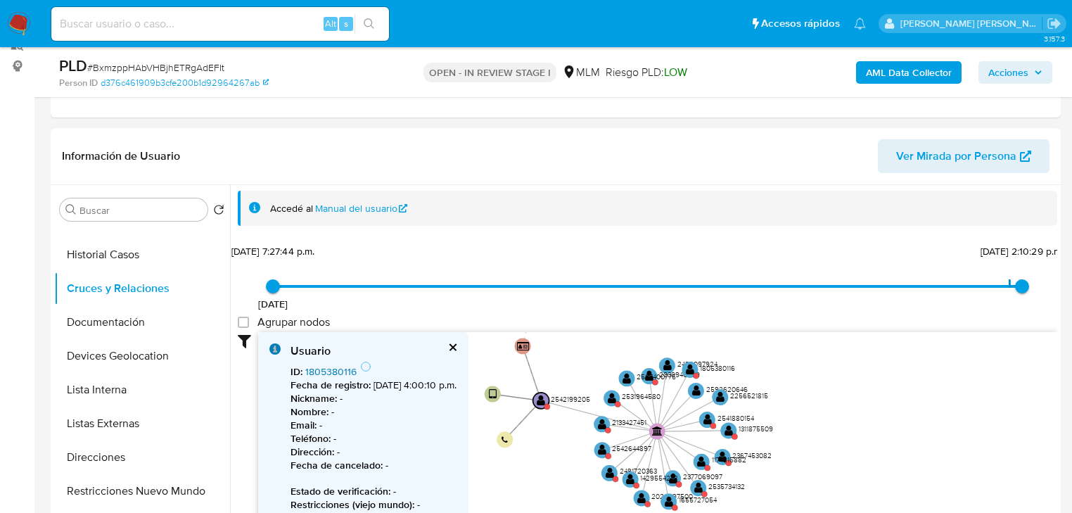
click at [328, 371] on link "1805380116" at bounding box center [330, 371] width 51 height 14
click at [734, 435] on circle at bounding box center [735, 436] width 6 height 6
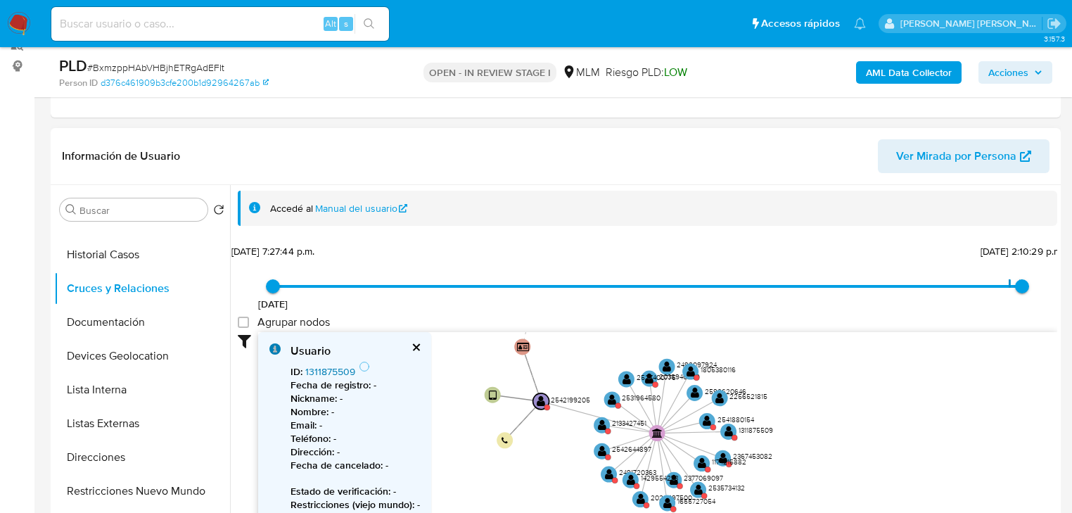
click at [321, 370] on link "1311875509" at bounding box center [330, 371] width 50 height 14
click at [720, 457] on text "1174215882" at bounding box center [730, 462] width 34 height 10
click at [720, 459] on text "1174215882" at bounding box center [730, 463] width 34 height 10
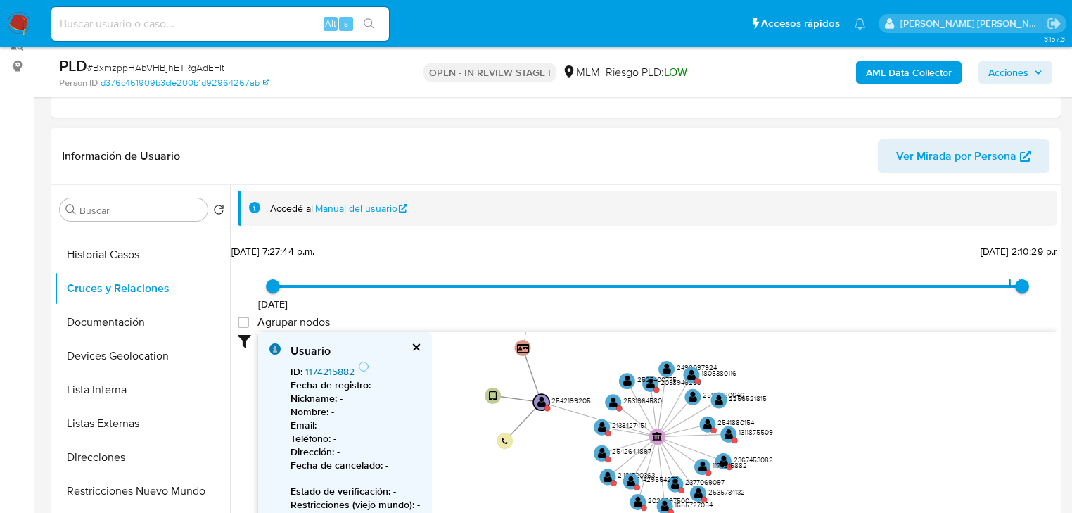
click at [338, 372] on link "1174215882" at bounding box center [329, 371] width 49 height 14
click at [631, 481] on text "" at bounding box center [631, 481] width 8 height 11
click at [631, 480] on text "" at bounding box center [631, 481] width 8 height 11
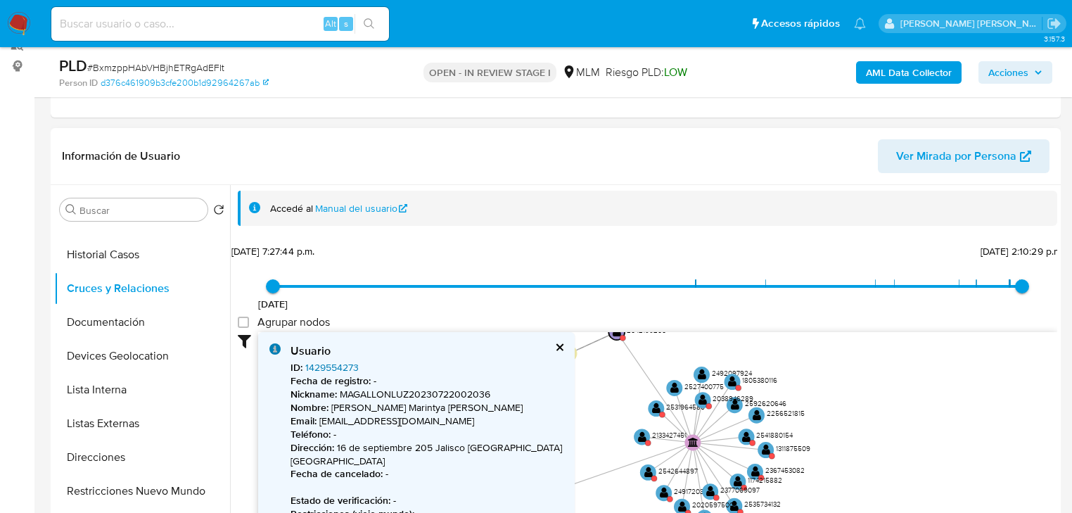
click at [330, 366] on link "1429554273" at bounding box center [331, 367] width 53 height 14
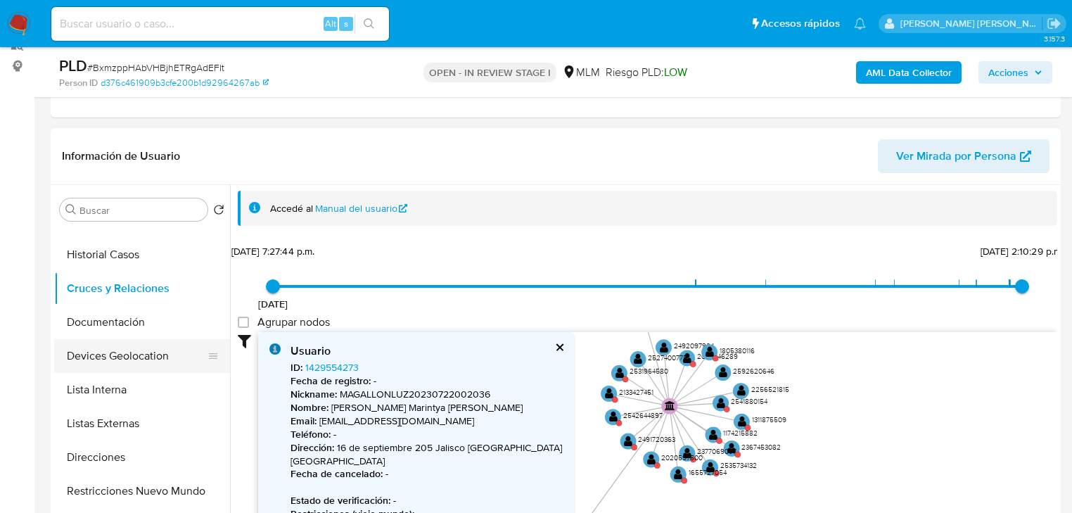
click at [117, 340] on button "Devices Geolocation" at bounding box center [136, 356] width 165 height 34
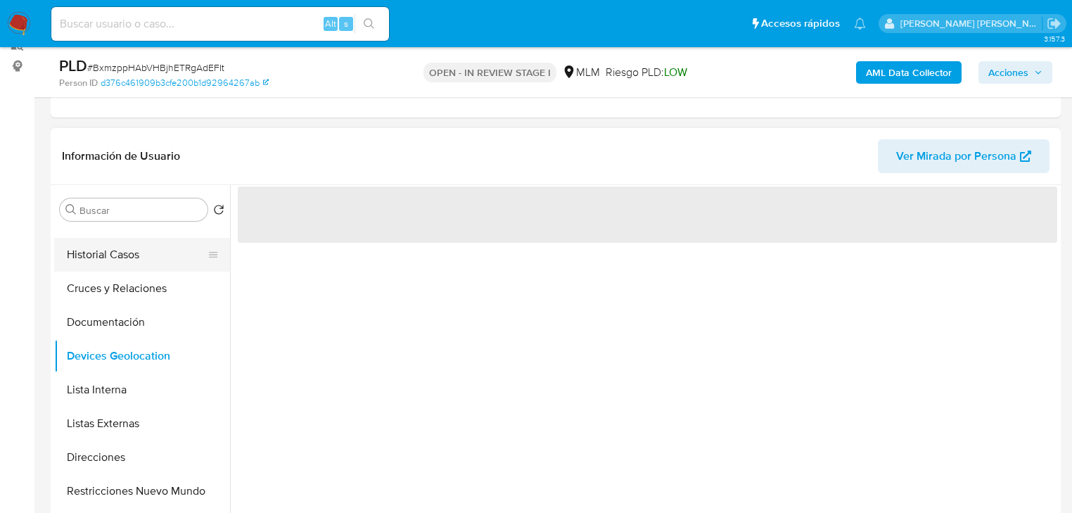
click at [142, 270] on button "Historial Casos" at bounding box center [136, 255] width 165 height 34
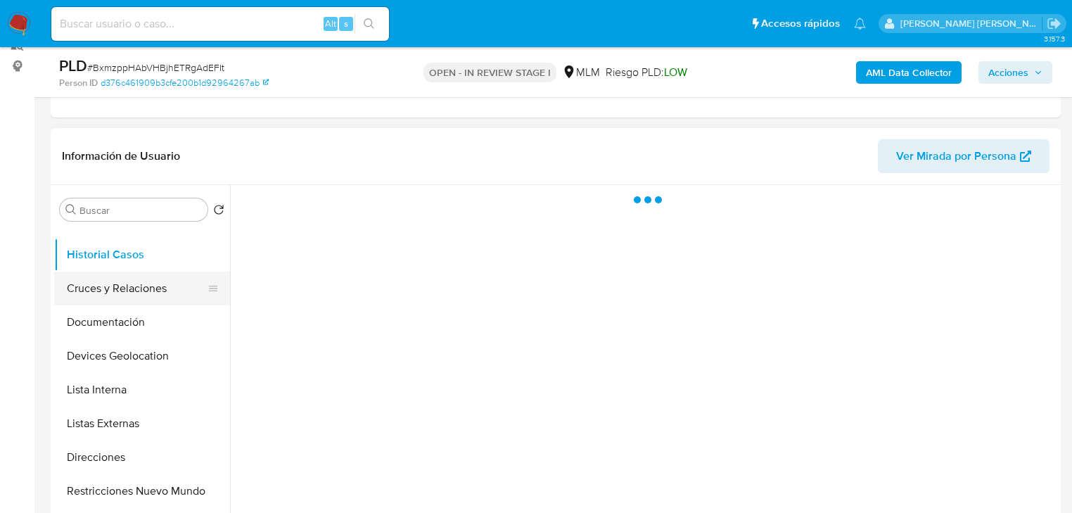
click at [132, 291] on button "Cruces y Relaciones" at bounding box center [136, 289] width 165 height 34
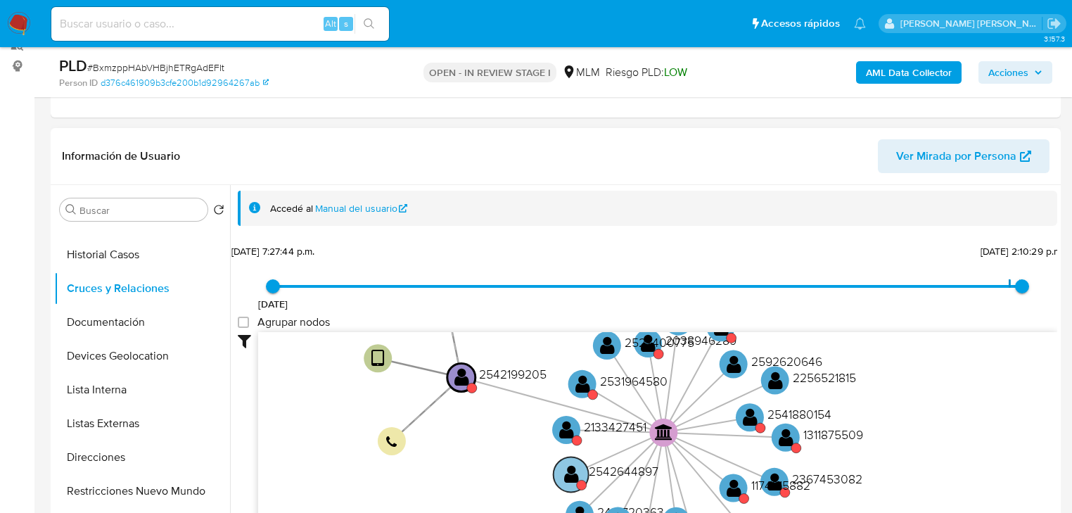
click at [570, 480] on circle at bounding box center [571, 474] width 35 height 35
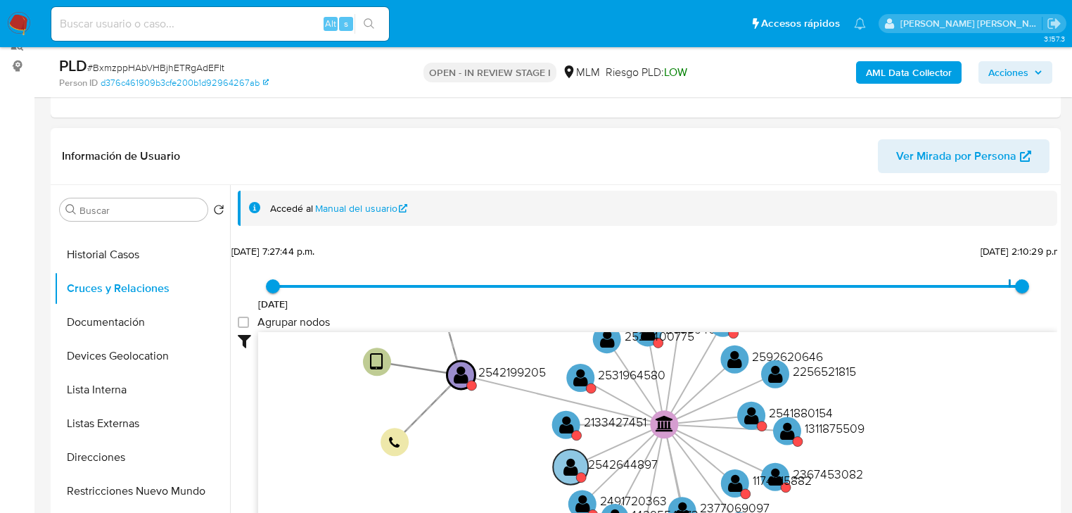
click at [570, 471] on text "" at bounding box center [571, 466] width 15 height 20
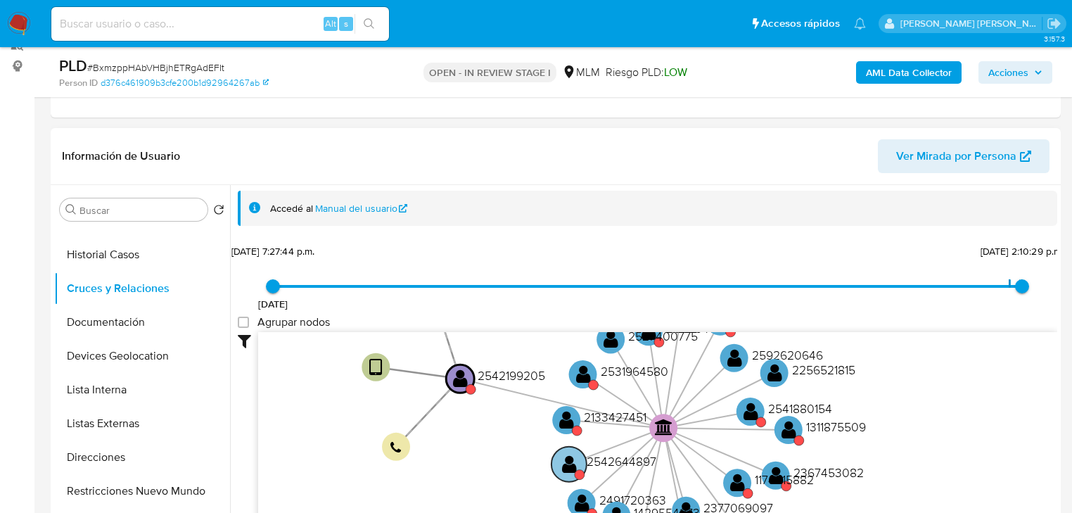
click at [571, 465] on text "" at bounding box center [569, 463] width 15 height 20
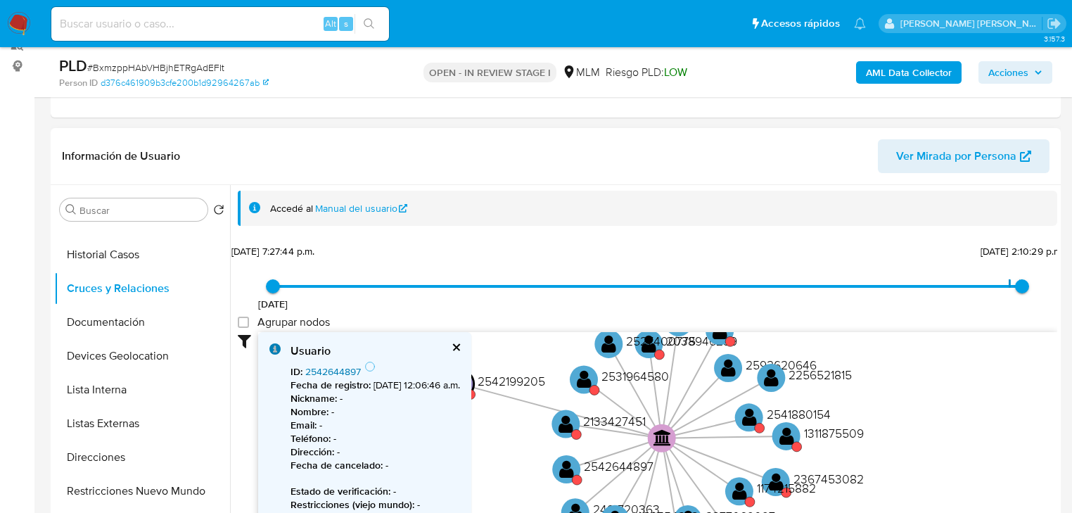
click at [316, 372] on link "2542644897" at bounding box center [333, 371] width 56 height 14
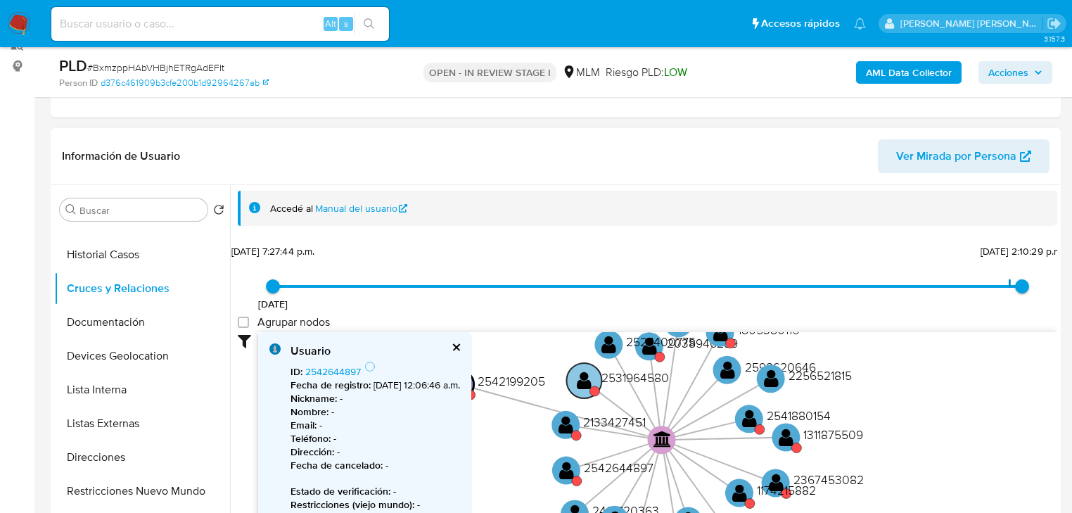
click at [581, 383] on text "" at bounding box center [584, 380] width 15 height 20
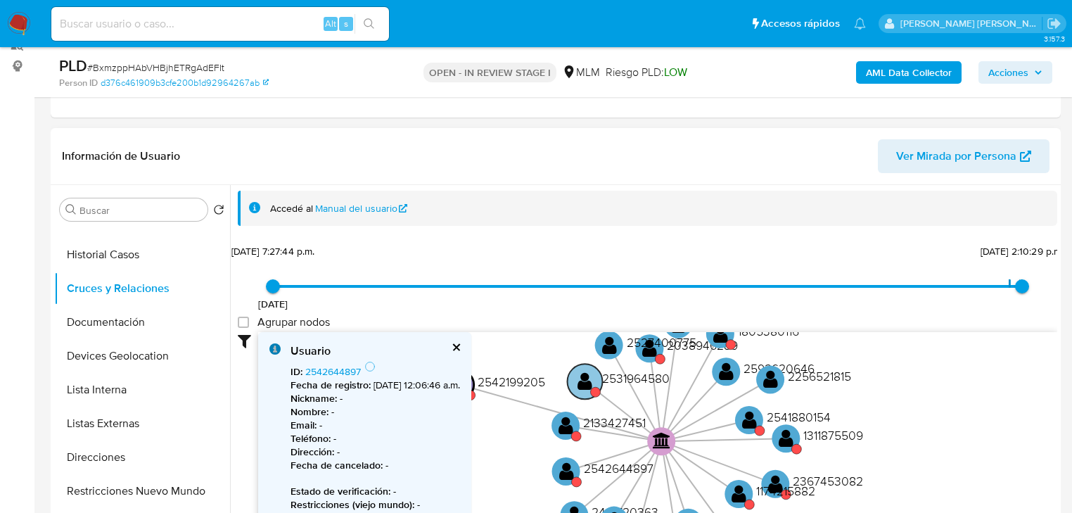
click at [581, 383] on text "" at bounding box center [585, 381] width 15 height 20
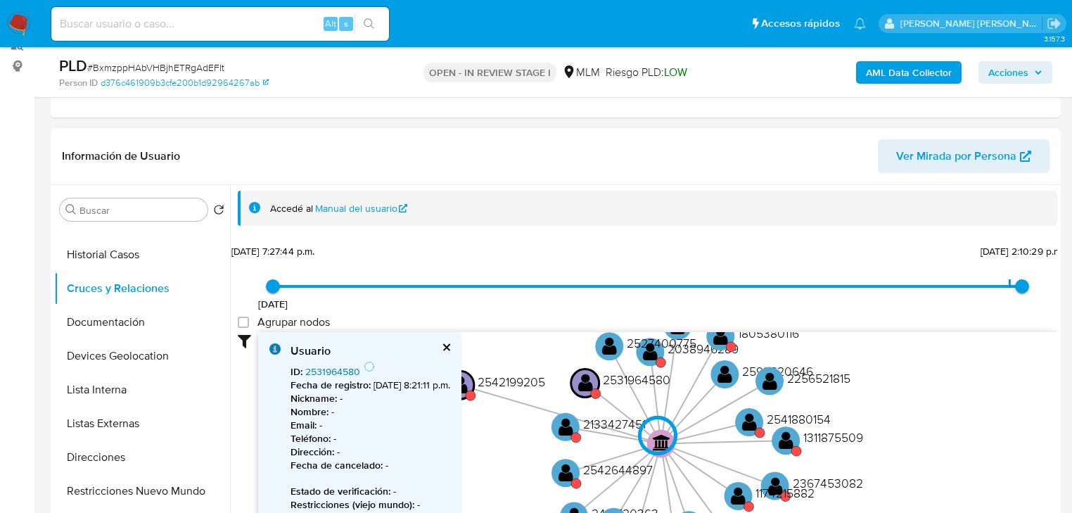
type input "1756410076000"
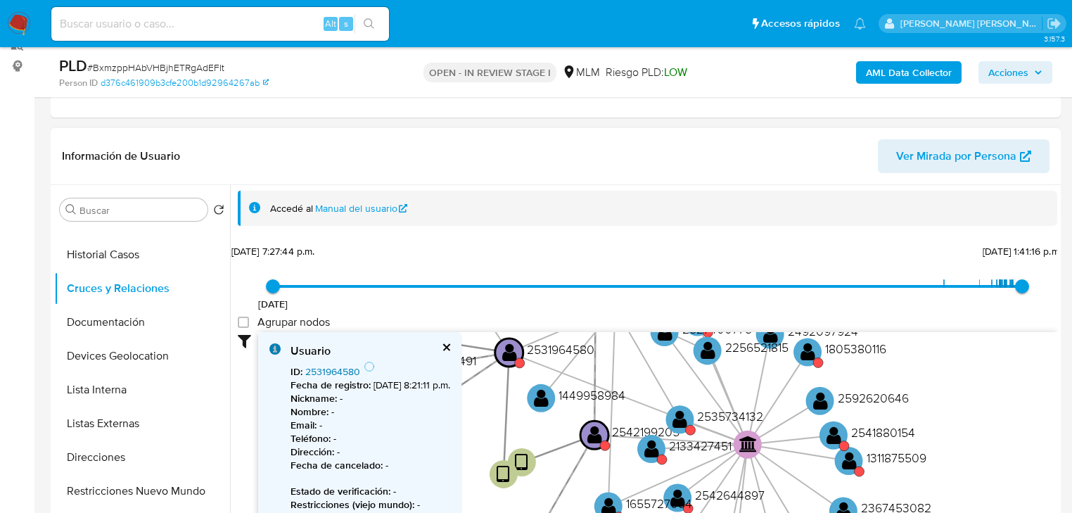
click at [337, 371] on link "2531964580" at bounding box center [332, 371] width 55 height 14
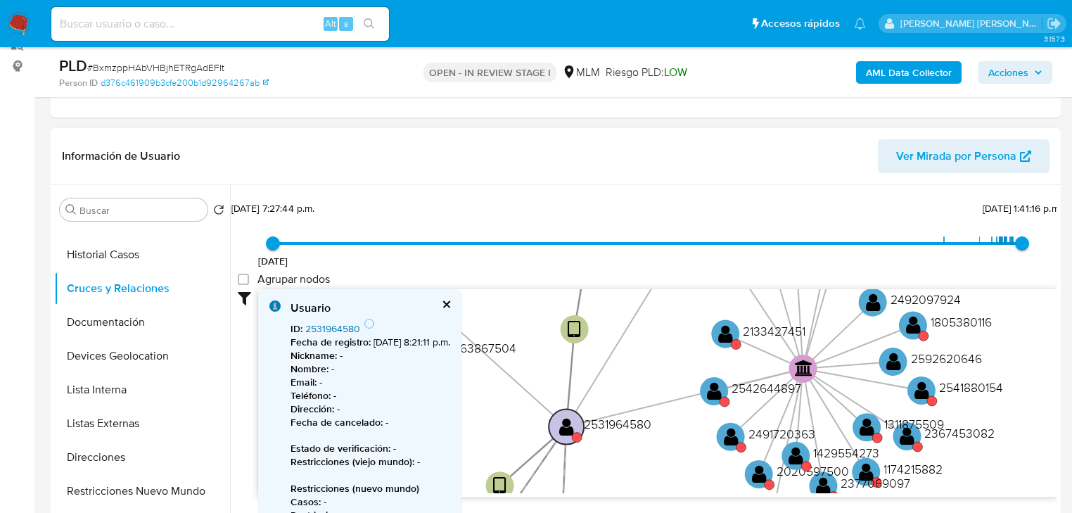
scroll to position [113, 0]
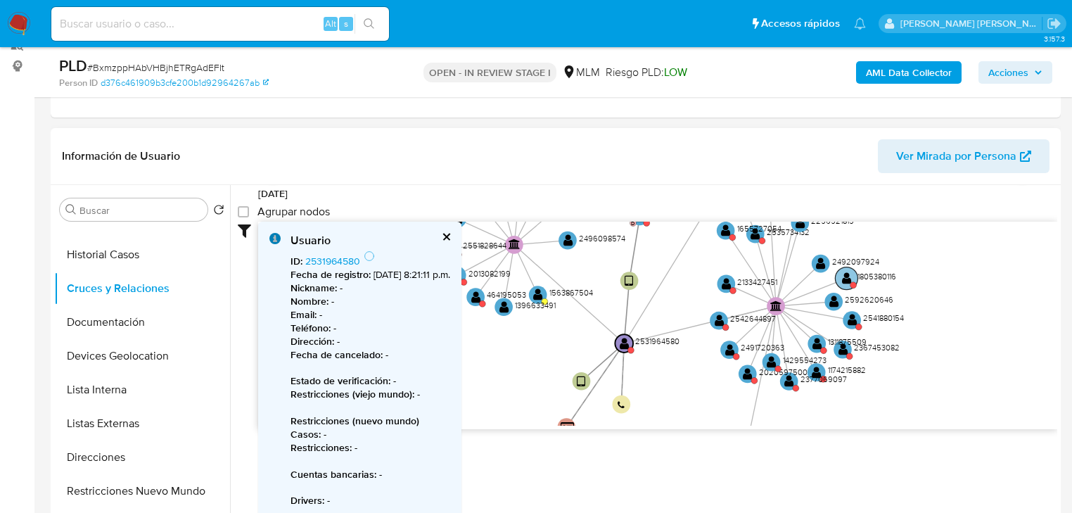
click at [853, 281] on circle at bounding box center [854, 284] width 6 height 6
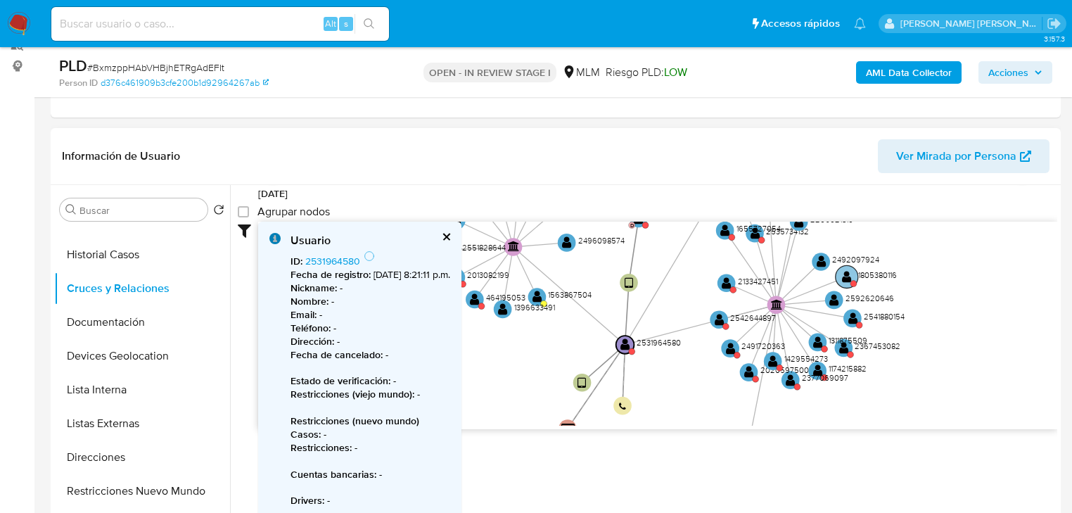
click at [851, 276] on circle at bounding box center [847, 276] width 23 height 23
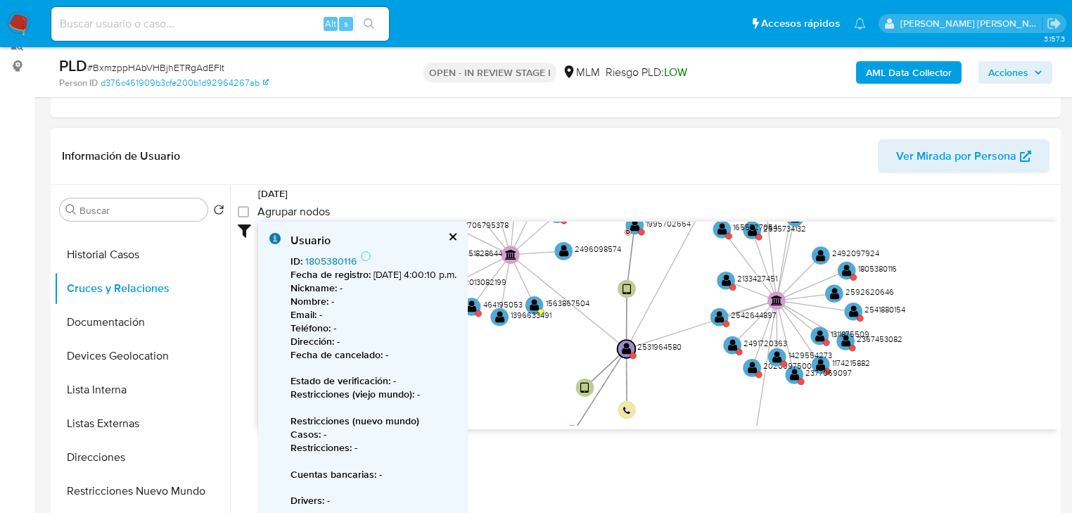
click at [314, 257] on link "1805380116" at bounding box center [330, 261] width 51 height 14
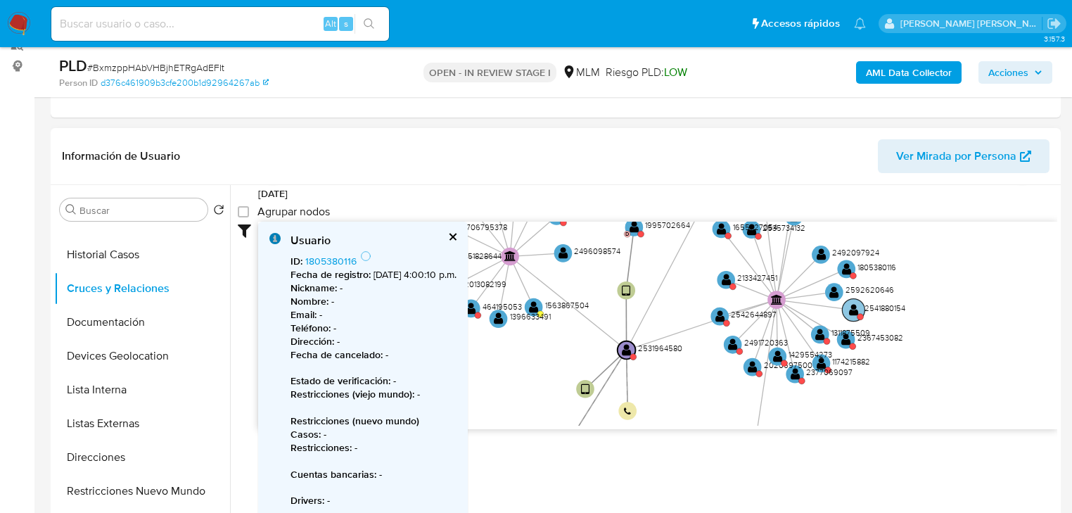
click at [855, 303] on text "" at bounding box center [854, 309] width 10 height 13
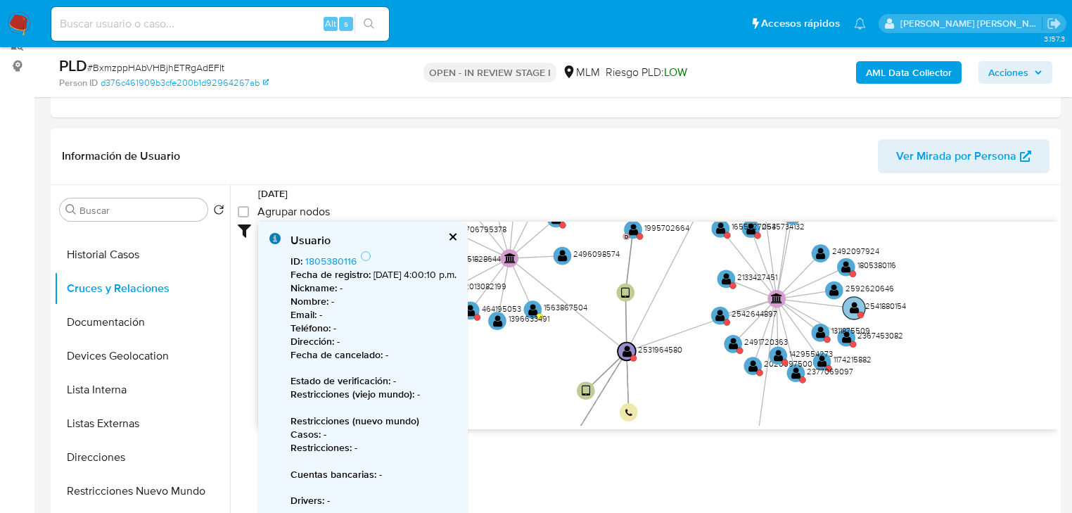
click at [853, 306] on text "" at bounding box center [855, 307] width 10 height 13
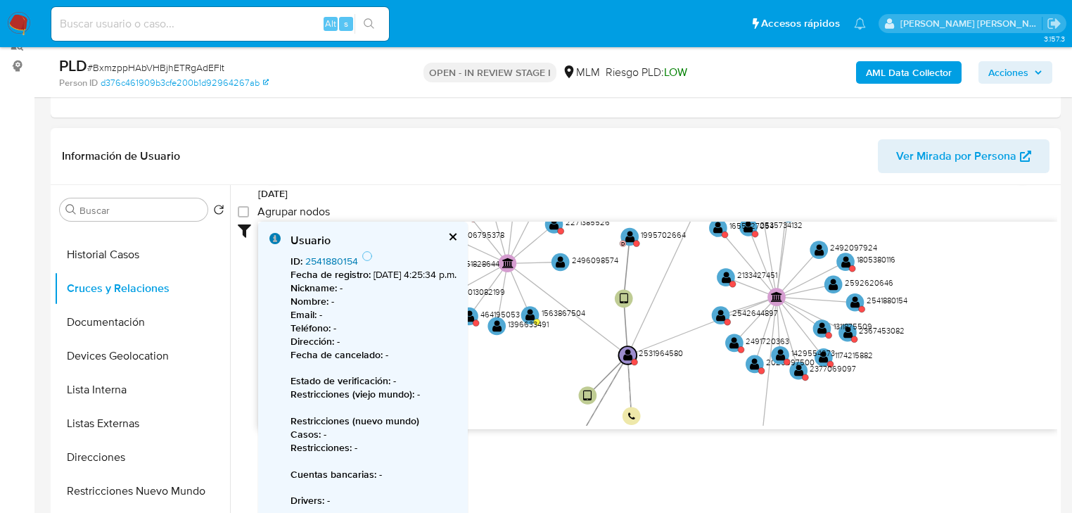
click at [307, 256] on link "2541880154" at bounding box center [331, 261] width 53 height 14
click at [850, 332] on text "" at bounding box center [849, 330] width 10 height 13
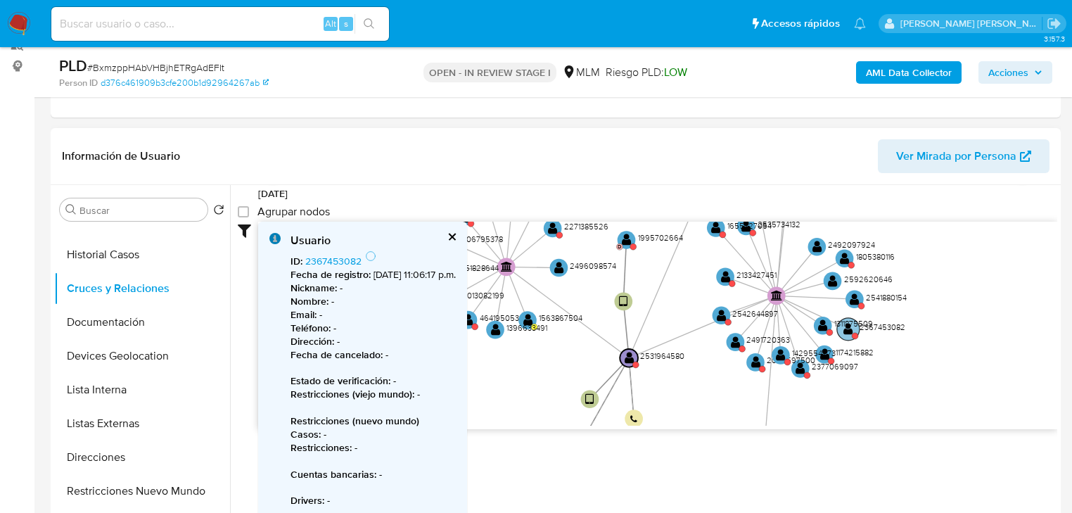
click at [851, 331] on text "" at bounding box center [849, 328] width 10 height 13
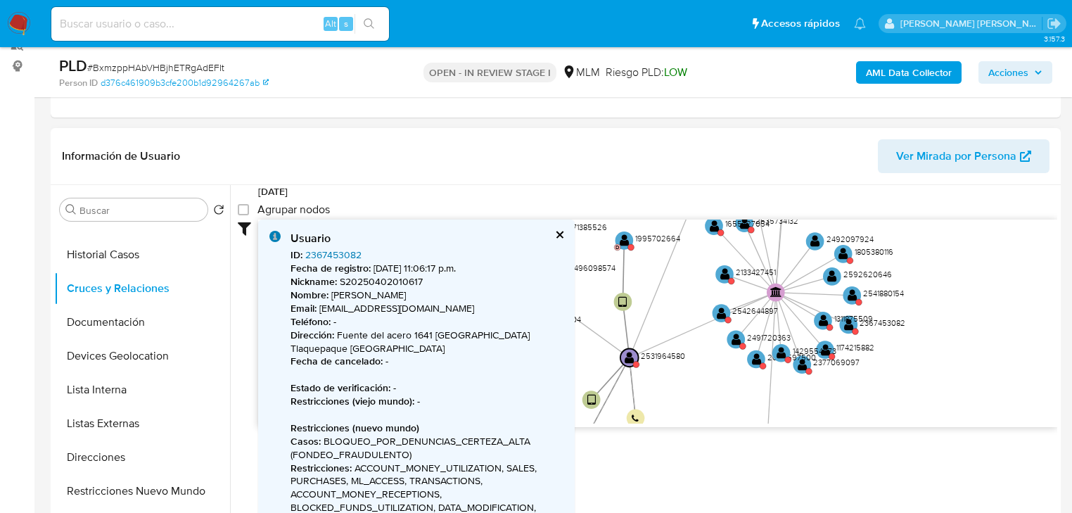
click at [332, 255] on link "2367453082" at bounding box center [333, 255] width 56 height 14
click at [820, 321] on text "" at bounding box center [824, 318] width 10 height 13
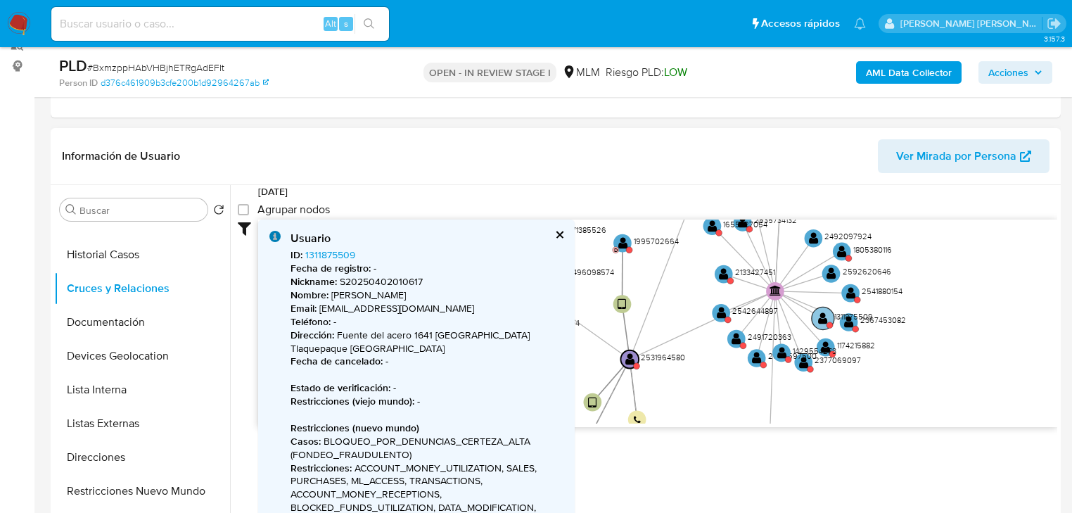
click at [822, 321] on text "" at bounding box center [823, 318] width 10 height 13
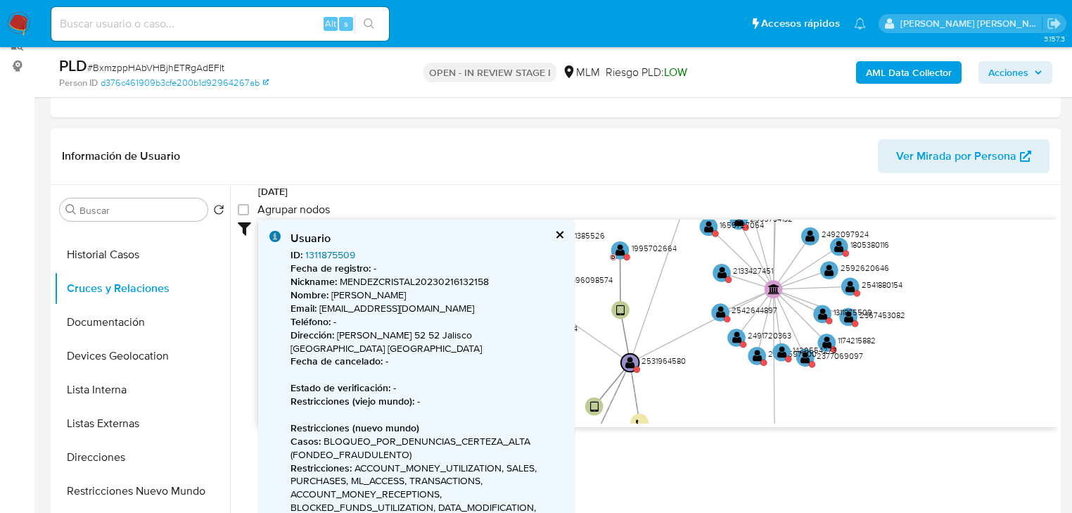
click at [330, 252] on link "1311875509" at bounding box center [330, 255] width 50 height 14
click at [823, 340] on text "" at bounding box center [827, 341] width 10 height 13
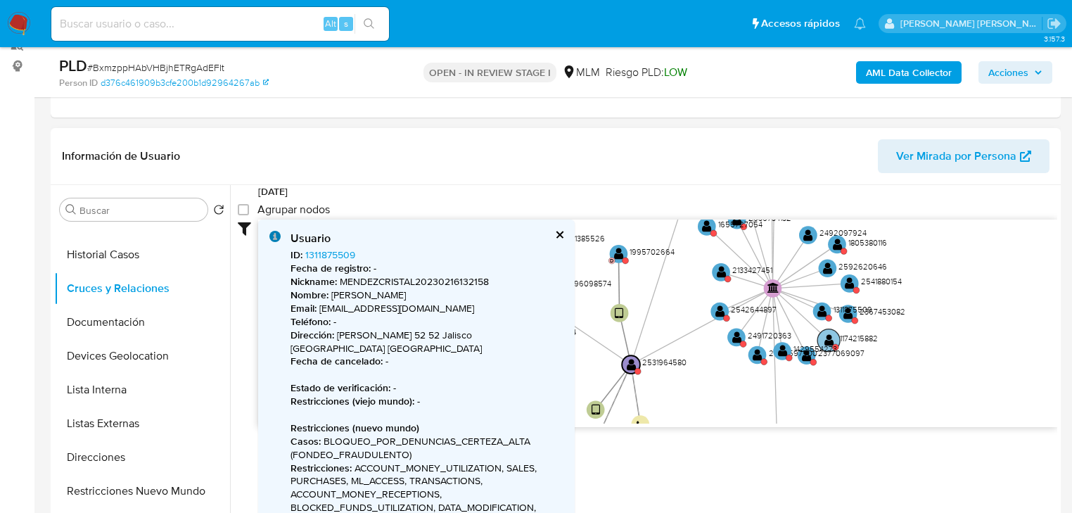
click at [825, 340] on g "device-686dbe277d2ec6938adbe098  user-2542199205  2542199205 person-d376c4619…" at bounding box center [667, 333] width 473 height 473
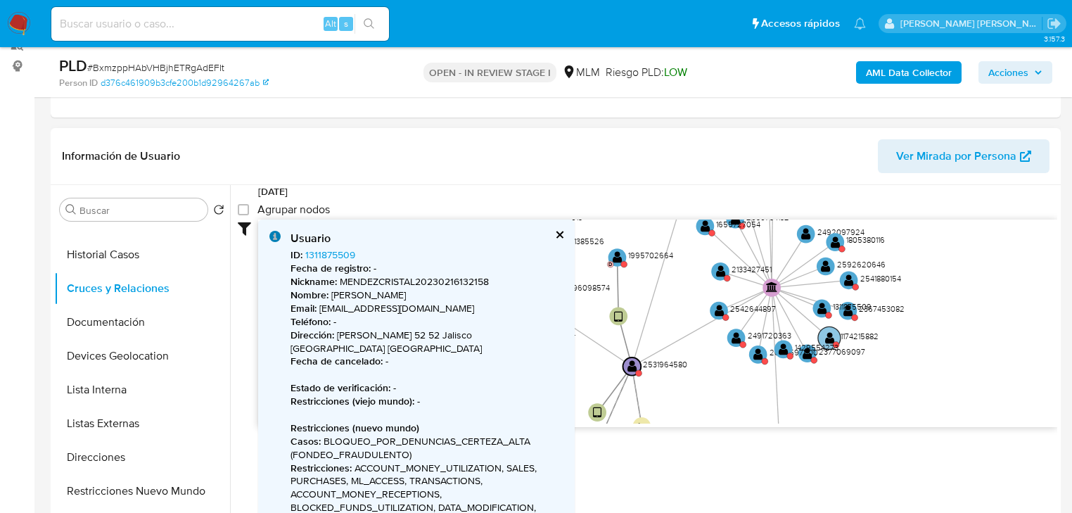
click at [825, 341] on text "1429554273" at bounding box center [817, 346] width 44 height 11
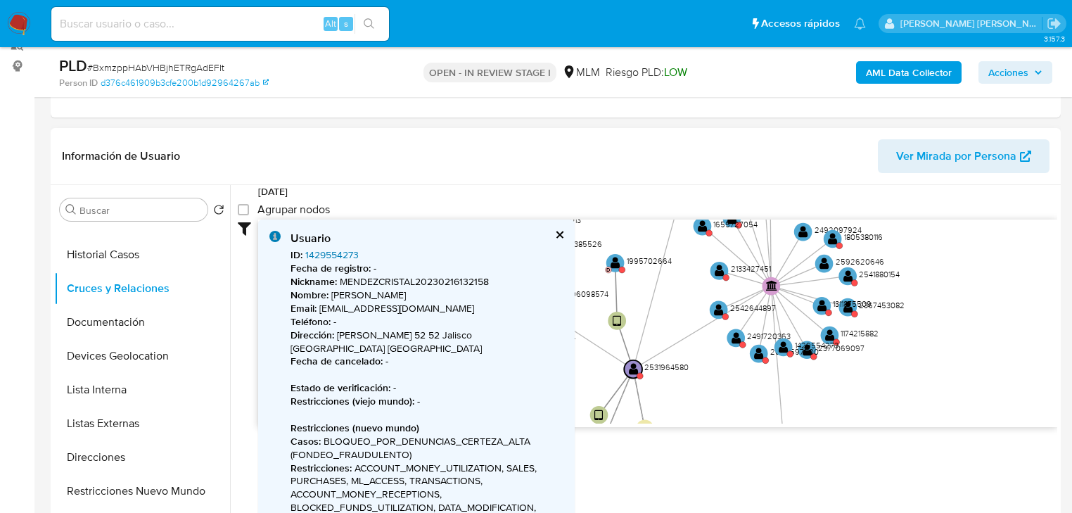
click at [333, 257] on link "1429554273" at bounding box center [331, 255] width 53 height 14
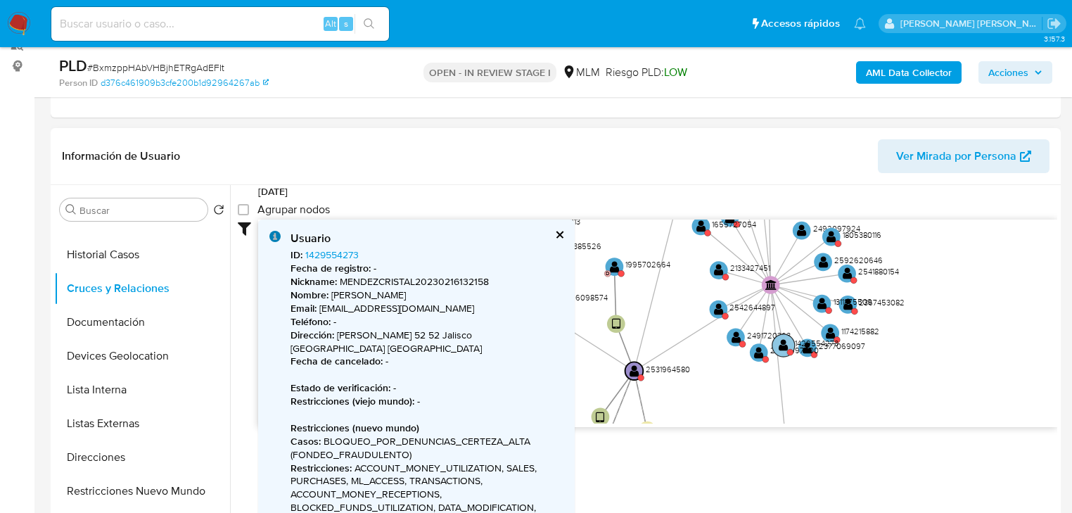
click at [810, 343] on text "1429554273" at bounding box center [817, 343] width 44 height 11
click at [808, 344] on text "1429554273" at bounding box center [817, 342] width 44 height 11
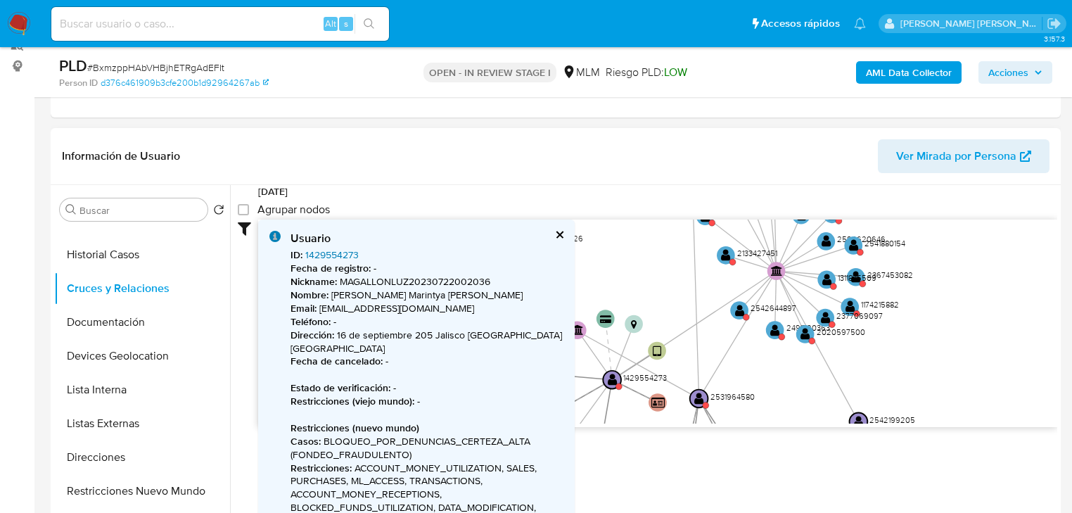
click at [353, 251] on link "1429554273" at bounding box center [331, 255] width 53 height 14
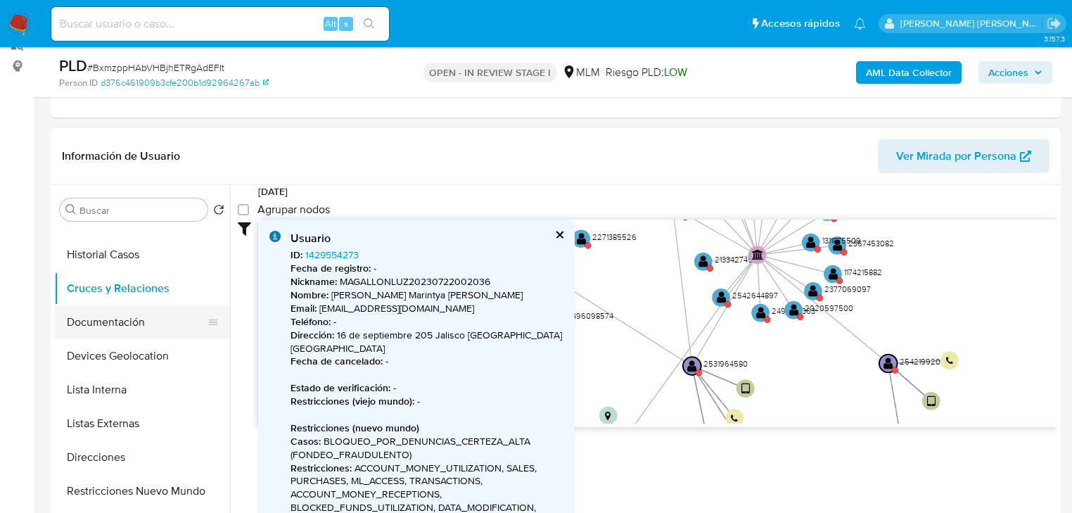
click at [147, 322] on button "Documentación" at bounding box center [136, 322] width 165 height 34
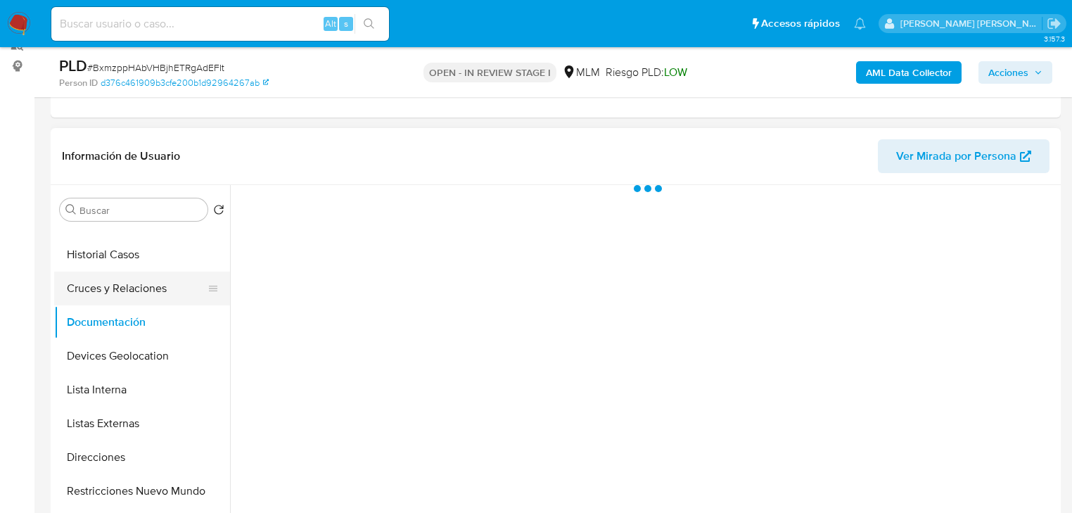
scroll to position [0, 0]
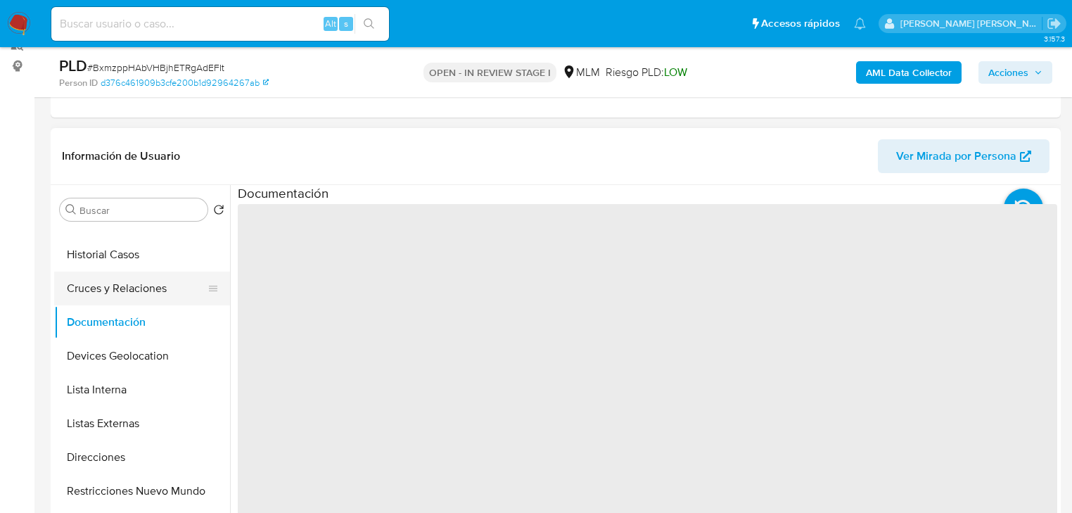
click at [165, 273] on button "Cruces y Relaciones" at bounding box center [136, 289] width 165 height 34
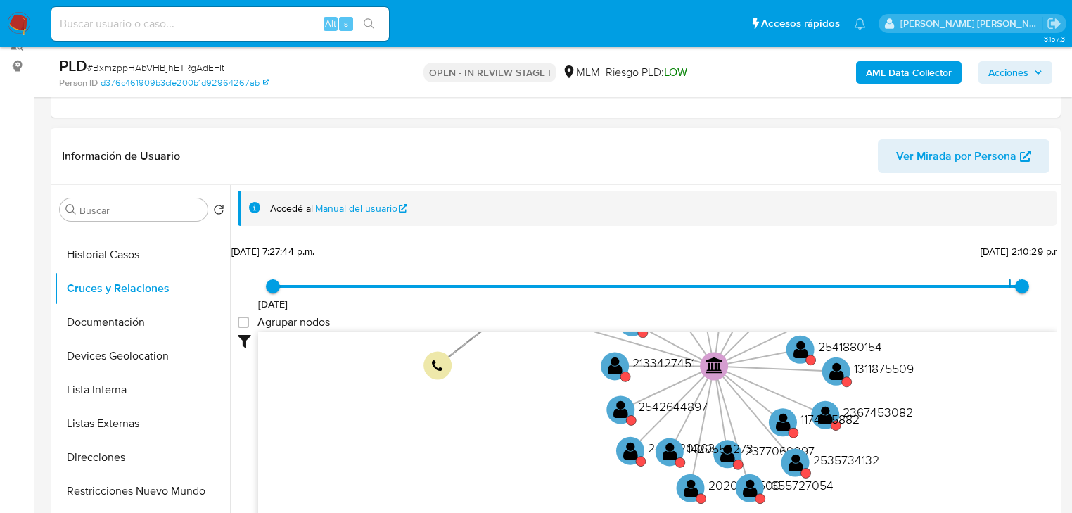
drag, startPoint x: 677, startPoint y: 410, endPoint x: 670, endPoint y: 405, distance: 8.6
click at [706, 370] on icon "device-686dbe277d2ec6938adbe098  user-2542199205  2542199205 person-d376c4619…" at bounding box center [657, 434] width 799 height 204
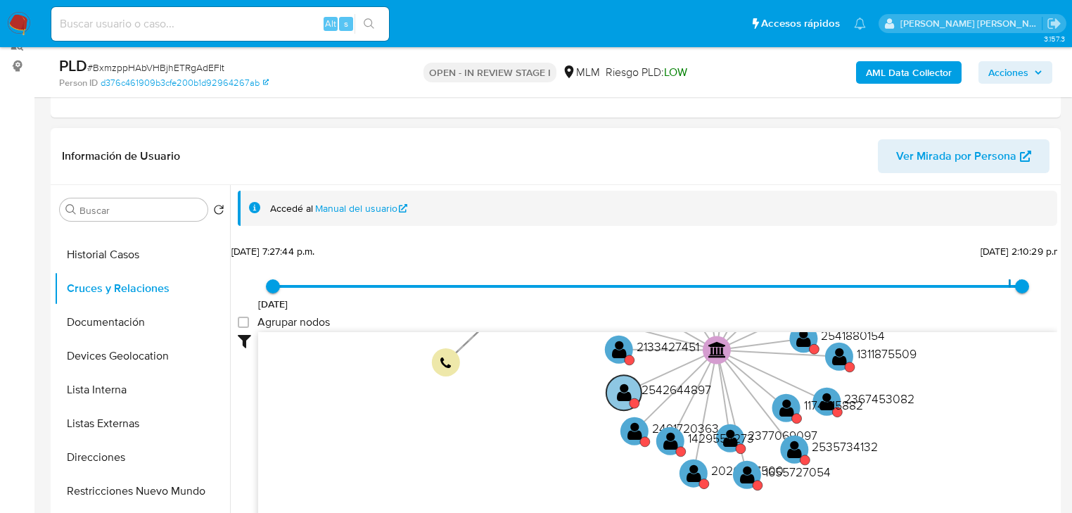
click at [637, 398] on circle at bounding box center [635, 403] width 10 height 10
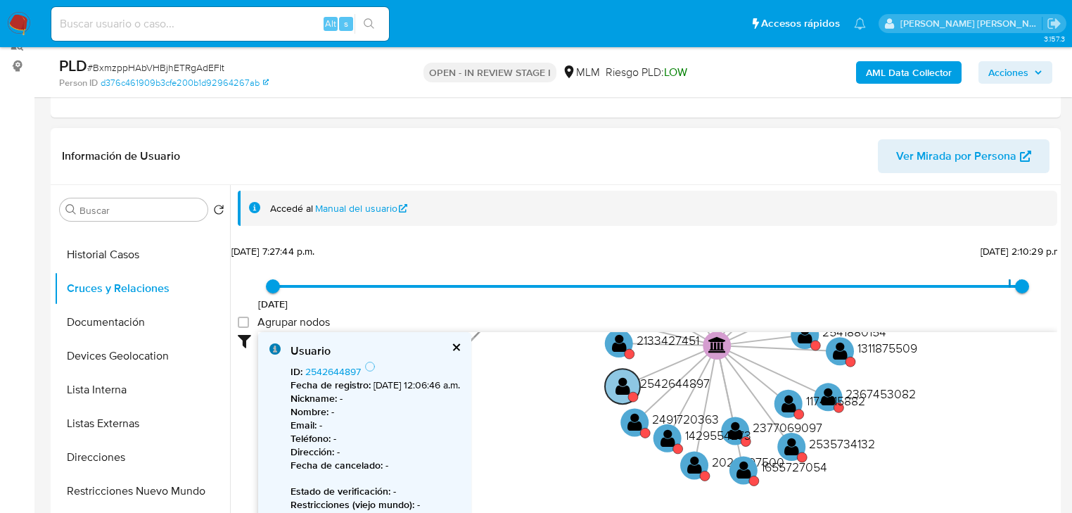
click at [631, 390] on circle at bounding box center [622, 386] width 35 height 35
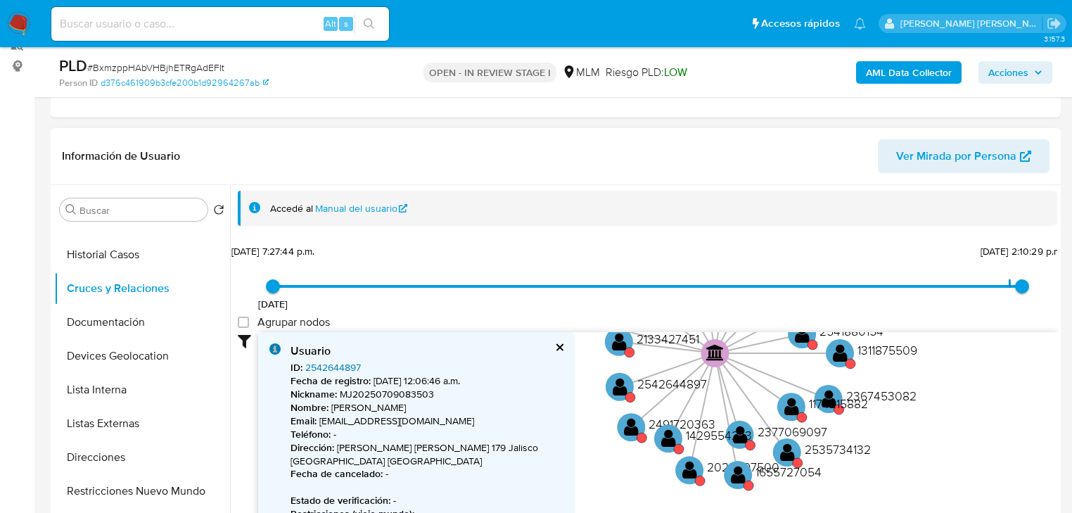
click at [338, 368] on link "2542644897" at bounding box center [333, 367] width 56 height 14
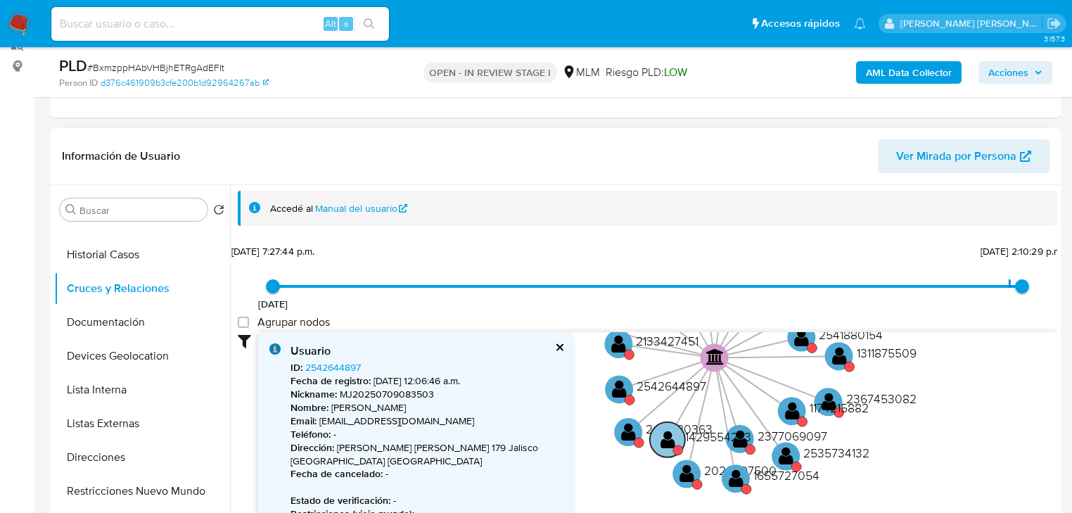
click at [670, 434] on text "" at bounding box center [668, 439] width 15 height 20
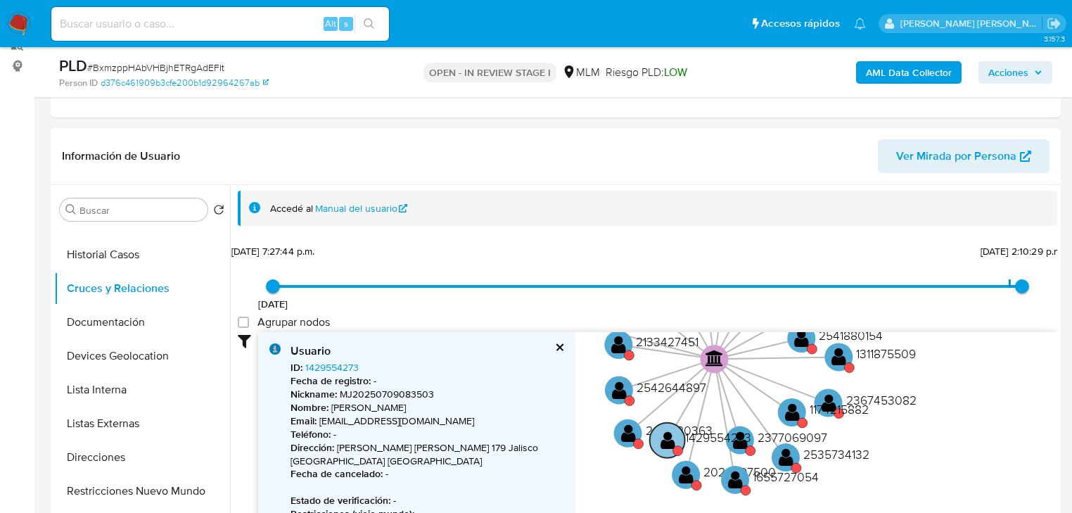
click at [664, 442] on text "" at bounding box center [668, 439] width 15 height 20
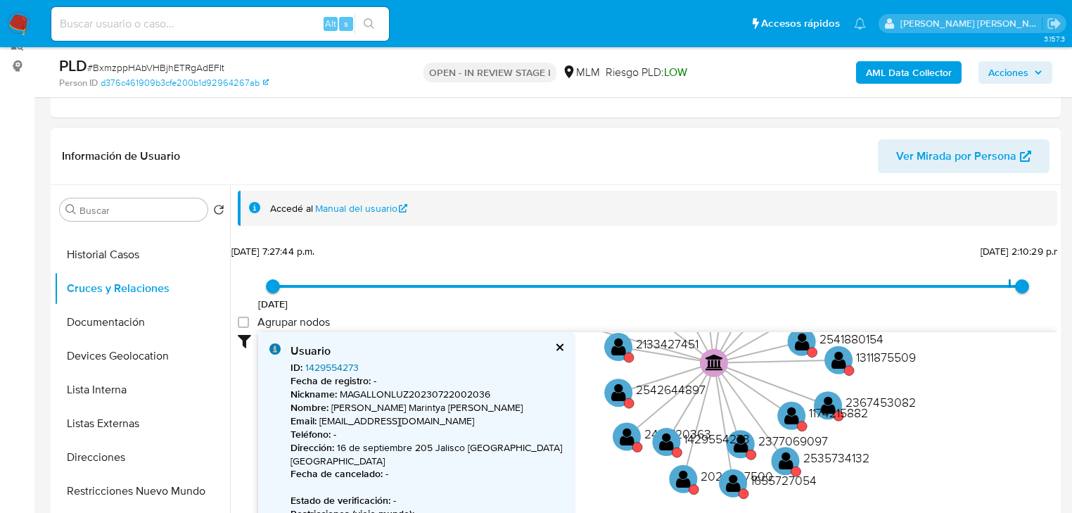
click at [343, 364] on link "1429554273" at bounding box center [331, 367] width 53 height 14
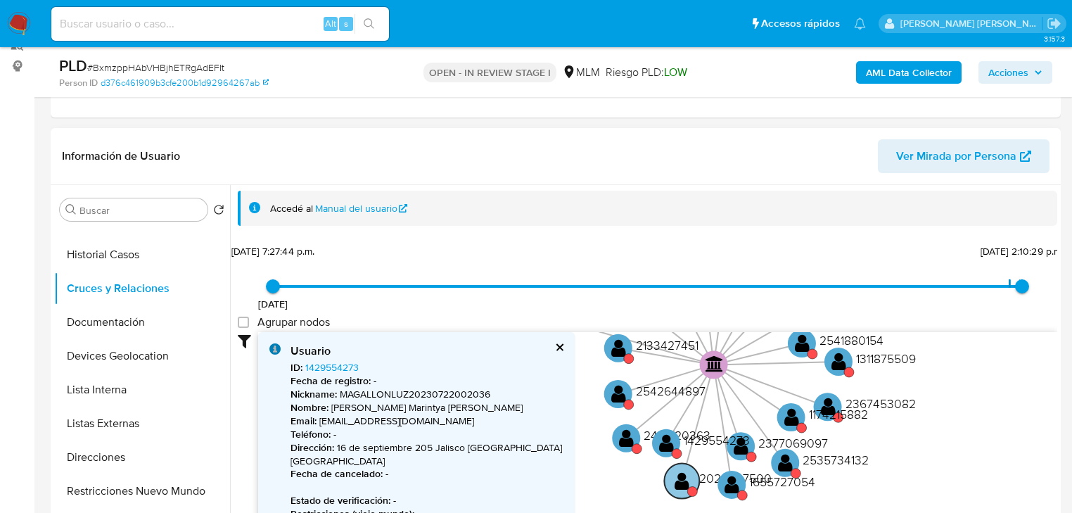
click at [688, 490] on circle at bounding box center [692, 491] width 10 height 10
click at [682, 480] on text "" at bounding box center [682, 481] width 15 height 20
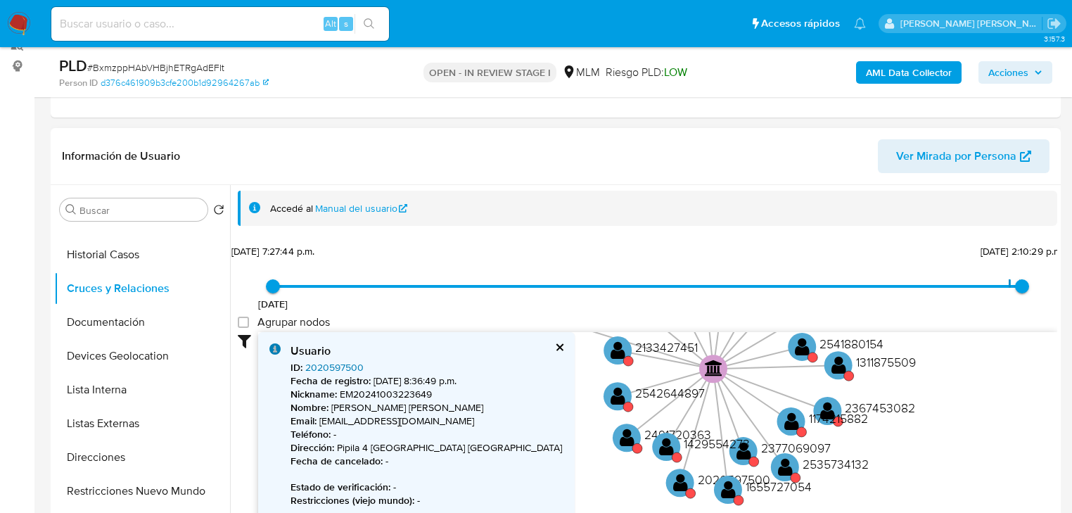
click at [346, 366] on link "2020597500" at bounding box center [334, 367] width 58 height 14
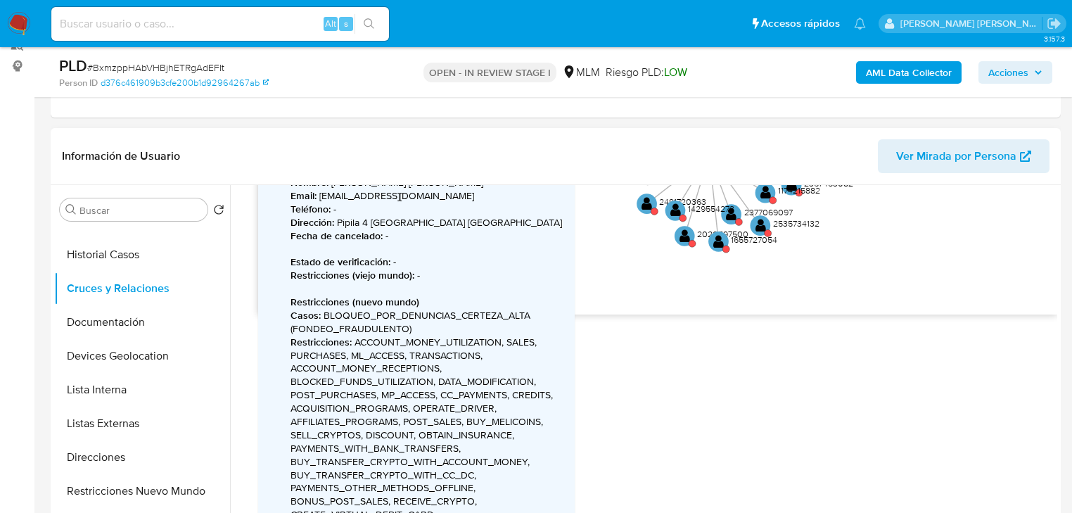
scroll to position [407, 0]
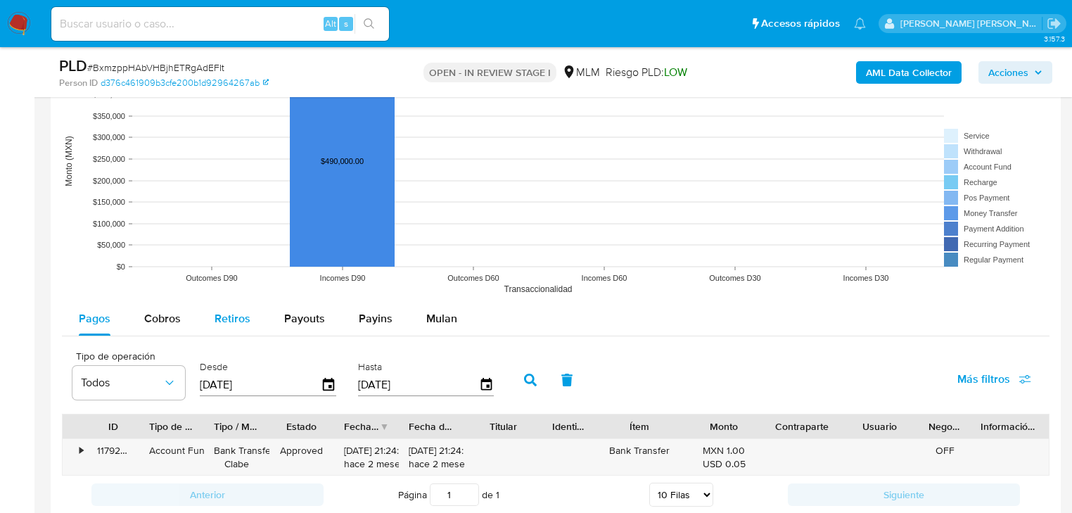
click at [158, 318] on span "Cobros" at bounding box center [162, 318] width 37 height 16
select select "10"
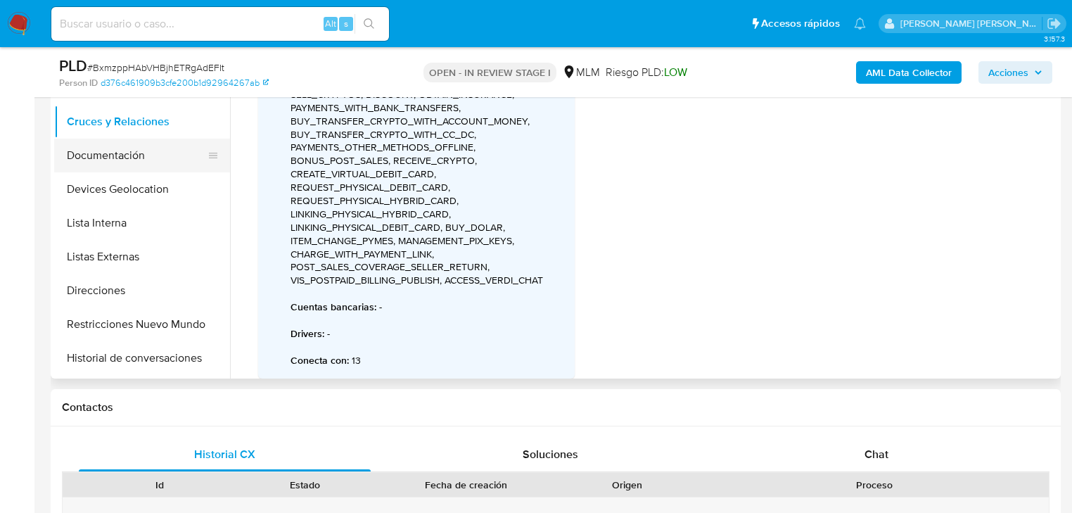
scroll to position [236, 0]
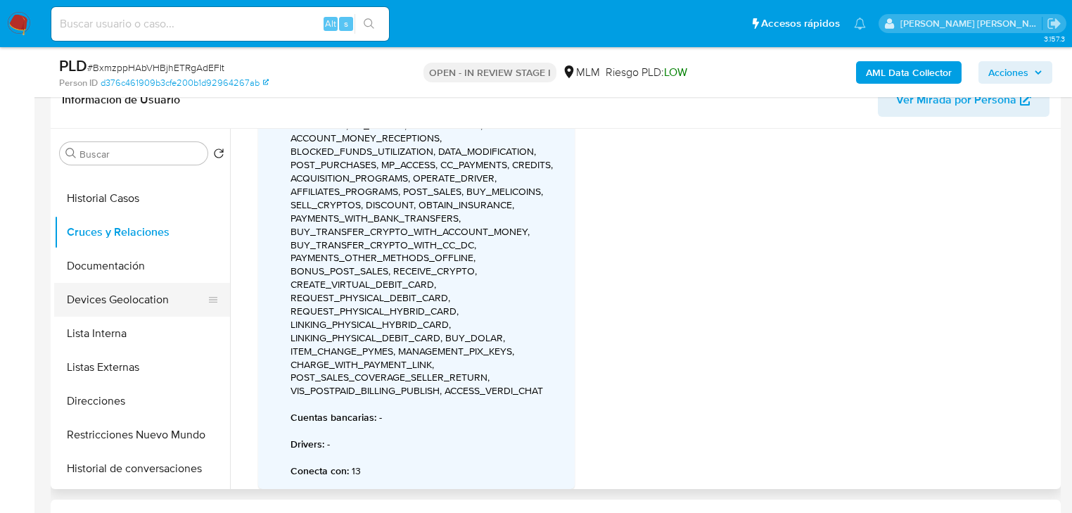
drag, startPoint x: 157, startPoint y: 258, endPoint x: 141, endPoint y: 303, distance: 46.9
click at [158, 258] on button "Documentación" at bounding box center [142, 266] width 176 height 34
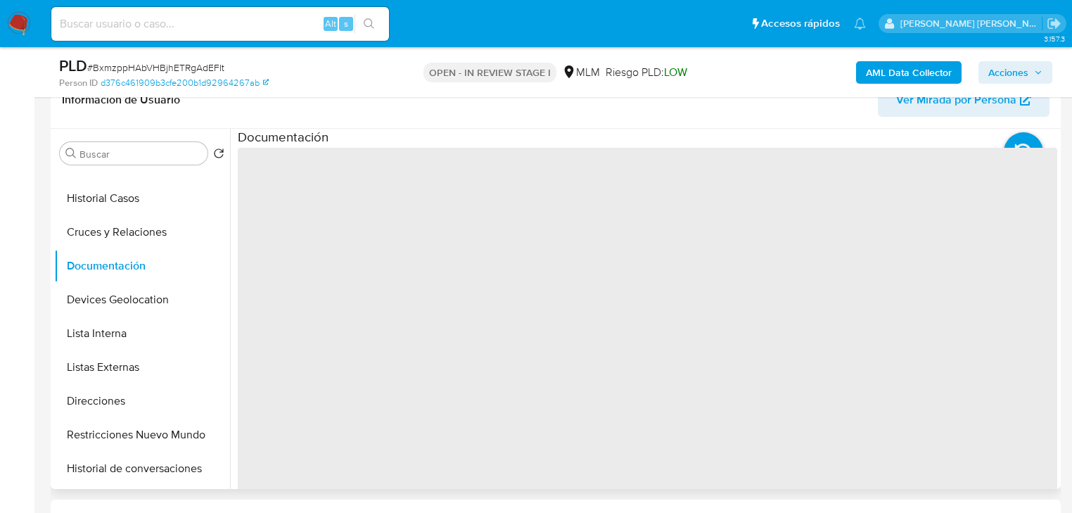
scroll to position [281, 0]
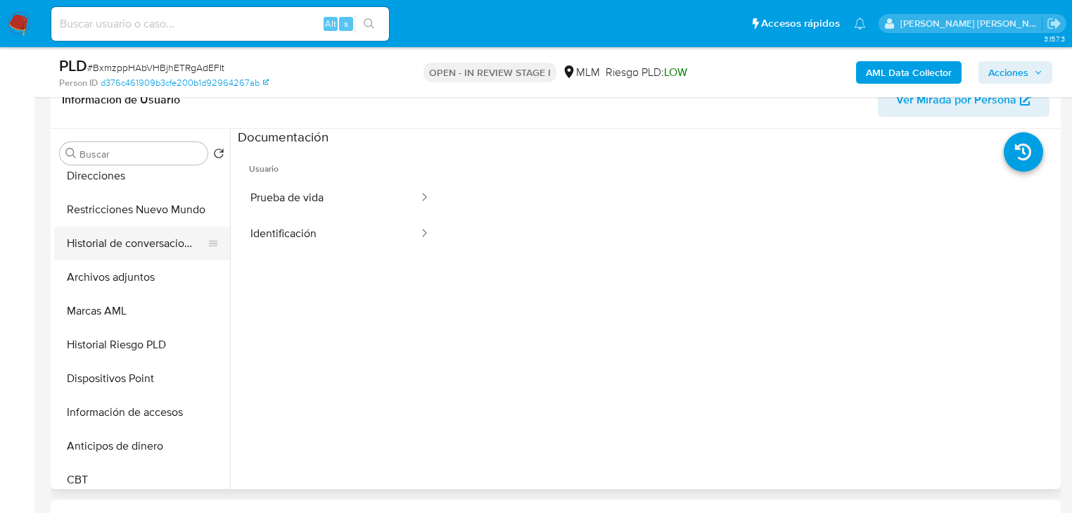
click at [165, 248] on button "Historial de conversaciones" at bounding box center [136, 244] width 165 height 34
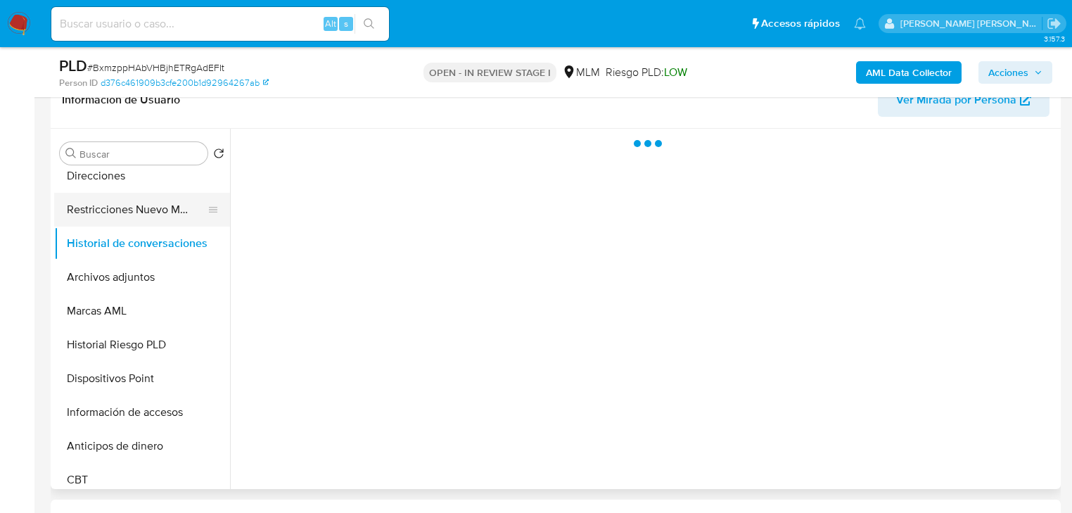
click at [174, 203] on button "Restricciones Nuevo Mundo" at bounding box center [136, 210] width 165 height 34
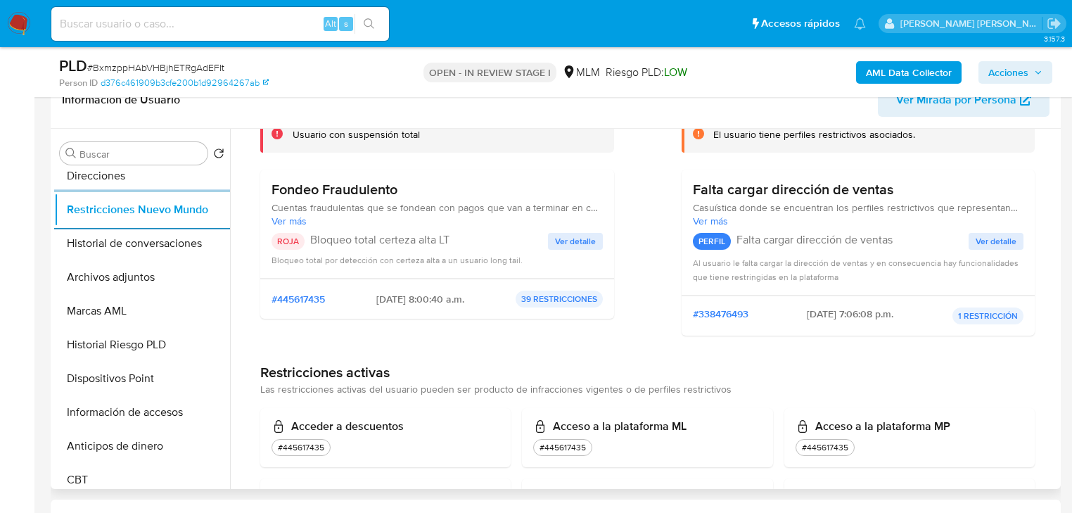
scroll to position [56, 0]
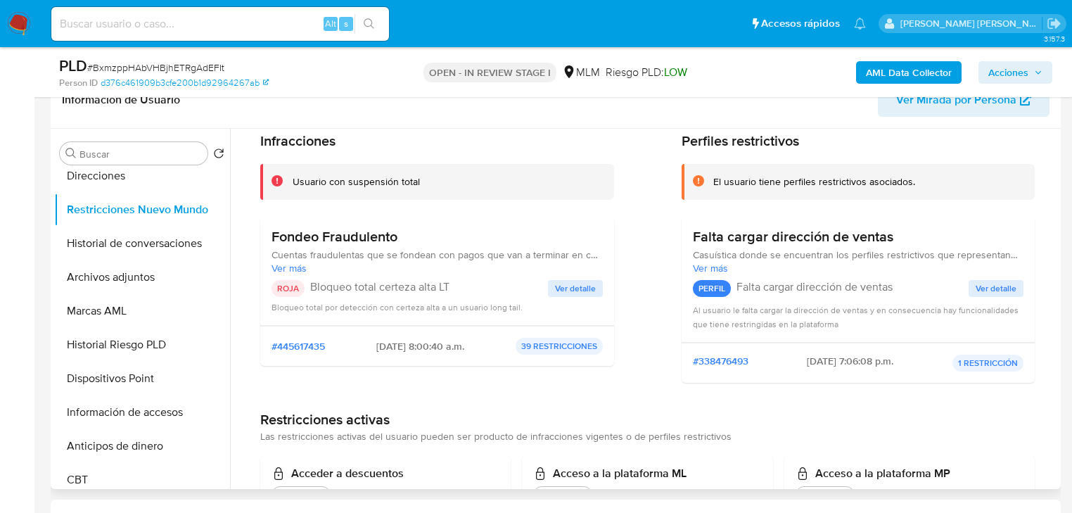
drag, startPoint x: 377, startPoint y: 346, endPoint x: 485, endPoint y: 326, distance: 109.4
click at [504, 339] on div "#445617435 2025-07-13 - 8:00:40 a.m. 39 RESTRICCIONES" at bounding box center [437, 346] width 331 height 17
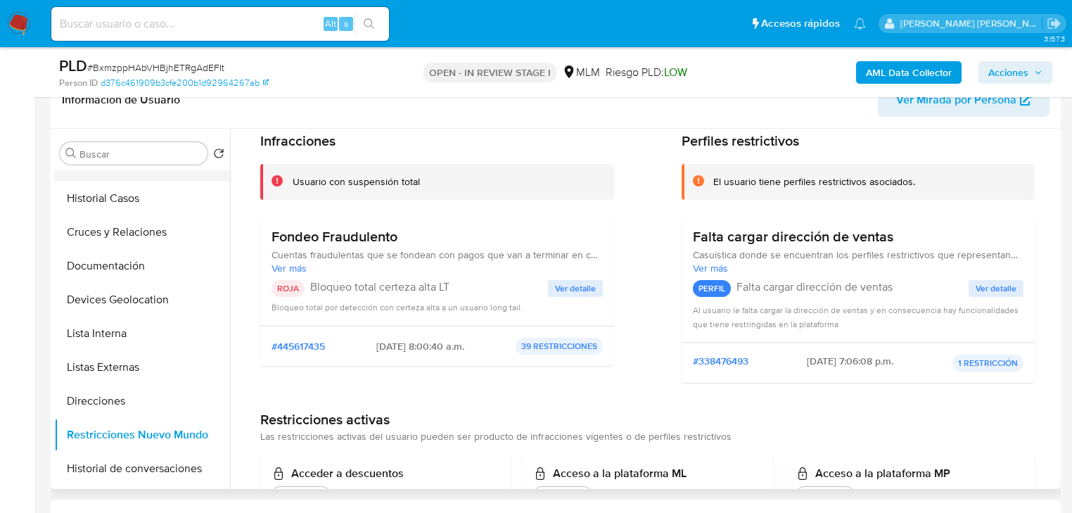
scroll to position [0, 0]
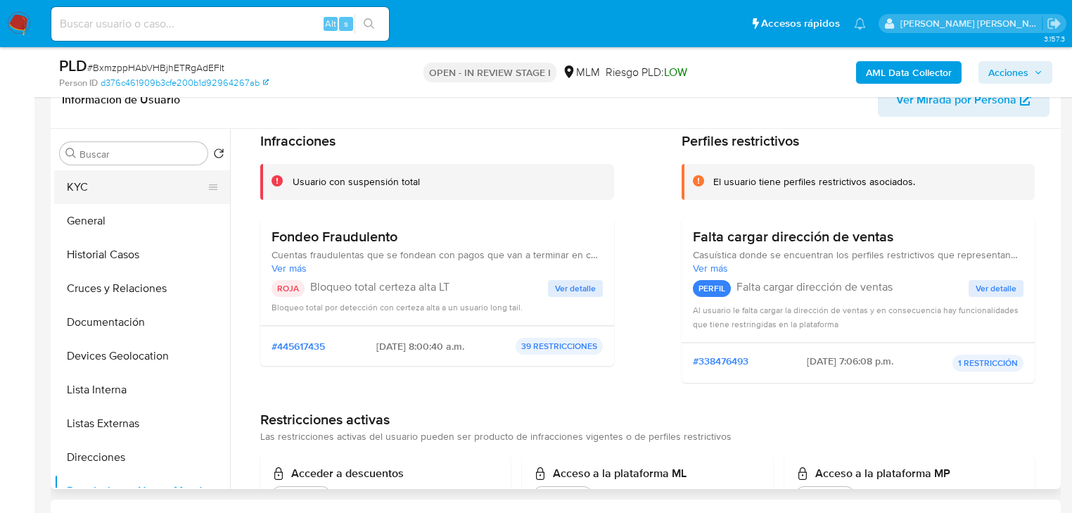
click at [117, 197] on button "KYC" at bounding box center [136, 187] width 165 height 34
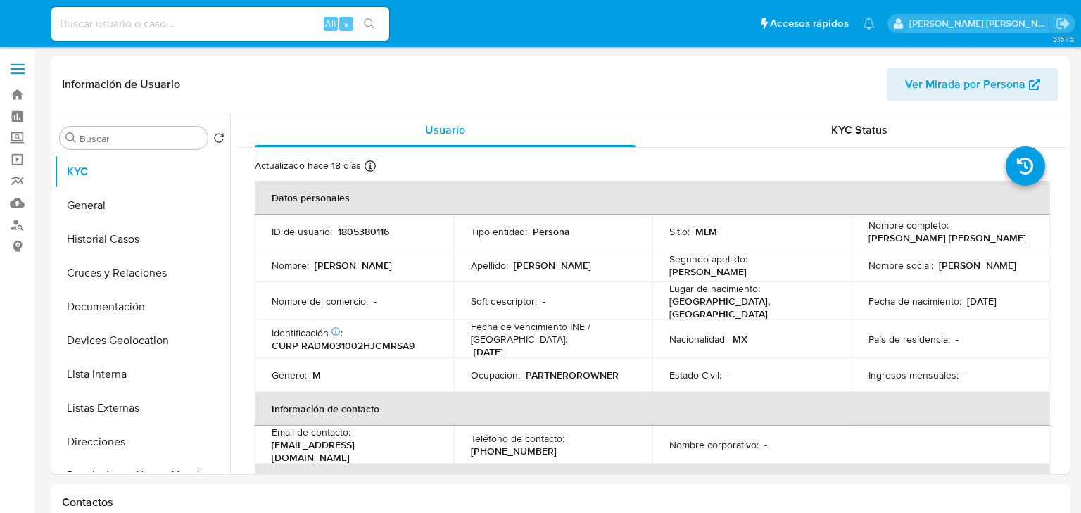
select select "10"
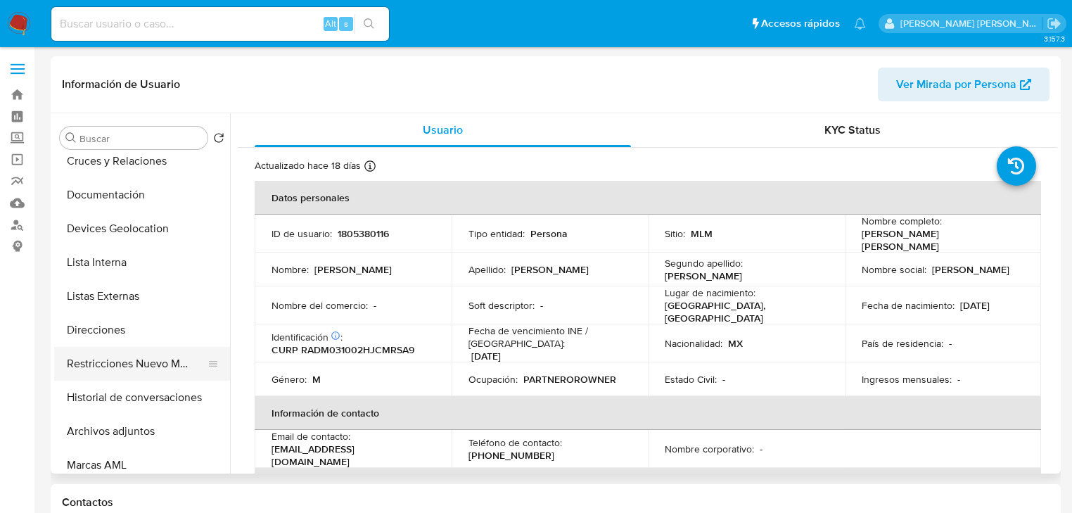
scroll to position [113, 0]
click at [146, 371] on button "Restricciones Nuevo Mundo" at bounding box center [136, 363] width 165 height 34
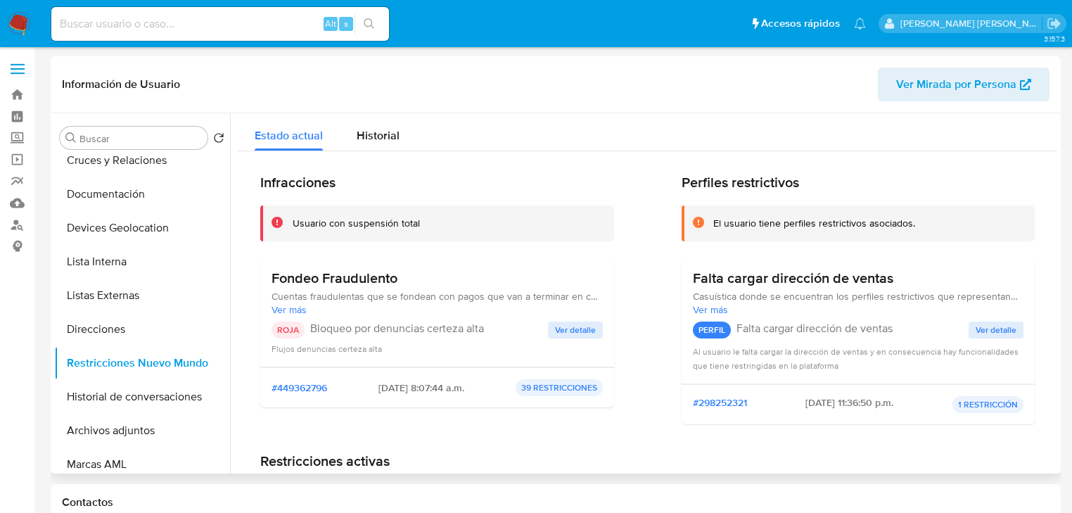
click at [562, 343] on div "Flujos denuncias certeza alta" at bounding box center [437, 348] width 331 height 14
drag, startPoint x: 566, startPoint y: 334, endPoint x: 580, endPoint y: 311, distance: 27.1
click at [566, 333] on span "Ver detalle" at bounding box center [575, 330] width 41 height 14
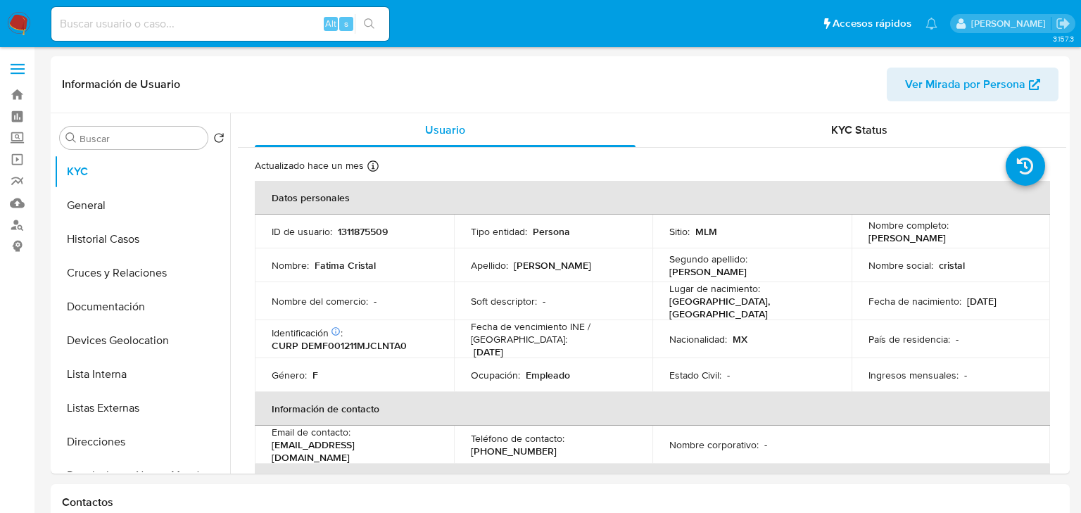
select select "10"
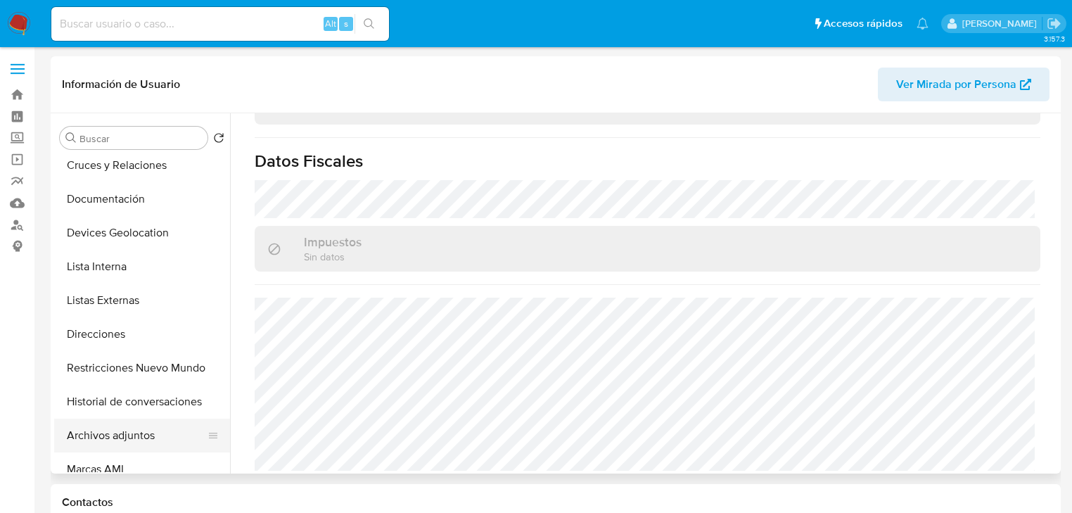
scroll to position [169, 0]
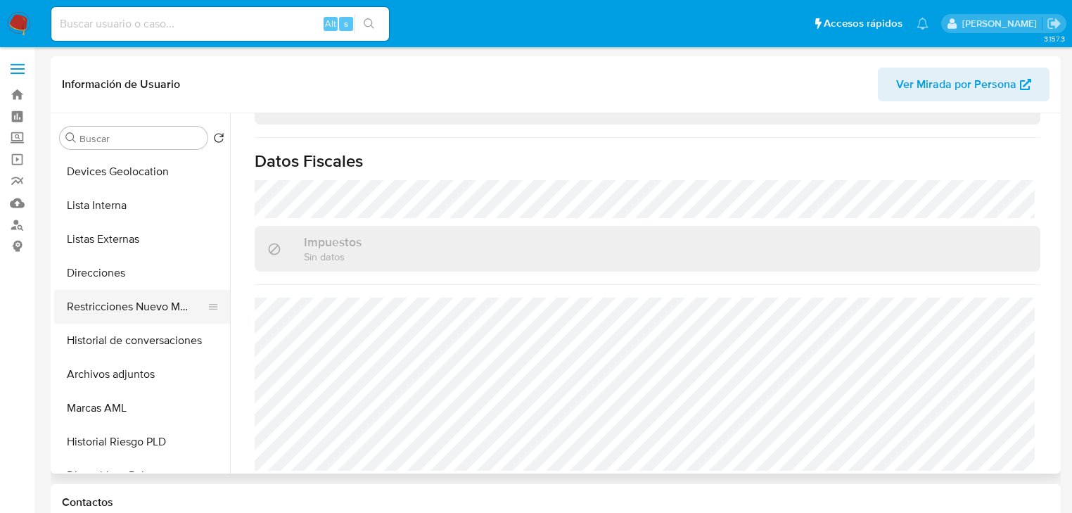
click at [149, 320] on button "Restricciones Nuevo Mundo" at bounding box center [136, 307] width 165 height 34
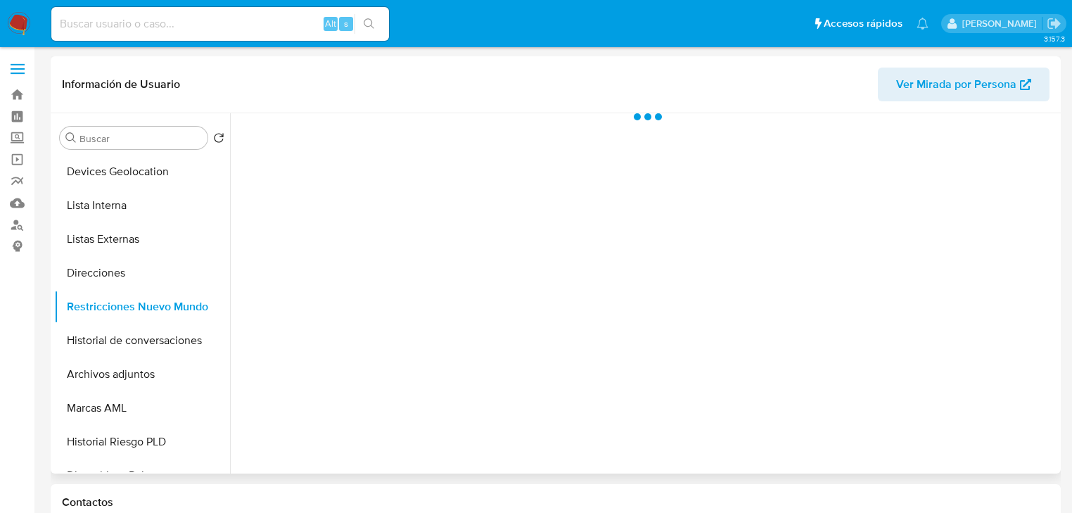
scroll to position [0, 0]
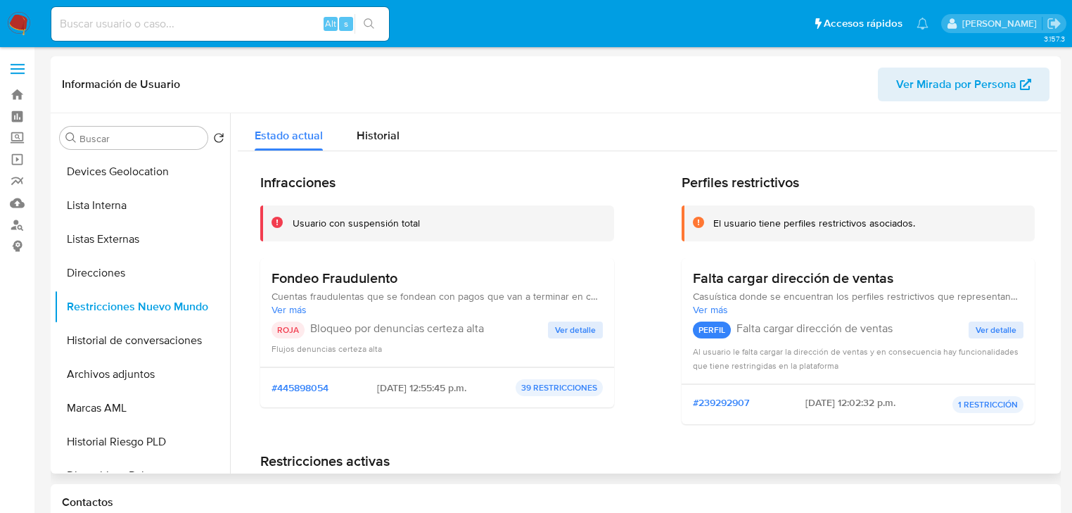
click at [555, 335] on span "Ver detalle" at bounding box center [575, 330] width 41 height 14
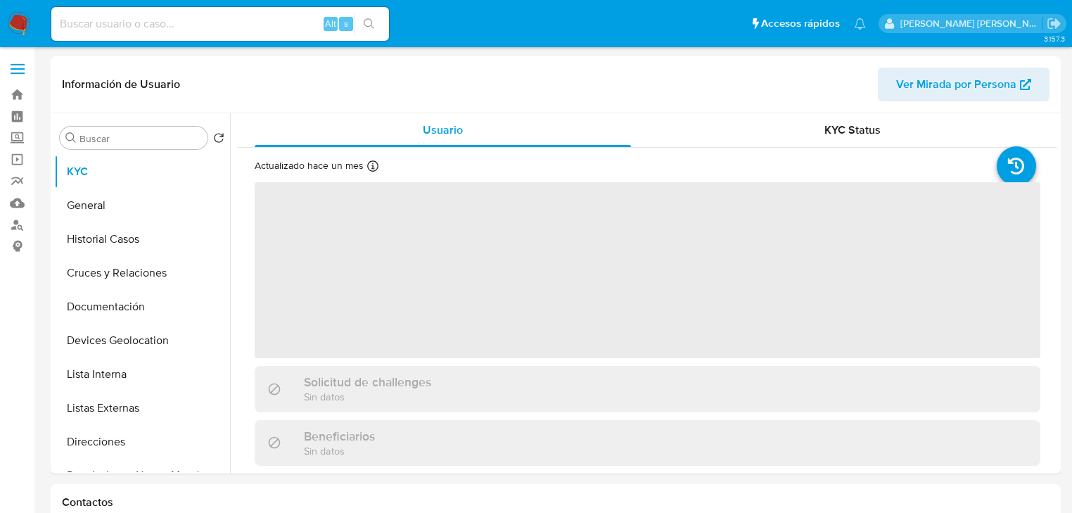
select select "10"
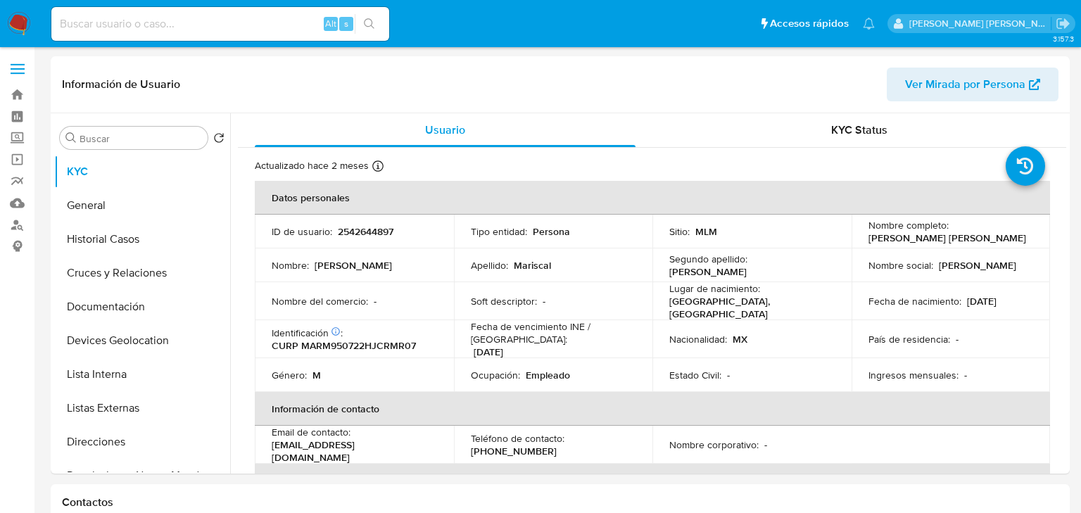
select select "10"
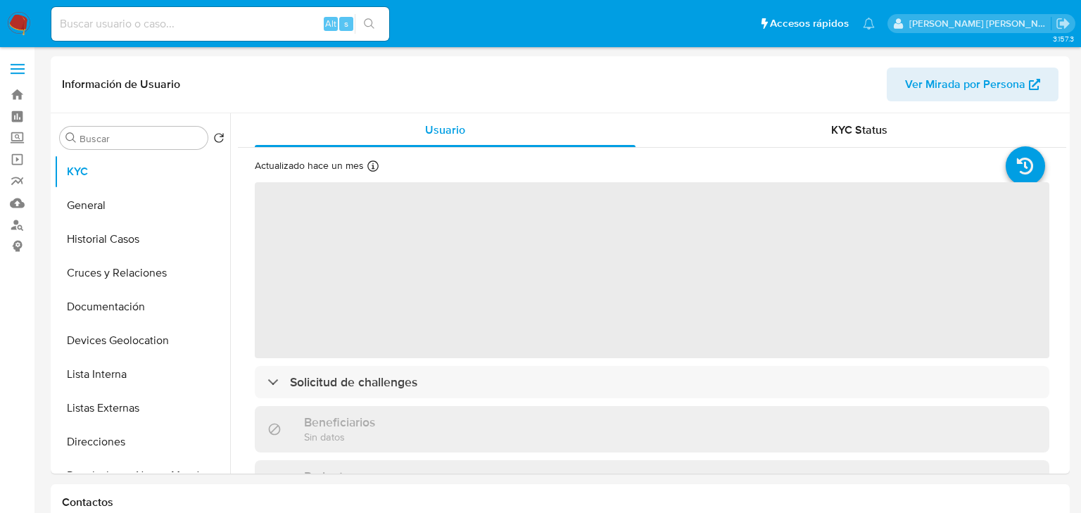
select select "10"
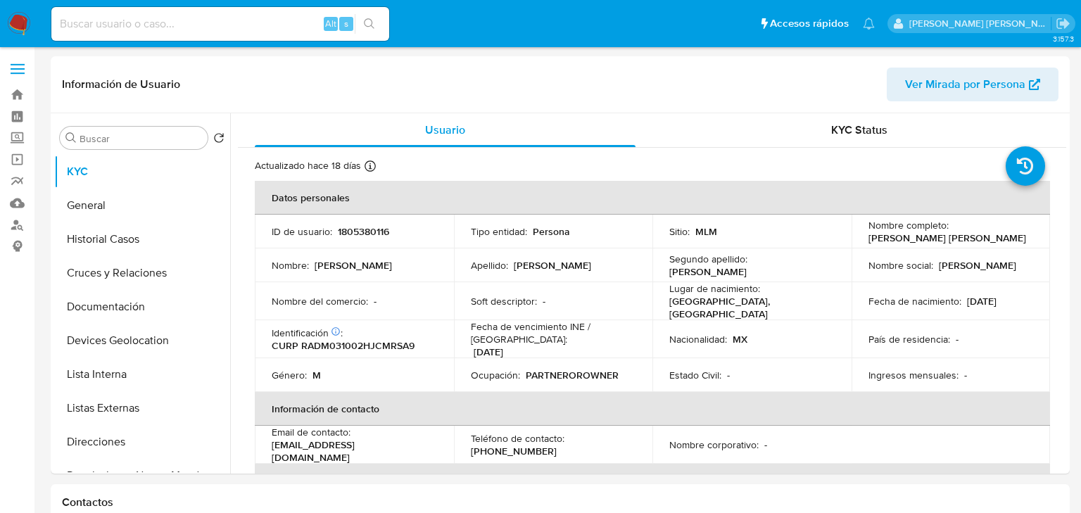
select select "10"
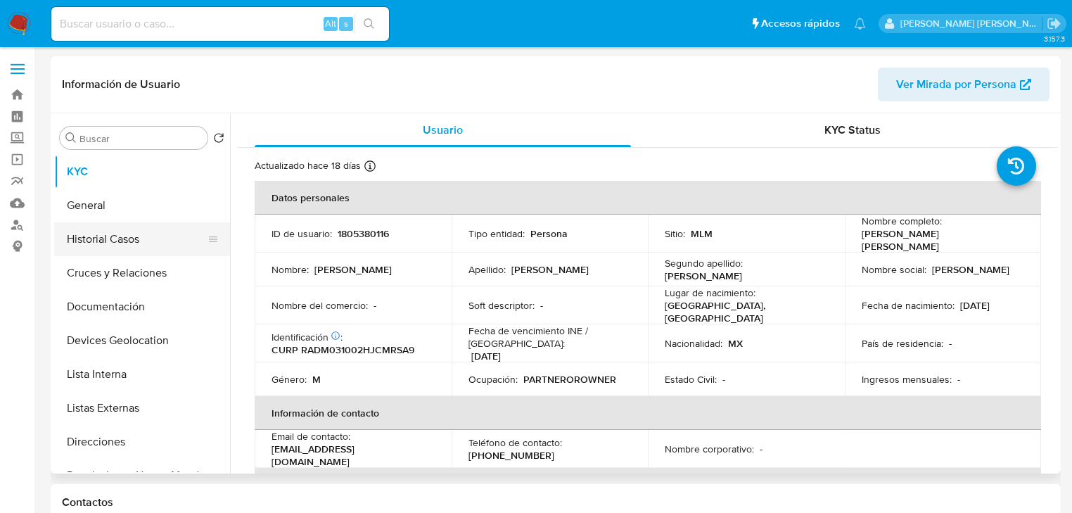
click at [113, 238] on button "Historial Casos" at bounding box center [136, 239] width 165 height 34
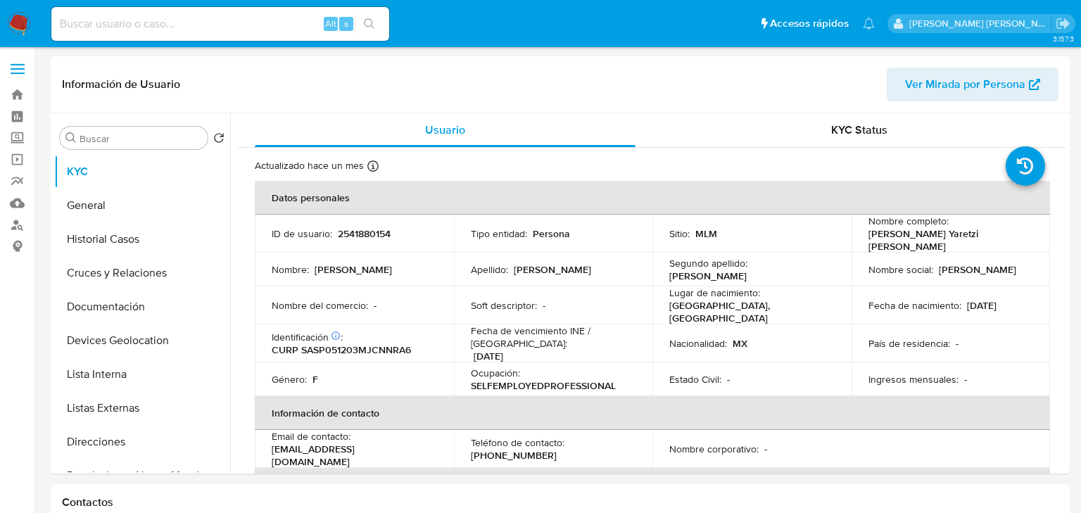
select select "10"
drag, startPoint x: 121, startPoint y: 241, endPoint x: 468, endPoint y: 1, distance: 422.1
click at [123, 239] on button "Historial Casos" at bounding box center [142, 239] width 176 height 34
click at [94, 235] on button "Historial Casos" at bounding box center [142, 239] width 176 height 34
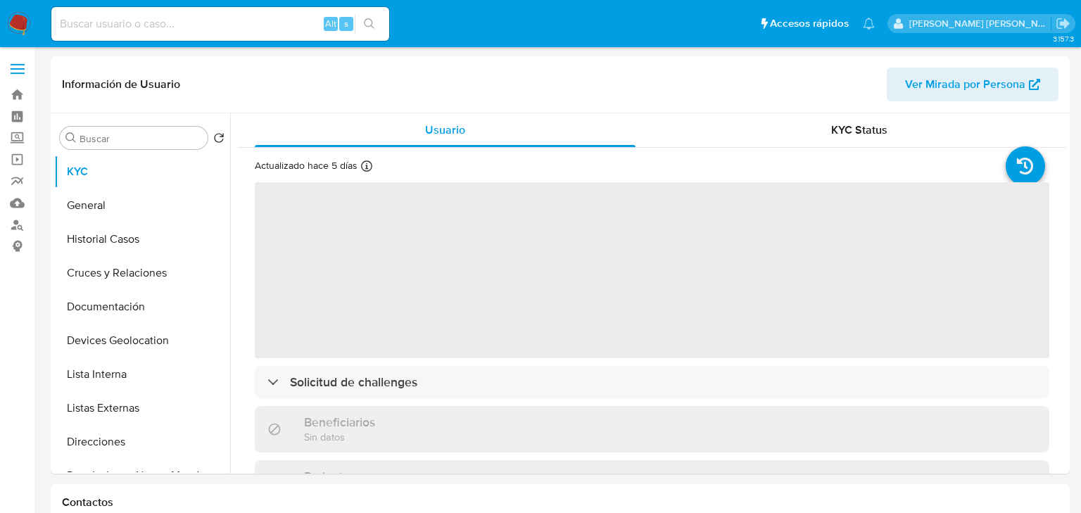
select select "10"
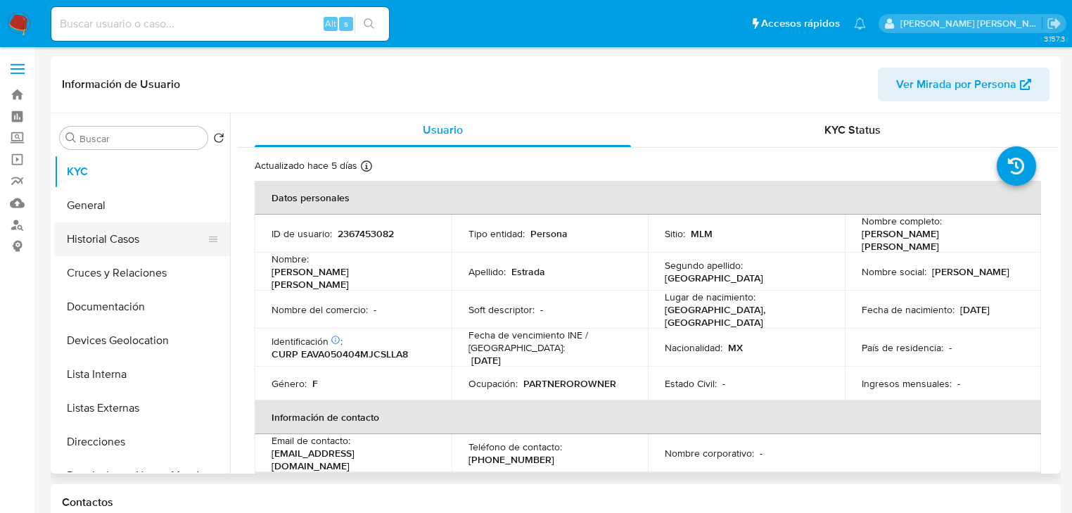
click at [119, 238] on button "Historial Casos" at bounding box center [136, 239] width 165 height 34
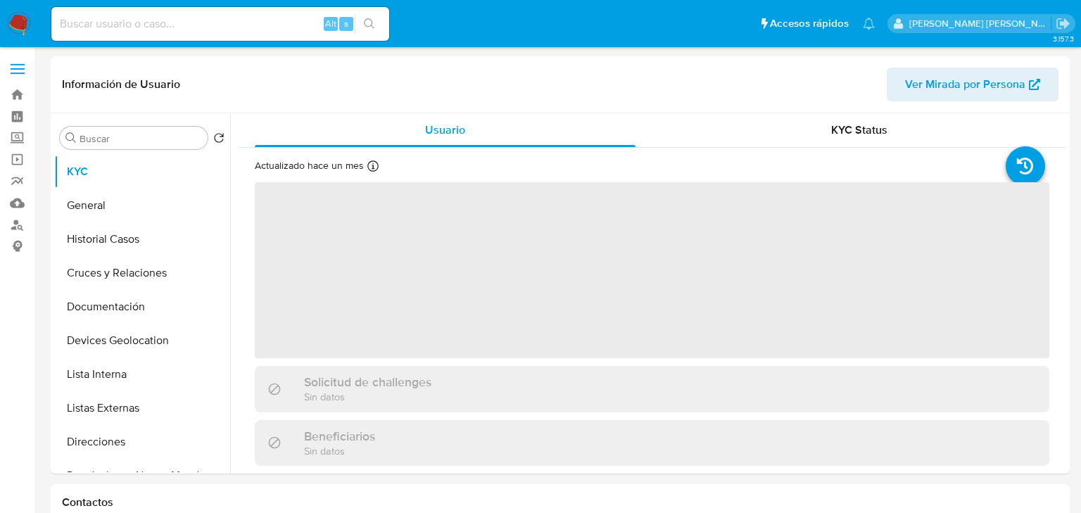
select select "10"
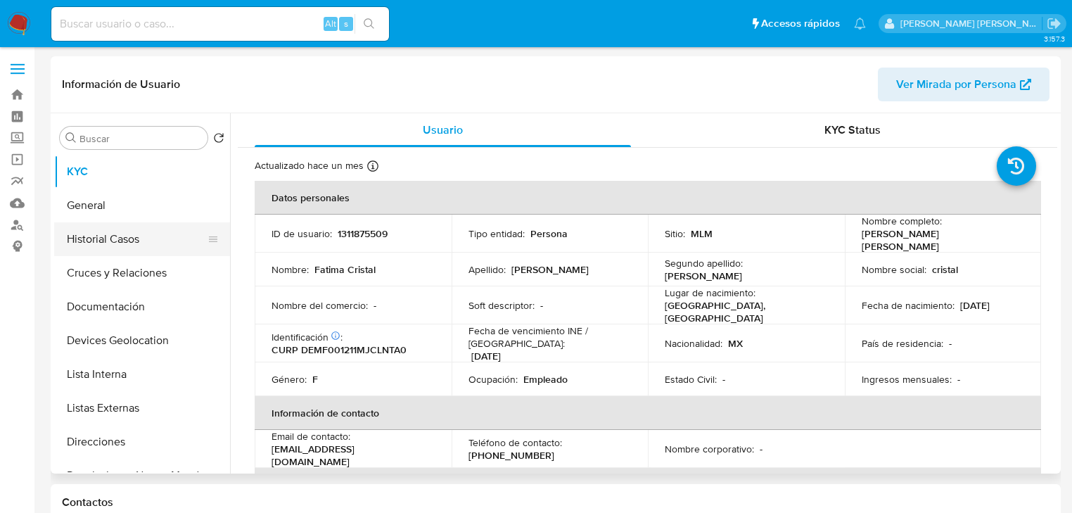
click at [62, 233] on button "Historial Casos" at bounding box center [136, 239] width 165 height 34
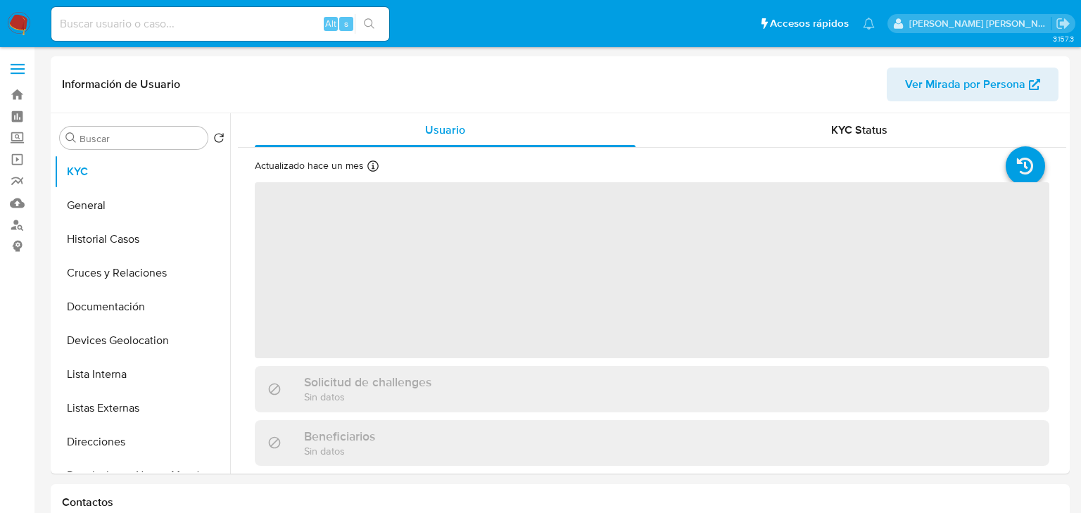
select select "10"
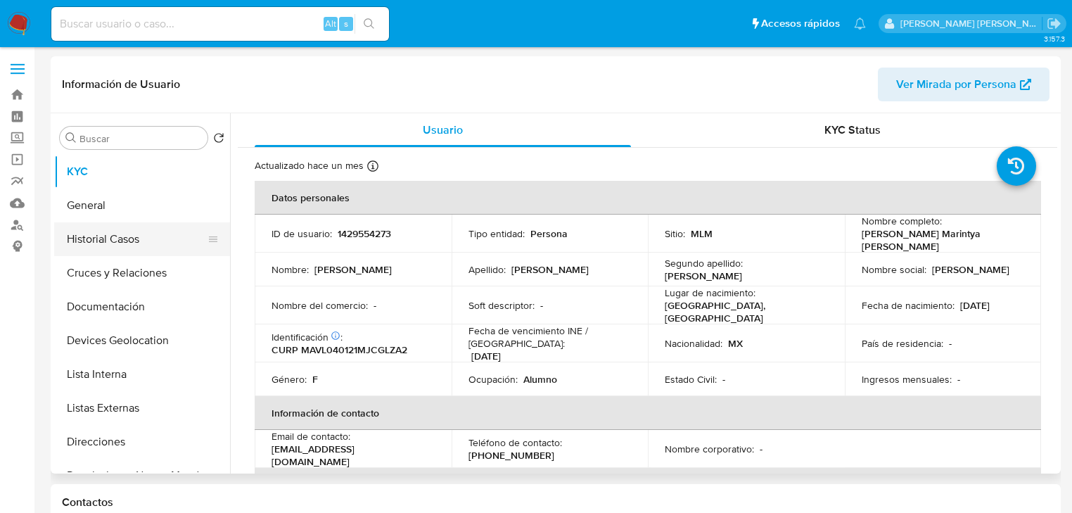
click at [119, 242] on button "Historial Casos" at bounding box center [136, 239] width 165 height 34
select select "10"
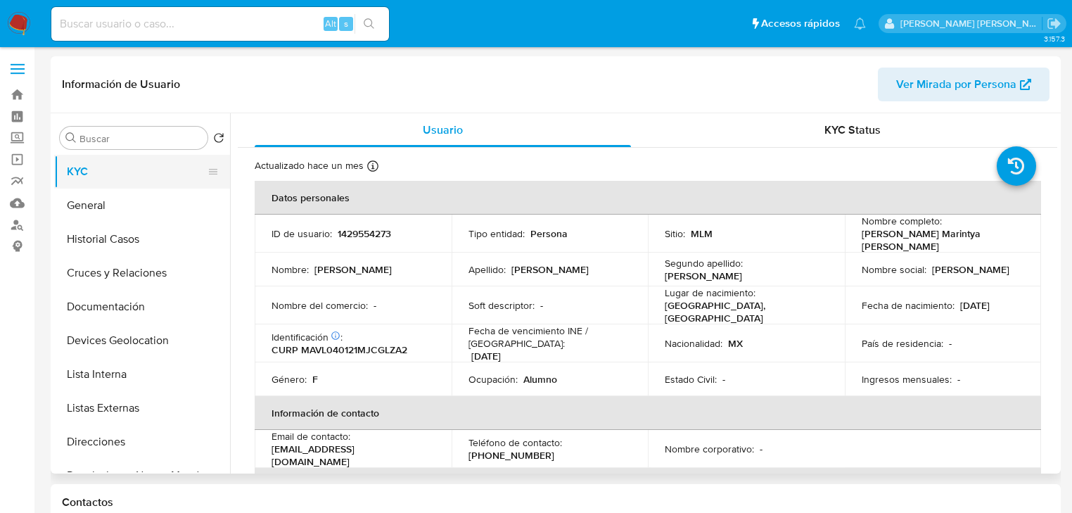
drag, startPoint x: 113, startPoint y: 253, endPoint x: 155, endPoint y: 170, distance: 93.1
click at [113, 252] on button "Historial Casos" at bounding box center [142, 239] width 176 height 34
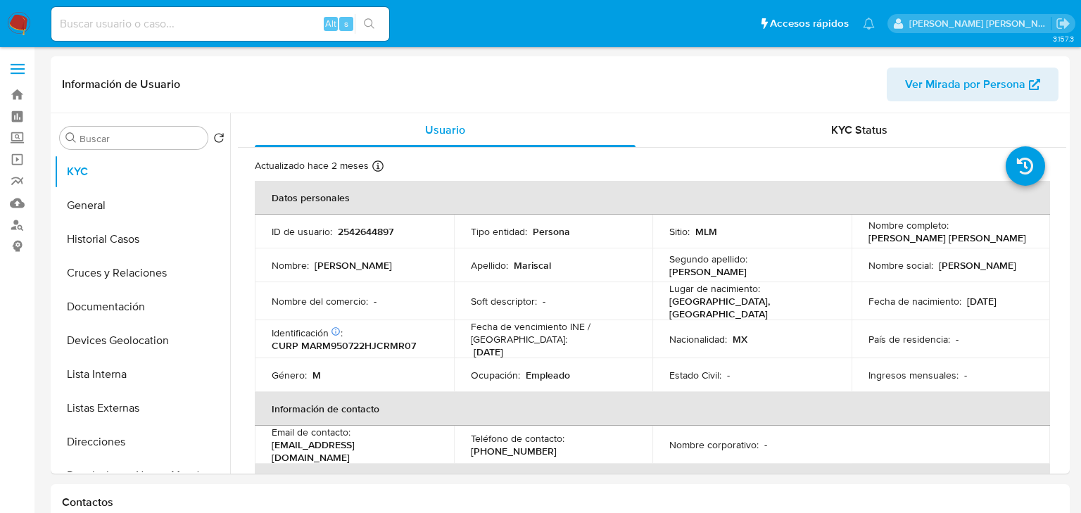
select select "10"
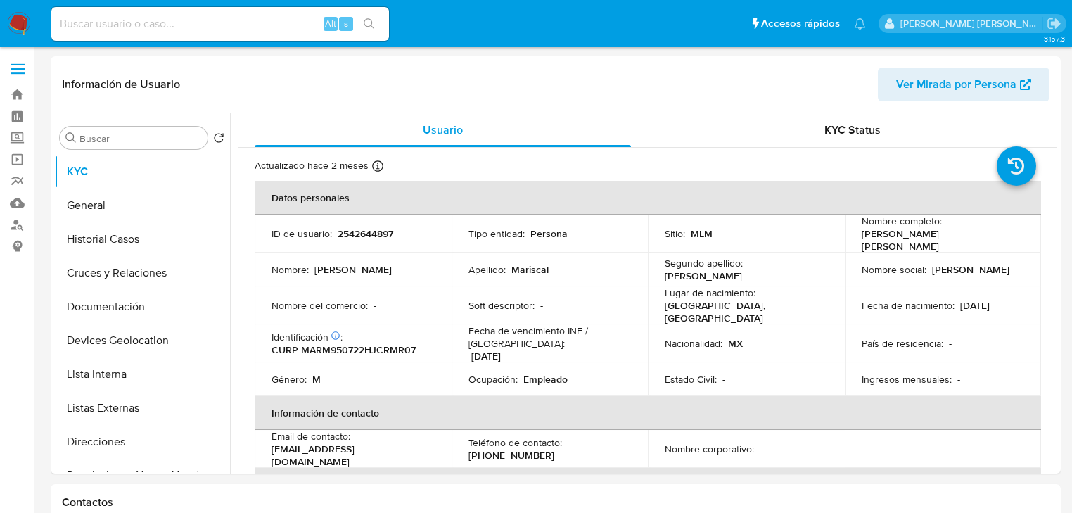
click at [108, 239] on button "Historial Casos" at bounding box center [142, 239] width 176 height 34
select select "10"
click at [133, 225] on button "Historial Casos" at bounding box center [136, 239] width 165 height 34
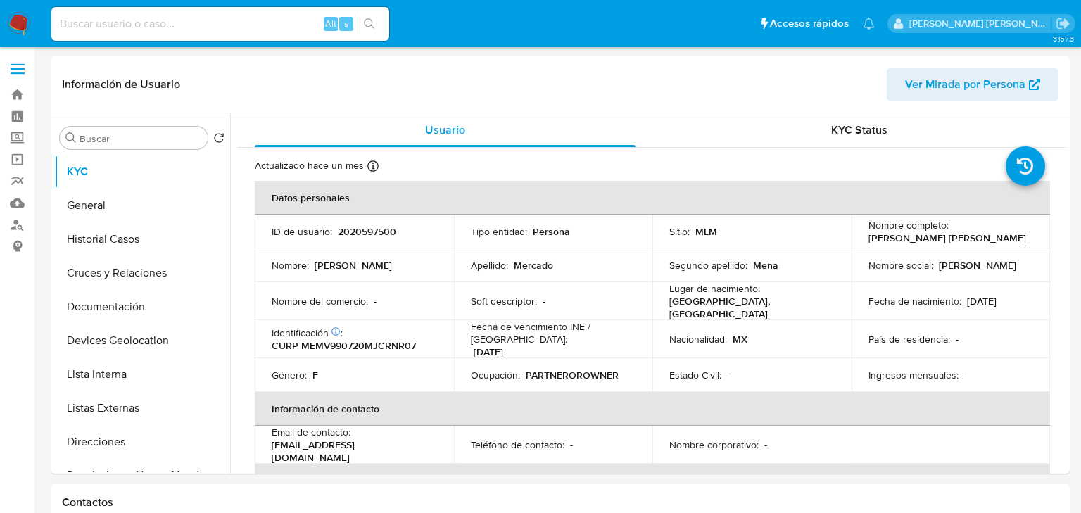
select select "10"
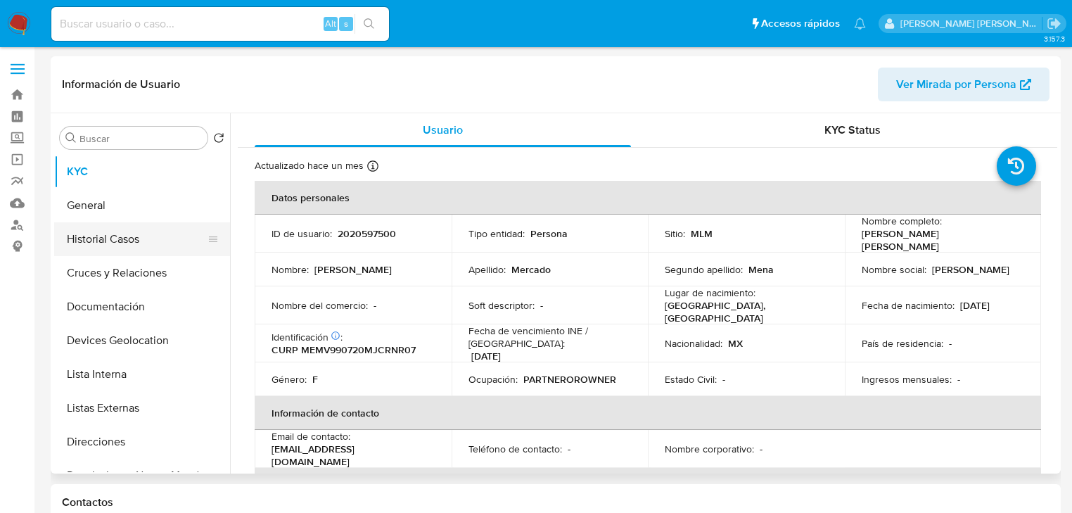
click at [131, 237] on button "Historial Casos" at bounding box center [136, 239] width 165 height 34
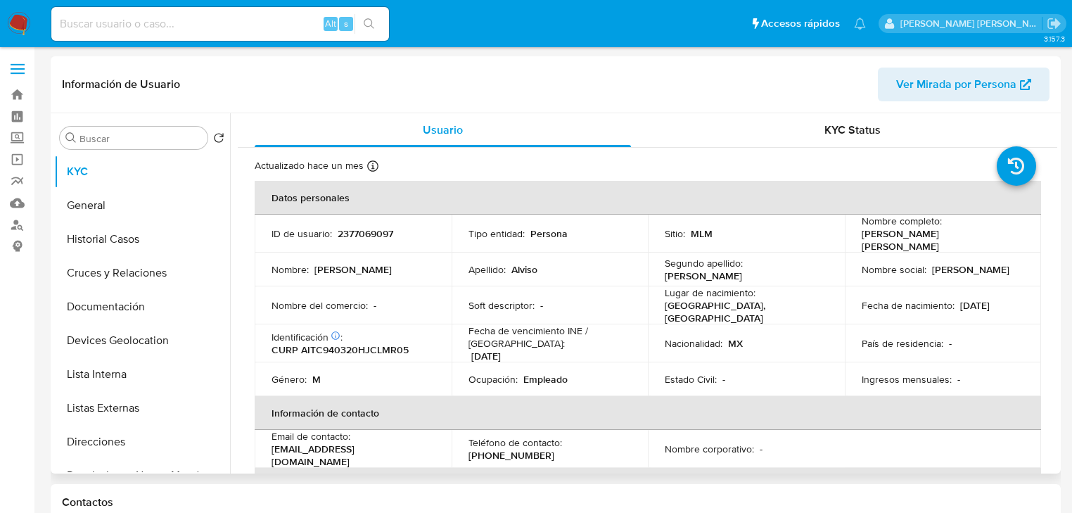
select select "10"
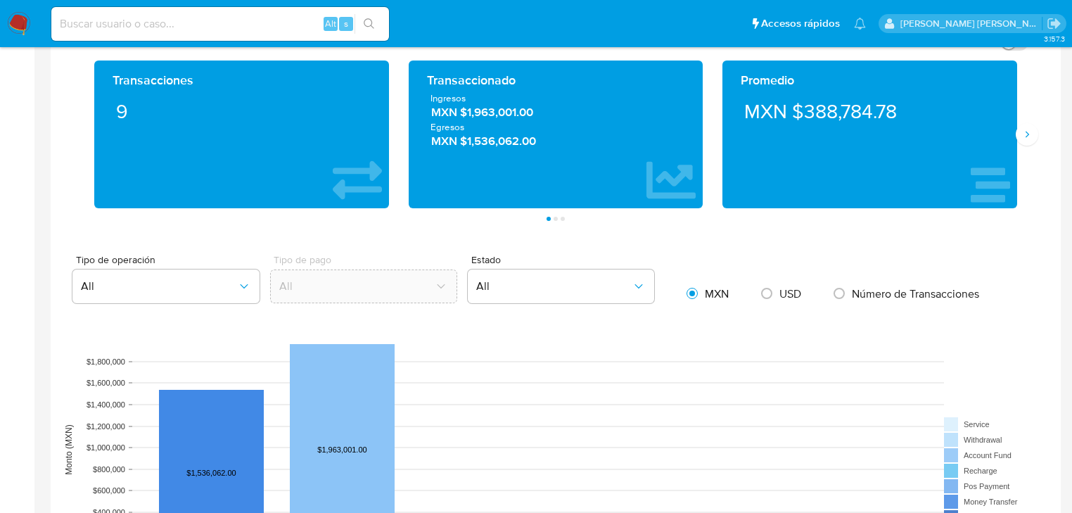
scroll to position [1013, 0]
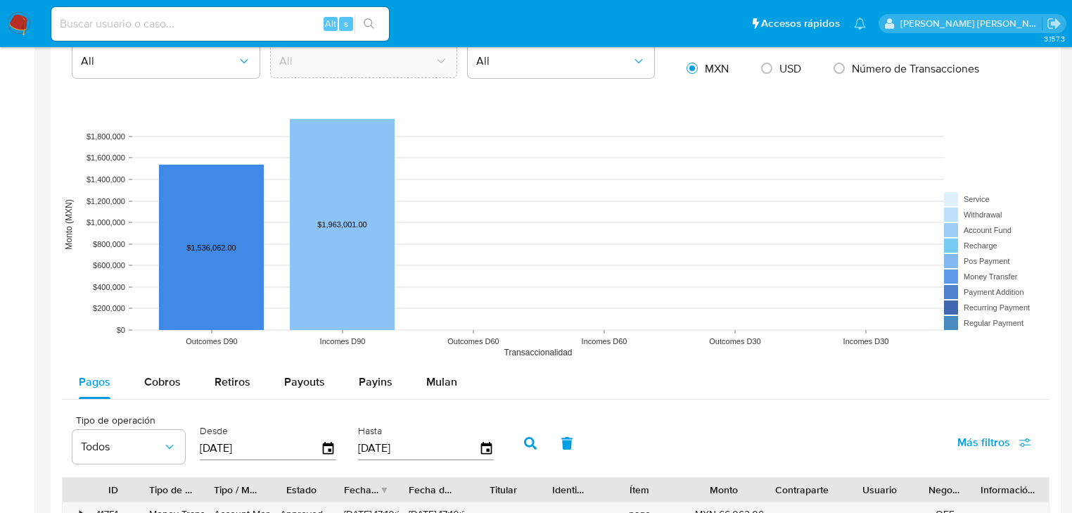
drag, startPoint x: 154, startPoint y: 383, endPoint x: 215, endPoint y: 346, distance: 71.1
click at [152, 379] on span "Cobros" at bounding box center [162, 382] width 37 height 16
select select "10"
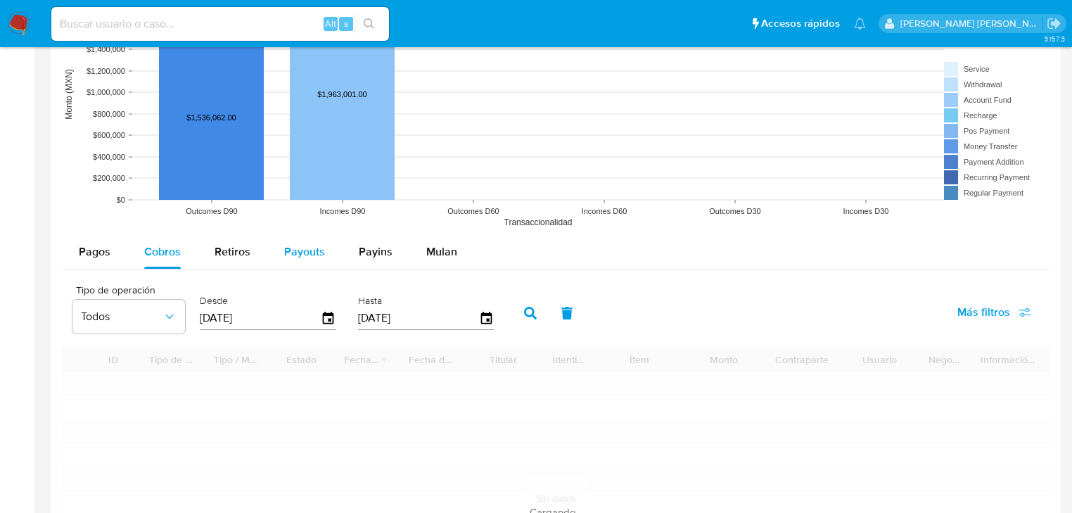
scroll to position [1238, 0]
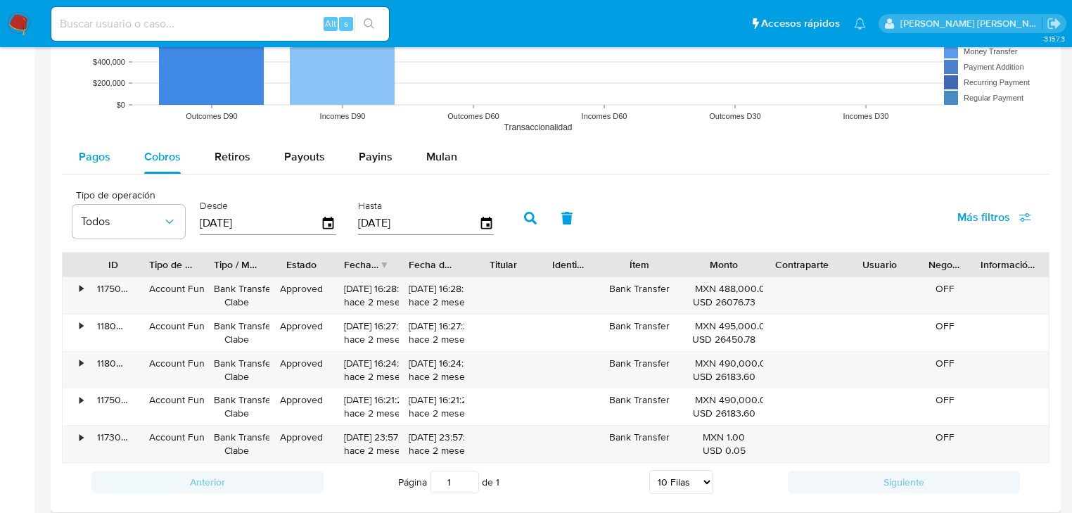
click at [93, 152] on span "Pagos" at bounding box center [95, 156] width 32 height 16
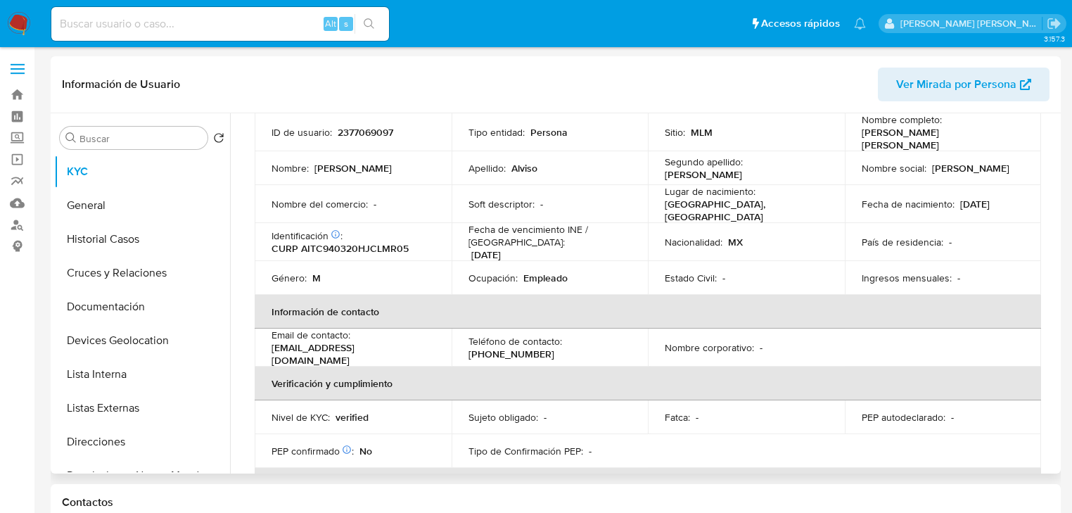
scroll to position [0, 0]
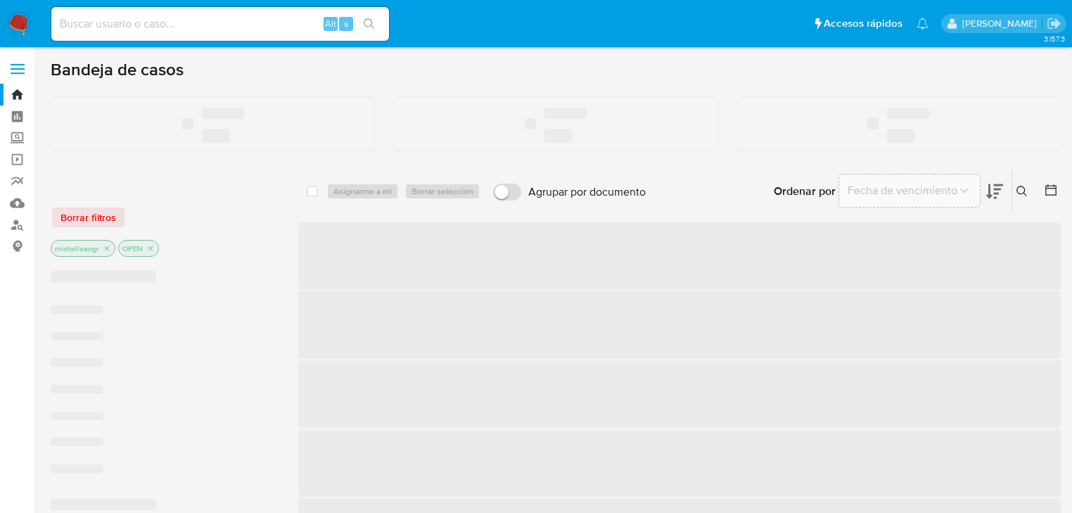
click at [164, 13] on div "Alt s" at bounding box center [220, 24] width 338 height 34
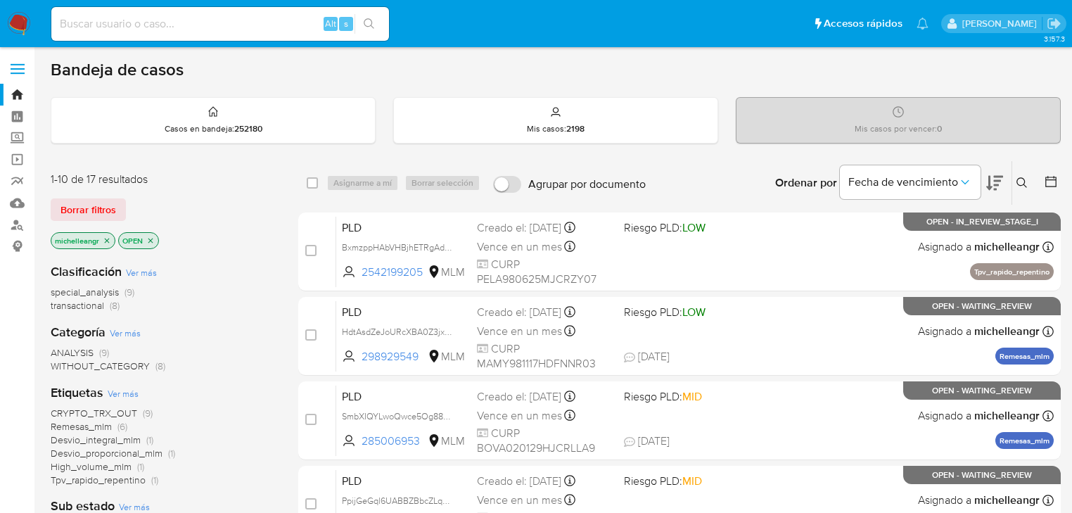
click at [153, 22] on input at bounding box center [220, 24] width 338 height 18
paste input "Pz2kXF3twkjNc2RvRtRPc2Q2"
type input "Pz2kXF3twkjNc2RvRtRPc2Q2"
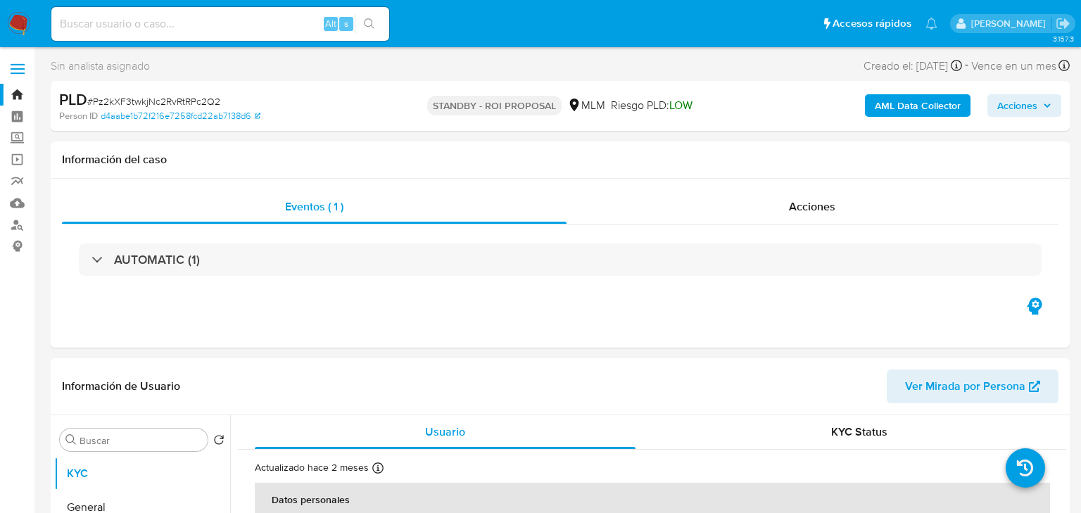
select select "10"
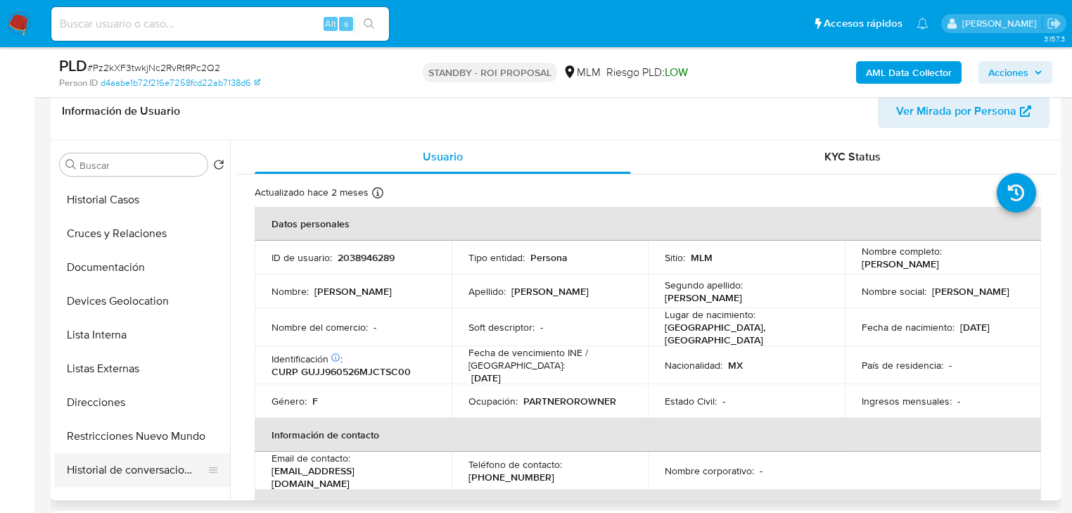
scroll to position [113, 0]
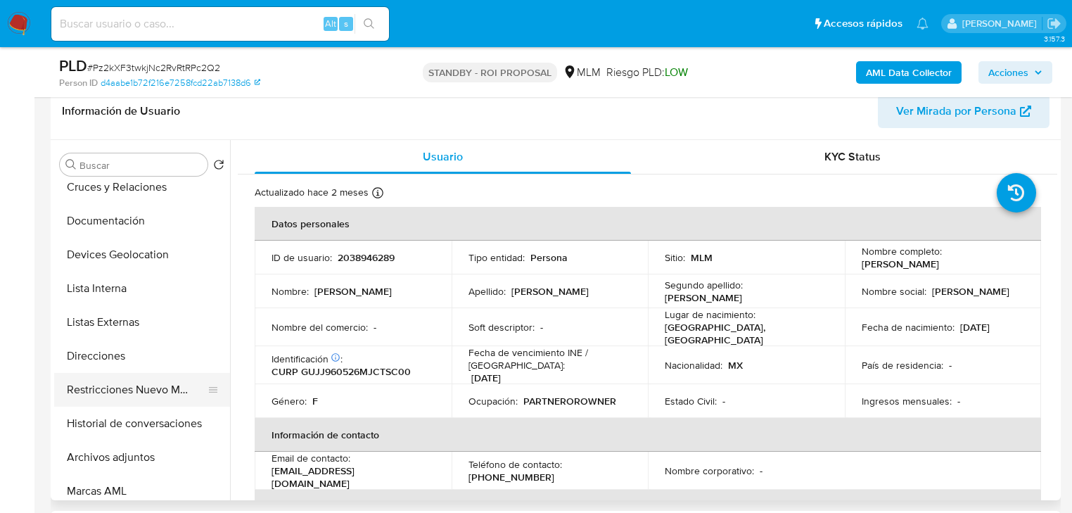
drag, startPoint x: 146, startPoint y: 399, endPoint x: 183, endPoint y: 395, distance: 36.8
click at [146, 398] on button "Restricciones Nuevo Mundo" at bounding box center [136, 390] width 165 height 34
